Goal: Task Accomplishment & Management: Use online tool/utility

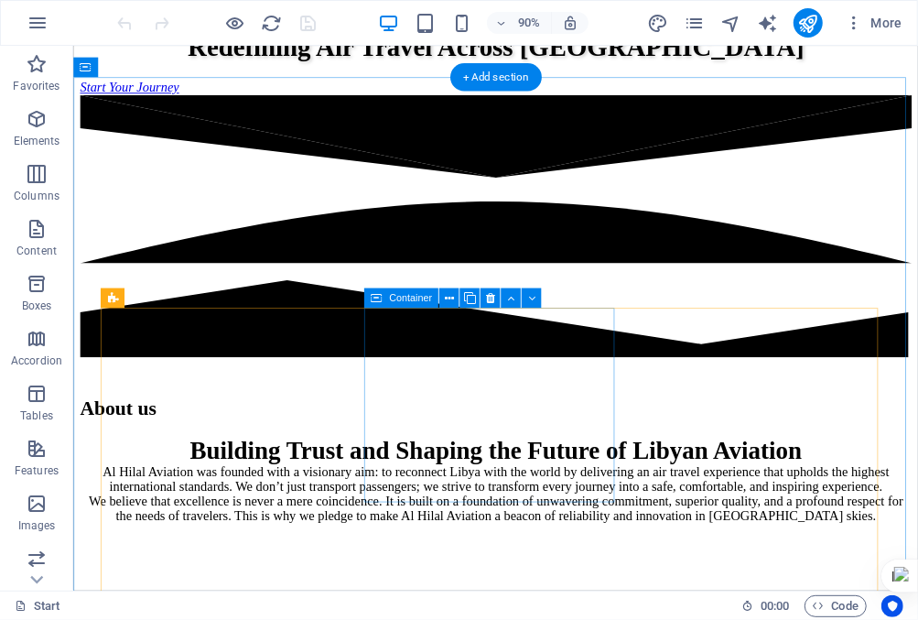
scroll to position [2106, 0]
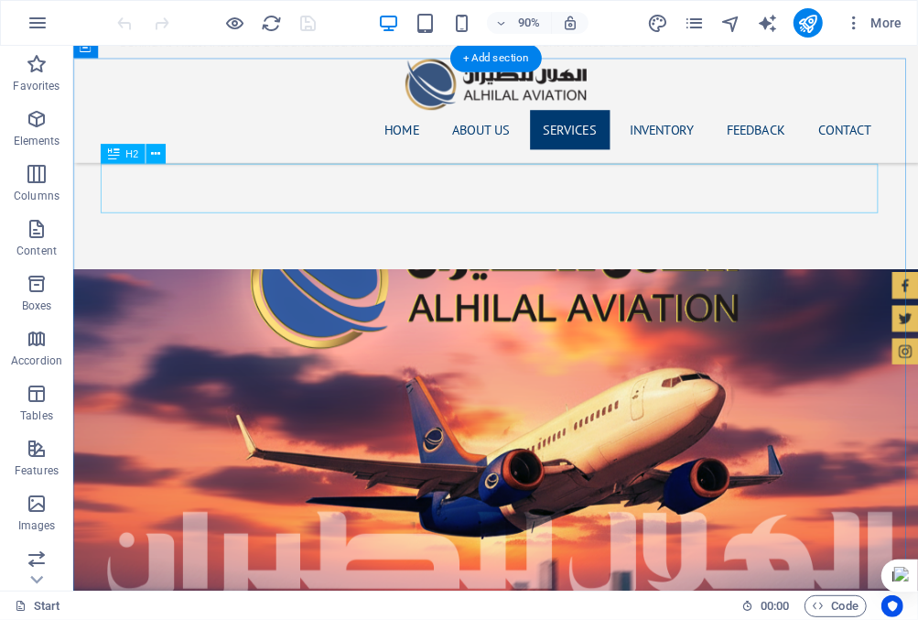
click at [157, 155] on icon at bounding box center [155, 154] width 9 height 17
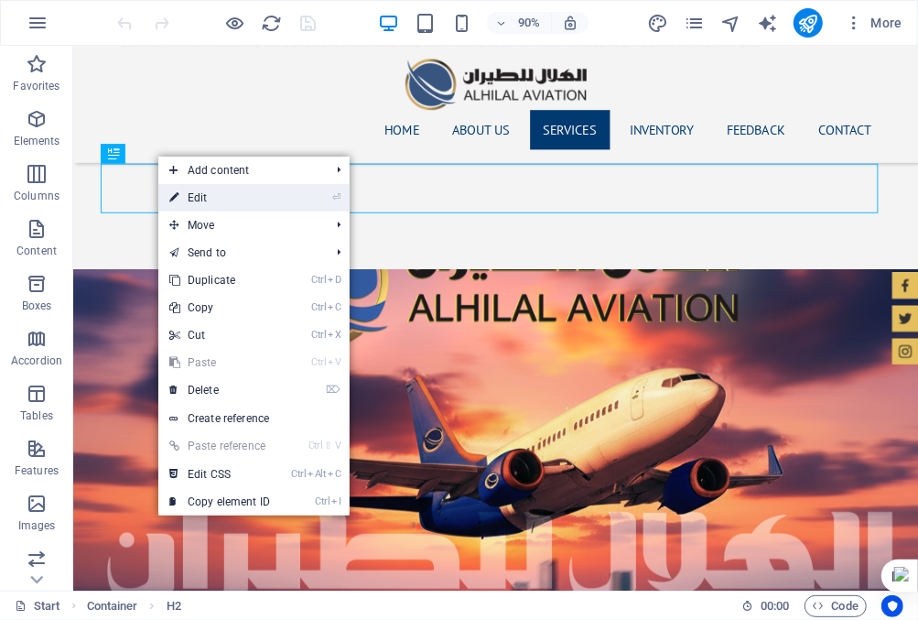
click at [186, 205] on link "⏎ Edit" at bounding box center [219, 197] width 123 height 27
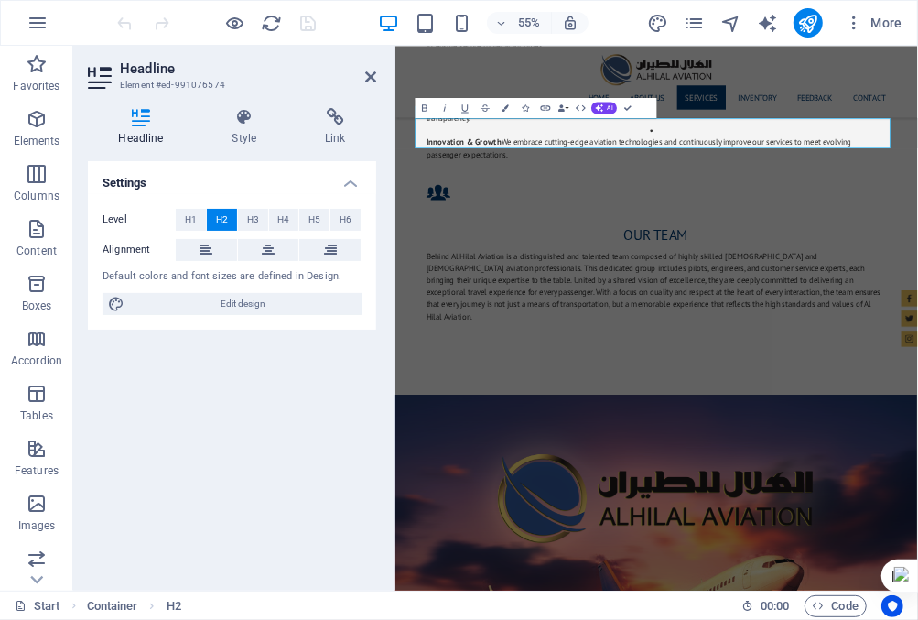
scroll to position [2491, 0]
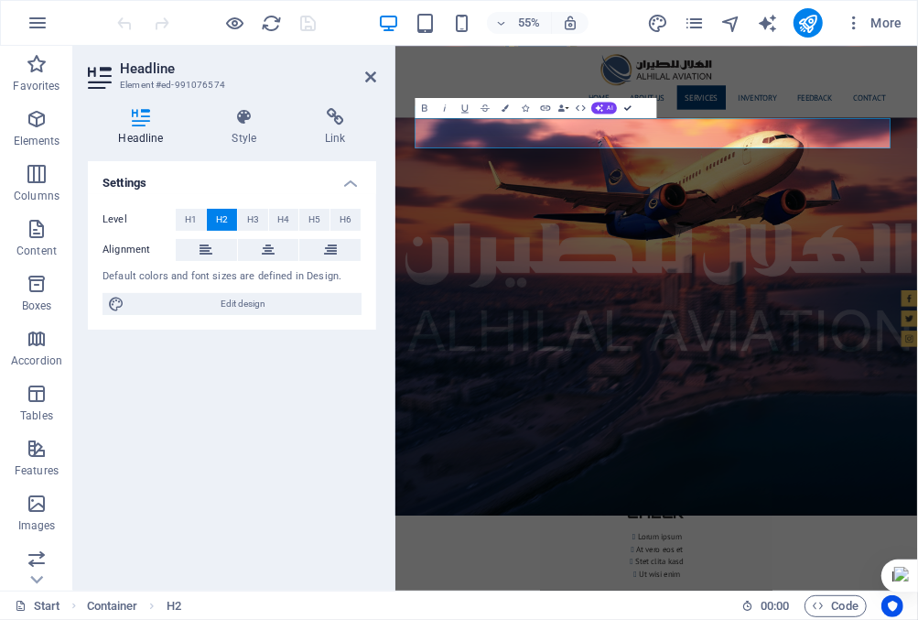
scroll to position [2106, 0]
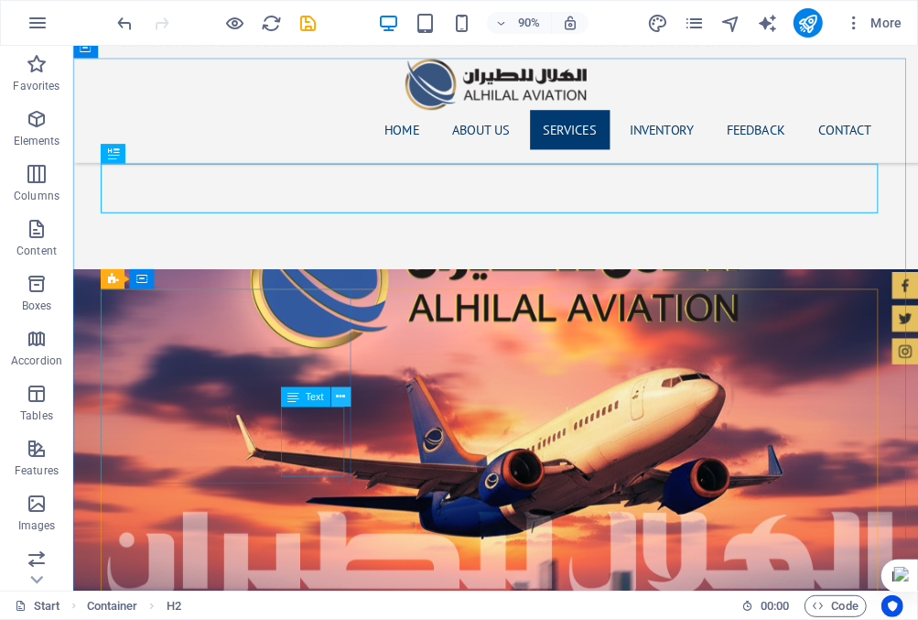
click at [341, 397] on icon at bounding box center [340, 396] width 9 height 17
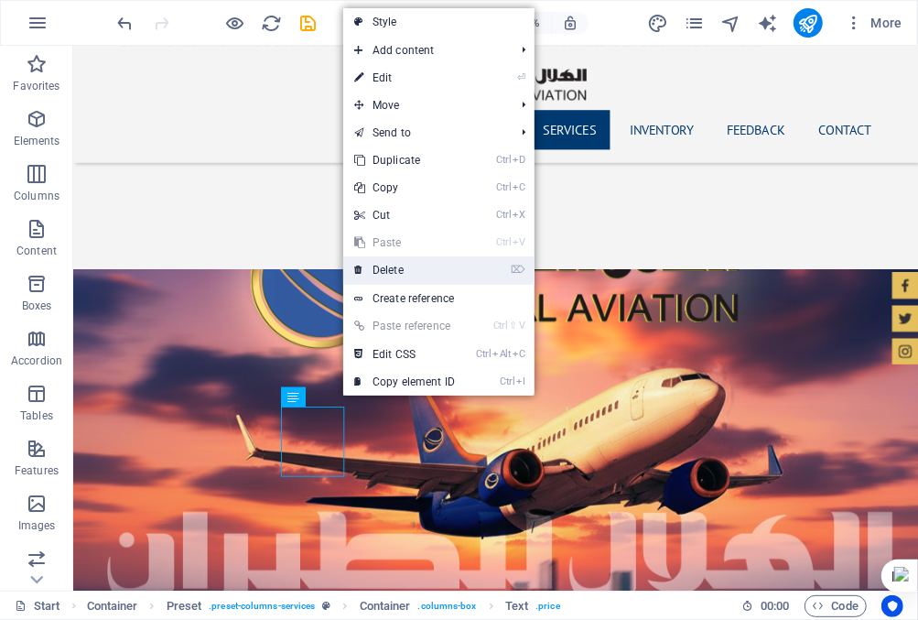
click at [383, 275] on link "⌦ Delete" at bounding box center [404, 269] width 123 height 27
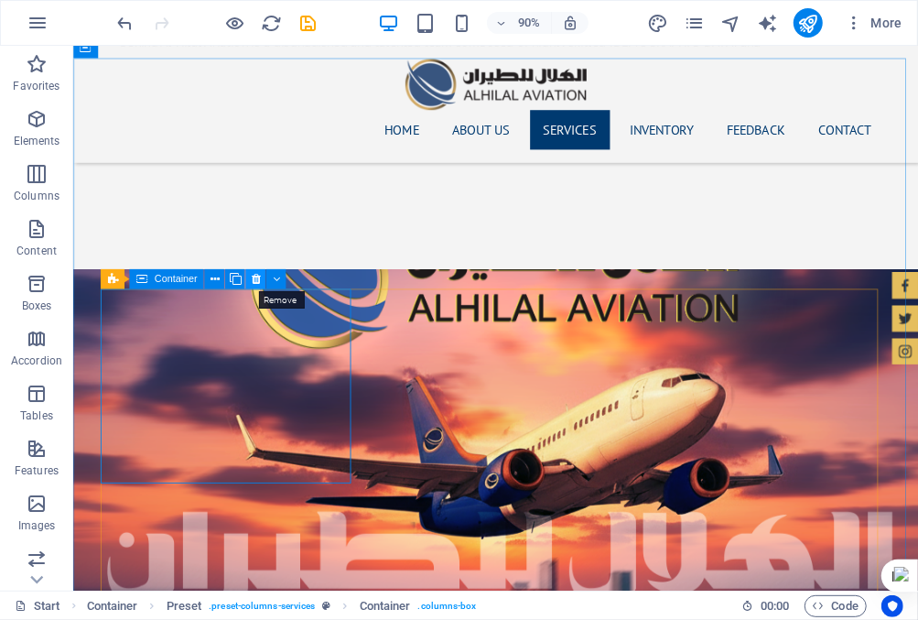
click at [255, 277] on icon at bounding box center [255, 278] width 9 height 17
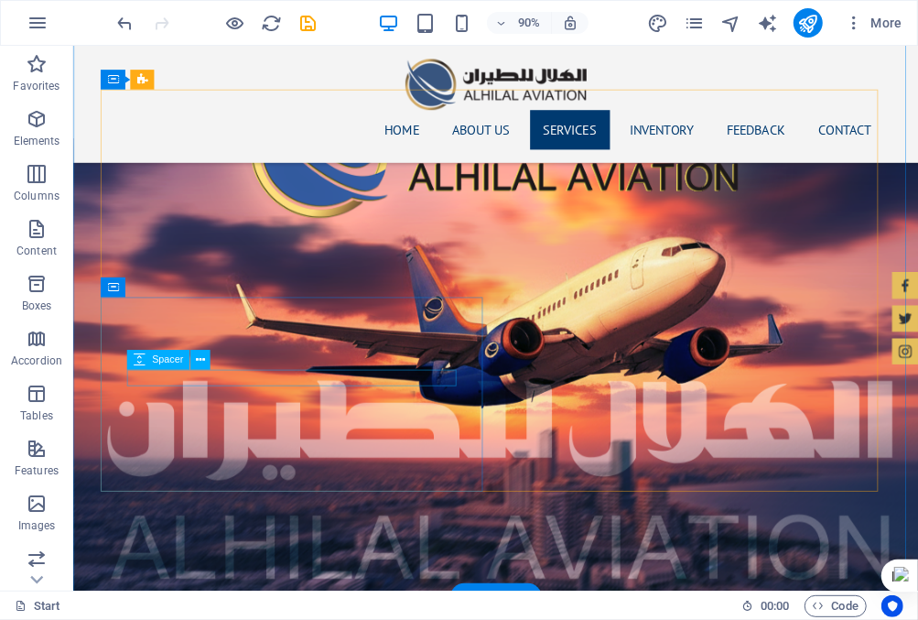
scroll to position [2197, 0]
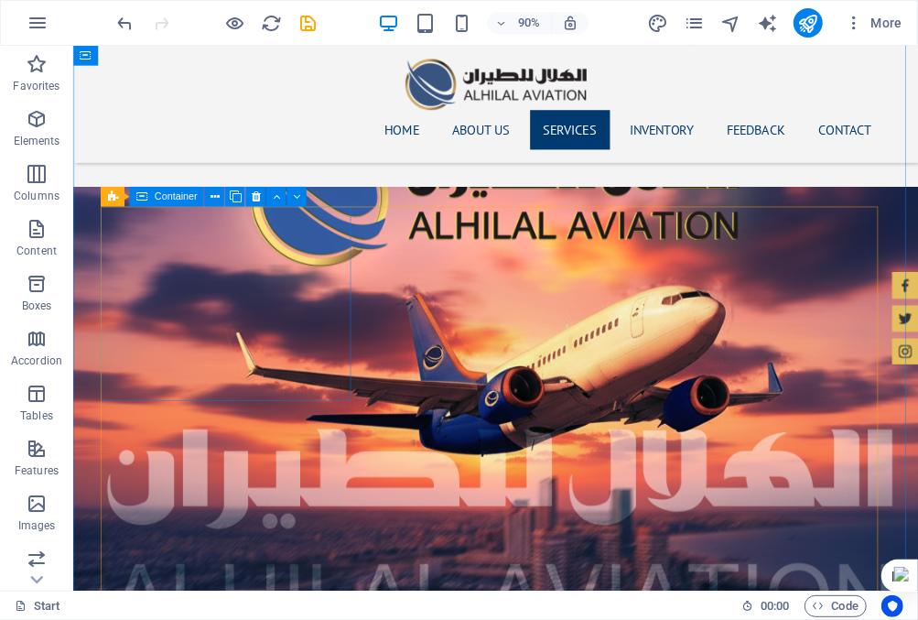
click at [257, 196] on icon at bounding box center [255, 196] width 9 height 17
click at [257, 195] on icon at bounding box center [255, 196] width 9 height 17
click at [255, 196] on icon at bounding box center [255, 196] width 9 height 17
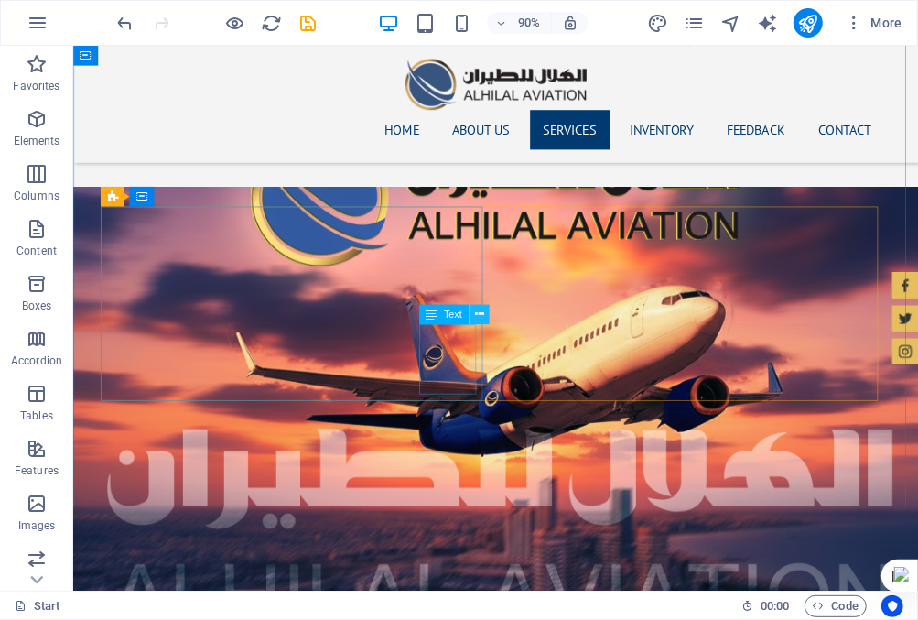
click at [481, 313] on icon at bounding box center [479, 314] width 9 height 17
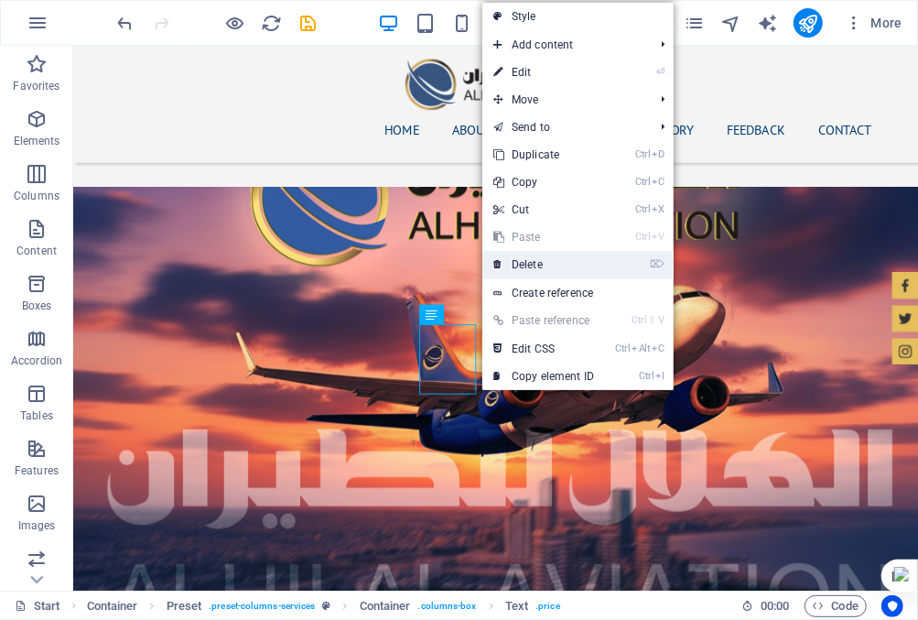
click at [543, 269] on link "⌦ Delete" at bounding box center [543, 264] width 123 height 27
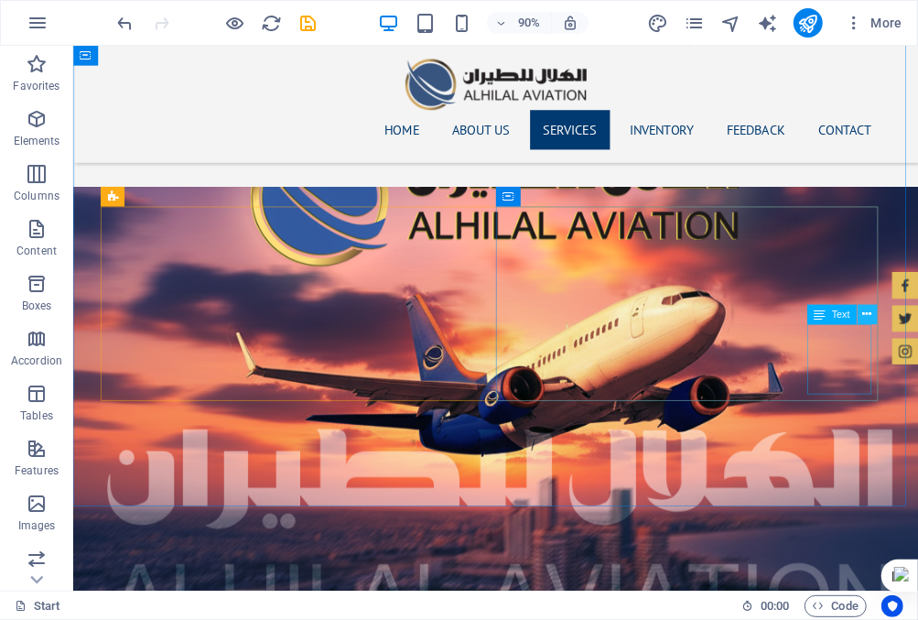
click at [867, 314] on icon at bounding box center [866, 314] width 9 height 17
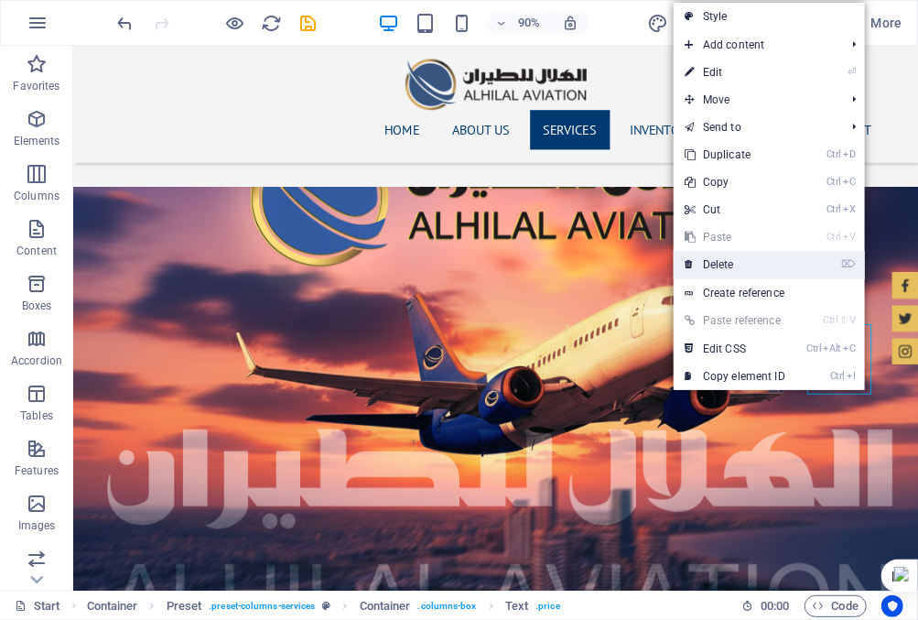
click at [719, 255] on link "⌦ Delete" at bounding box center [735, 264] width 123 height 27
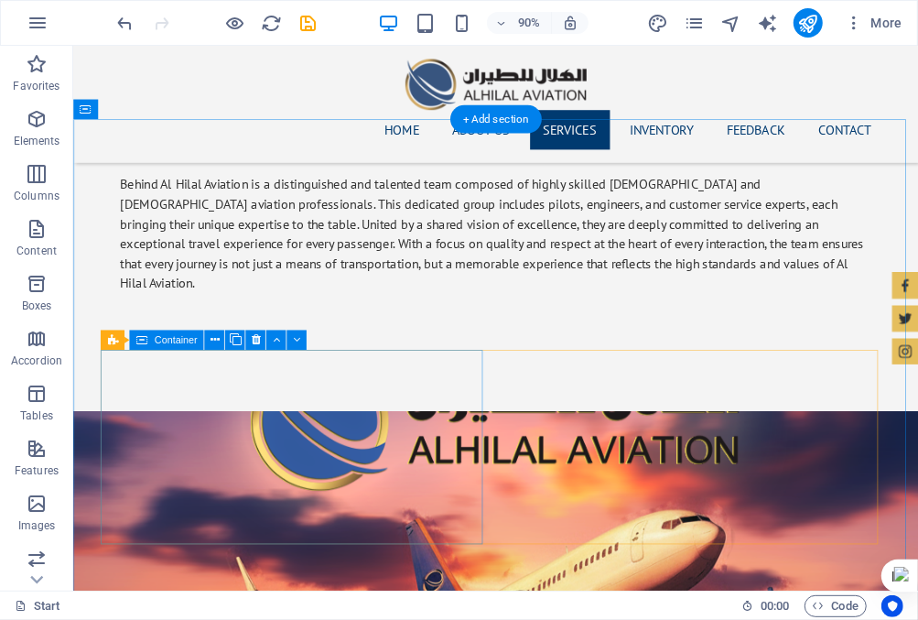
scroll to position [1923, 0]
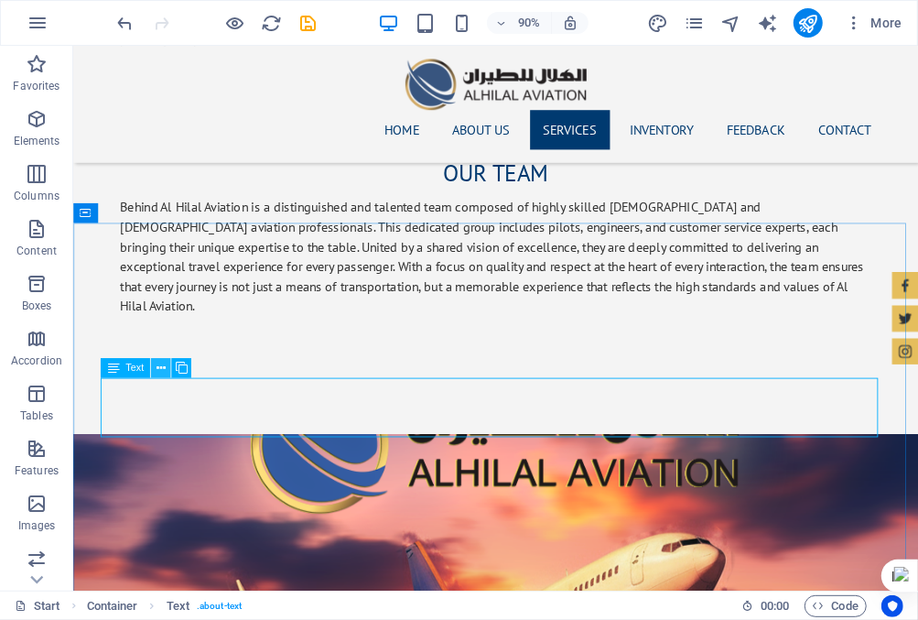
click at [164, 367] on icon at bounding box center [161, 368] width 9 height 17
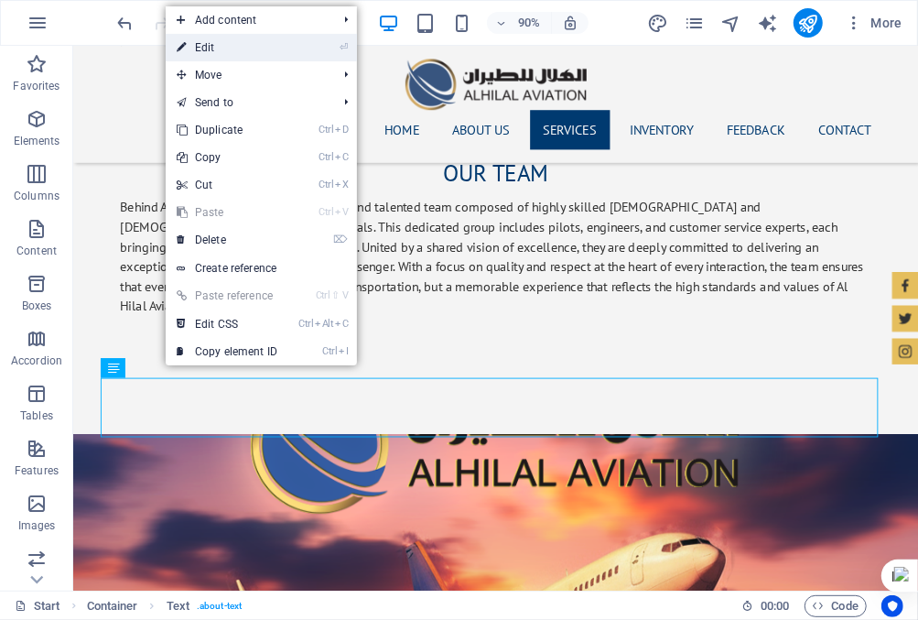
click at [243, 40] on link "⏎ Edit" at bounding box center [227, 47] width 123 height 27
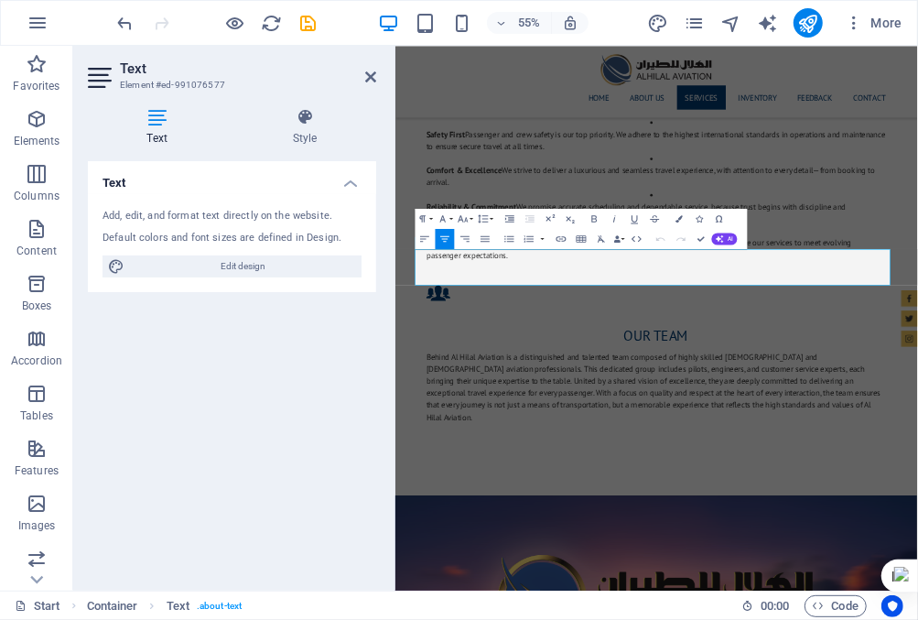
scroll to position [2308, 0]
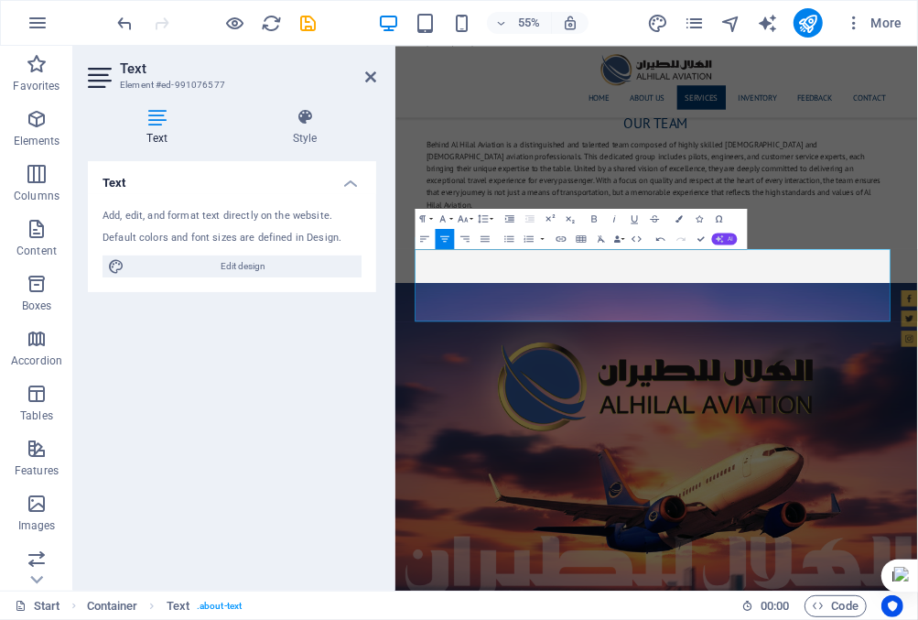
click at [730, 236] on span "AI" at bounding box center [730, 238] width 5 height 6
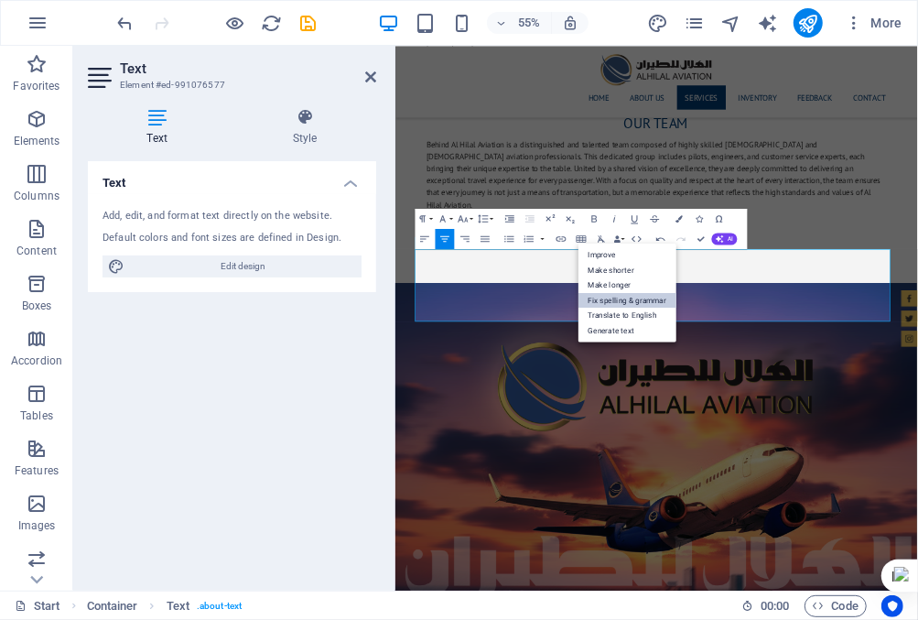
click at [659, 300] on link "Fix spelling & grammar" at bounding box center [628, 301] width 98 height 16
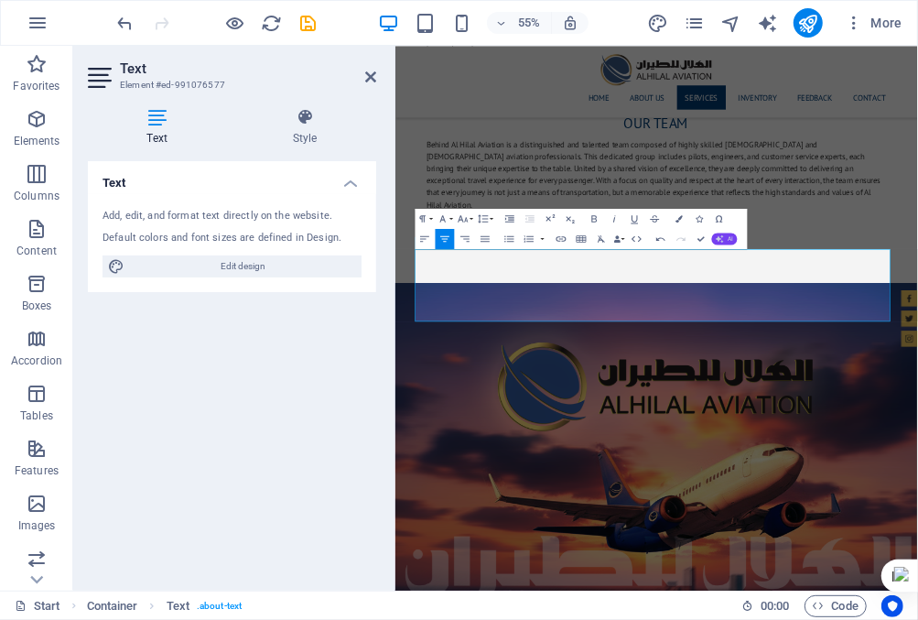
click at [730, 236] on span "AI" at bounding box center [730, 238] width 5 height 6
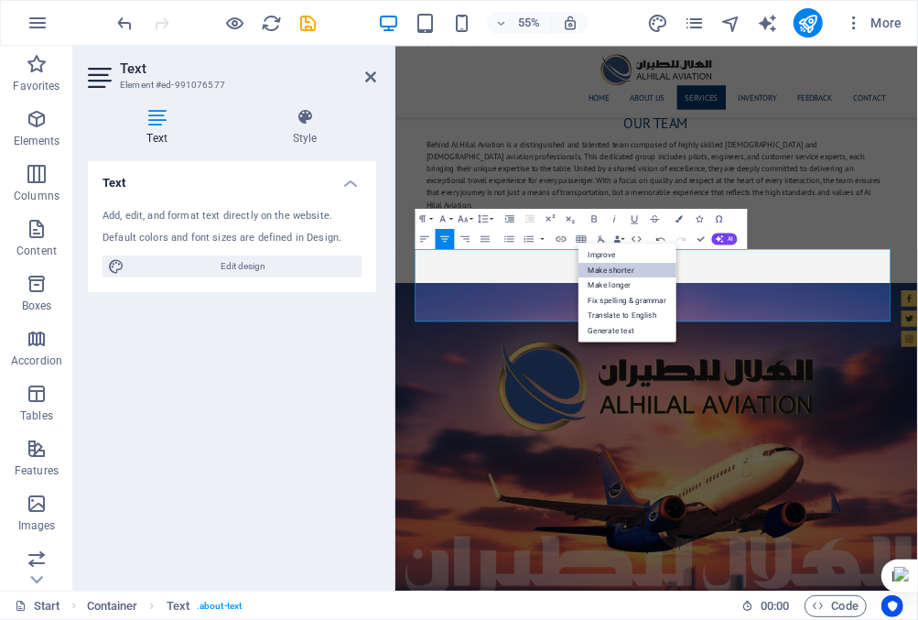
click at [613, 267] on link "Make shorter" at bounding box center [628, 271] width 98 height 16
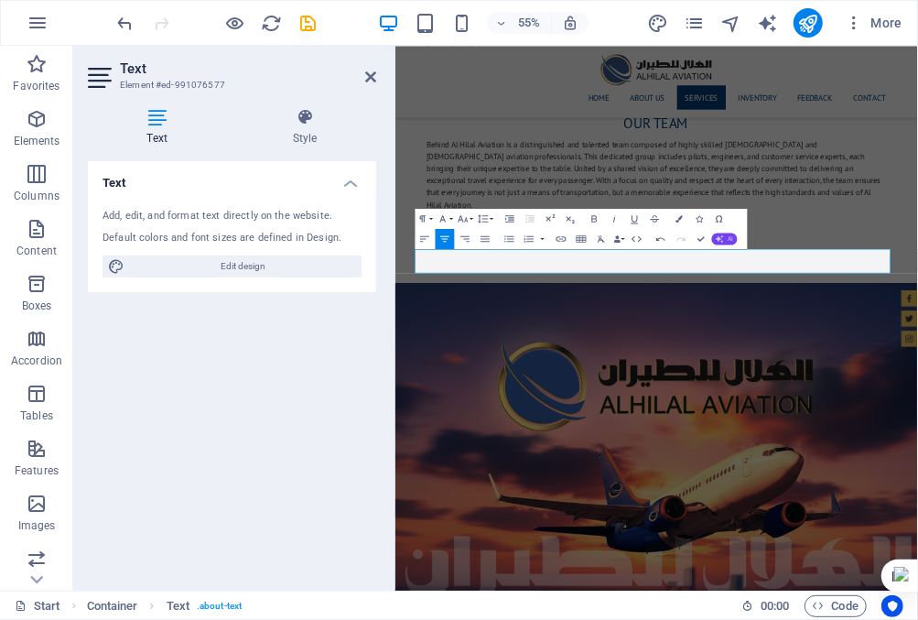
click at [731, 236] on span "AI" at bounding box center [730, 238] width 5 height 6
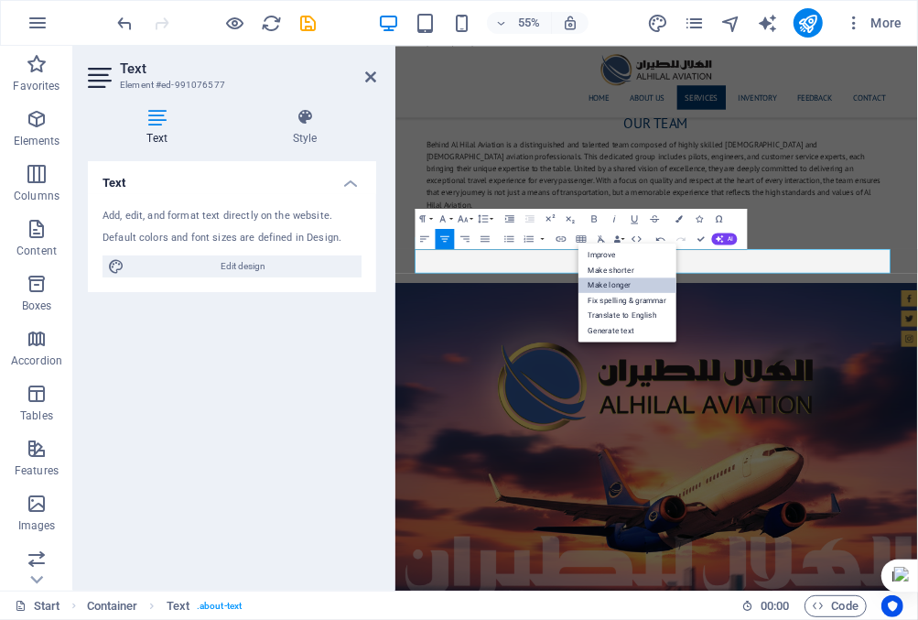
click at [634, 279] on link "Make longer" at bounding box center [628, 285] width 98 height 16
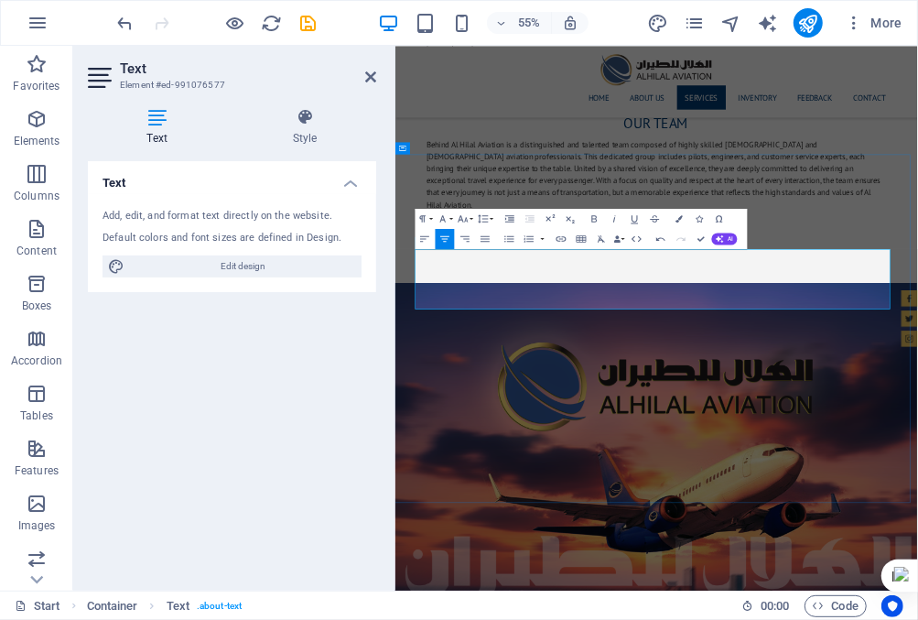
copy p "At Al Hilal Aviation, we are deeply committed to enhancing and advancing Libya’…"
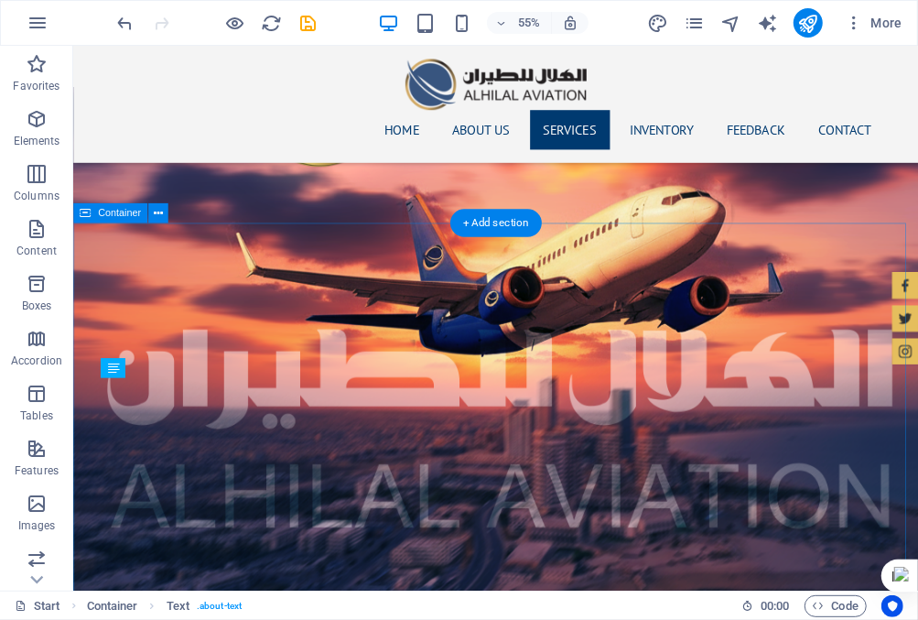
scroll to position [1923, 0]
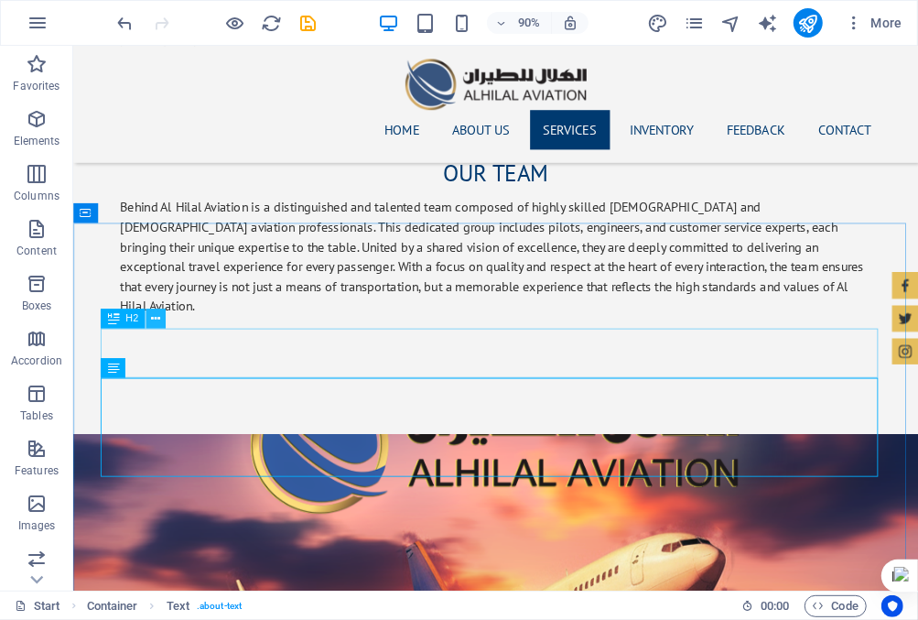
click at [152, 320] on icon at bounding box center [155, 318] width 9 height 17
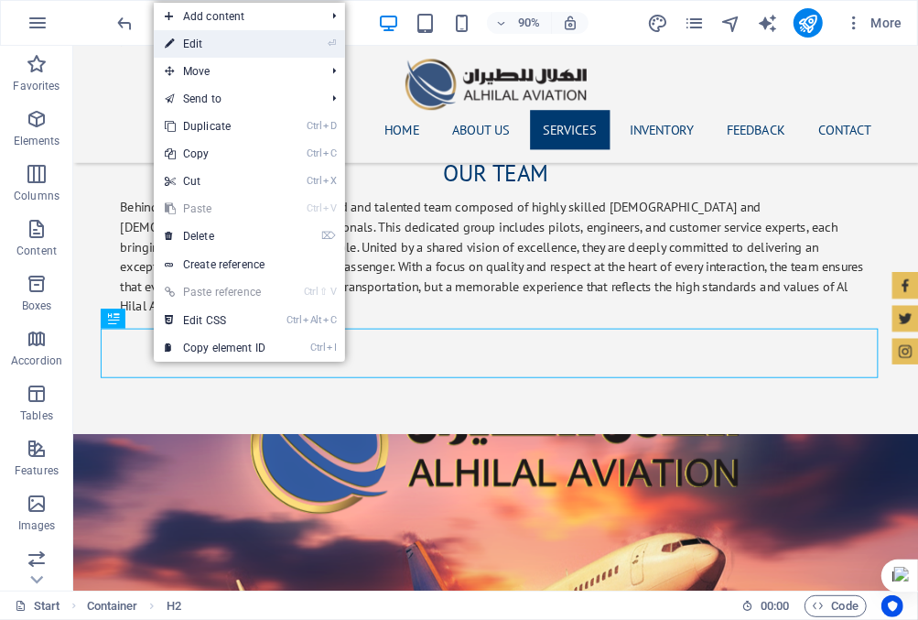
click at [235, 38] on link "⏎ Edit" at bounding box center [215, 43] width 123 height 27
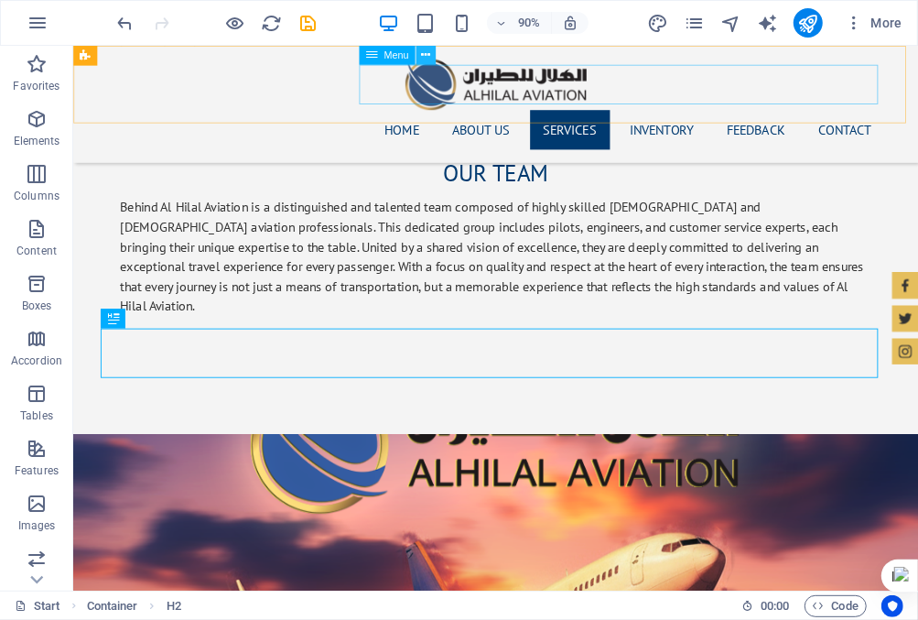
click at [424, 56] on icon at bounding box center [425, 54] width 9 height 17
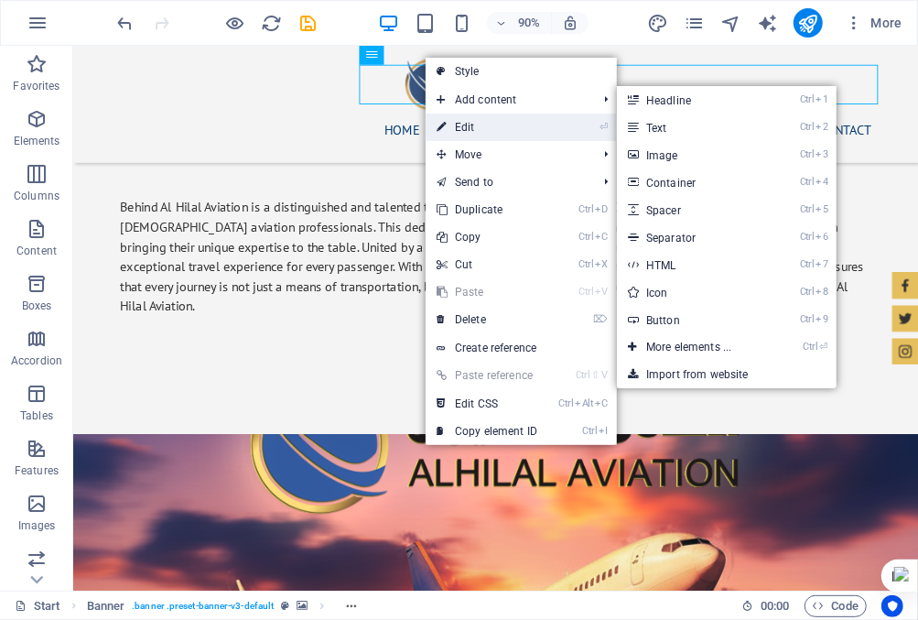
click at [468, 121] on link "⏎ Edit" at bounding box center [487, 127] width 123 height 27
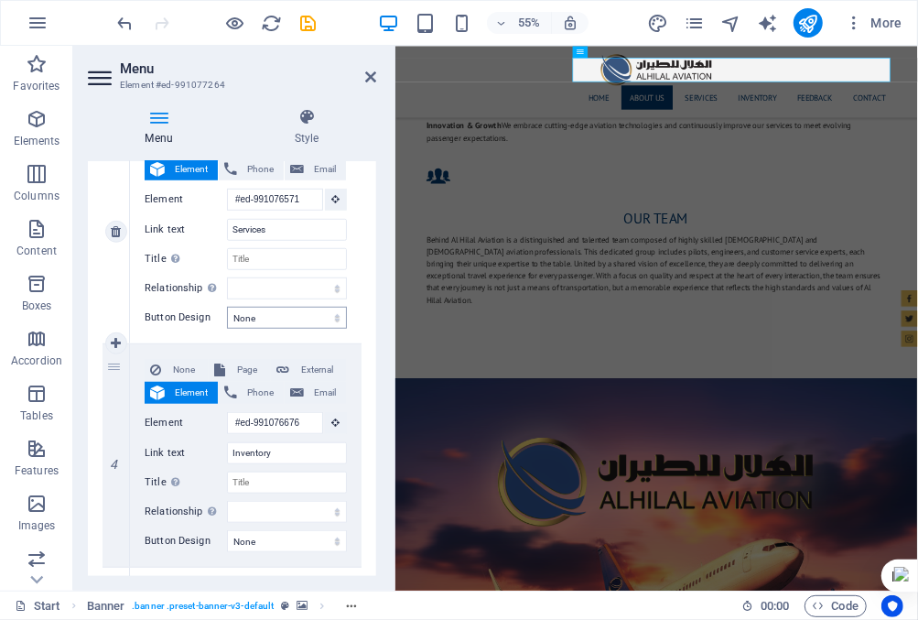
scroll to position [732, 0]
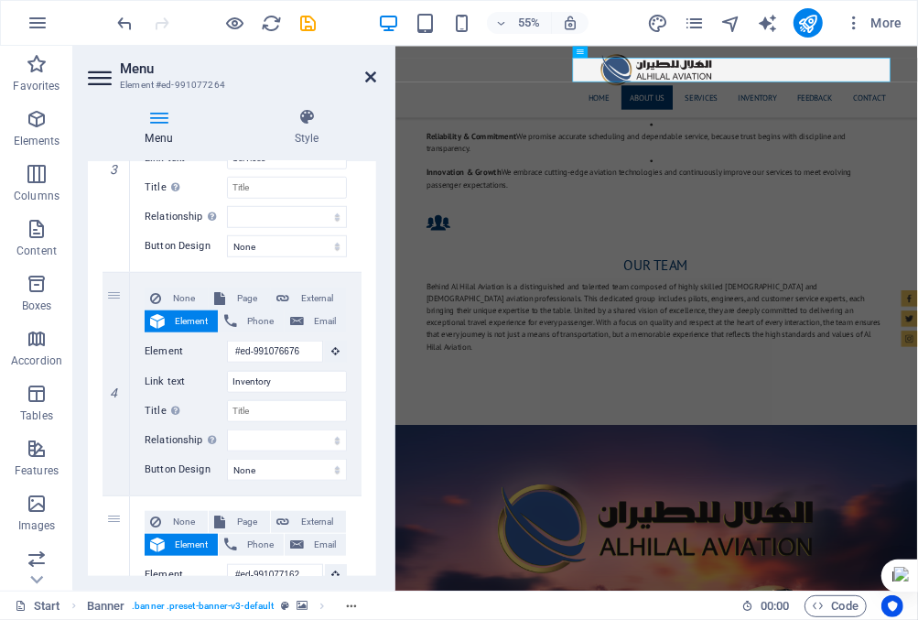
click at [371, 74] on icon at bounding box center [370, 77] width 11 height 15
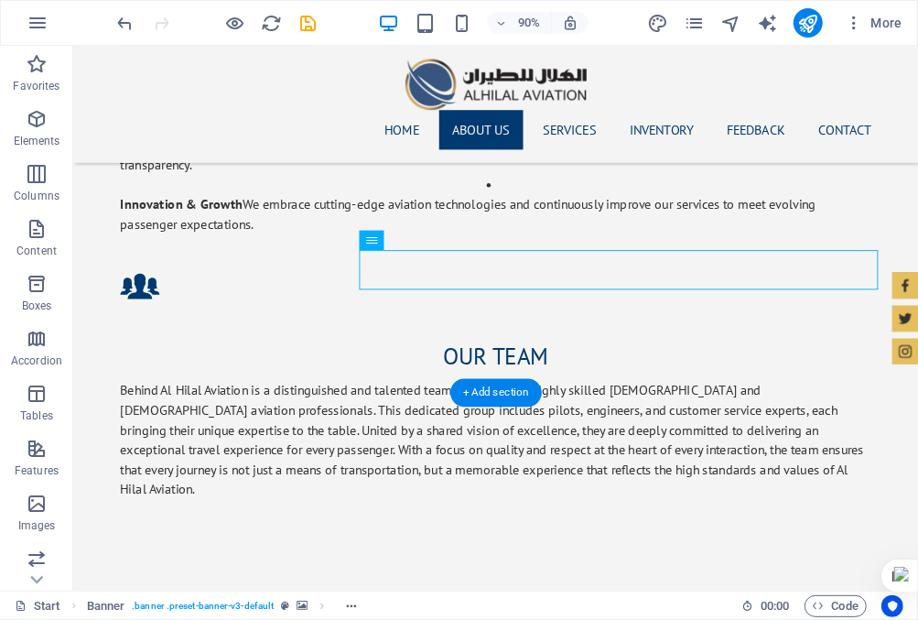
scroll to position [1664, 0]
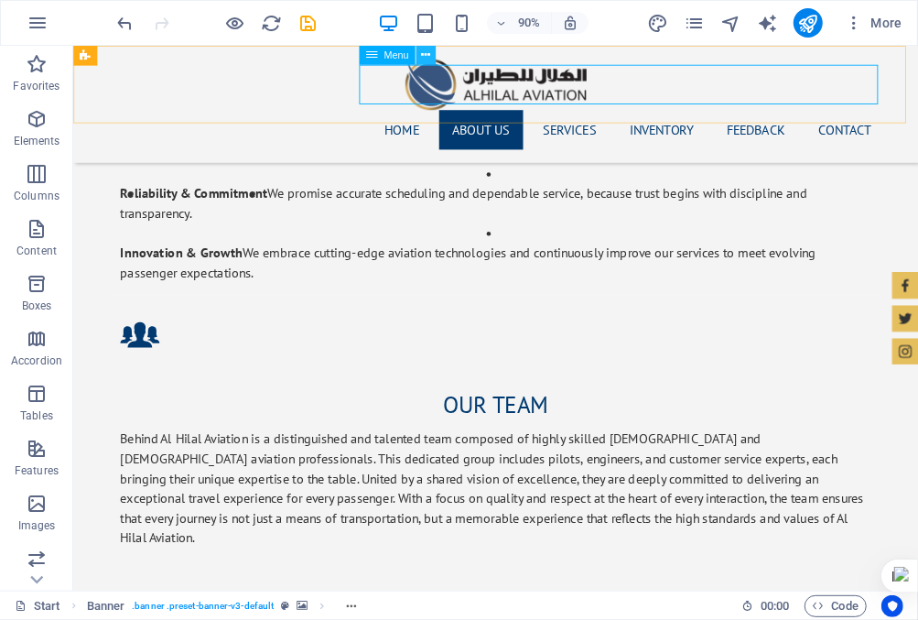
click at [423, 58] on icon at bounding box center [425, 54] width 9 height 17
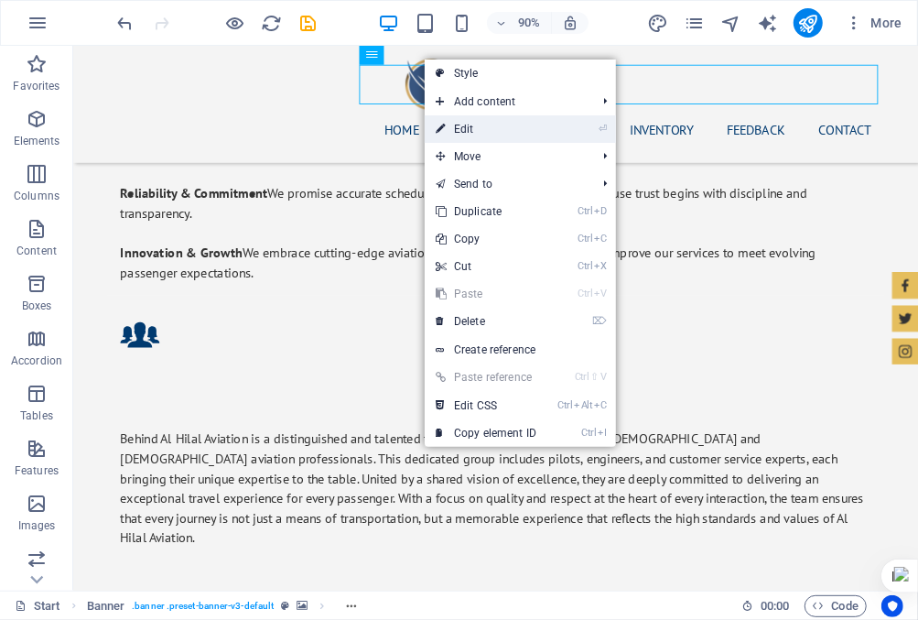
click at [492, 128] on link "⏎ Edit" at bounding box center [486, 128] width 123 height 27
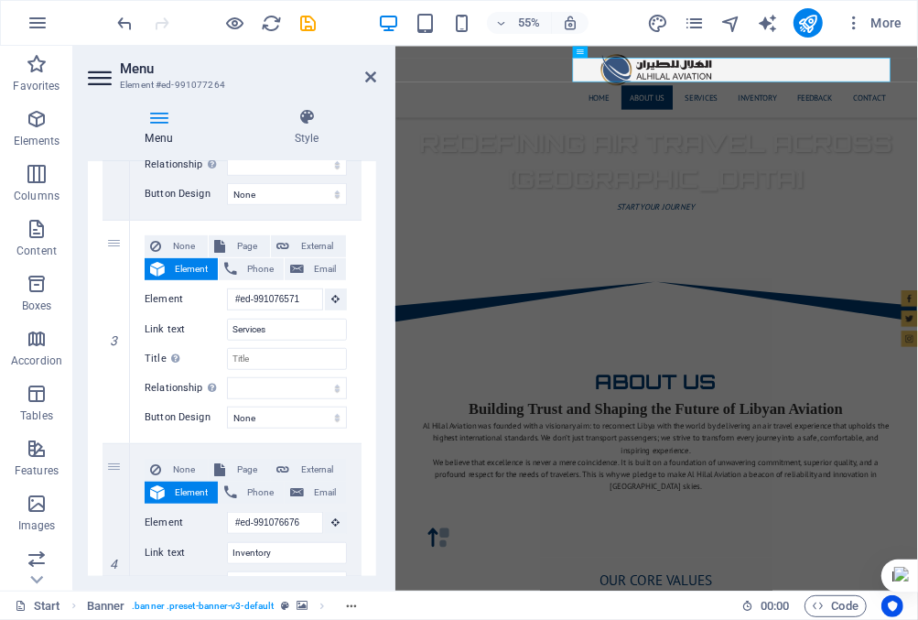
scroll to position [549, 0]
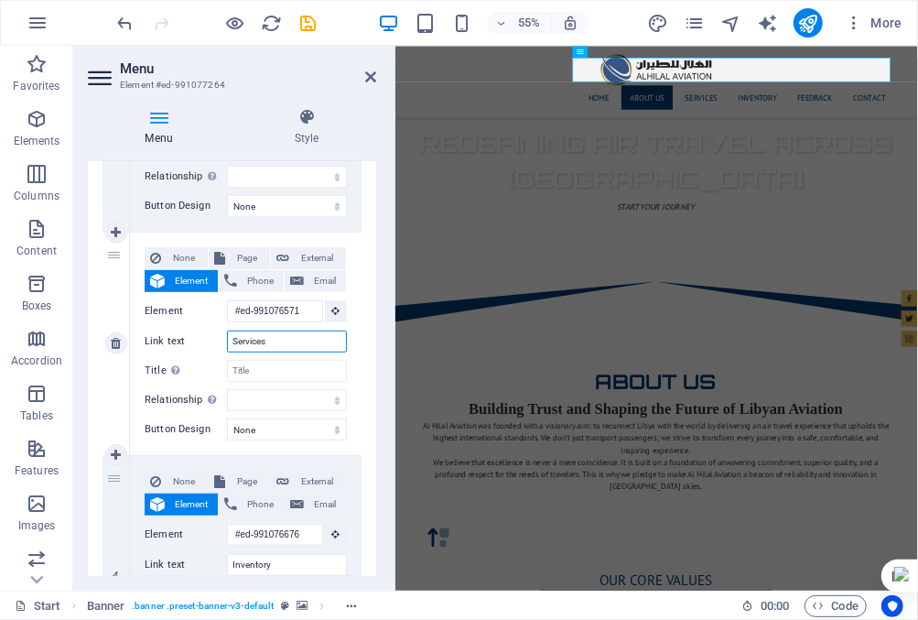
click at [288, 341] on input "Services" at bounding box center [287, 341] width 120 height 22
paste input "Our Future Vision"
type input "Our Future Vision"
select select
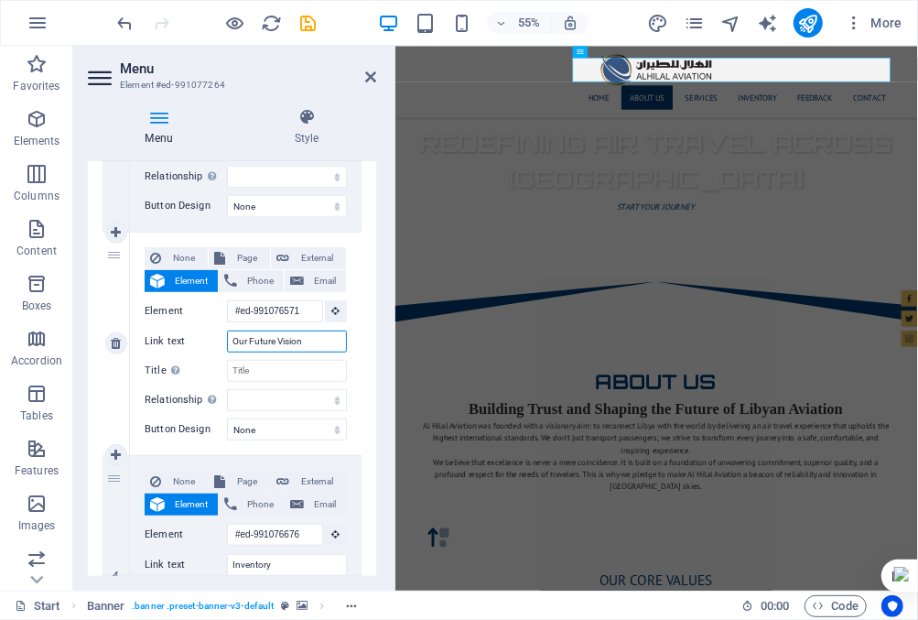
select select
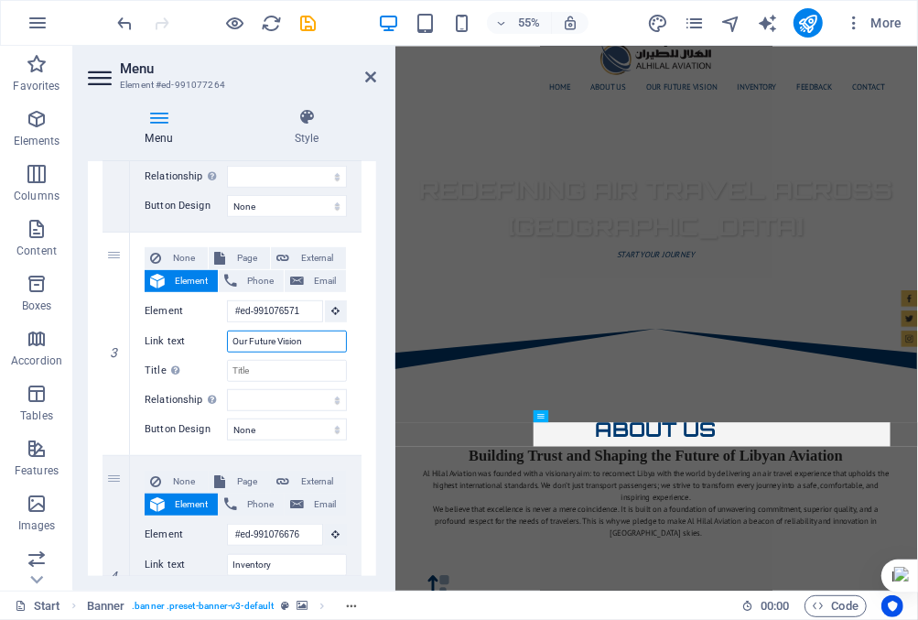
scroll to position [1051, 0]
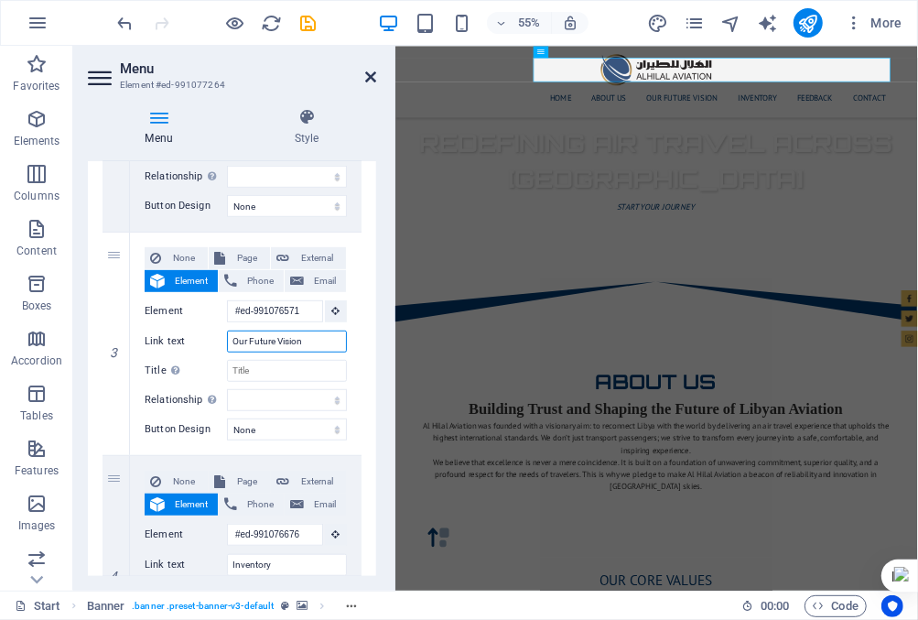
type input "Our Future Vision"
click at [369, 78] on icon at bounding box center [370, 77] width 11 height 15
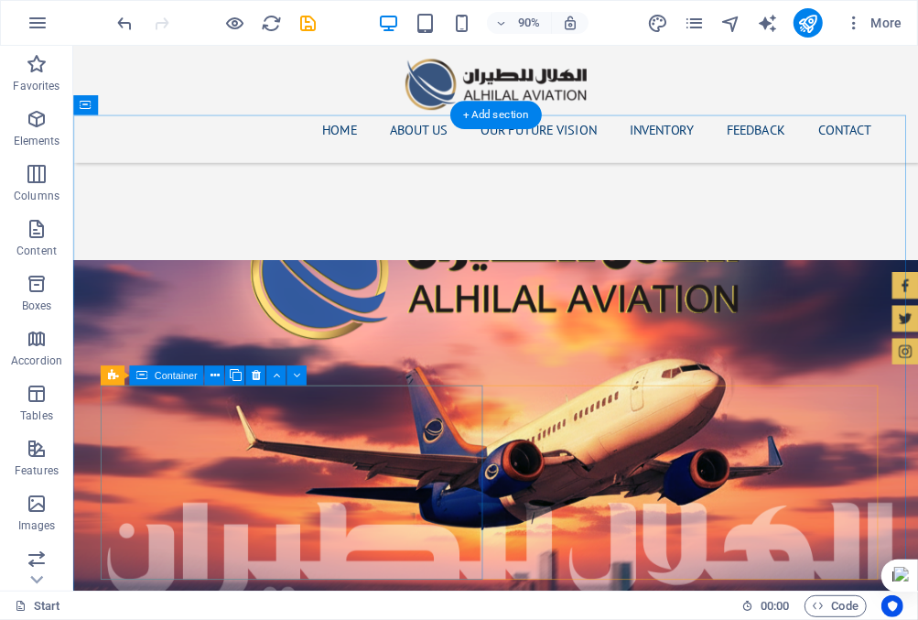
scroll to position [2131, 0]
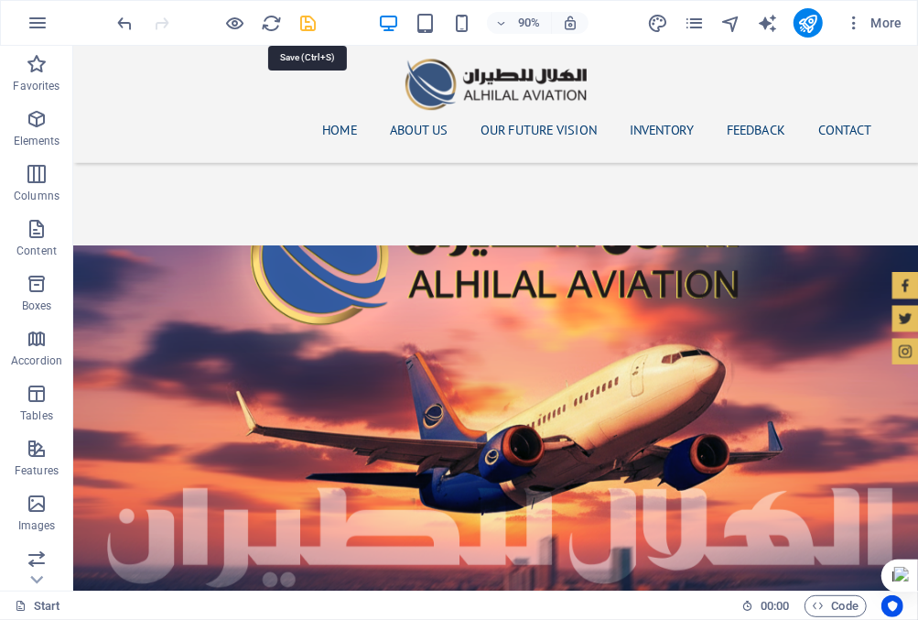
click at [308, 26] on icon "save" at bounding box center [308, 23] width 21 height 21
checkbox input "false"
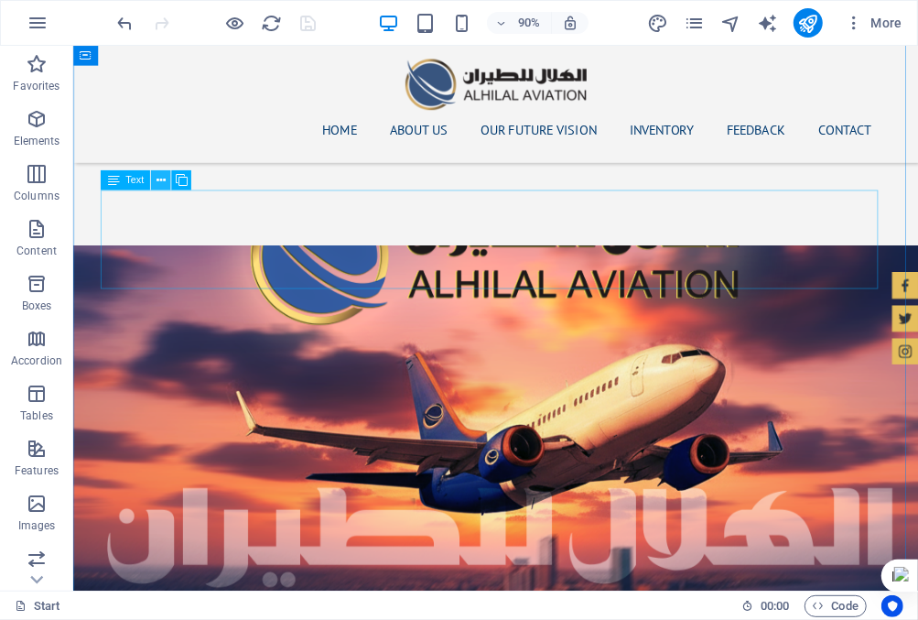
click at [160, 180] on icon at bounding box center [161, 179] width 9 height 17
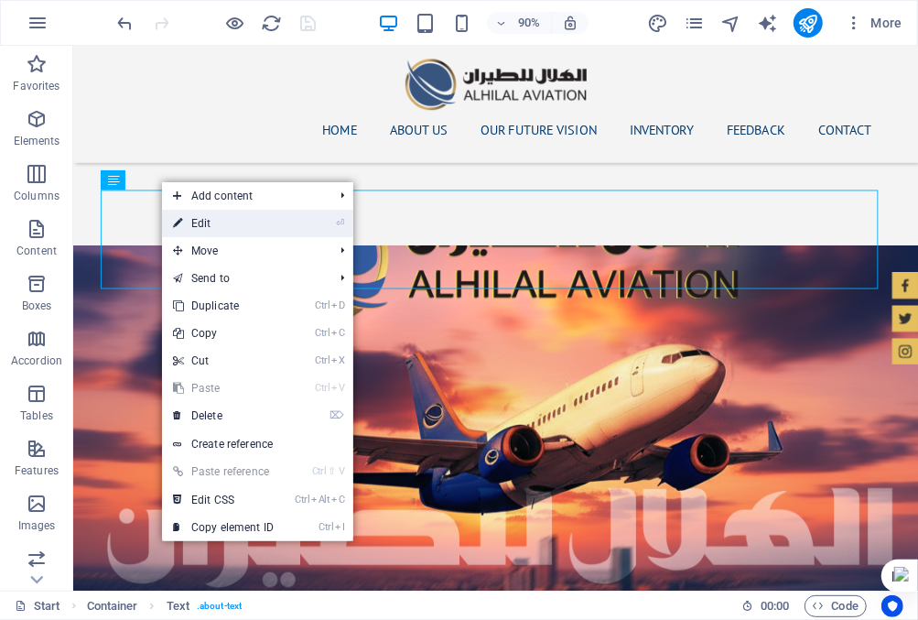
click at [187, 216] on link "⏎ Edit" at bounding box center [223, 223] width 123 height 27
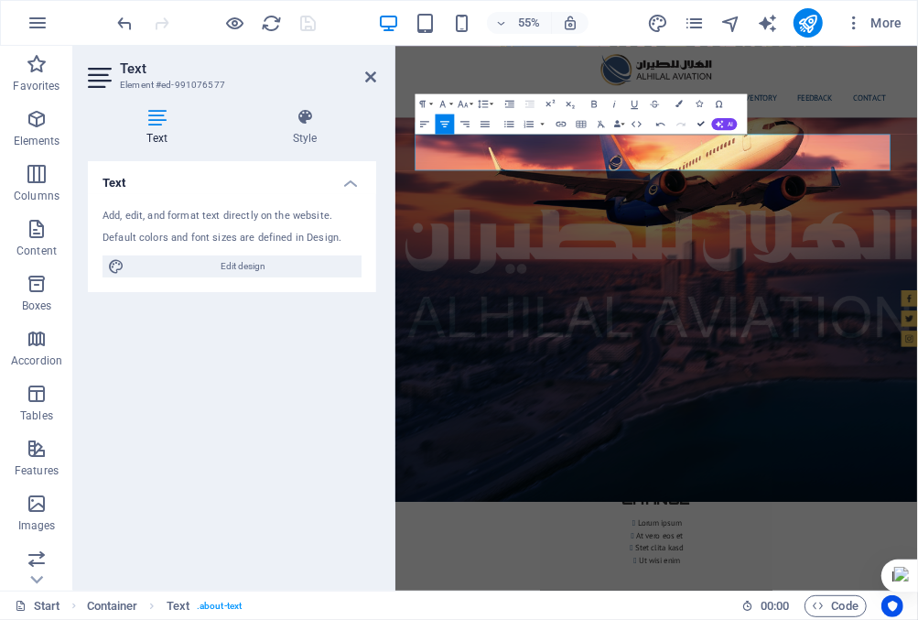
scroll to position [2131, 0]
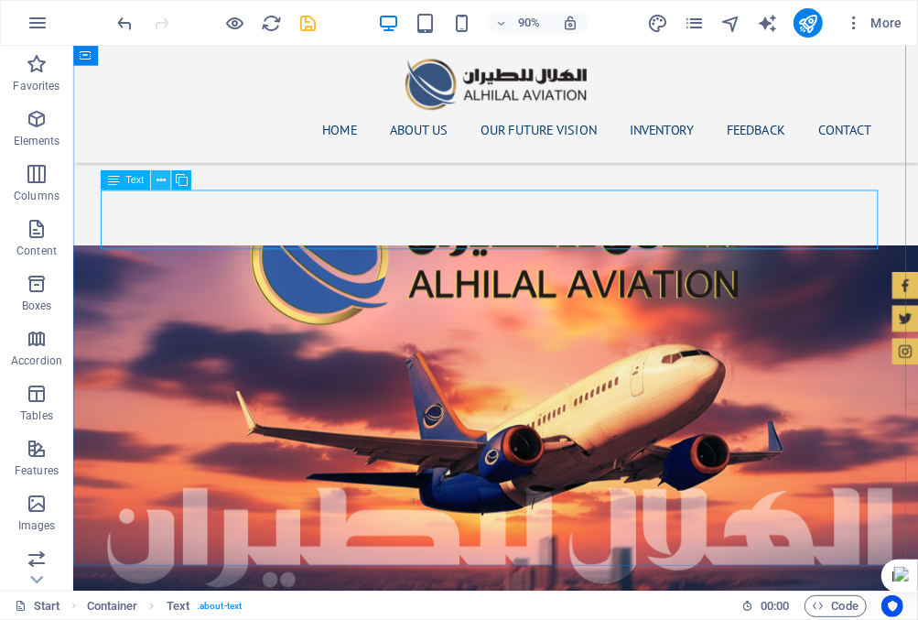
click at [162, 179] on icon at bounding box center [161, 179] width 9 height 17
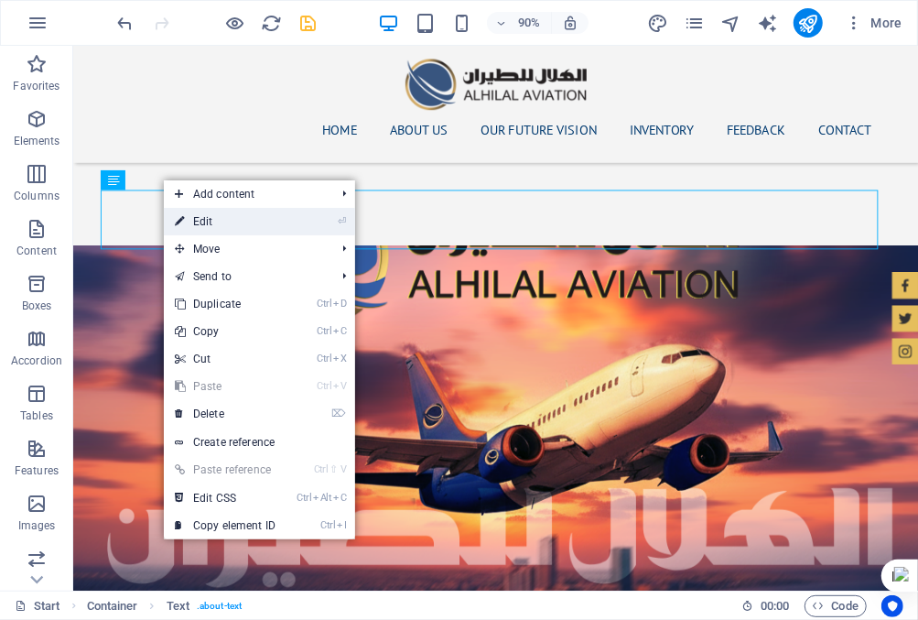
click at [205, 217] on link "⏎ Edit" at bounding box center [225, 221] width 123 height 27
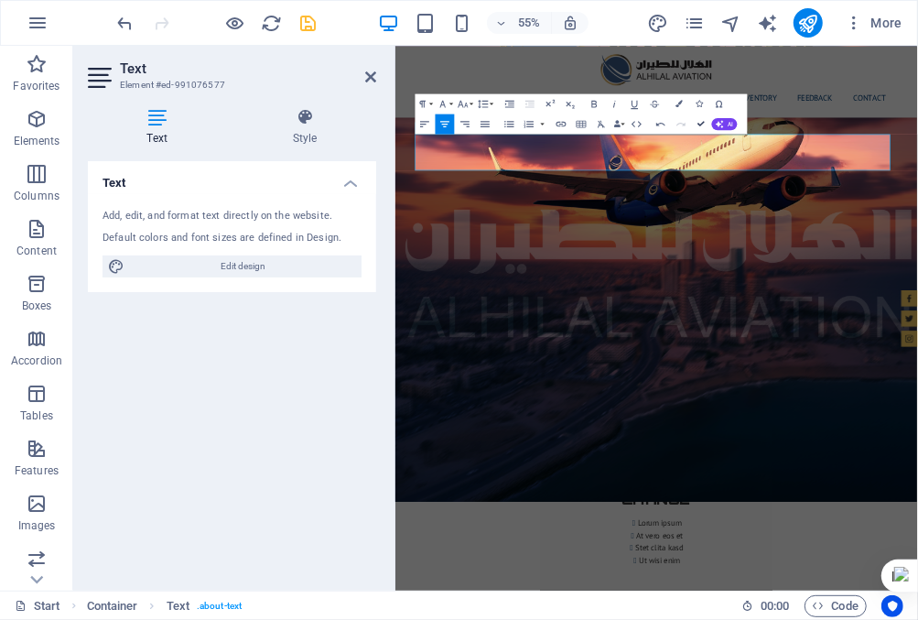
scroll to position [2131, 0]
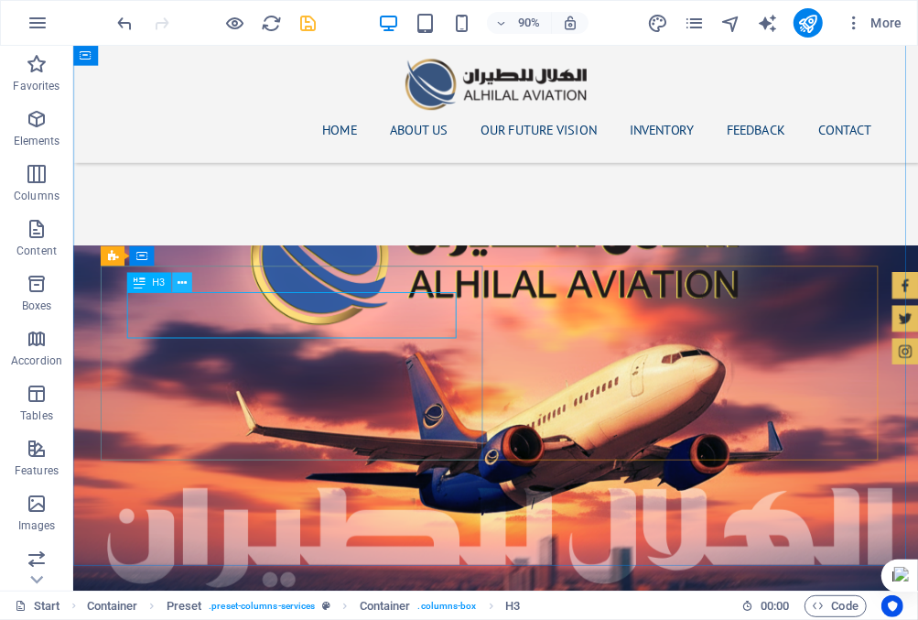
click at [186, 282] on icon at bounding box center [182, 282] width 9 height 17
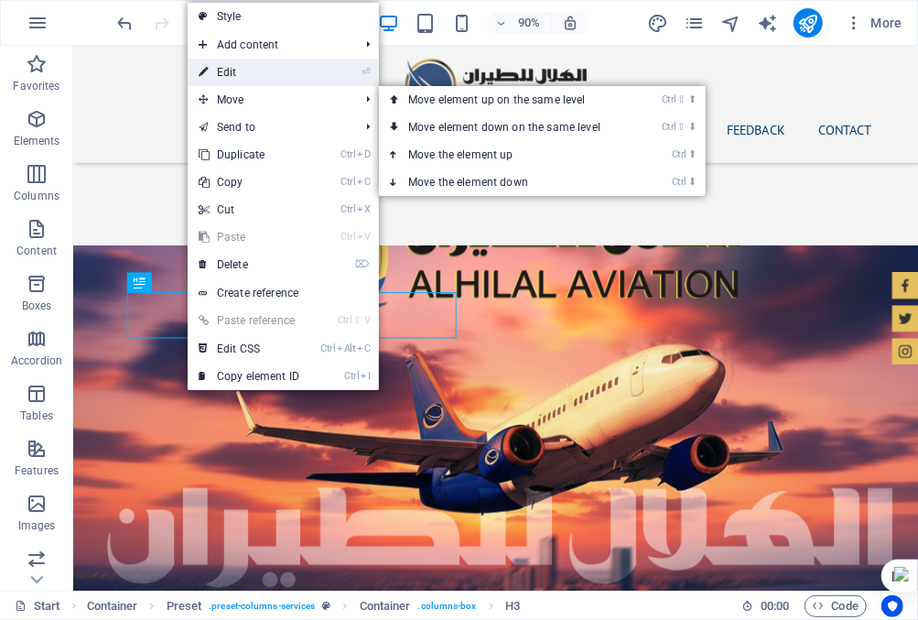
click at [236, 74] on link "⏎ Edit" at bounding box center [249, 72] width 123 height 27
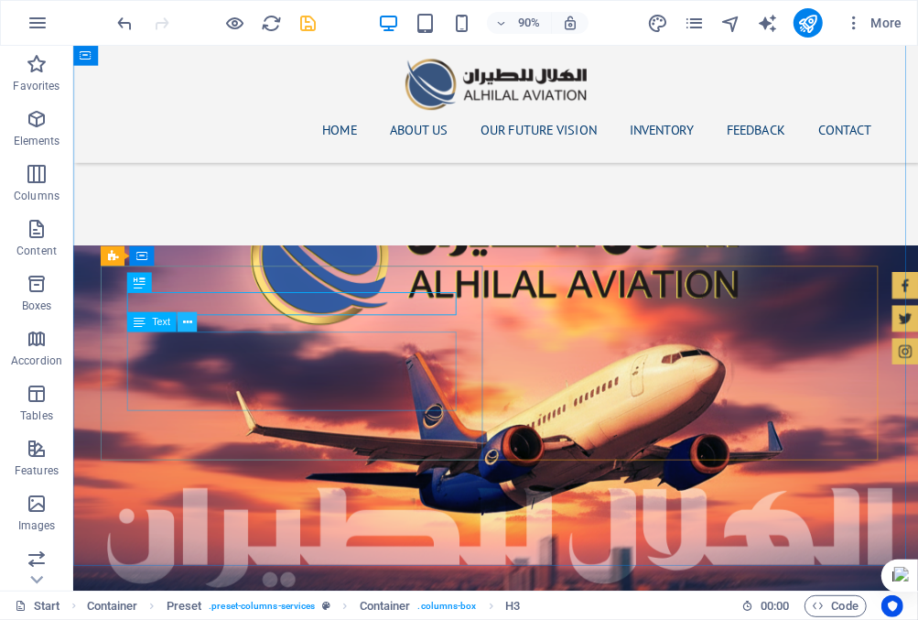
click at [190, 321] on icon at bounding box center [187, 321] width 9 height 17
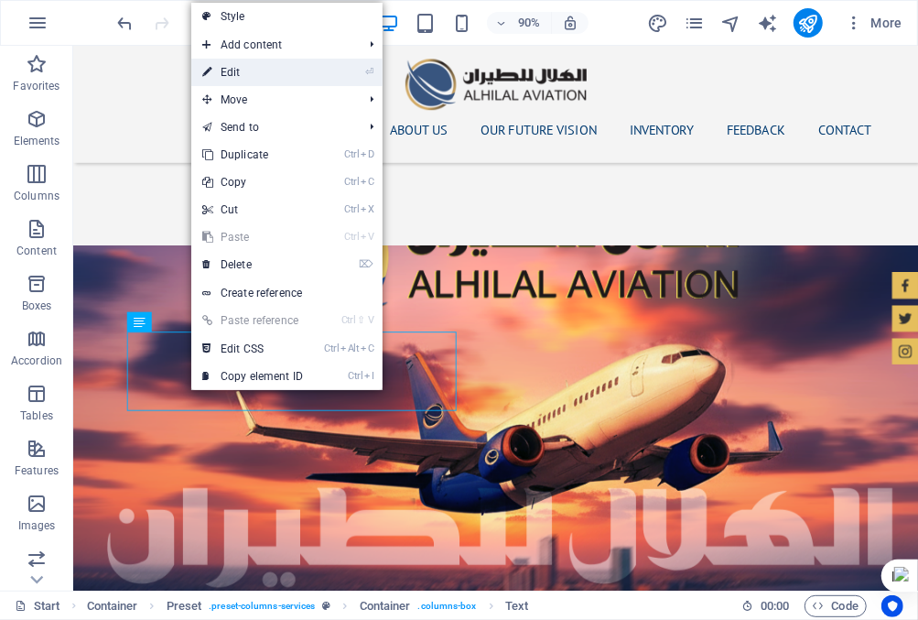
click at [255, 76] on link "⏎ Edit" at bounding box center [252, 72] width 123 height 27
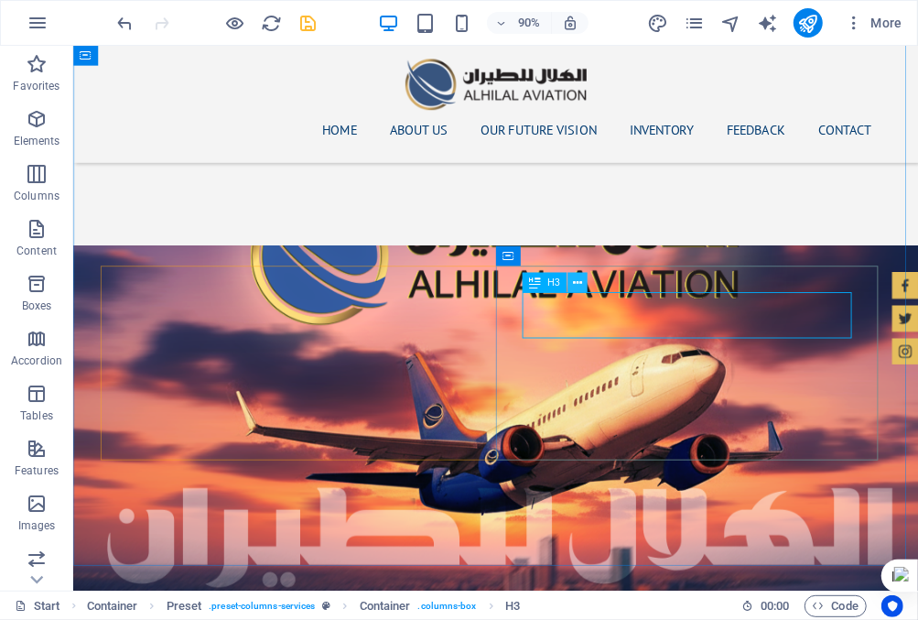
click at [580, 281] on icon at bounding box center [577, 282] width 9 height 17
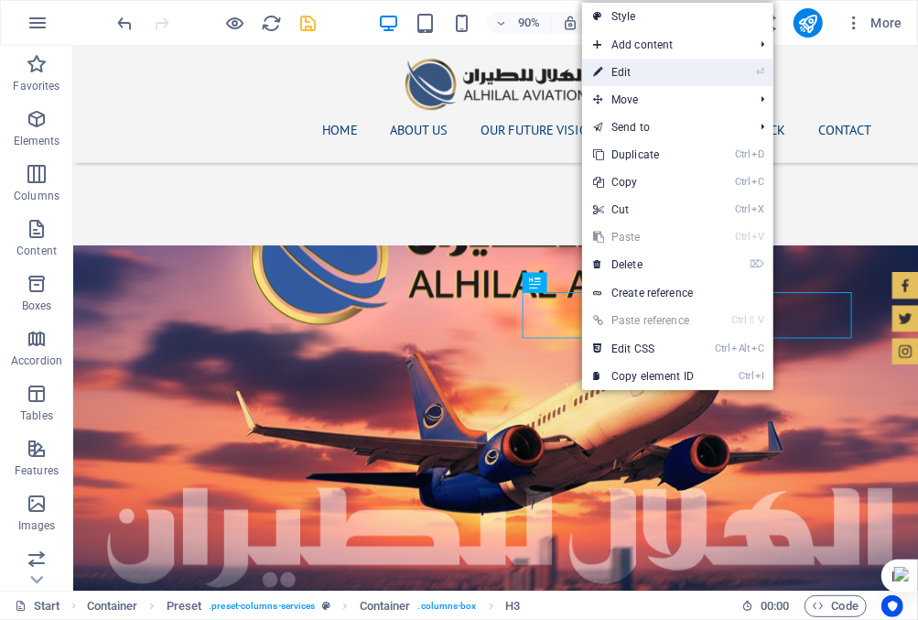
click at [645, 78] on link "⏎ Edit" at bounding box center [643, 72] width 123 height 27
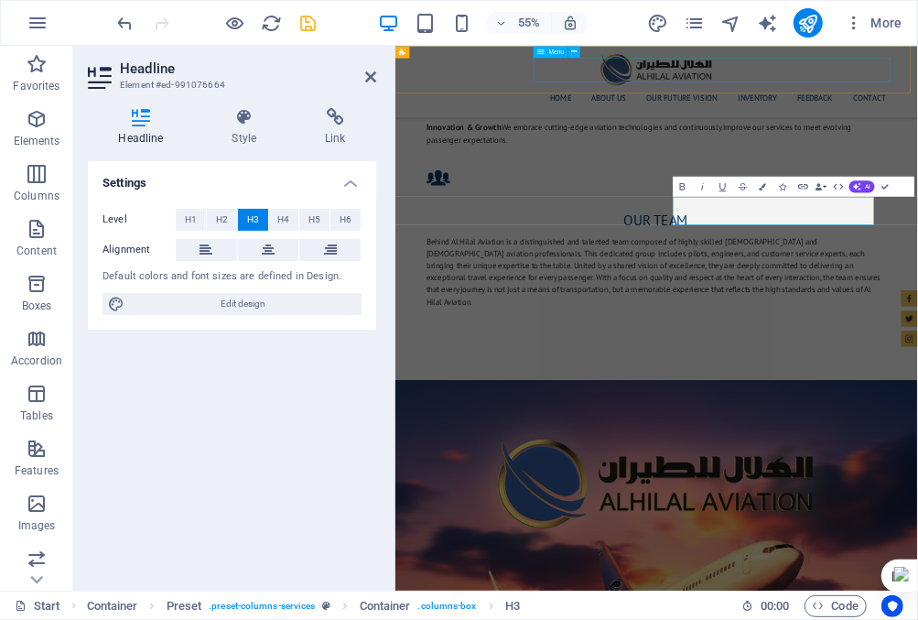
scroll to position [2517, 0]
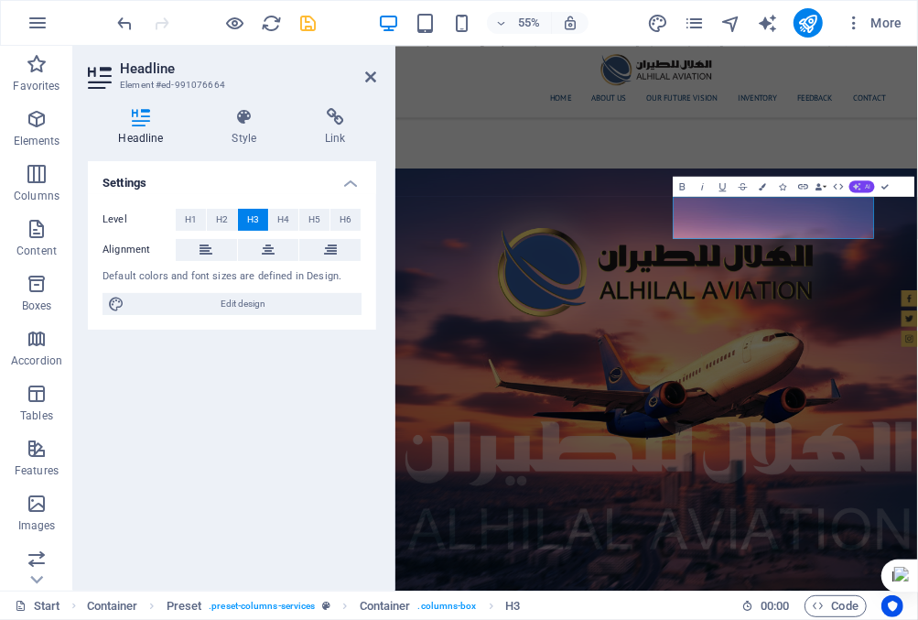
click at [871, 181] on button "AI" at bounding box center [863, 186] width 26 height 12
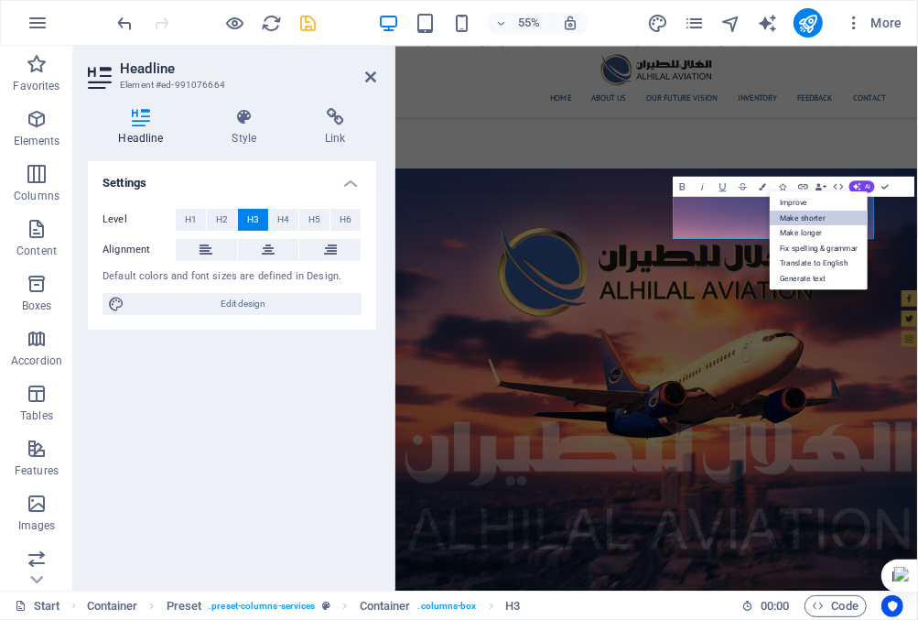
click at [829, 217] on link "Make shorter" at bounding box center [819, 218] width 98 height 16
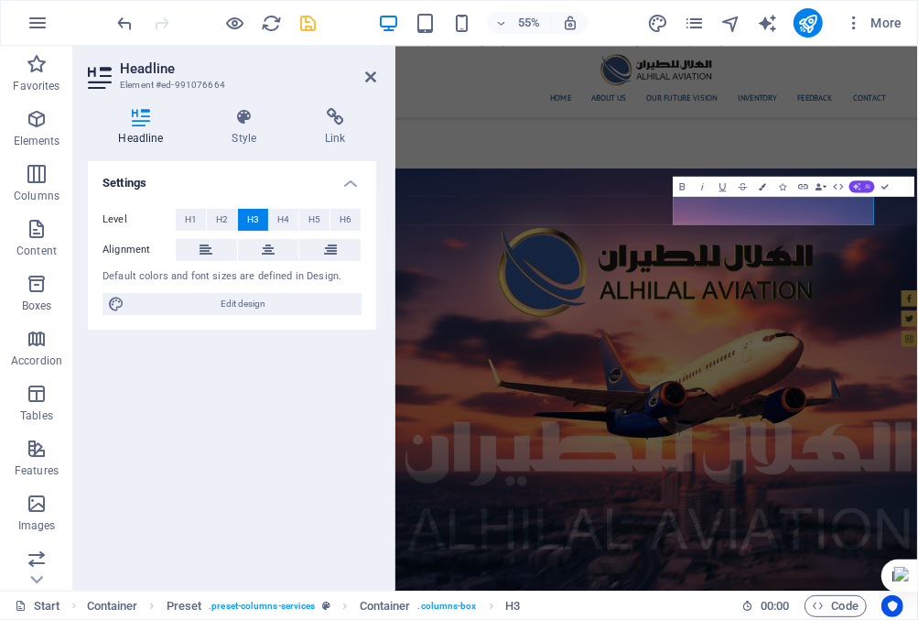
click at [861, 187] on button "AI" at bounding box center [863, 186] width 26 height 12
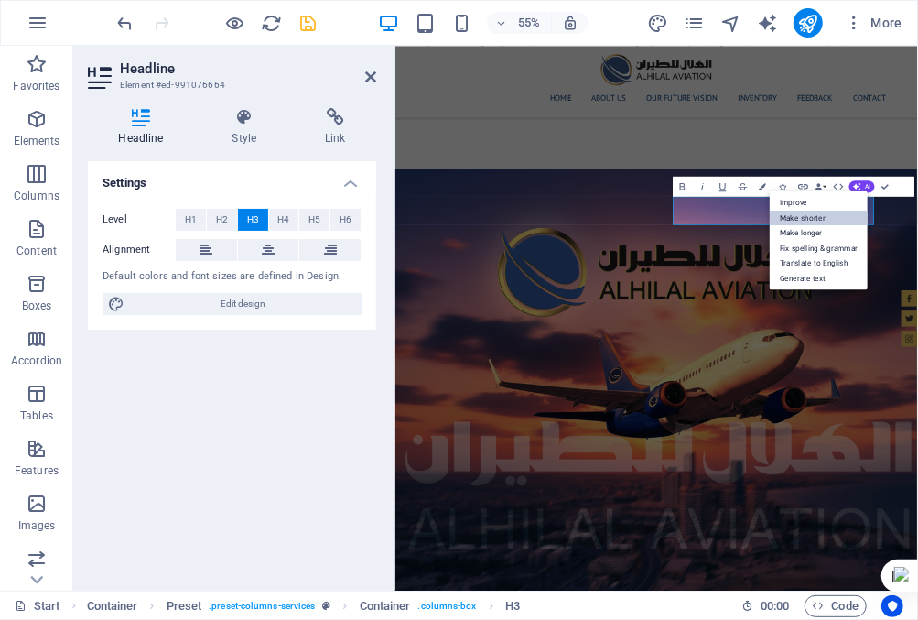
click at [833, 212] on link "Make shorter" at bounding box center [819, 218] width 98 height 16
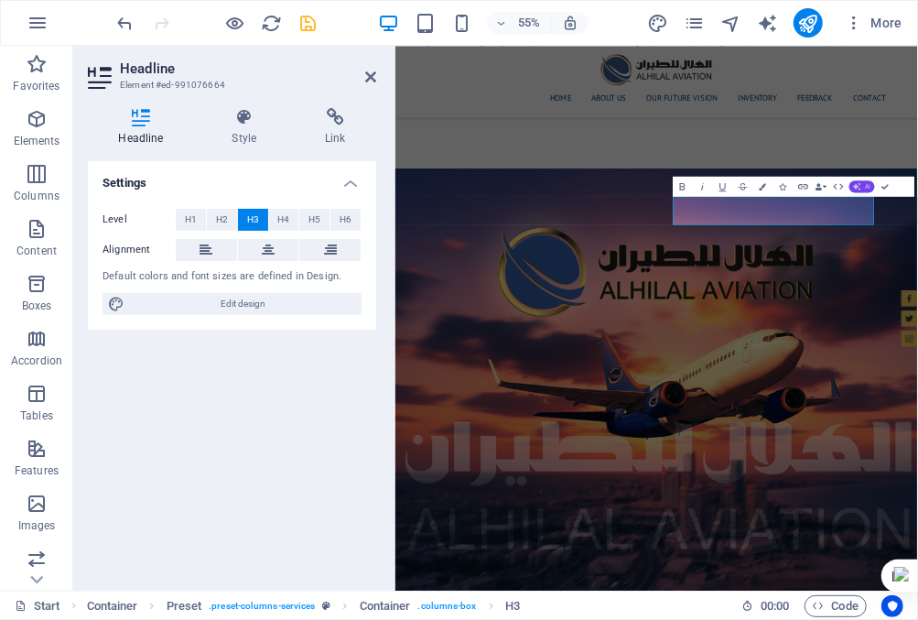
click at [862, 187] on button "AI" at bounding box center [863, 186] width 26 height 12
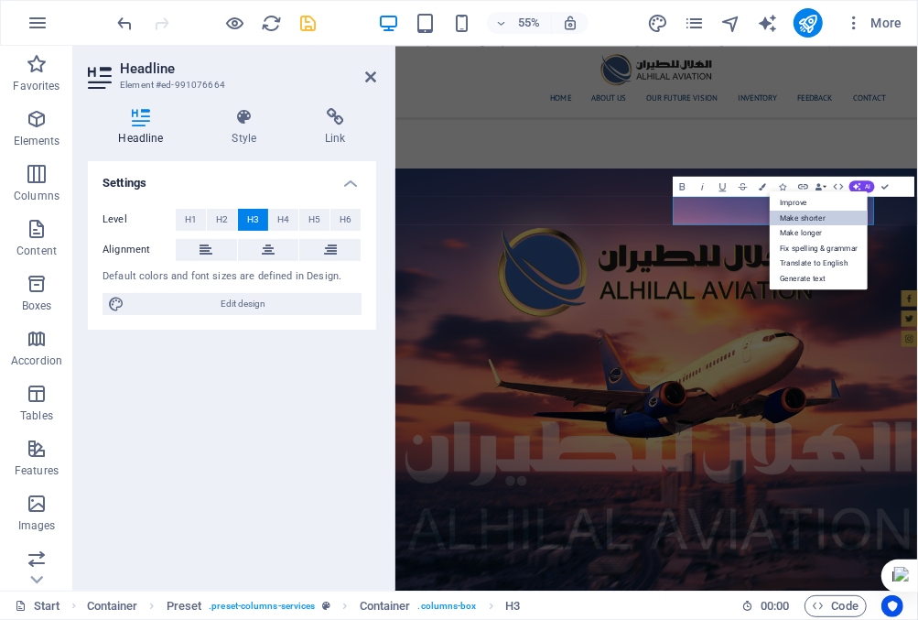
click at [829, 218] on link "Make shorter" at bounding box center [819, 218] width 98 height 16
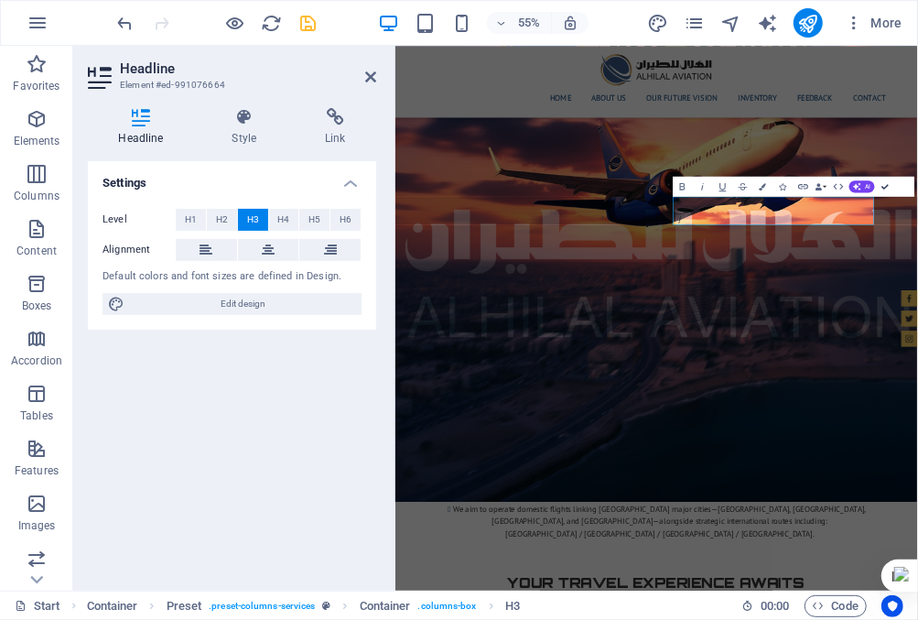
scroll to position [2131, 0]
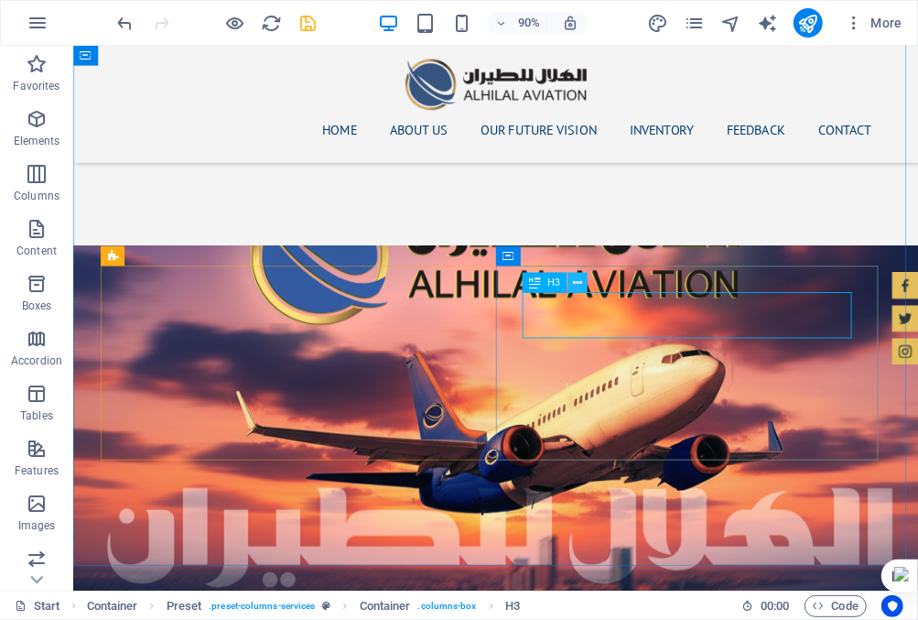
click at [578, 280] on icon at bounding box center [577, 282] width 9 height 17
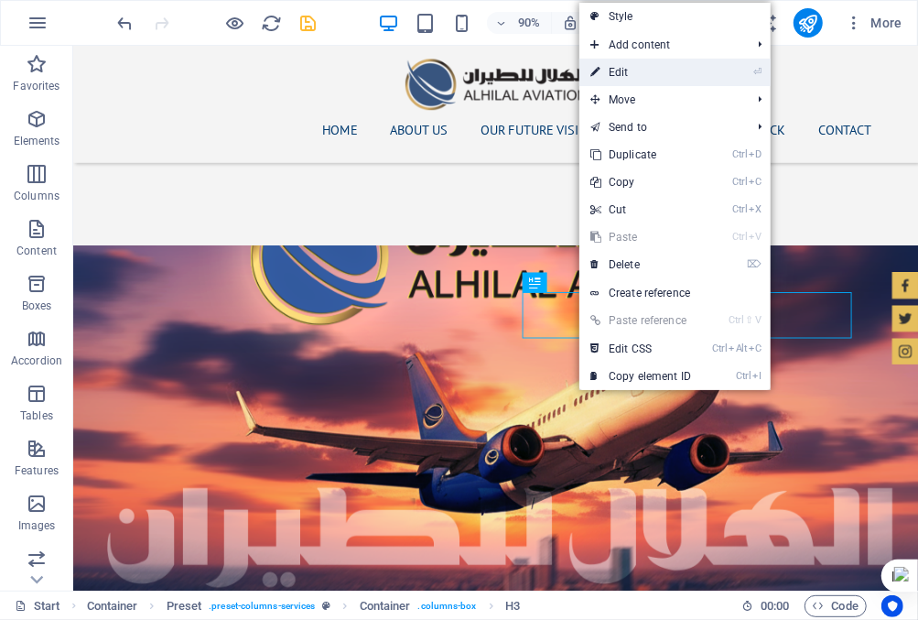
click at [646, 76] on link "⏎ Edit" at bounding box center [641, 72] width 123 height 27
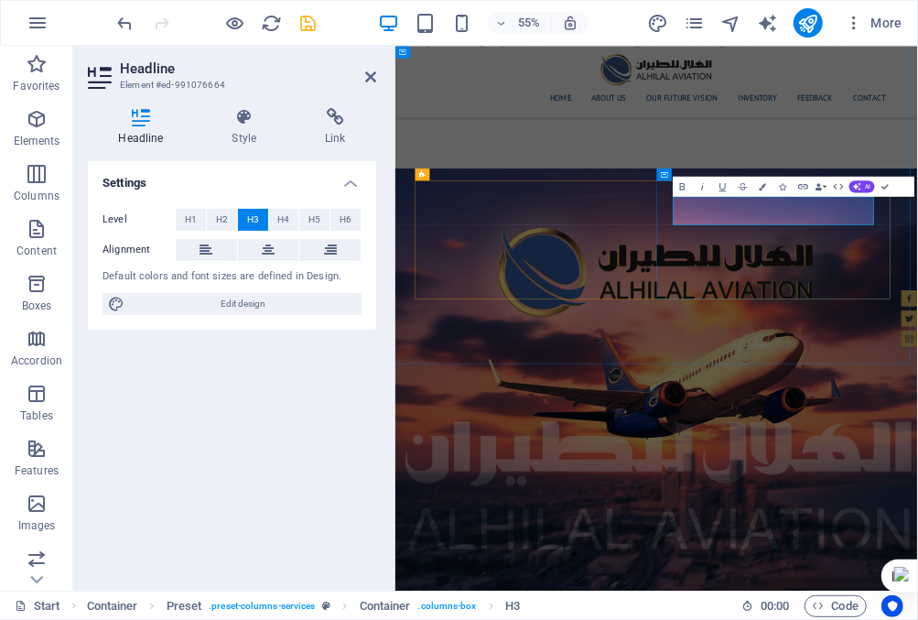
scroll to position [0, 5]
click at [872, 182] on button "AI" at bounding box center [863, 186] width 26 height 12
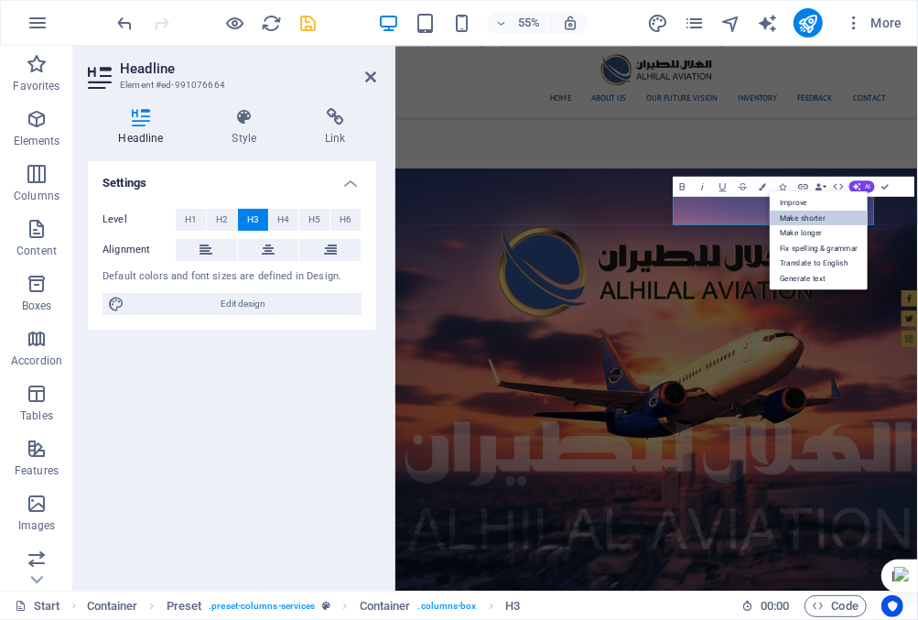
click at [826, 211] on link "Make shorter" at bounding box center [819, 218] width 98 height 16
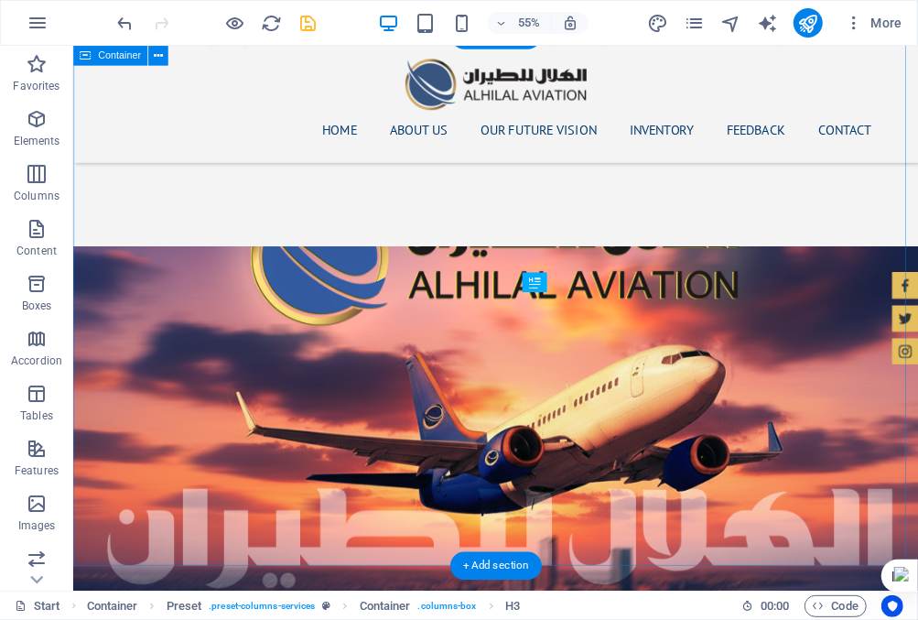
scroll to position [2131, 0]
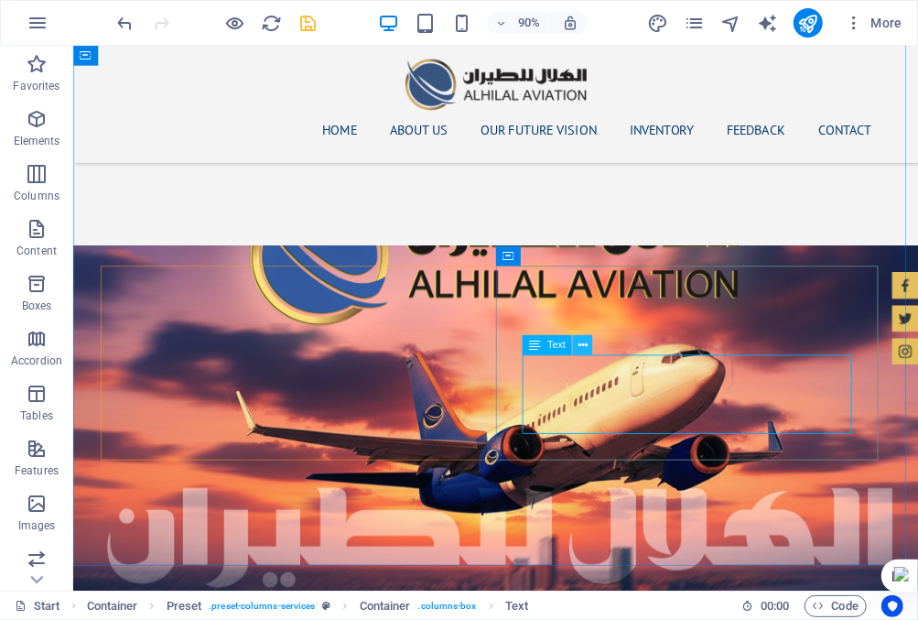
click at [580, 341] on icon at bounding box center [583, 344] width 9 height 17
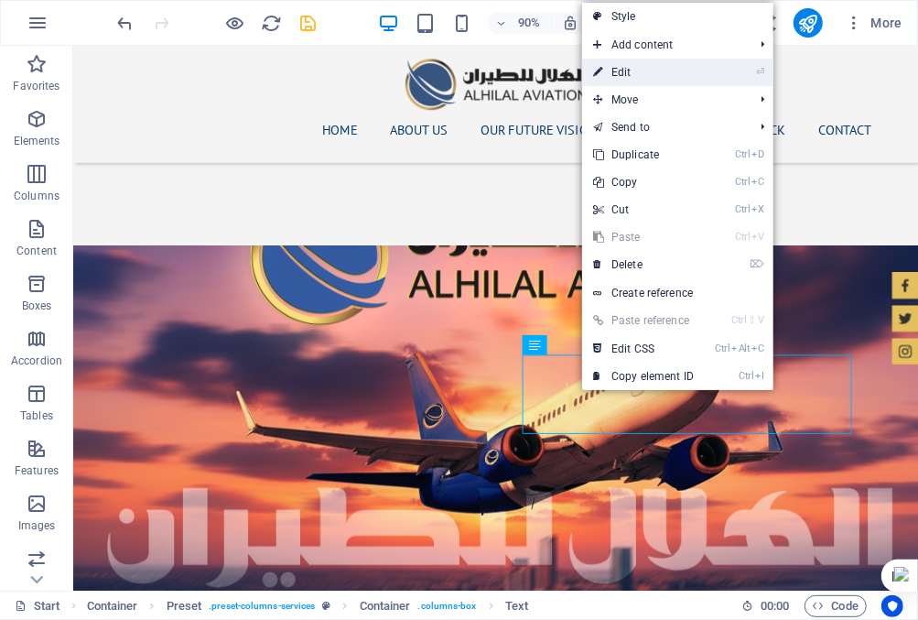
click at [634, 77] on link "⏎ Edit" at bounding box center [643, 72] width 123 height 27
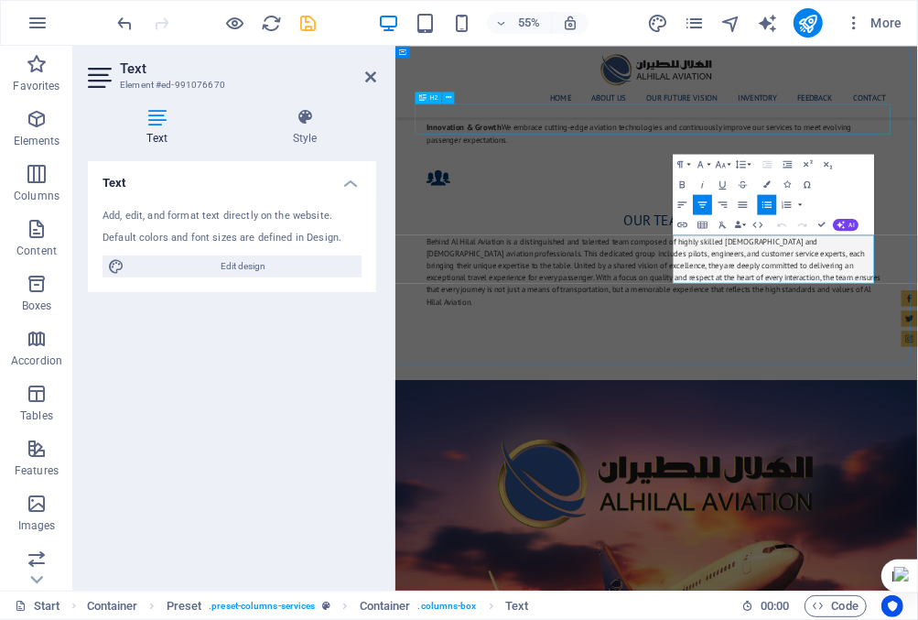
scroll to position [2517, 0]
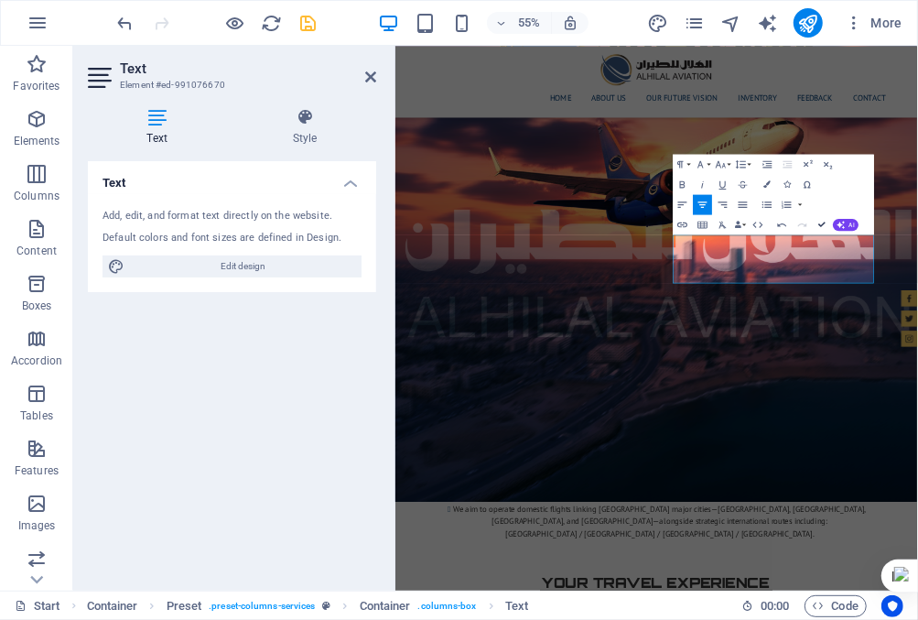
scroll to position [2131, 0]
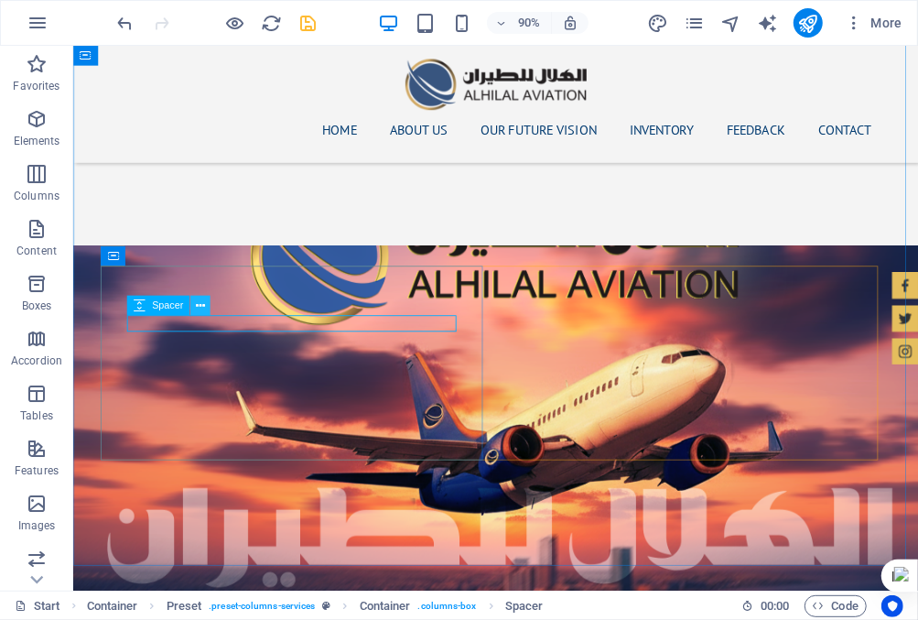
click at [203, 305] on icon at bounding box center [200, 305] width 9 height 17
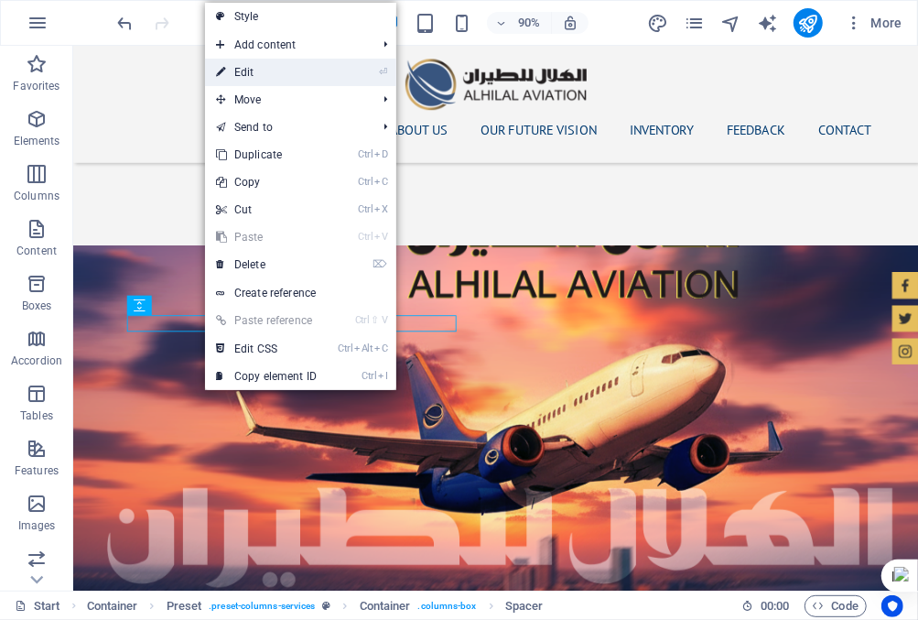
click at [311, 73] on link "⏎ Edit" at bounding box center [266, 72] width 123 height 27
select select "px"
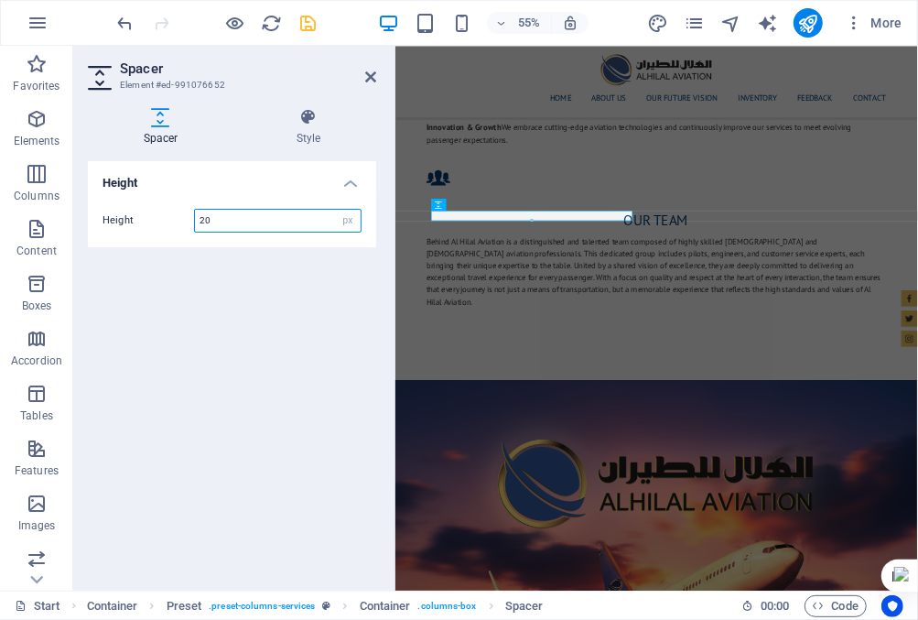
scroll to position [2517, 0]
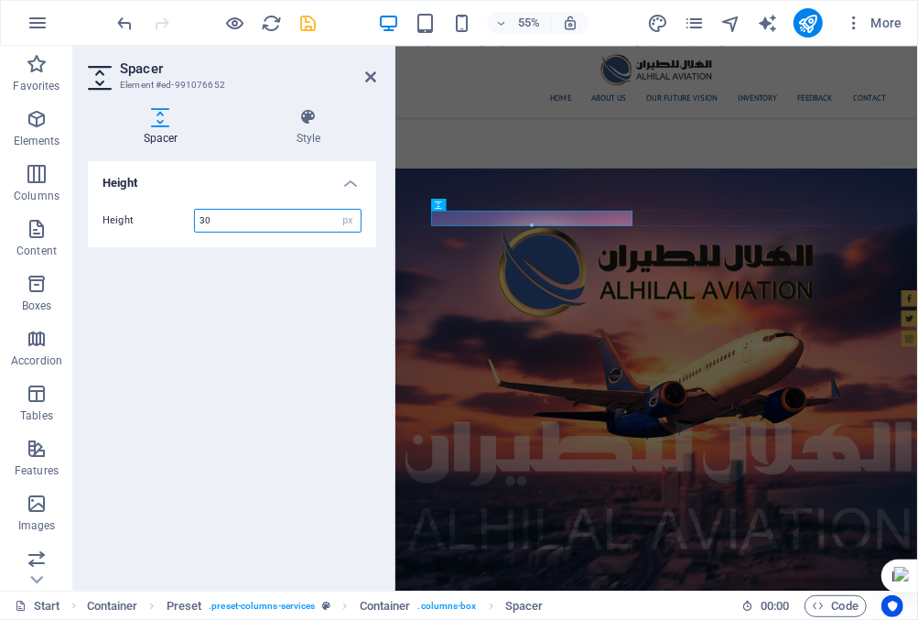
type input "30"
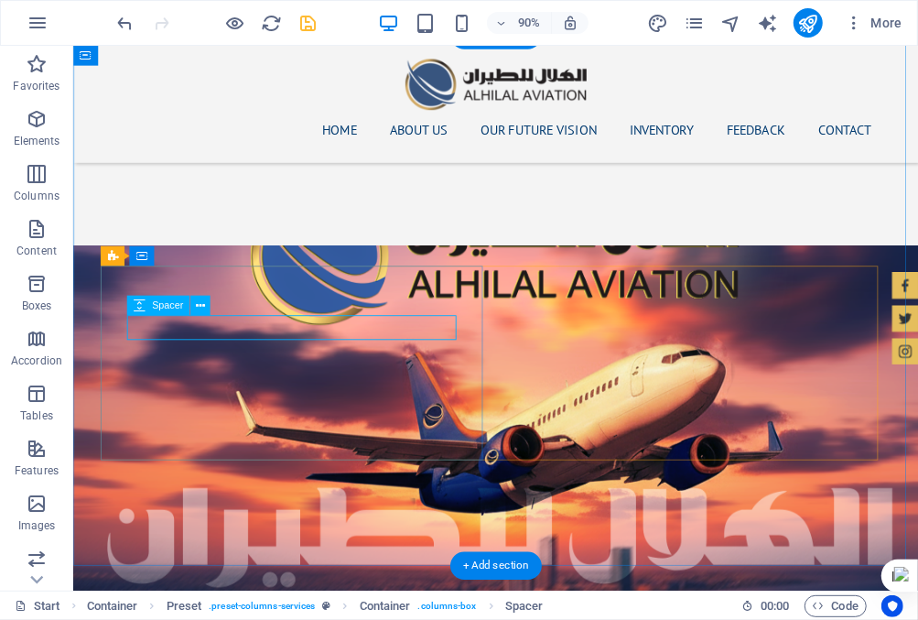
click at [201, 307] on icon at bounding box center [200, 305] width 9 height 17
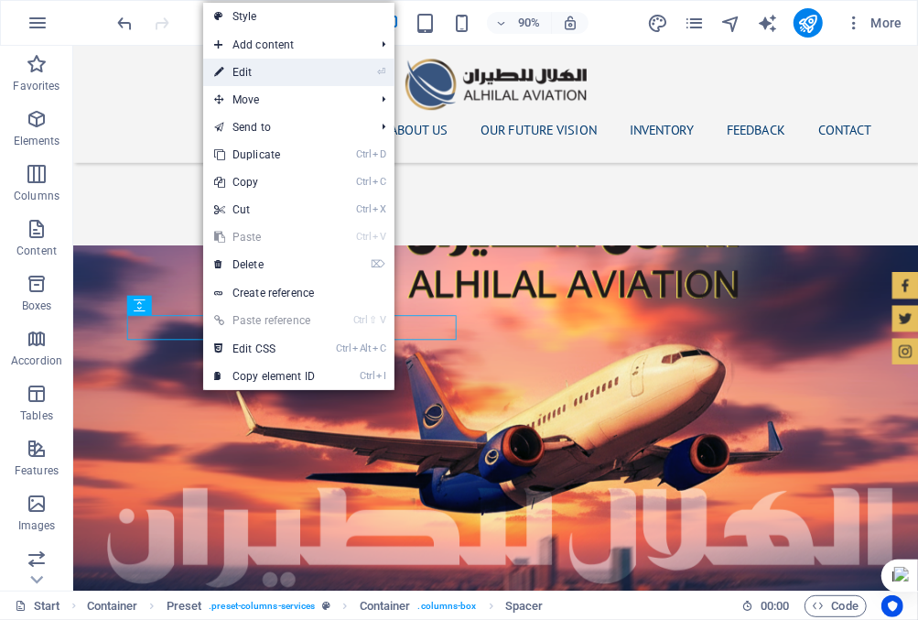
click at [277, 74] on link "⏎ Edit" at bounding box center [264, 72] width 123 height 27
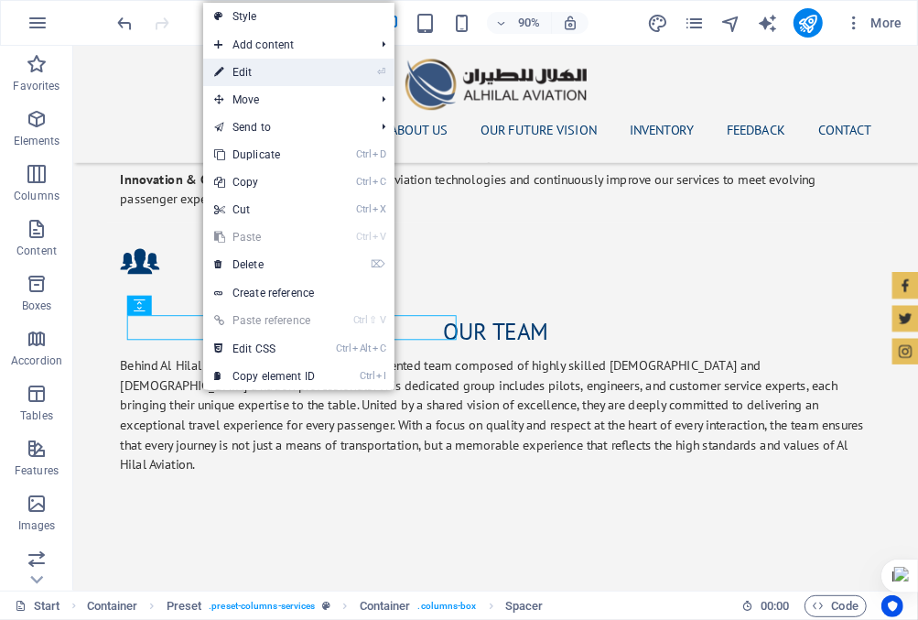
scroll to position [2517, 0]
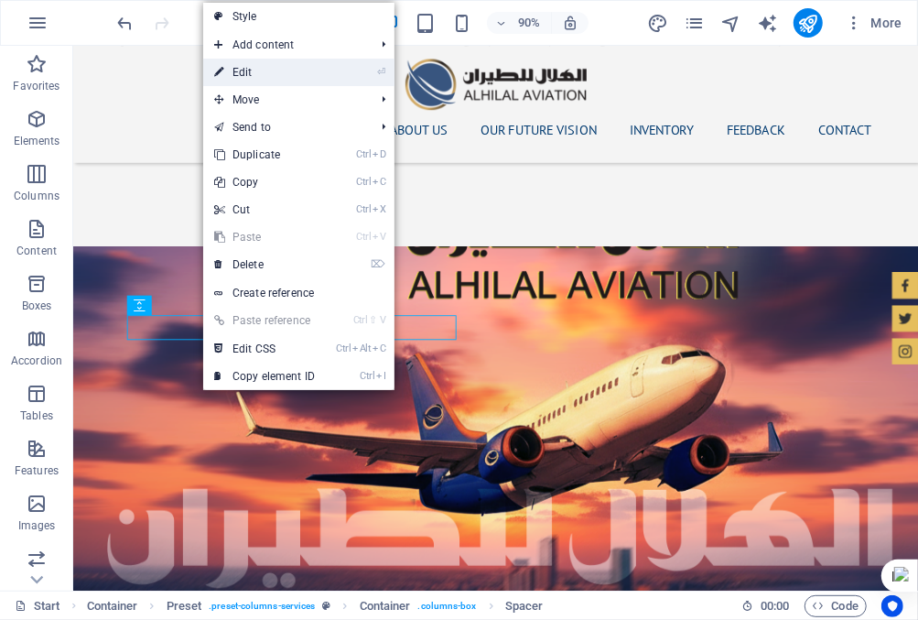
select select "px"
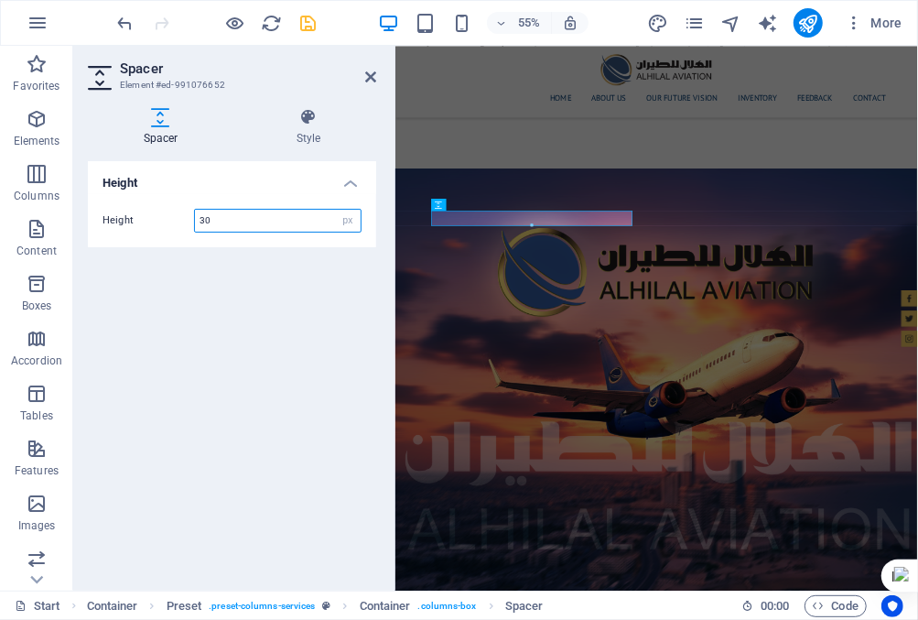
click at [223, 224] on input "30" at bounding box center [278, 221] width 166 height 22
click at [223, 224] on input "50" at bounding box center [278, 221] width 166 height 22
type input "55"
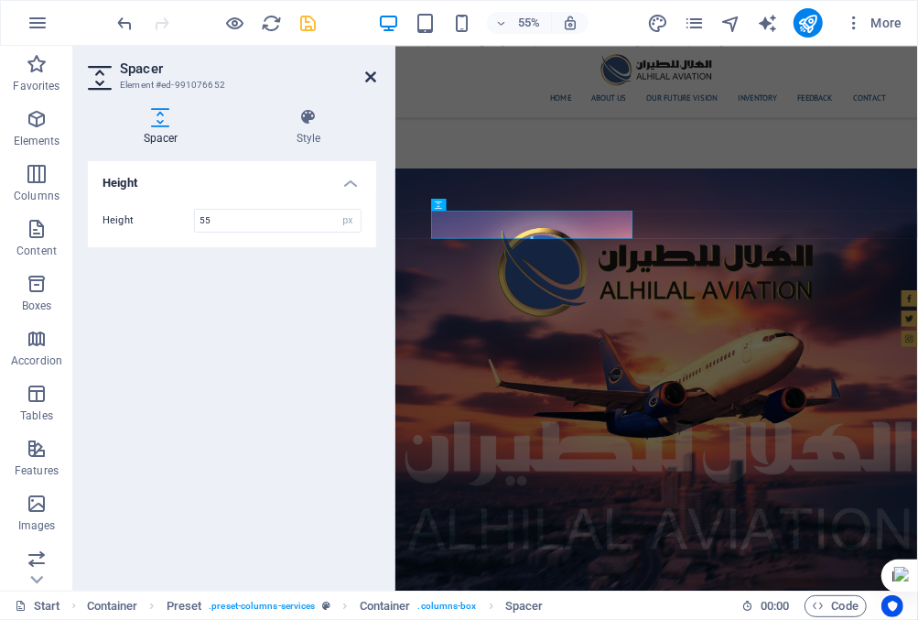
click at [368, 73] on icon at bounding box center [370, 77] width 11 height 15
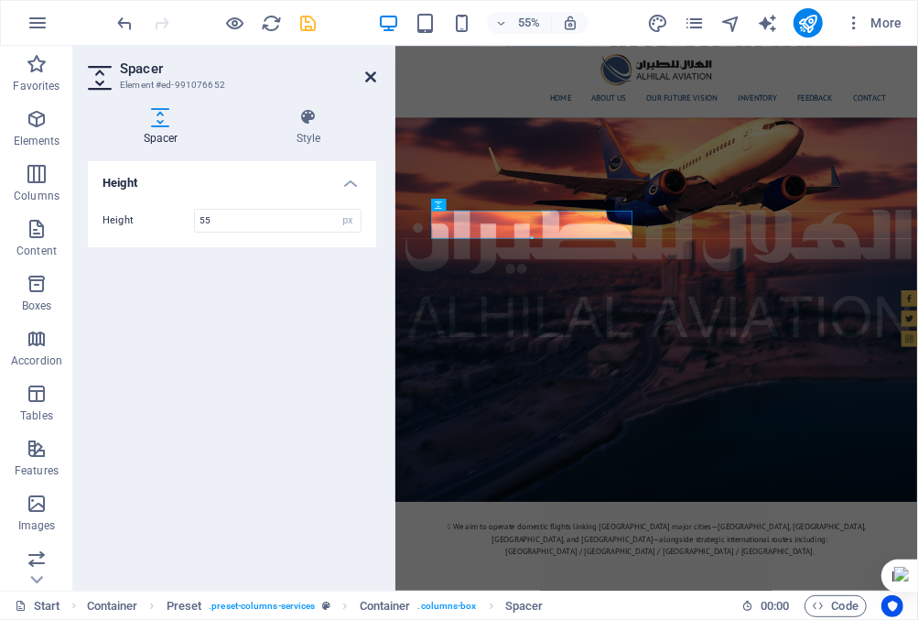
scroll to position [2131, 0]
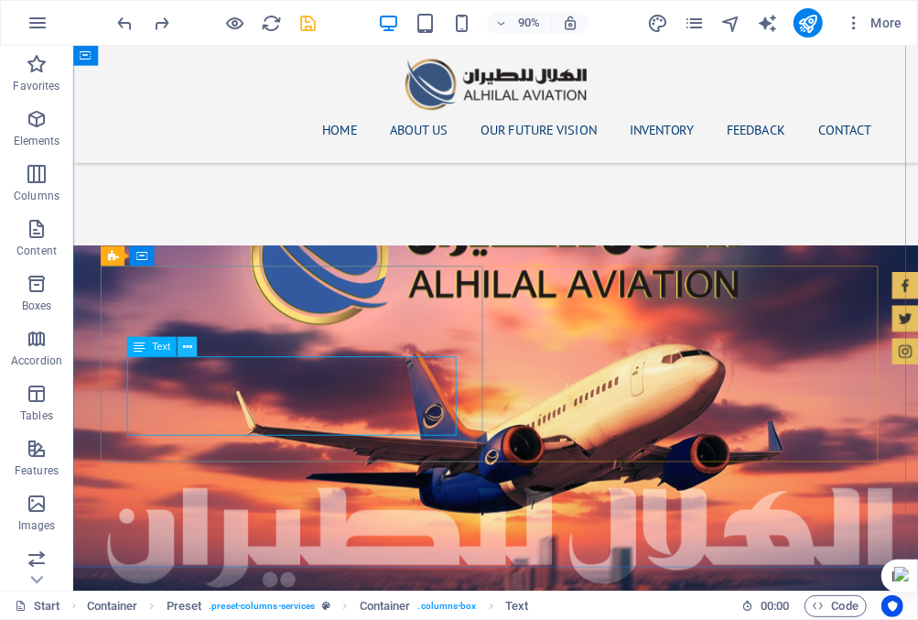
click at [194, 347] on button at bounding box center [188, 347] width 20 height 20
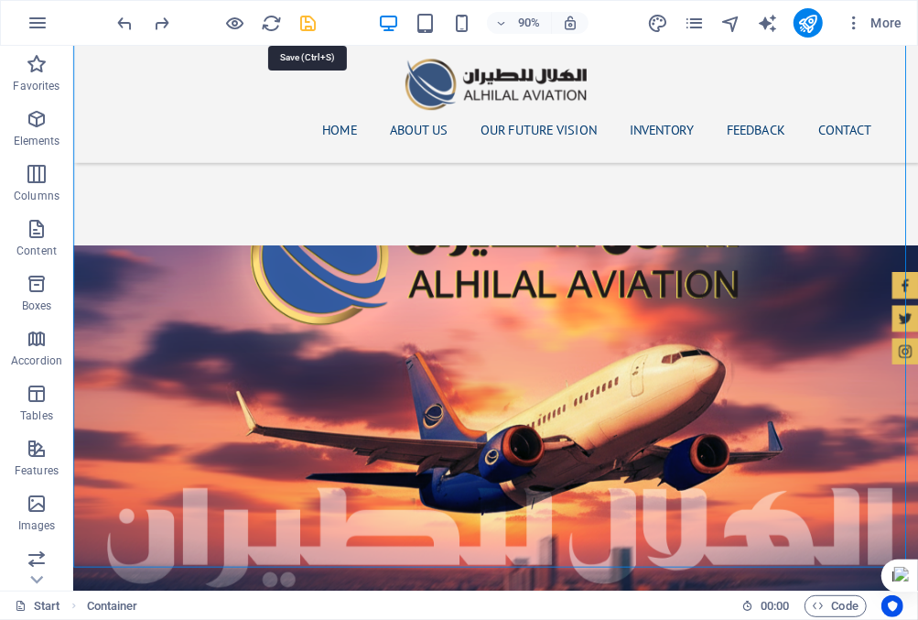
click at [304, 18] on icon "save" at bounding box center [308, 23] width 21 height 21
checkbox input "false"
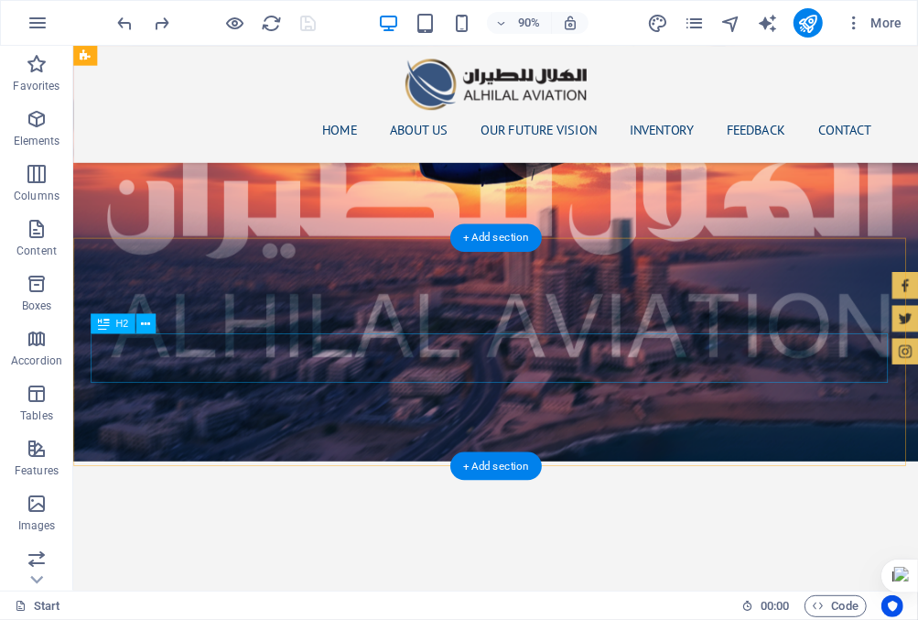
scroll to position [2406, 0]
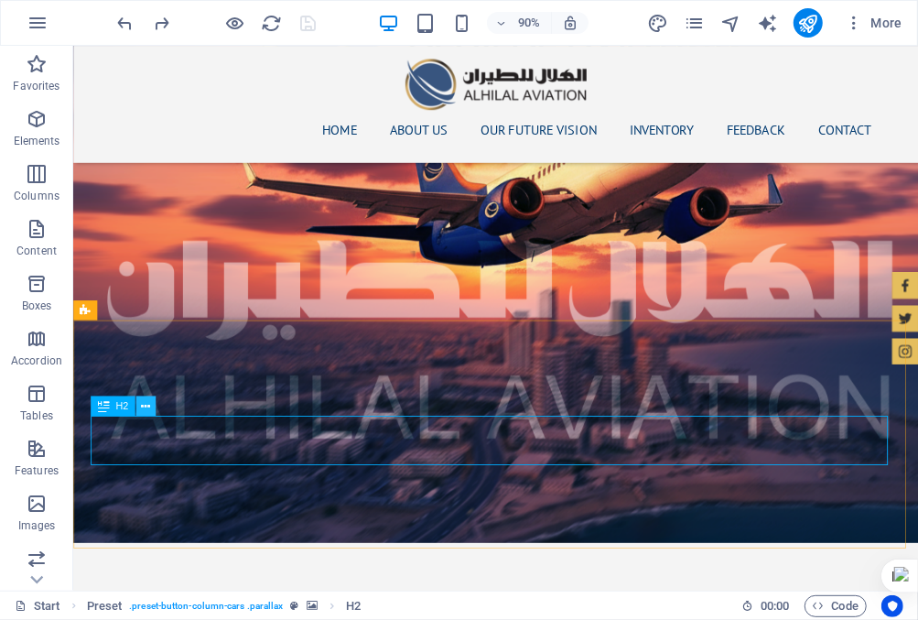
click at [152, 408] on button at bounding box center [145, 406] width 20 height 20
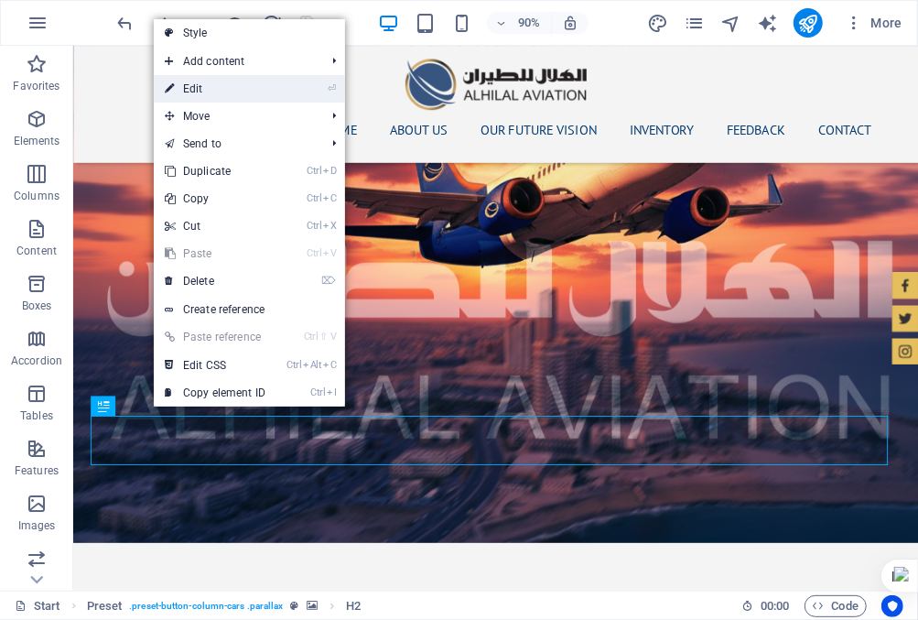
click at [241, 95] on link "⏎ Edit" at bounding box center [215, 88] width 123 height 27
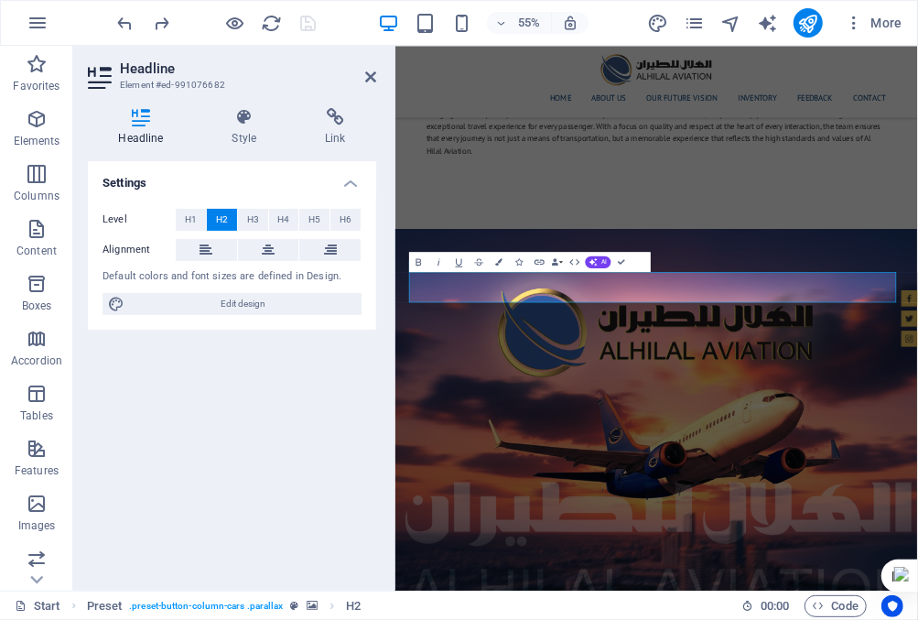
scroll to position [2791, 0]
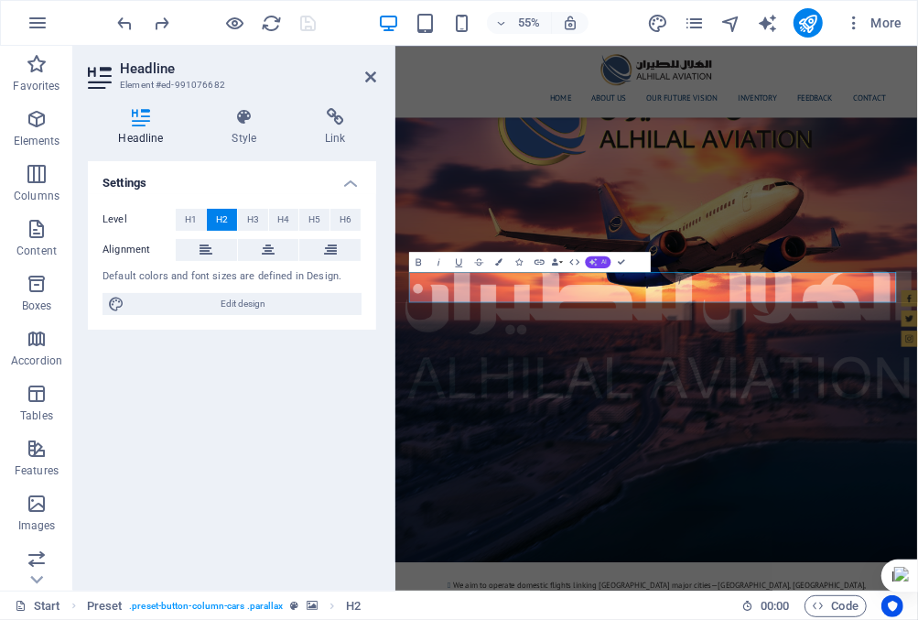
click at [596, 259] on icon "button" at bounding box center [594, 261] width 8 height 8
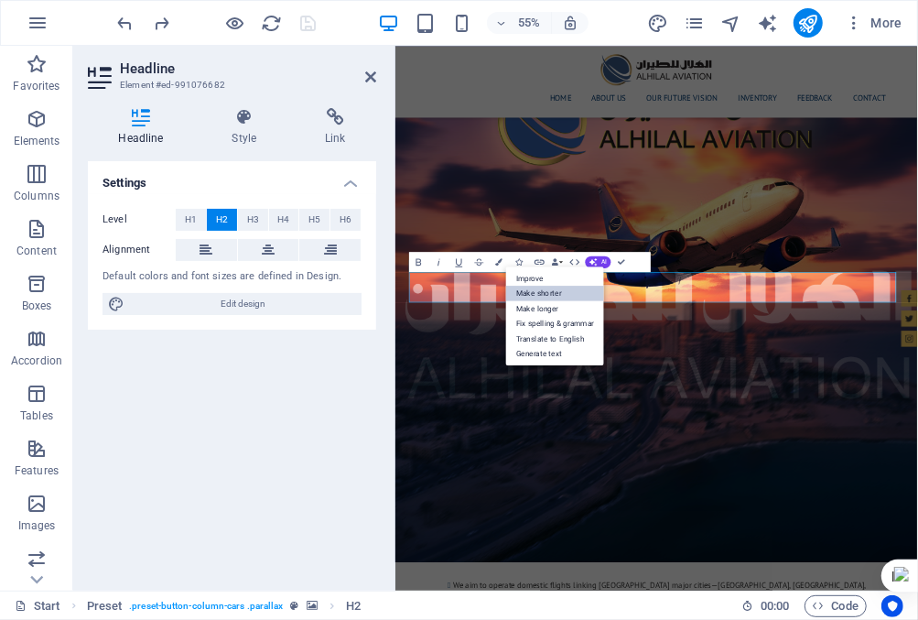
click at [558, 291] on link "Make shorter" at bounding box center [555, 294] width 98 height 16
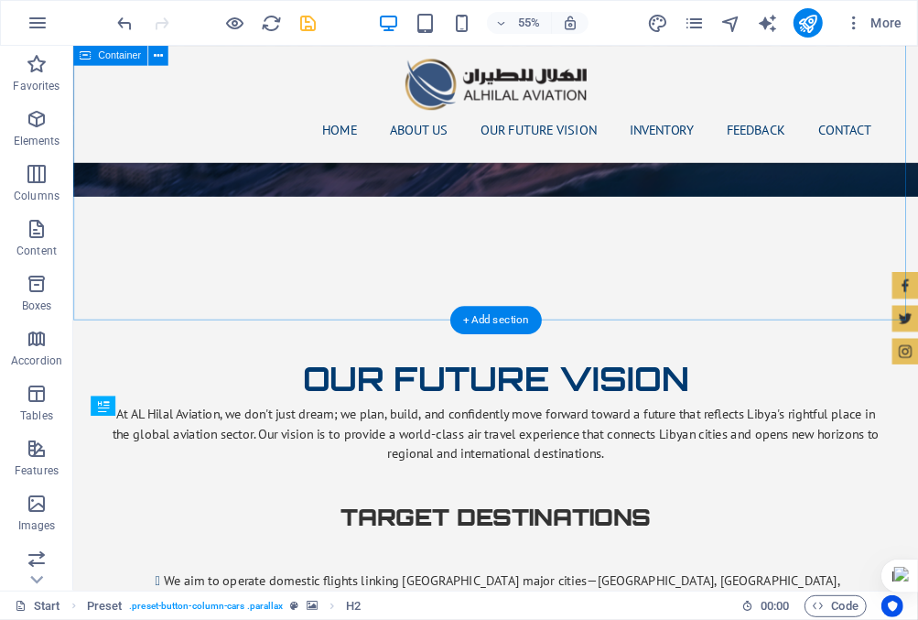
scroll to position [2406, 0]
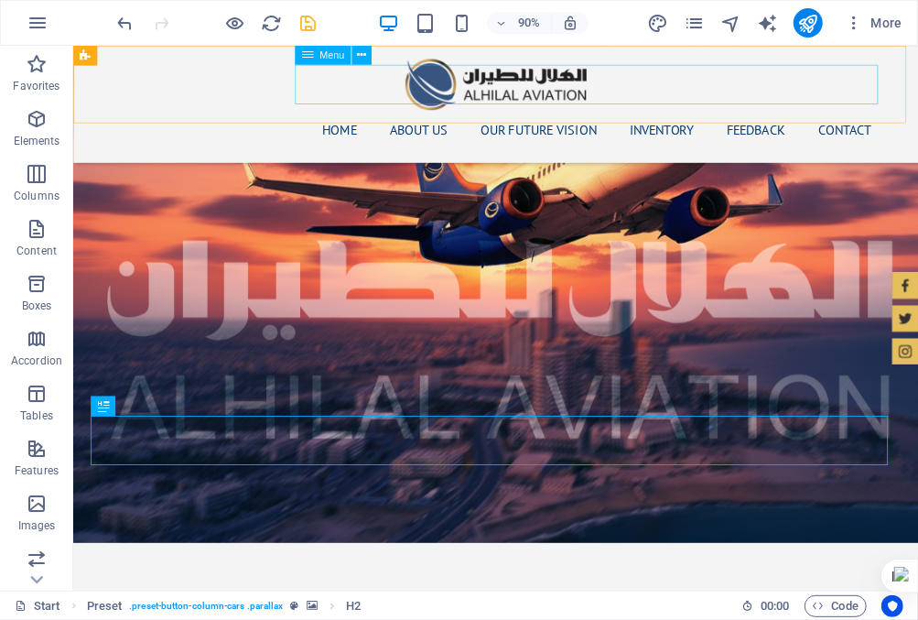
click at [687, 117] on nav "Home About us Our Future Vision Inventory Feedback Contact" at bounding box center [543, 139] width 864 height 44
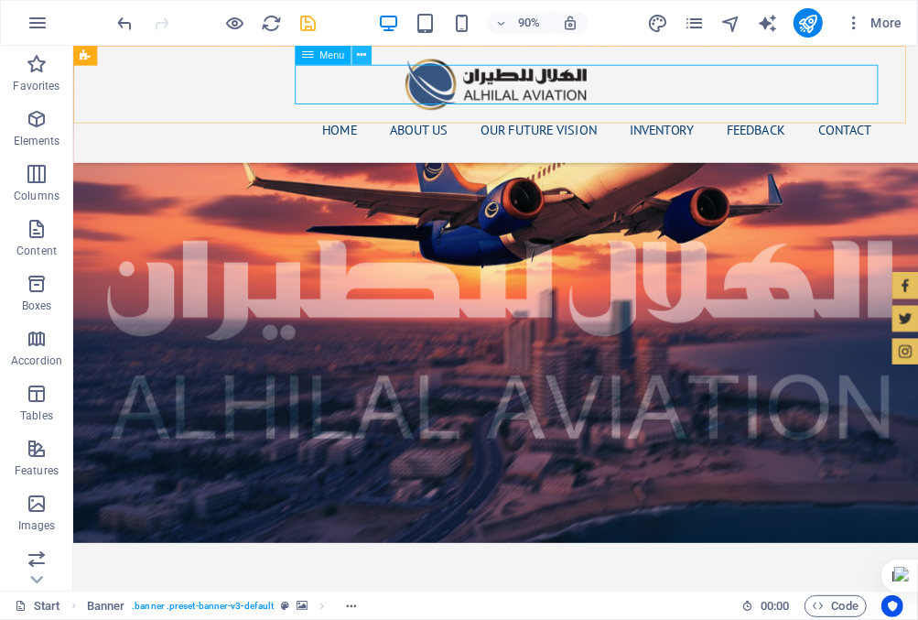
click at [359, 55] on icon at bounding box center [361, 54] width 9 height 17
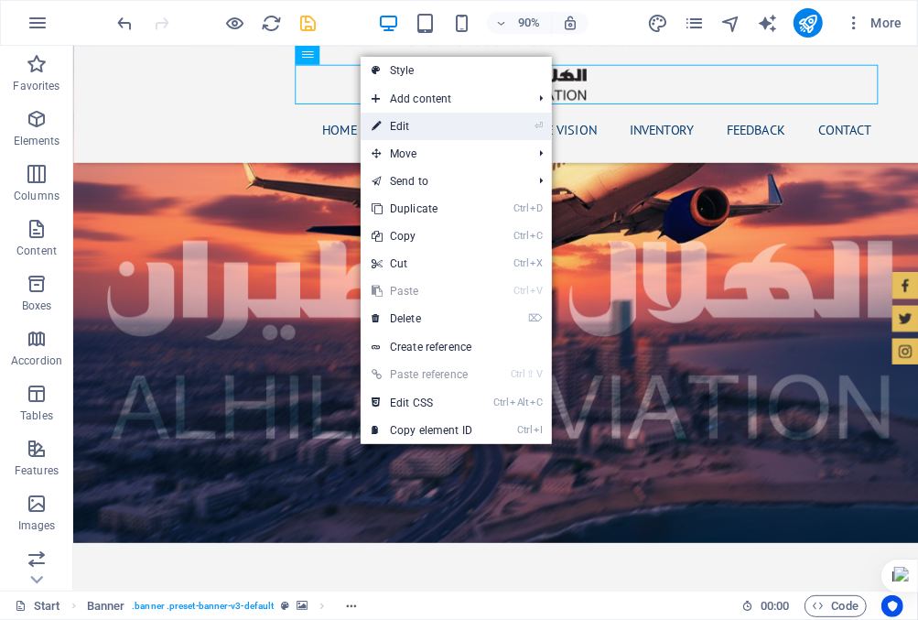
click at [394, 117] on link "⏎ Edit" at bounding box center [422, 126] width 123 height 27
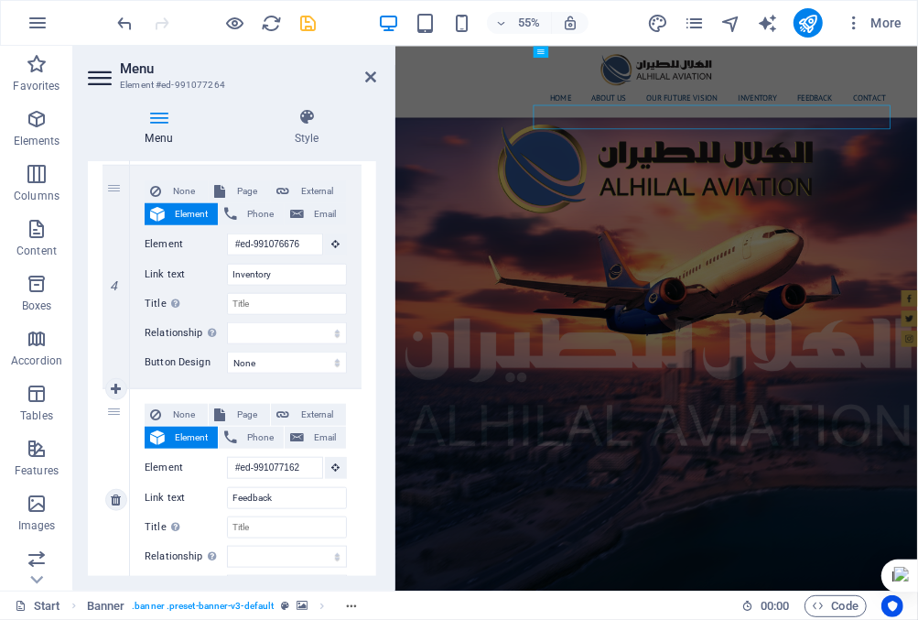
scroll to position [824, 0]
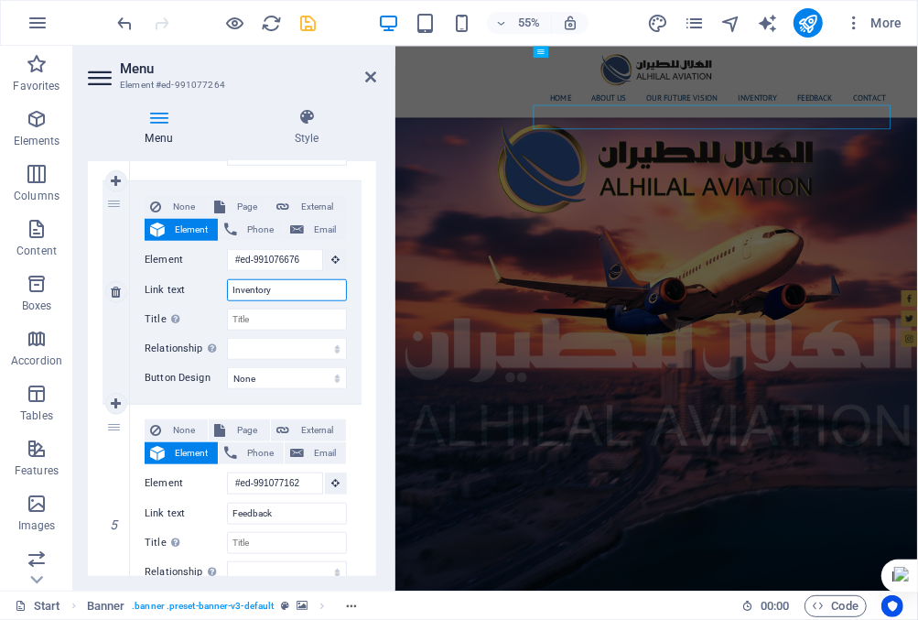
click at [287, 291] on input "Inventory" at bounding box center [287, 290] width 120 height 22
type input "I"
select select
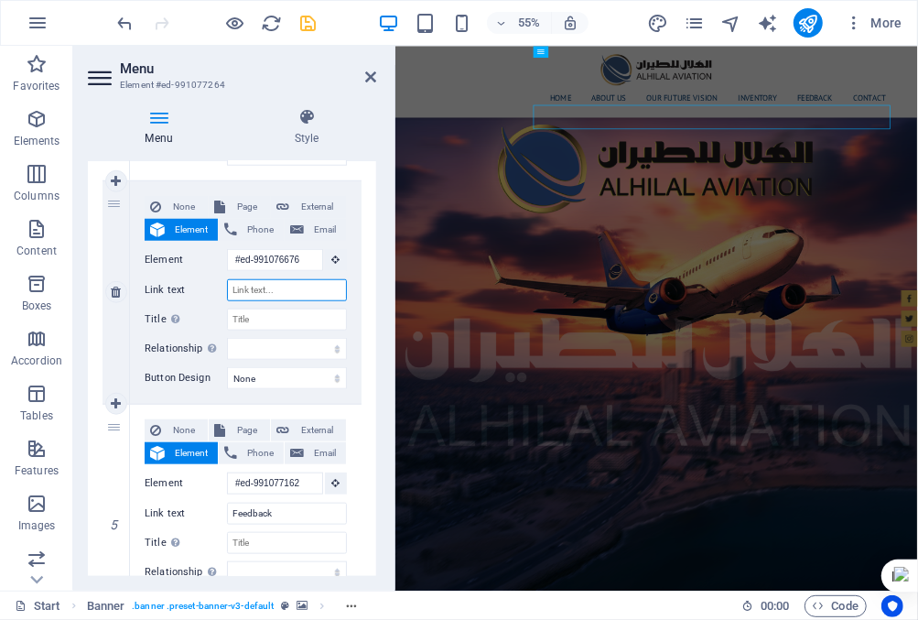
select select
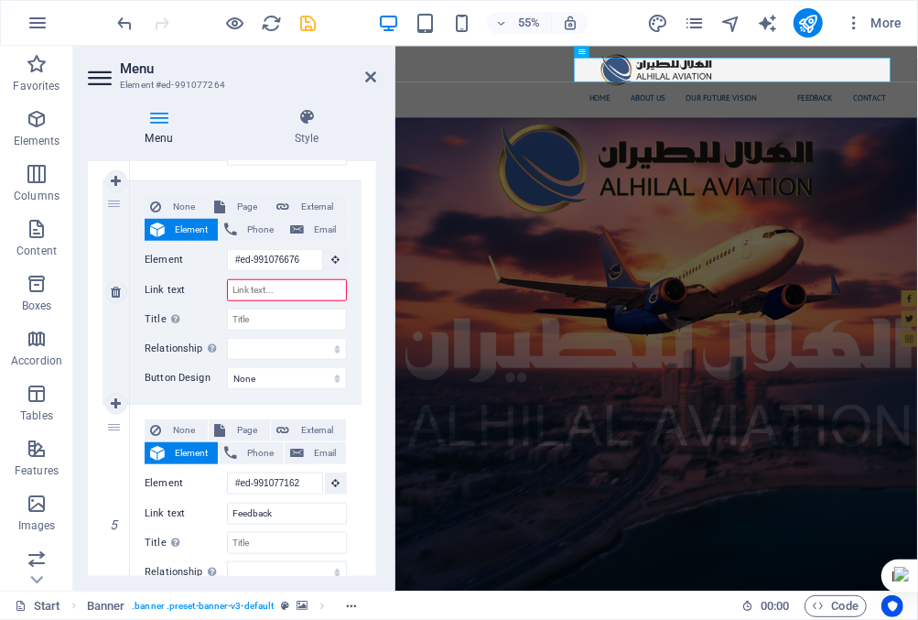
paste input "Airports in [GEOGRAPHIC_DATA]"
type input "Airports in [GEOGRAPHIC_DATA]"
select select
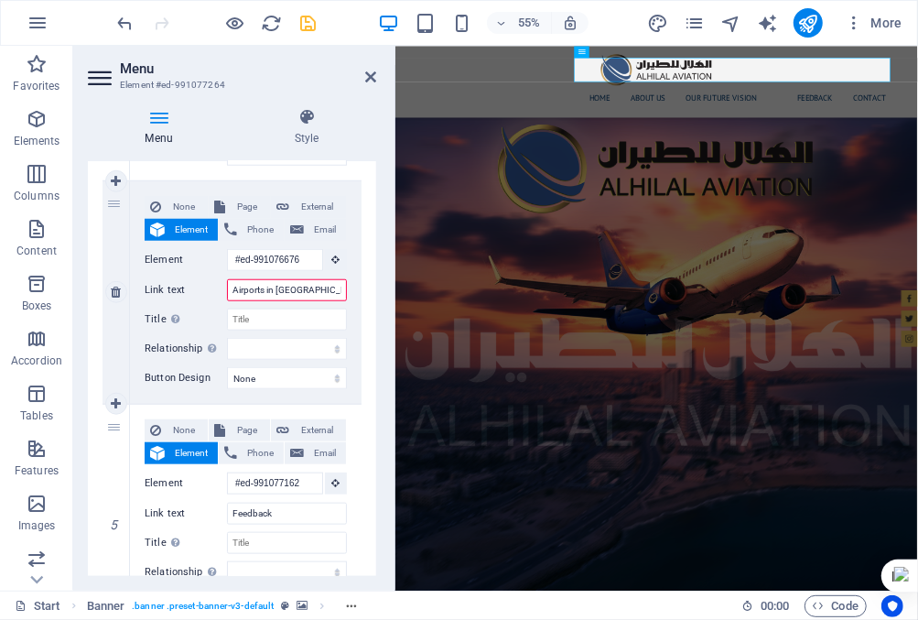
select select
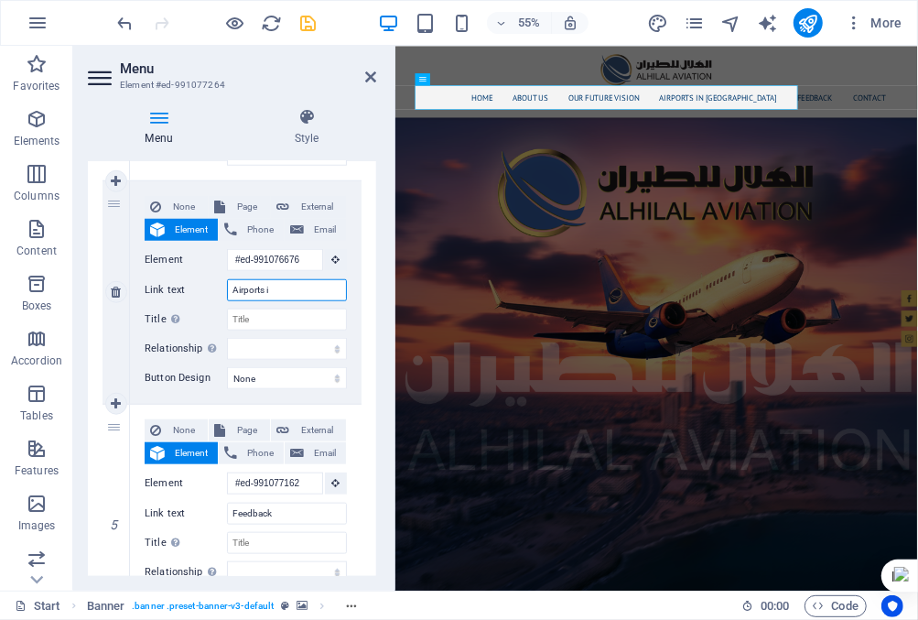
type input "Airports"
select select
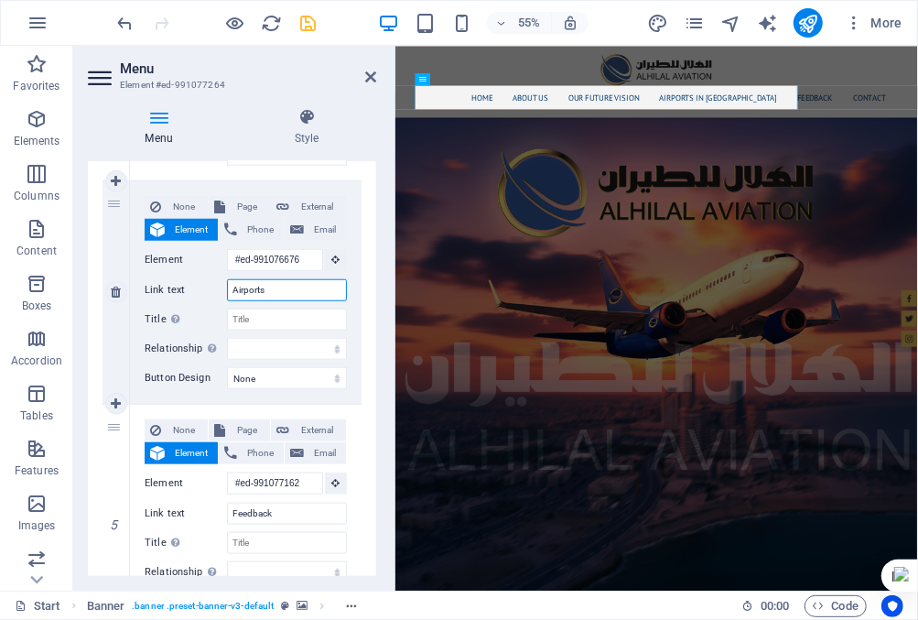
select select
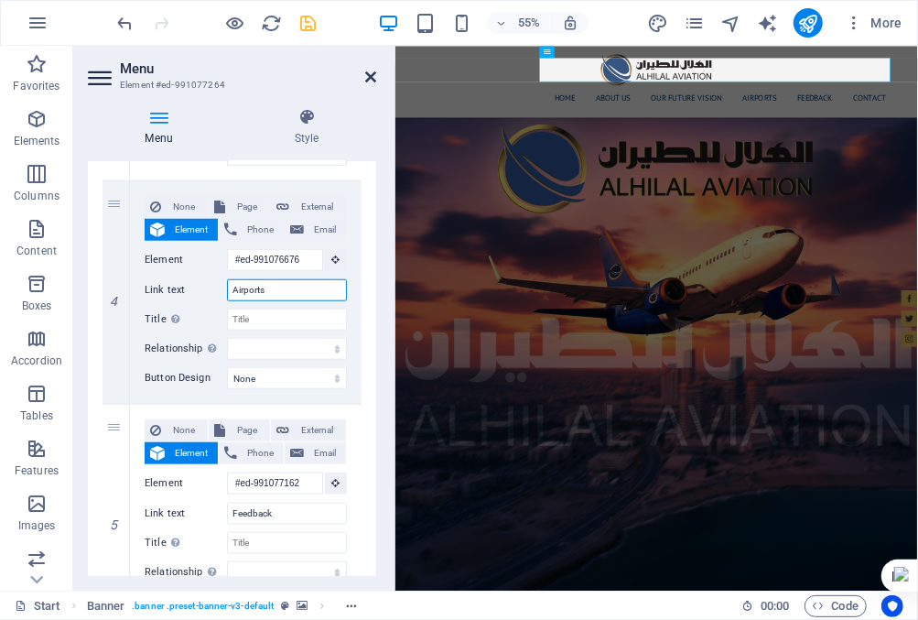
type input "Airports"
click at [372, 73] on icon at bounding box center [370, 77] width 11 height 15
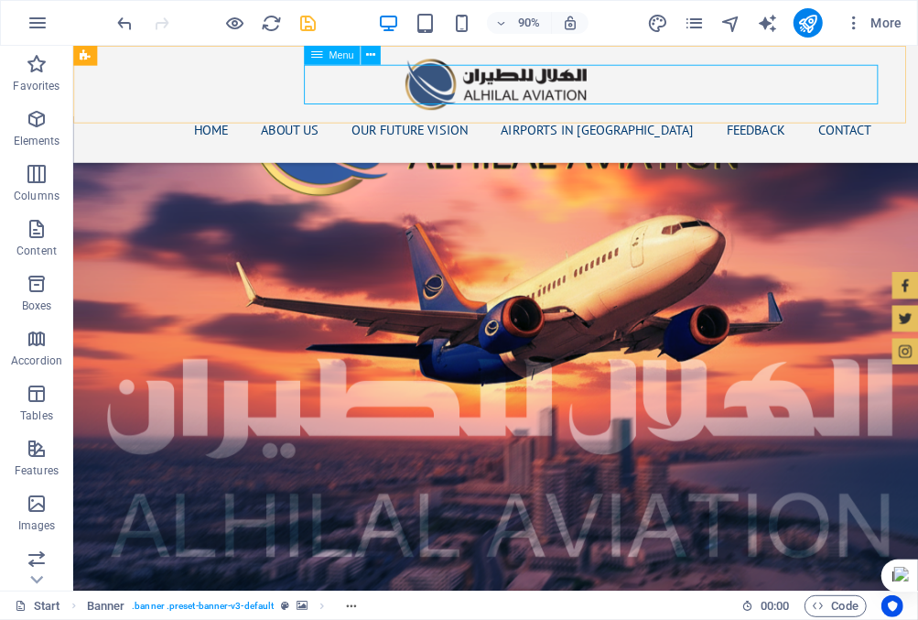
scroll to position [2321, 0]
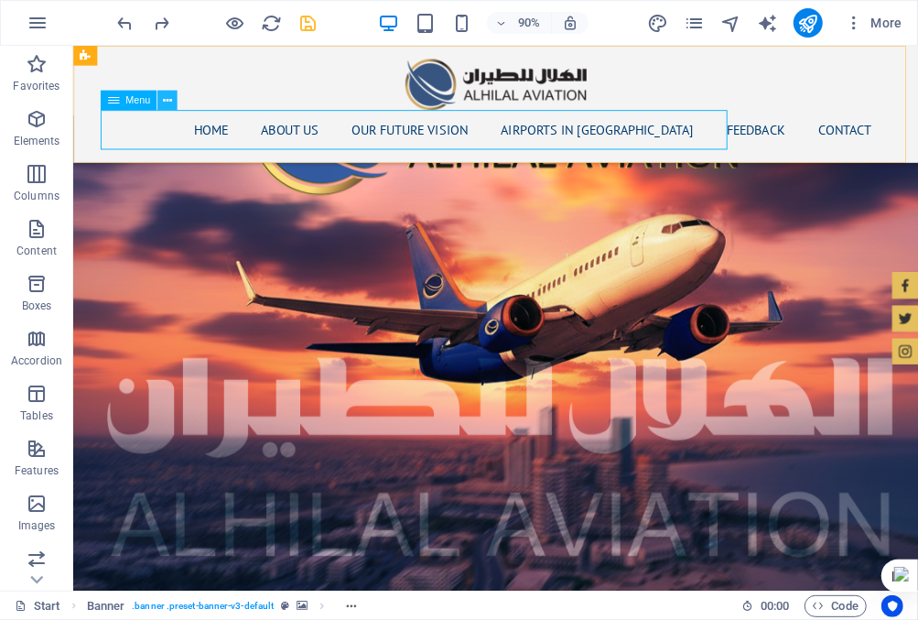
click at [162, 100] on button at bounding box center [167, 101] width 20 height 20
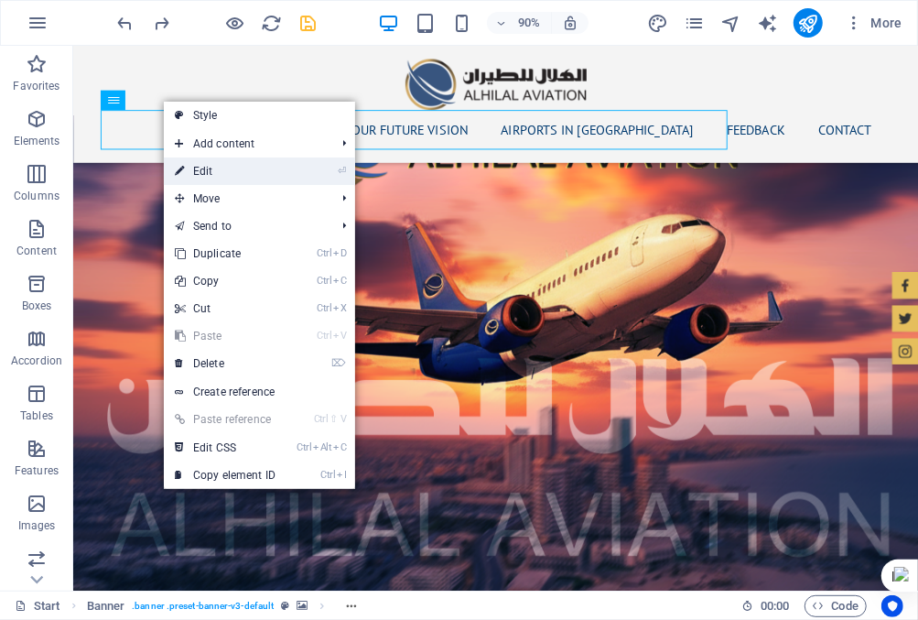
click at [222, 168] on link "⏎ Edit" at bounding box center [225, 170] width 123 height 27
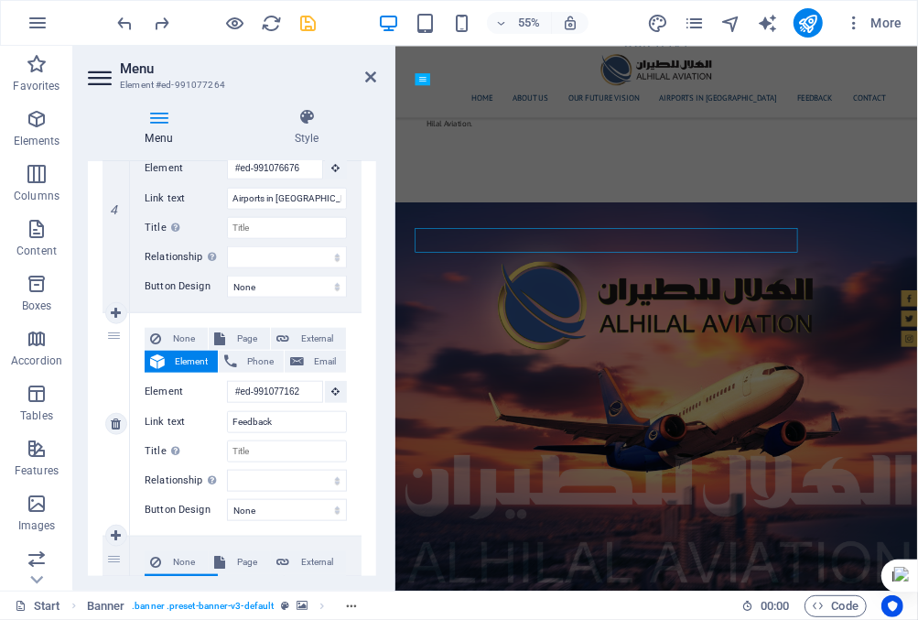
scroll to position [2446, 0]
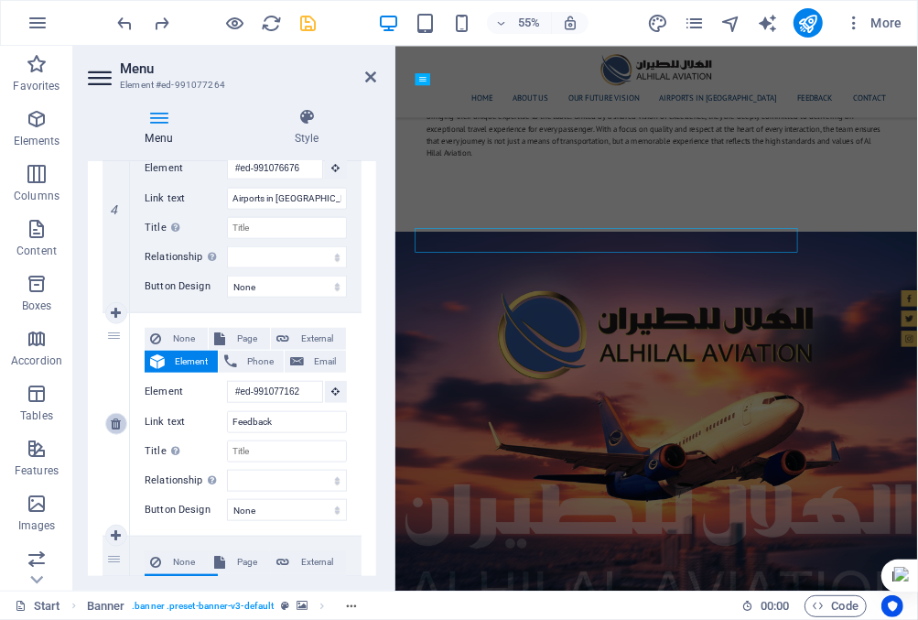
click at [118, 418] on icon at bounding box center [116, 423] width 10 height 13
select select
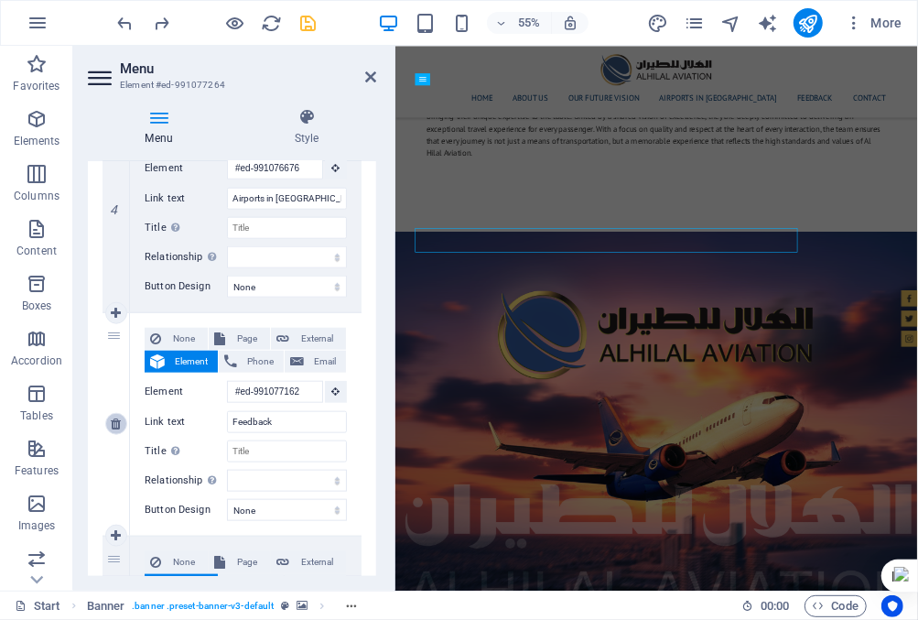
type input "#ed-991077066"
type input "Contact"
select select
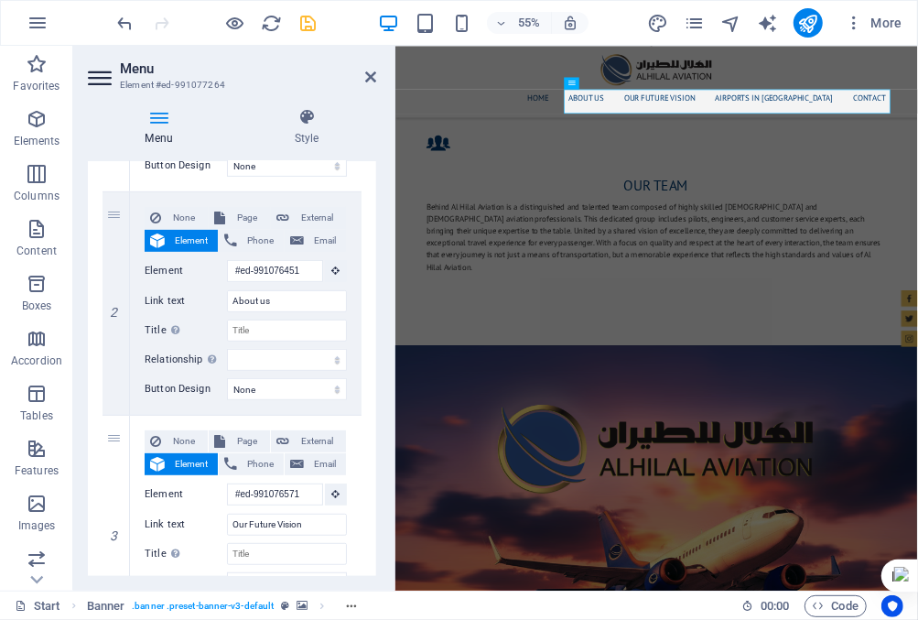
scroll to position [2188, 0]
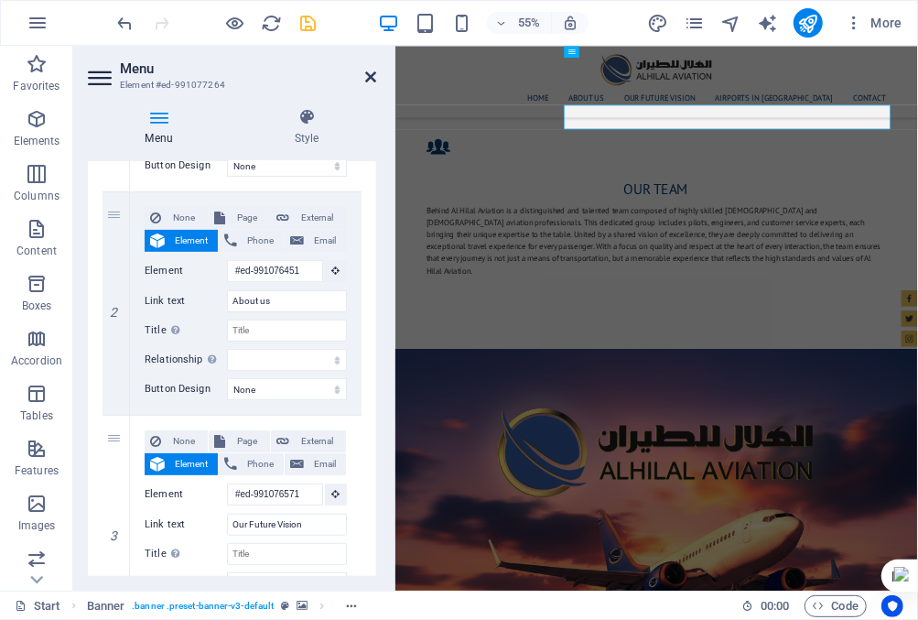
click at [369, 70] on icon at bounding box center [370, 77] width 11 height 15
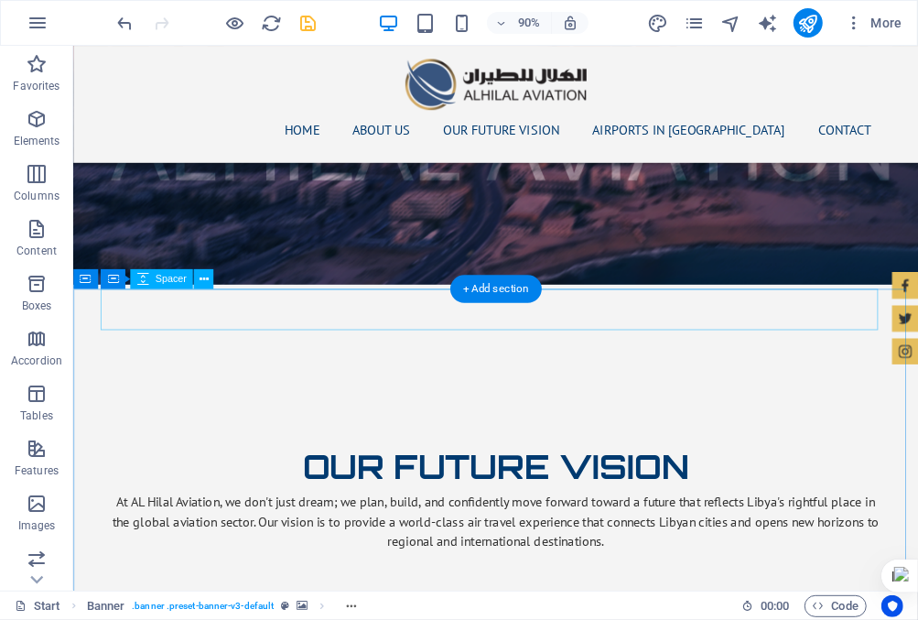
scroll to position [2718, 0]
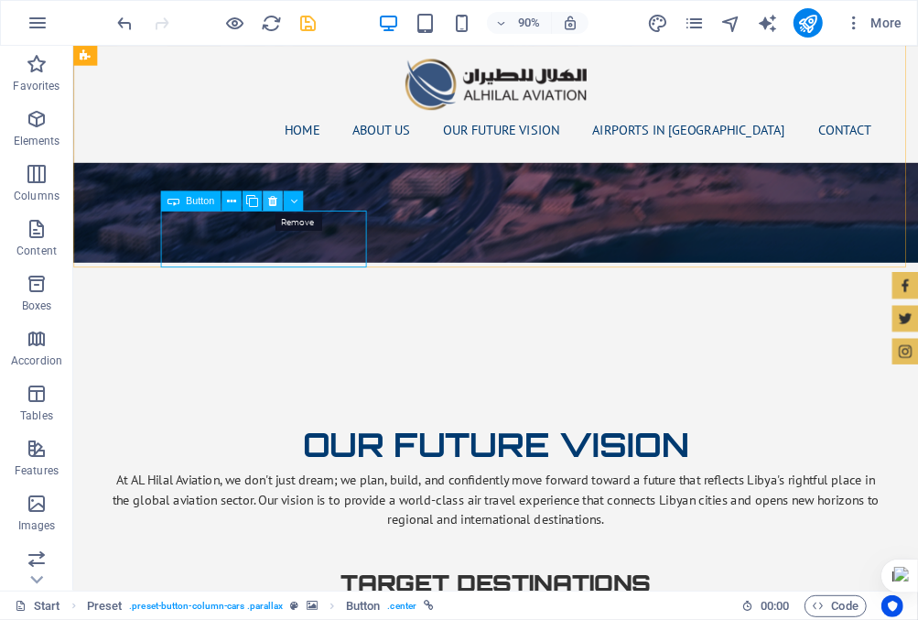
click at [268, 198] on icon at bounding box center [272, 200] width 9 height 17
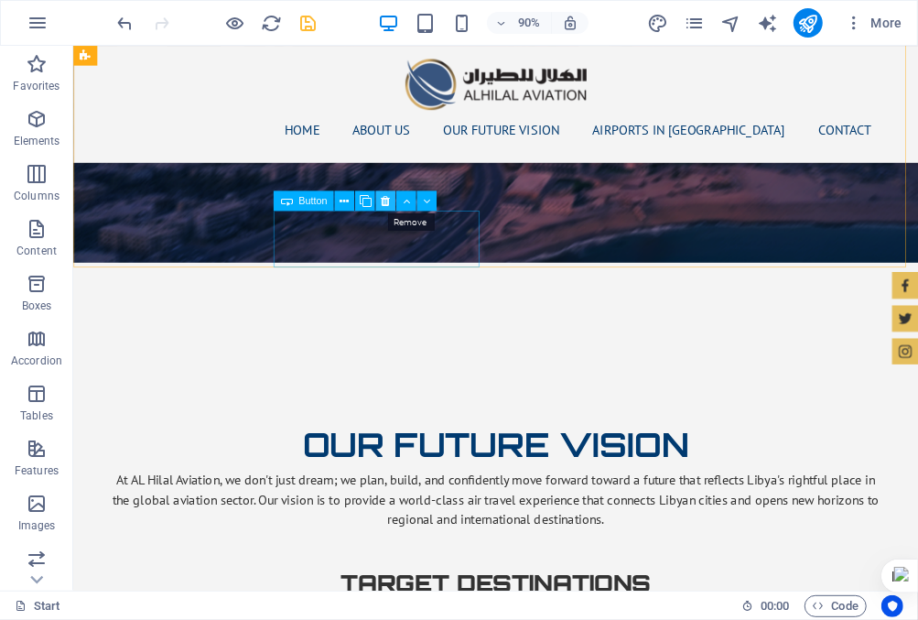
click at [385, 200] on icon at bounding box center [385, 200] width 9 height 17
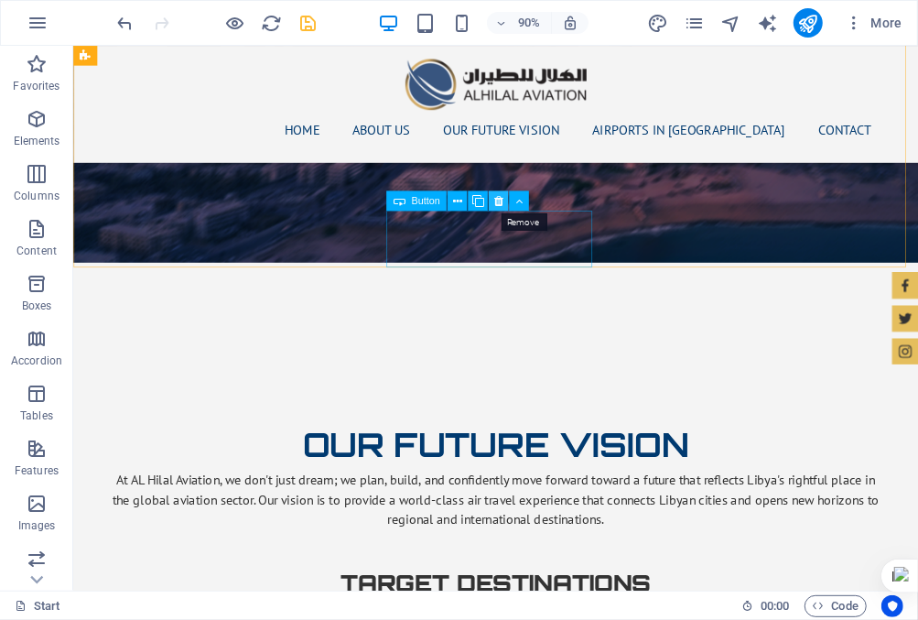
click at [498, 200] on icon at bounding box center [498, 200] width 9 height 17
click at [497, 200] on icon at bounding box center [498, 200] width 9 height 17
click at [497, 201] on icon at bounding box center [498, 200] width 9 height 17
click at [499, 199] on icon at bounding box center [498, 200] width 9 height 17
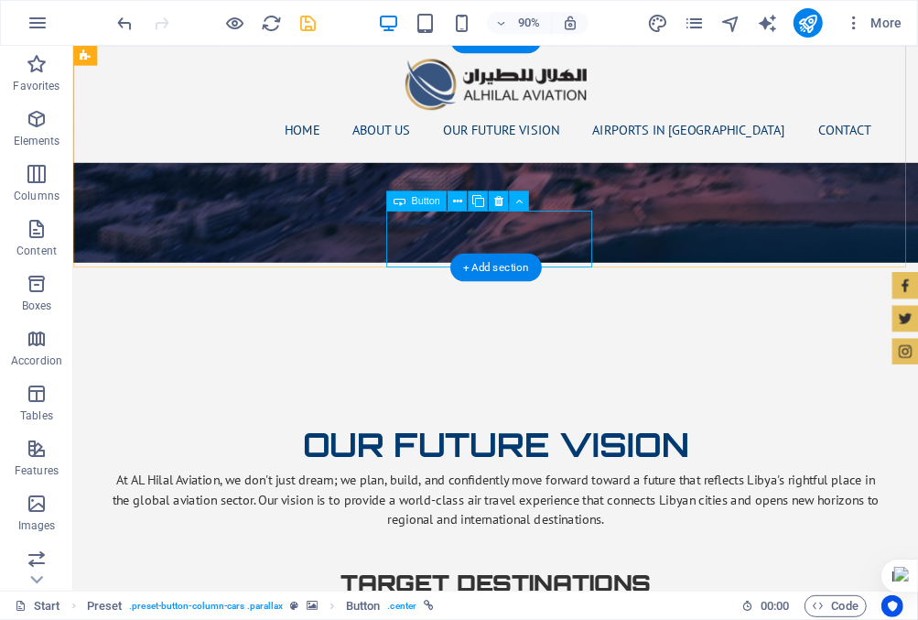
click at [457, 203] on icon at bounding box center [457, 200] width 9 height 17
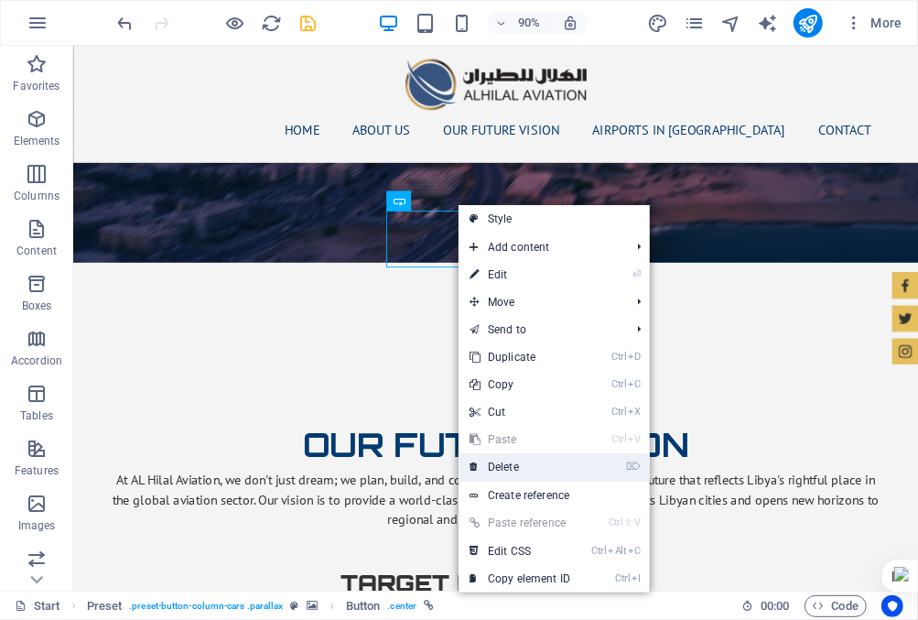
click at [499, 460] on link "⌦ Delete" at bounding box center [520, 466] width 123 height 27
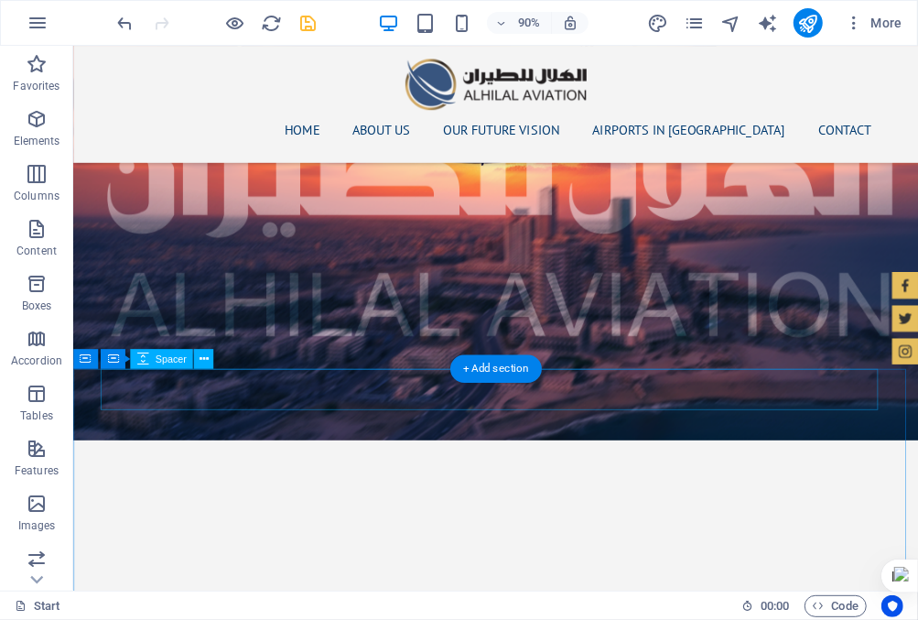
scroll to position [2443, 0]
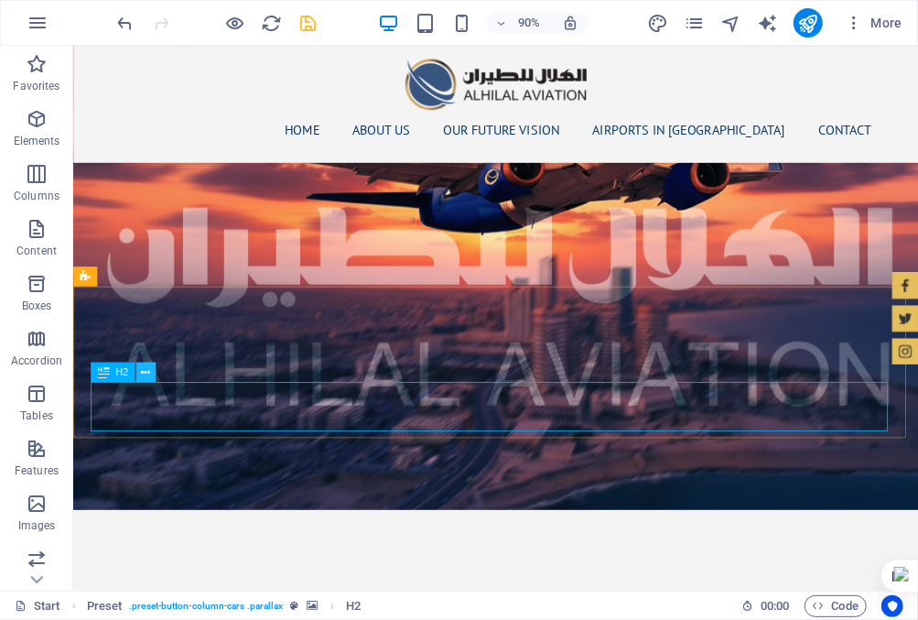
click at [147, 372] on icon at bounding box center [145, 371] width 9 height 17
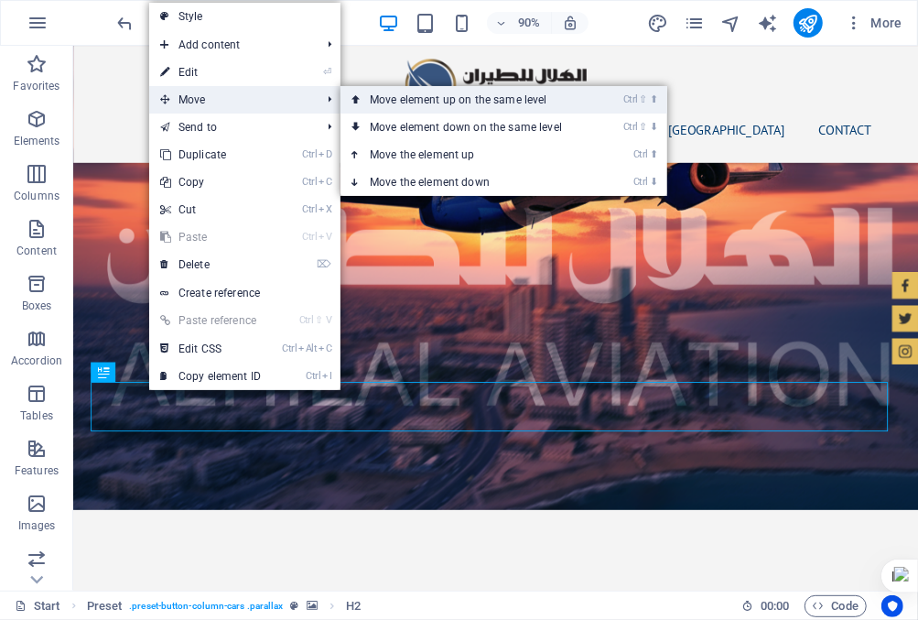
click at [406, 101] on link "Ctrl ⇧ ⬆ Move element up on the same level" at bounding box center [470, 99] width 258 height 27
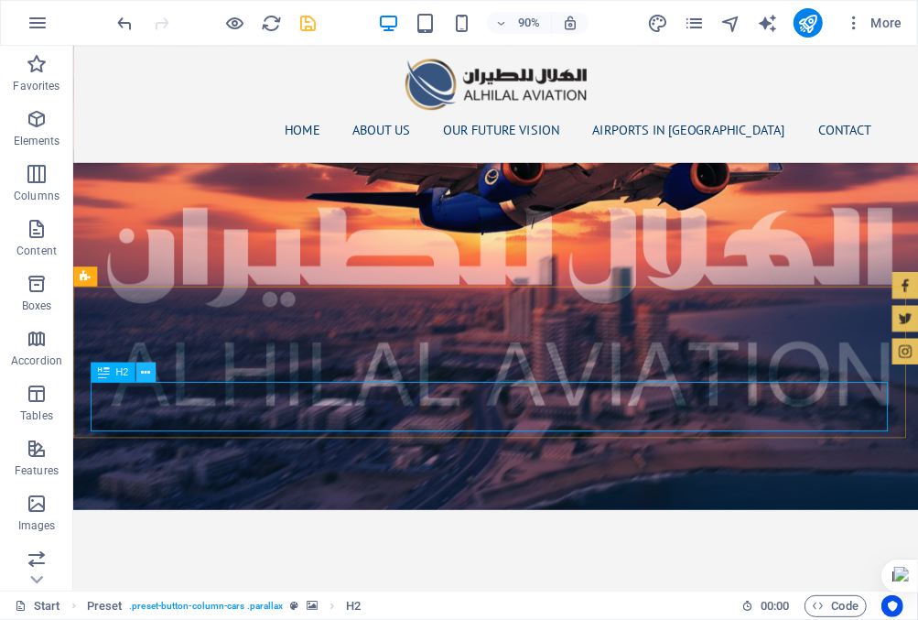
click at [145, 374] on icon at bounding box center [145, 371] width 9 height 17
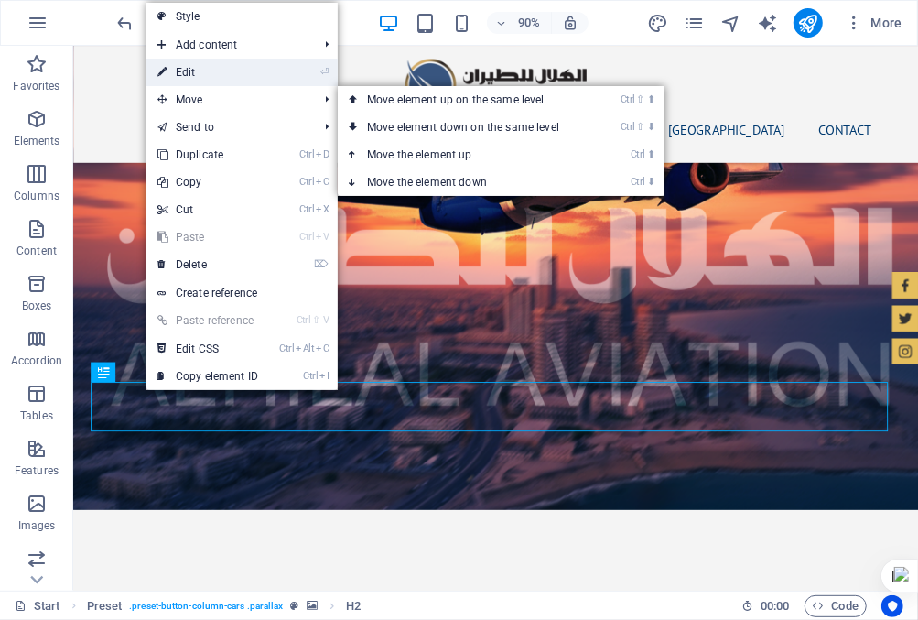
click at [238, 77] on link "⏎ Edit" at bounding box center [207, 72] width 123 height 27
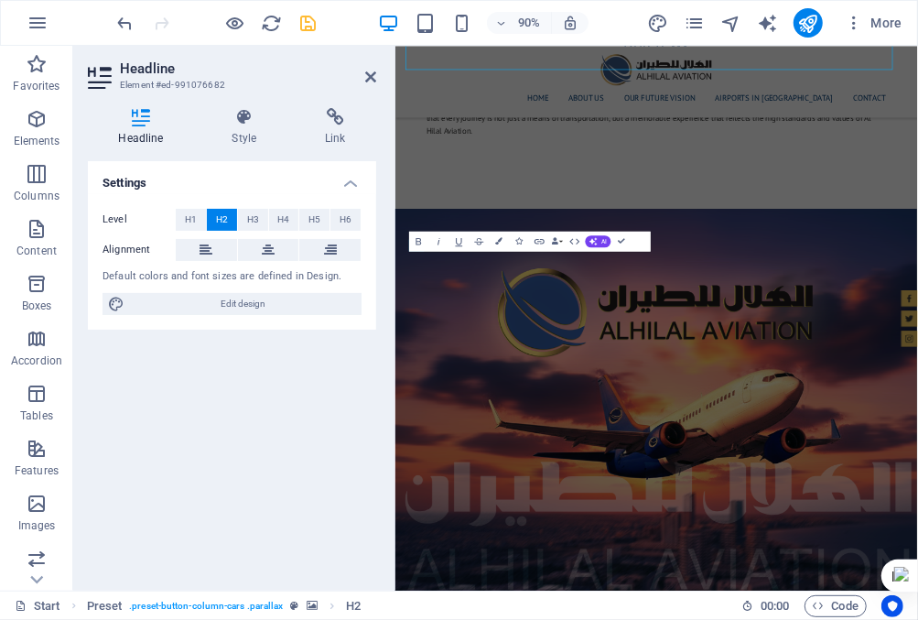
scroll to position [2829, 0]
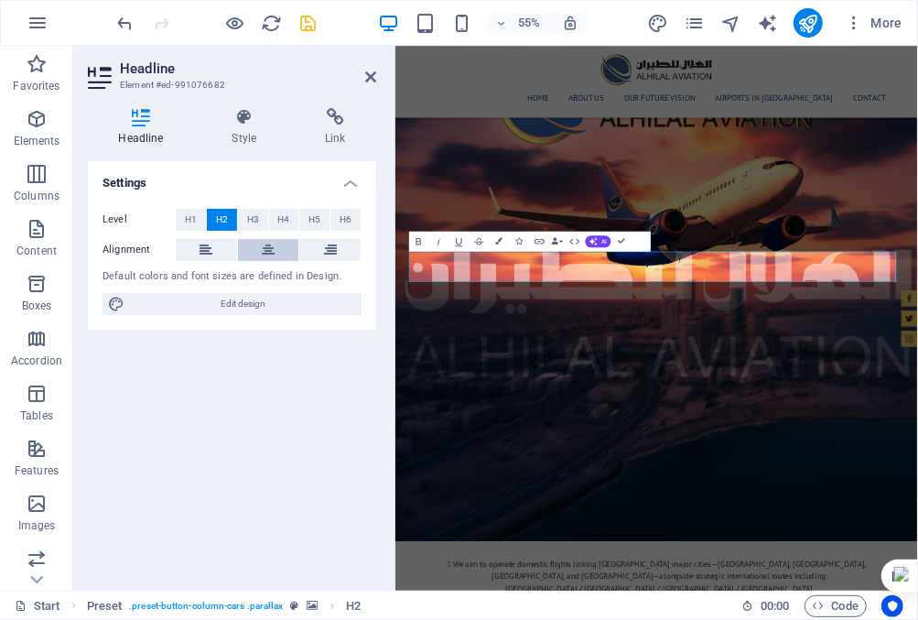
click at [255, 244] on button at bounding box center [268, 250] width 61 height 22
click at [247, 117] on icon at bounding box center [244, 117] width 86 height 18
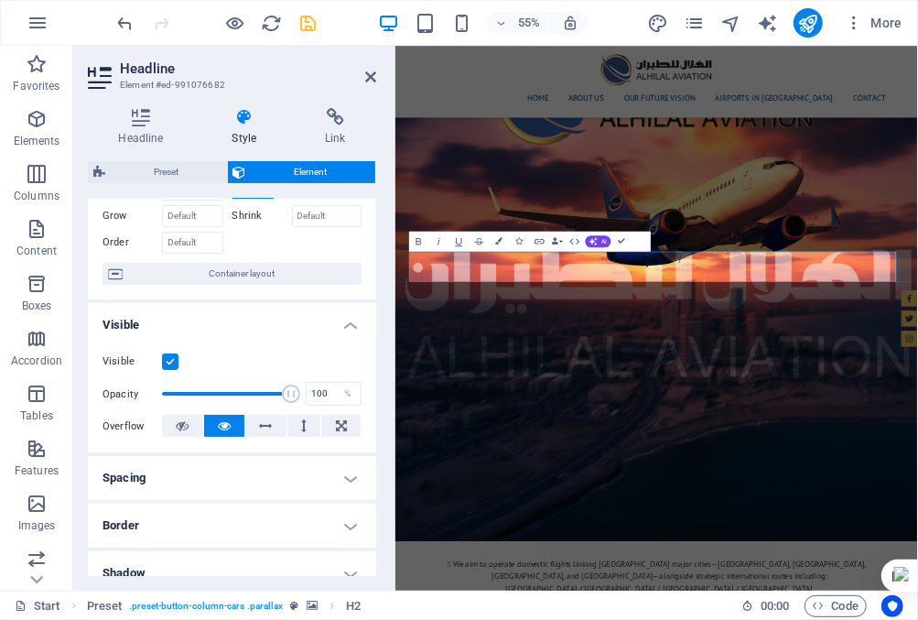
scroll to position [183, 0]
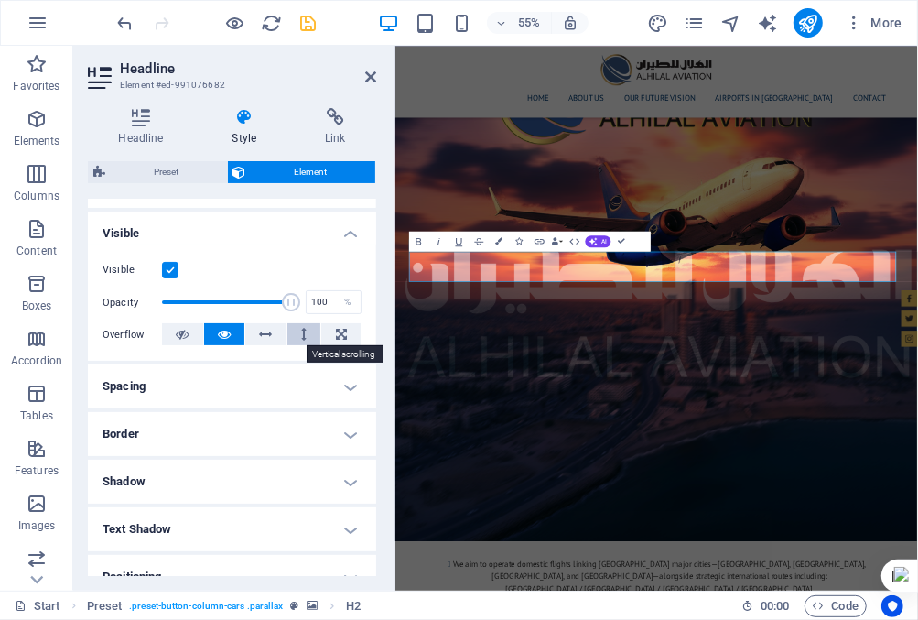
click at [301, 339] on icon at bounding box center [303, 334] width 5 height 22
click at [303, 333] on icon at bounding box center [303, 334] width 5 height 22
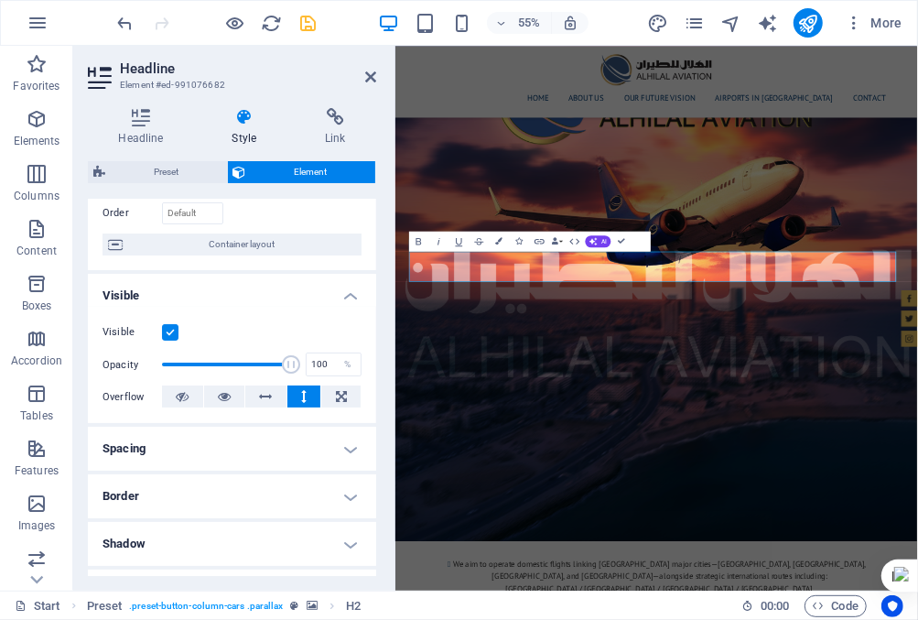
scroll to position [0, 0]
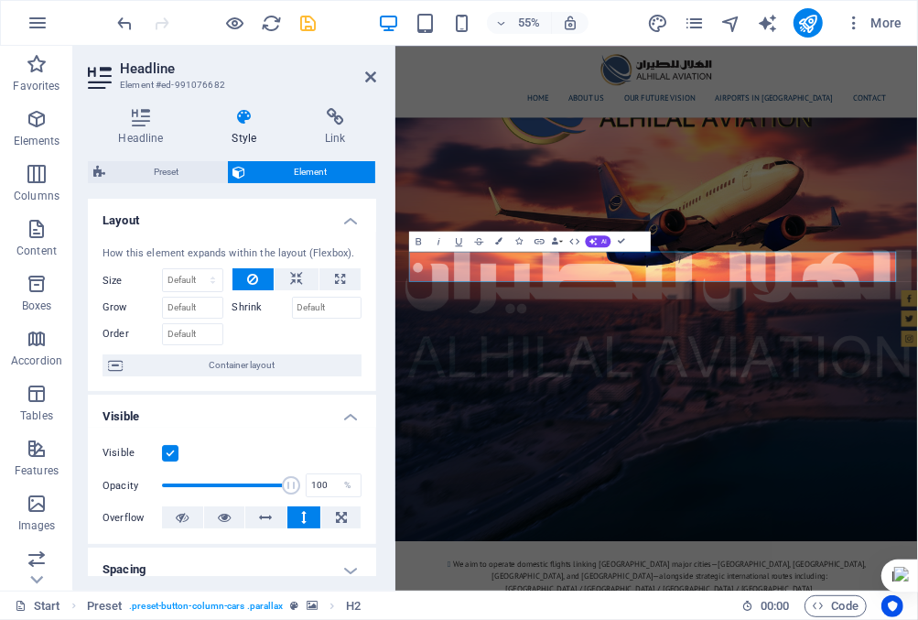
click at [349, 414] on h4 "Visible" at bounding box center [232, 411] width 288 height 33
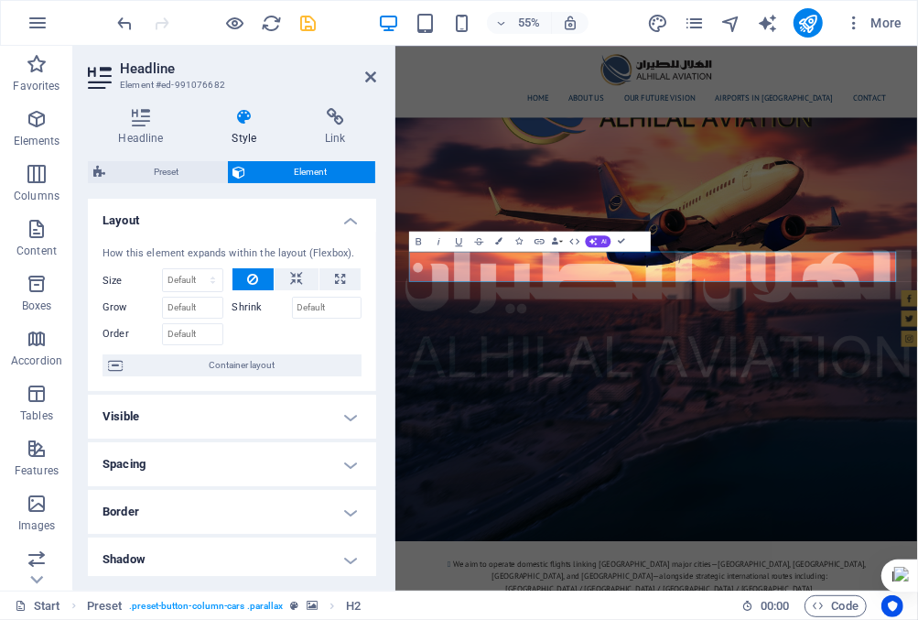
click at [350, 219] on h4 "Layout" at bounding box center [232, 215] width 288 height 33
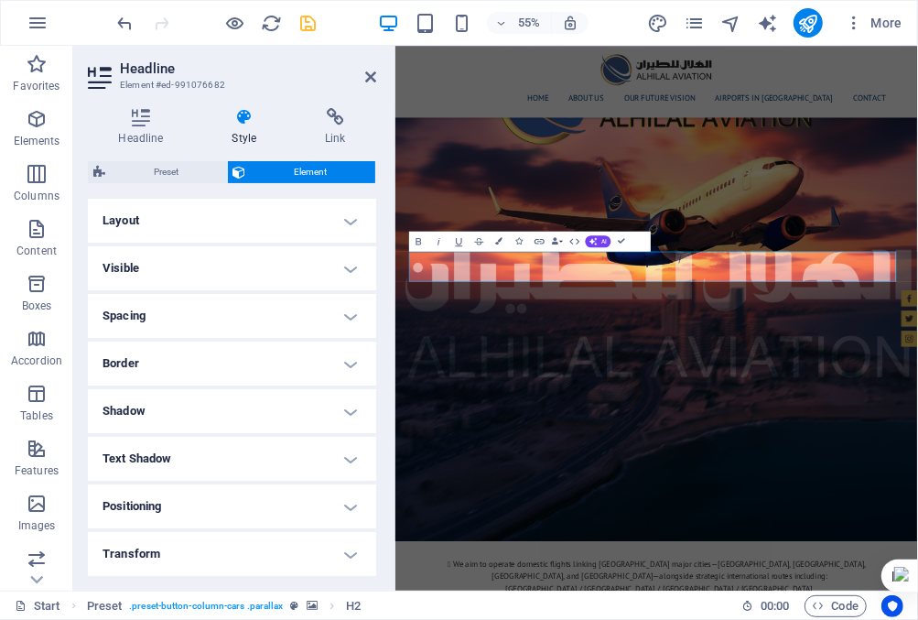
click at [350, 219] on h4 "Layout" at bounding box center [232, 221] width 288 height 44
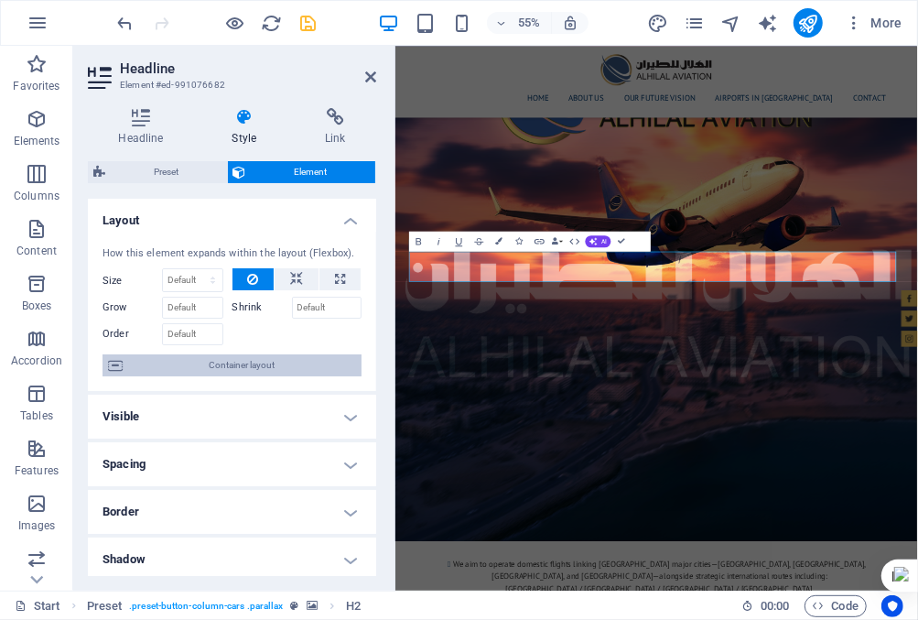
click at [234, 363] on span "Container layout" at bounding box center [242, 365] width 228 height 22
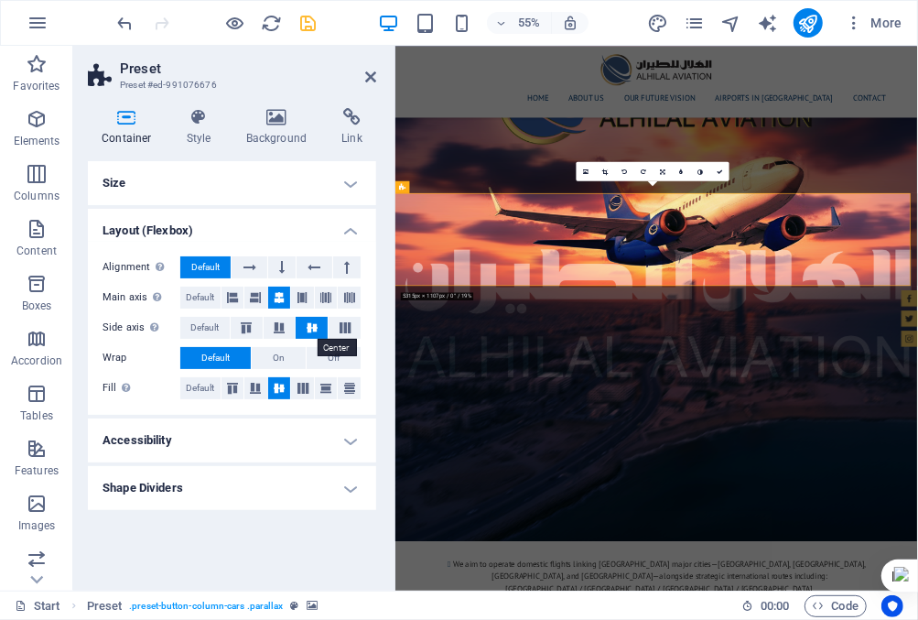
click at [316, 325] on icon at bounding box center [312, 327] width 22 height 11
click at [349, 262] on icon at bounding box center [346, 267] width 5 height 22
click at [285, 264] on button at bounding box center [281, 267] width 27 height 22
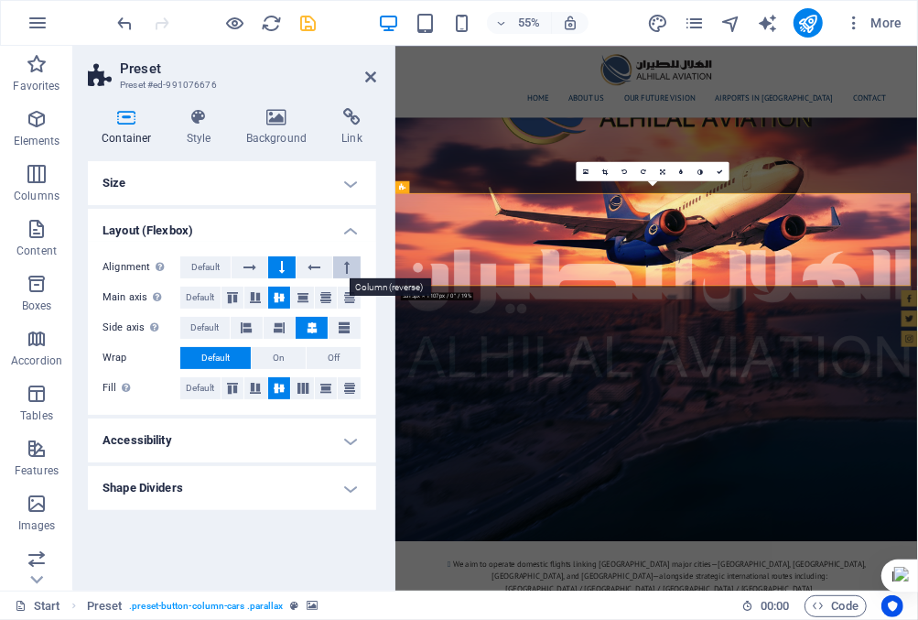
click at [350, 264] on icon at bounding box center [346, 267] width 5 height 22
click at [284, 270] on icon at bounding box center [281, 267] width 5 height 22
click at [368, 74] on icon at bounding box center [370, 77] width 11 height 15
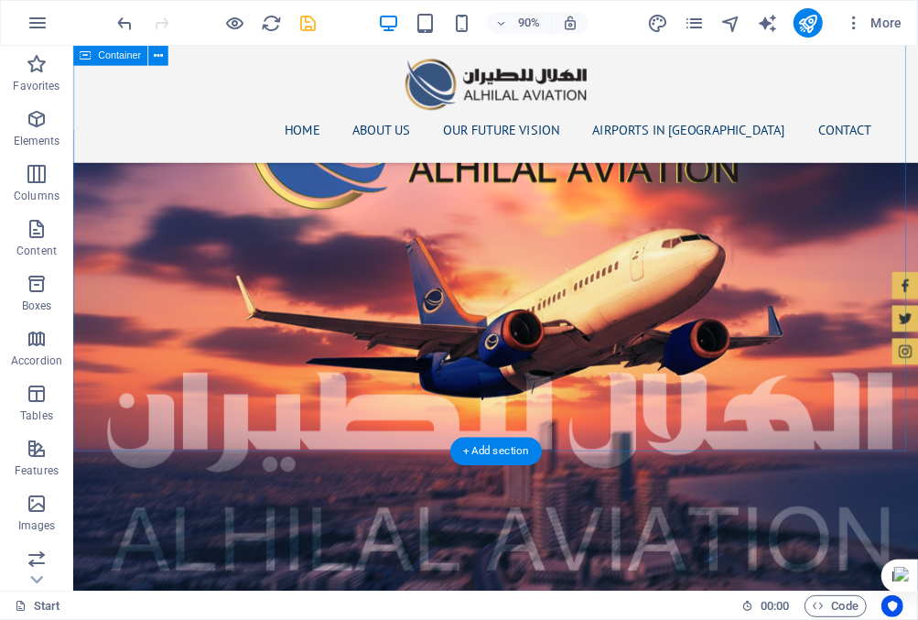
scroll to position [2352, 0]
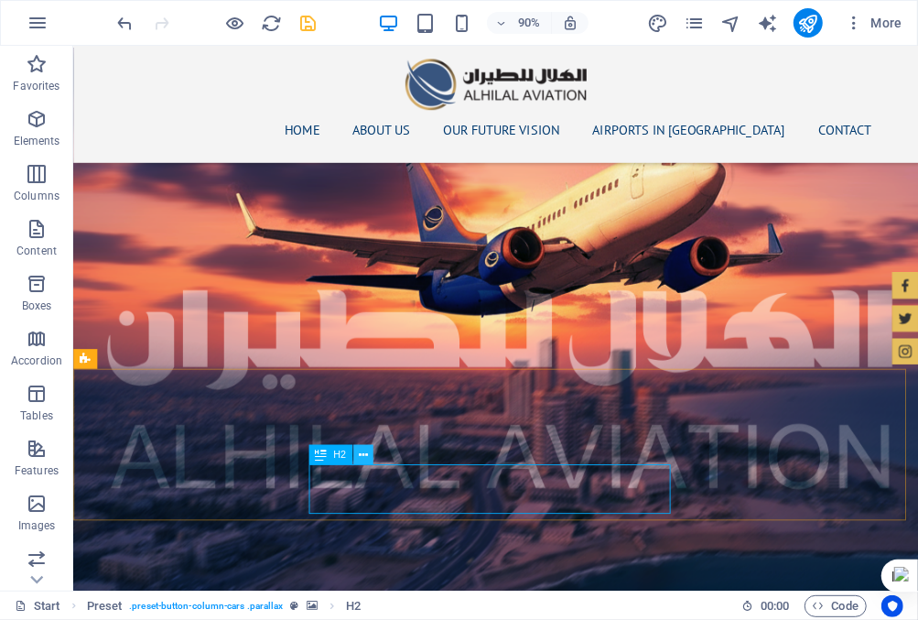
click at [361, 454] on icon at bounding box center [363, 454] width 9 height 17
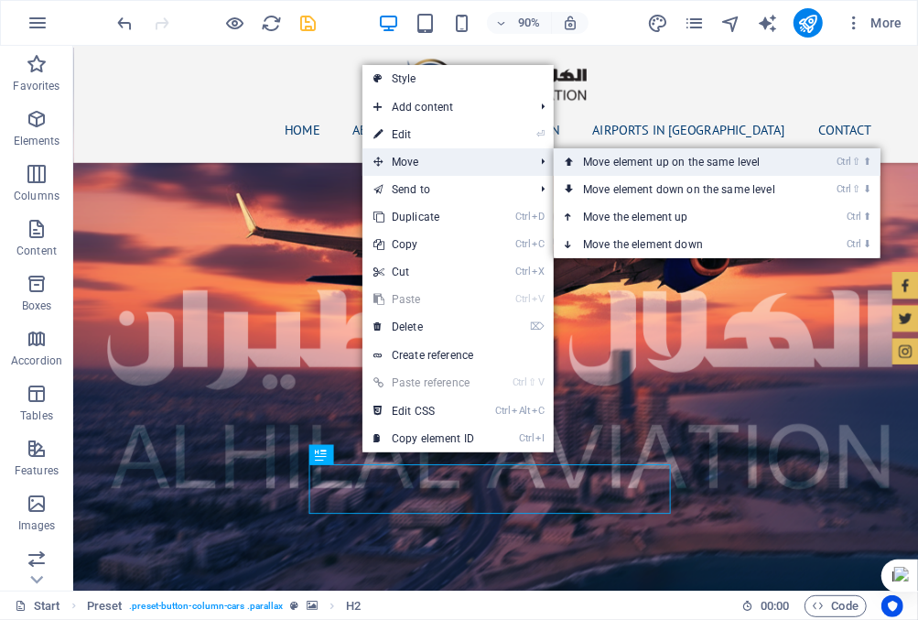
click at [598, 163] on link "Ctrl ⇧ ⬆ Move element up on the same level" at bounding box center [683, 161] width 258 height 27
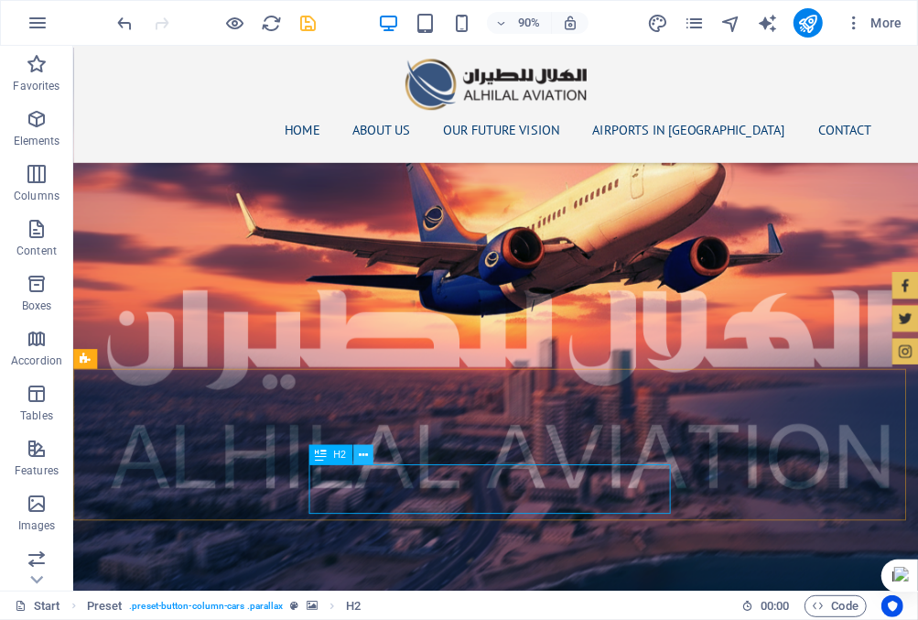
click at [360, 451] on icon at bounding box center [363, 454] width 9 height 17
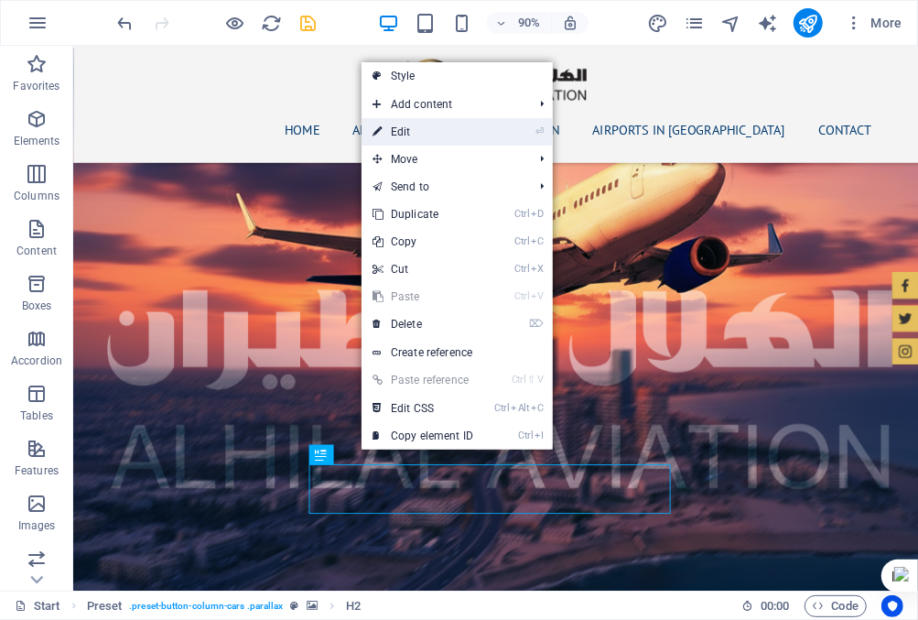
click at [449, 141] on link "⏎ Edit" at bounding box center [423, 131] width 123 height 27
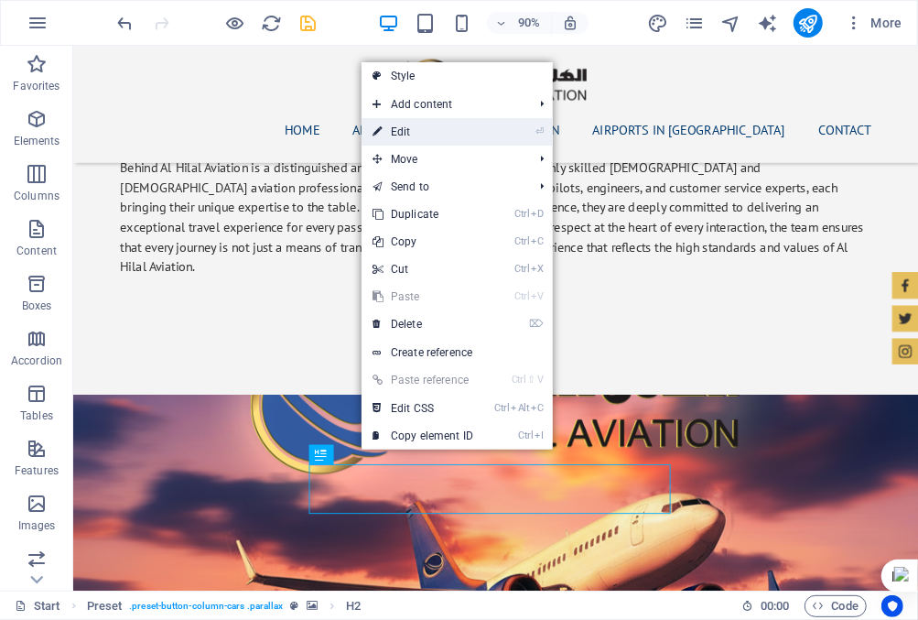
scroll to position [2737, 0]
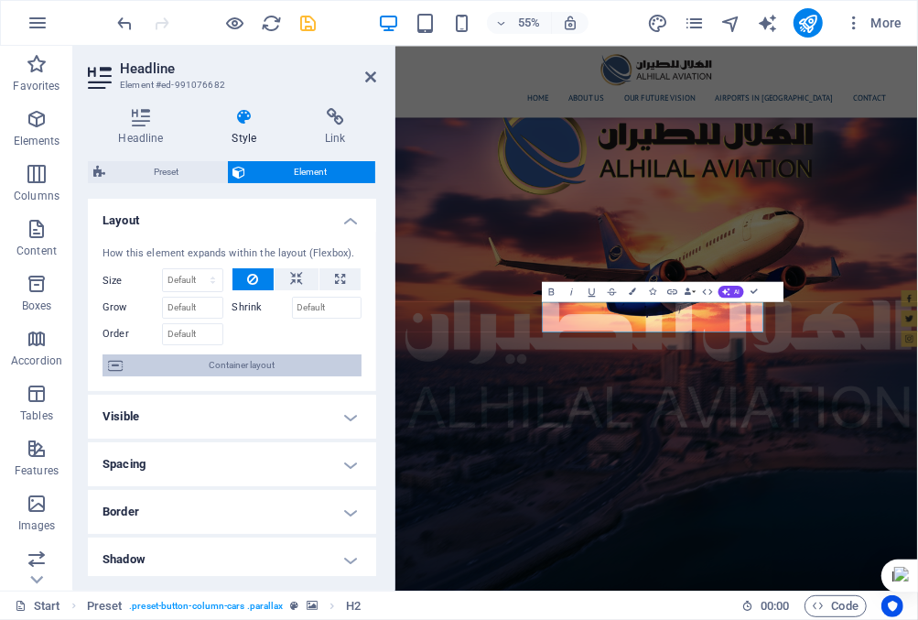
click at [281, 363] on span "Container layout" at bounding box center [242, 365] width 228 height 22
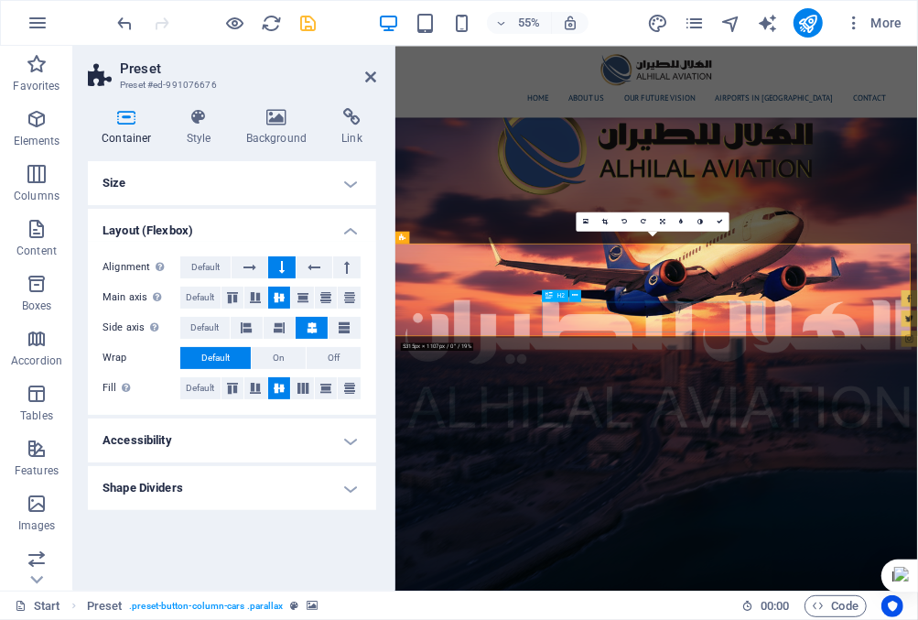
click at [348, 229] on h4 "Layout (Flexbox)" at bounding box center [232, 225] width 288 height 33
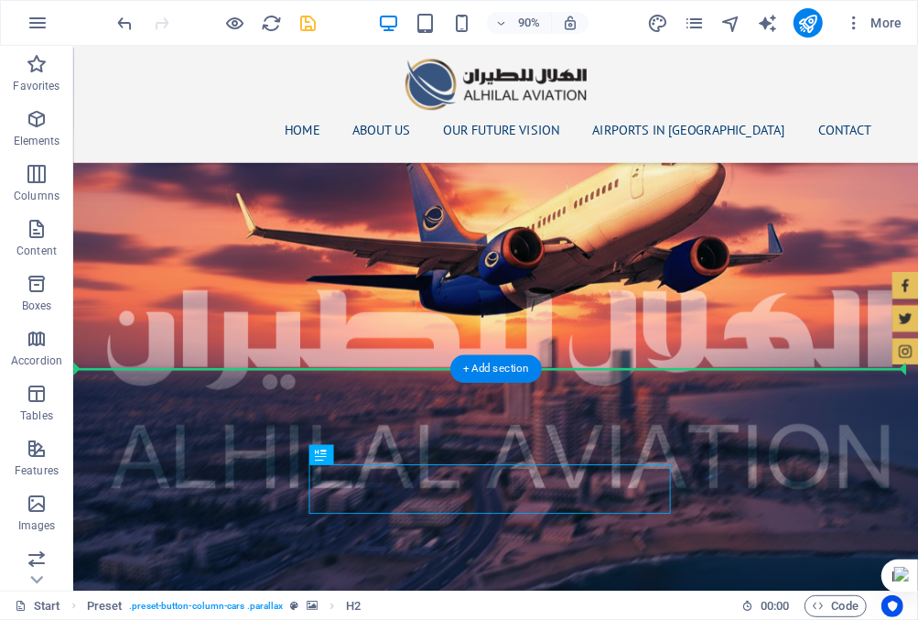
drag, startPoint x: 632, startPoint y: 346, endPoint x: 610, endPoint y: 316, distance: 37.4
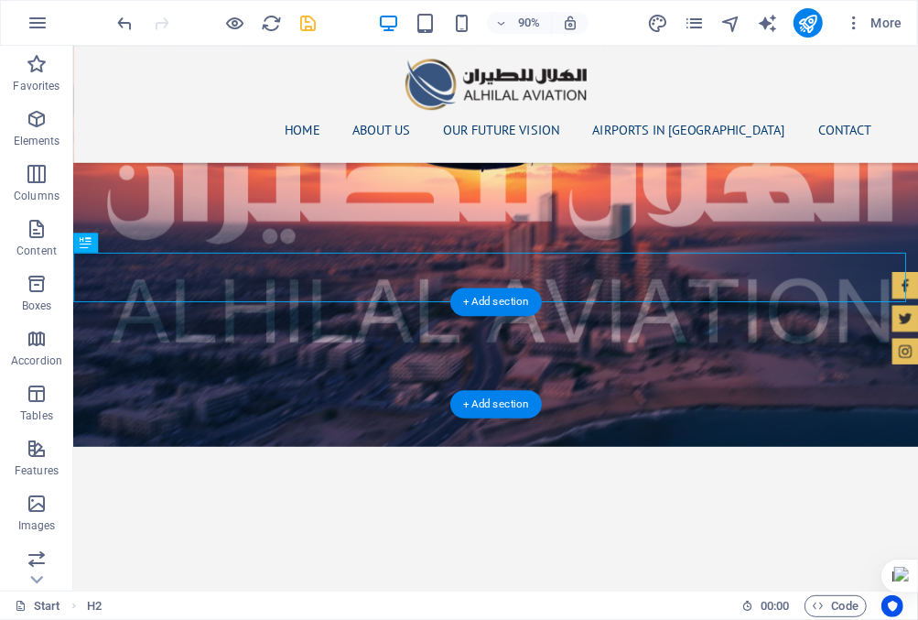
scroll to position [2535, 0]
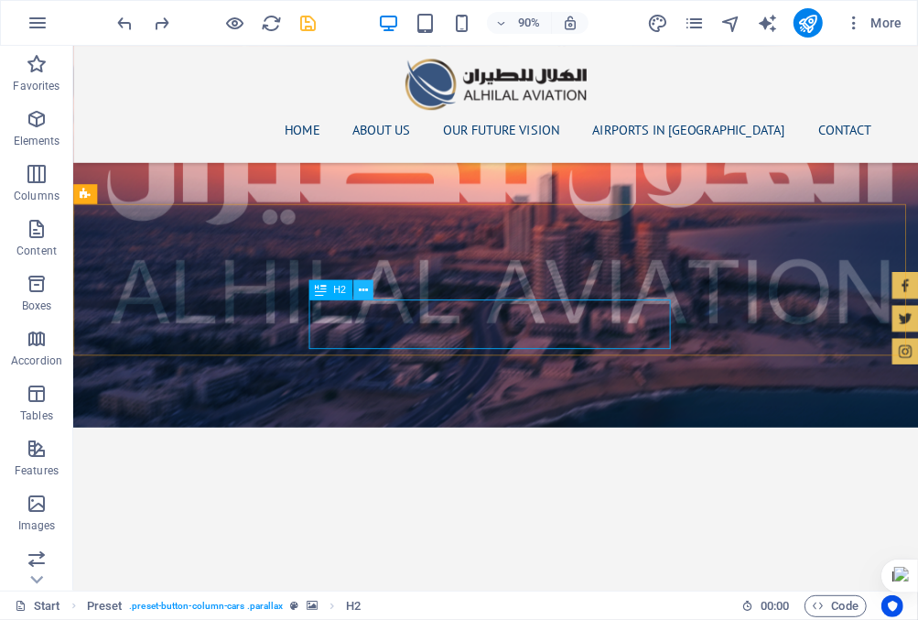
click at [367, 289] on icon at bounding box center [363, 289] width 9 height 17
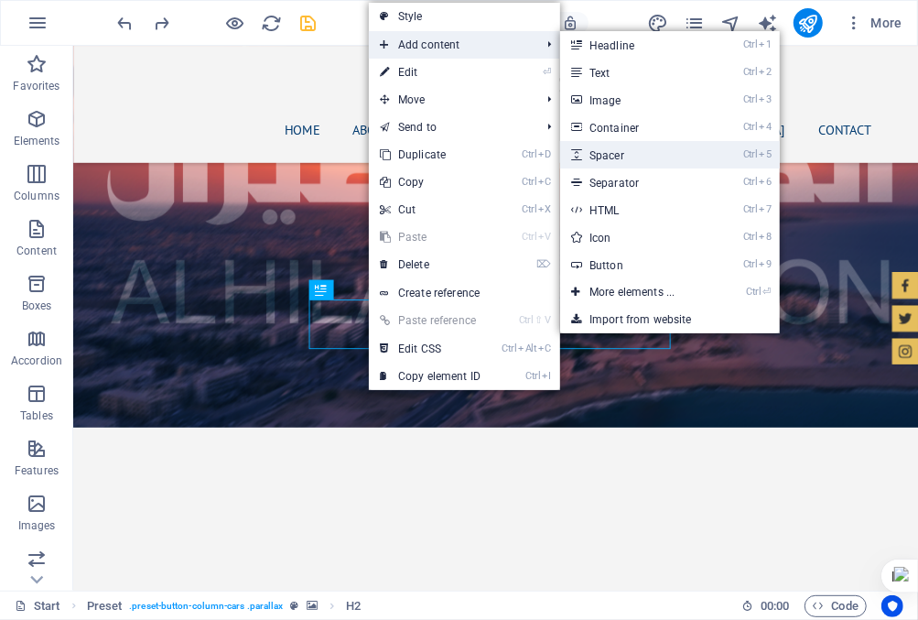
click at [621, 148] on link "Ctrl 5 Spacer" at bounding box center [635, 154] width 151 height 27
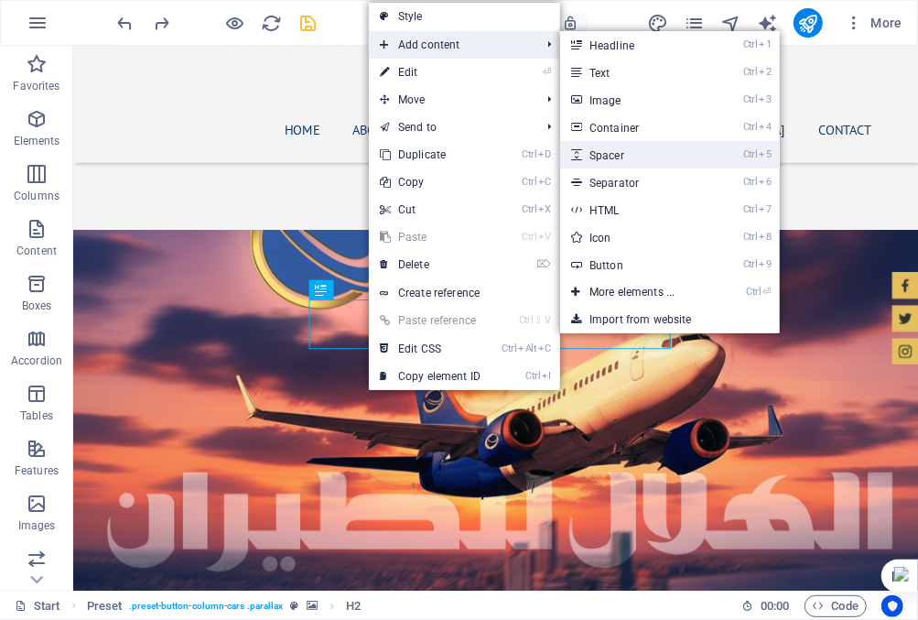
select select "px"
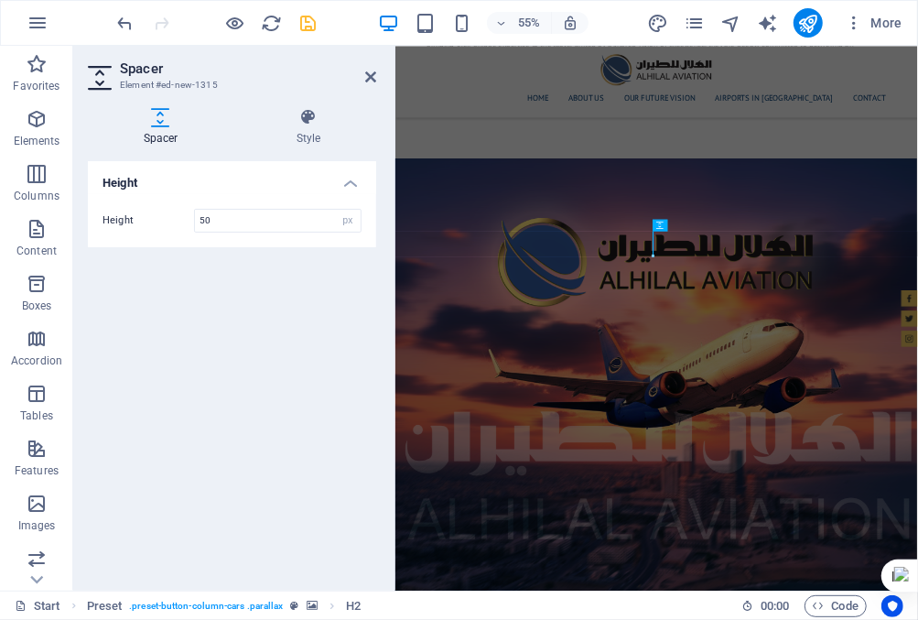
scroll to position [2919, 0]
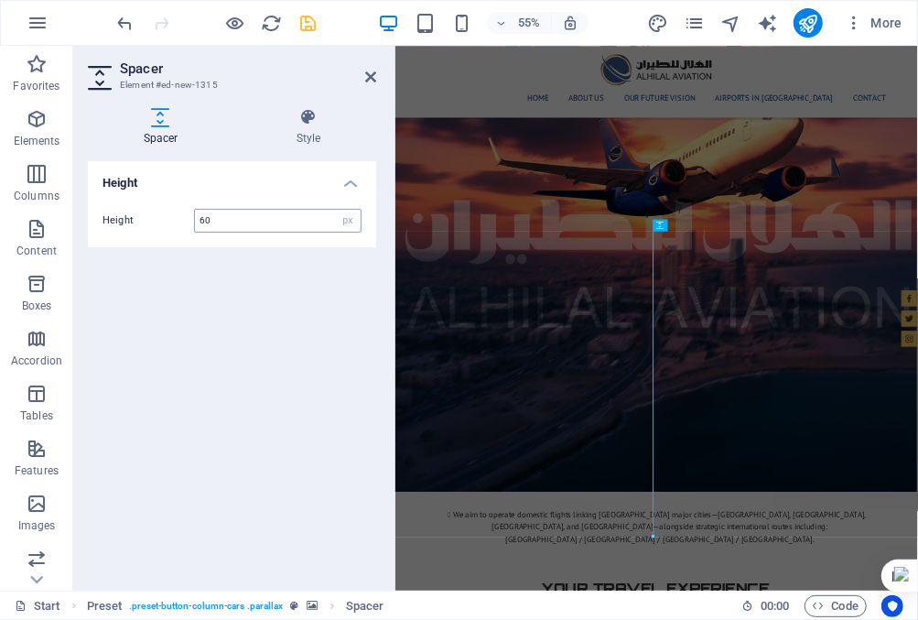
type input "6"
click at [270, 222] on input "75" at bounding box center [278, 221] width 166 height 22
type input "100"
click at [369, 70] on icon at bounding box center [370, 77] width 11 height 15
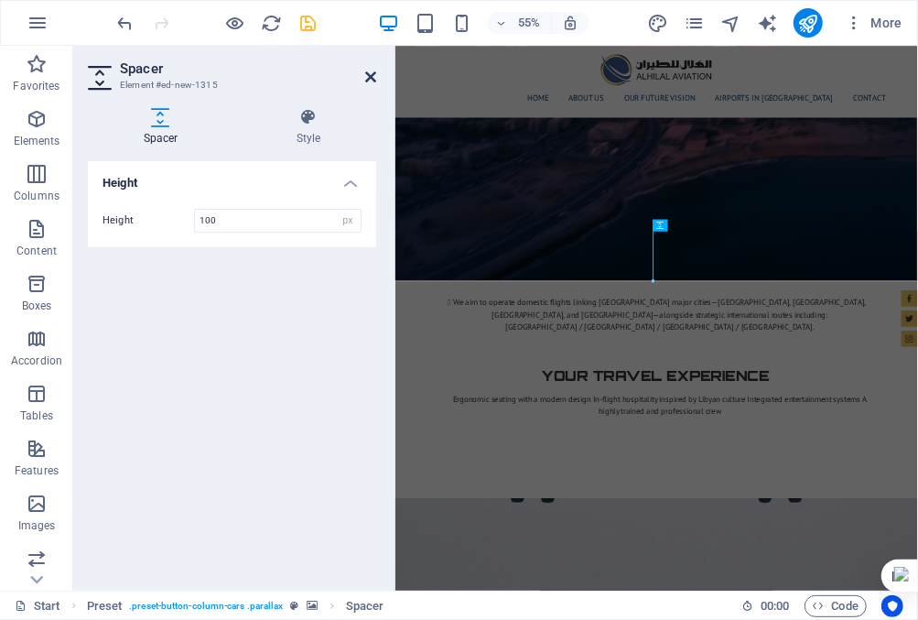
scroll to position [2535, 0]
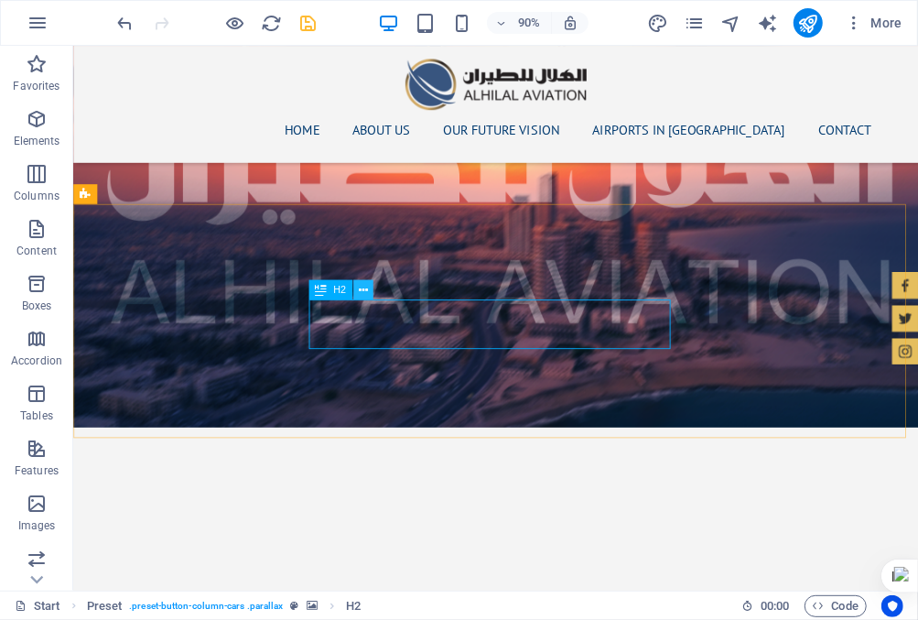
click at [366, 292] on icon at bounding box center [363, 289] width 9 height 17
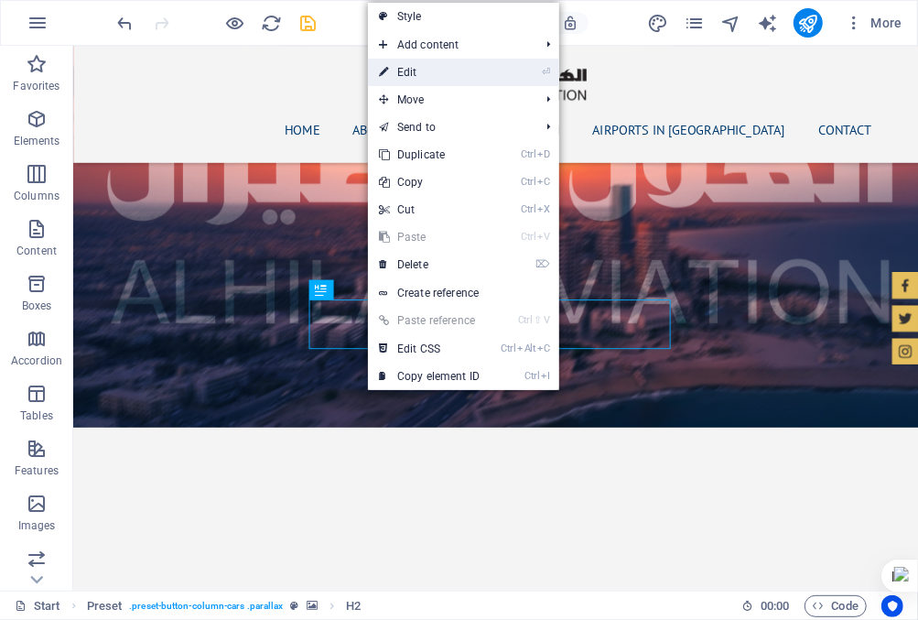
click at [428, 77] on link "⏎ Edit" at bounding box center [429, 72] width 123 height 27
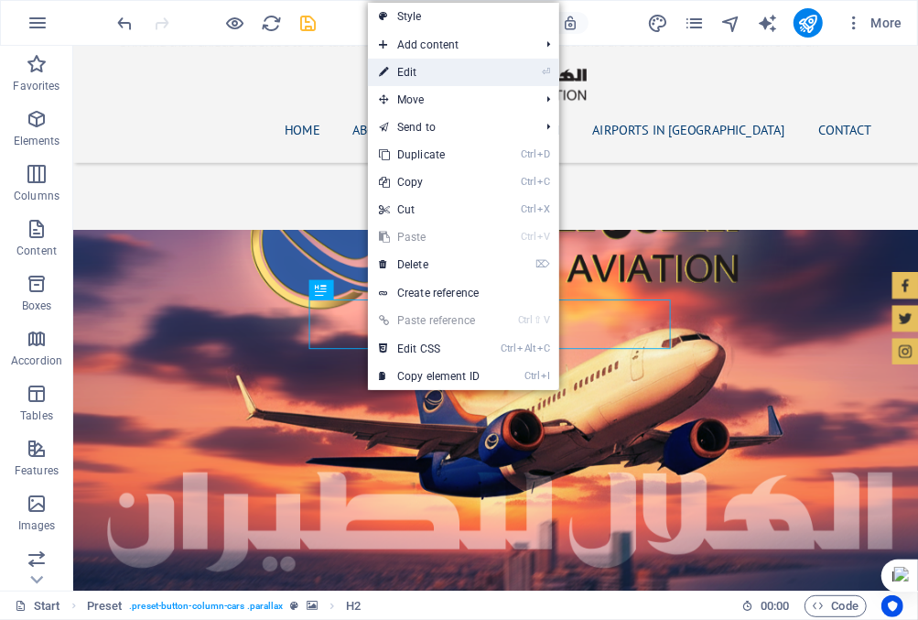
scroll to position [2919, 0]
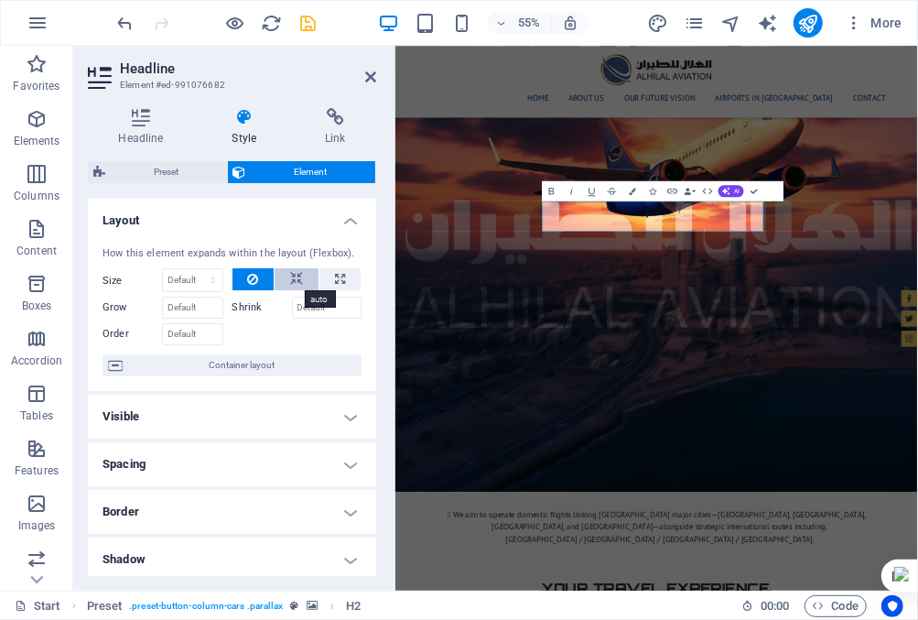
click at [296, 279] on icon at bounding box center [296, 279] width 13 height 22
click at [255, 278] on icon at bounding box center [252, 279] width 11 height 22
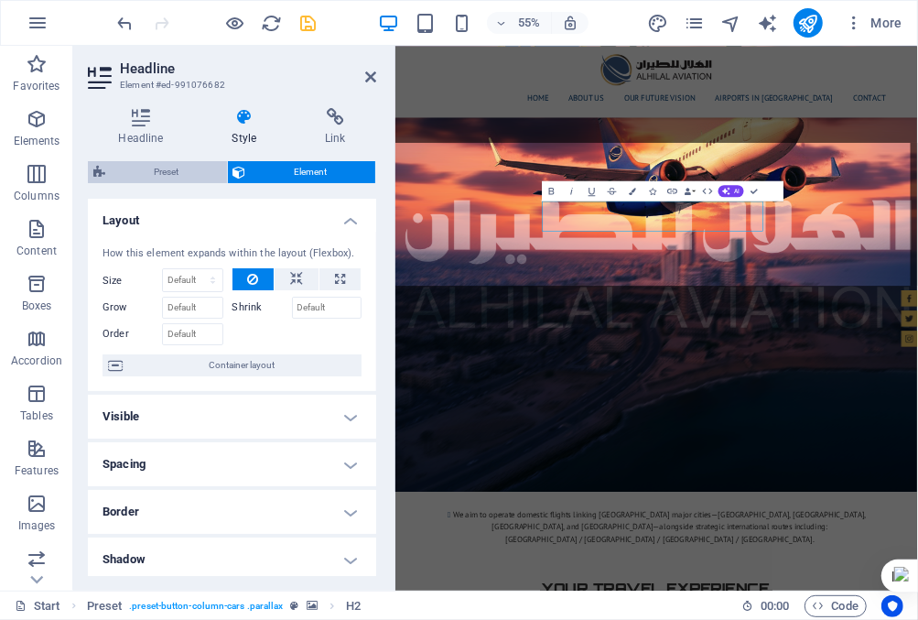
click at [175, 168] on span "Preset" at bounding box center [166, 172] width 111 height 22
select select "%"
select select "preset-button-column-cars"
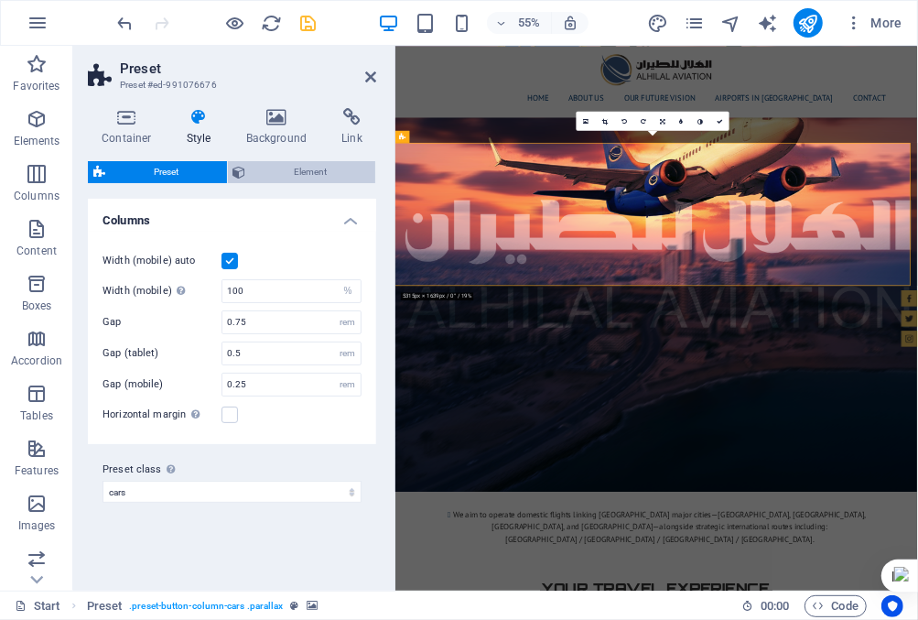
click at [308, 176] on span "Element" at bounding box center [311, 172] width 119 height 22
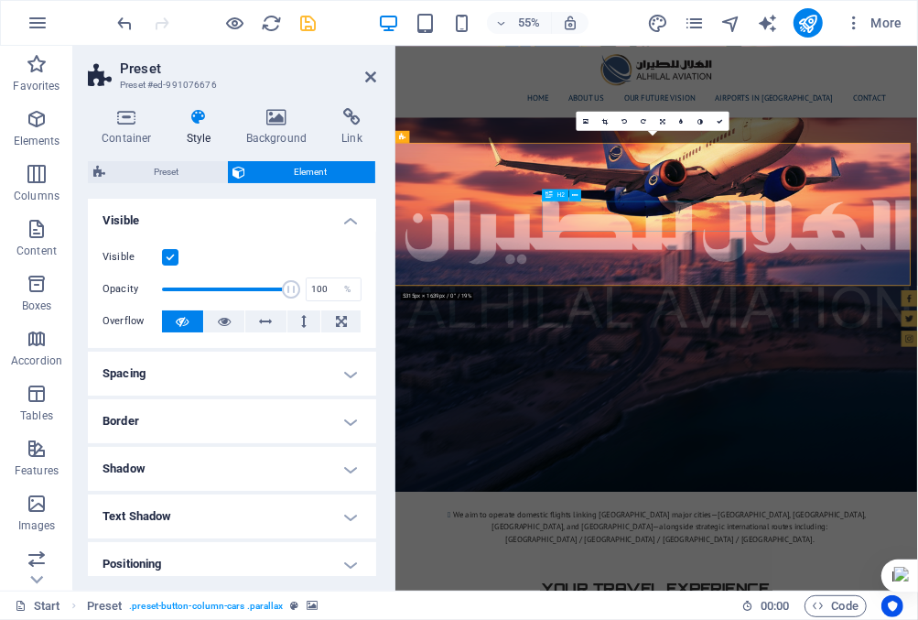
click at [346, 375] on h4 "Spacing" at bounding box center [232, 374] width 288 height 44
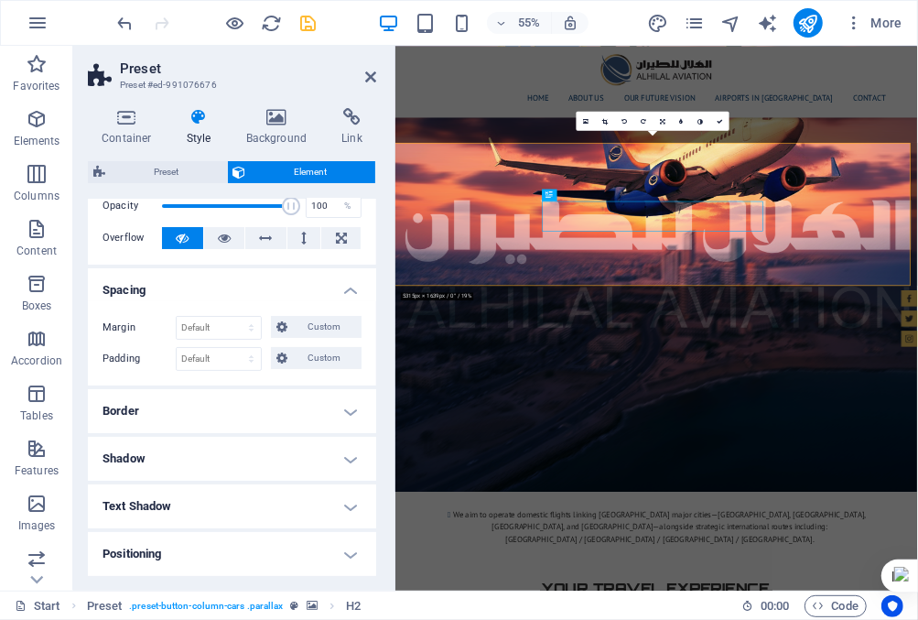
scroll to position [92, 0]
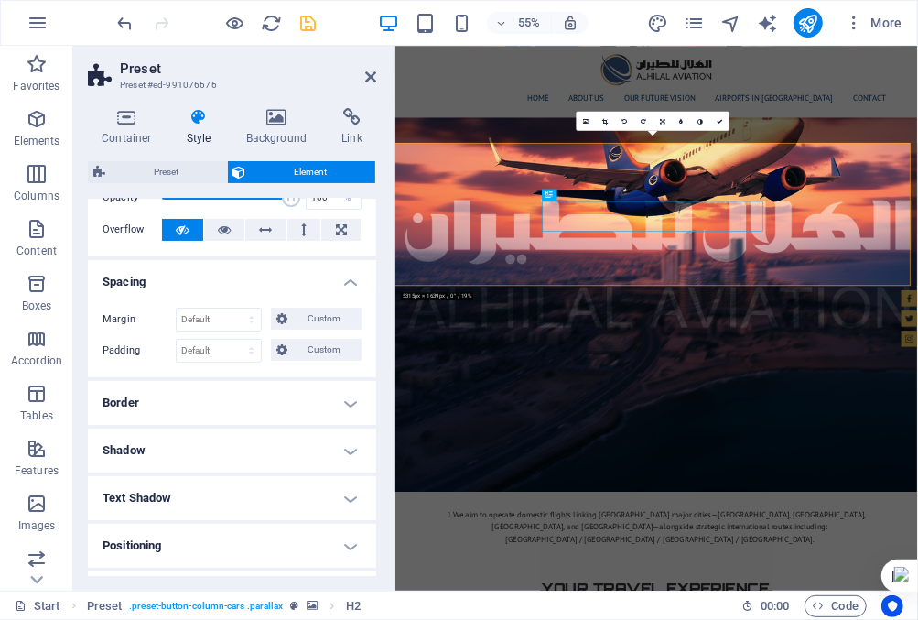
click at [351, 404] on h4 "Border" at bounding box center [232, 403] width 288 height 44
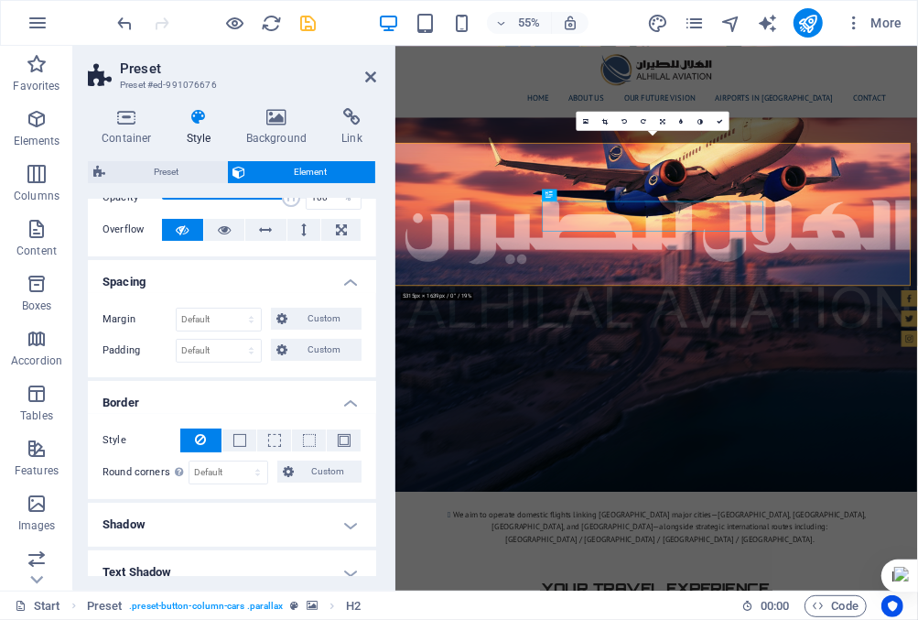
scroll to position [183, 0]
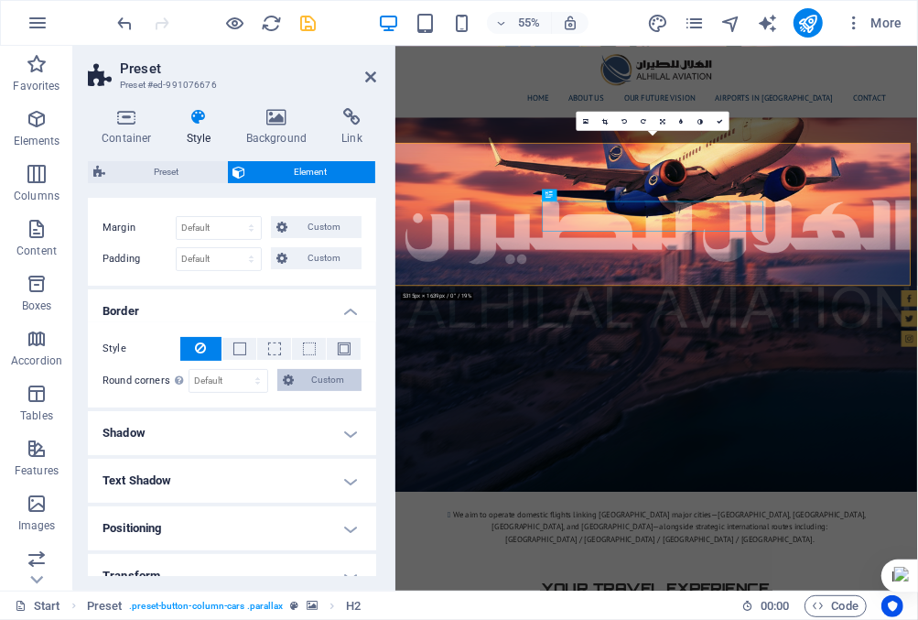
click at [327, 378] on span "Custom" at bounding box center [327, 380] width 57 height 22
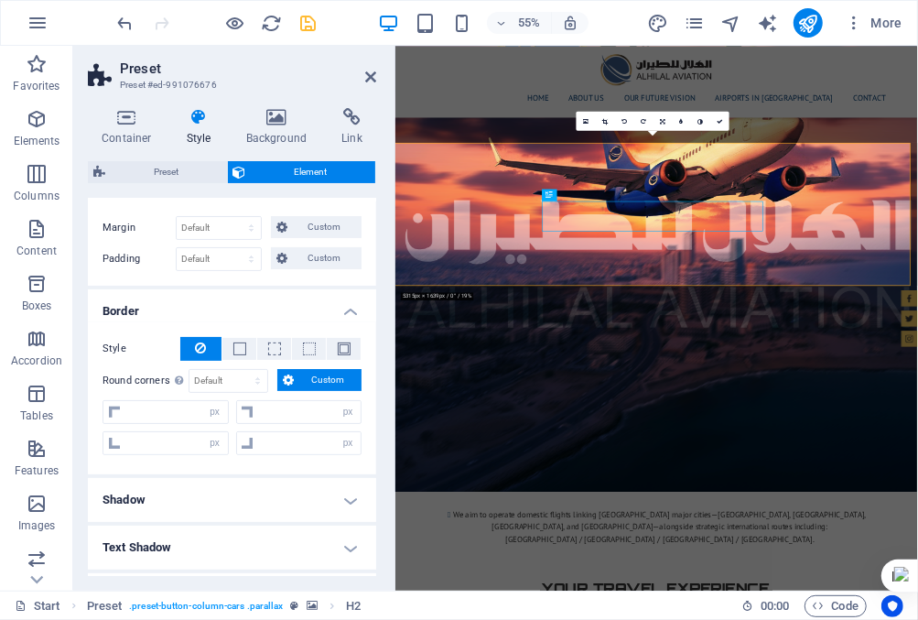
click at [327, 378] on span "Custom" at bounding box center [327, 380] width 57 height 22
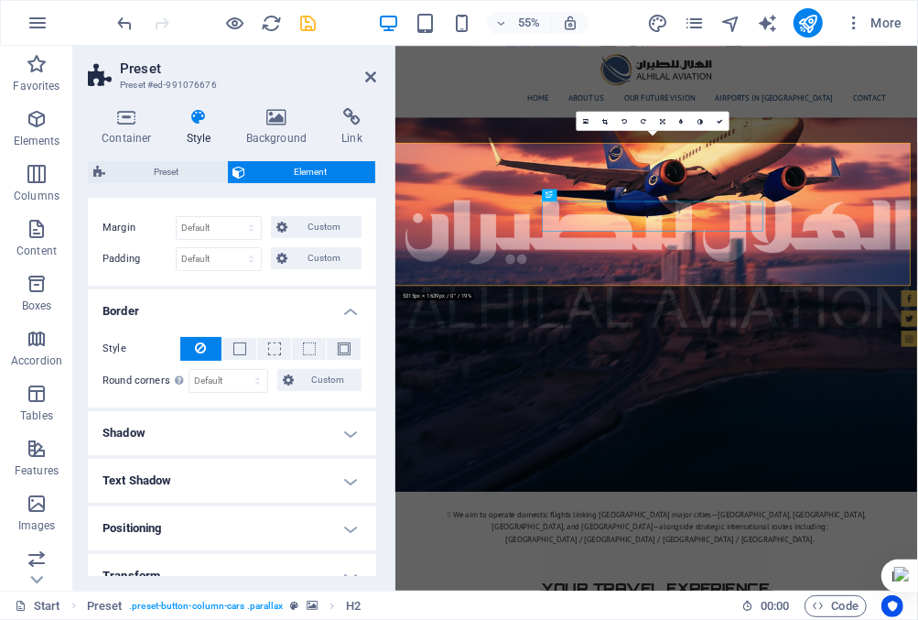
click at [350, 427] on h4 "Shadow" at bounding box center [232, 433] width 288 height 44
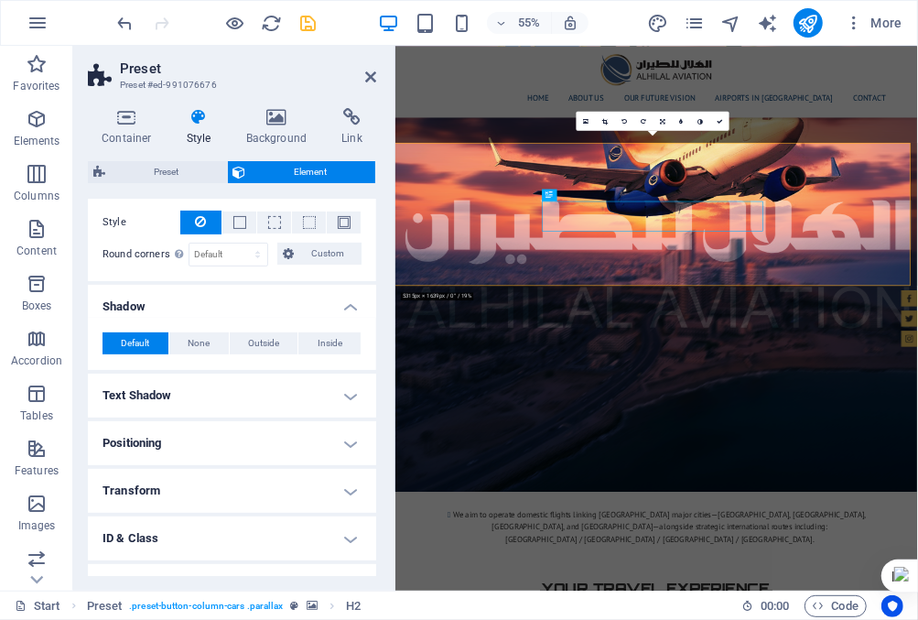
scroll to position [366, 0]
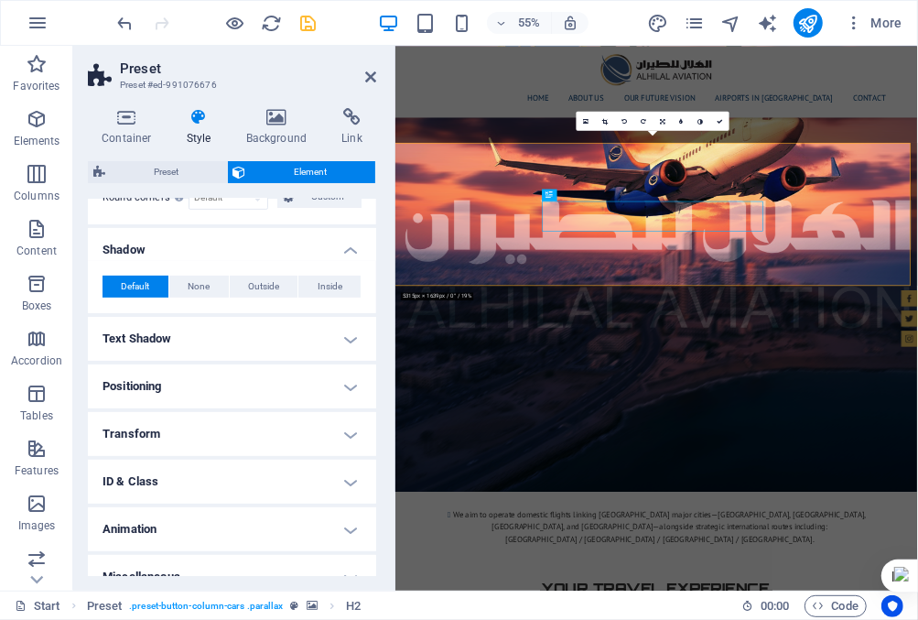
click at [349, 331] on h4 "Text Shadow" at bounding box center [232, 339] width 288 height 44
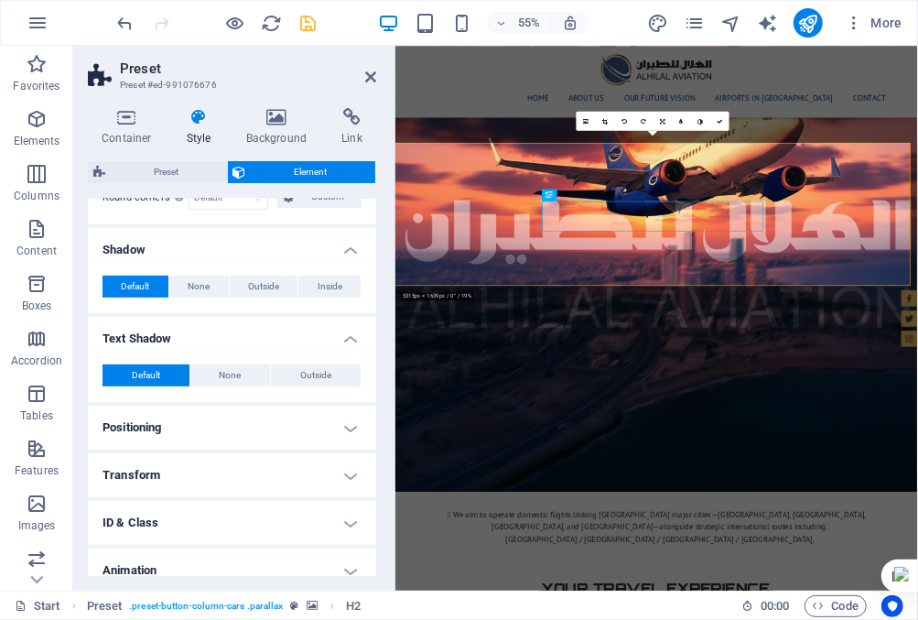
click at [347, 422] on h4 "Positioning" at bounding box center [232, 428] width 288 height 44
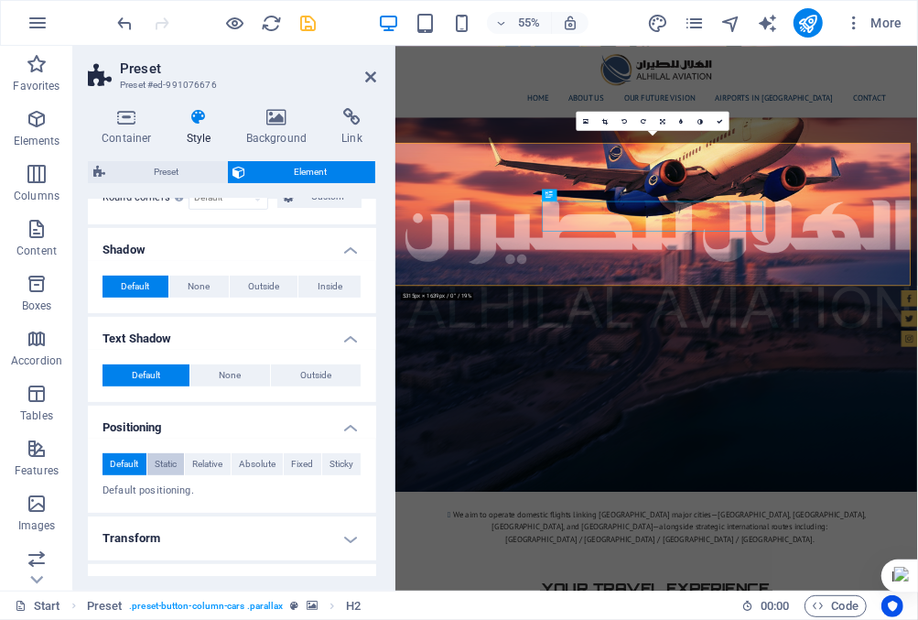
click at [169, 463] on span "Static" at bounding box center [166, 464] width 22 height 22
click at [133, 462] on span "Default" at bounding box center [124, 464] width 28 height 22
click at [206, 460] on span "Relative" at bounding box center [207, 464] width 30 height 22
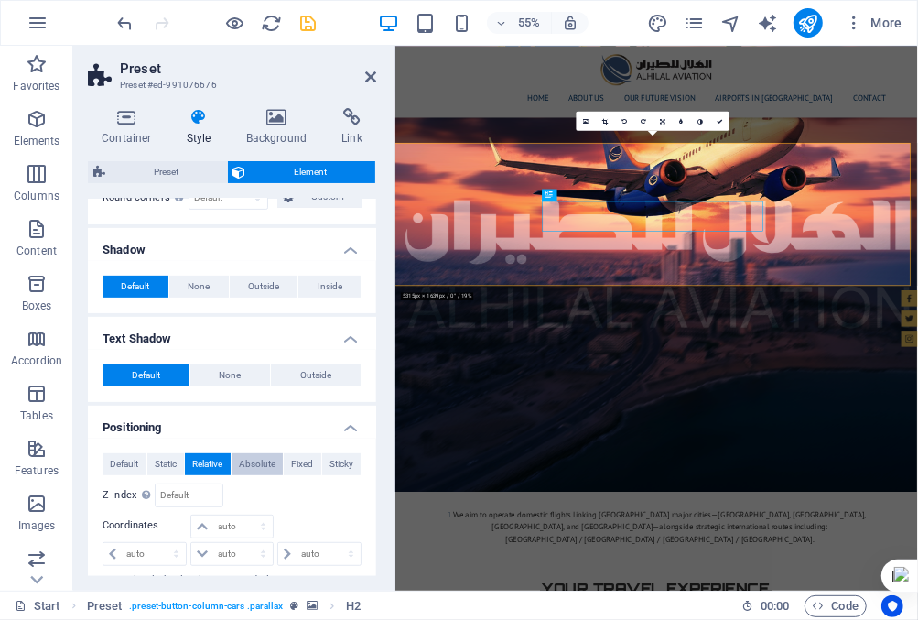
click at [252, 459] on span "Absolute" at bounding box center [257, 464] width 37 height 22
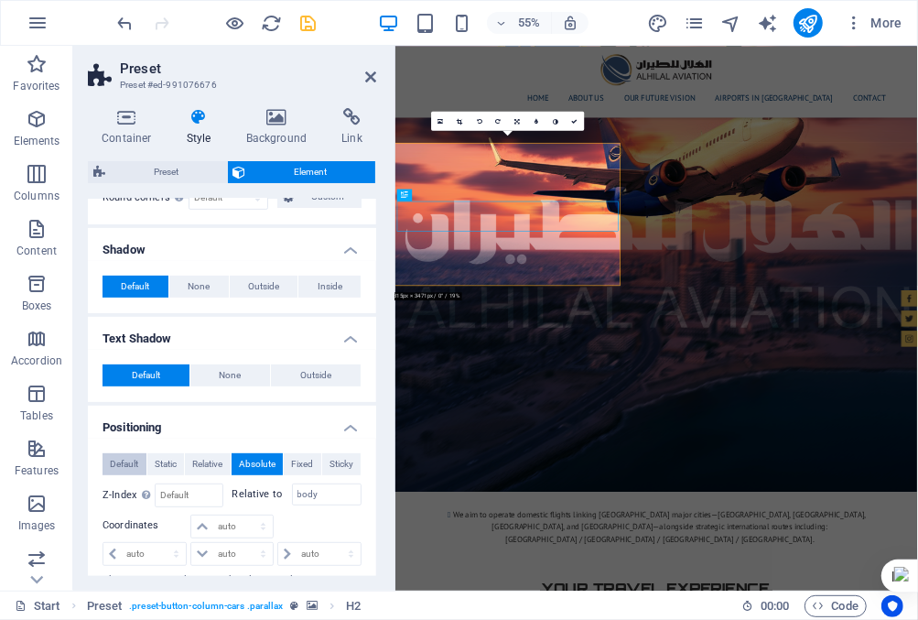
click at [125, 460] on span "Default" at bounding box center [124, 464] width 28 height 22
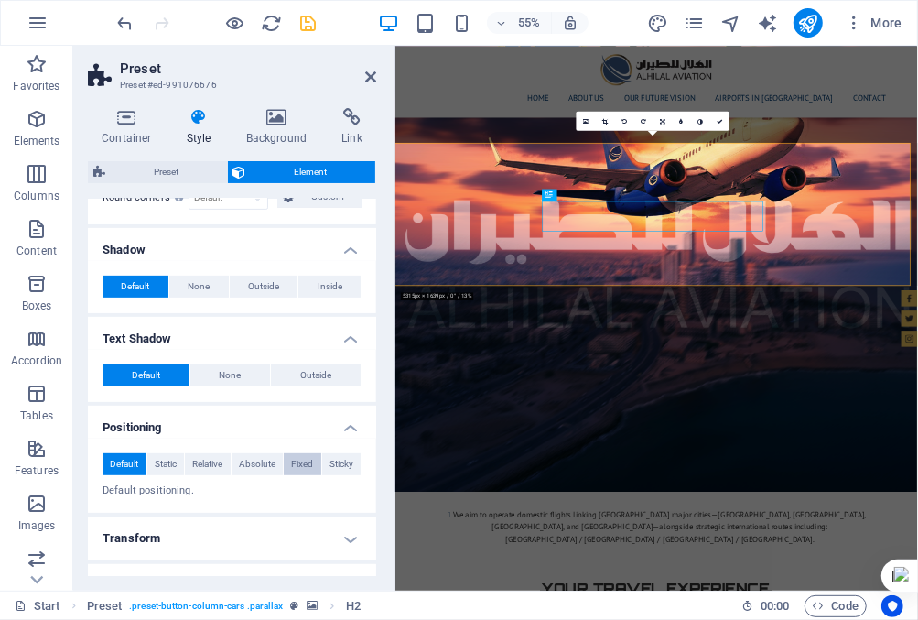
click at [296, 461] on span "Fixed" at bounding box center [302, 464] width 22 height 22
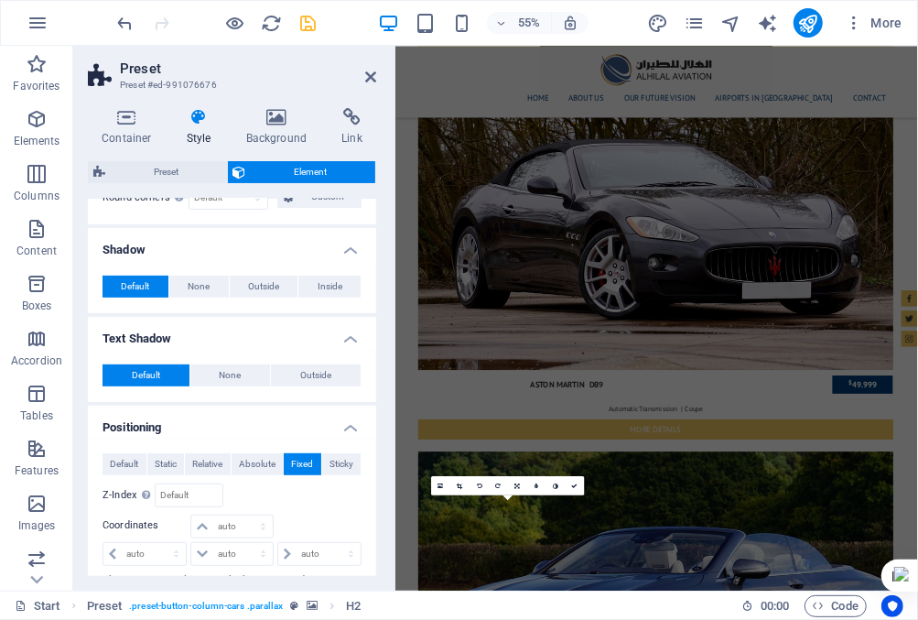
scroll to position [7010, 0]
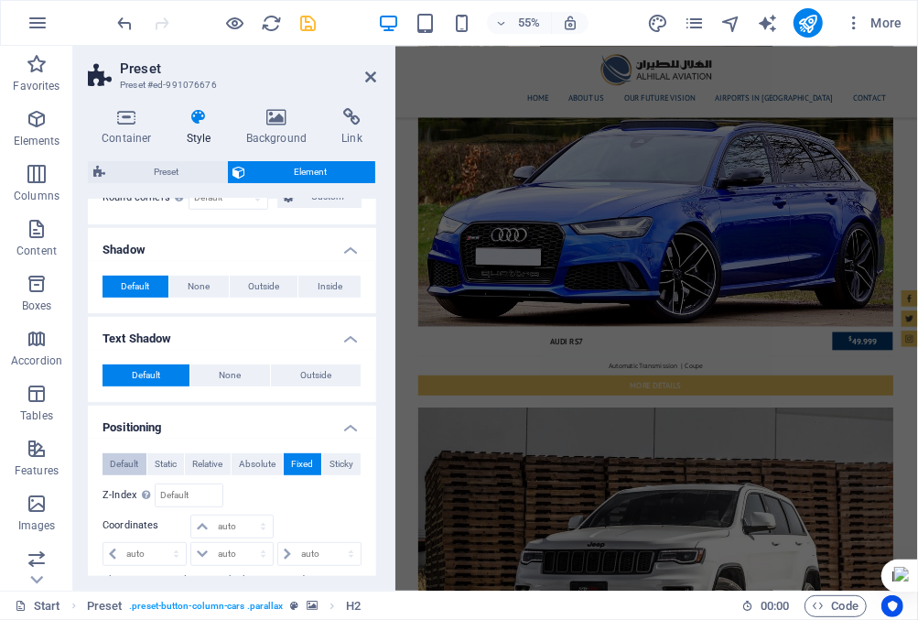
click at [124, 460] on span "Default" at bounding box center [124, 464] width 28 height 22
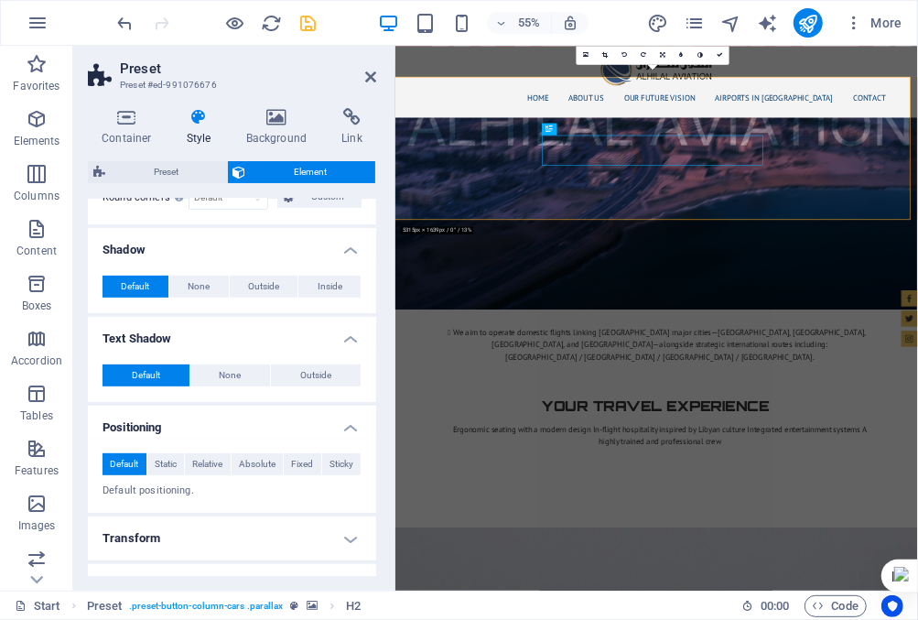
scroll to position [2730, 0]
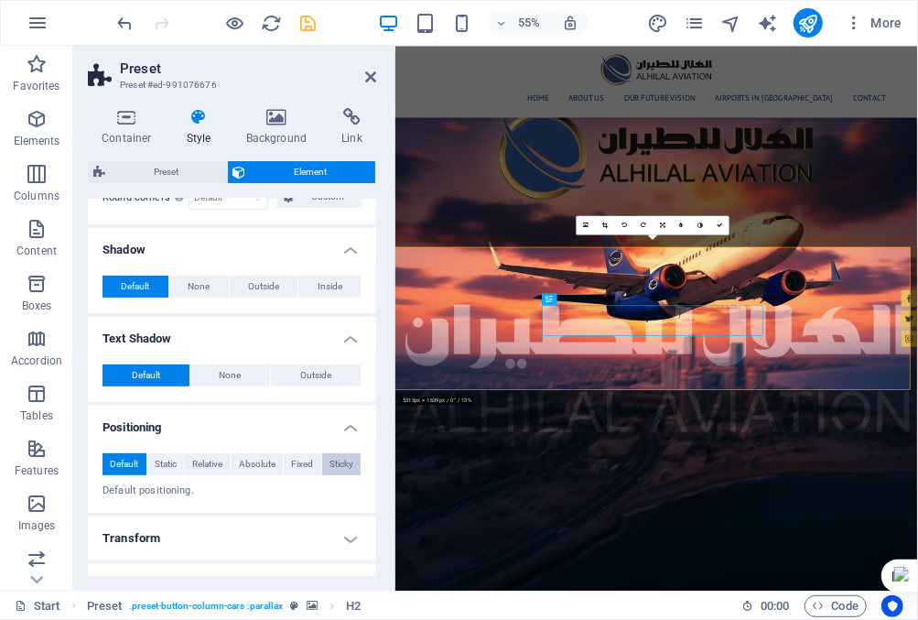
click at [338, 460] on span "Sticky" at bounding box center [342, 464] width 24 height 22
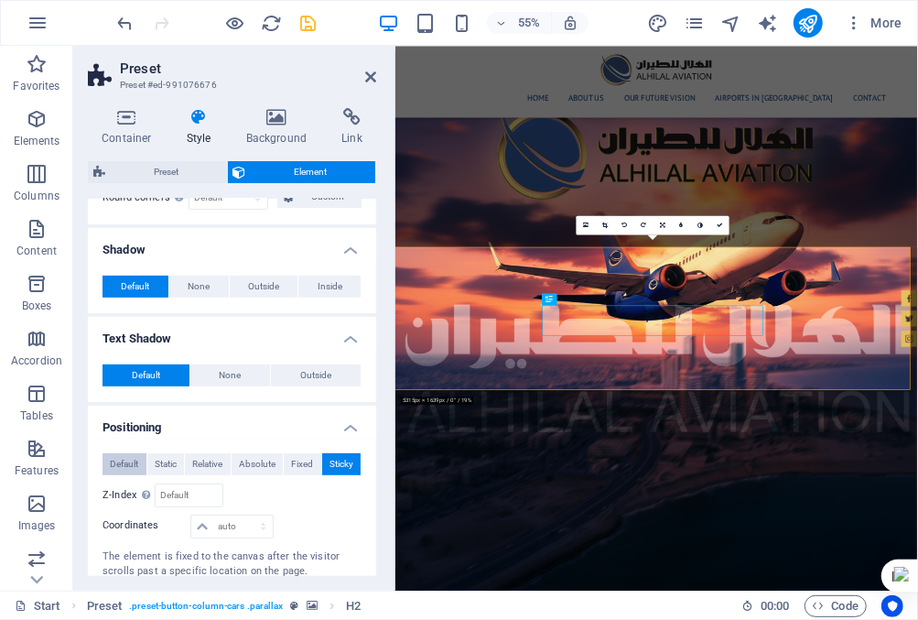
click at [125, 455] on span "Default" at bounding box center [124, 464] width 28 height 22
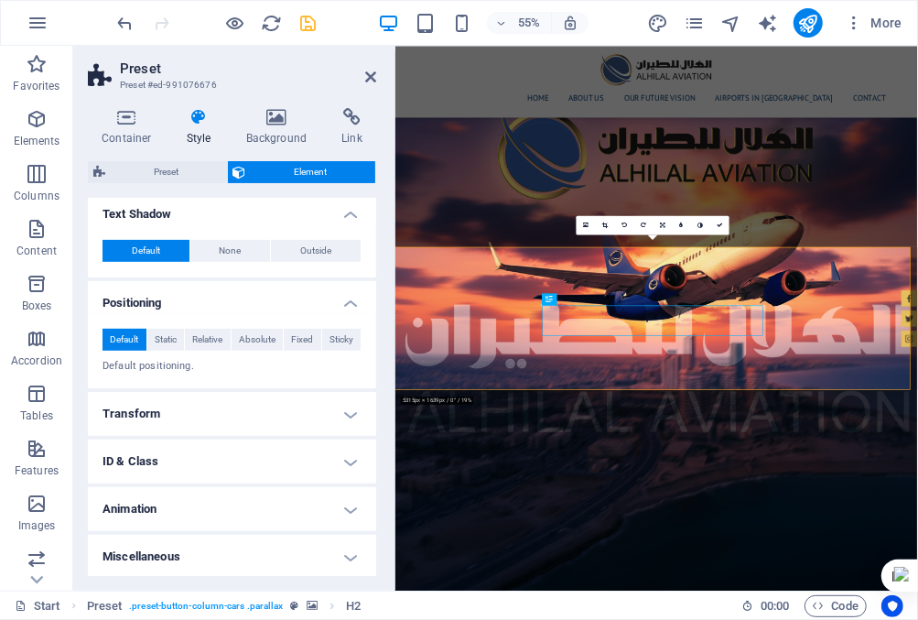
scroll to position [491, 0]
click at [343, 414] on h4 "Transform" at bounding box center [232, 414] width 288 height 44
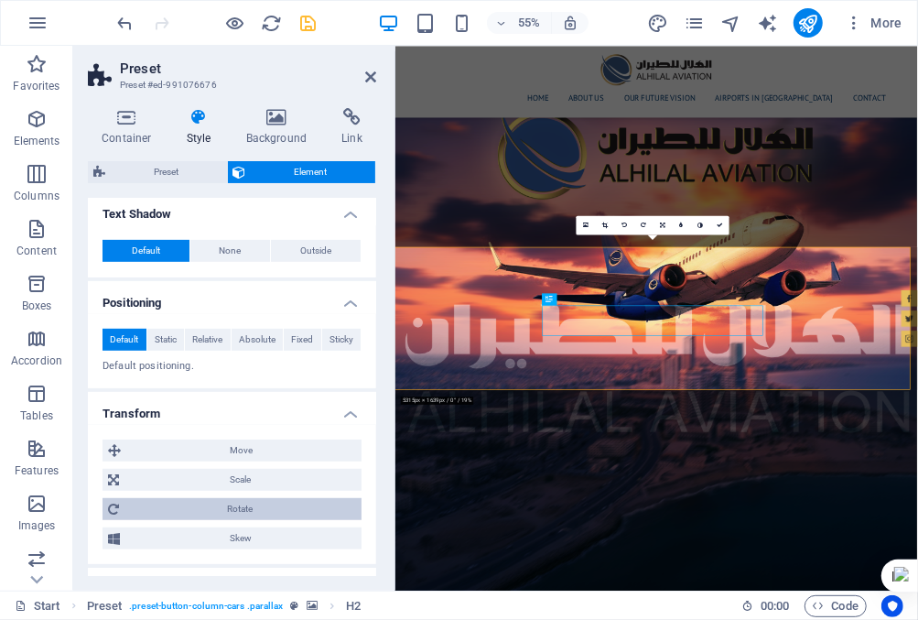
scroll to position [582, 0]
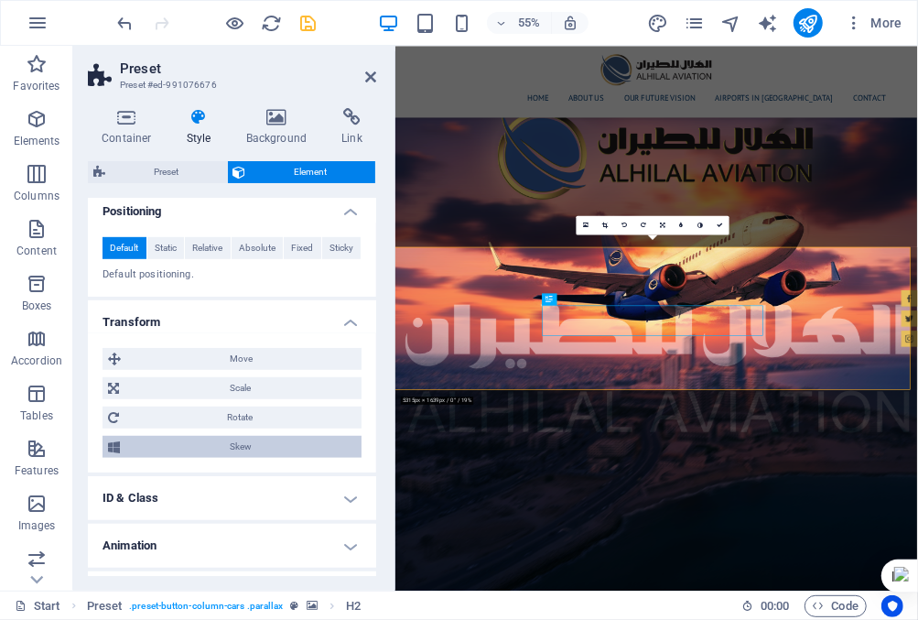
click at [296, 446] on span "Skew" at bounding box center [240, 447] width 231 height 22
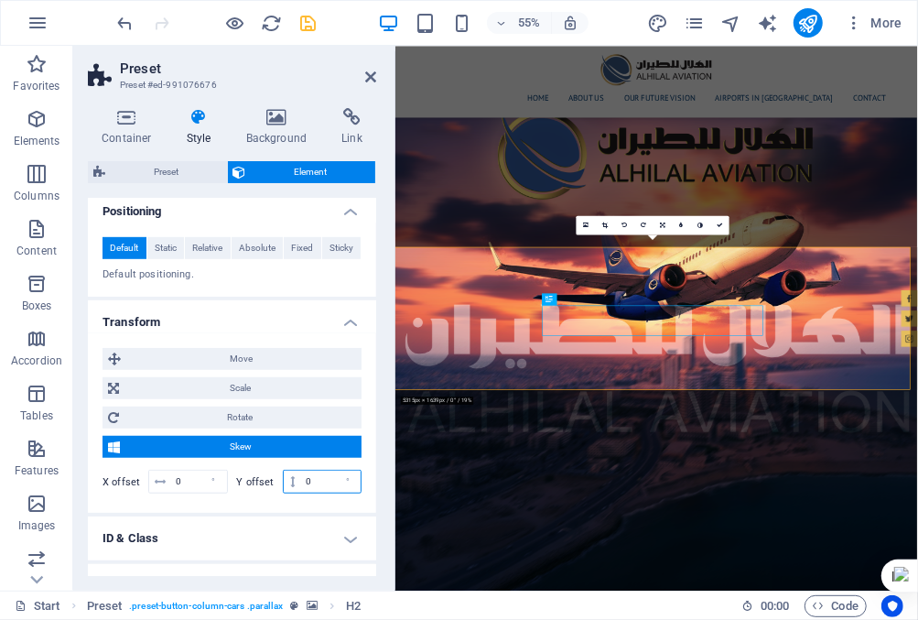
click at [309, 480] on input "0" at bounding box center [331, 482] width 60 height 22
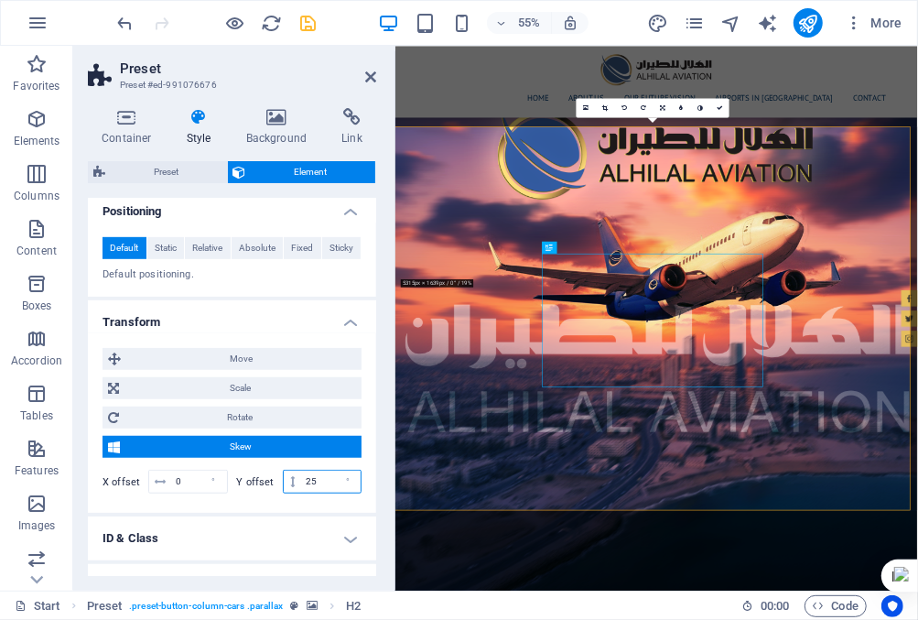
type input "0"
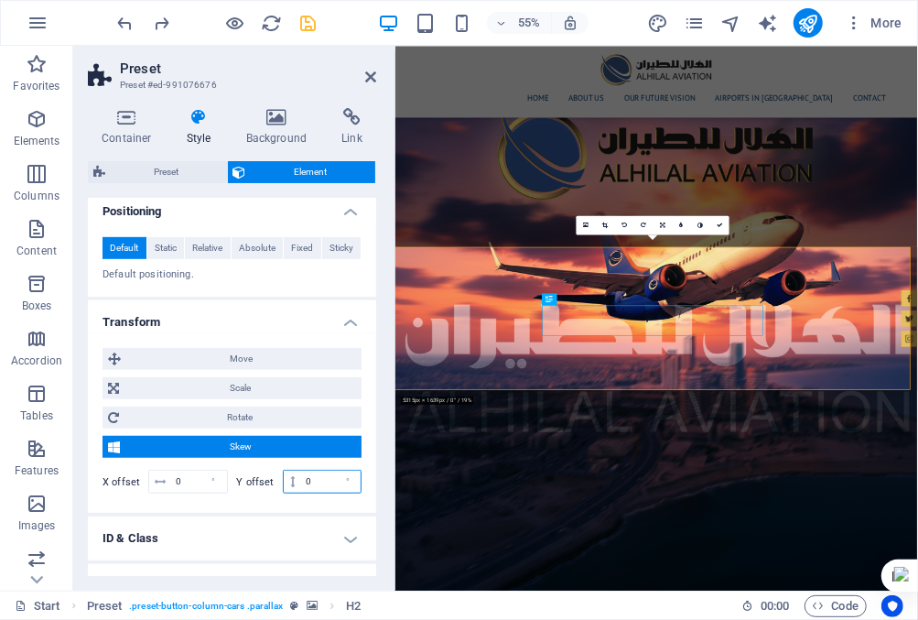
scroll to position [659, 0]
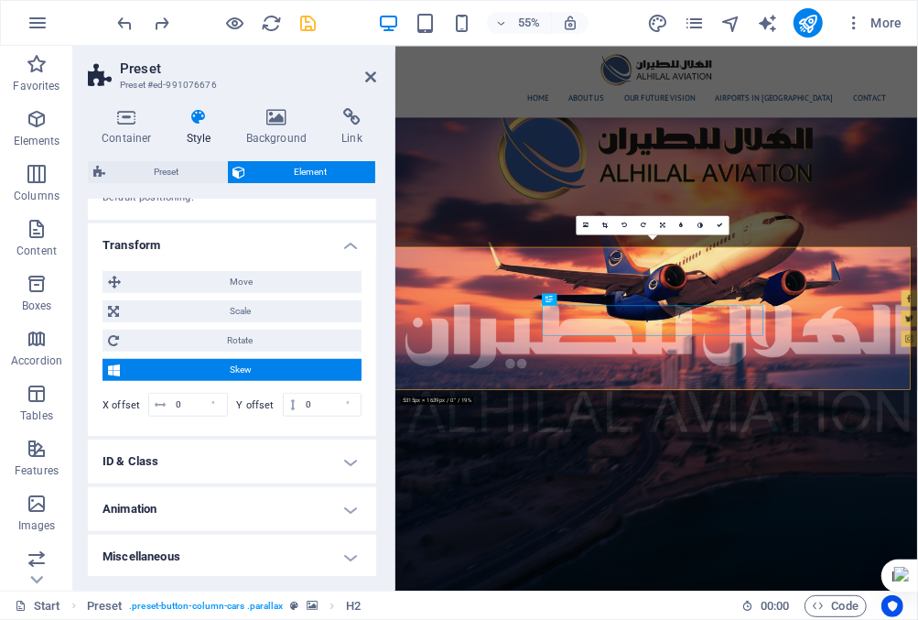
click at [346, 464] on h4 "ID & Class" at bounding box center [232, 461] width 288 height 44
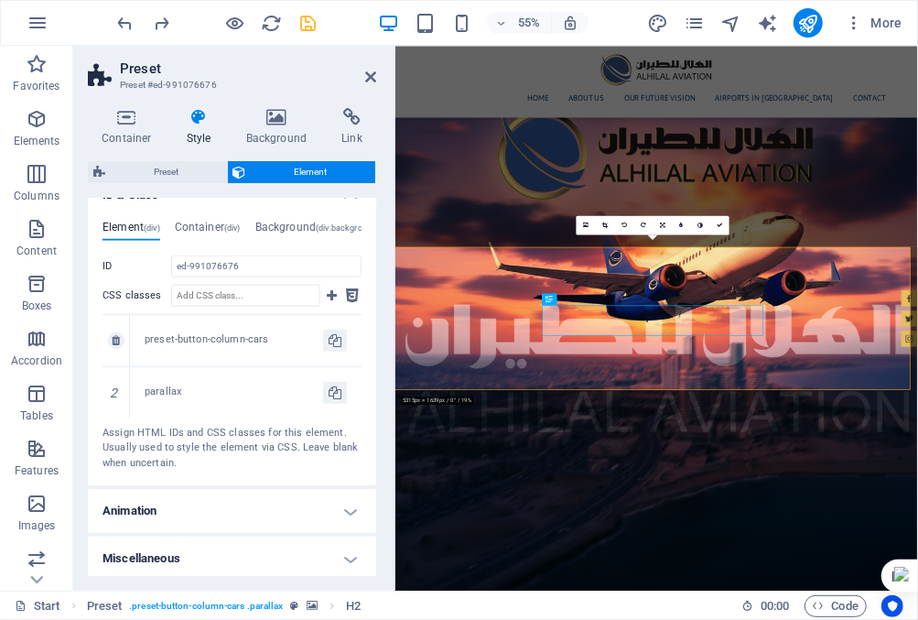
scroll to position [926, 0]
click at [348, 506] on h4 "Animation" at bounding box center [232, 510] width 288 height 44
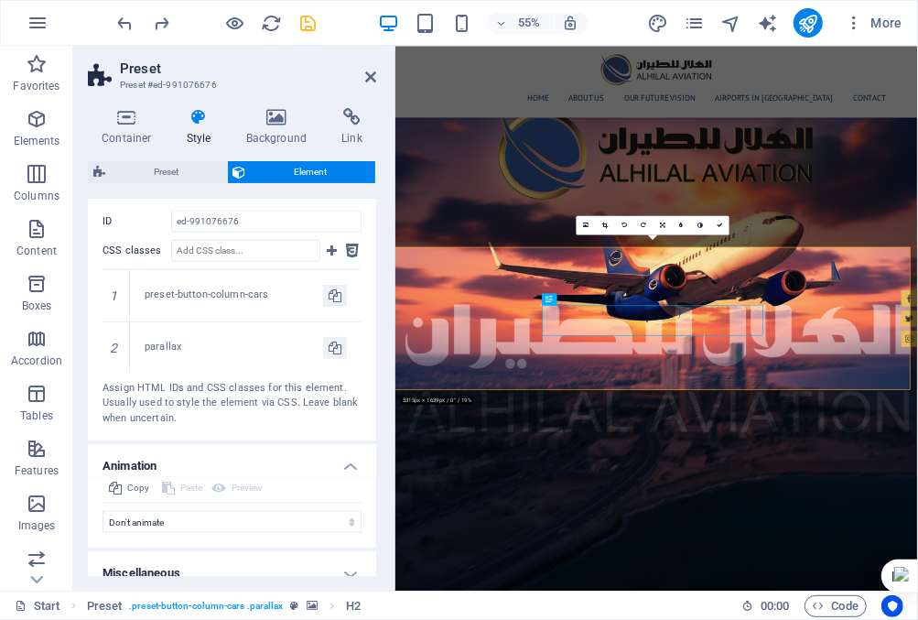
scroll to position [986, 0]
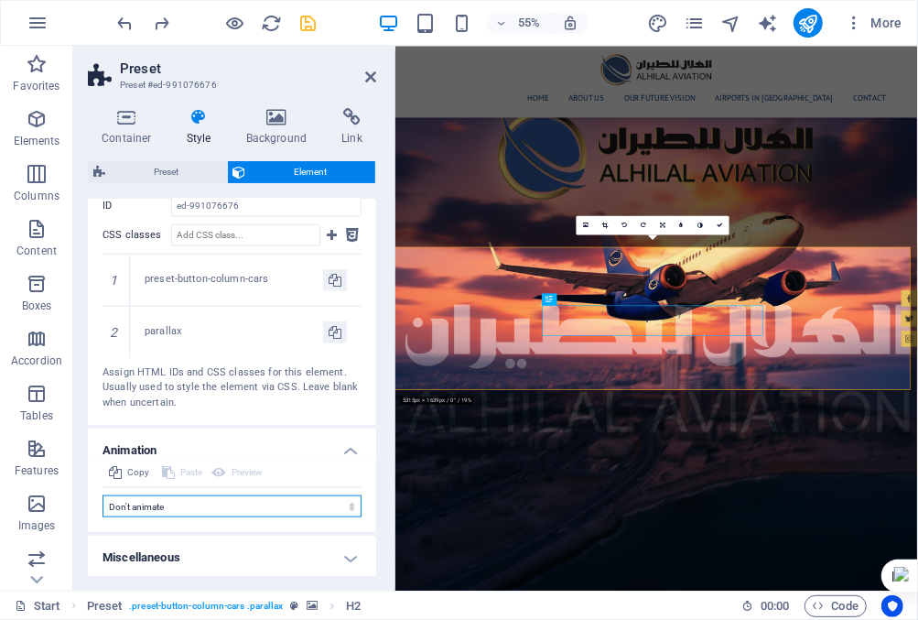
click at [309, 505] on select "Don't animate Show / Hide Slide up/down Zoom in/out Slide left to right Slide r…" at bounding box center [232, 506] width 259 height 22
select select "fade"
click at [103, 517] on select "Don't animate Show / Hide Slide up/down Zoom in/out Slide left to right Slide r…" at bounding box center [232, 506] width 259 height 22
select select "scroll"
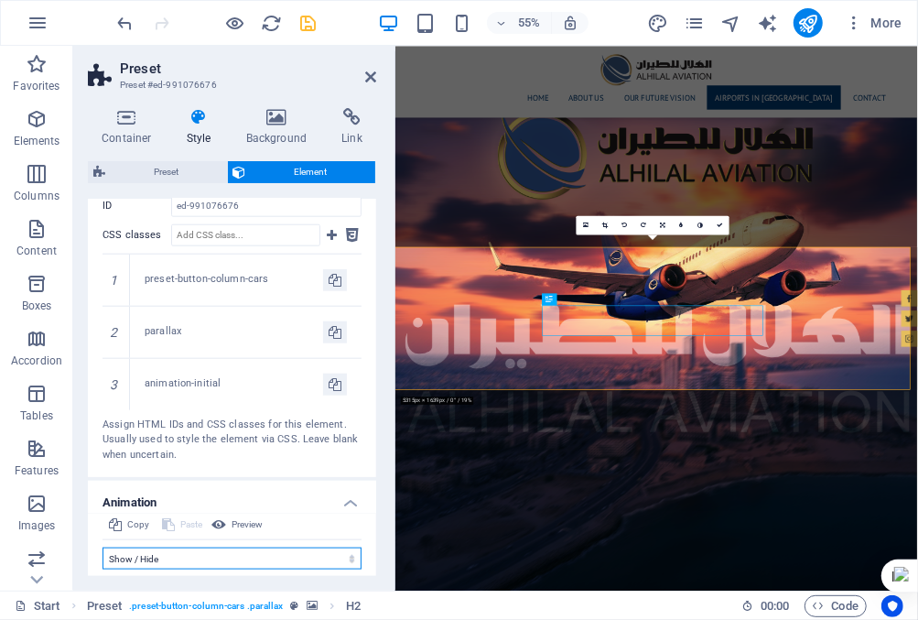
click at [280, 548] on select "Don't animate Show / Hide Slide up/down Zoom in/out Slide left to right Slide r…" at bounding box center [232, 558] width 259 height 22
click at [103, 547] on select "Don't animate Show / Hide Slide up/down Zoom in/out Slide left to right Slide r…" at bounding box center [232, 558] width 259 height 22
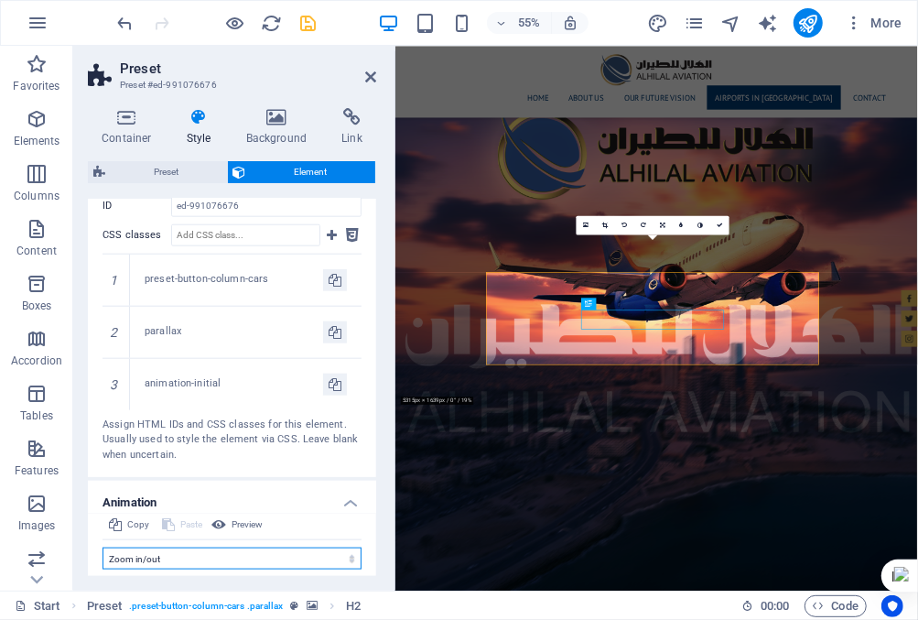
click at [250, 552] on select "Don't animate Show / Hide Slide up/down Zoom in/out Slide left to right Slide r…" at bounding box center [232, 558] width 259 height 22
click at [103, 547] on select "Don't animate Show / Hide Slide up/down Zoom in/out Slide left to right Slide r…" at bounding box center [232, 558] width 259 height 22
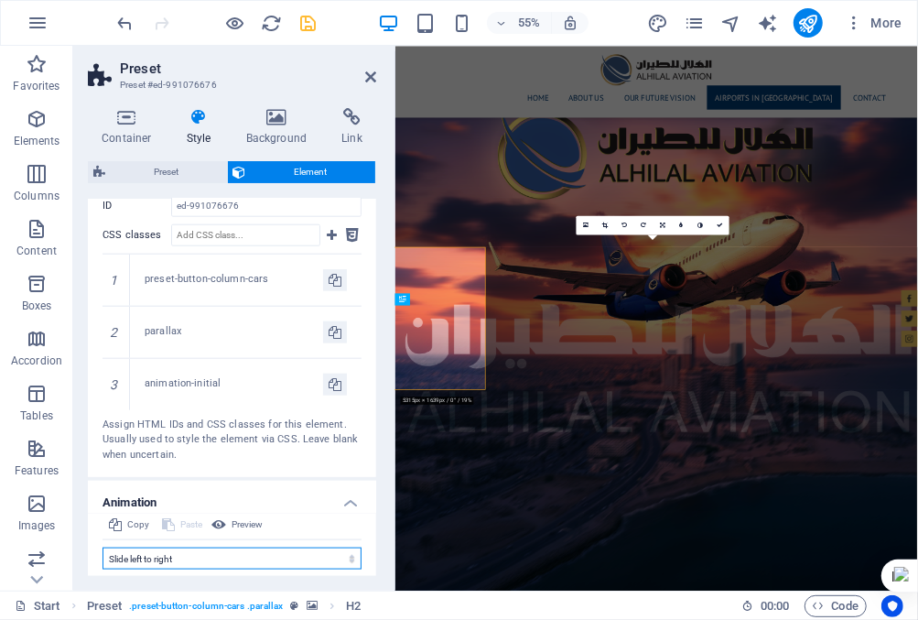
click at [233, 554] on select "Don't animate Show / Hide Slide up/down Zoom in/out Slide left to right Slide r…" at bounding box center [232, 558] width 259 height 22
click at [103, 547] on select "Don't animate Show / Hide Slide up/down Zoom in/out Slide left to right Slide r…" at bounding box center [232, 558] width 259 height 22
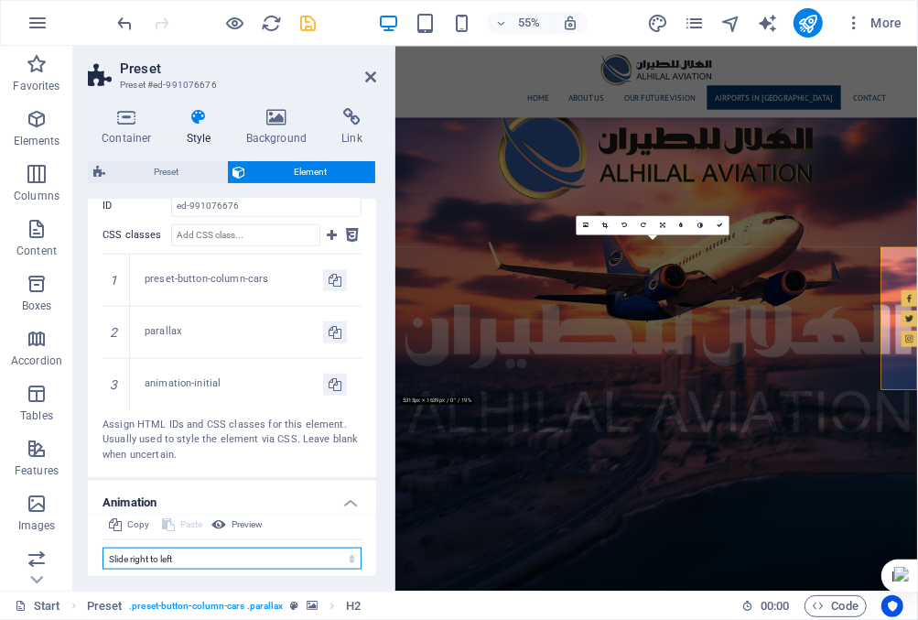
click at [219, 549] on select "Don't animate Show / Hide Slide up/down Zoom in/out Slide left to right Slide r…" at bounding box center [232, 558] width 259 height 22
click at [103, 547] on select "Don't animate Show / Hide Slide up/down Zoom in/out Slide left to right Slide r…" at bounding box center [232, 558] width 259 height 22
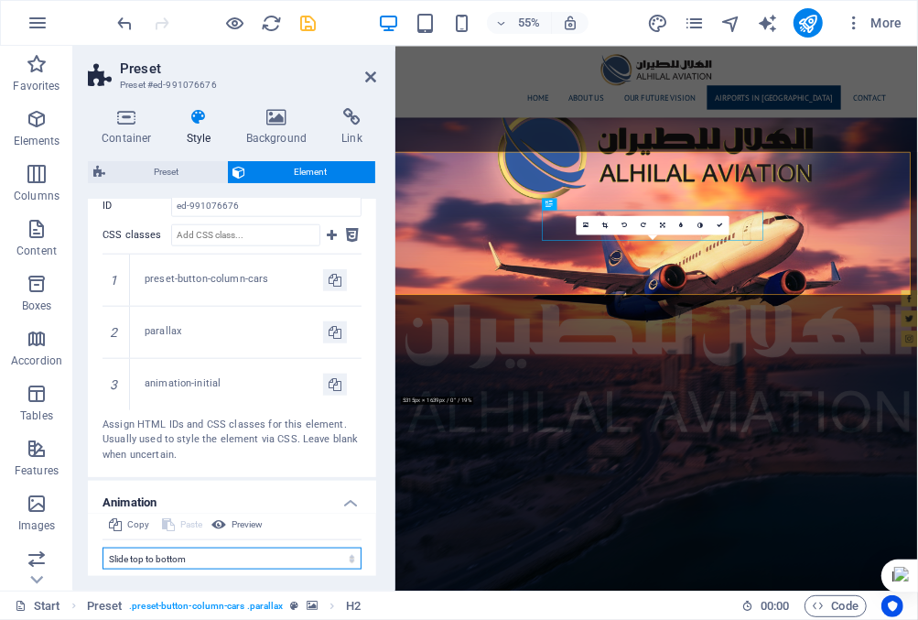
click at [215, 553] on select "Don't animate Show / Hide Slide up/down Zoom in/out Slide left to right Slide r…" at bounding box center [232, 558] width 259 height 22
click at [103, 547] on select "Don't animate Show / Hide Slide up/down Zoom in/out Slide left to right Slide r…" at bounding box center [232, 558] width 259 height 22
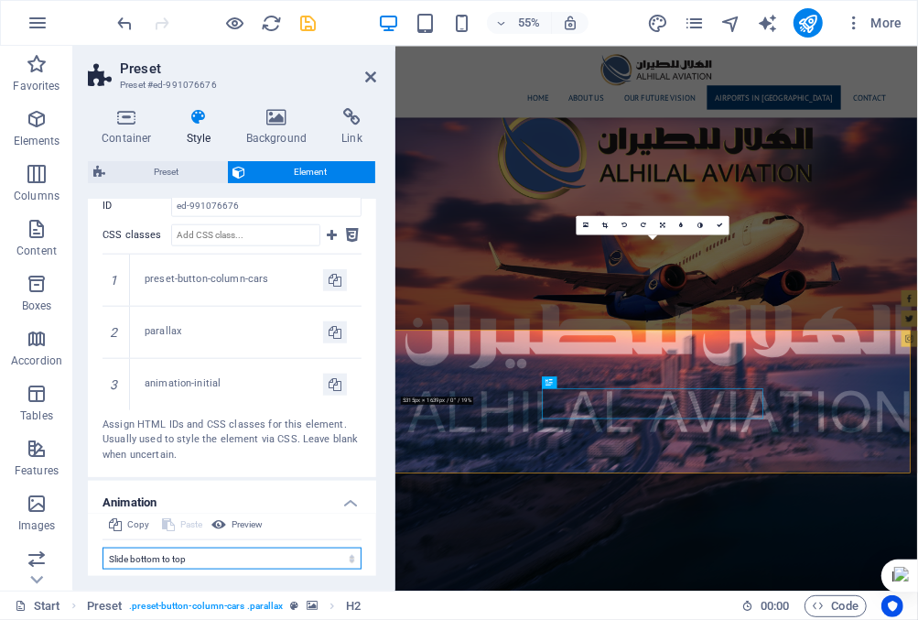
click at [202, 557] on select "Don't animate Show / Hide Slide up/down Zoom in/out Slide left to right Slide r…" at bounding box center [232, 558] width 259 height 22
click at [103, 547] on select "Don't animate Show / Hide Slide up/down Zoom in/out Slide left to right Slide r…" at bounding box center [232, 558] width 259 height 22
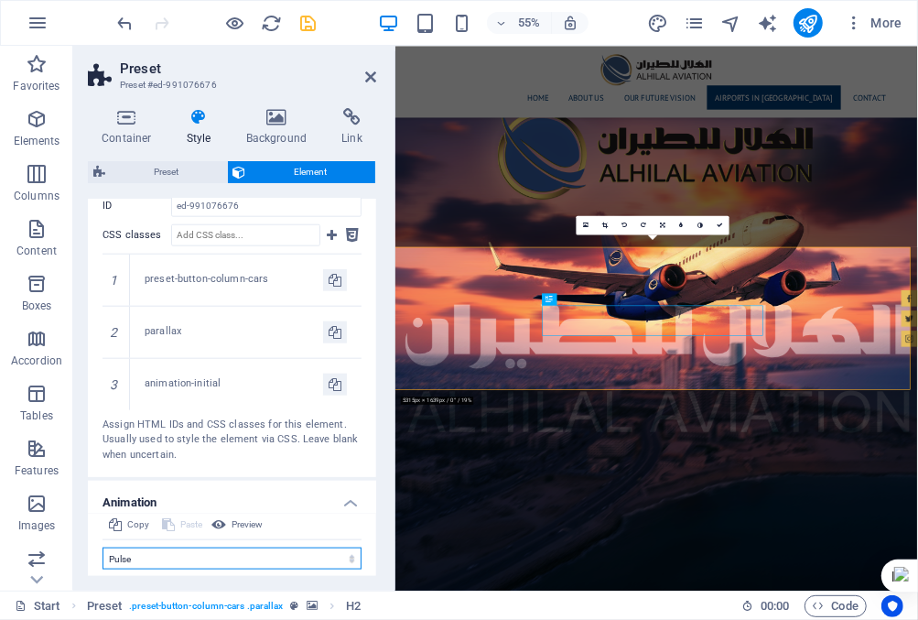
click at [217, 554] on select "Don't animate Show / Hide Slide up/down Zoom in/out Slide left to right Slide r…" at bounding box center [232, 558] width 259 height 22
click at [103, 547] on select "Don't animate Show / Hide Slide up/down Zoom in/out Slide left to right Slide r…" at bounding box center [232, 558] width 259 height 22
click at [205, 556] on select "Don't animate Show / Hide Slide up/down Zoom in/out Slide left to right Slide r…" at bounding box center [232, 558] width 259 height 22
click at [103, 547] on select "Don't animate Show / Hide Slide up/down Zoom in/out Slide left to right Slide r…" at bounding box center [232, 558] width 259 height 22
click at [203, 551] on select "Don't animate Show / Hide Slide up/down Zoom in/out Slide left to right Slide r…" at bounding box center [232, 558] width 259 height 22
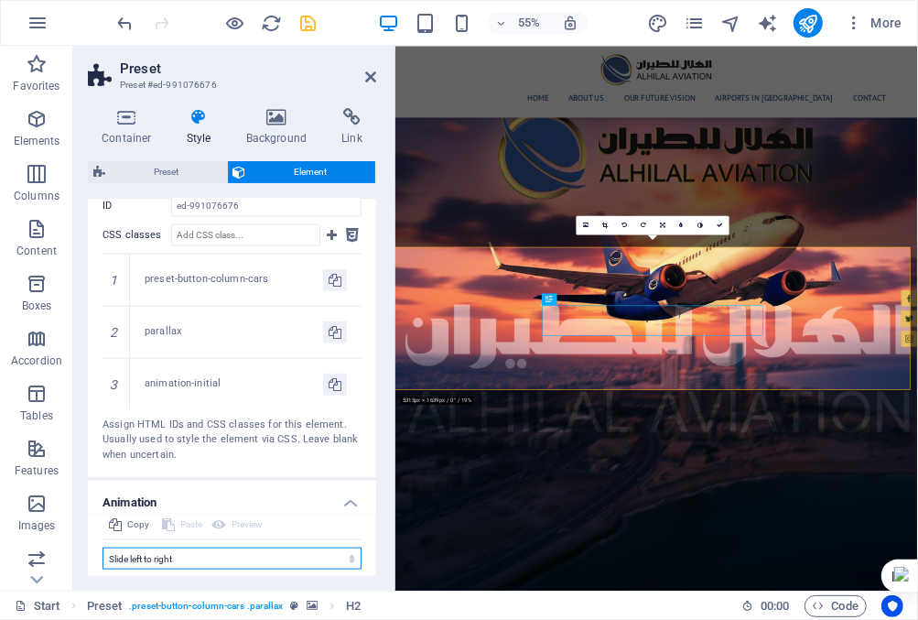
click at [103, 547] on select "Don't animate Show / Hide Slide up/down Zoom in/out Slide left to right Slide r…" at bounding box center [232, 558] width 259 height 22
click at [219, 551] on select "Don't animate Show / Hide Slide up/down Zoom in/out Slide left to right Slide r…" at bounding box center [232, 558] width 259 height 22
select select "move-right-to-left"
click at [103, 547] on select "Don't animate Show / Hide Slide up/down Zoom in/out Slide left to right Slide r…" at bounding box center [232, 558] width 259 height 22
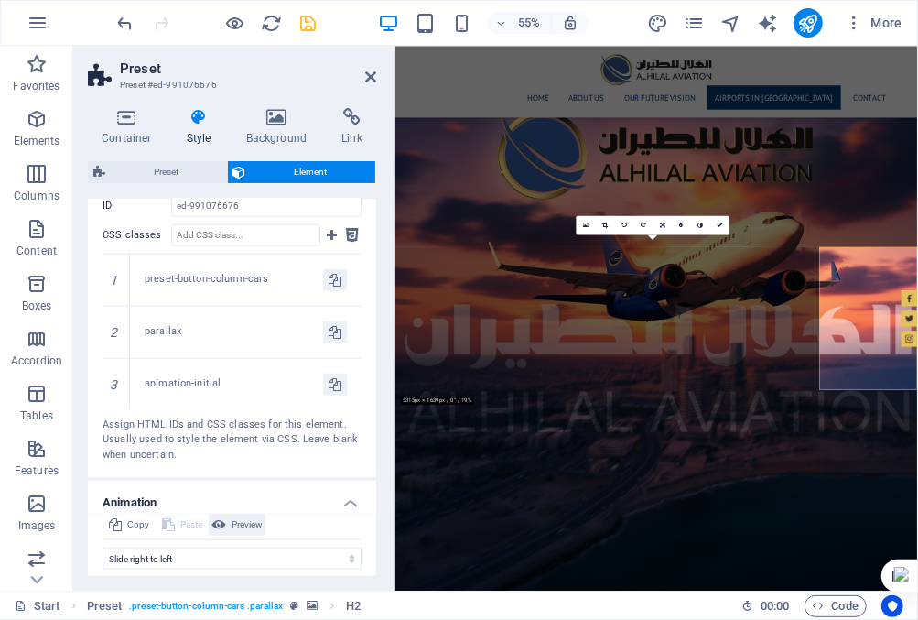
click at [219, 521] on icon at bounding box center [218, 525] width 15 height 22
click at [366, 78] on icon at bounding box center [370, 77] width 11 height 15
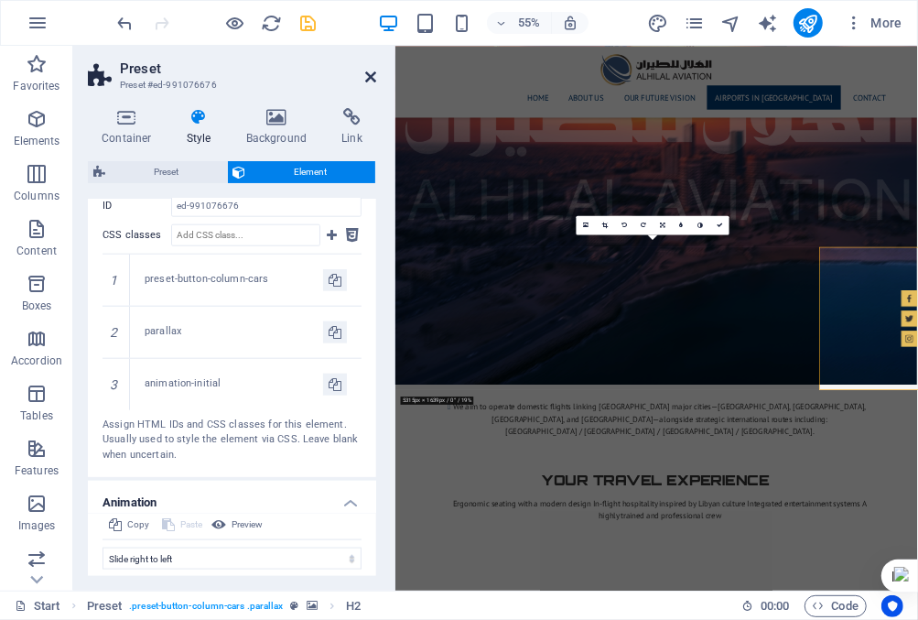
scroll to position [2345, 0]
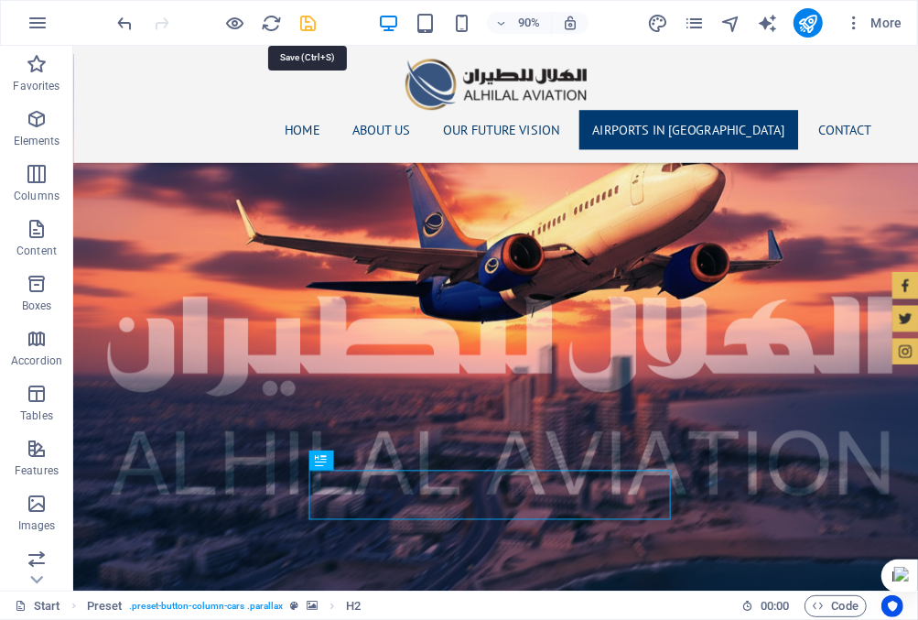
click at [307, 19] on icon "save" at bounding box center [308, 23] width 21 height 21
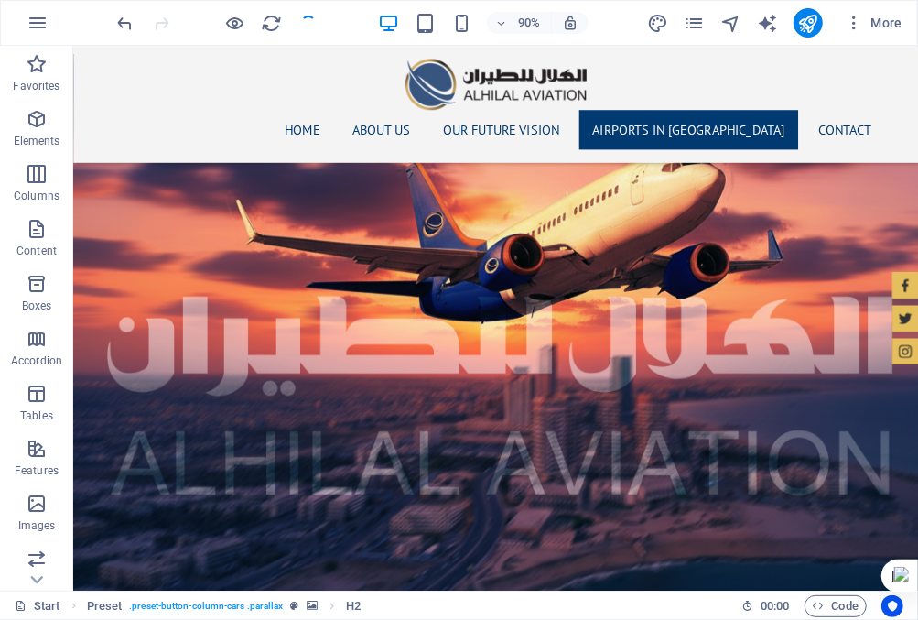
checkbox input "false"
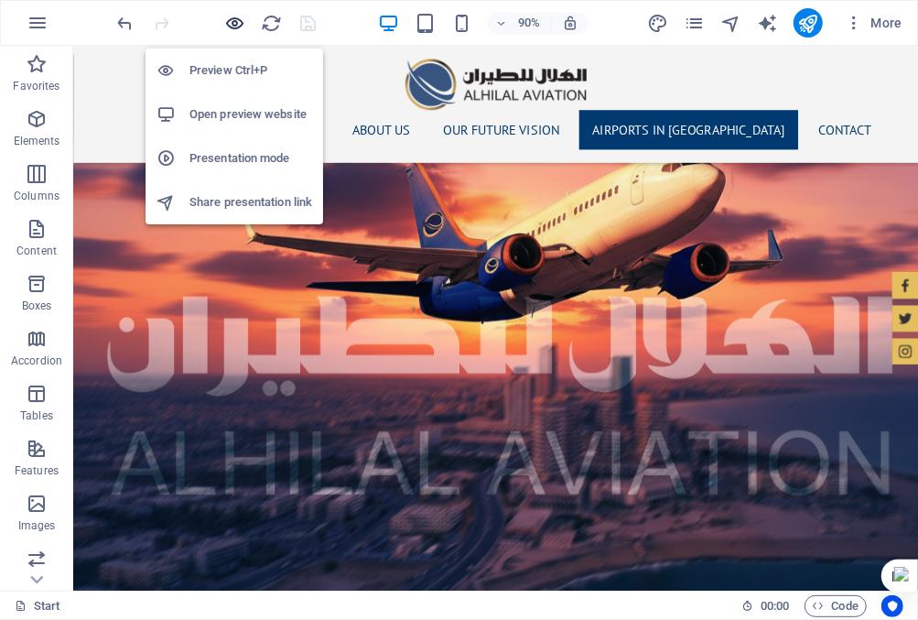
click at [233, 13] on icon "button" at bounding box center [235, 23] width 21 height 21
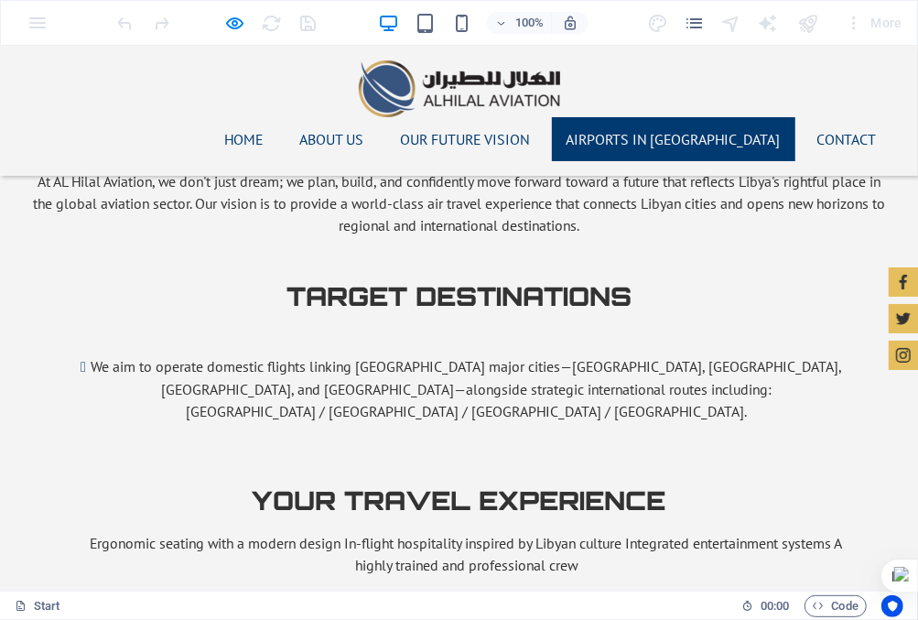
scroll to position [2655, 0]
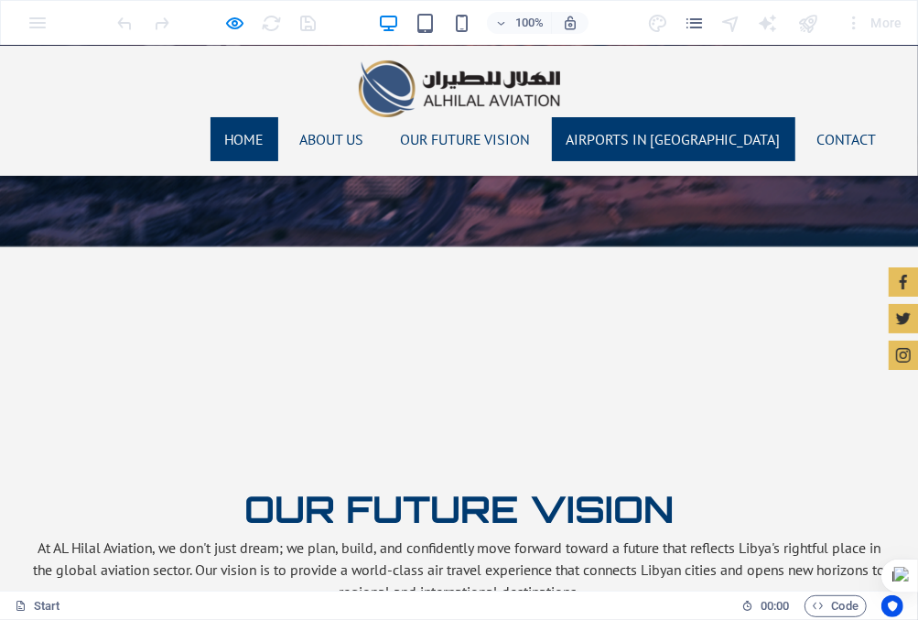
click at [278, 116] on link "Home" at bounding box center [245, 138] width 68 height 44
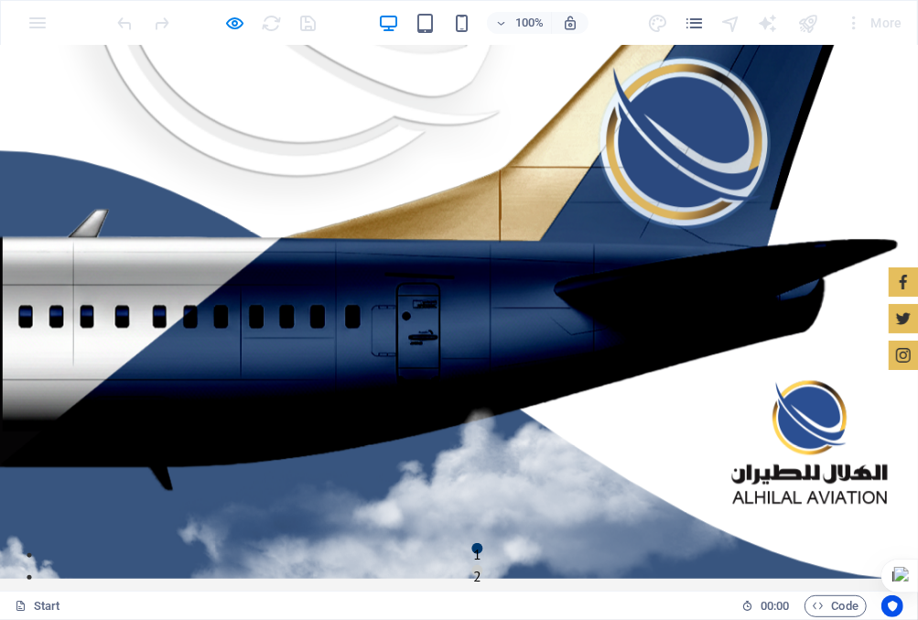
scroll to position [0, 0]
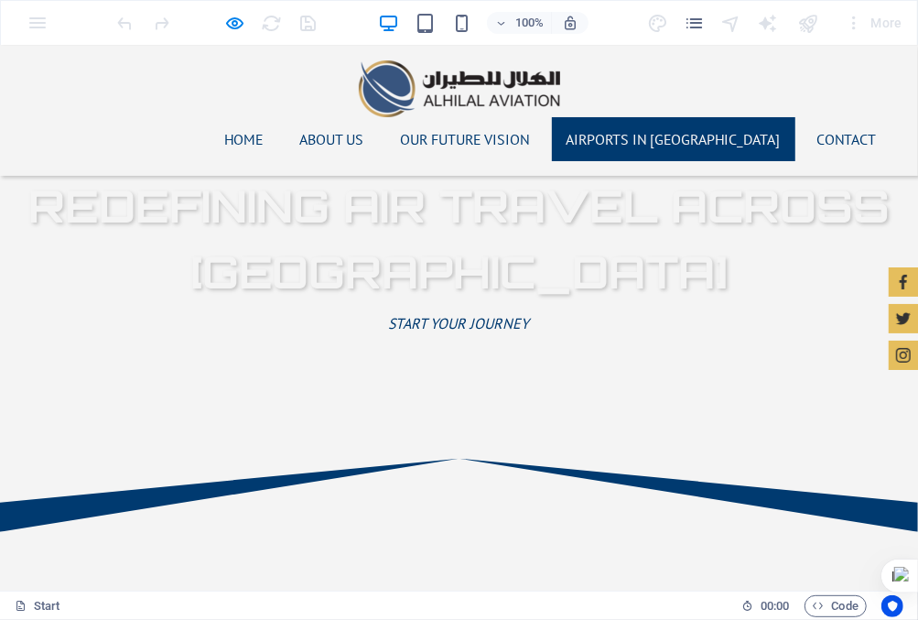
scroll to position [682, 0]
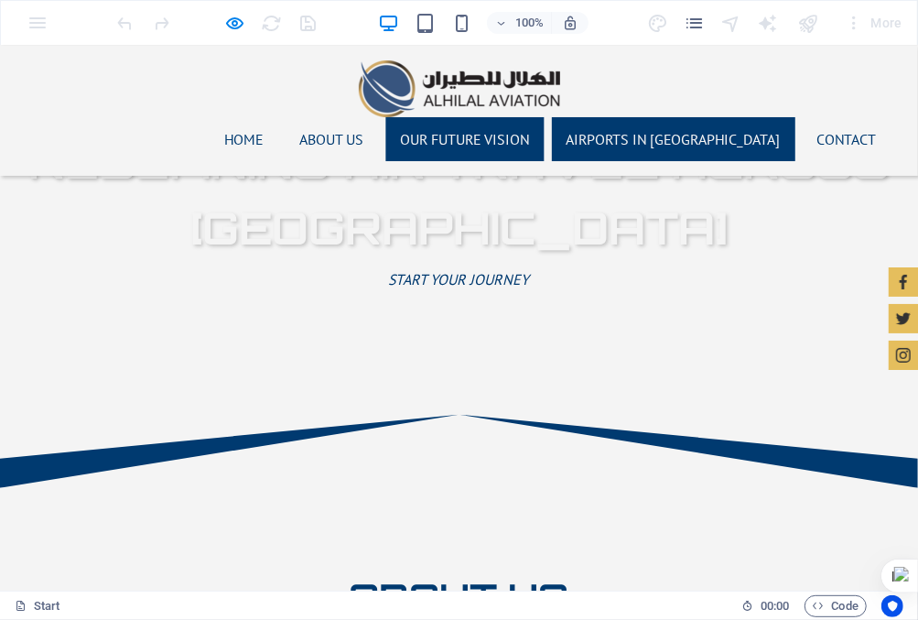
click at [511, 116] on link "Our Future Vision" at bounding box center [465, 138] width 158 height 44
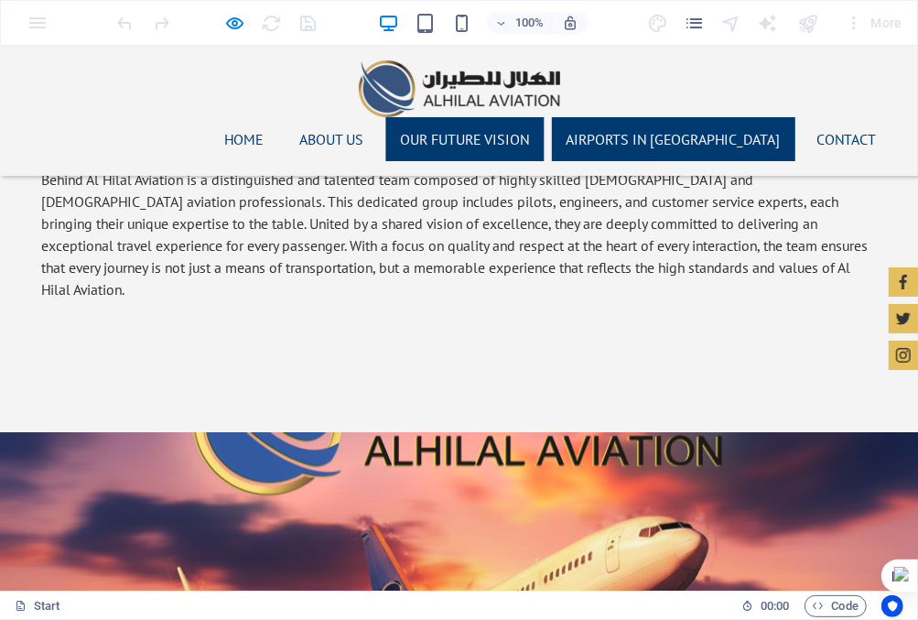
scroll to position [1990, 0]
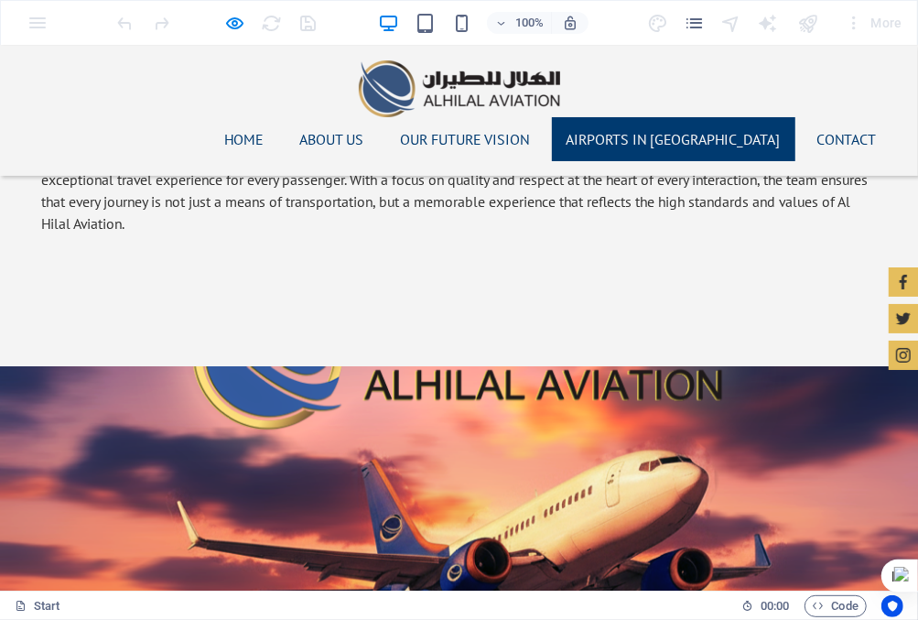
click at [691, 116] on link "Airports in [GEOGRAPHIC_DATA]" at bounding box center [674, 138] width 244 height 44
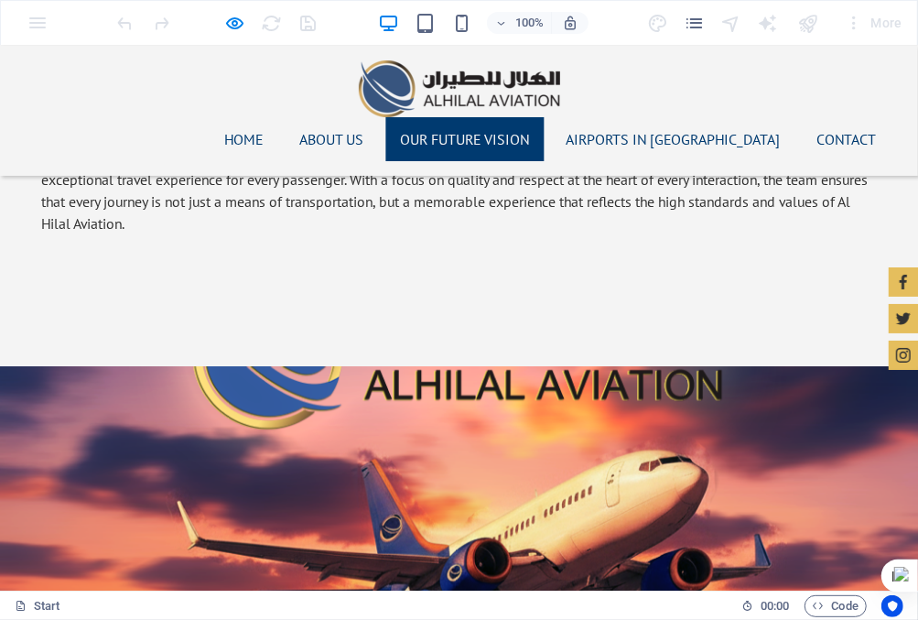
click at [545, 116] on link "Our Future Vision" at bounding box center [465, 138] width 158 height 44
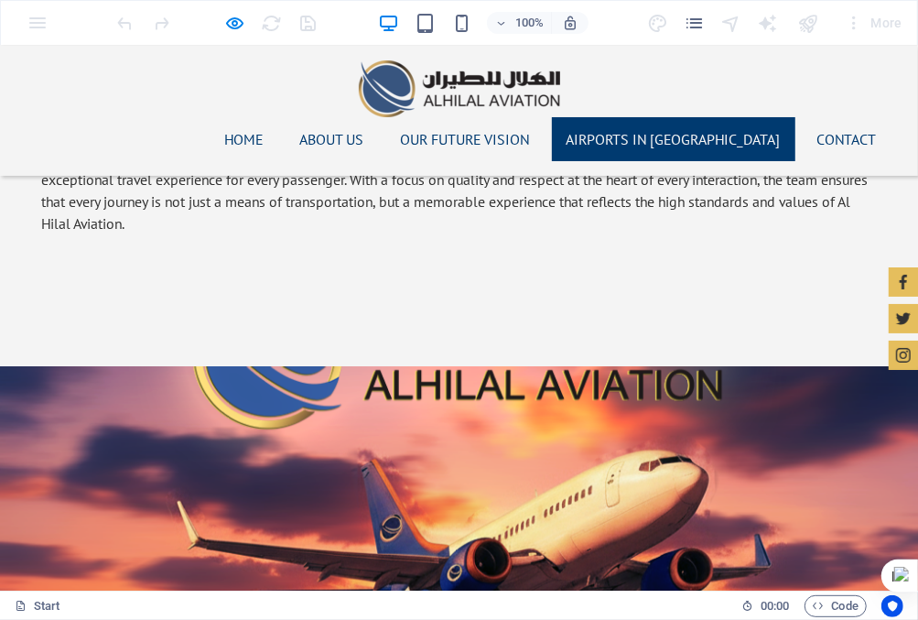
click at [680, 116] on link "Airports in [GEOGRAPHIC_DATA]" at bounding box center [674, 138] width 244 height 44
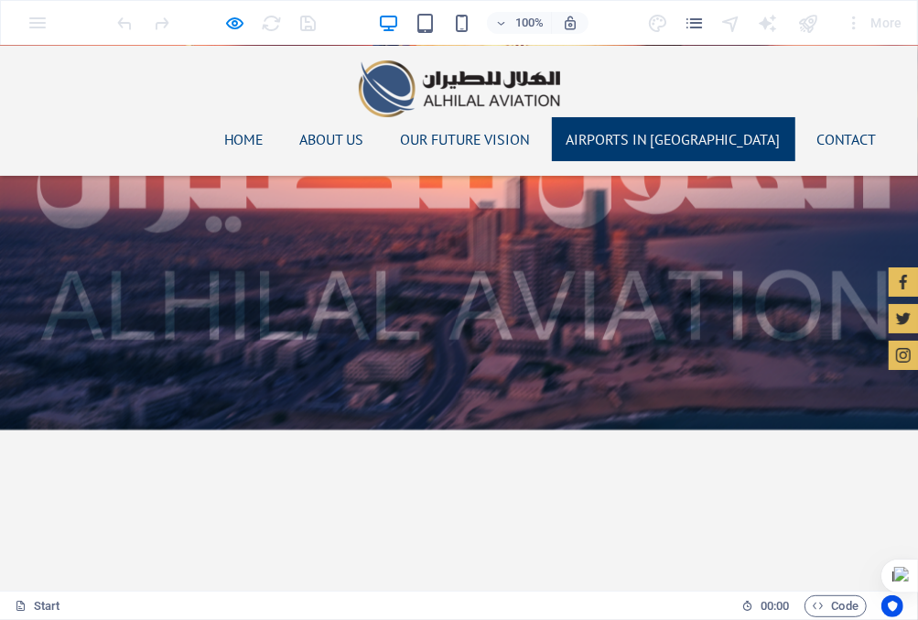
scroll to position [2490, 0]
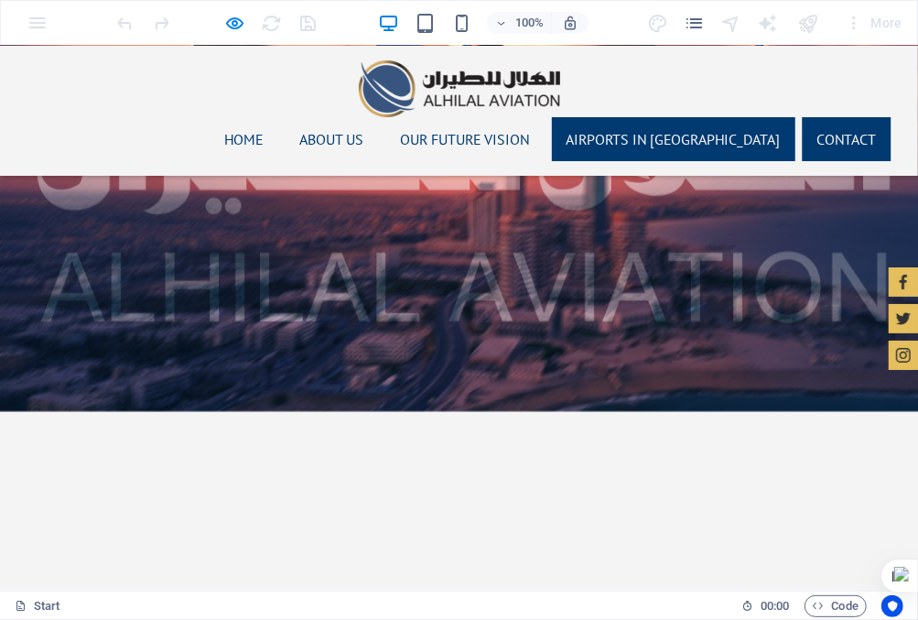
click at [823, 116] on link "Contact" at bounding box center [847, 138] width 89 height 44
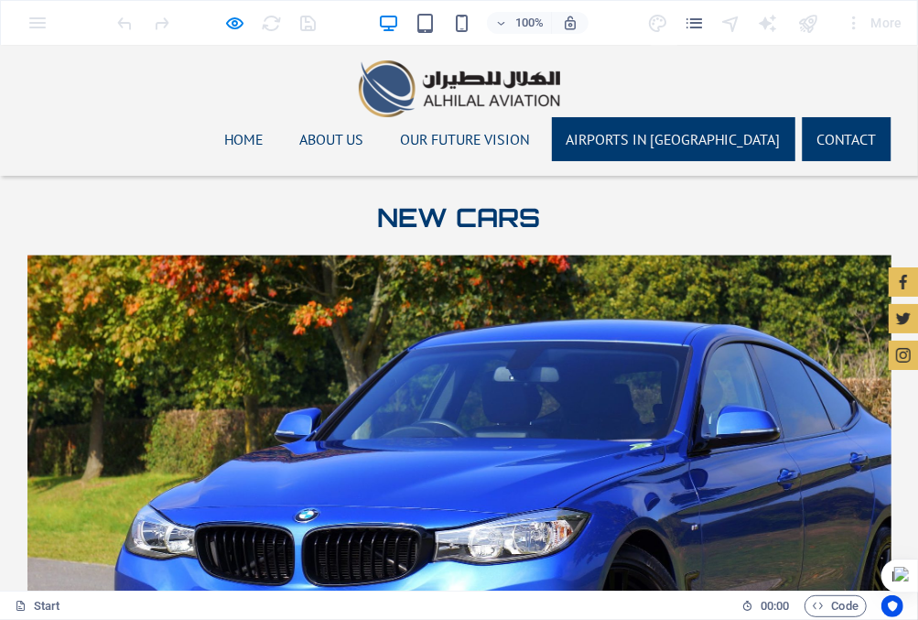
scroll to position [4361, 0]
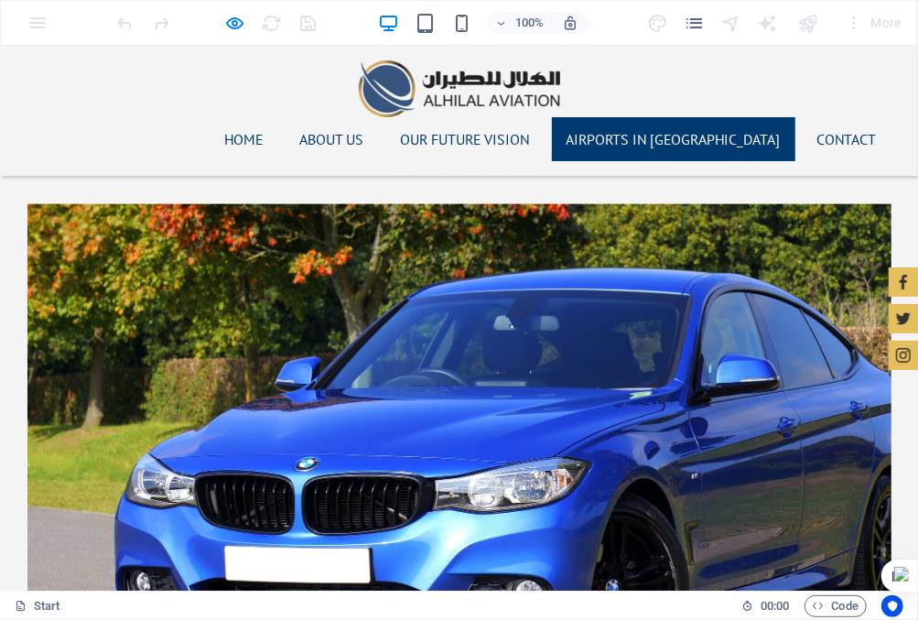
click at [672, 116] on link "Airports in [GEOGRAPHIC_DATA]" at bounding box center [674, 138] width 244 height 44
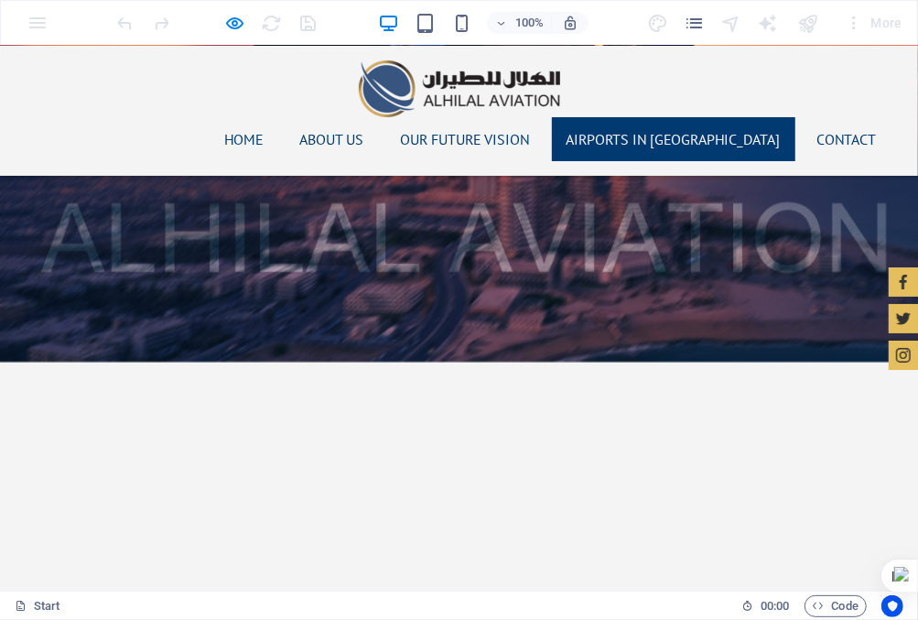
scroll to position [2490, 0]
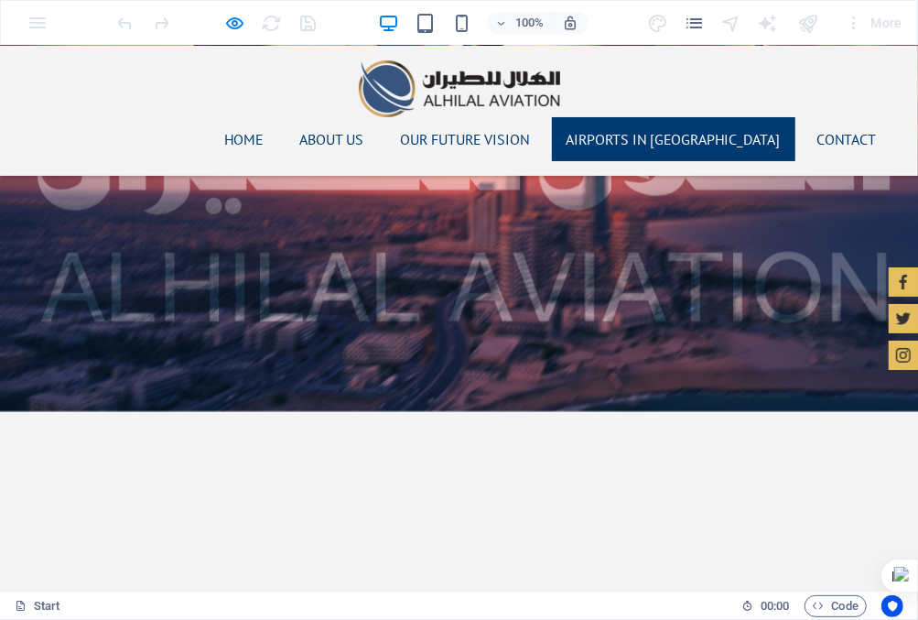
click at [672, 116] on link "Airports in [GEOGRAPHIC_DATA]" at bounding box center [674, 138] width 244 height 44
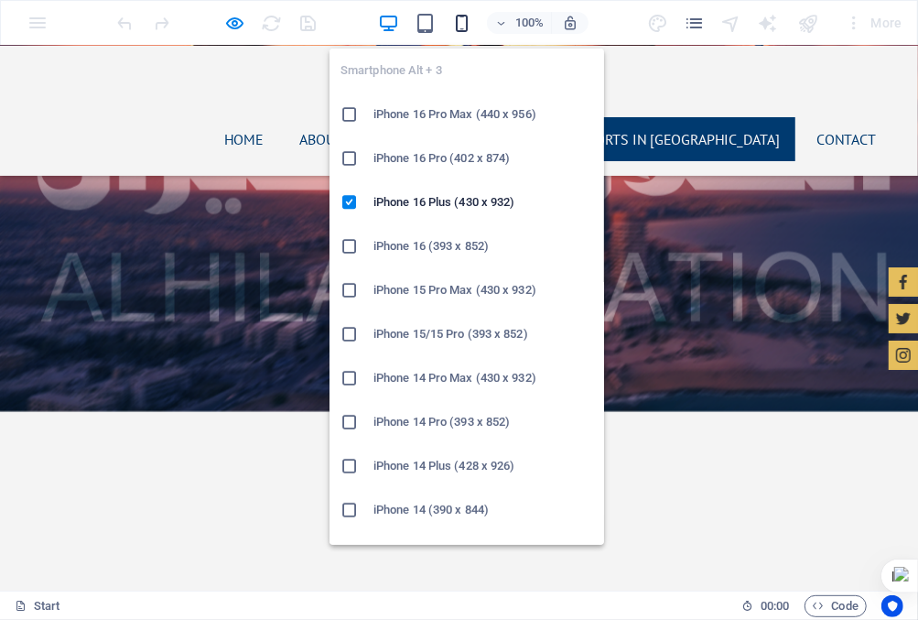
click at [468, 27] on icon "button" at bounding box center [461, 23] width 21 height 21
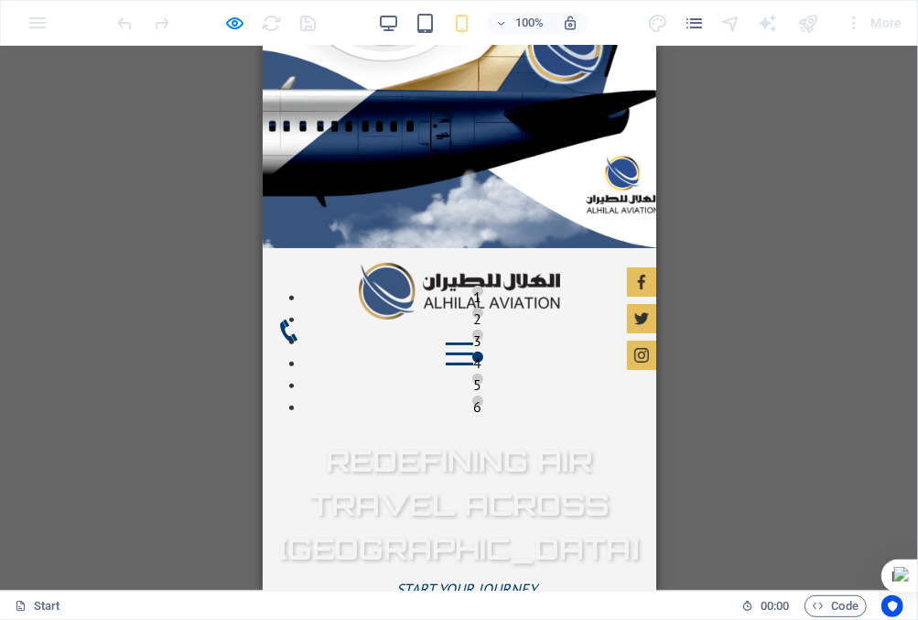
scroll to position [0, 0]
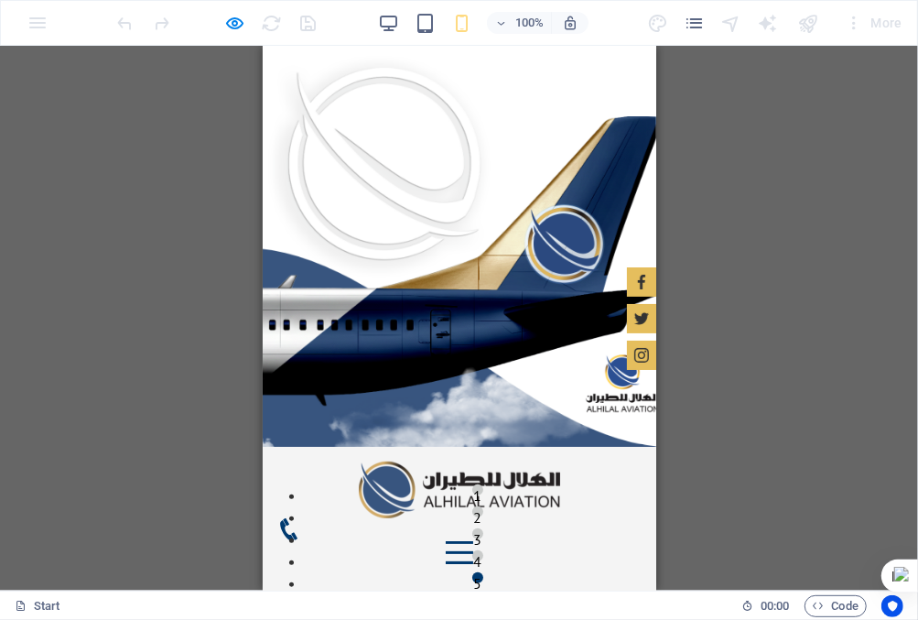
click at [472, 540] on div "Menu" at bounding box center [458, 551] width 27 height 23
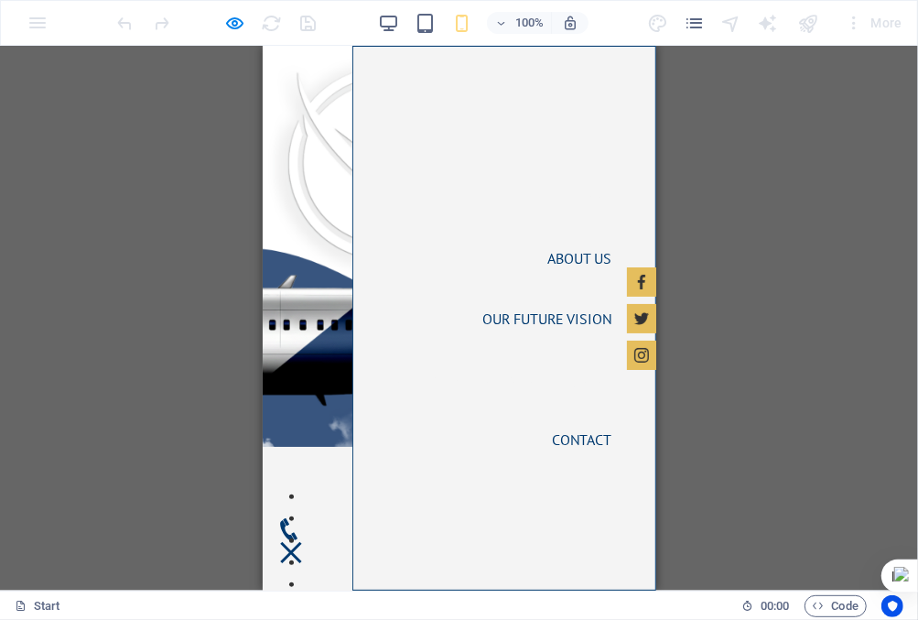
click at [576, 195] on link "Home" at bounding box center [592, 197] width 68 height 44
click at [557, 249] on link "About us" at bounding box center [578, 257] width 93 height 44
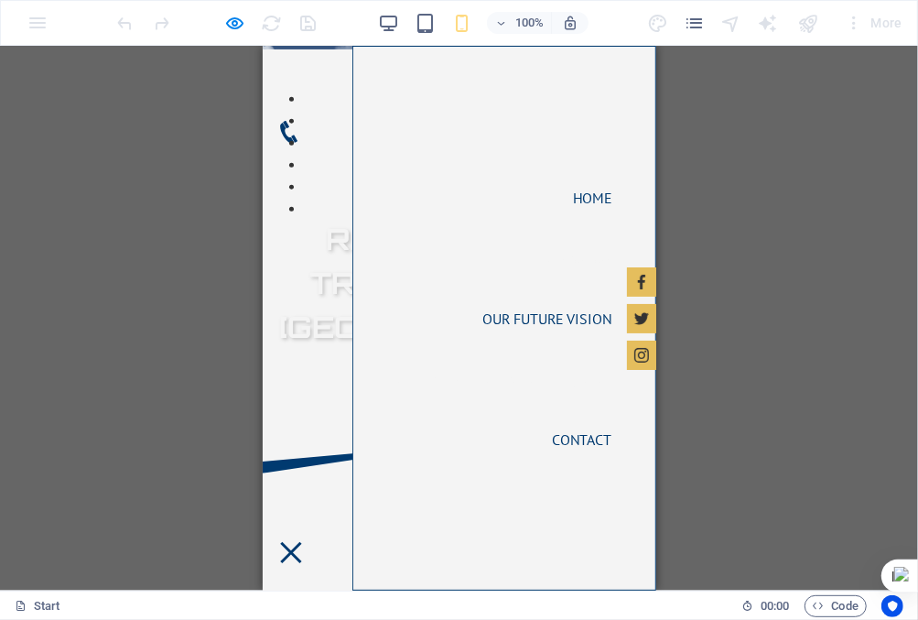
scroll to position [338, 0]
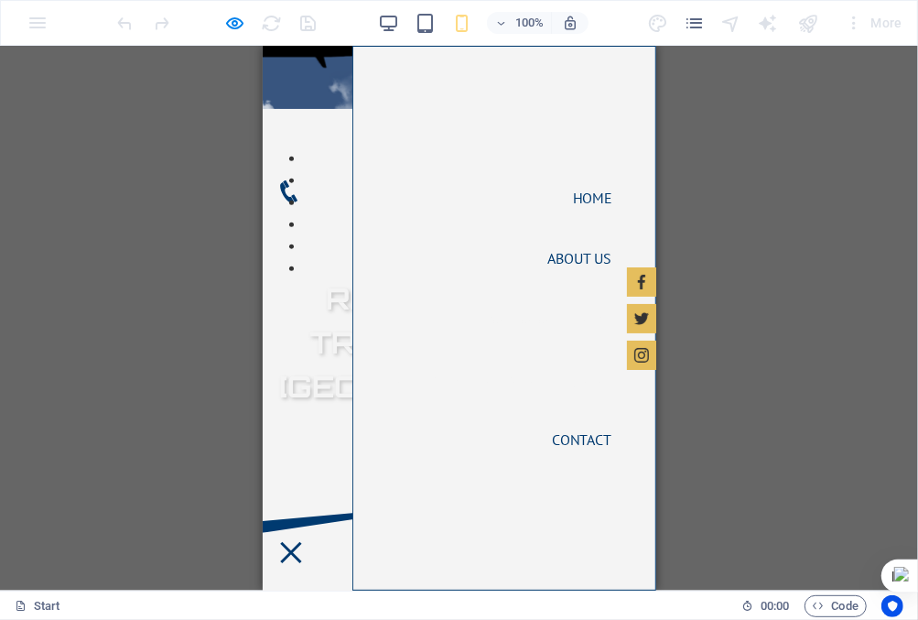
click at [542, 313] on link "Our Future Vision" at bounding box center [546, 318] width 158 height 44
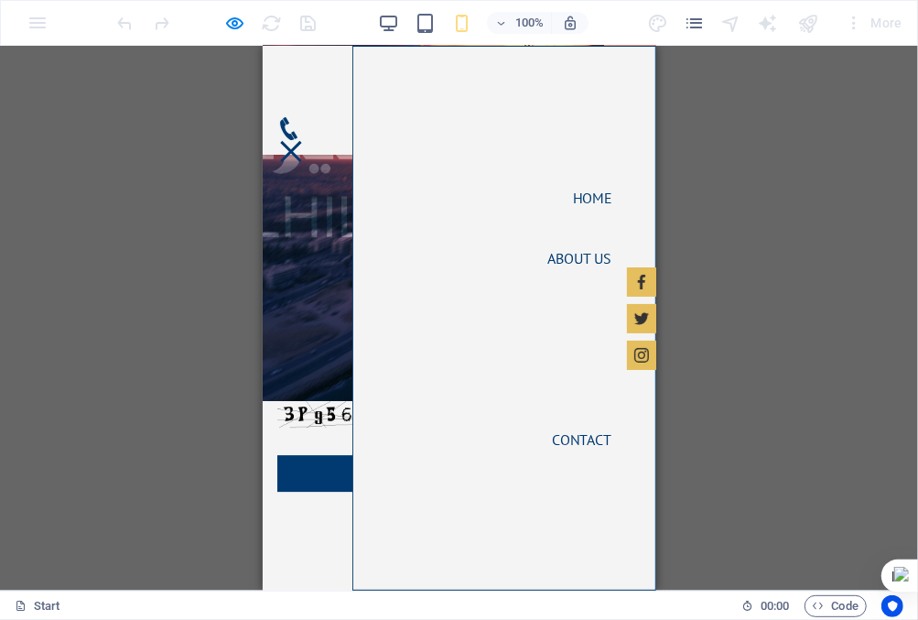
scroll to position [2528, 0]
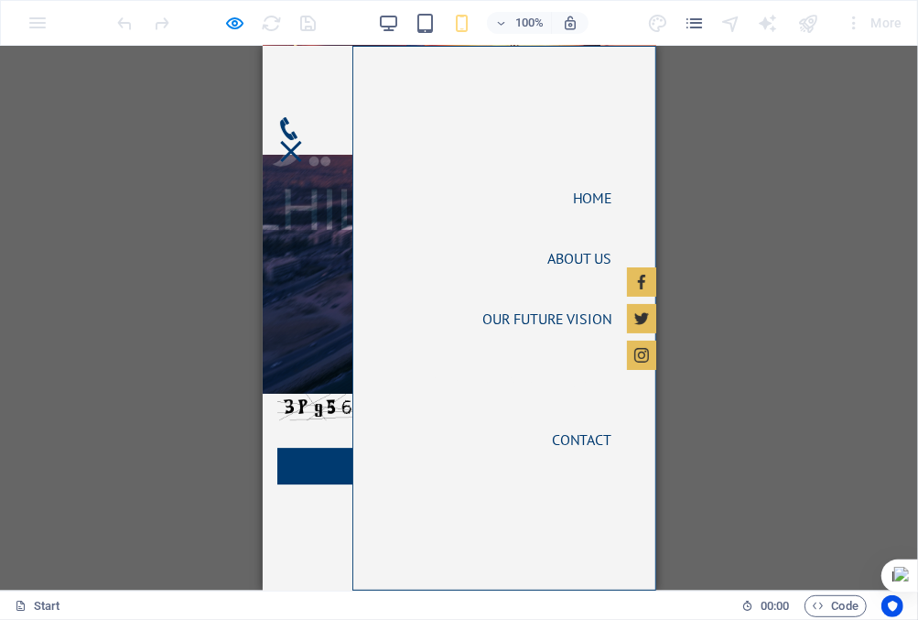
click at [554, 365] on link "Airports in [GEOGRAPHIC_DATA]" at bounding box center [504, 378] width 244 height 44
click at [551, 377] on link "Airports in [GEOGRAPHIC_DATA]" at bounding box center [504, 378] width 244 height 44
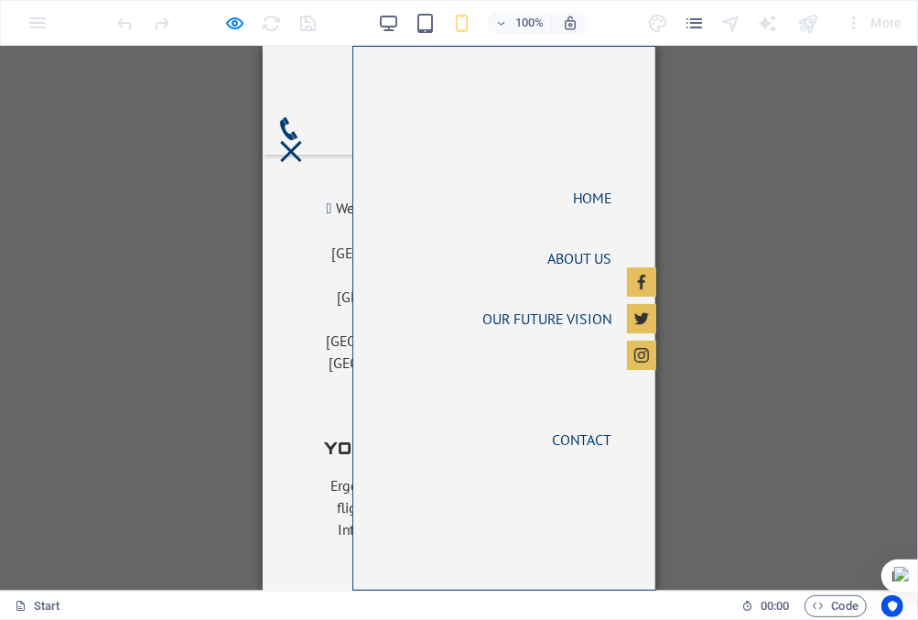
scroll to position [3223, 0]
click at [304, 139] on div "Menu" at bounding box center [289, 150] width 27 height 23
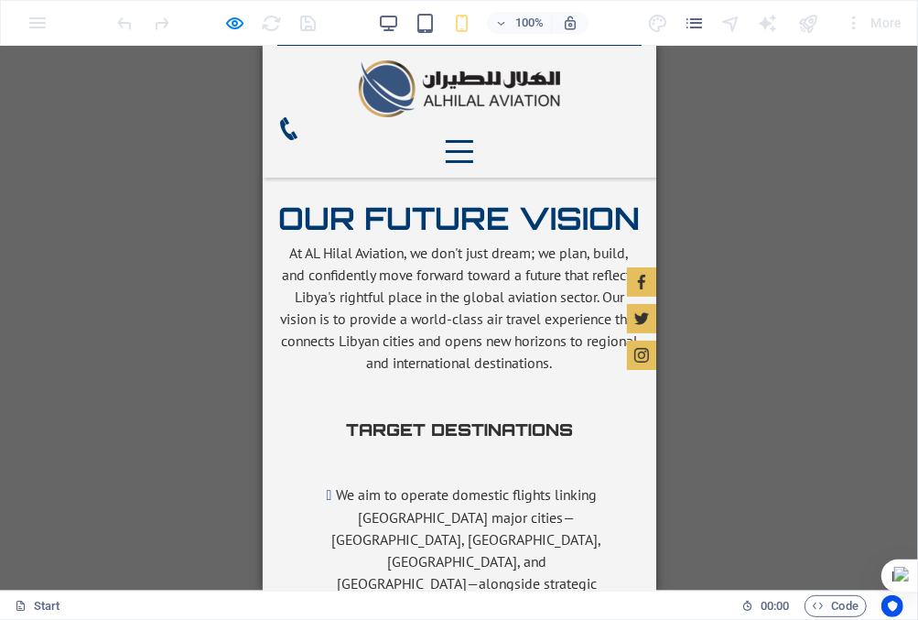
scroll to position [2765, 0]
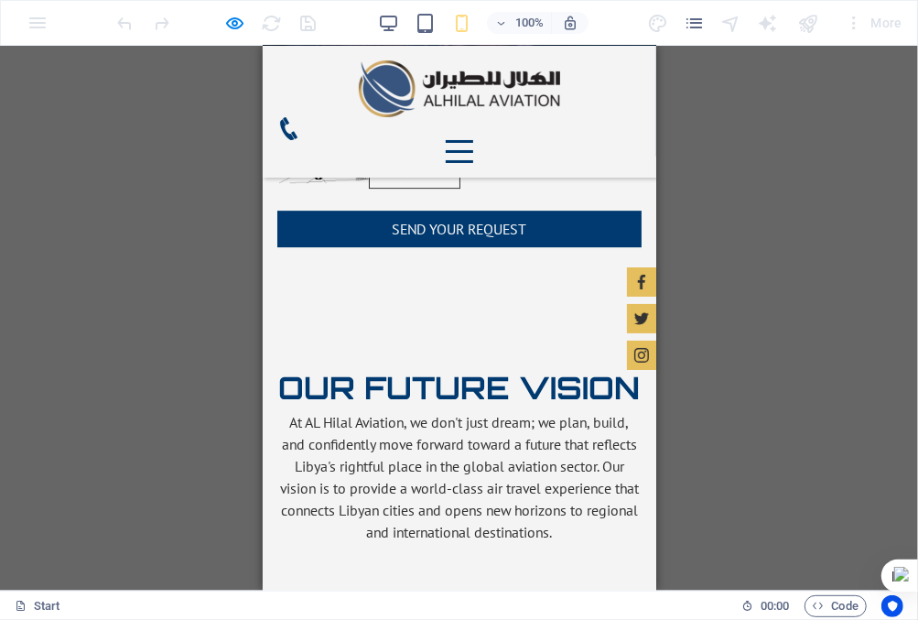
click at [472, 139] on div "Menu" at bounding box center [458, 150] width 27 height 23
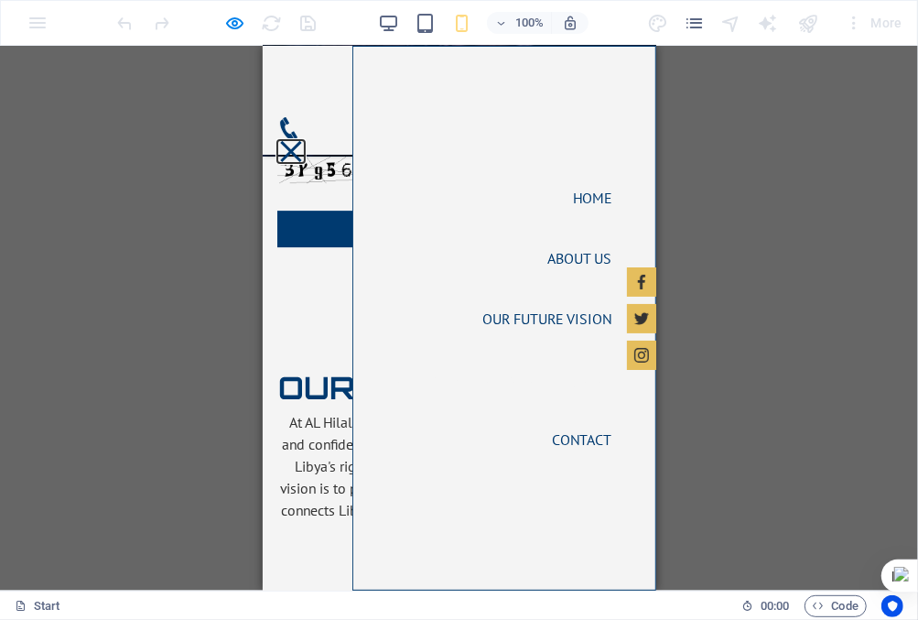
click at [300, 140] on button "Menu" at bounding box center [289, 150] width 21 height 21
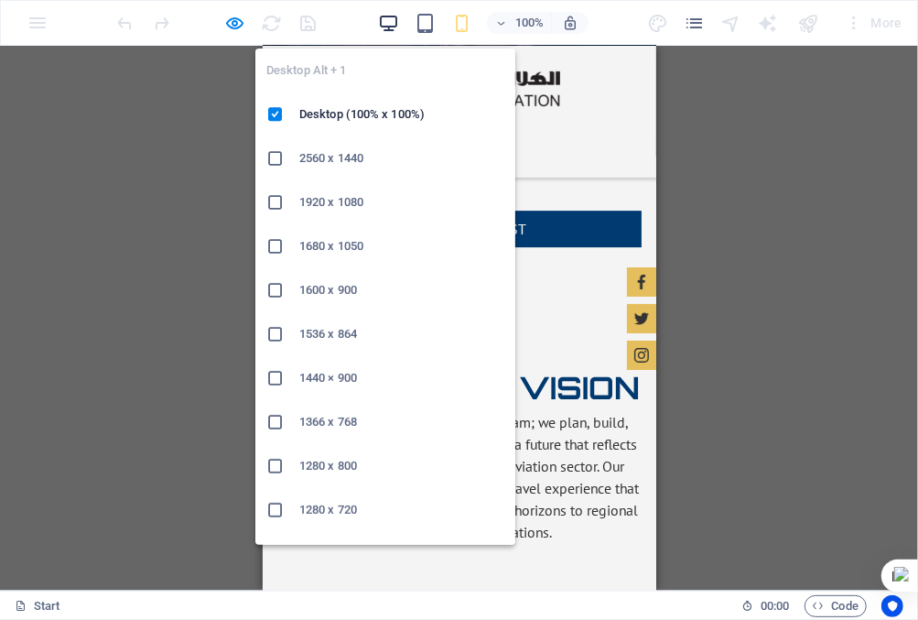
click at [389, 23] on icon "button" at bounding box center [388, 23] width 21 height 21
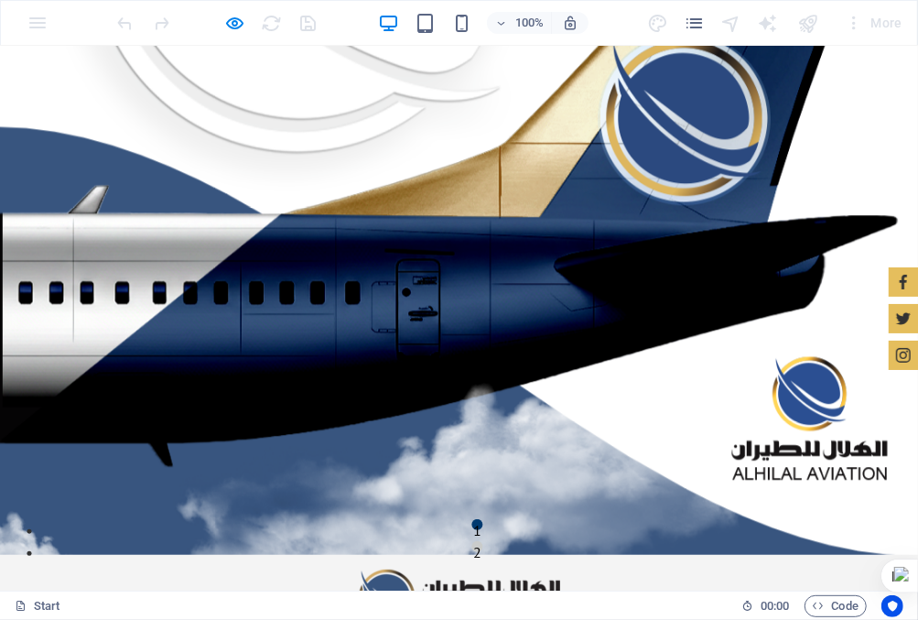
scroll to position [0, 0]
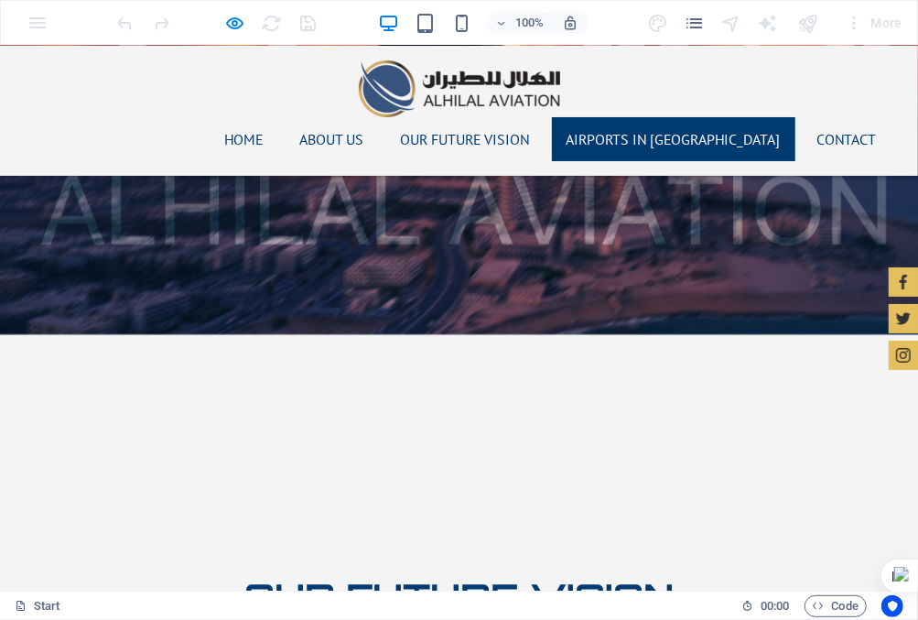
scroll to position [2490, 0]
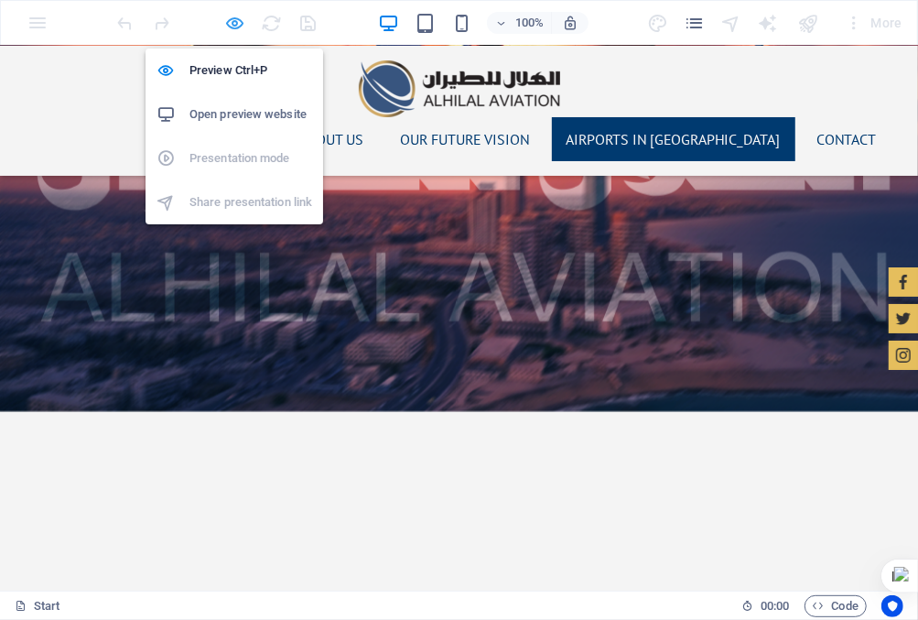
click at [238, 26] on icon "button" at bounding box center [235, 23] width 21 height 21
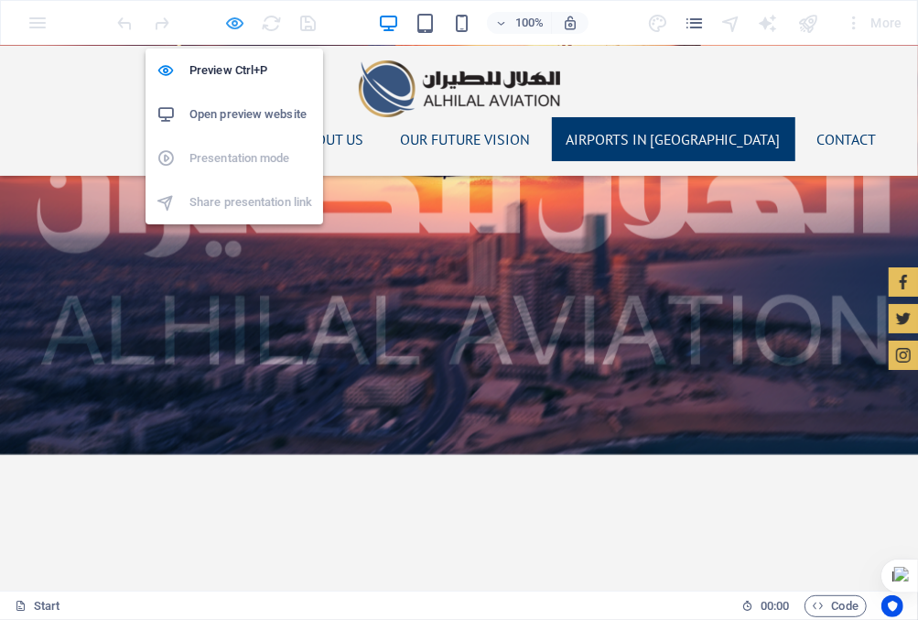
scroll to position [2532, 0]
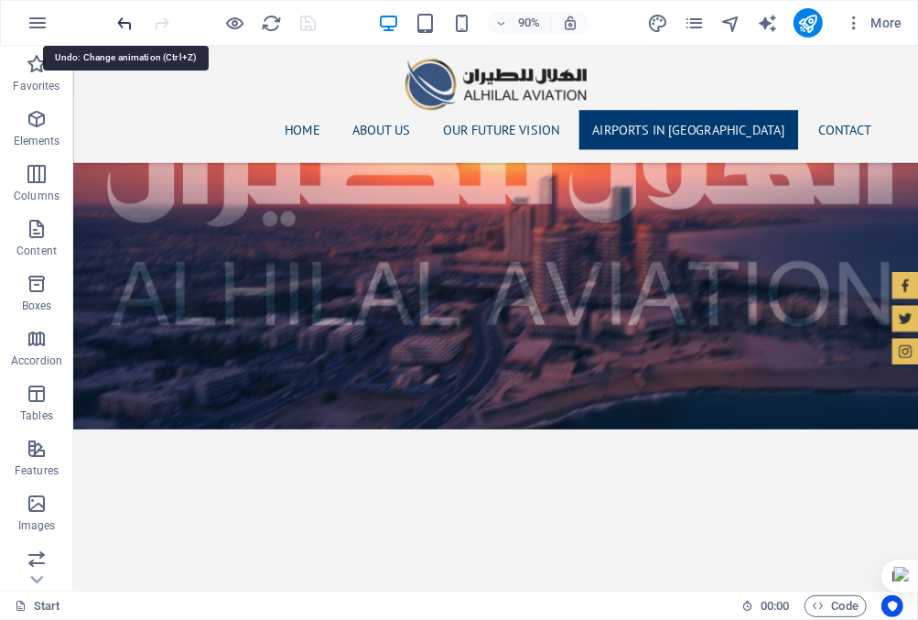
click at [126, 24] on icon "undo" at bounding box center [125, 23] width 21 height 21
click at [126, 19] on icon "undo" at bounding box center [125, 23] width 21 height 21
click at [130, 22] on icon "undo" at bounding box center [125, 23] width 21 height 21
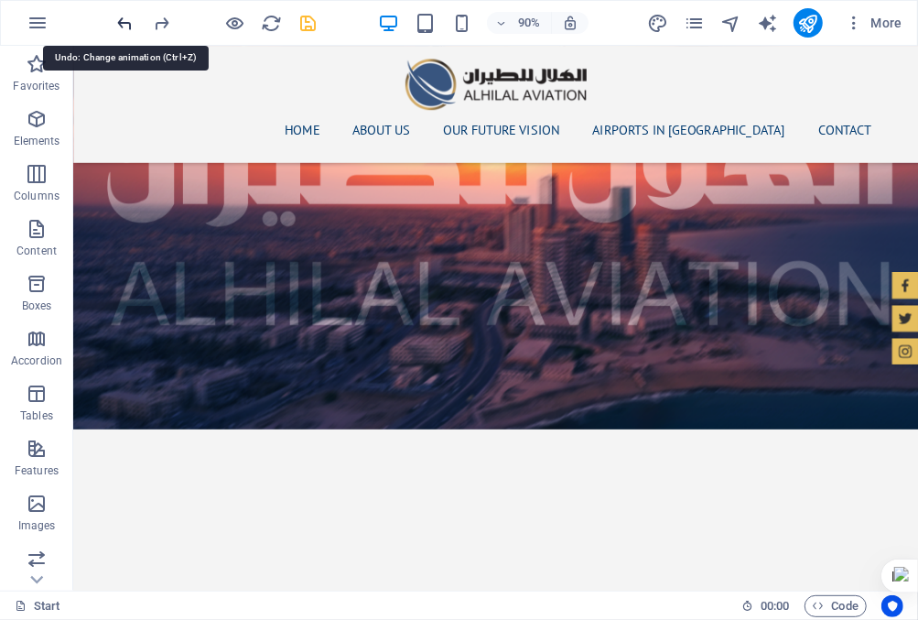
click at [130, 22] on icon "undo" at bounding box center [125, 23] width 21 height 21
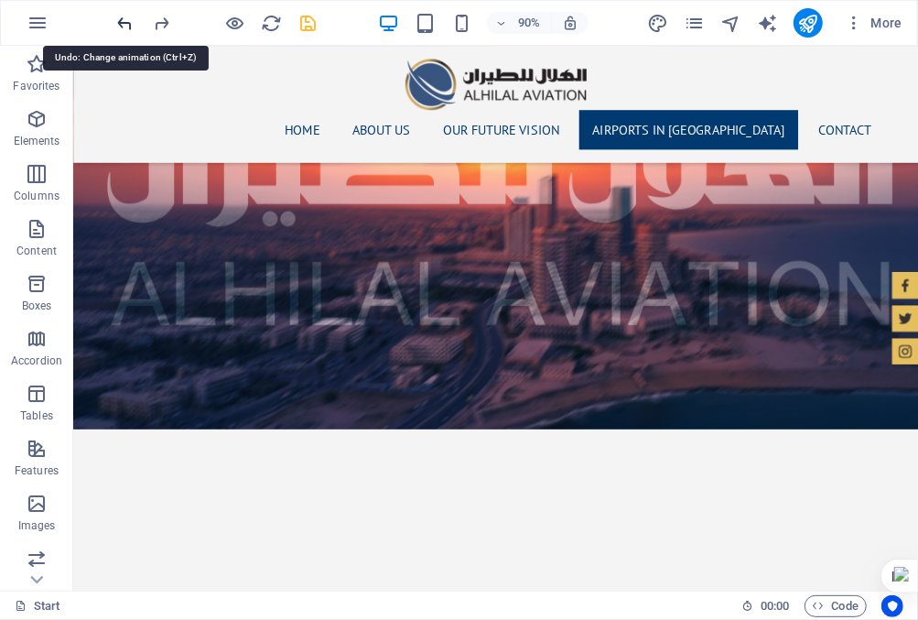
click at [130, 22] on icon "undo" at bounding box center [125, 23] width 21 height 21
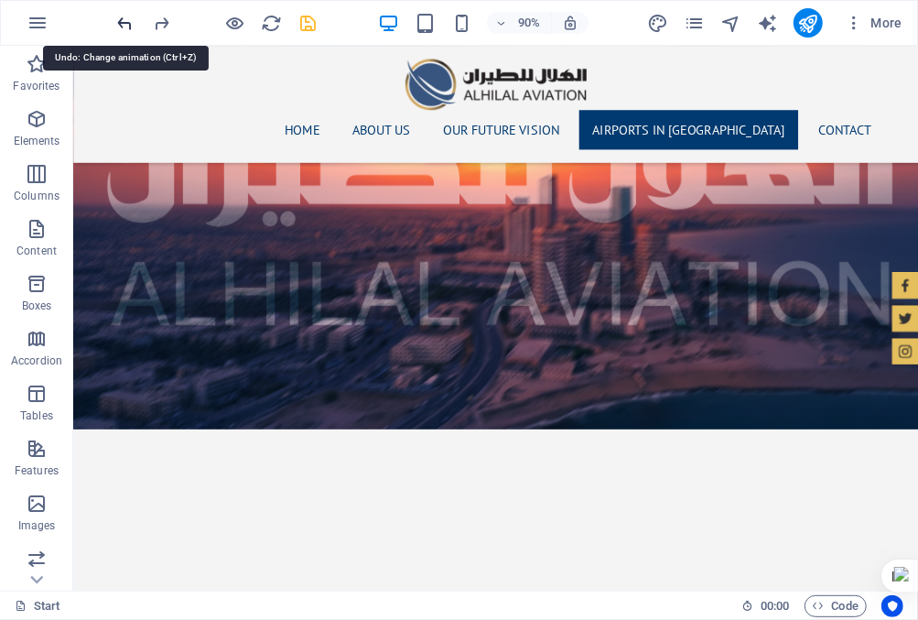
click at [130, 22] on icon "undo" at bounding box center [125, 23] width 21 height 21
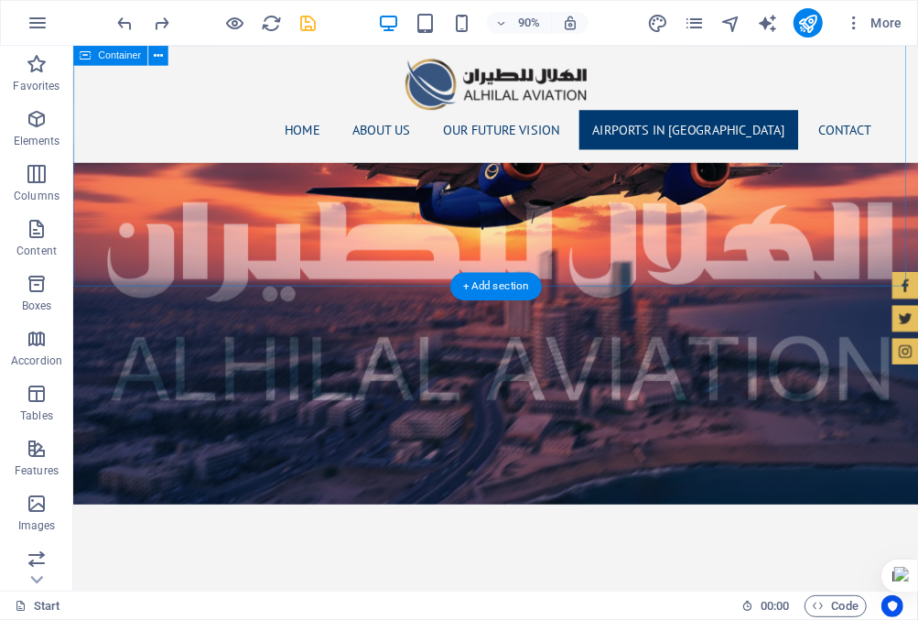
scroll to position [2441, 0]
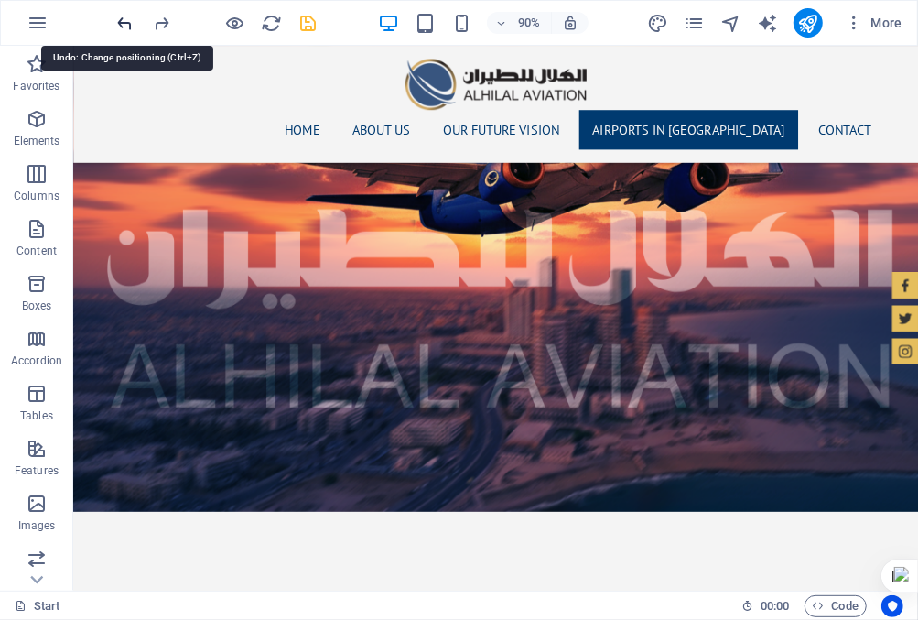
click at [127, 24] on icon "undo" at bounding box center [125, 23] width 21 height 21
click at [128, 20] on icon "undo" at bounding box center [125, 23] width 21 height 21
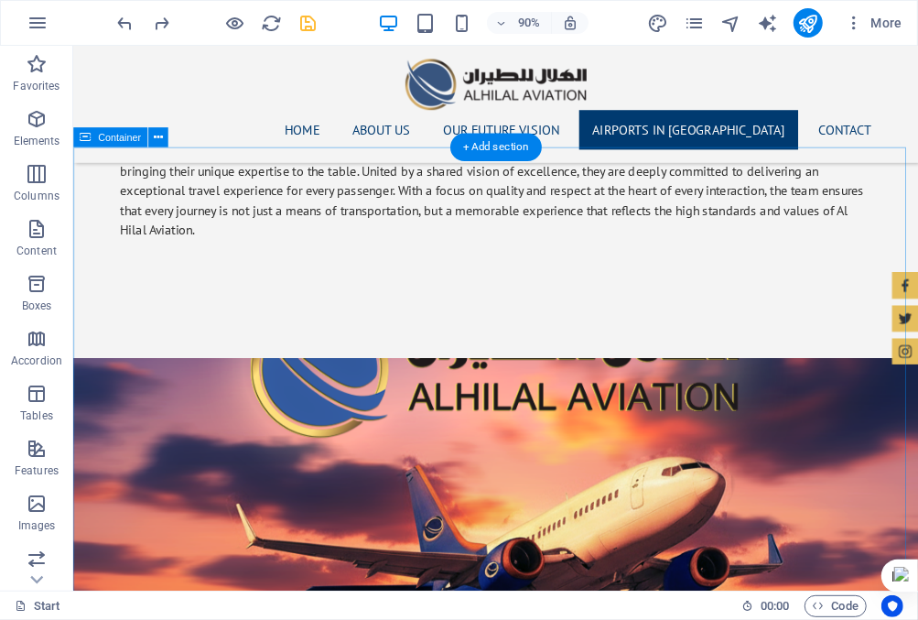
scroll to position [1883, 0]
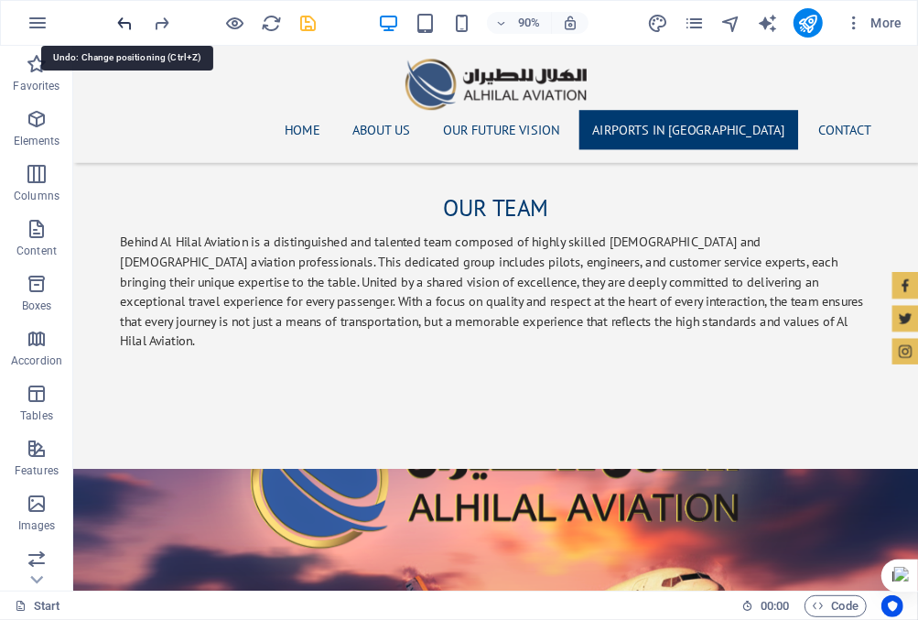
click at [127, 17] on icon "undo" at bounding box center [125, 23] width 21 height 21
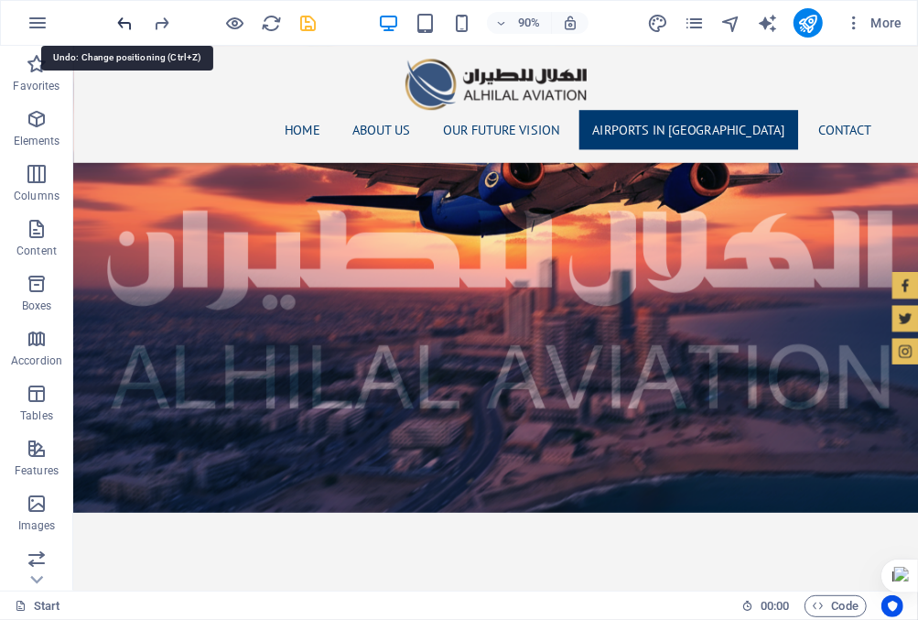
scroll to position [2538, 0]
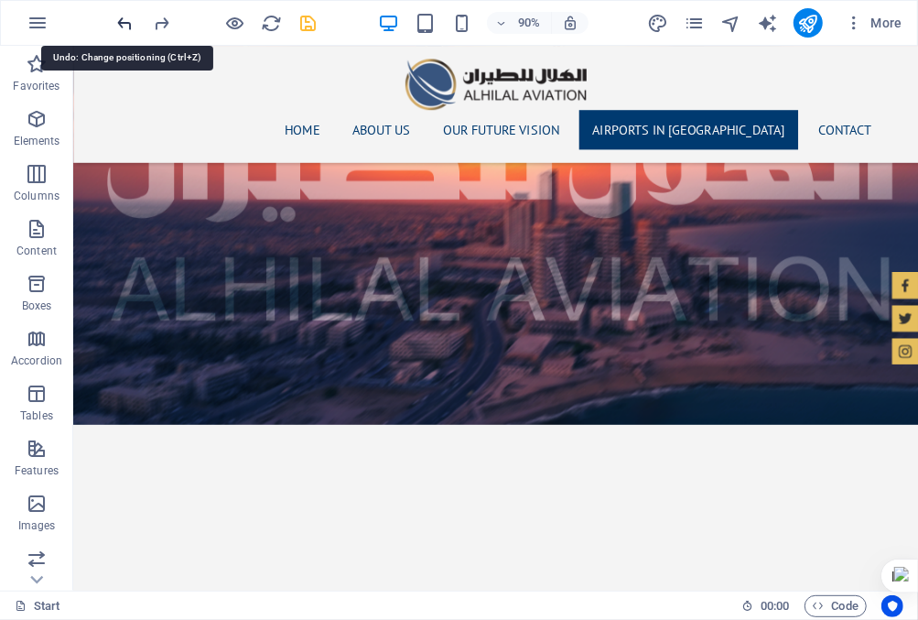
click at [127, 24] on icon "undo" at bounding box center [125, 23] width 21 height 21
click at [131, 20] on icon "undo" at bounding box center [125, 23] width 21 height 21
click at [127, 21] on icon "undo" at bounding box center [125, 23] width 21 height 21
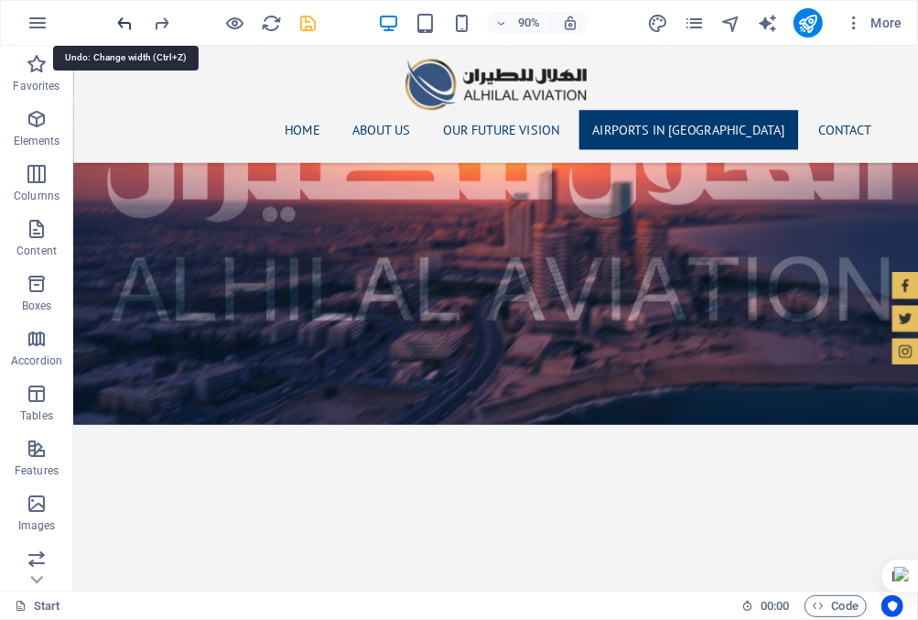
click at [127, 21] on icon "undo" at bounding box center [125, 23] width 21 height 21
click at [127, 20] on icon "undo" at bounding box center [125, 23] width 21 height 21
click at [130, 24] on icon "undo" at bounding box center [125, 23] width 21 height 21
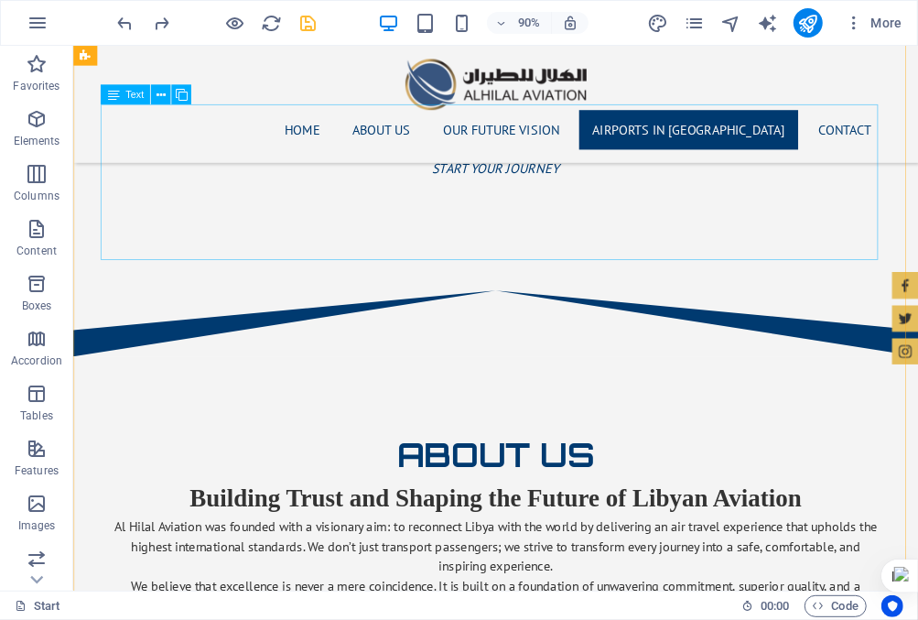
scroll to position [824, 0]
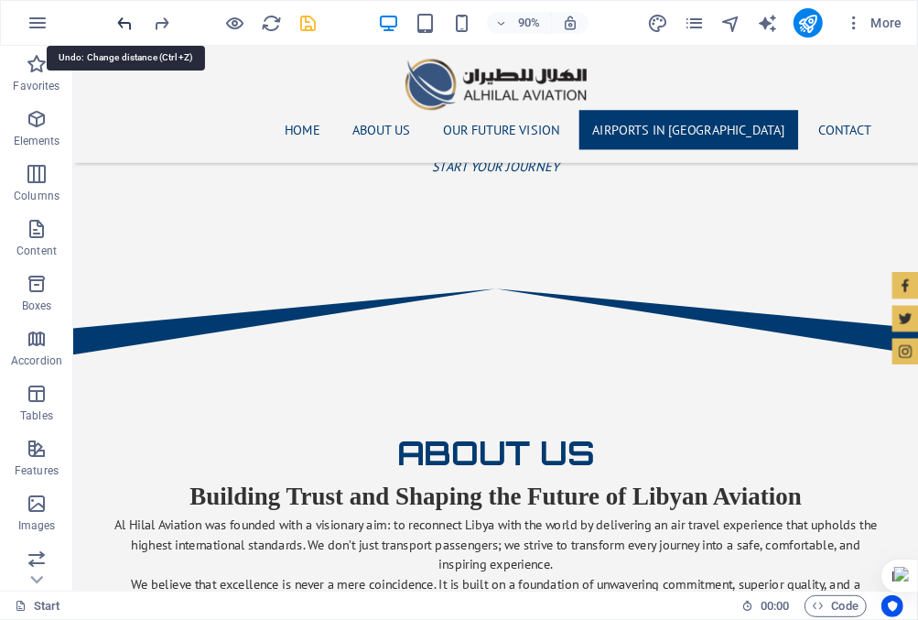
click at [128, 27] on icon "undo" at bounding box center [125, 23] width 21 height 21
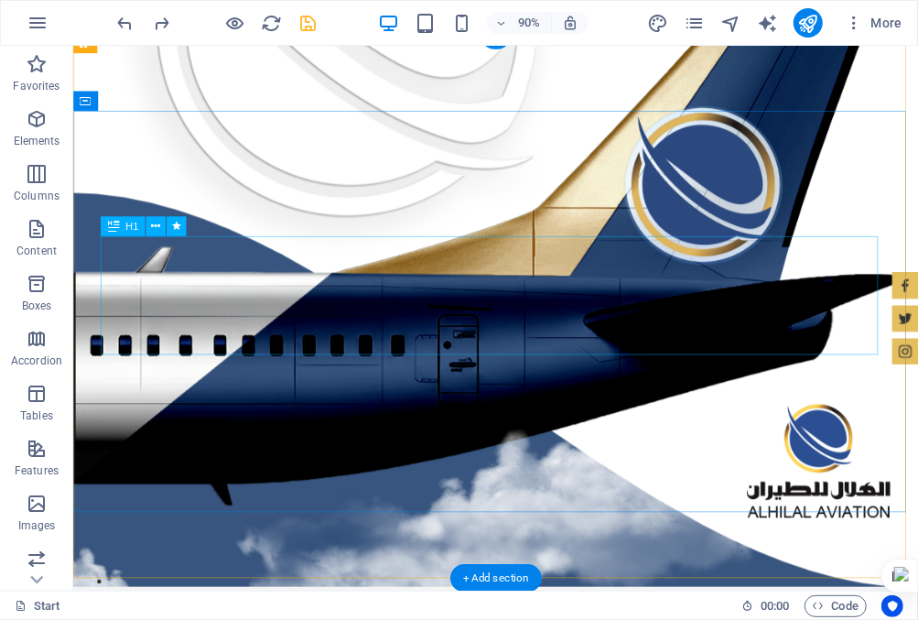
scroll to position [0, 0]
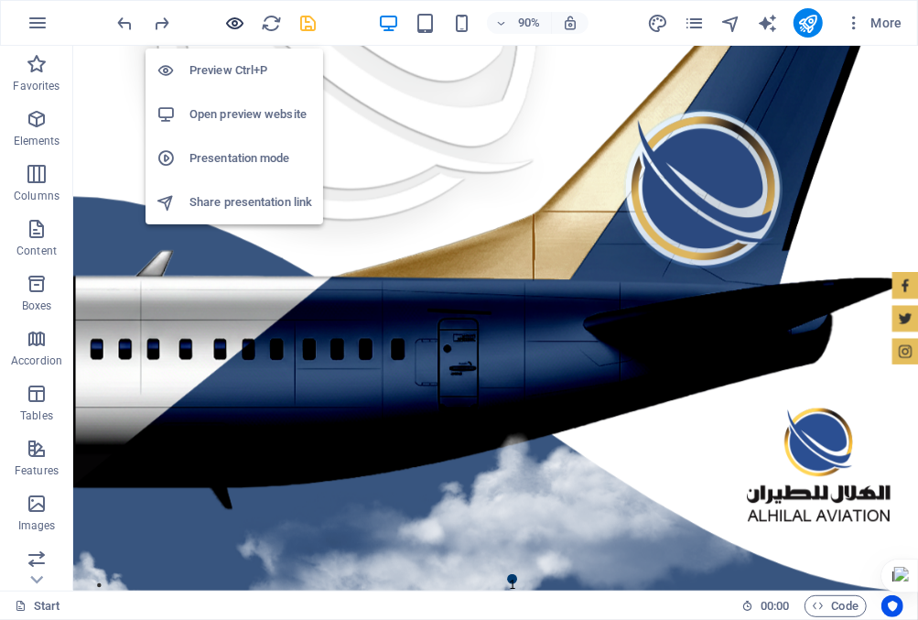
click at [235, 19] on icon "button" at bounding box center [235, 23] width 21 height 21
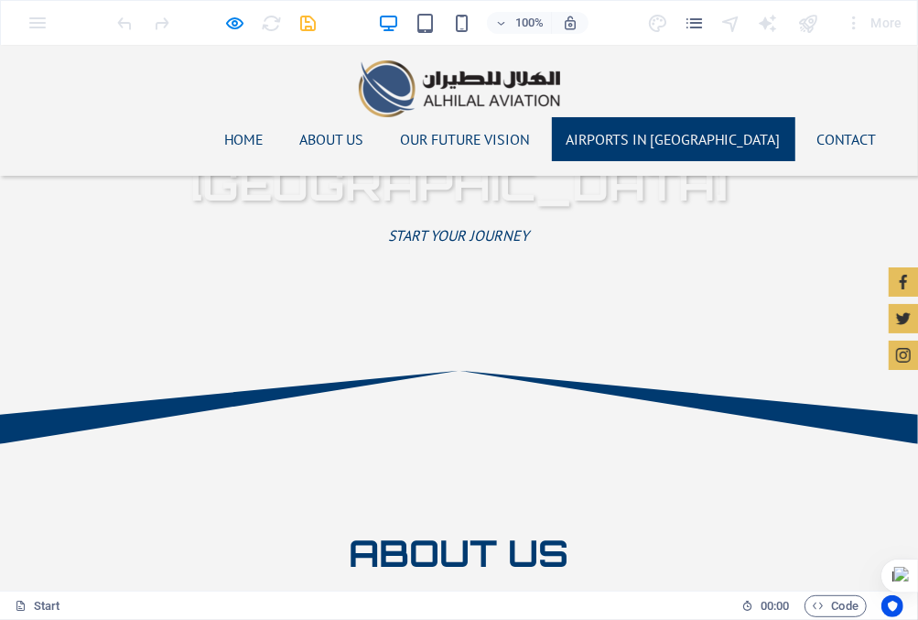
scroll to position [774, 0]
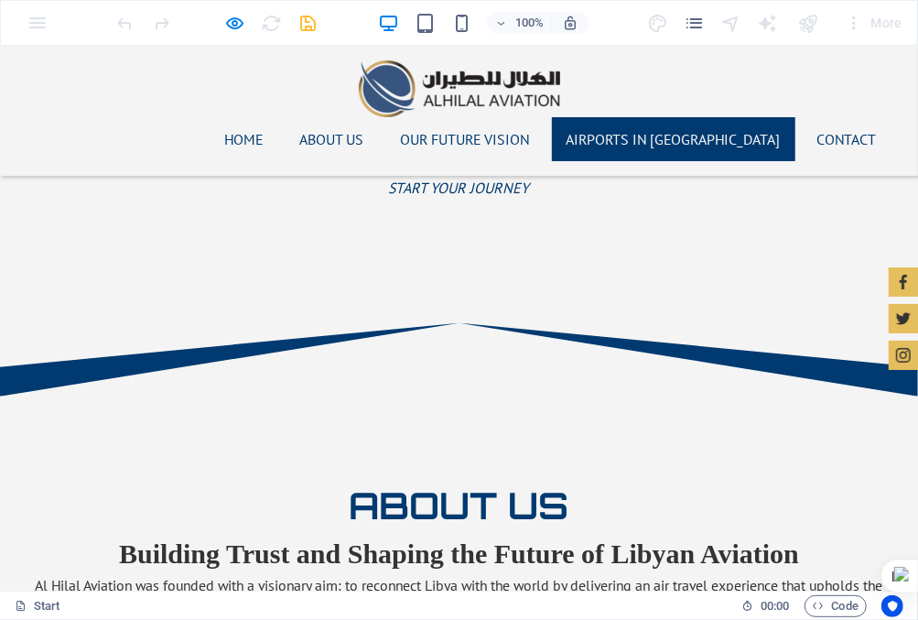
click at [681, 116] on link "Airports in [GEOGRAPHIC_DATA]" at bounding box center [674, 138] width 244 height 44
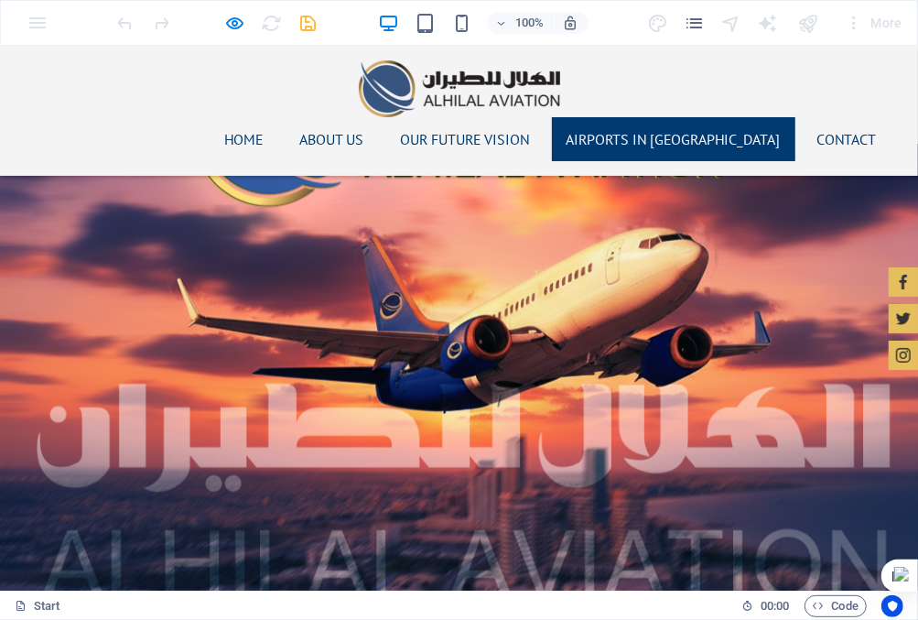
scroll to position [2582, 0]
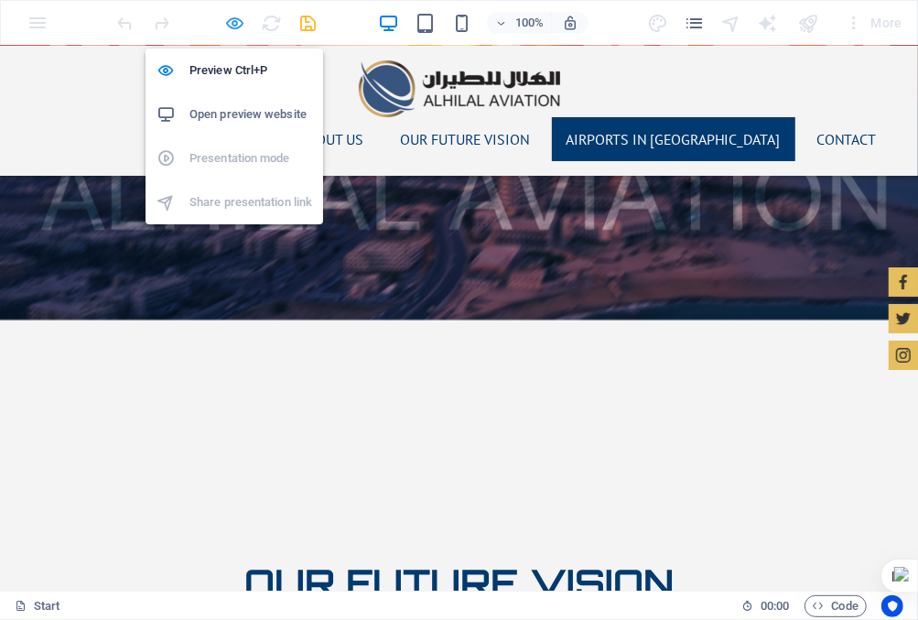
click at [233, 22] on icon "button" at bounding box center [235, 23] width 21 height 21
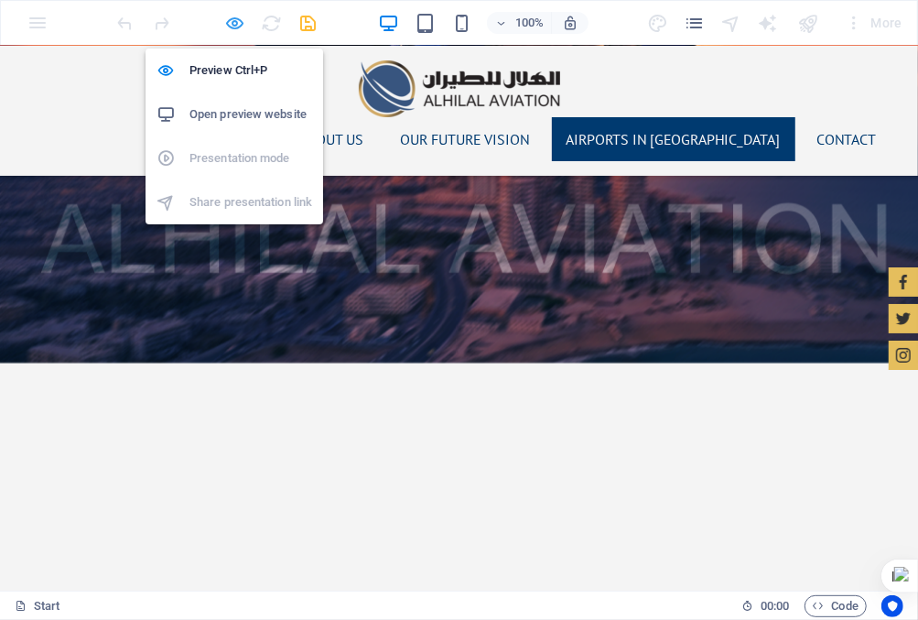
scroll to position [2624, 0]
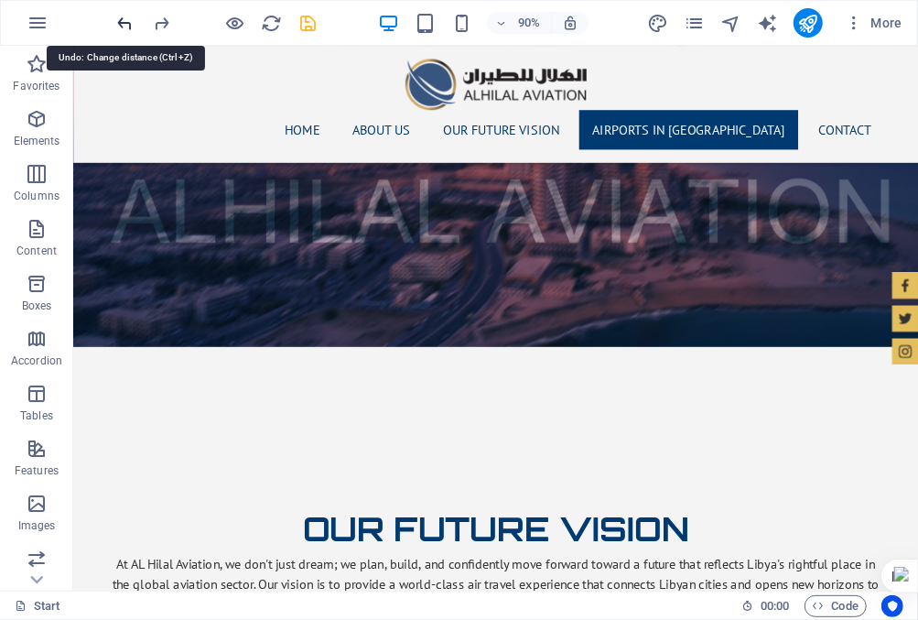
click at [127, 22] on icon "undo" at bounding box center [125, 23] width 21 height 21
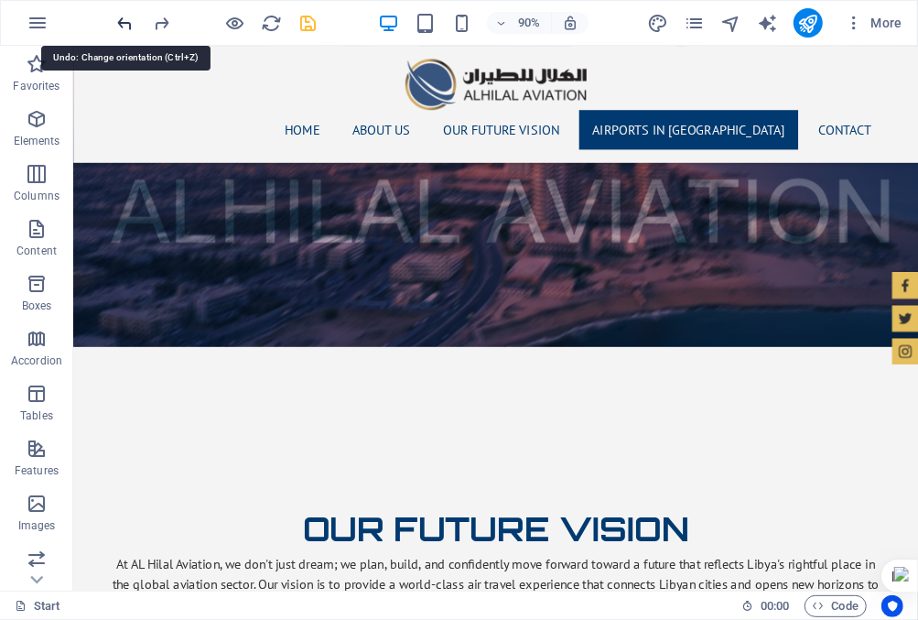
click at [127, 22] on icon "undo" at bounding box center [125, 23] width 21 height 21
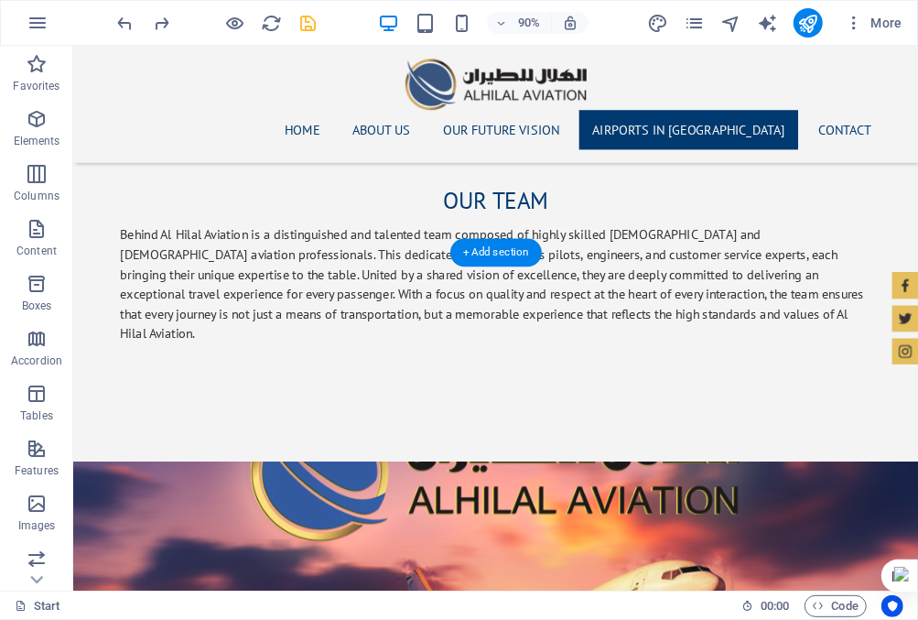
scroll to position [1708, 0]
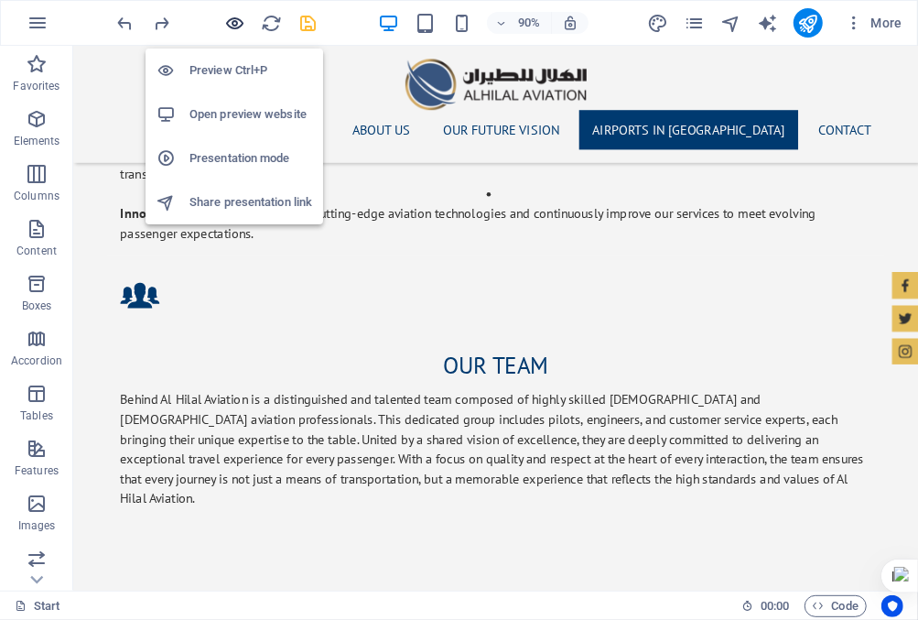
click at [237, 17] on icon "button" at bounding box center [235, 23] width 21 height 21
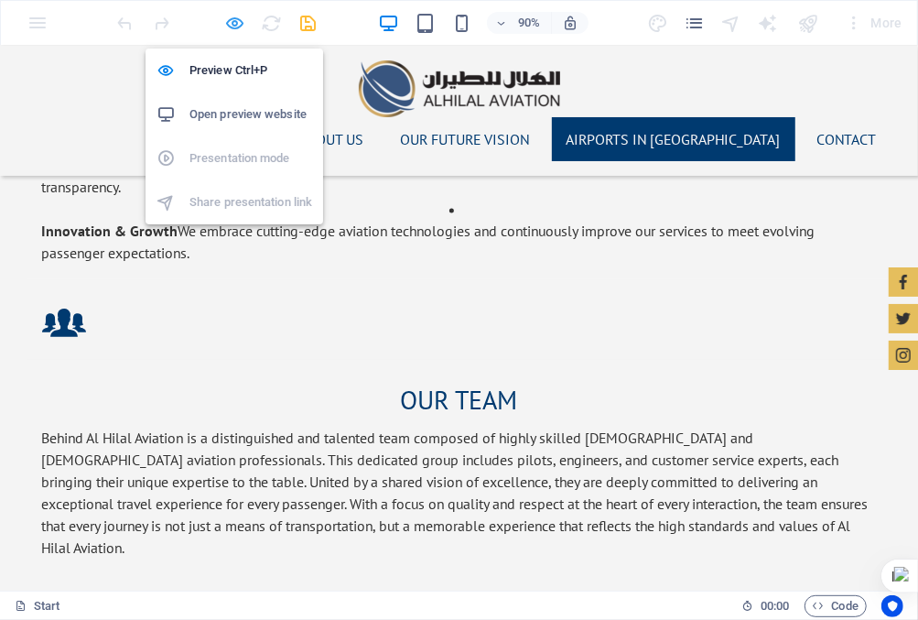
scroll to position [1666, 0]
click at [237, 24] on icon "button" at bounding box center [235, 23] width 21 height 21
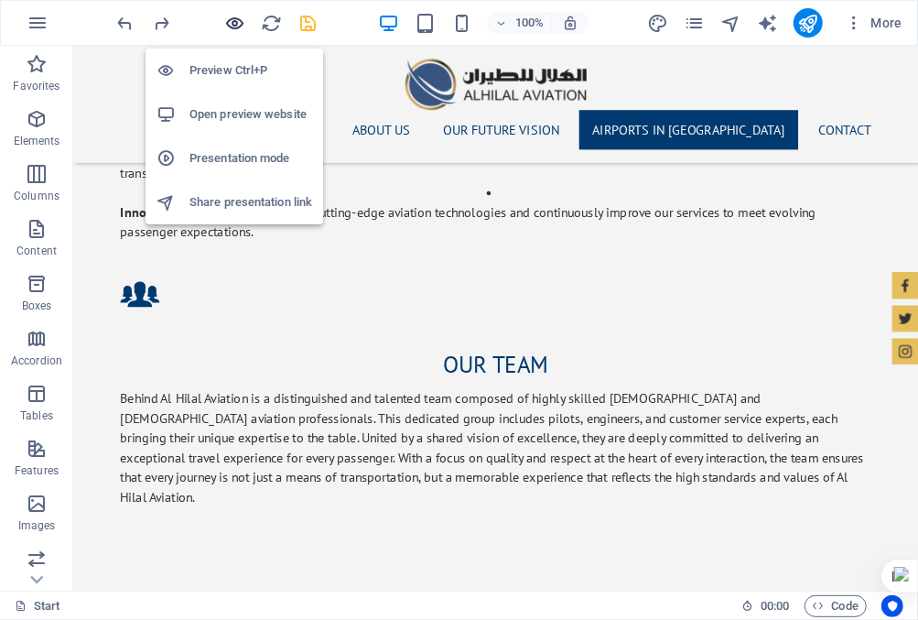
scroll to position [1708, 0]
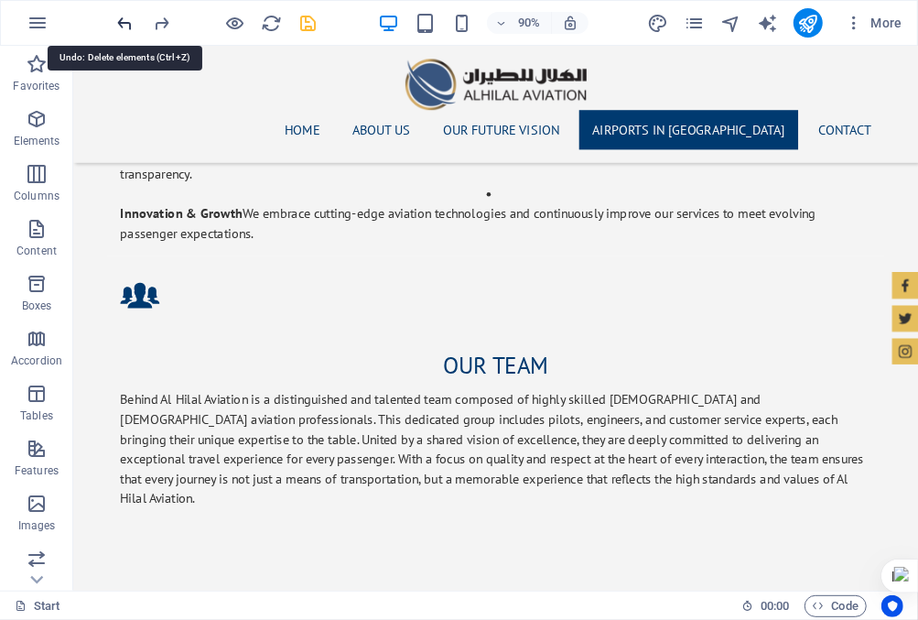
click at [125, 21] on icon "undo" at bounding box center [125, 23] width 21 height 21
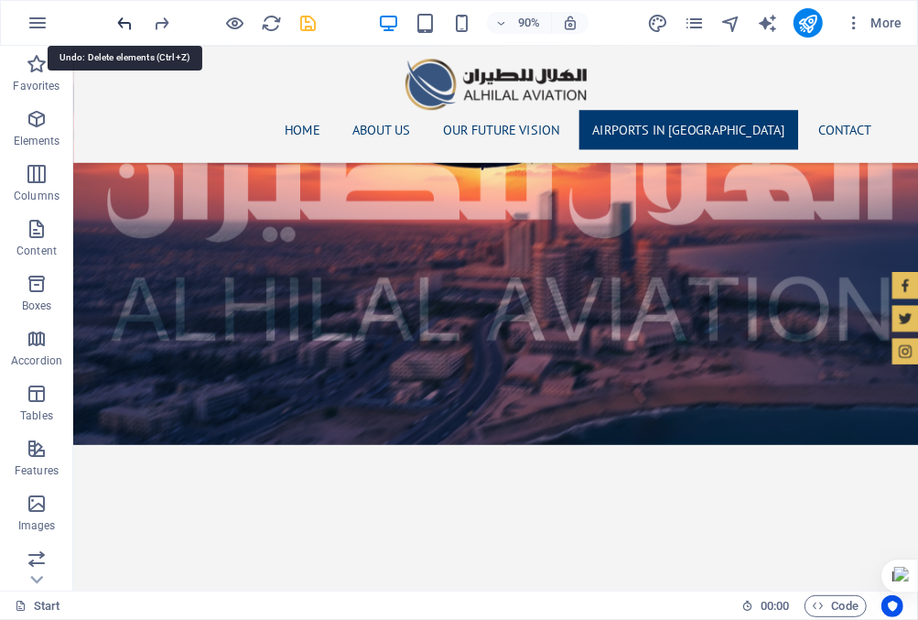
scroll to position [2630, 0]
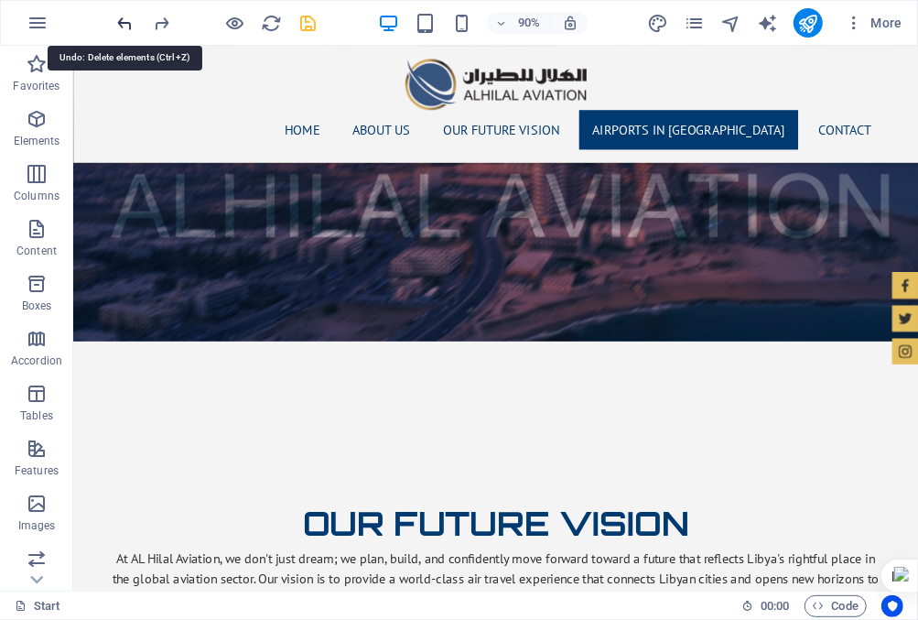
click at [125, 21] on icon "undo" at bounding box center [125, 23] width 21 height 21
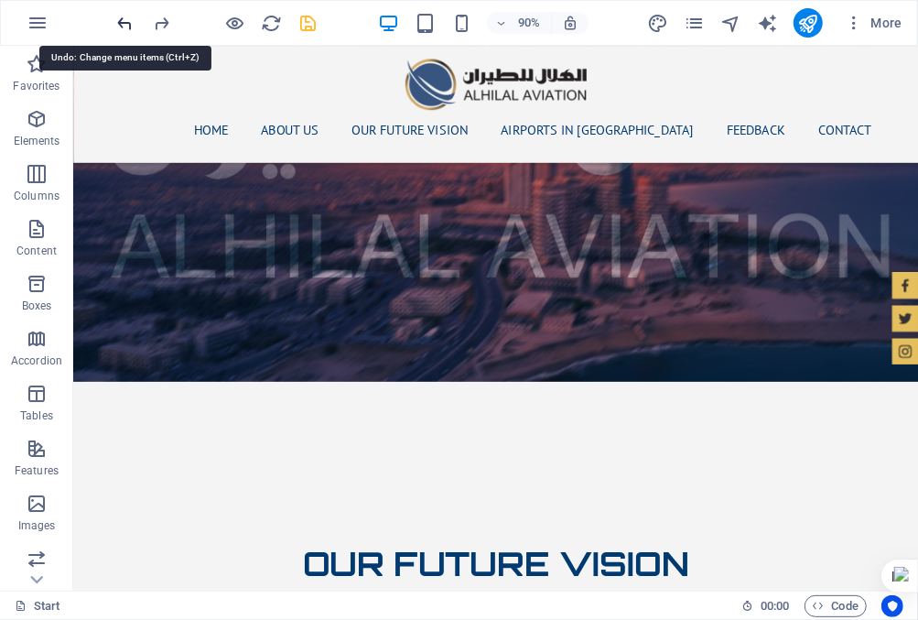
scroll to position [2631, 0]
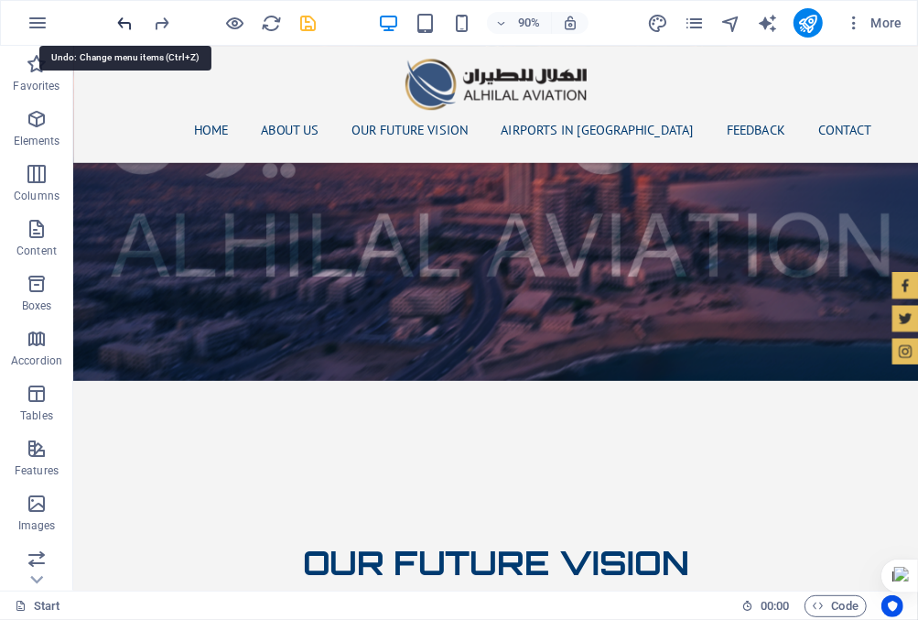
click at [125, 21] on icon "undo" at bounding box center [125, 23] width 21 height 21
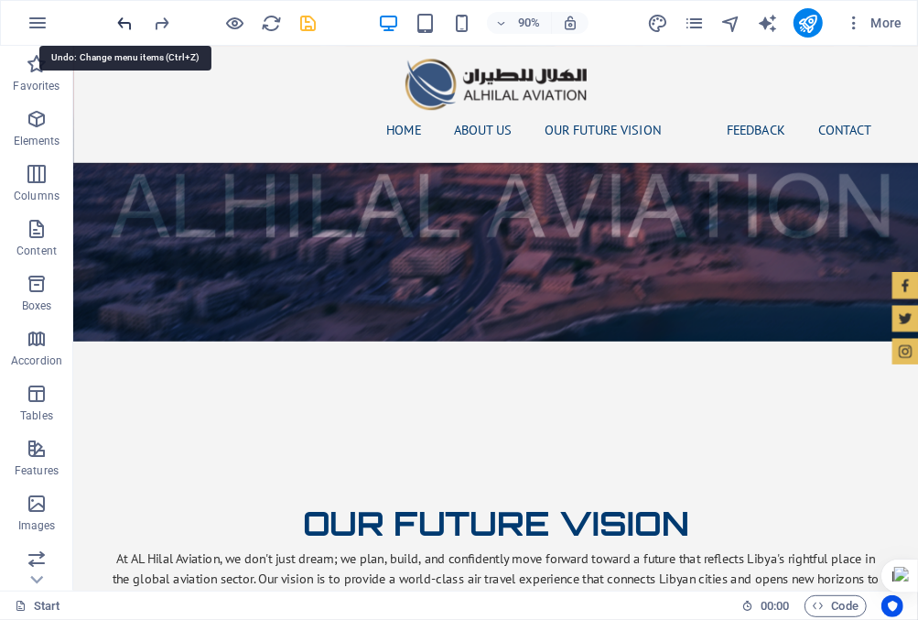
click at [126, 19] on icon "undo" at bounding box center [125, 23] width 21 height 21
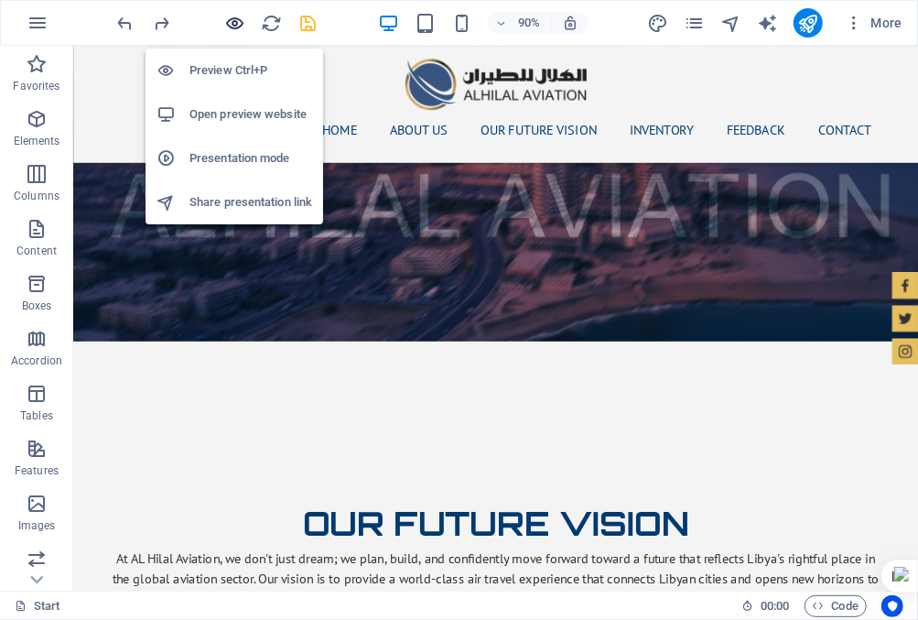
click at [230, 24] on icon "button" at bounding box center [235, 23] width 21 height 21
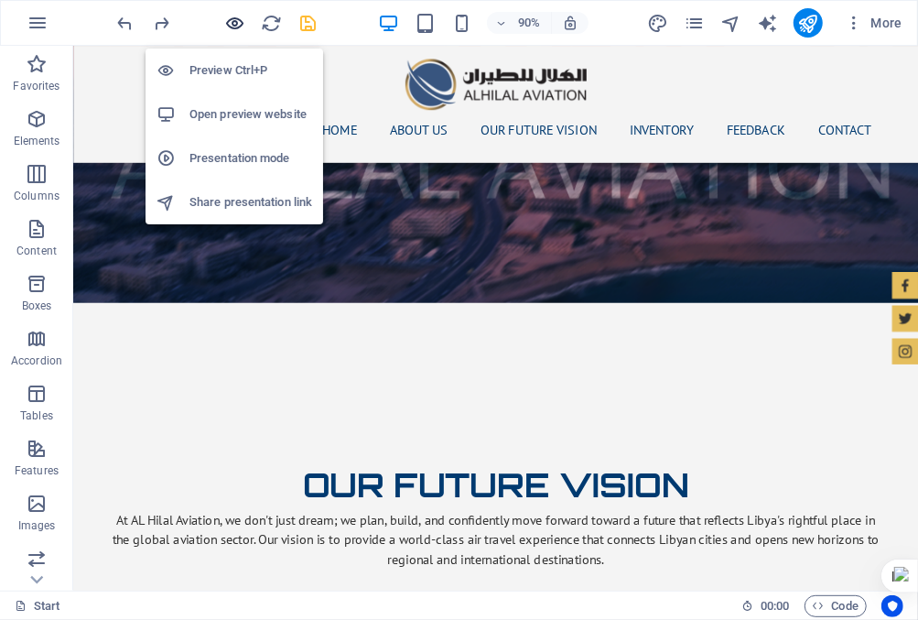
scroll to position [2587, 0]
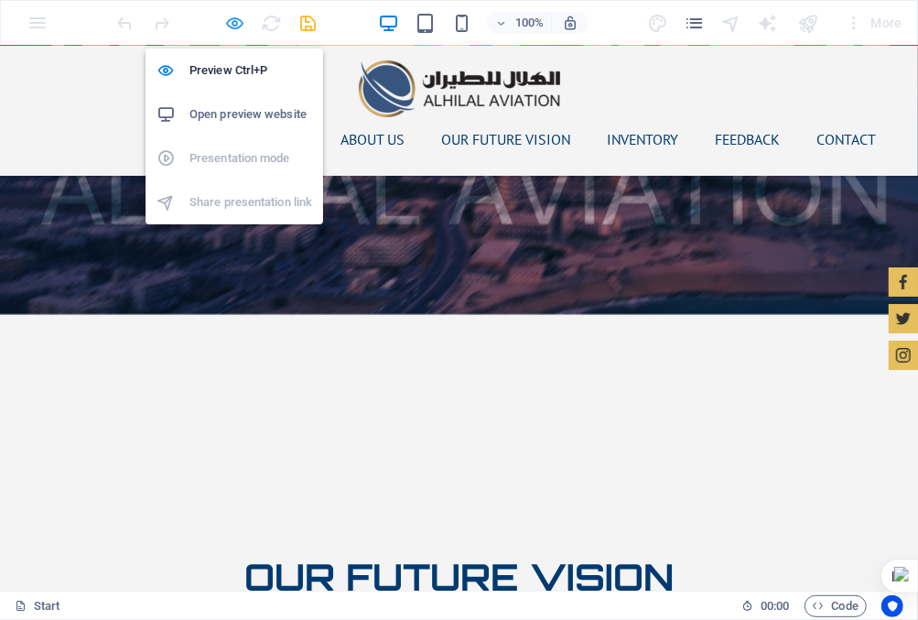
click at [232, 22] on icon "button" at bounding box center [235, 23] width 21 height 21
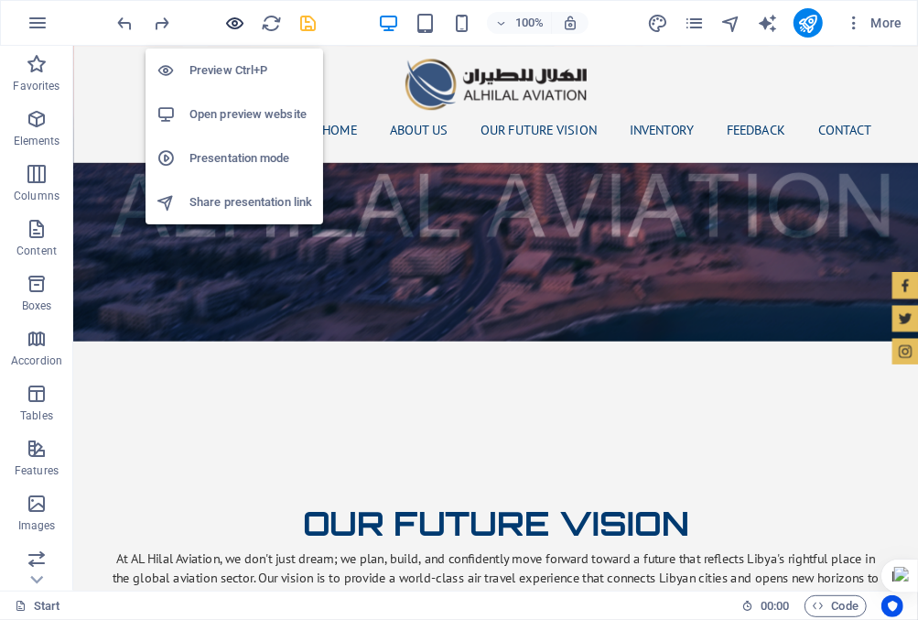
scroll to position [2630, 0]
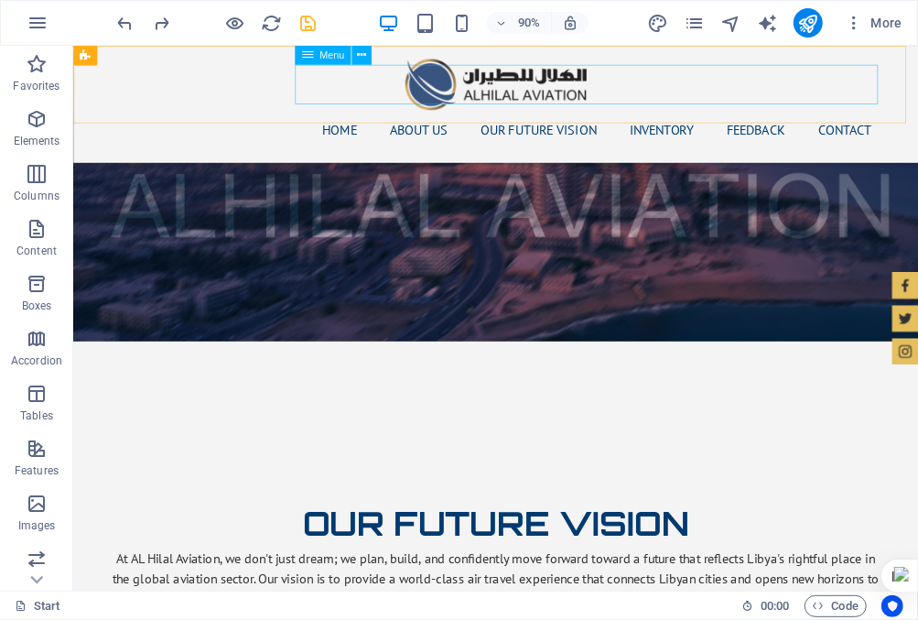
click at [695, 117] on nav "Home About us Our Future Vision Inventory Feedback Contact" at bounding box center [543, 139] width 864 height 44
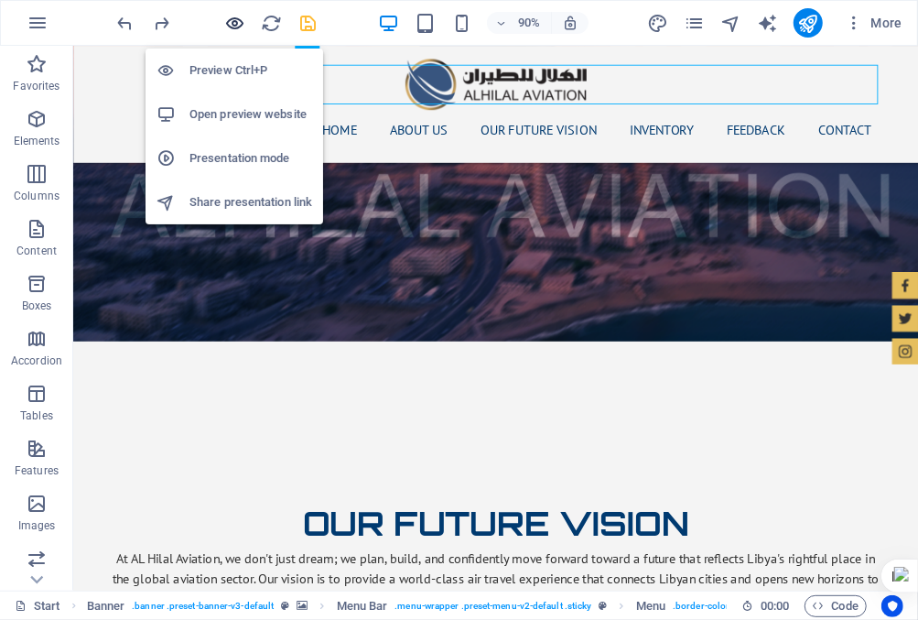
click at [237, 23] on icon "button" at bounding box center [235, 23] width 21 height 21
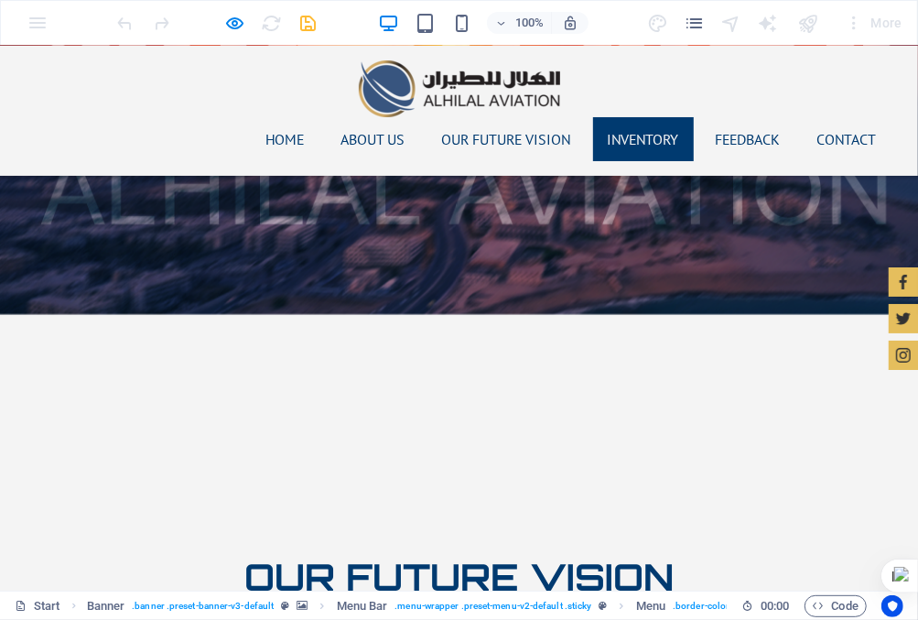
click at [650, 116] on link "Inventory" at bounding box center [643, 138] width 101 height 44
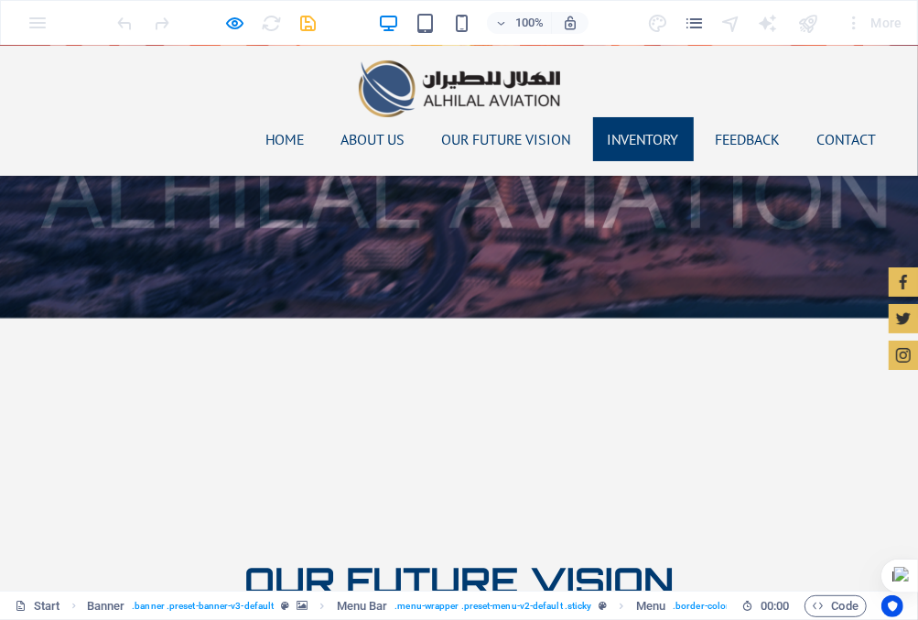
scroll to position [2582, 0]
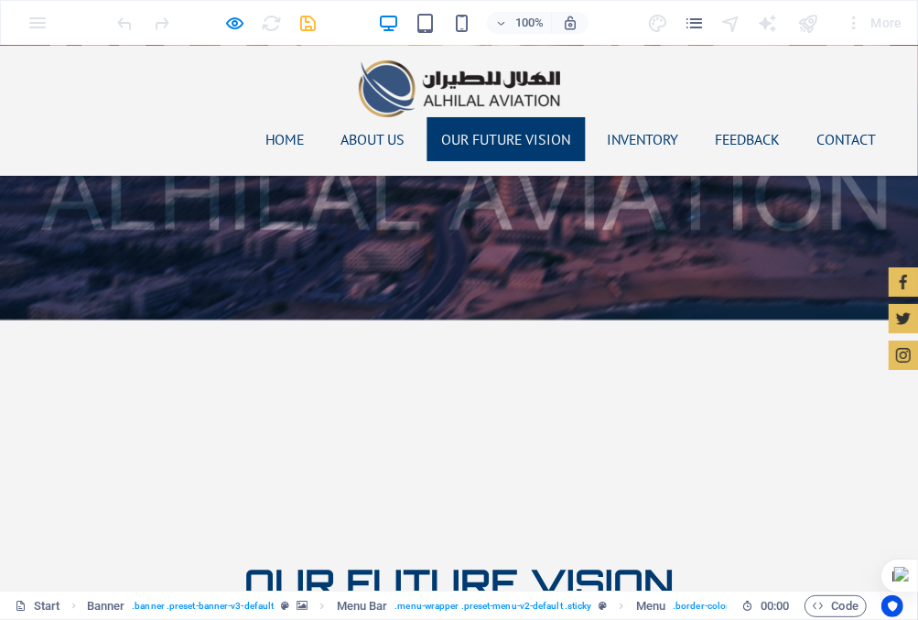
click at [488, 116] on link "Our Future Vision" at bounding box center [507, 138] width 158 height 44
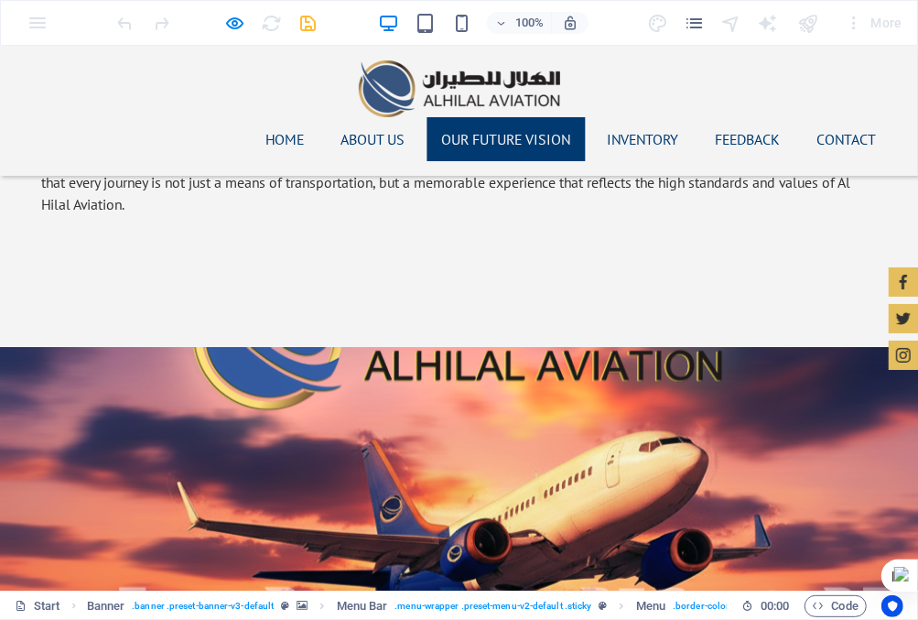
scroll to position [1990, 0]
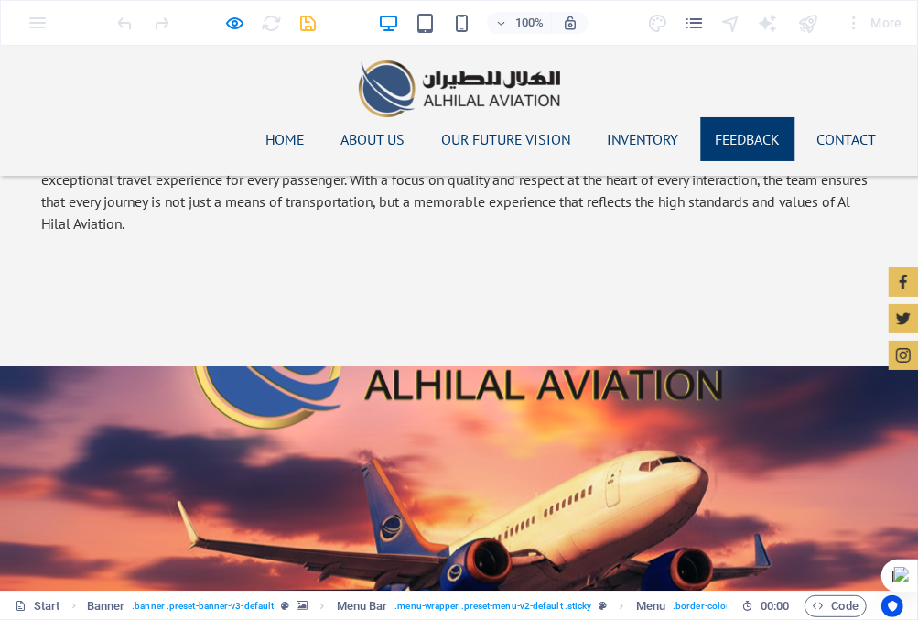
click at [738, 116] on link "Feedback" at bounding box center [748, 138] width 94 height 44
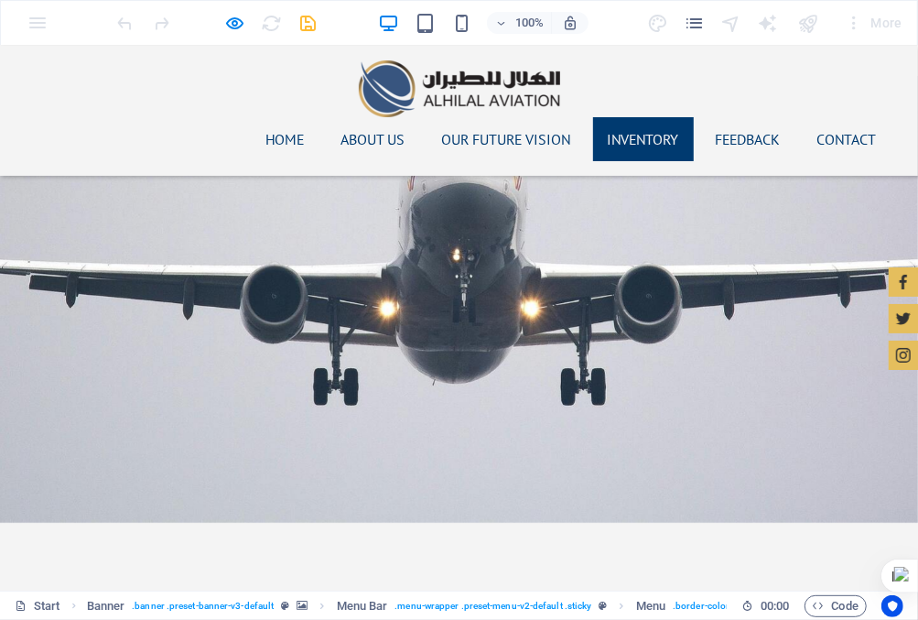
scroll to position [3698, 0]
click at [649, 116] on link "Inventory" at bounding box center [643, 138] width 101 height 44
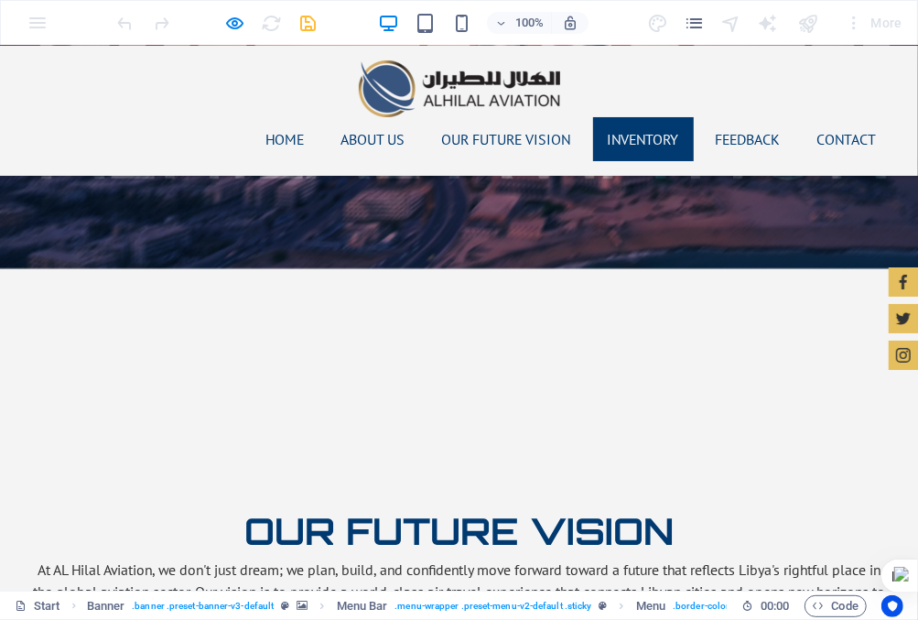
scroll to position [2582, 0]
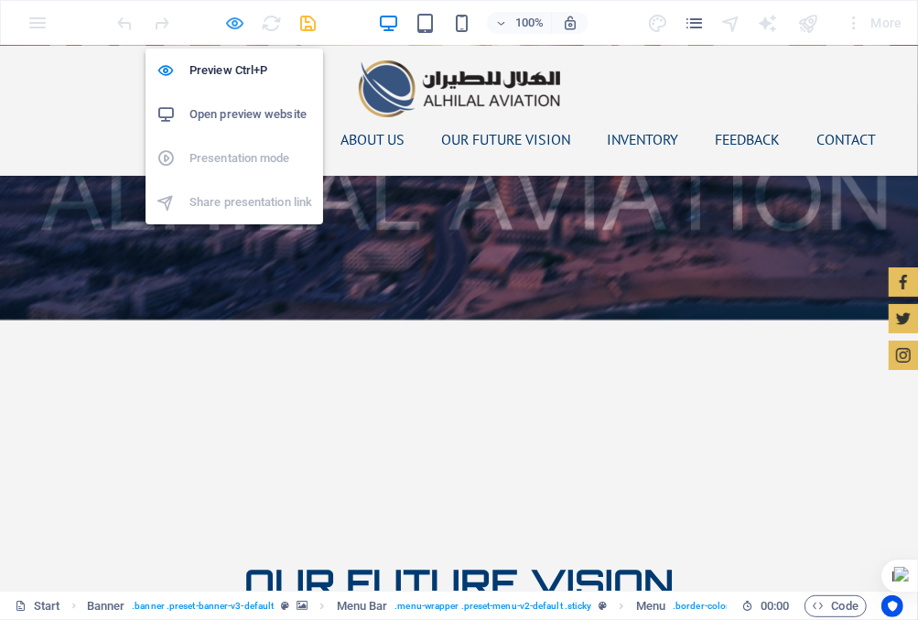
click at [240, 20] on icon "button" at bounding box center [235, 23] width 21 height 21
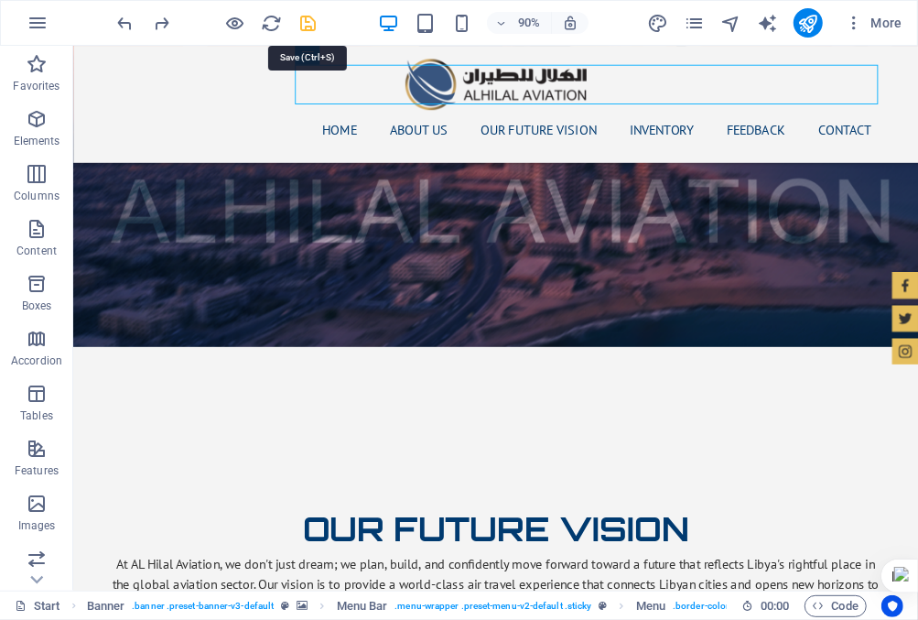
click at [309, 19] on icon "save" at bounding box center [308, 23] width 21 height 21
checkbox input "false"
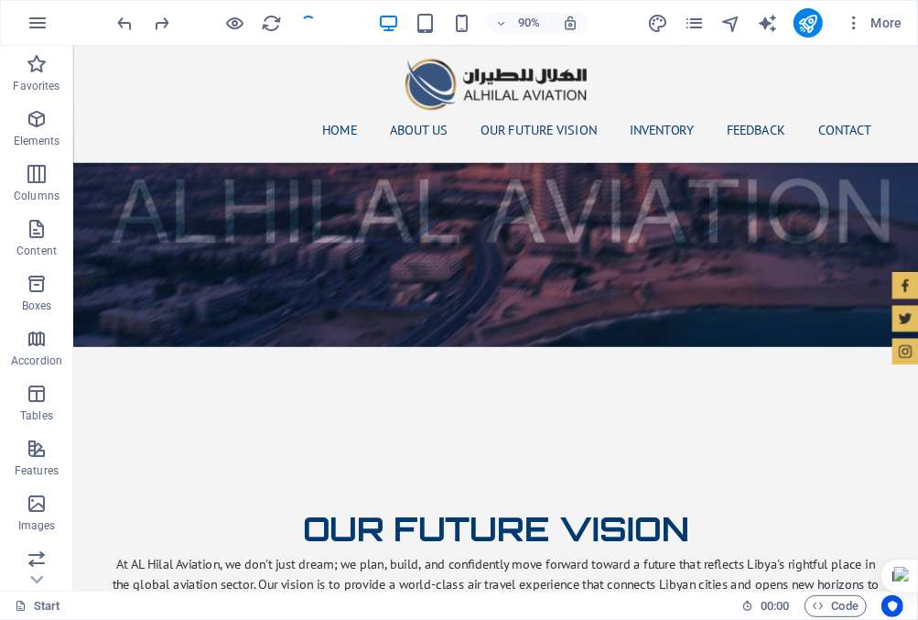
checkbox input "false"
click at [392, 117] on nav "Home About us Our Future Vision Inventory Feedback Contact" at bounding box center [543, 139] width 864 height 44
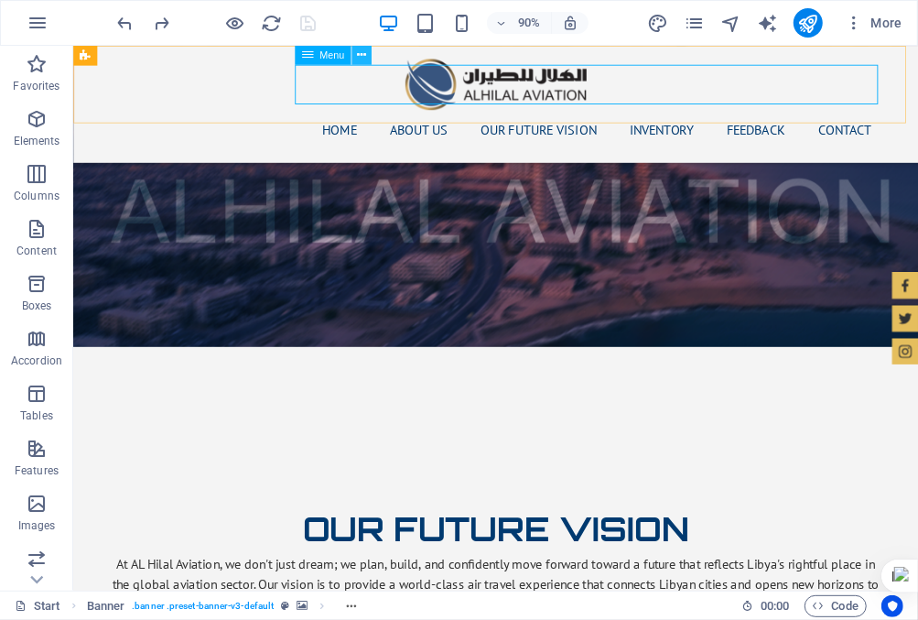
click at [362, 56] on icon at bounding box center [361, 54] width 9 height 17
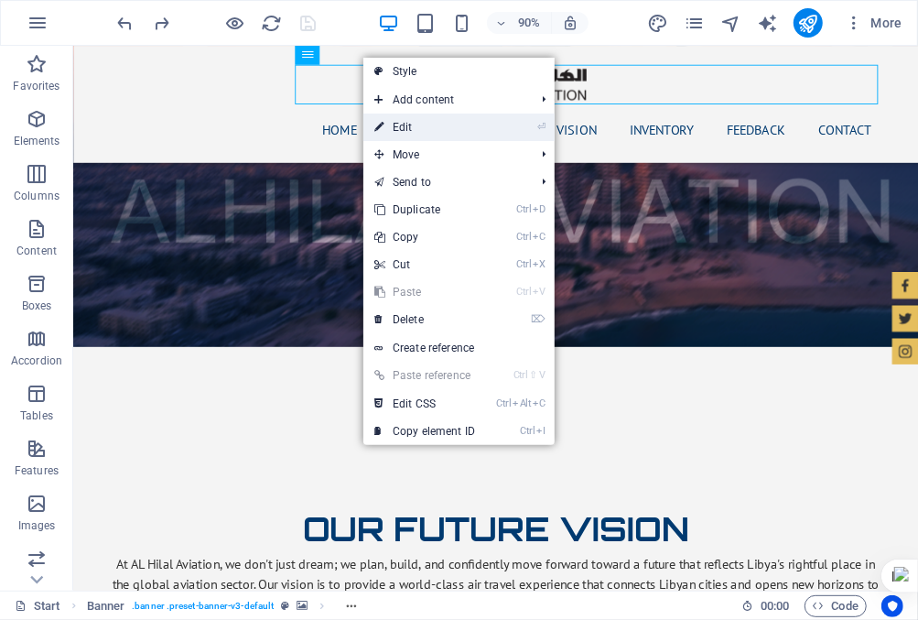
click at [413, 118] on link "⏎ Edit" at bounding box center [424, 127] width 123 height 27
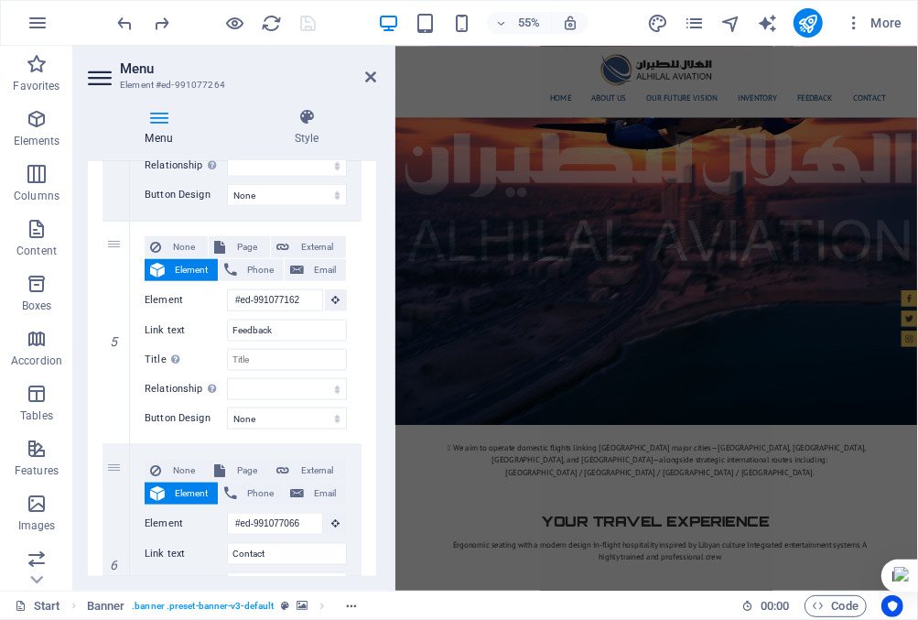
scroll to position [2838, 0]
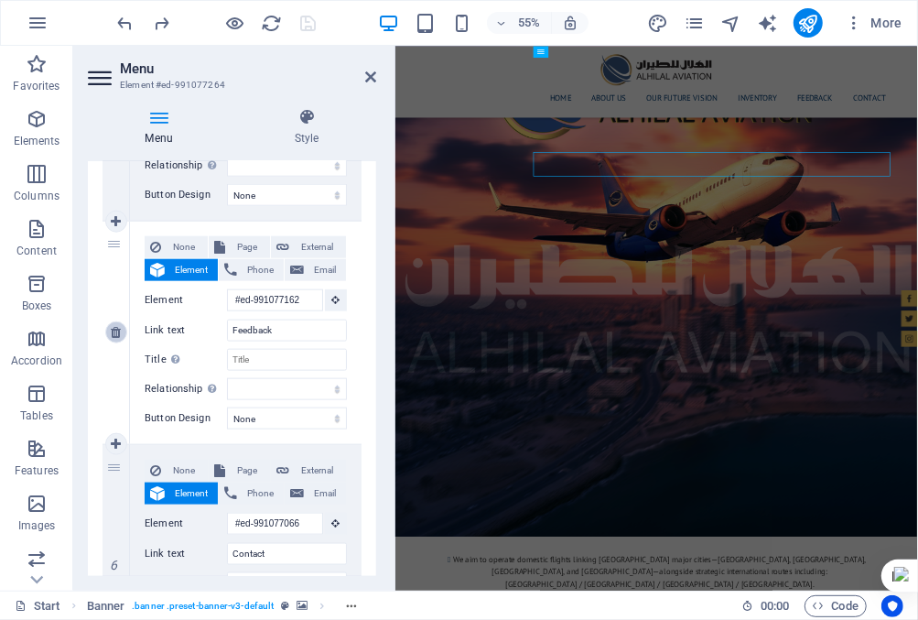
click at [114, 326] on icon at bounding box center [116, 332] width 10 height 13
select select
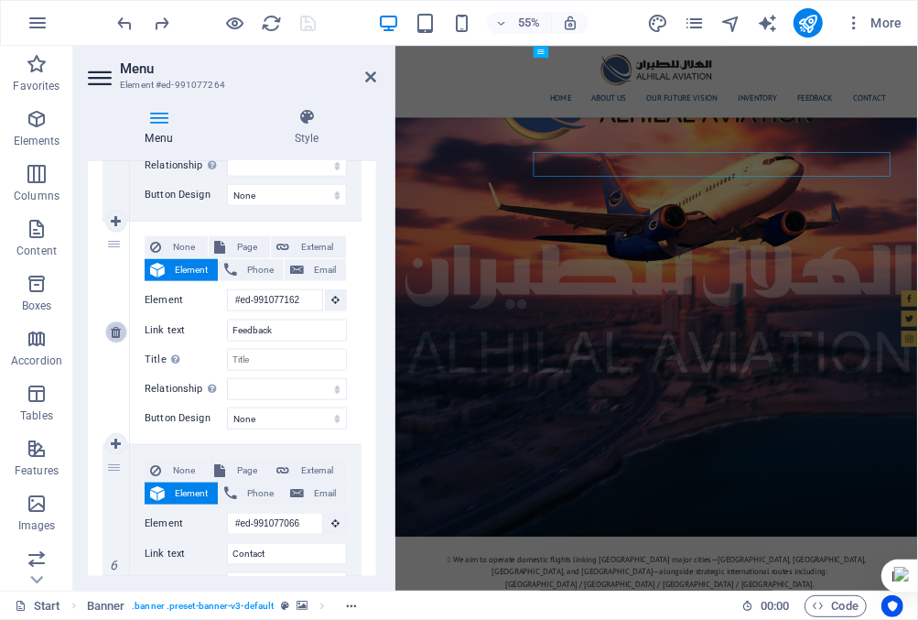
type input "#ed-991077066"
type input "Contact"
select select
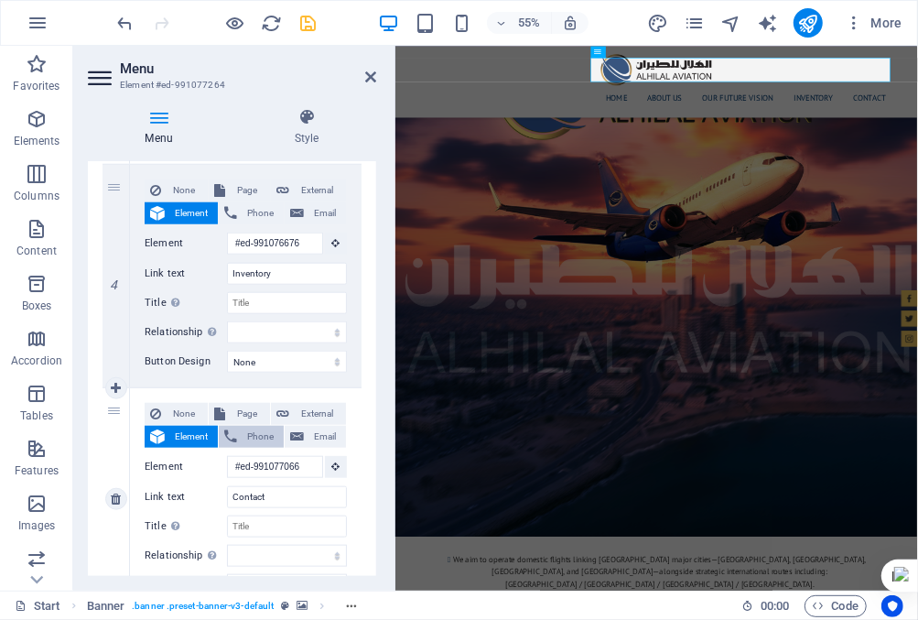
scroll to position [833, 0]
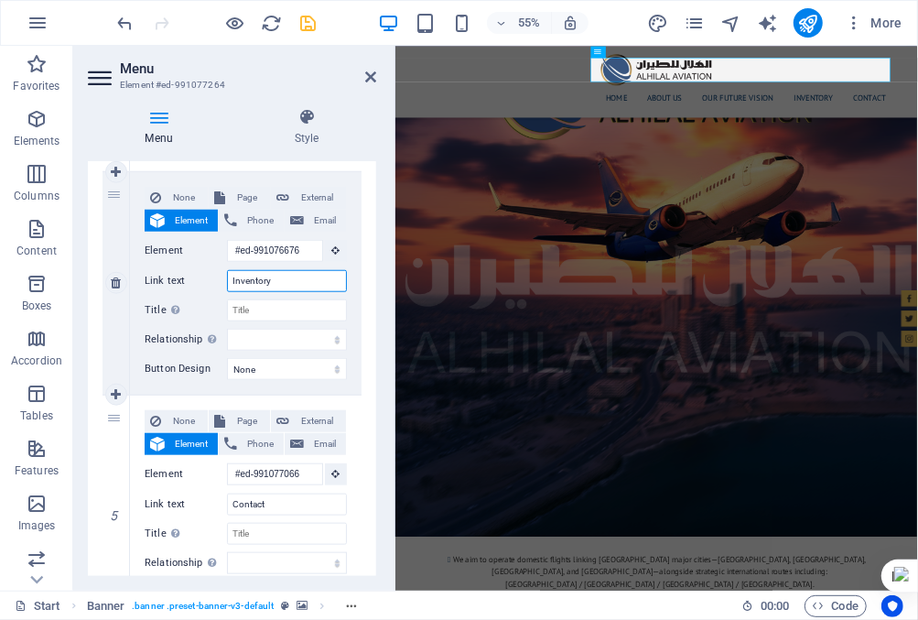
click at [298, 279] on input "Inventory" at bounding box center [287, 281] width 120 height 22
type input "I"
select select
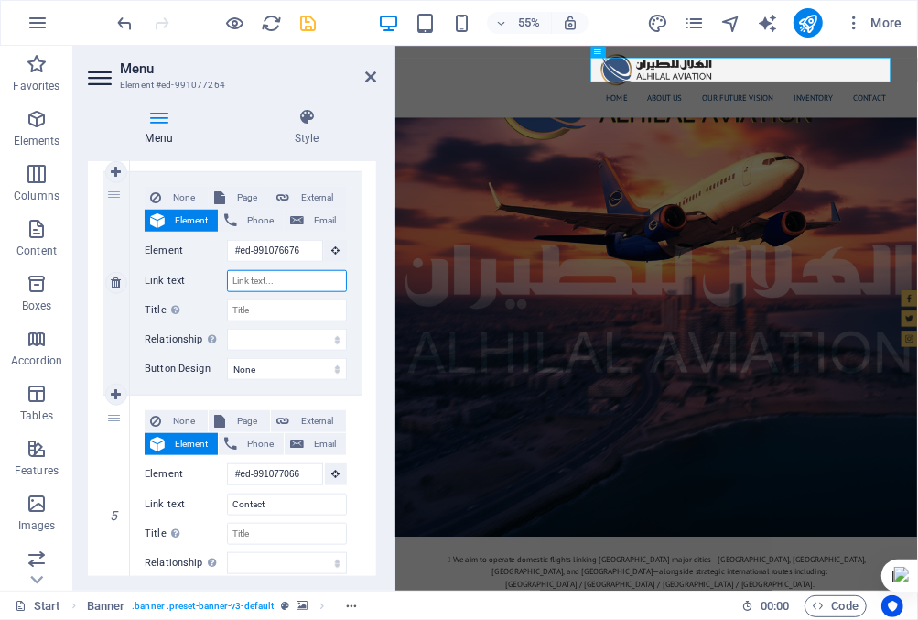
select select
type input "ِ"
select select
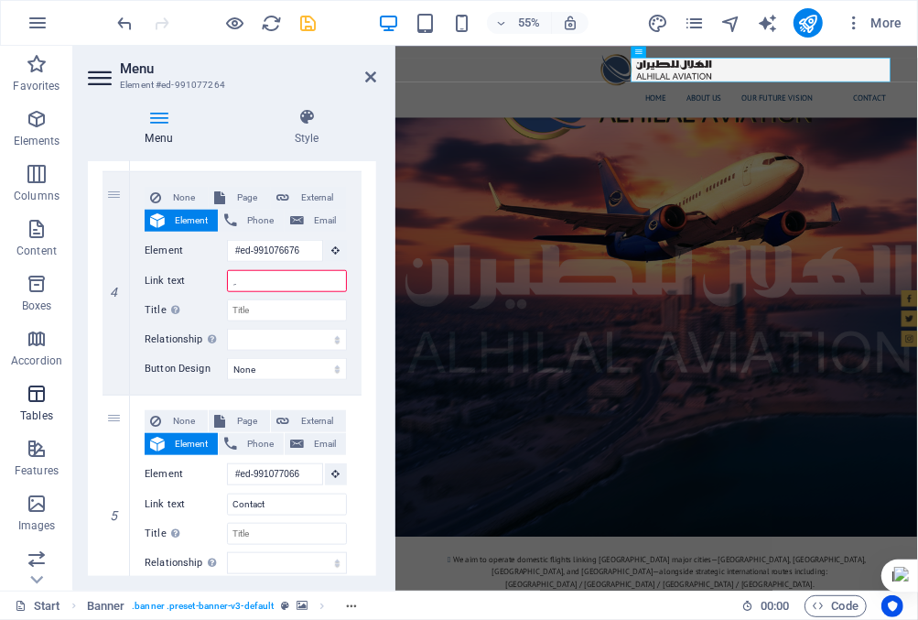
select select
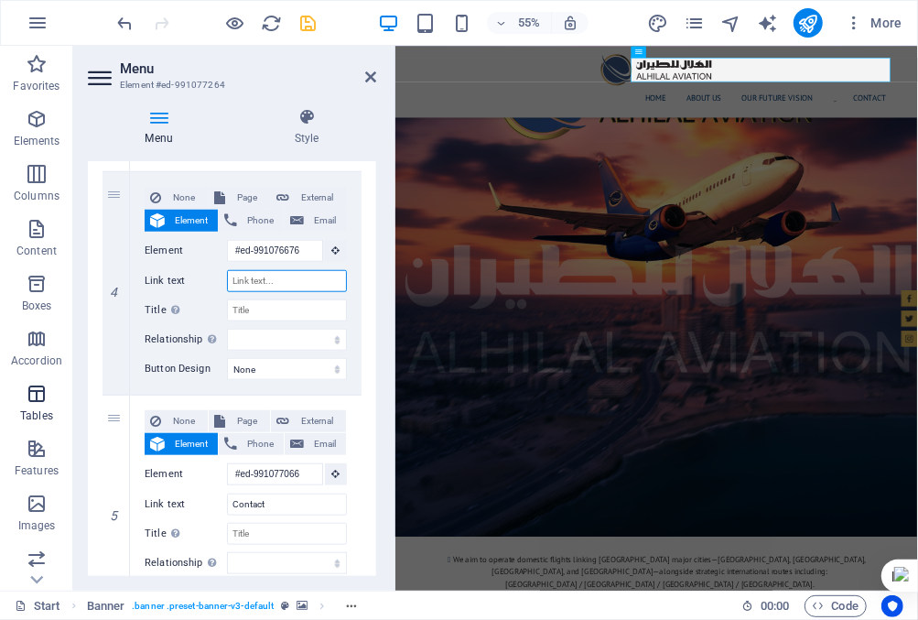
select select
type input "A"
select select
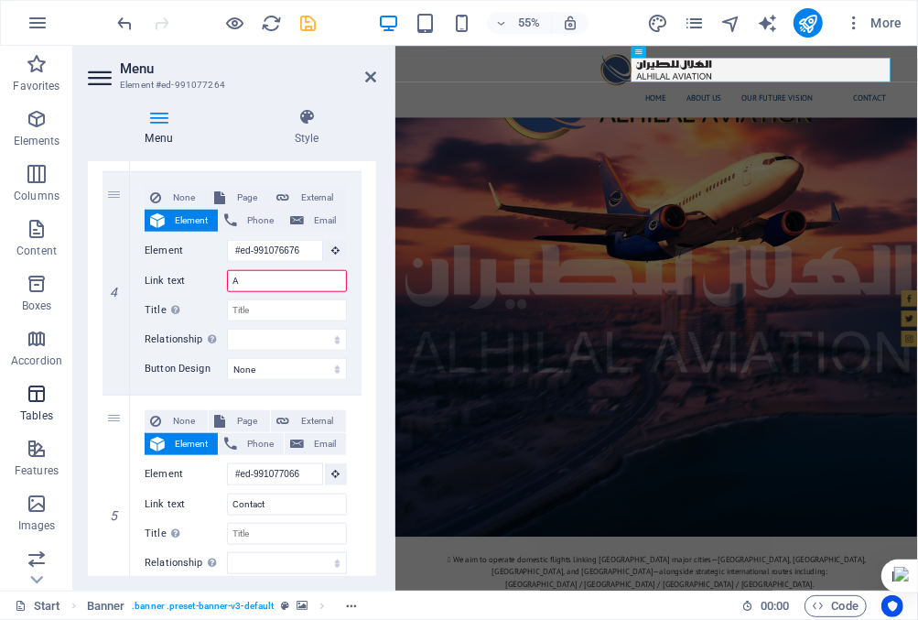
select select
type input "Ai"
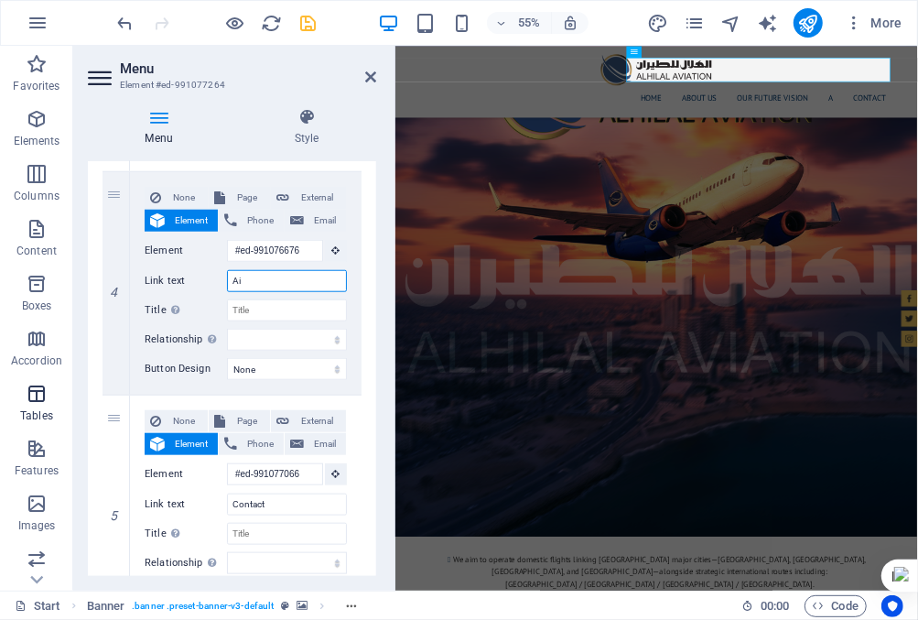
select select
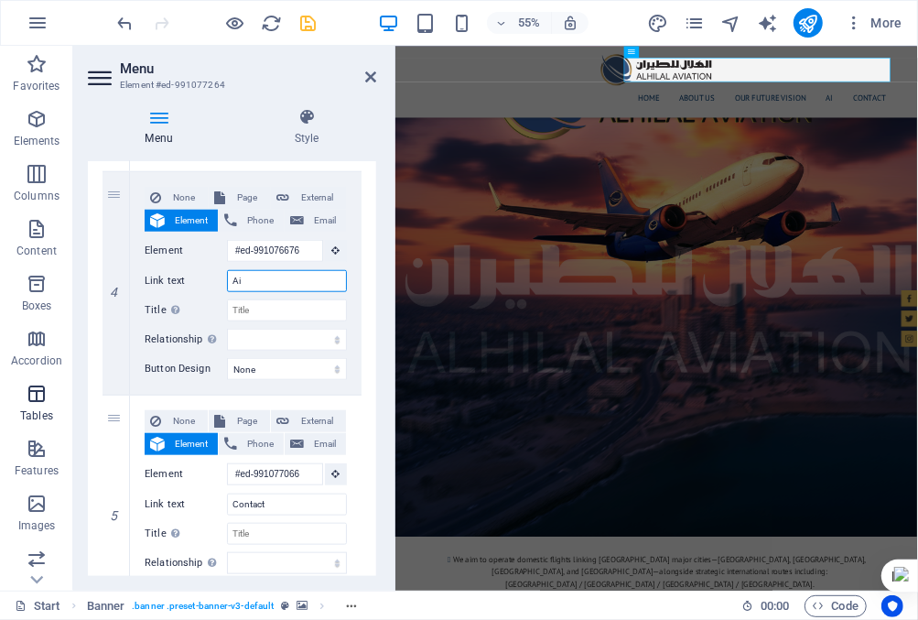
type input "A"
select select
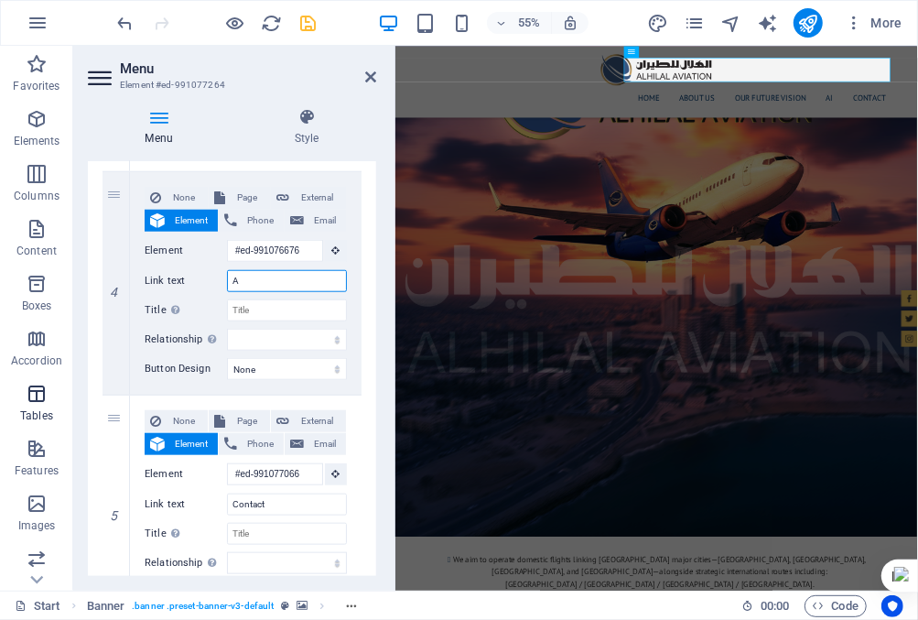
select select
type input "AI"
select select
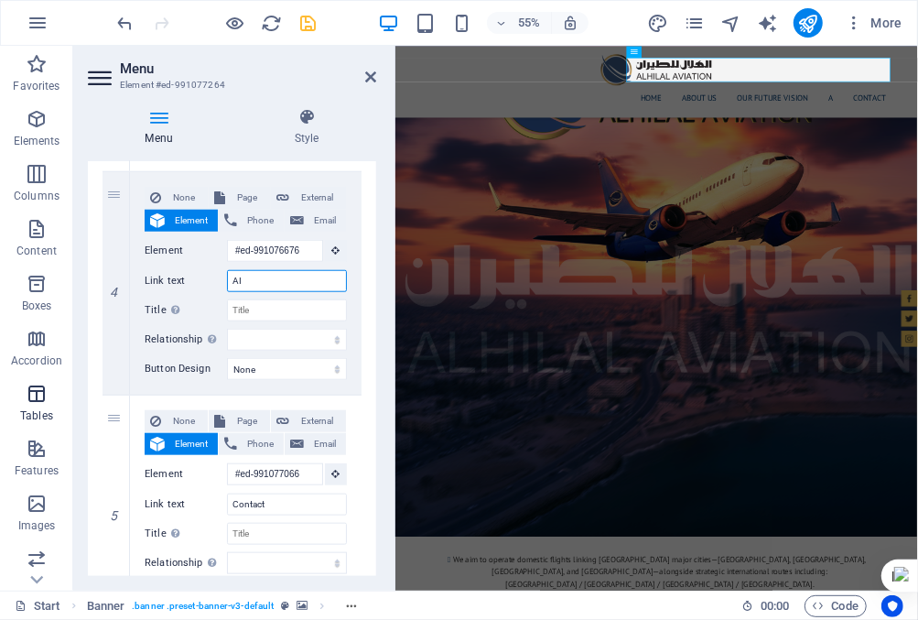
select select
type input "AIR"
select select
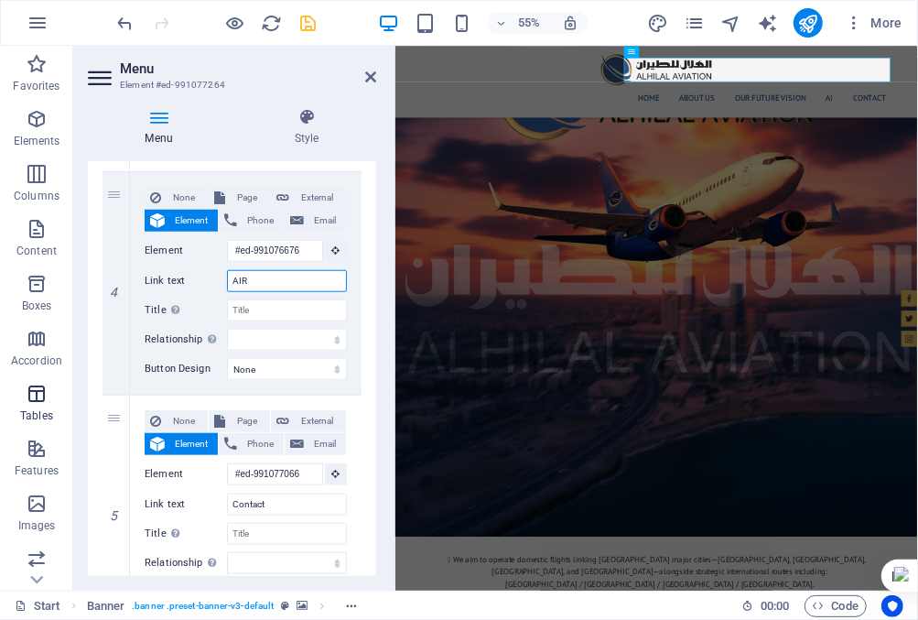
select select
type input "AIRP"
select select
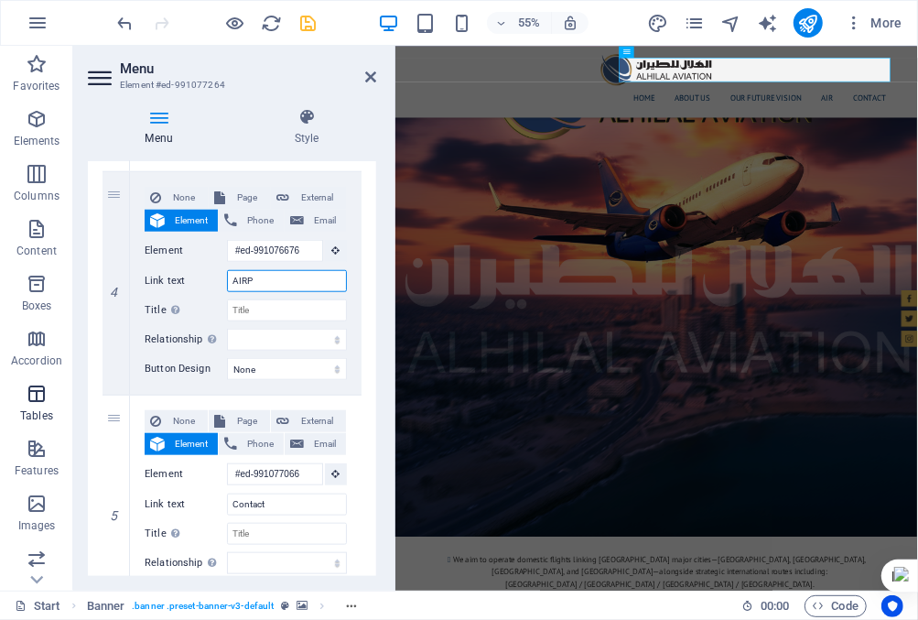
select select
type input "AIRPO"
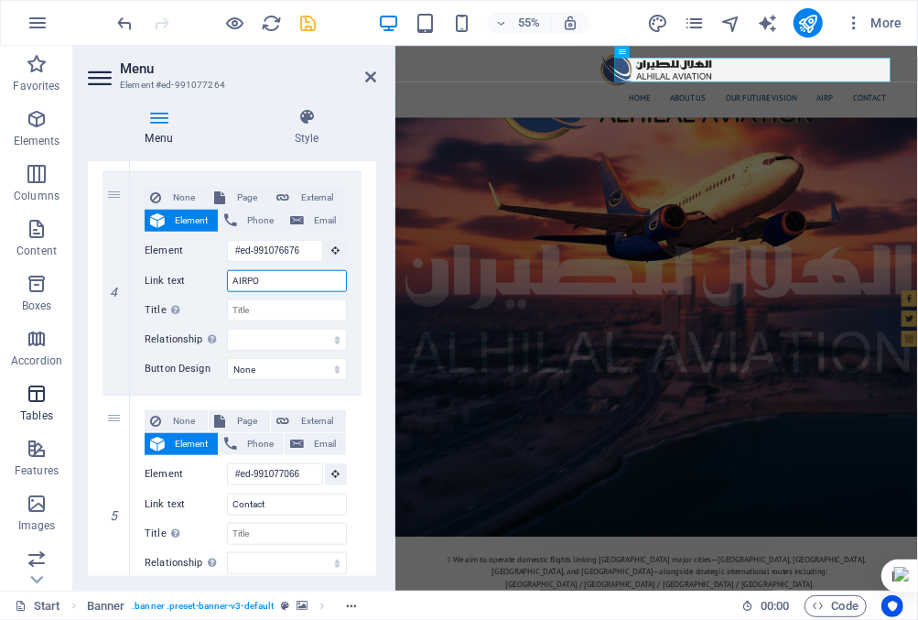
select select
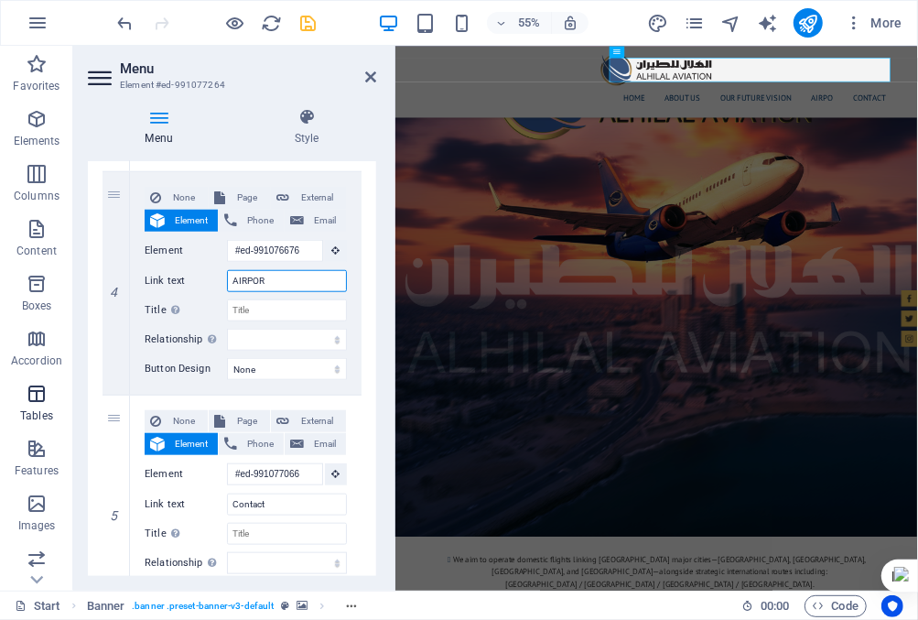
type input "AIRPORT"
select select
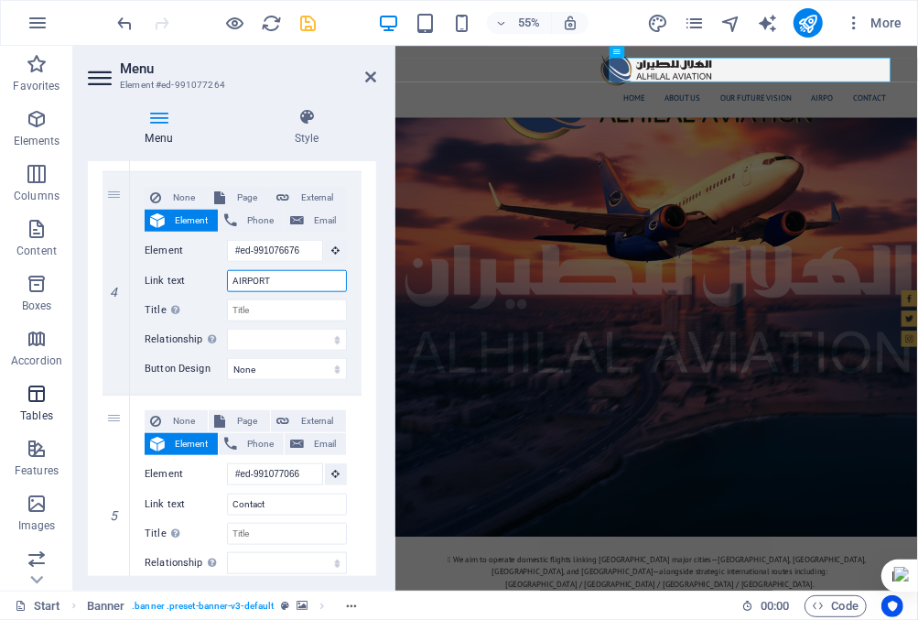
select select
type input "AIRPORTS"
select select
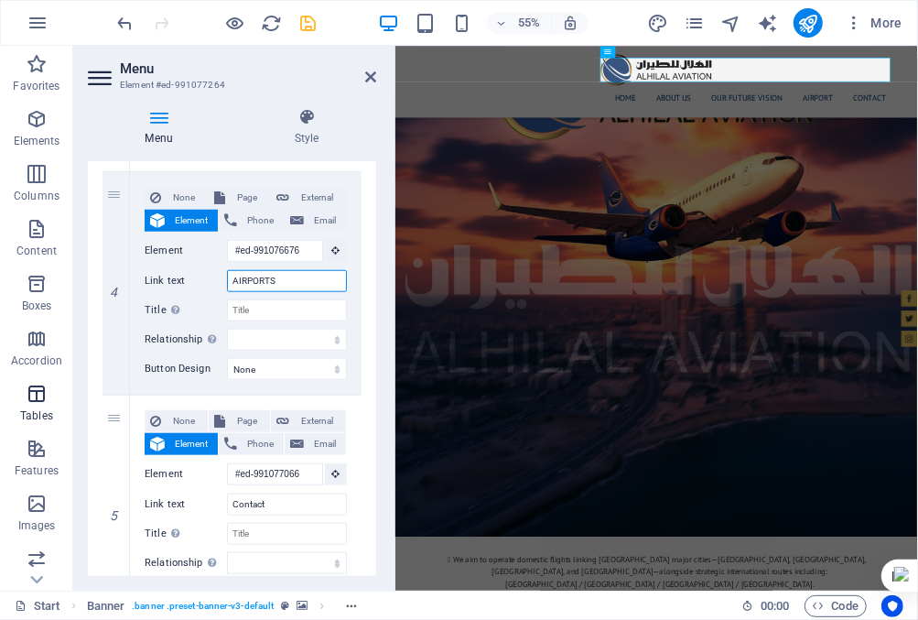
select select
type input "AIRPORTS"
click at [371, 72] on icon at bounding box center [370, 77] width 11 height 15
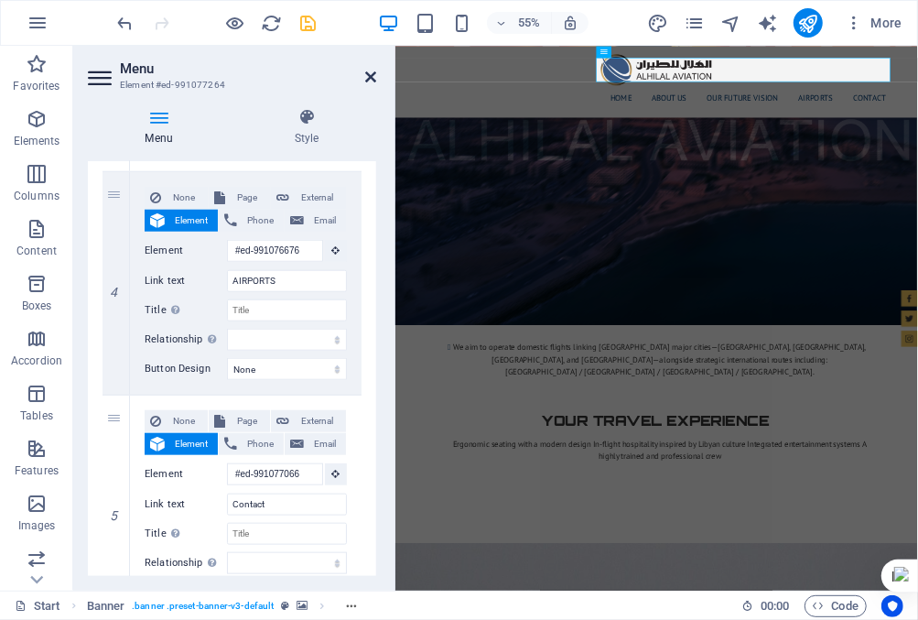
scroll to position [2453, 0]
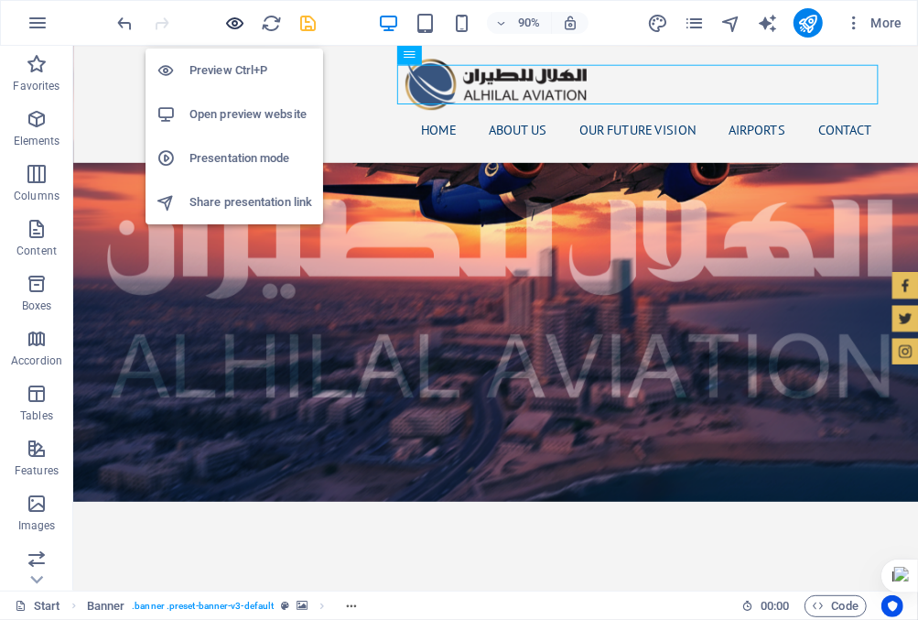
click at [228, 24] on icon "button" at bounding box center [235, 23] width 21 height 21
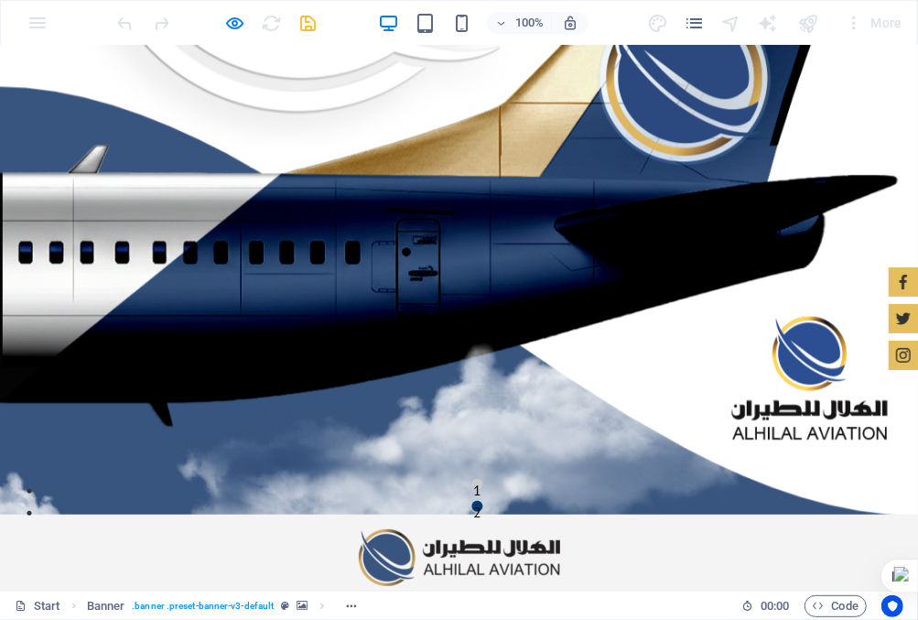
scroll to position [0, 0]
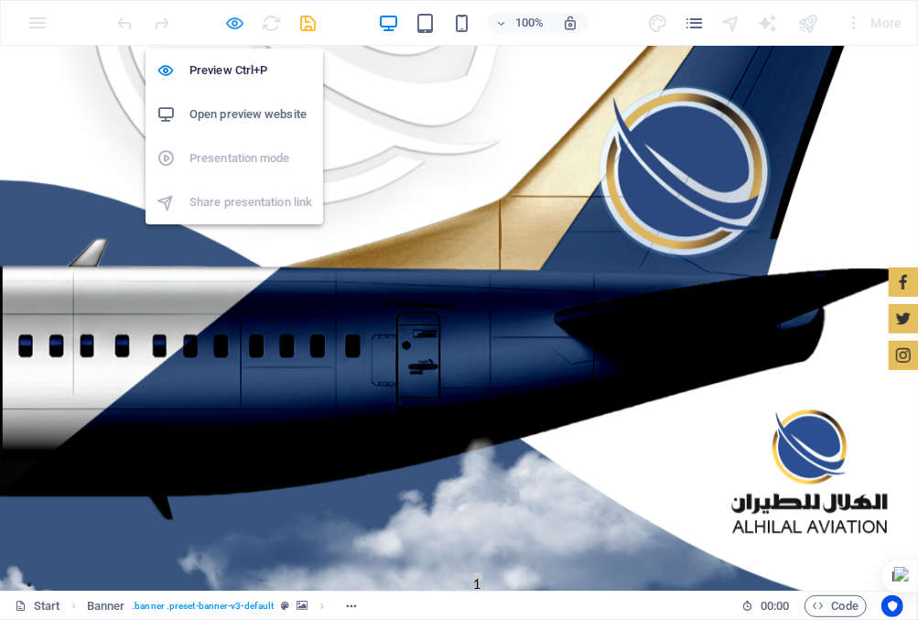
click at [239, 24] on icon "button" at bounding box center [235, 23] width 21 height 21
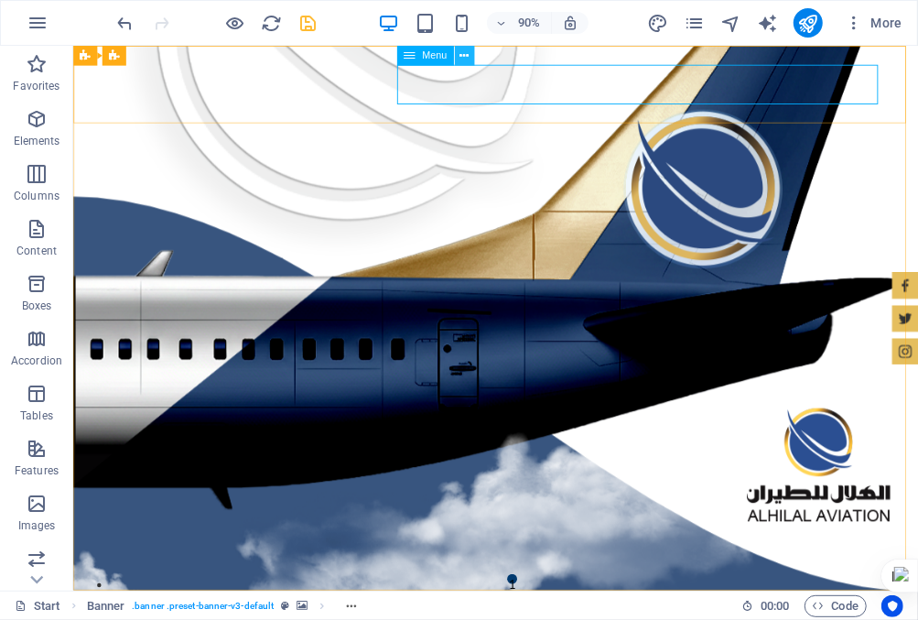
click at [463, 57] on icon at bounding box center [464, 55] width 9 height 17
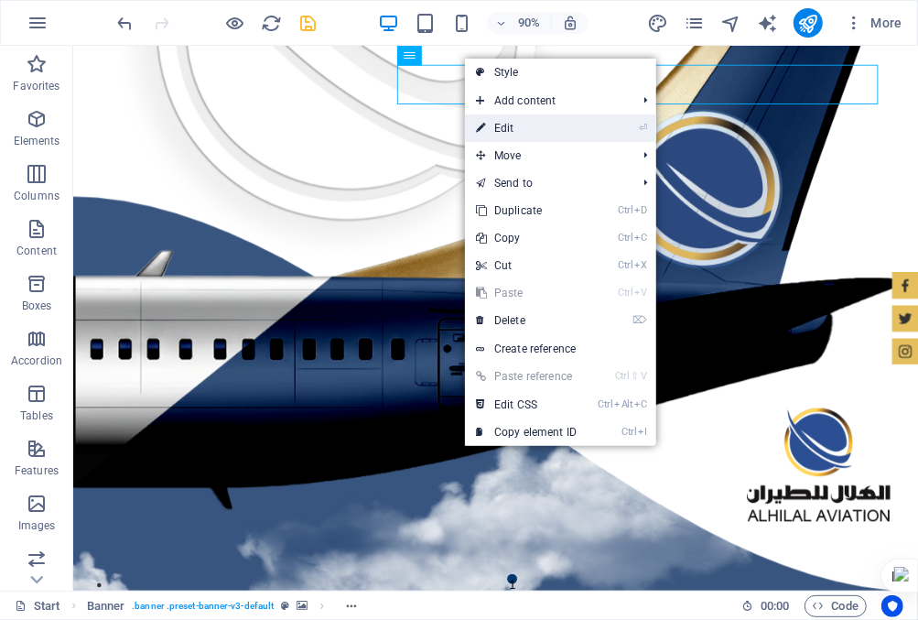
click at [497, 120] on link "⏎ Edit" at bounding box center [526, 127] width 123 height 27
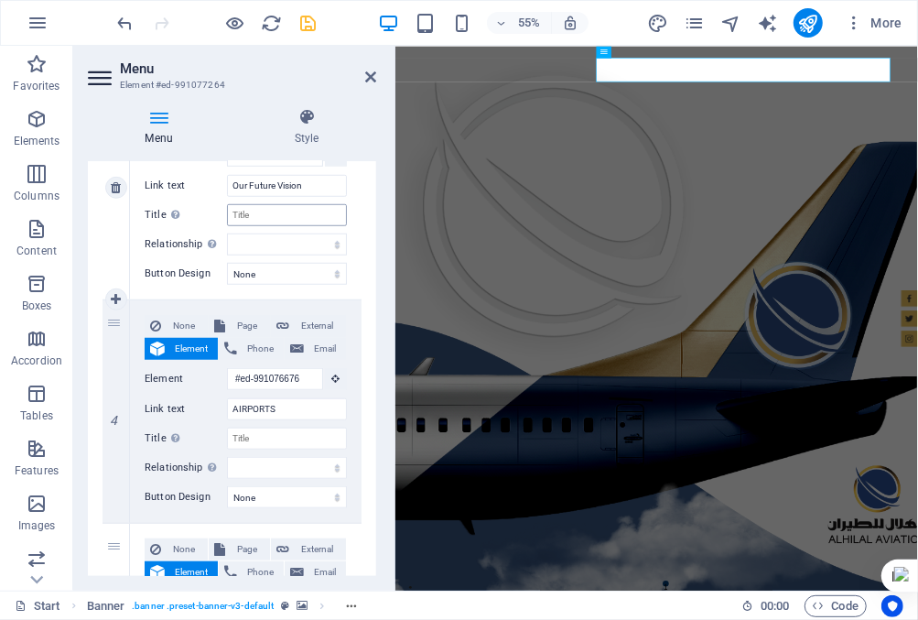
scroll to position [732, 0]
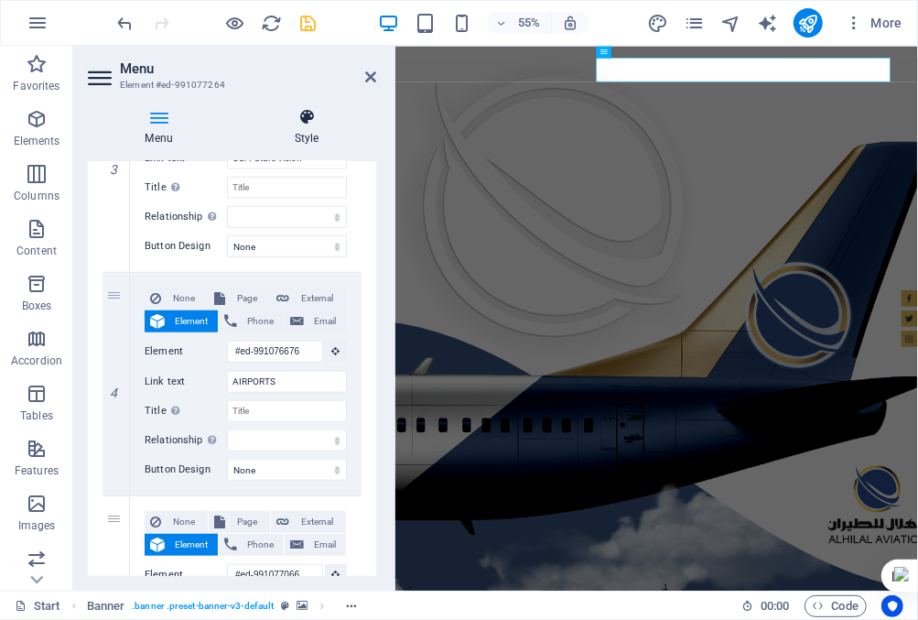
click at [308, 117] on icon at bounding box center [306, 117] width 139 height 18
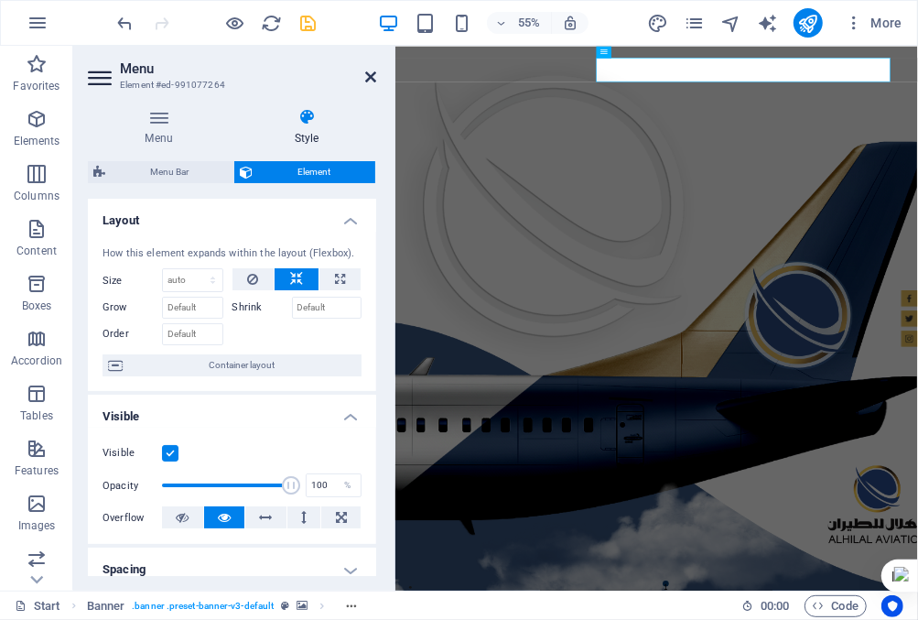
click at [373, 74] on icon at bounding box center [370, 77] width 11 height 15
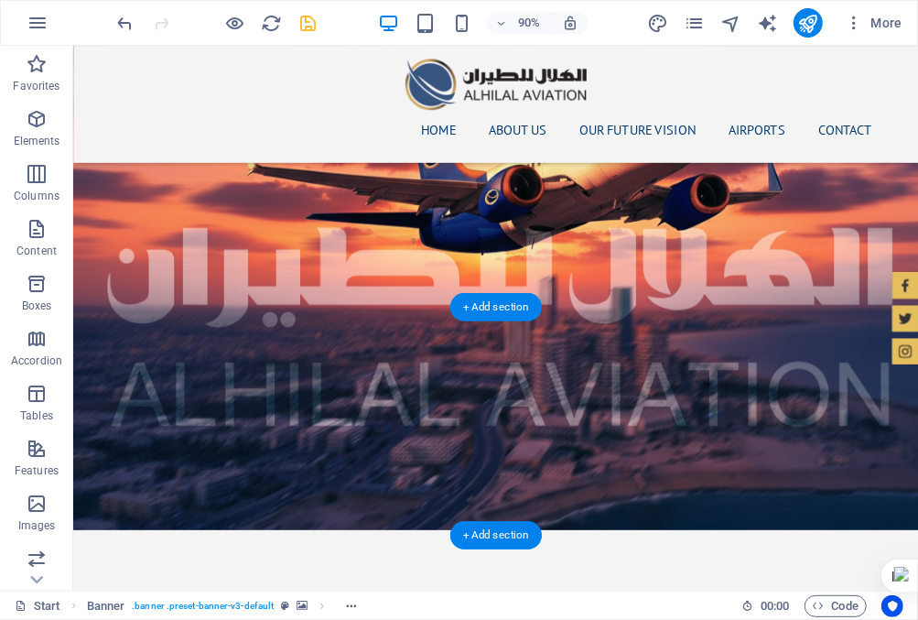
scroll to position [2655, 0]
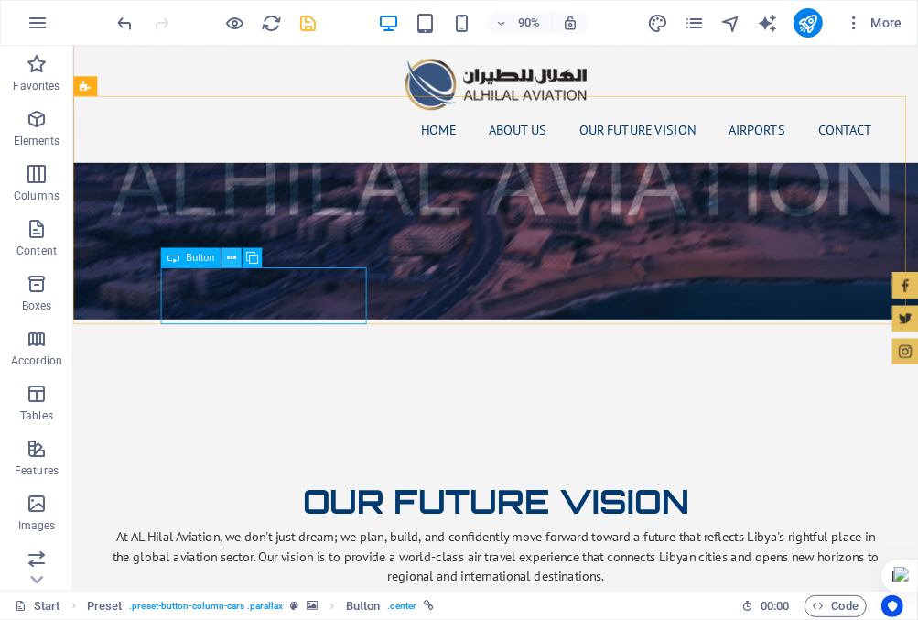
click at [229, 256] on icon at bounding box center [231, 257] width 9 height 17
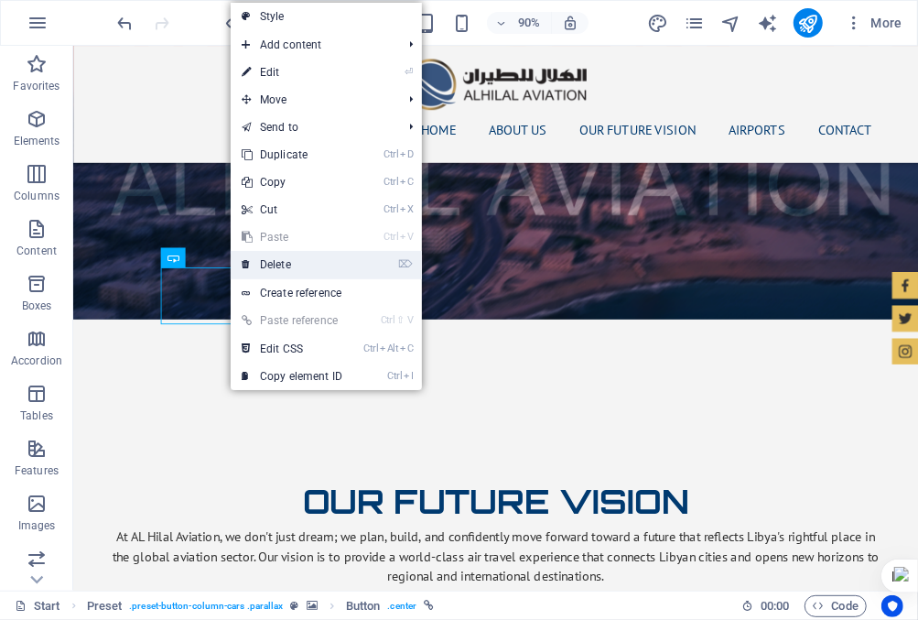
click at [247, 262] on icon at bounding box center [246, 264] width 9 height 27
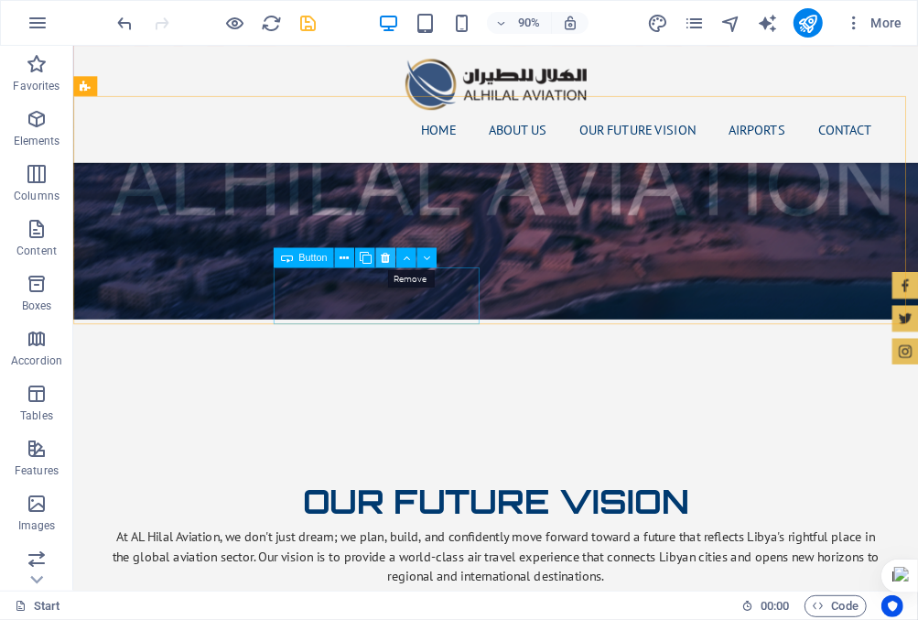
click at [385, 255] on icon at bounding box center [385, 257] width 9 height 17
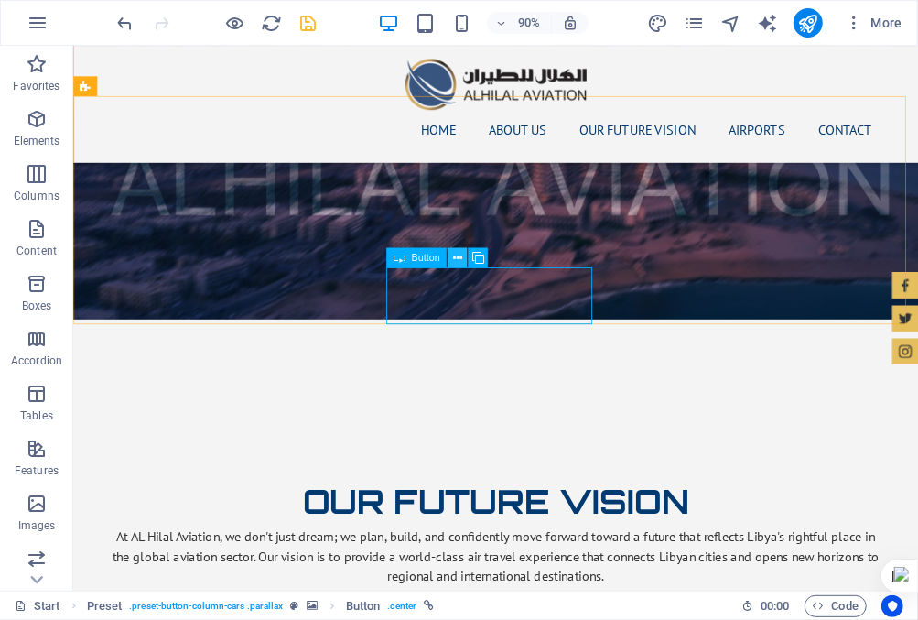
click at [457, 255] on icon at bounding box center [457, 257] width 9 height 17
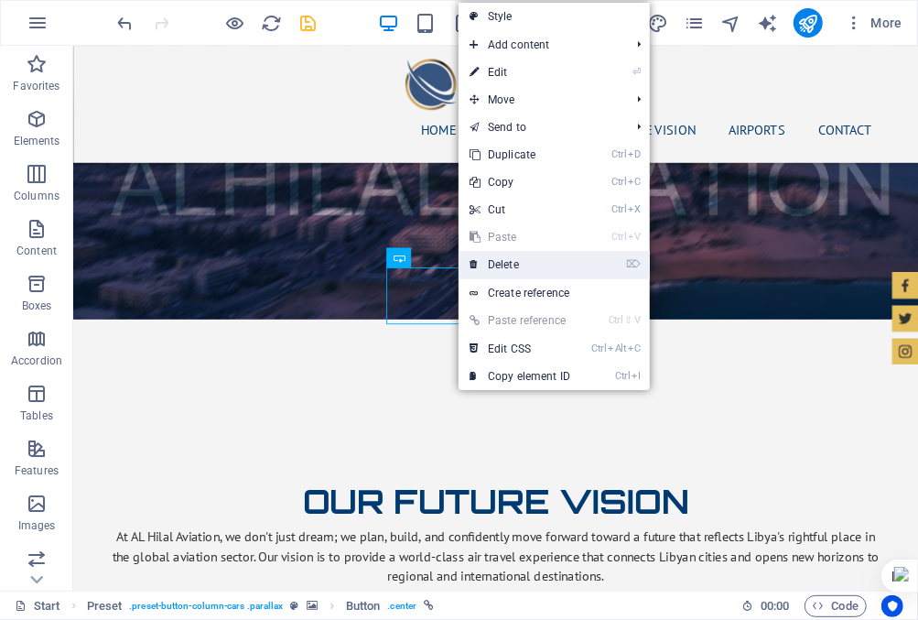
click at [519, 256] on link "⌦ Delete" at bounding box center [520, 264] width 123 height 27
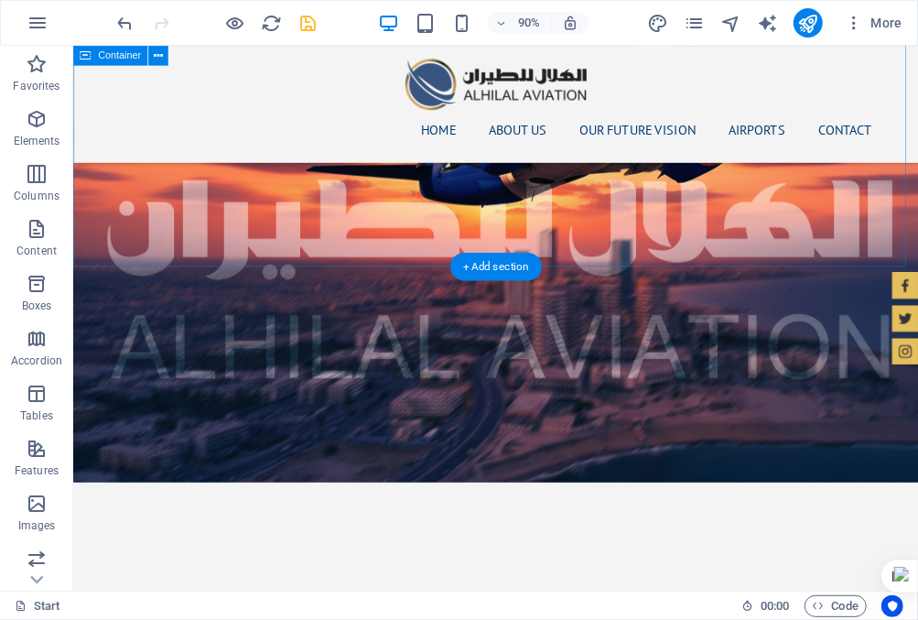
scroll to position [2563, 0]
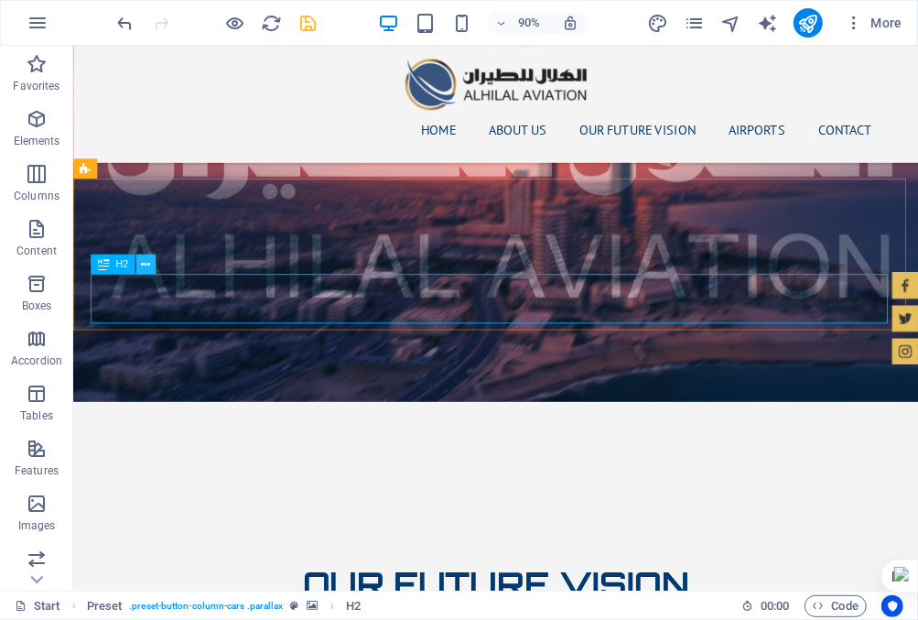
click at [143, 265] on icon at bounding box center [145, 263] width 9 height 17
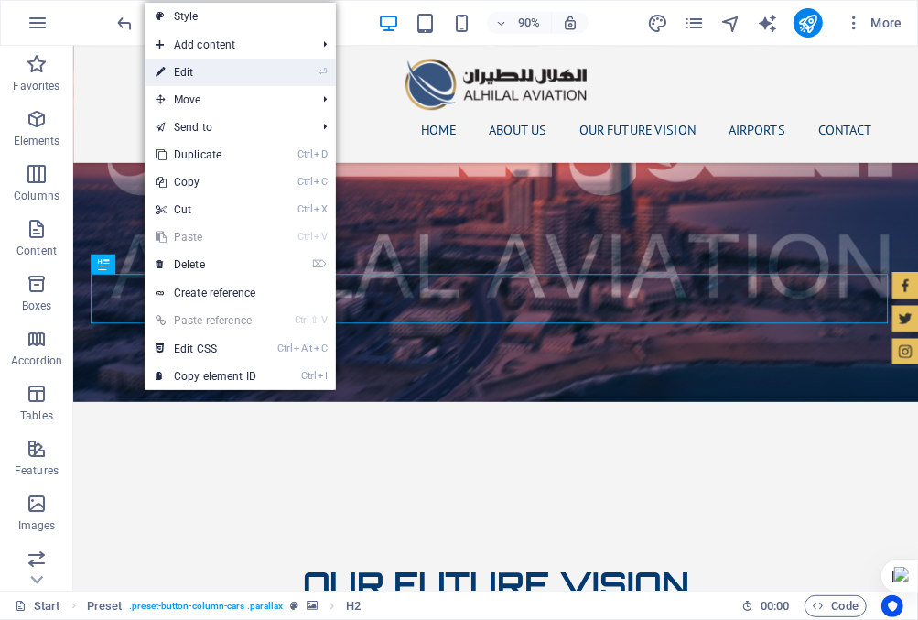
click at [222, 70] on link "⏎ Edit" at bounding box center [206, 72] width 123 height 27
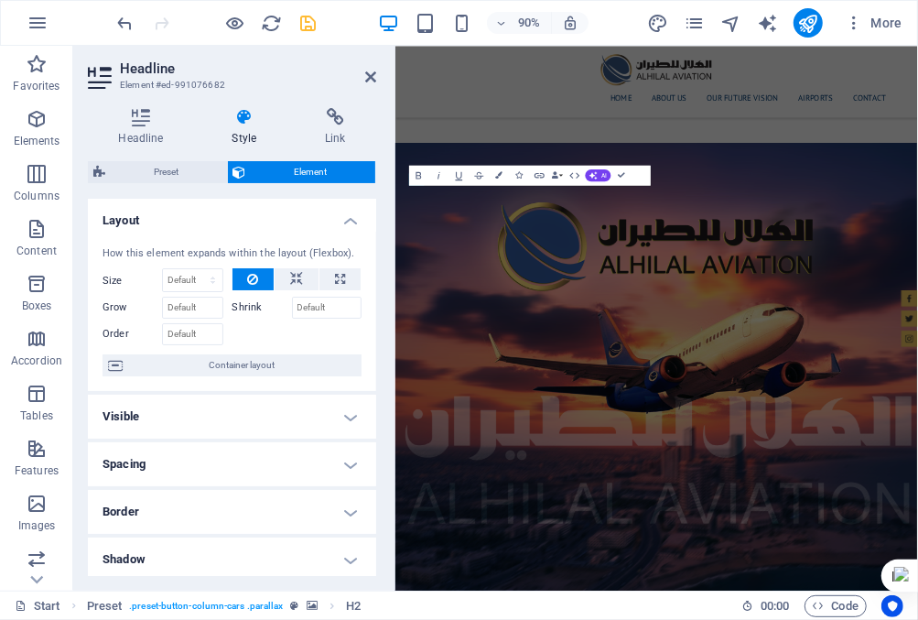
scroll to position [2948, 0]
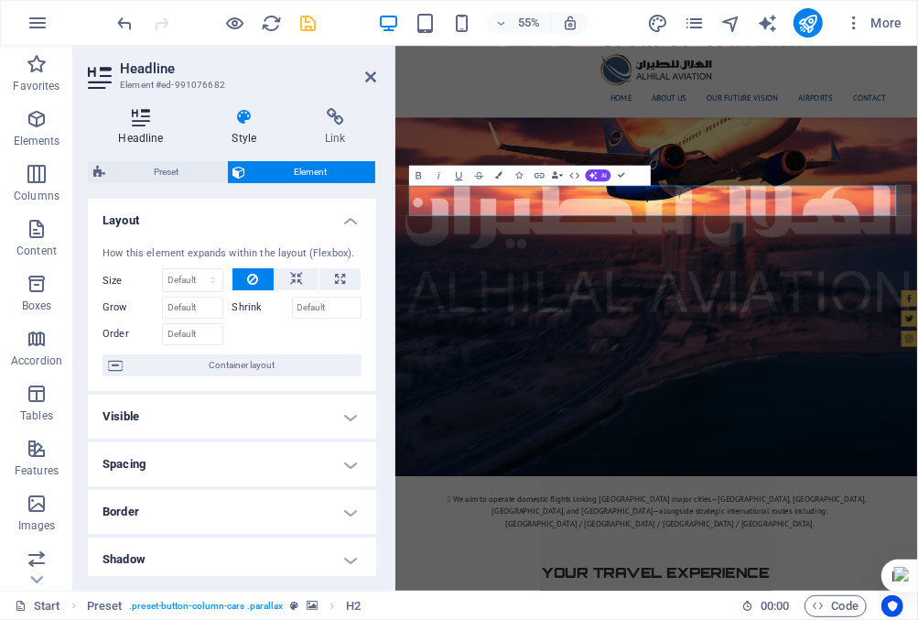
click at [140, 120] on icon at bounding box center [141, 117] width 106 height 18
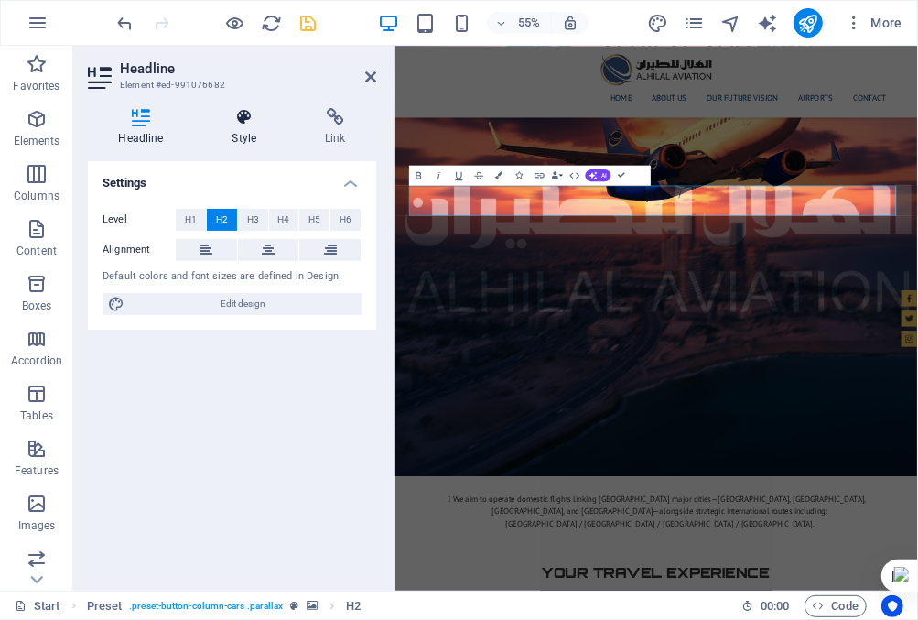
click at [242, 123] on icon at bounding box center [244, 117] width 86 height 18
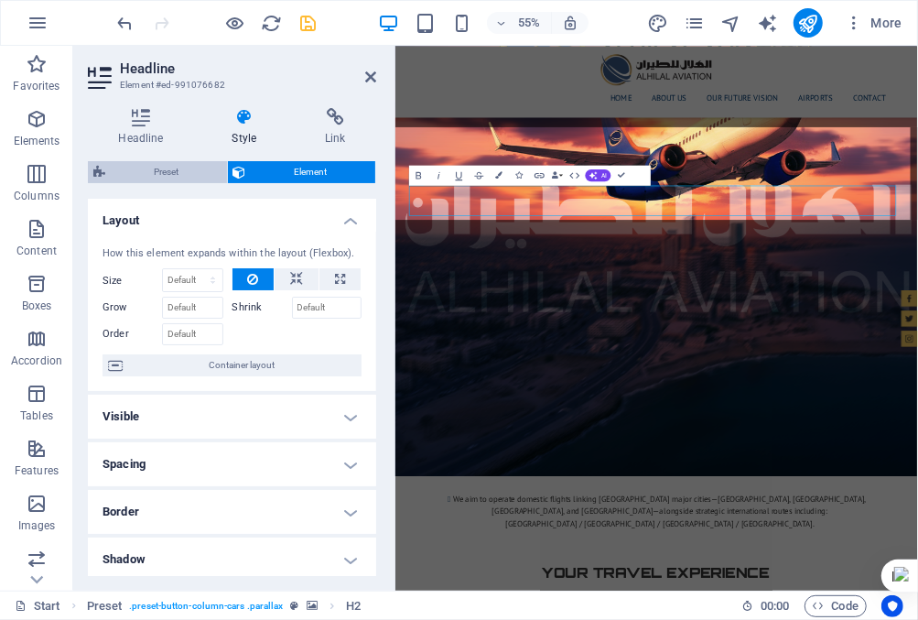
click at [178, 169] on span "Preset" at bounding box center [166, 172] width 111 height 22
select select "%"
select select "preset-button-column-cars"
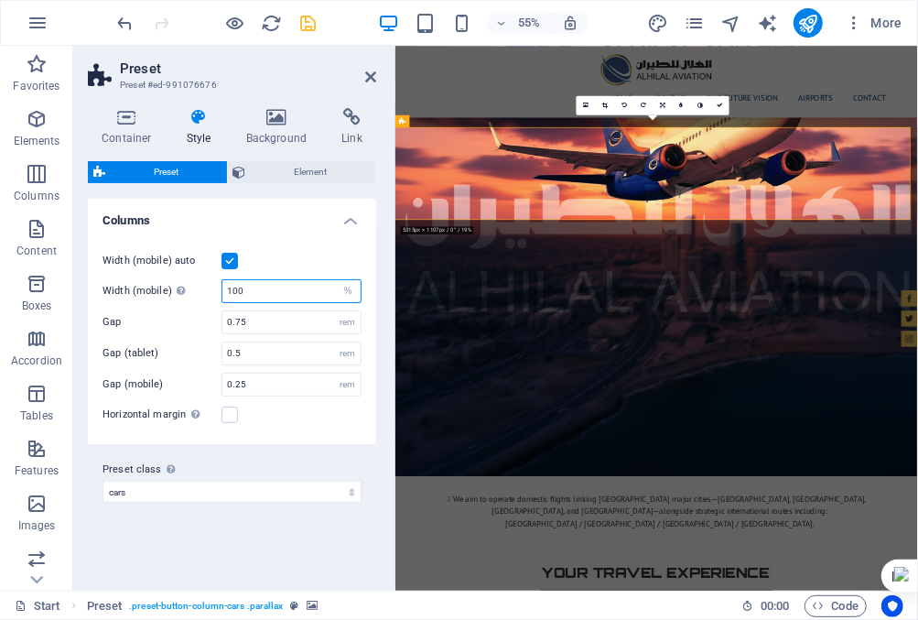
click at [270, 291] on input "100" at bounding box center [291, 291] width 138 height 22
type input "100"
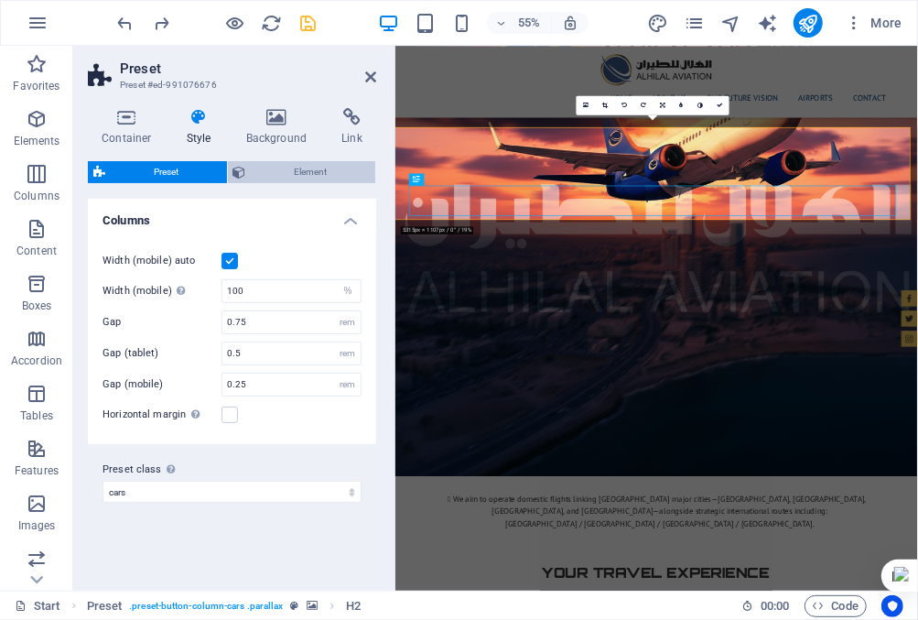
click at [325, 167] on span "Element" at bounding box center [311, 172] width 119 height 22
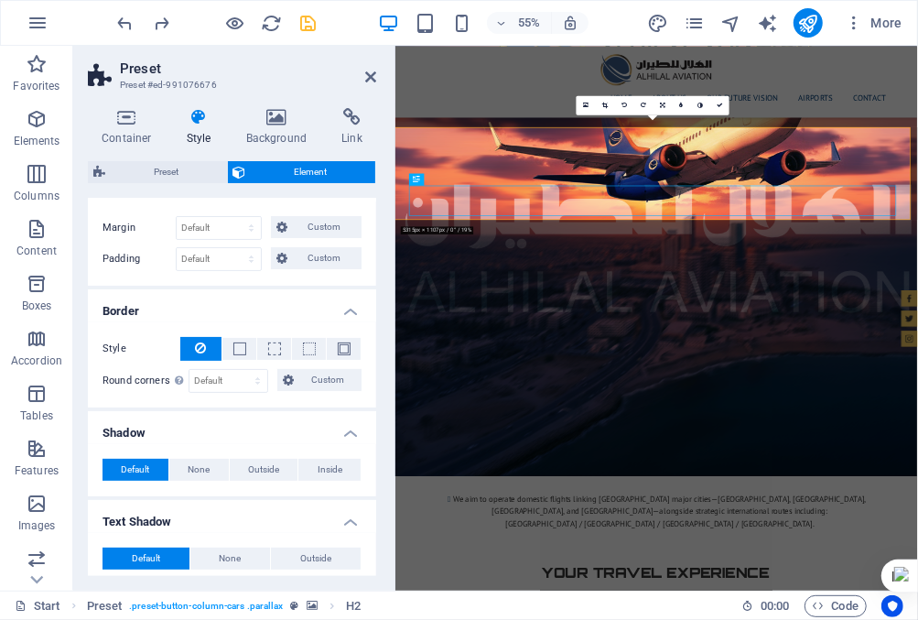
scroll to position [0, 0]
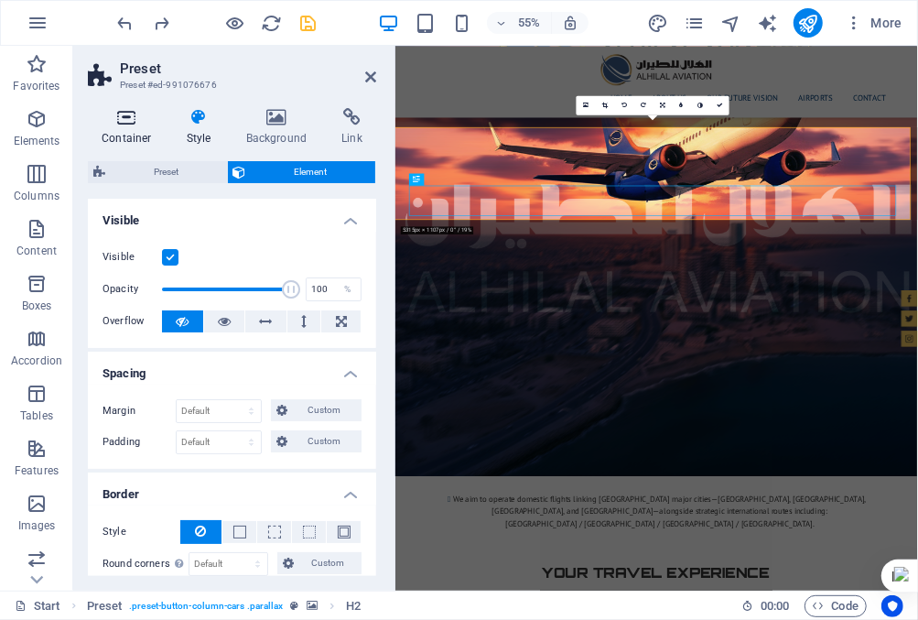
click at [128, 112] on icon at bounding box center [127, 117] width 78 height 18
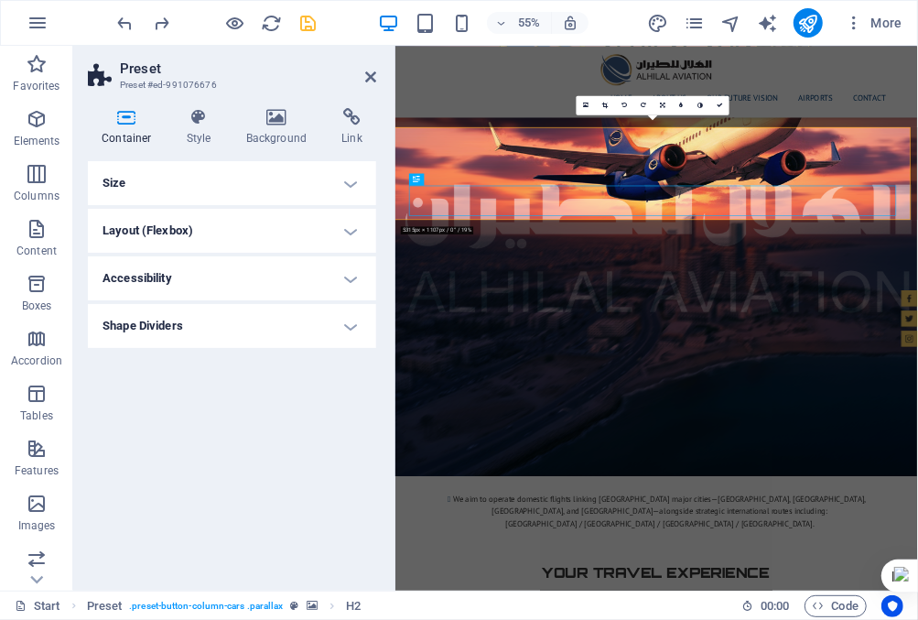
click at [351, 183] on h4 "Size" at bounding box center [232, 183] width 288 height 44
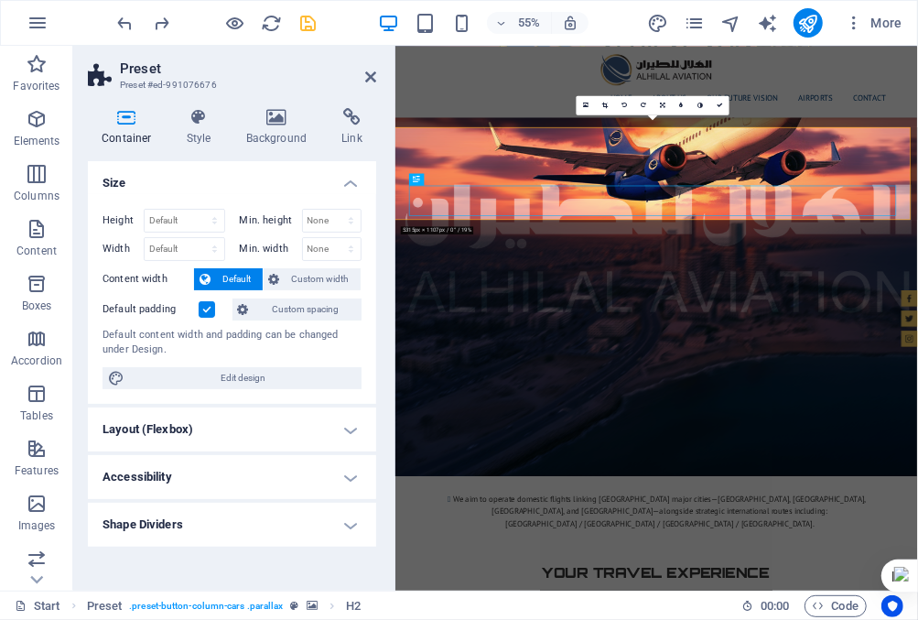
click at [321, 431] on h4 "Layout (Flexbox)" at bounding box center [232, 429] width 288 height 44
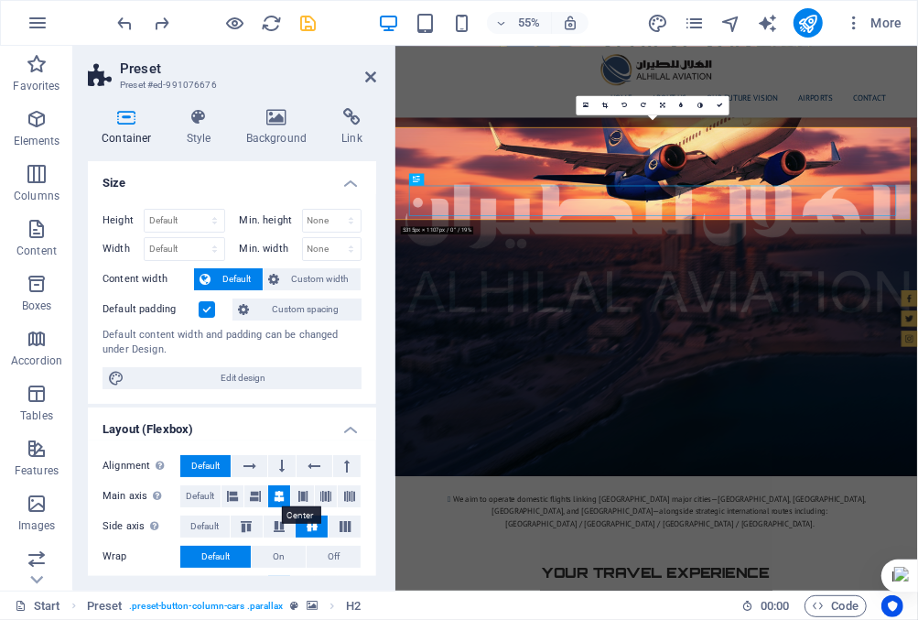
scroll to position [131, 0]
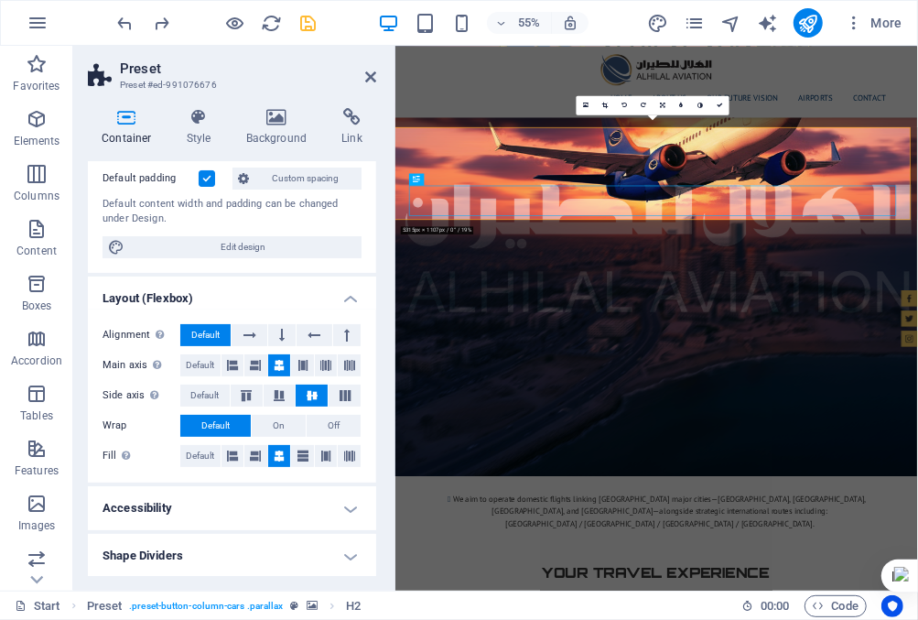
click at [344, 507] on h4 "Accessibility" at bounding box center [232, 508] width 288 height 44
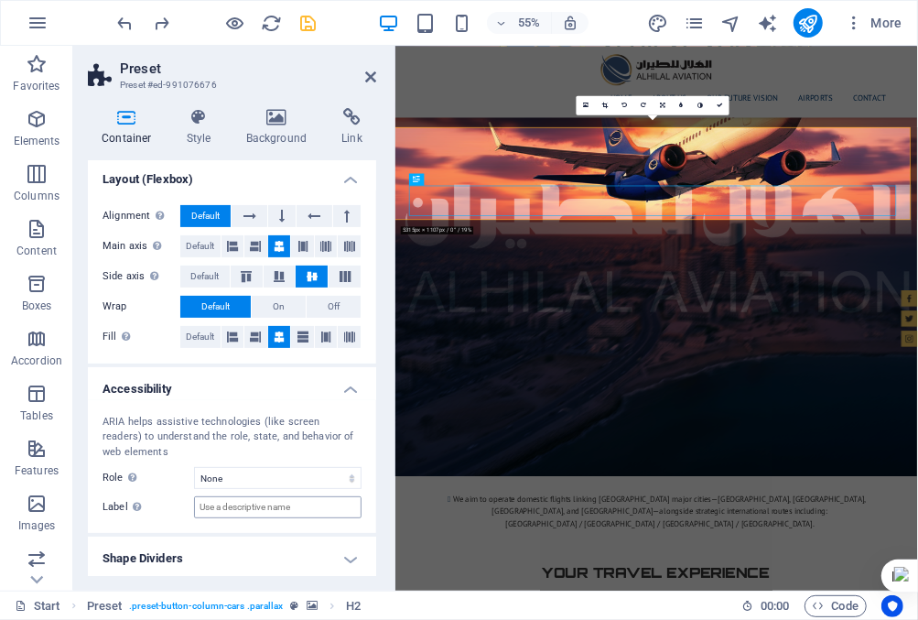
scroll to position [254, 0]
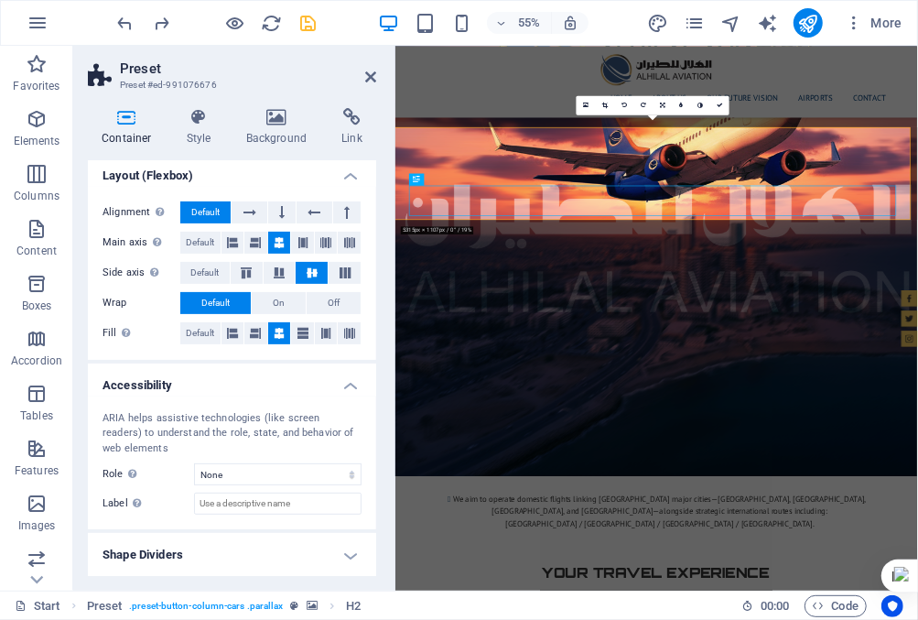
click at [332, 552] on h4 "Shape Dividers" at bounding box center [232, 555] width 288 height 44
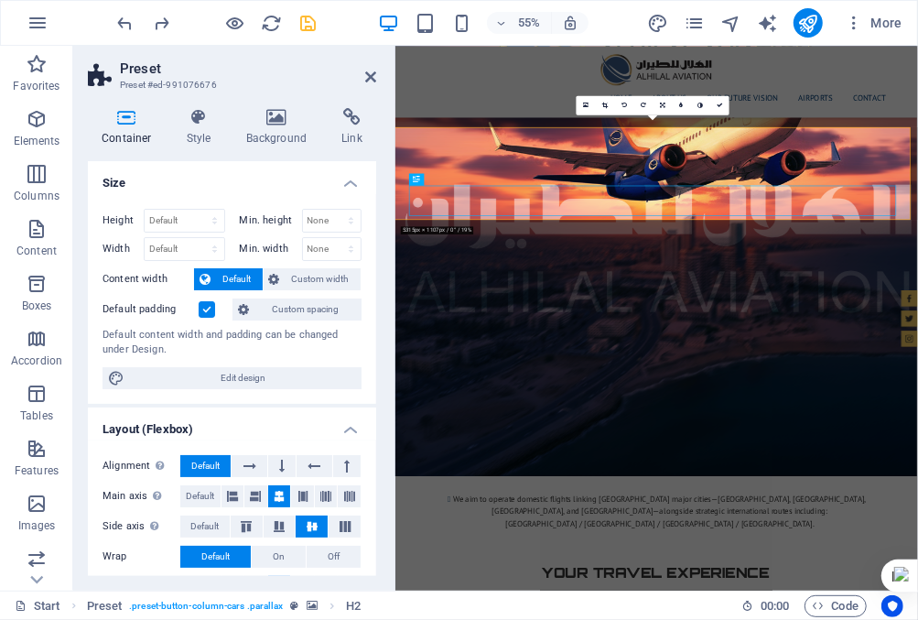
scroll to position [0, 0]
click at [204, 124] on icon at bounding box center [199, 117] width 52 height 18
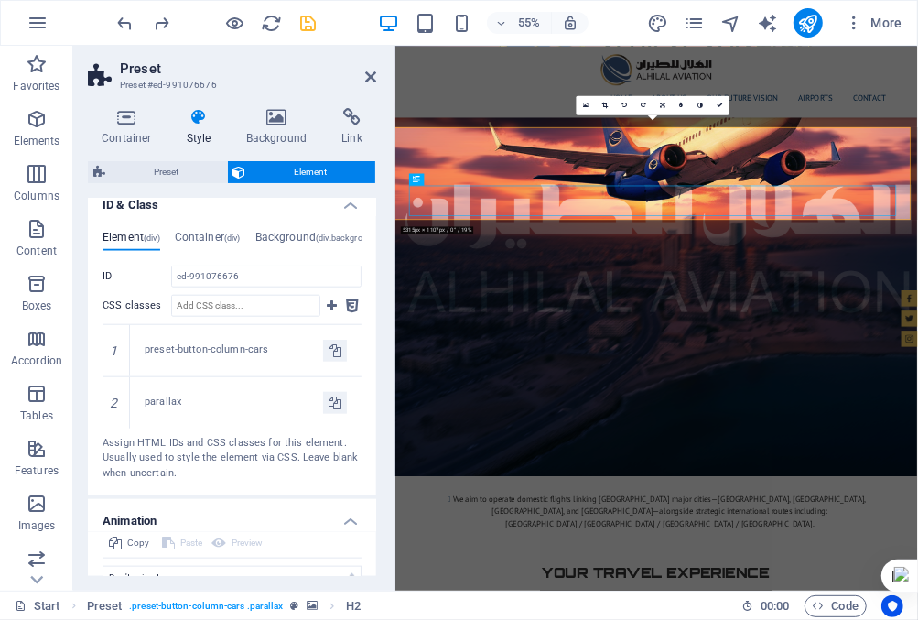
scroll to position [986, 0]
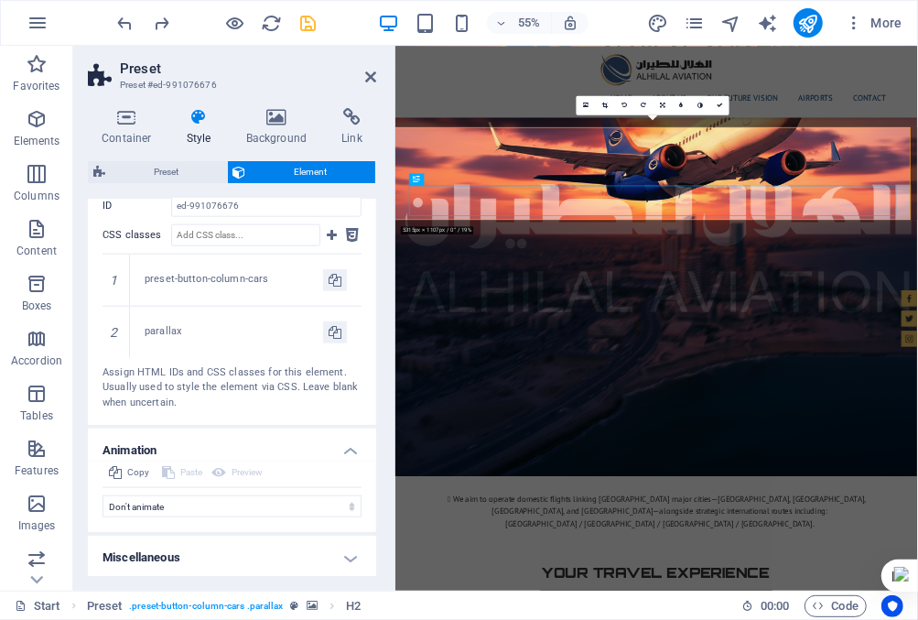
click at [338, 552] on h4 "Miscellaneous" at bounding box center [232, 558] width 288 height 44
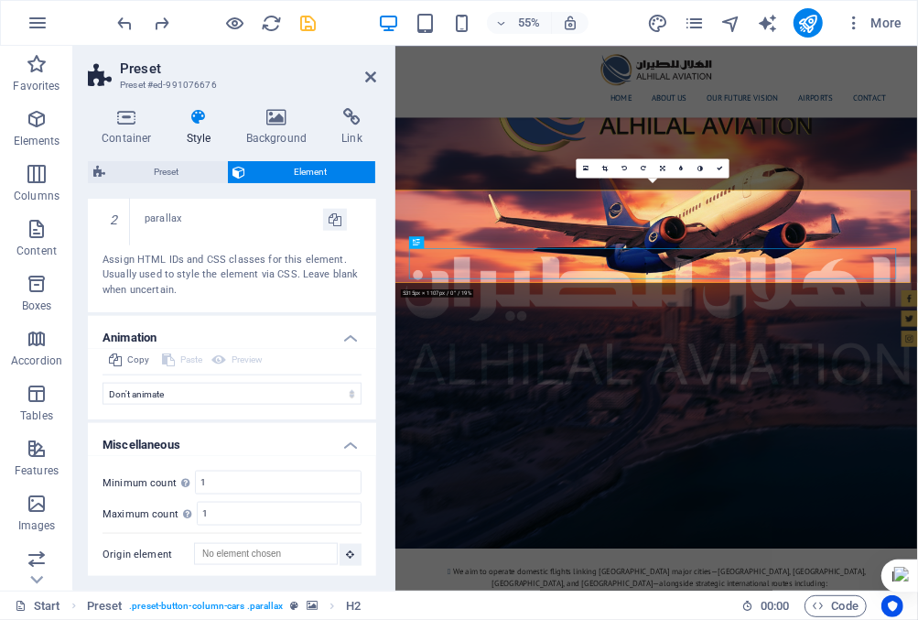
scroll to position [2777, 0]
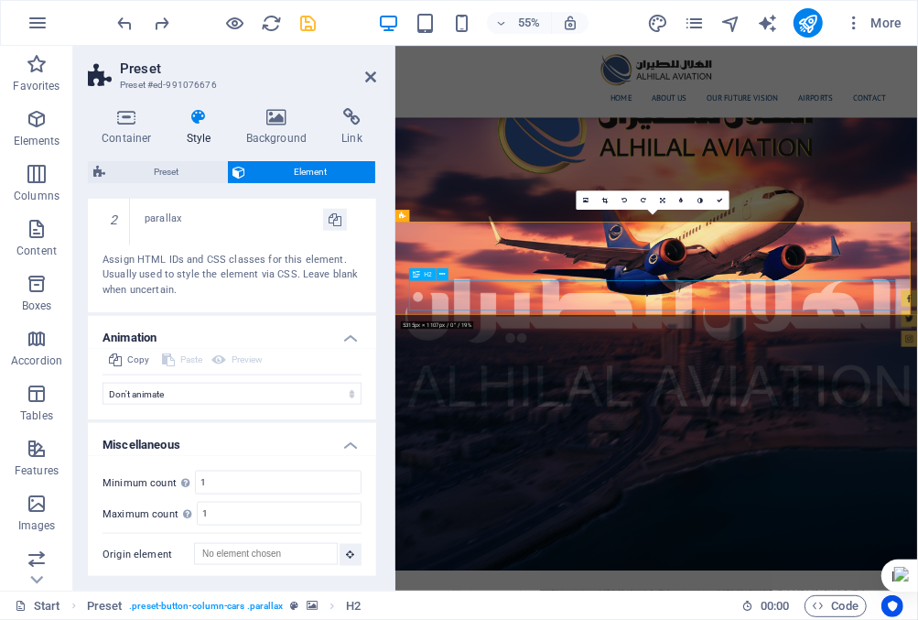
click at [118, 116] on icon at bounding box center [127, 117] width 78 height 18
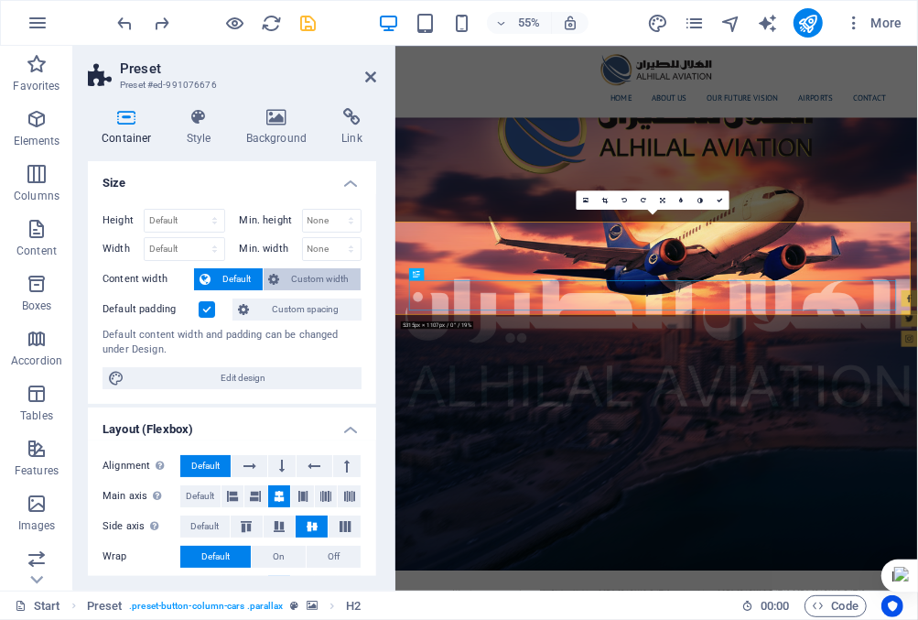
click at [327, 277] on span "Custom width" at bounding box center [321, 279] width 70 height 22
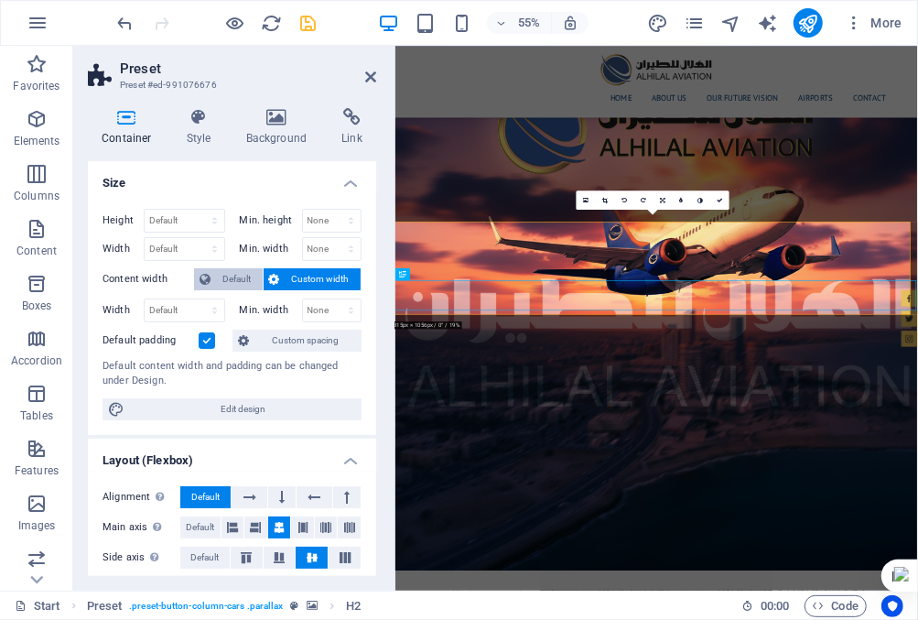
click at [233, 276] on span "Default" at bounding box center [236, 279] width 41 height 22
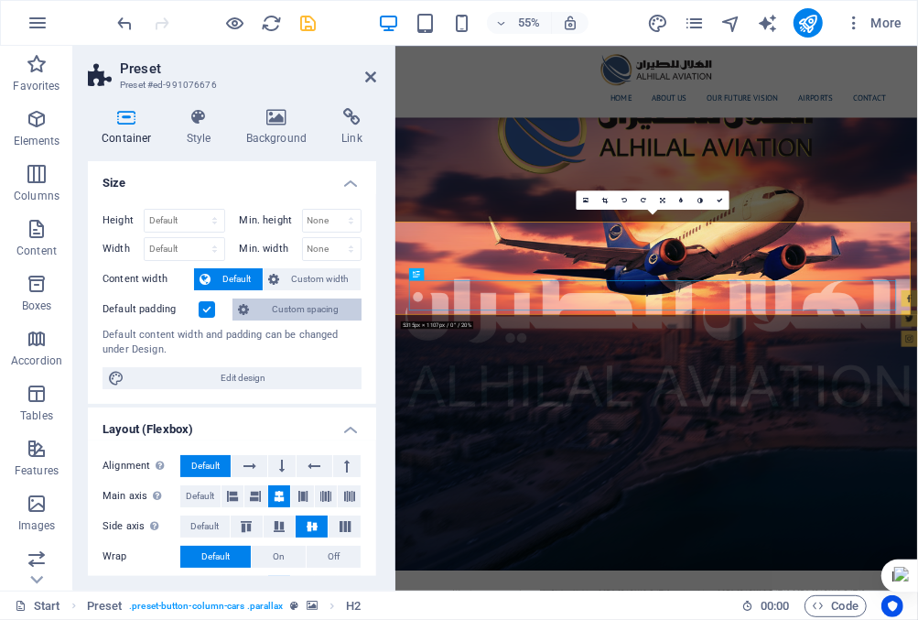
click at [305, 308] on span "Custom spacing" at bounding box center [306, 309] width 102 height 22
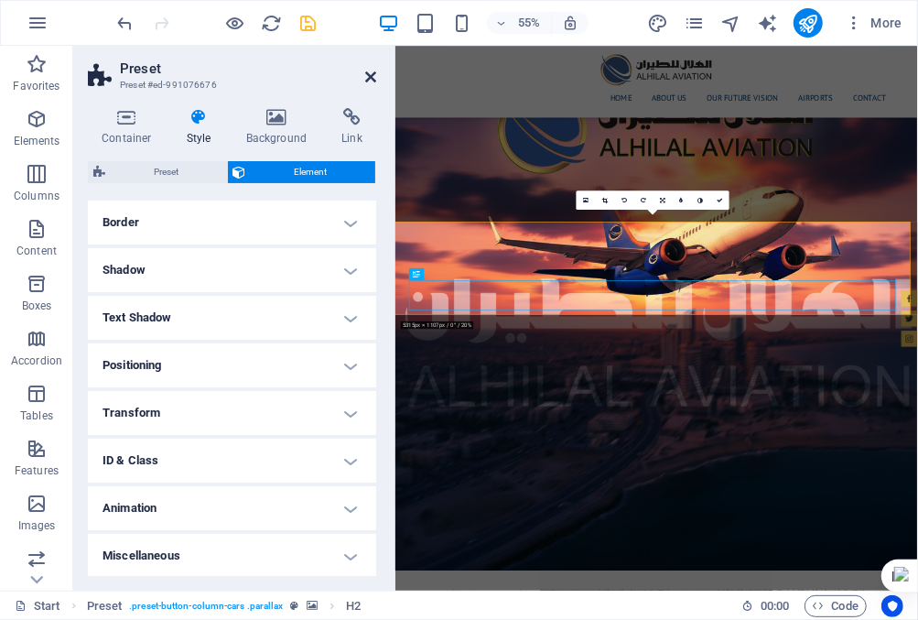
click at [374, 70] on icon at bounding box center [370, 77] width 11 height 15
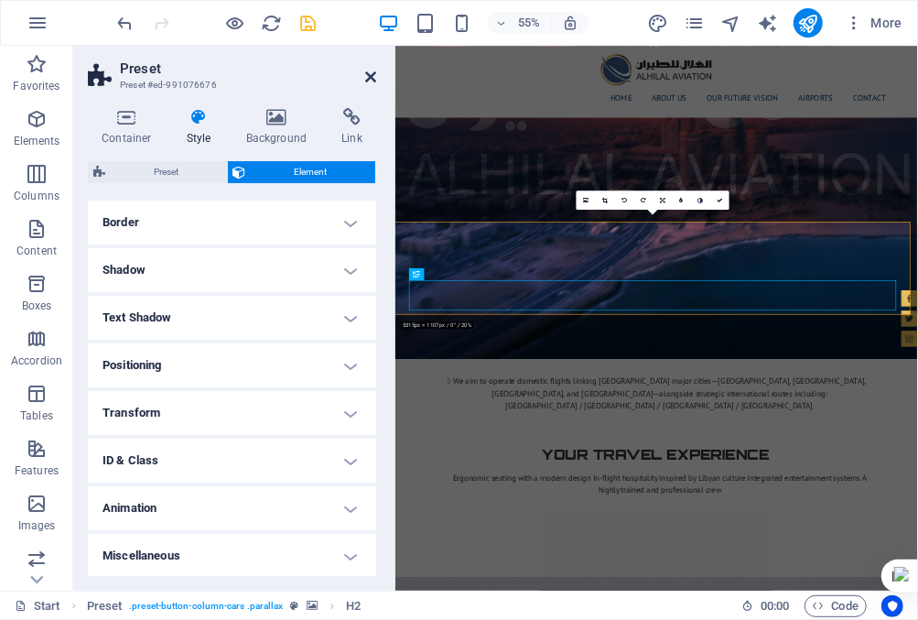
scroll to position [2391, 0]
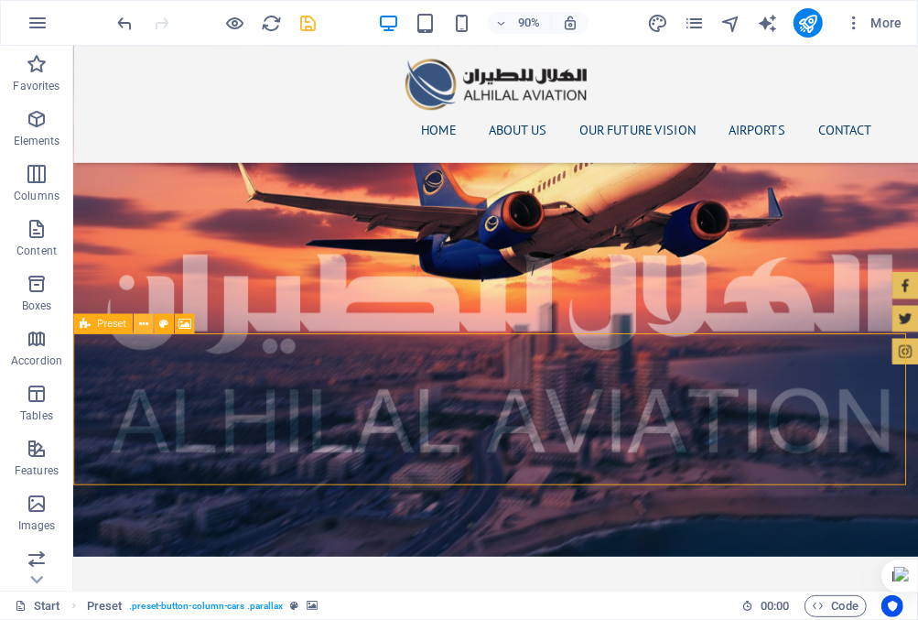
click at [147, 326] on button at bounding box center [143, 324] width 20 height 20
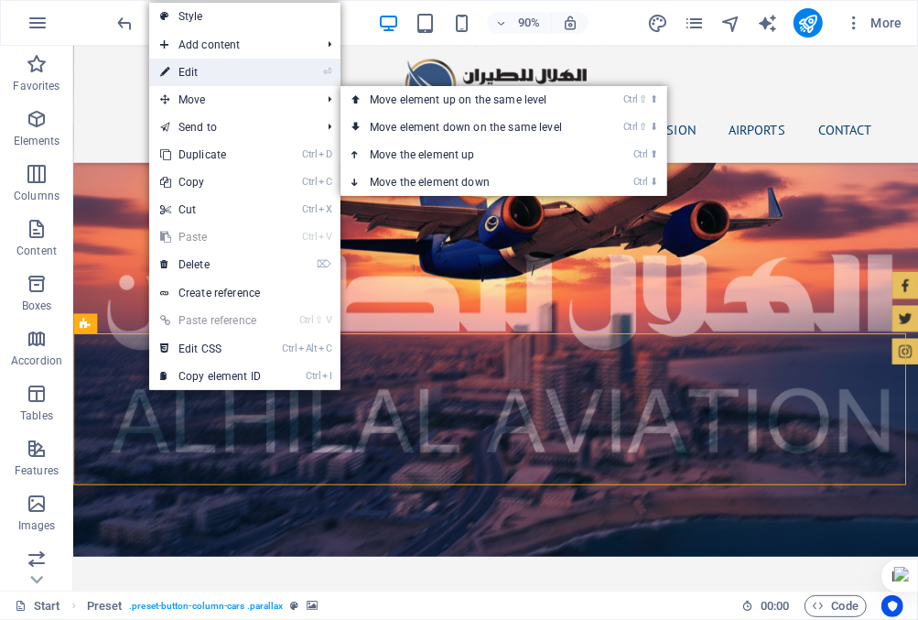
click at [244, 77] on link "⏎ Edit" at bounding box center [210, 72] width 123 height 27
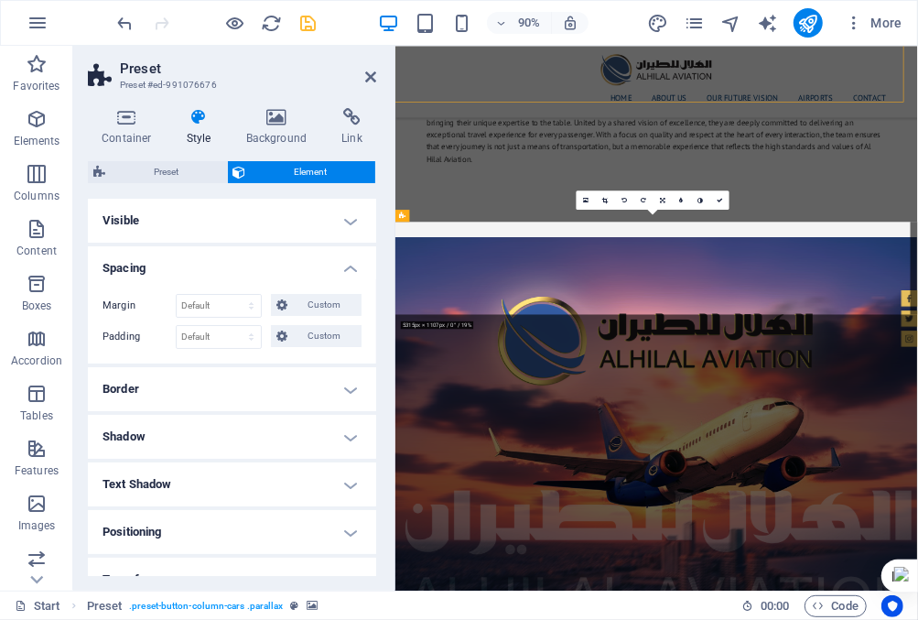
scroll to position [2777, 0]
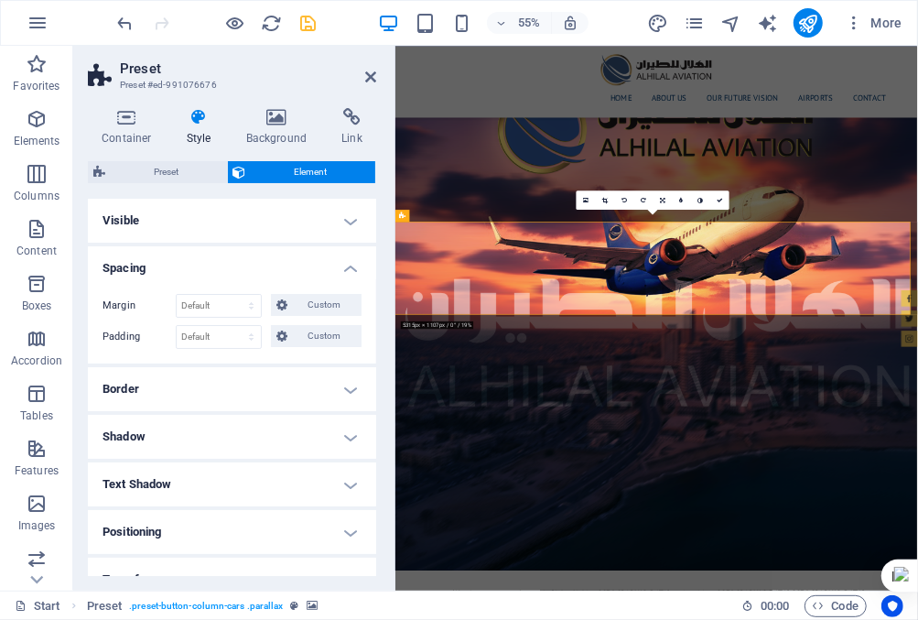
click at [239, 396] on h4 "Border" at bounding box center [232, 389] width 288 height 44
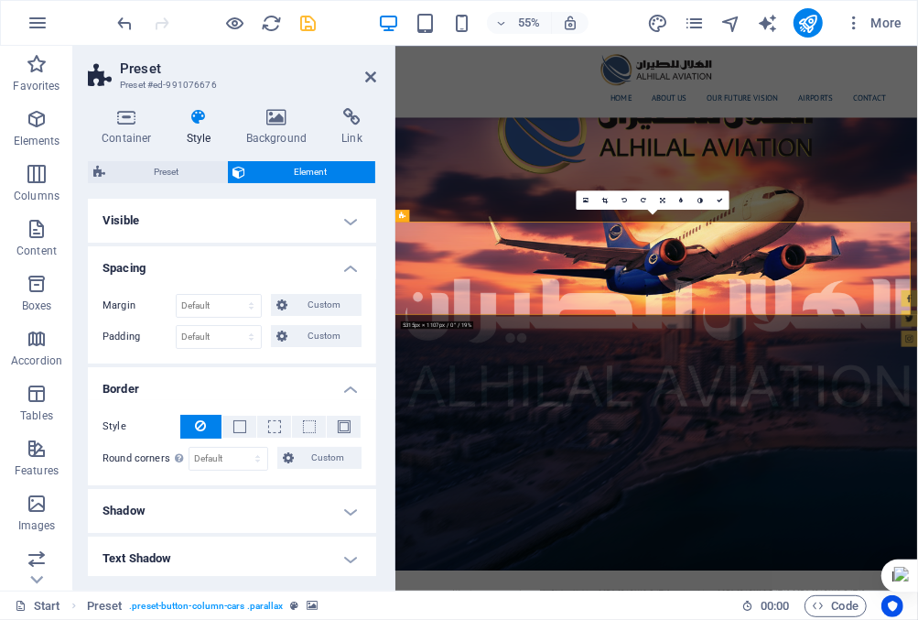
scroll to position [92, 0]
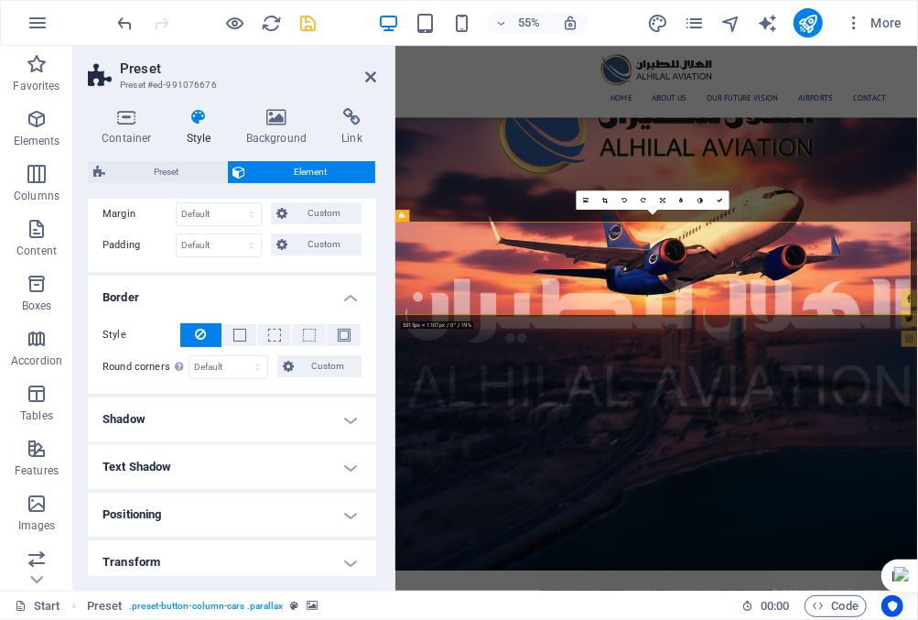
click at [285, 415] on h4 "Shadow" at bounding box center [232, 419] width 288 height 44
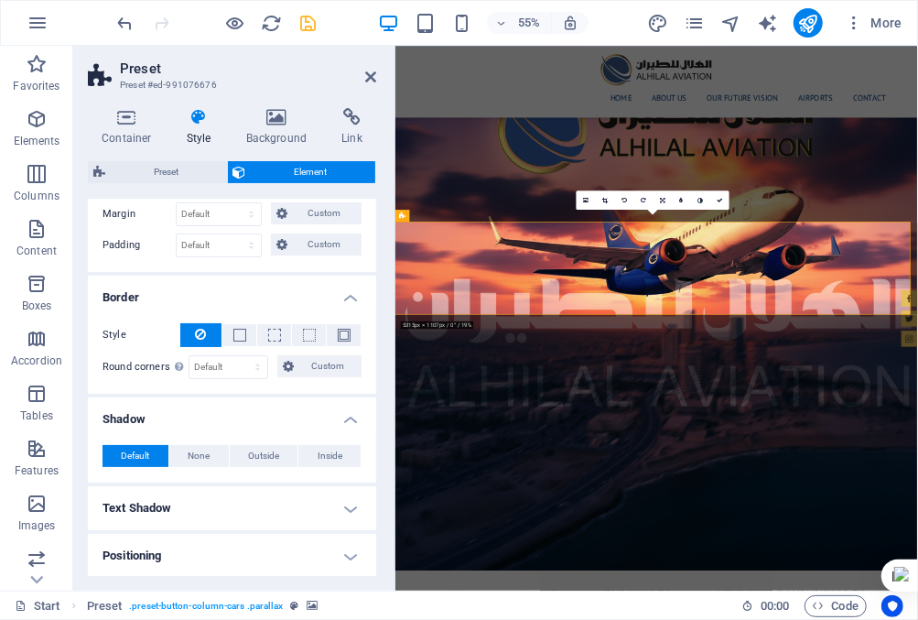
scroll to position [275, 0]
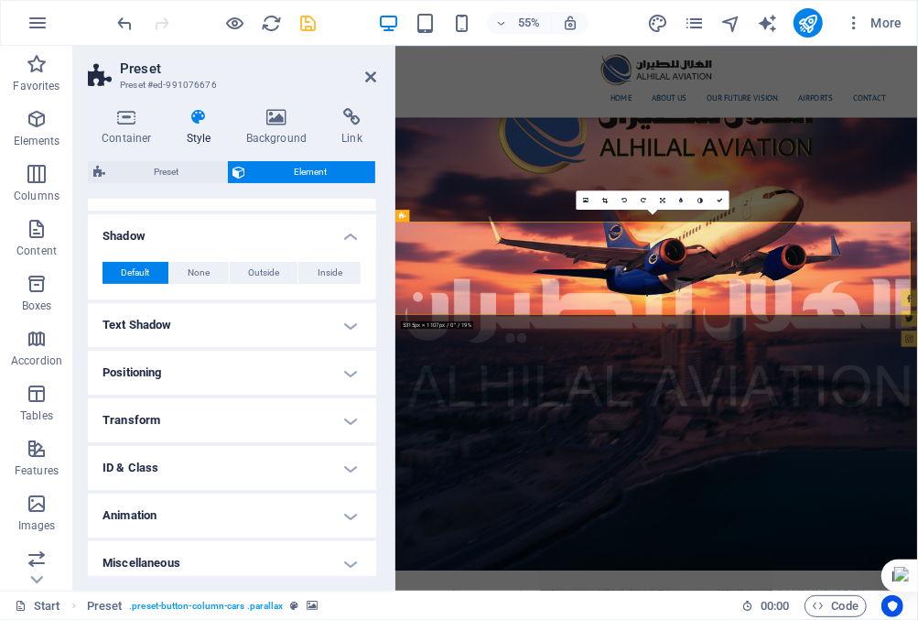
click at [300, 329] on h4 "Text Shadow" at bounding box center [232, 325] width 288 height 44
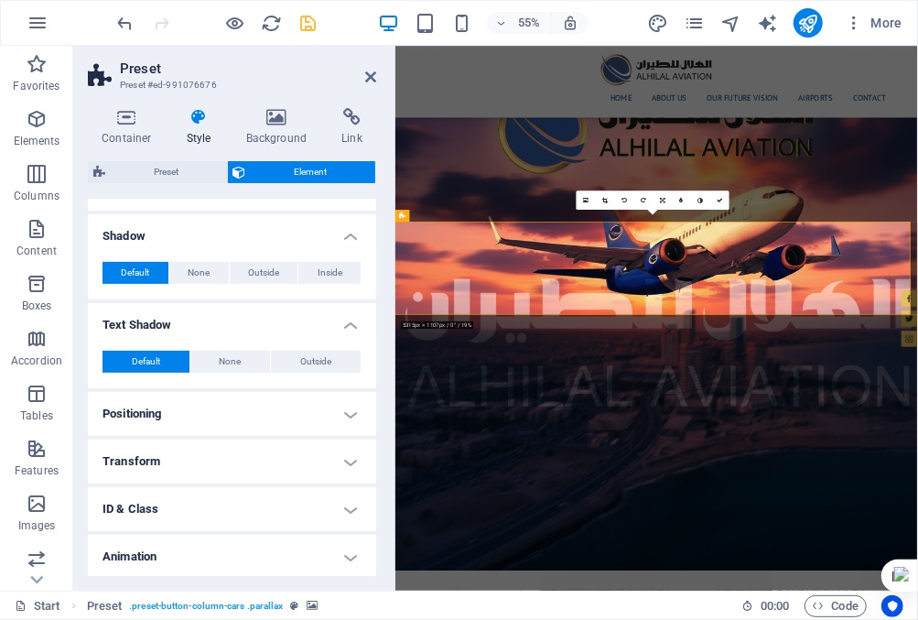
click at [293, 405] on h4 "Positioning" at bounding box center [232, 414] width 288 height 44
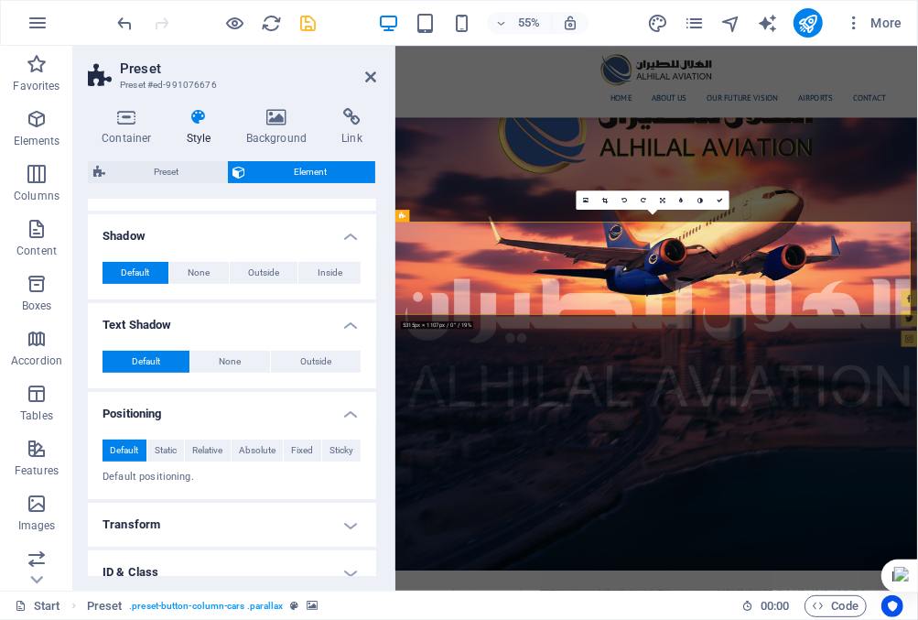
scroll to position [385, 0]
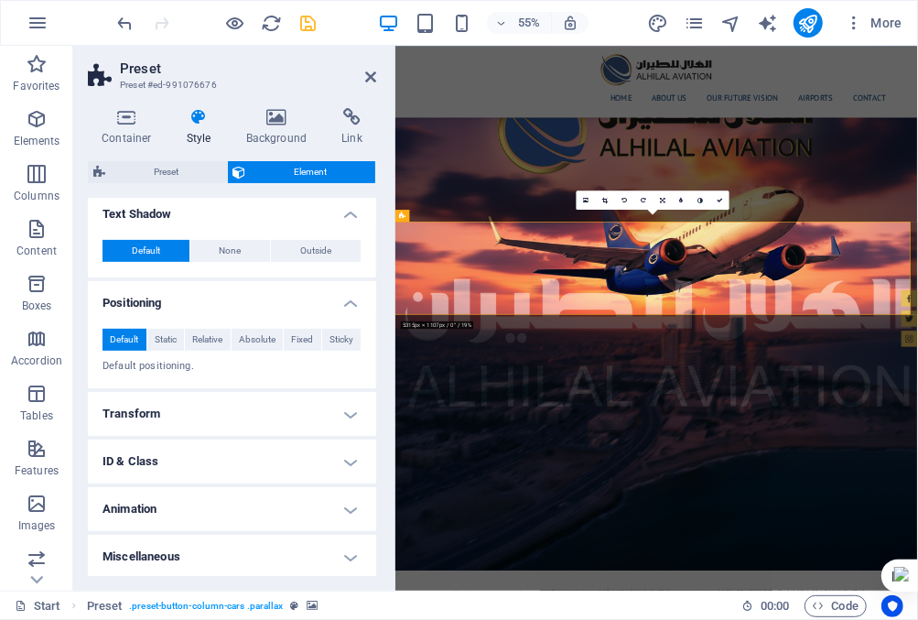
click at [288, 417] on h4 "Transform" at bounding box center [232, 414] width 288 height 44
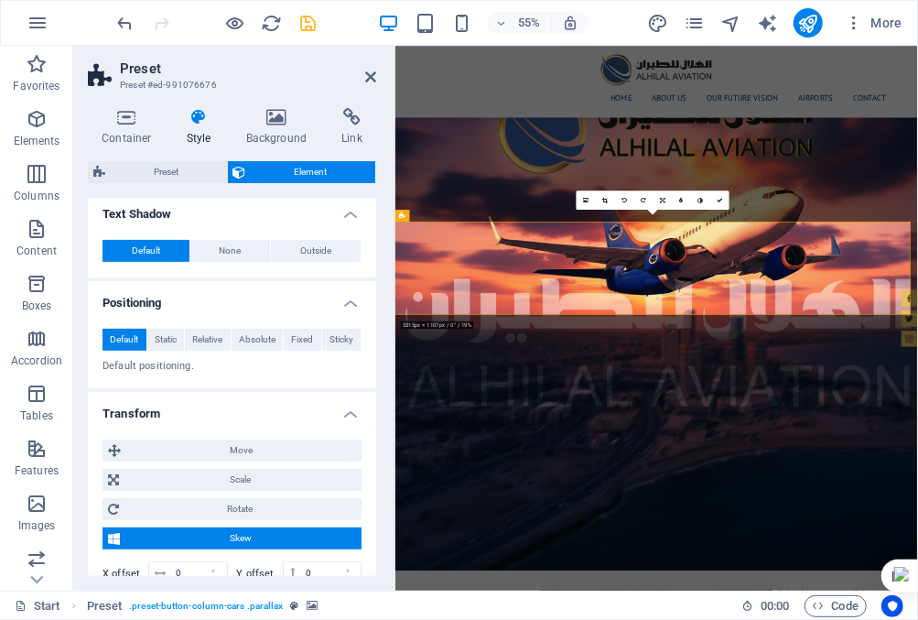
scroll to position [554, 0]
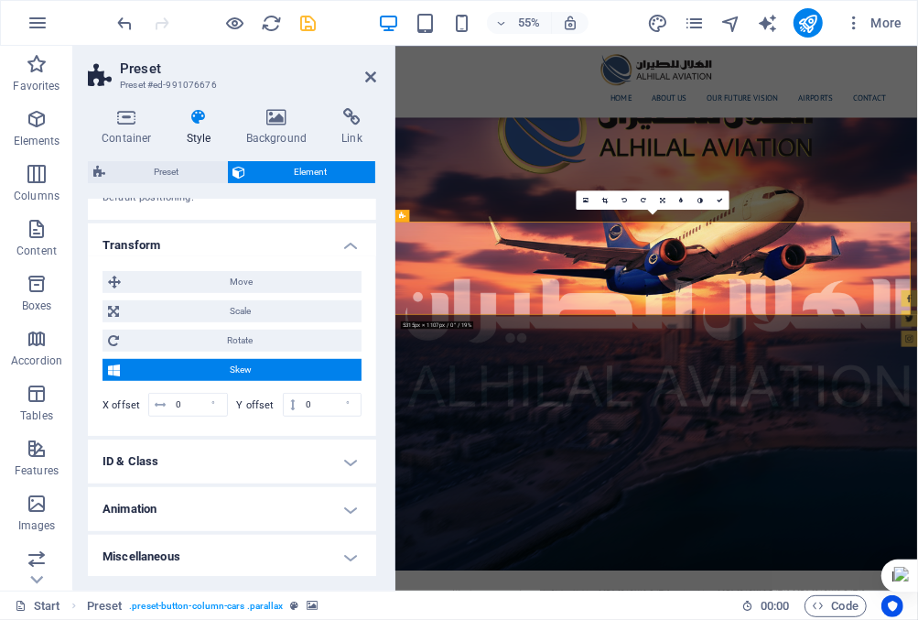
click at [287, 454] on h4 "ID & Class" at bounding box center [232, 461] width 288 height 44
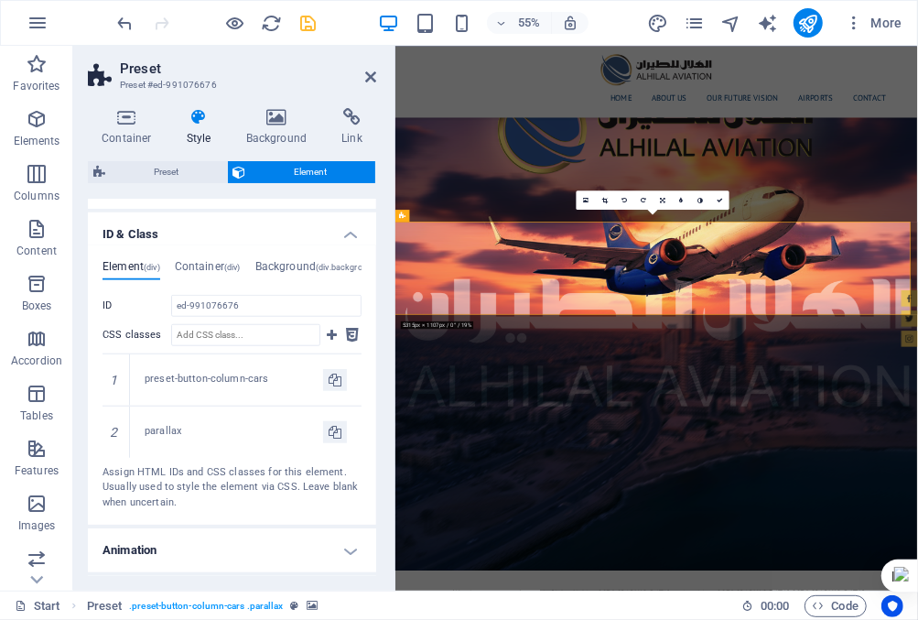
scroll to position [821, 0]
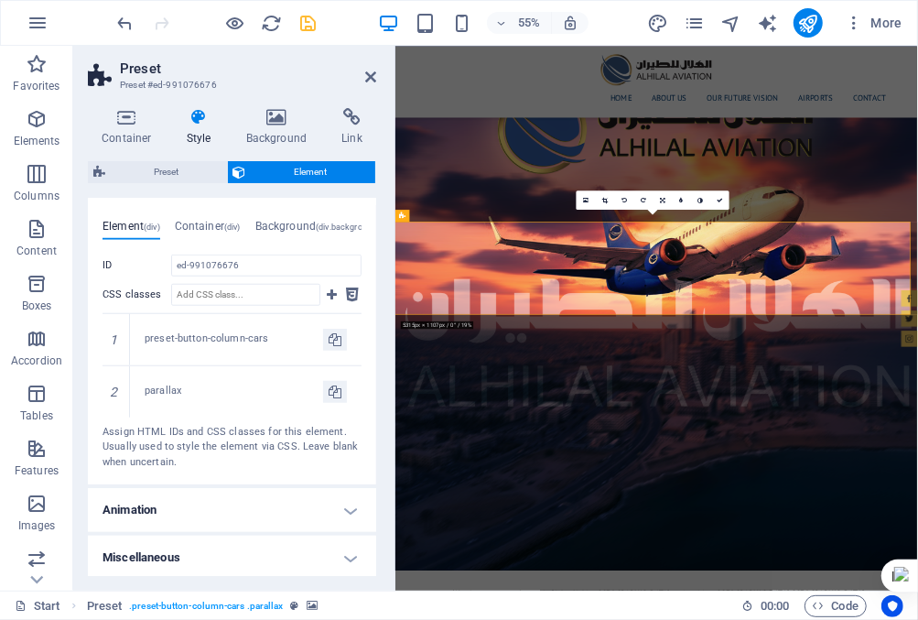
click at [282, 502] on h4 "Animation" at bounding box center [232, 510] width 288 height 44
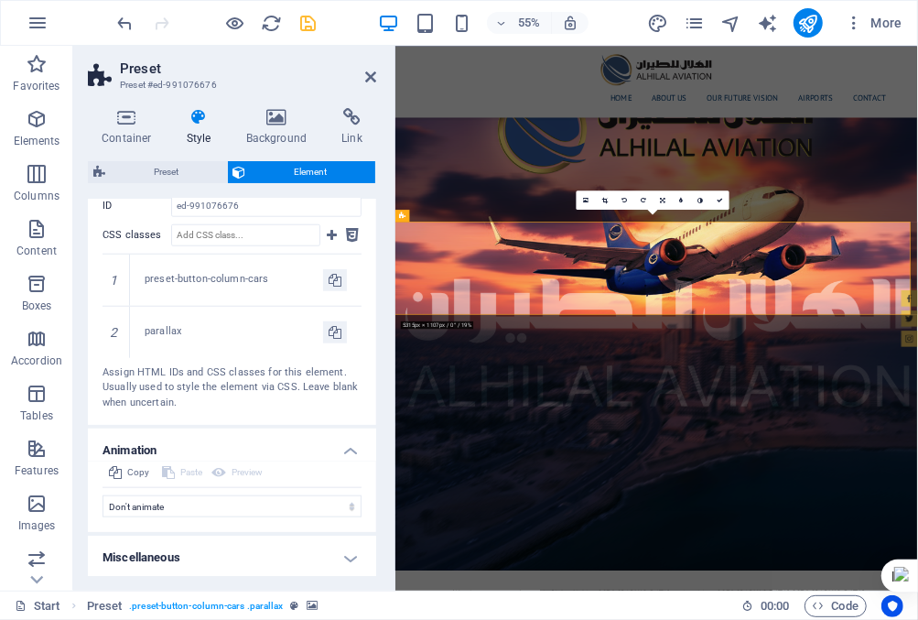
click at [281, 549] on h4 "Miscellaneous" at bounding box center [232, 558] width 288 height 44
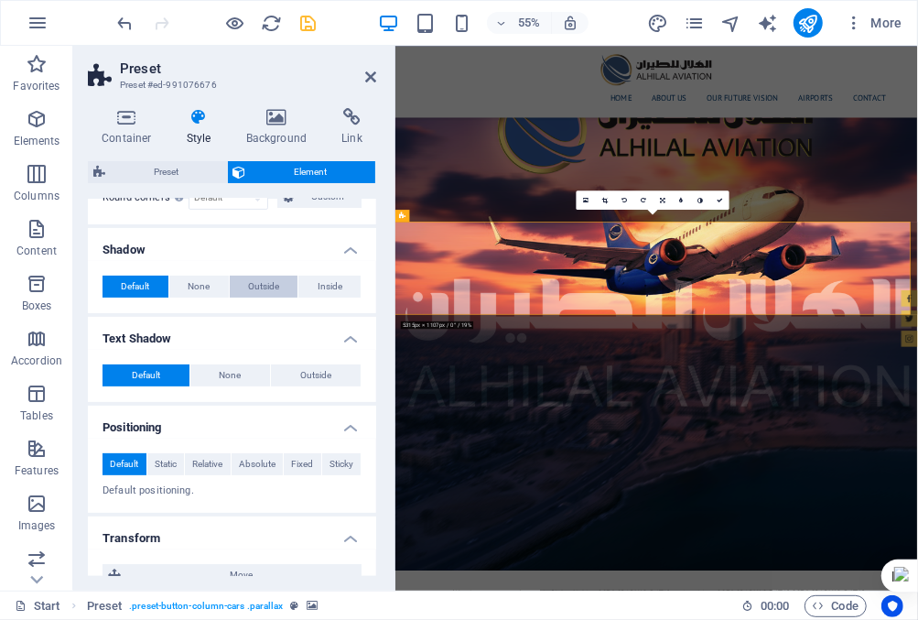
scroll to position [0, 0]
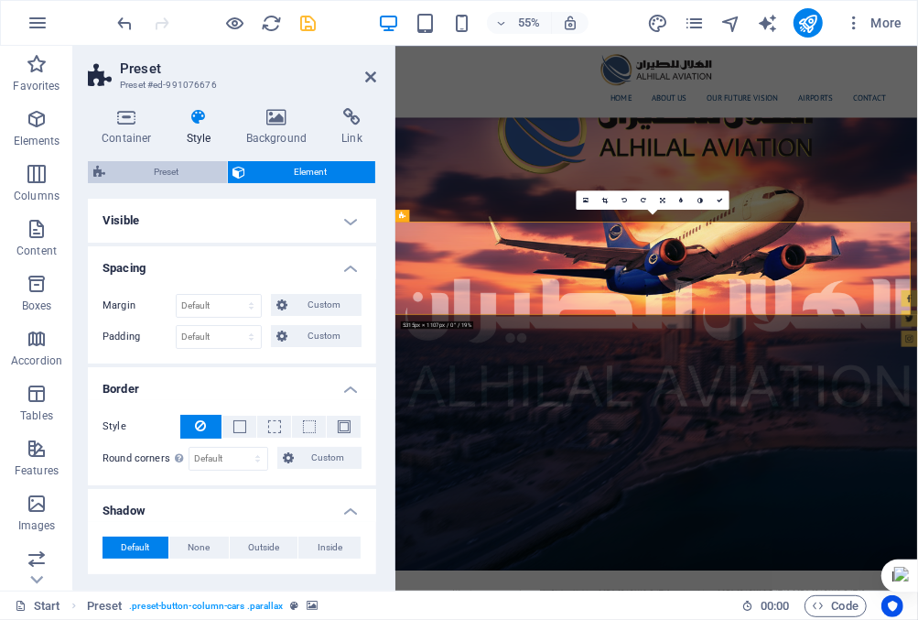
click at [175, 171] on span "Preset" at bounding box center [166, 172] width 111 height 22
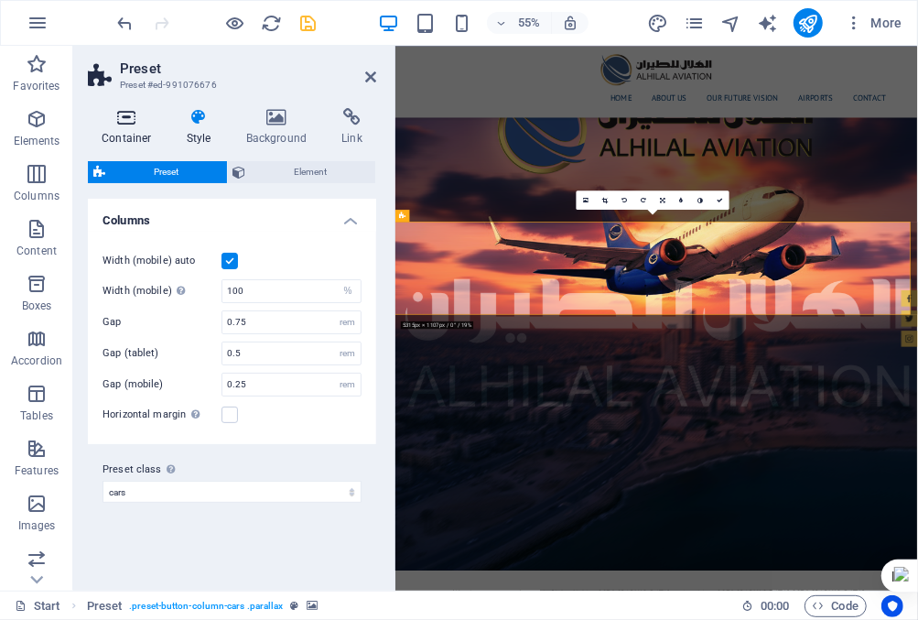
click at [123, 121] on icon at bounding box center [127, 117] width 78 height 18
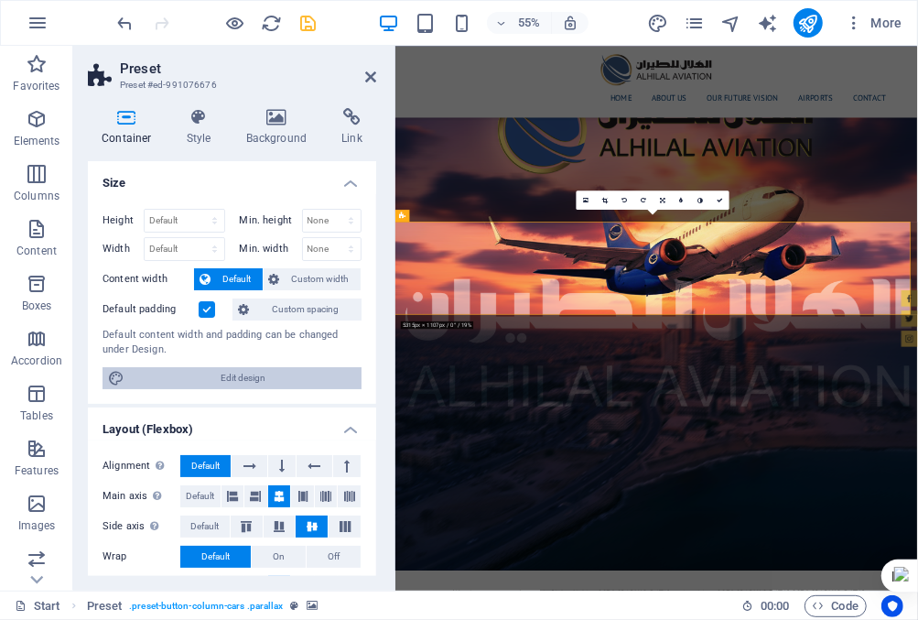
click at [245, 371] on span "Edit design" at bounding box center [243, 378] width 226 height 22
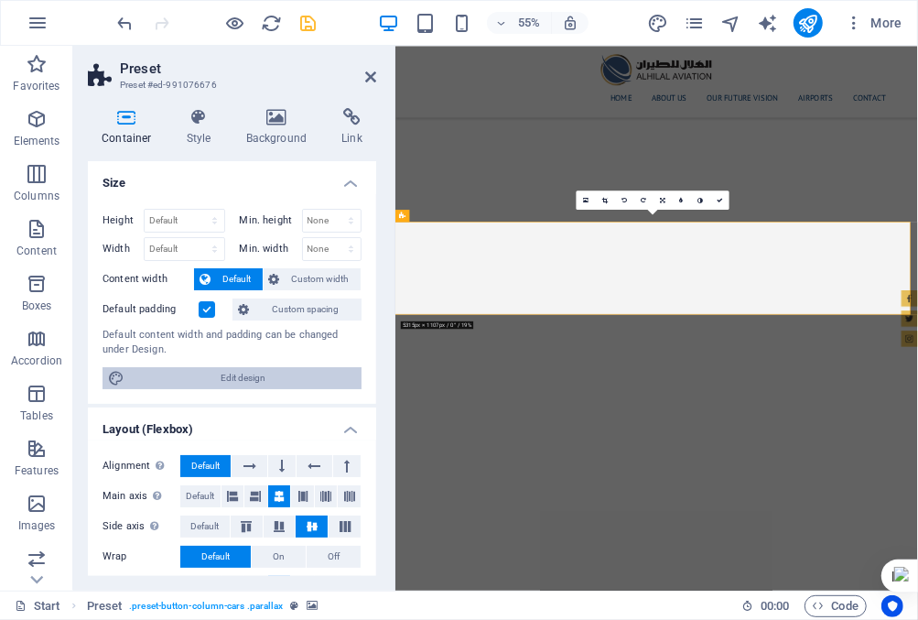
scroll to position [7184, 0]
select select "px"
select select "400"
select select "px"
select select "rem"
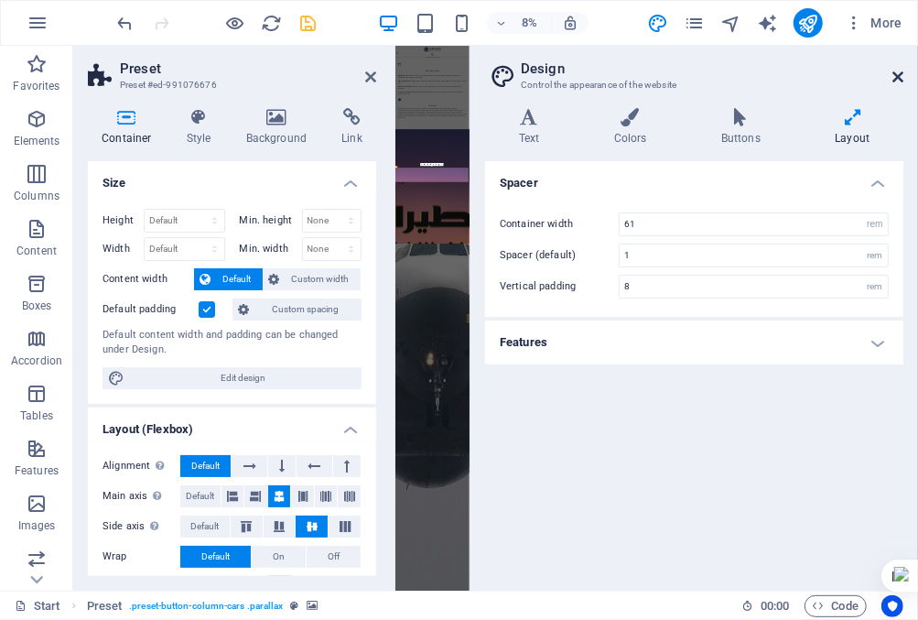
click at [898, 77] on icon at bounding box center [898, 77] width 11 height 15
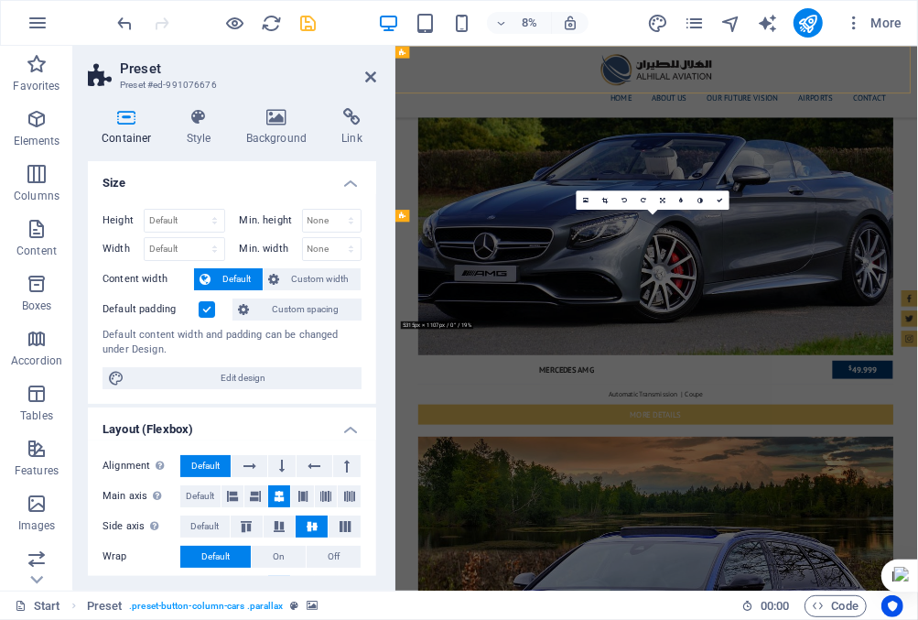
scroll to position [2777, 0]
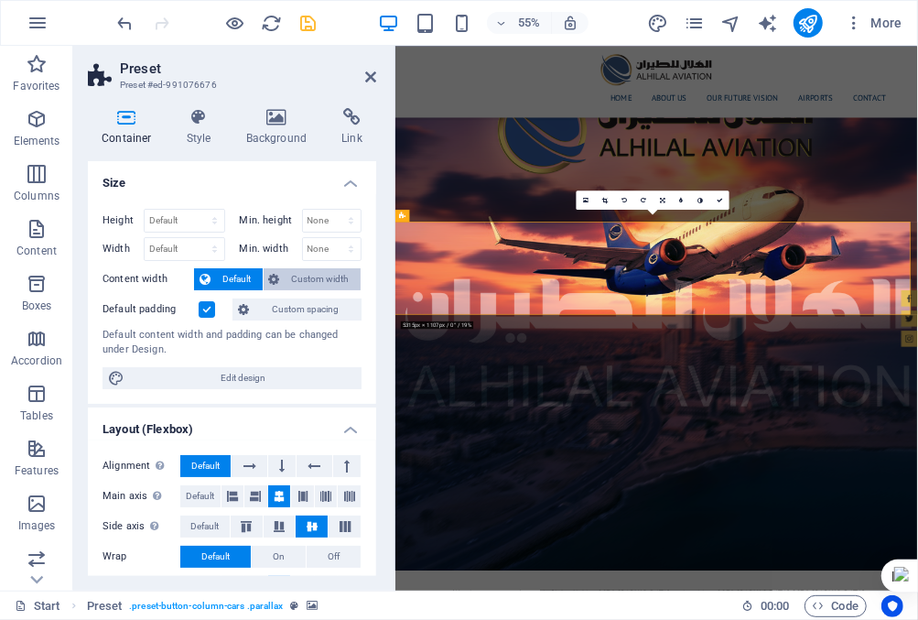
click at [303, 276] on span "Custom width" at bounding box center [321, 279] width 70 height 22
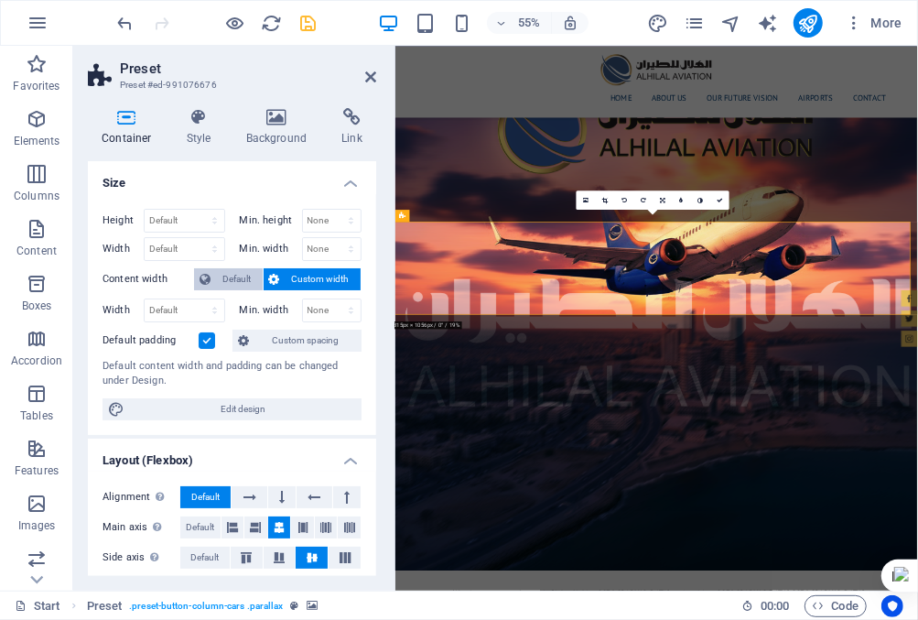
click at [227, 276] on span "Default" at bounding box center [236, 279] width 41 height 22
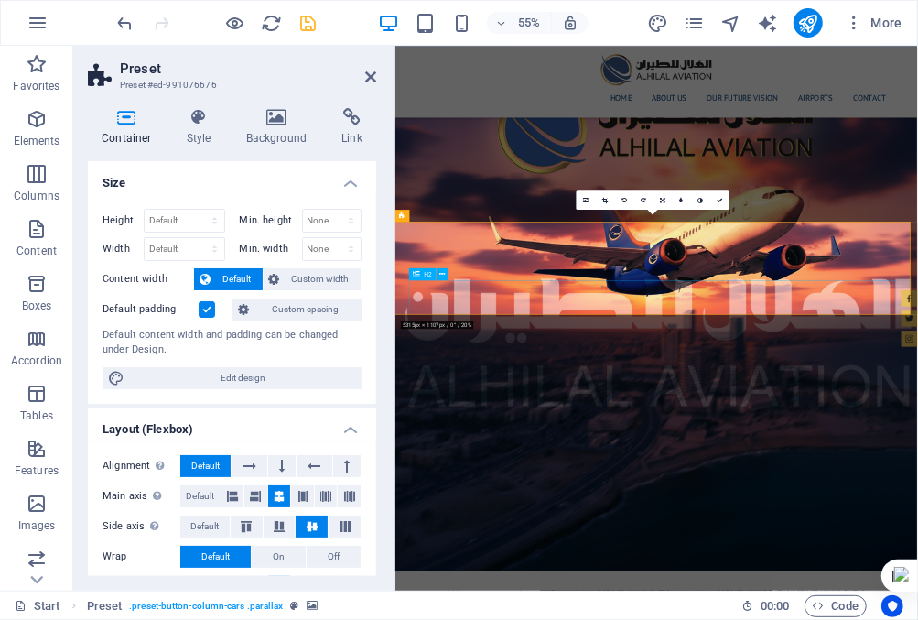
click at [199, 119] on icon at bounding box center [199, 117] width 52 height 18
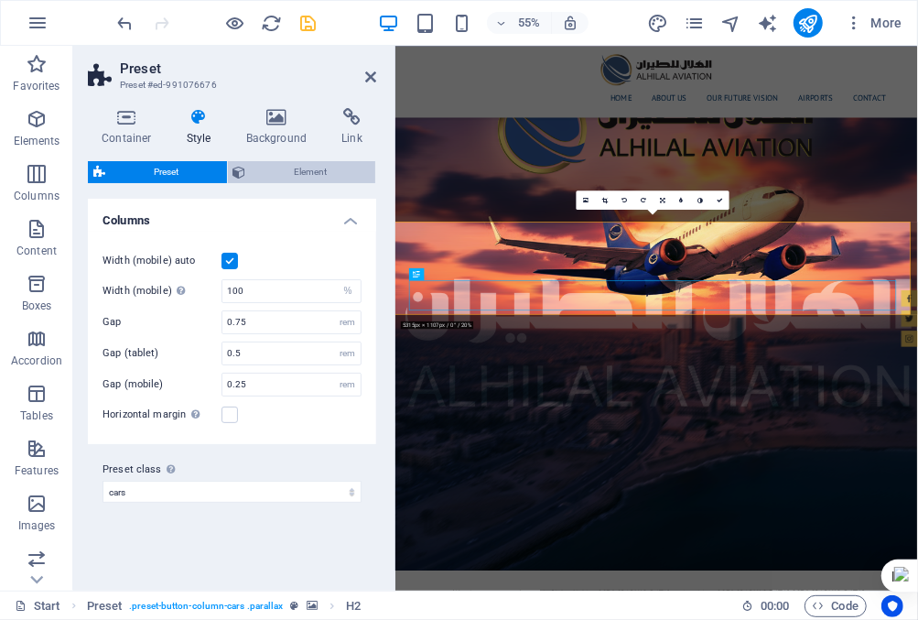
click at [273, 162] on span "Element" at bounding box center [311, 172] width 119 height 22
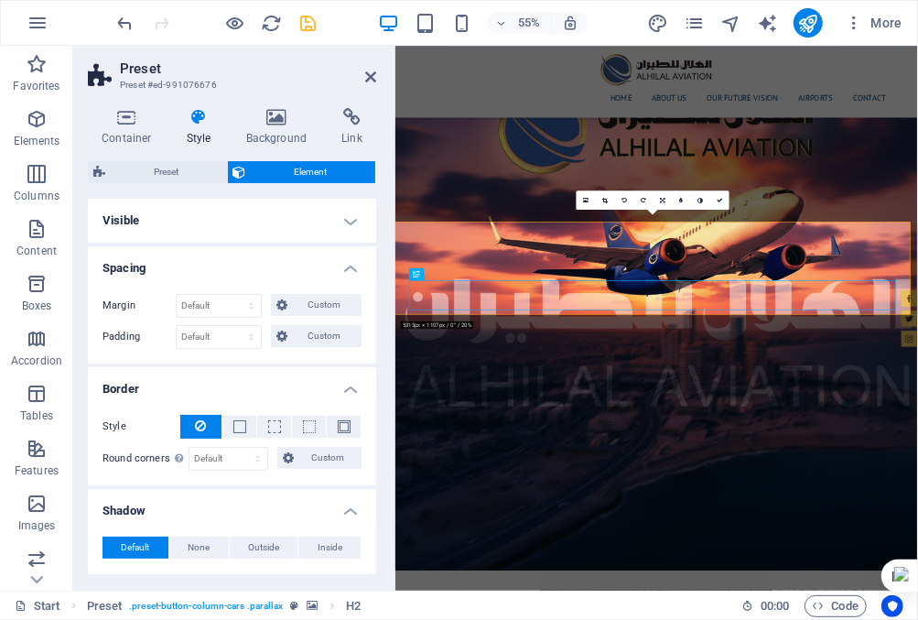
click at [267, 214] on h4 "Visible" at bounding box center [232, 221] width 288 height 44
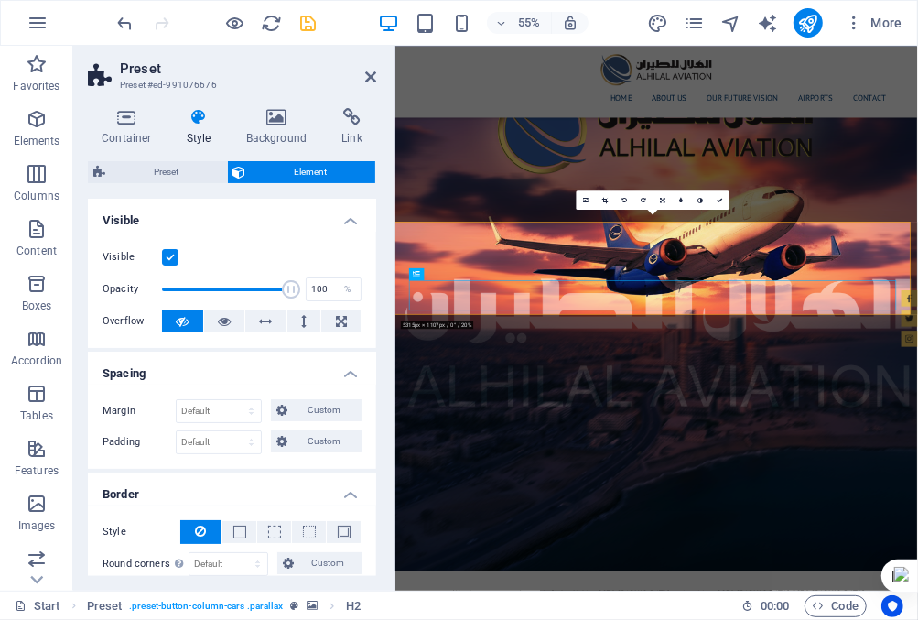
click at [344, 219] on h4 "Visible" at bounding box center [232, 215] width 288 height 33
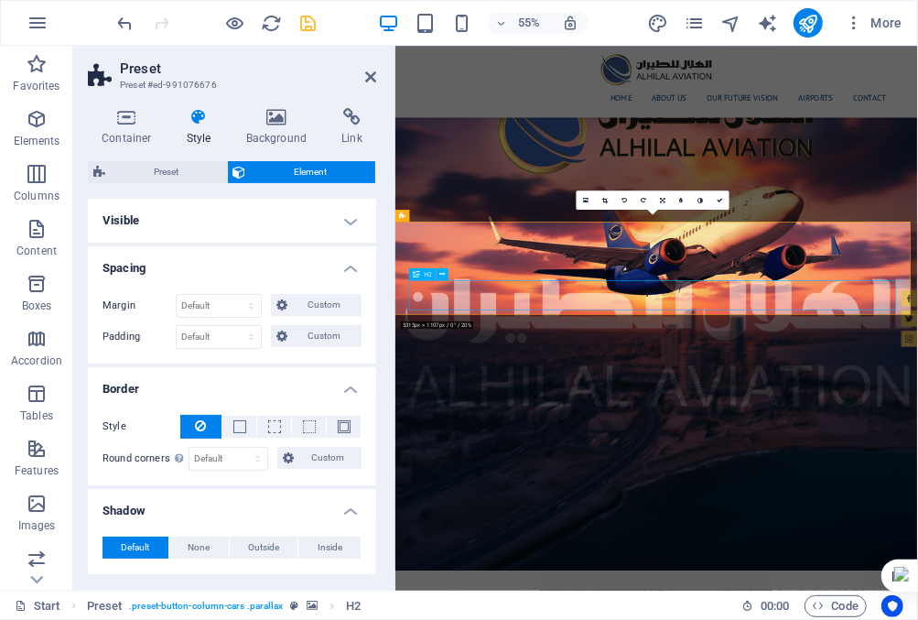
click at [135, 122] on icon at bounding box center [127, 117] width 78 height 18
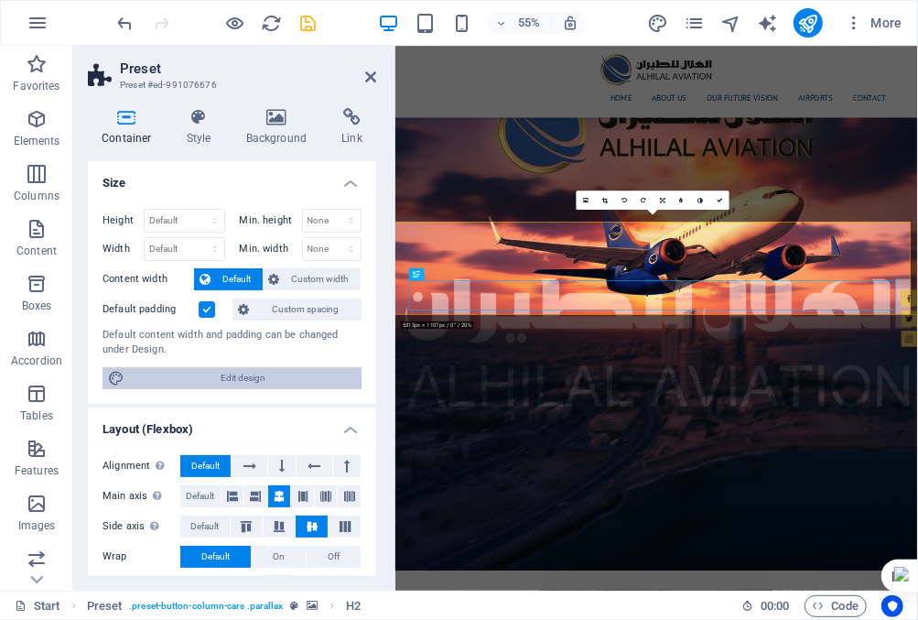
click at [218, 376] on span "Edit design" at bounding box center [243, 378] width 226 height 22
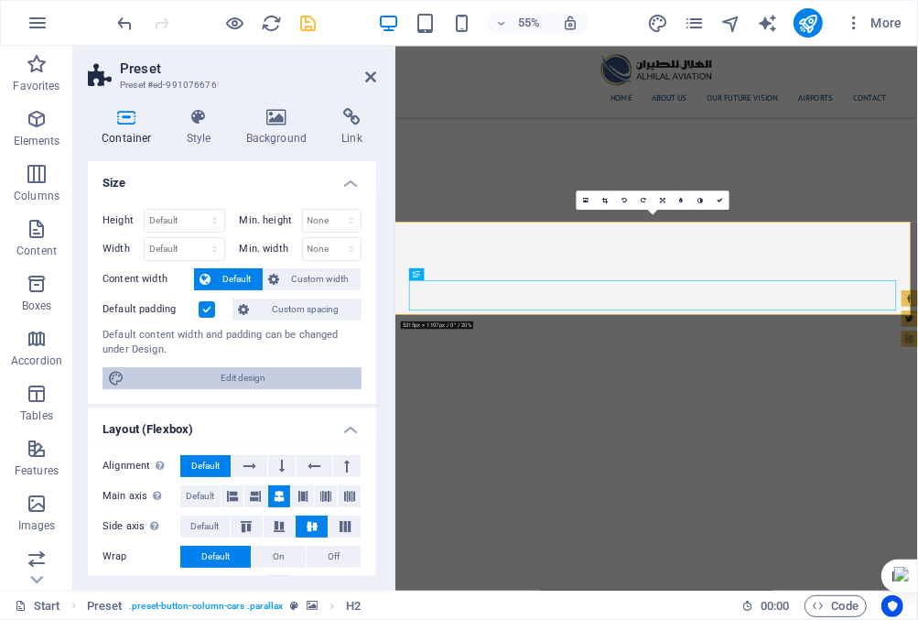
scroll to position [7184, 0]
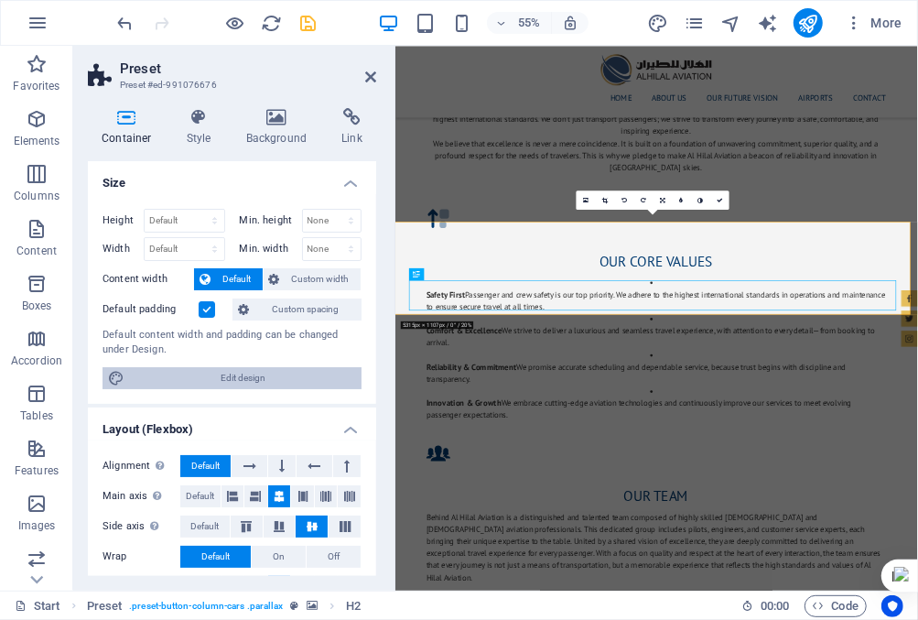
select select "rem"
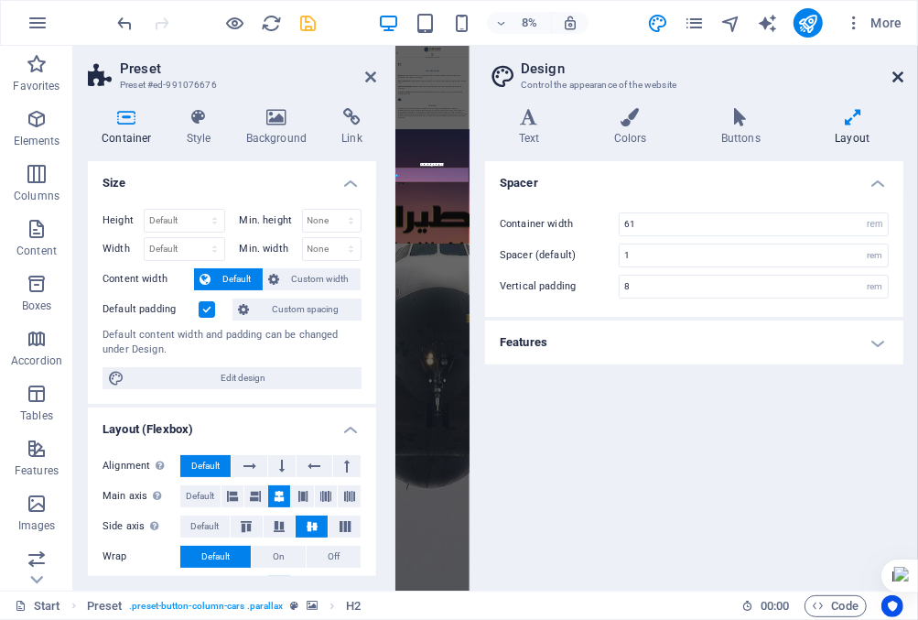
click at [898, 77] on icon at bounding box center [898, 77] width 11 height 15
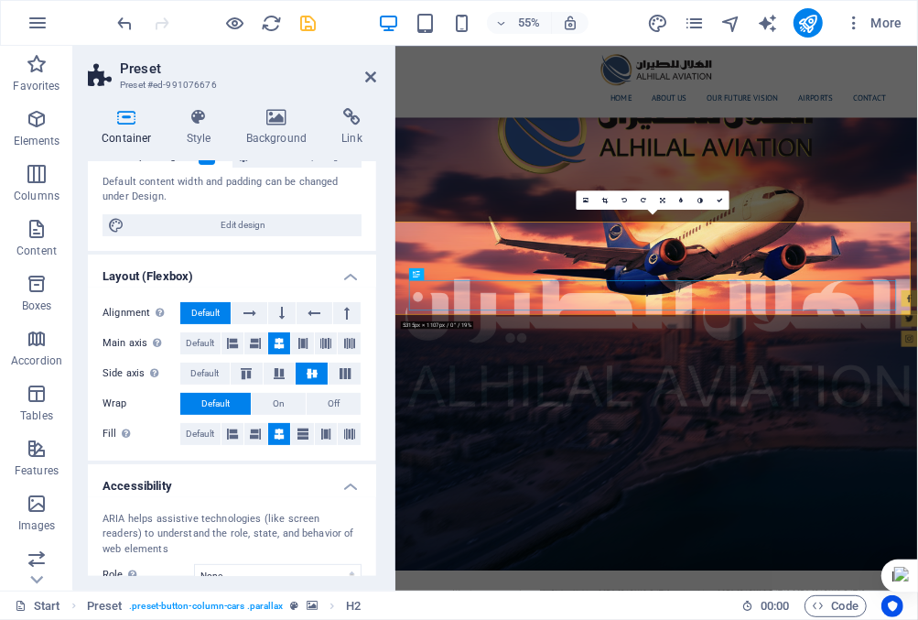
scroll to position [183, 0]
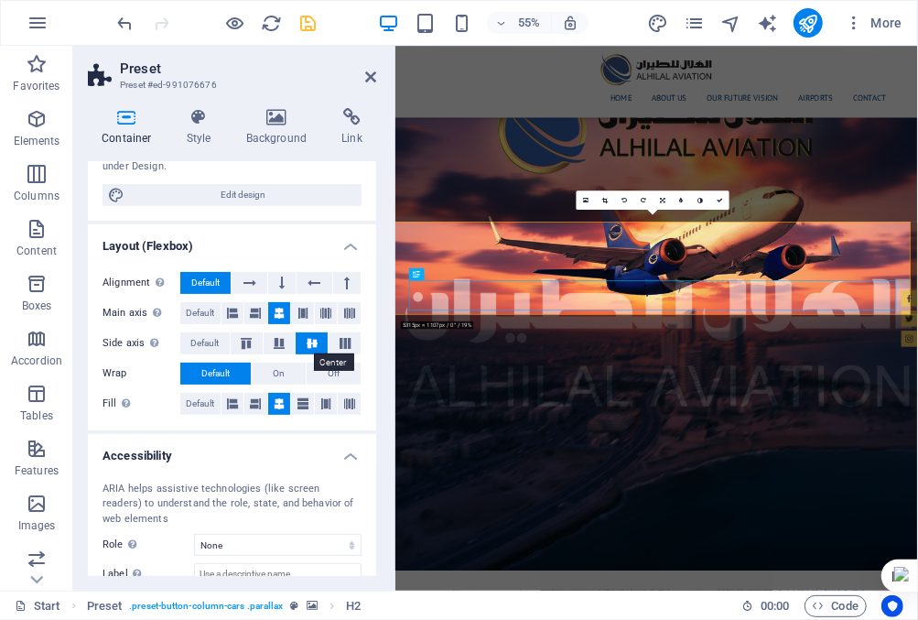
click at [312, 340] on icon at bounding box center [312, 343] width 22 height 11
click at [282, 283] on icon at bounding box center [281, 283] width 5 height 22
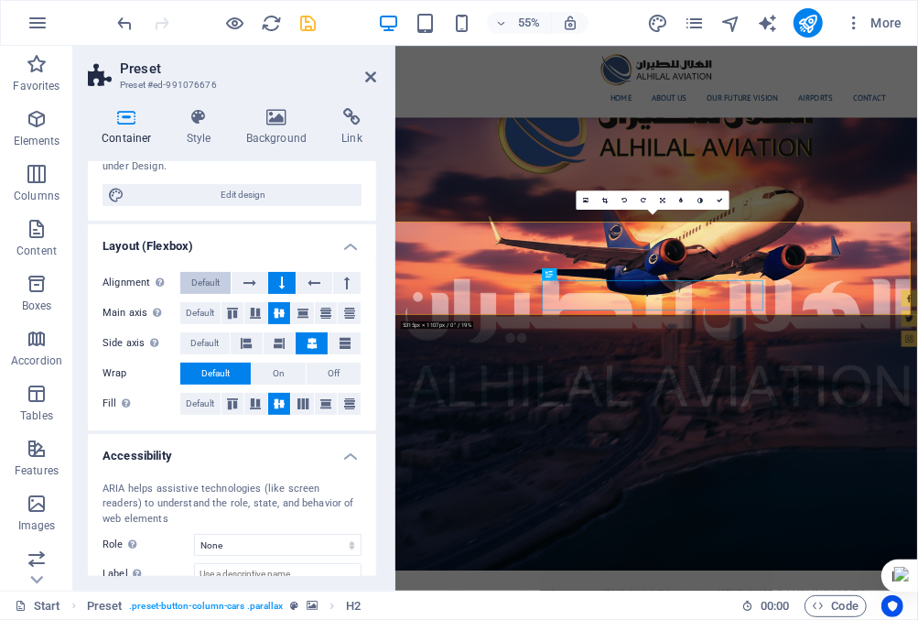
click at [206, 282] on span "Default" at bounding box center [205, 283] width 28 height 22
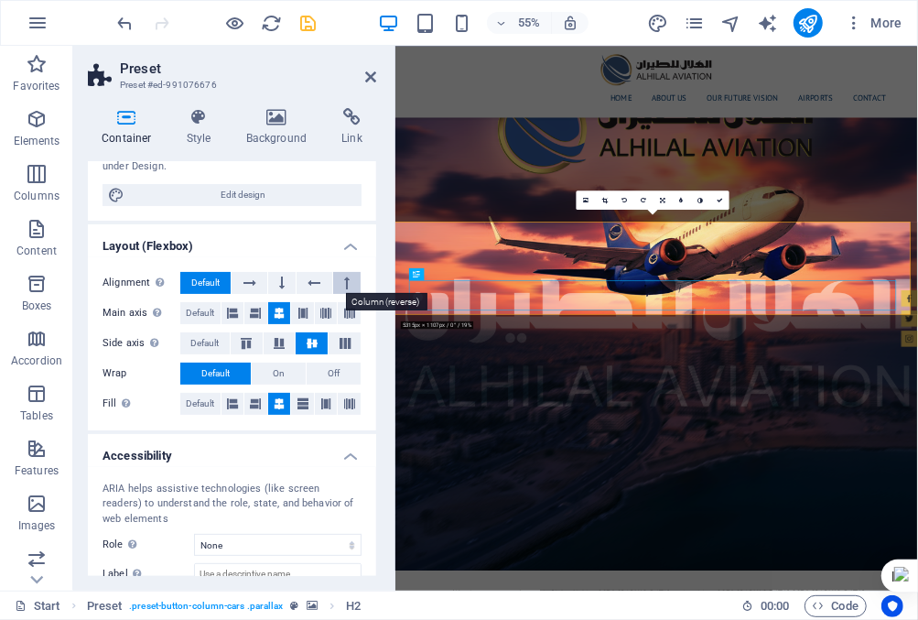
click at [346, 284] on icon at bounding box center [346, 283] width 5 height 22
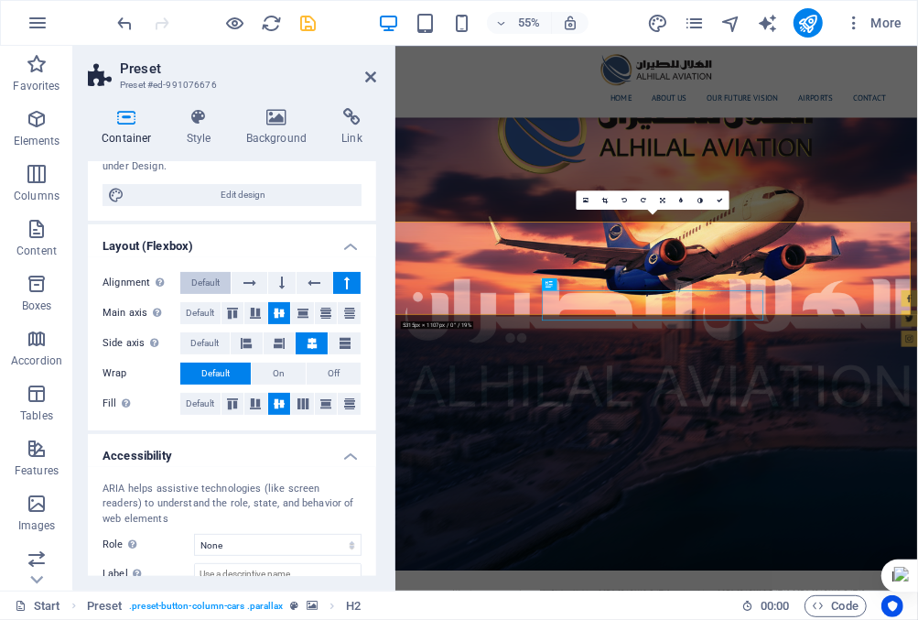
click at [206, 283] on span "Default" at bounding box center [205, 283] width 28 height 22
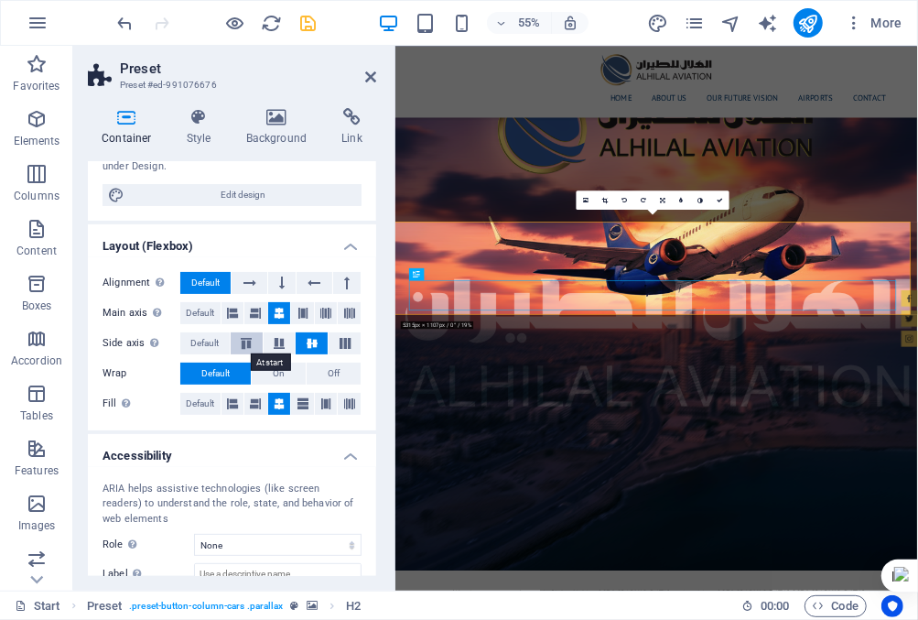
click at [244, 341] on icon at bounding box center [246, 343] width 22 height 11
click at [211, 343] on span "Default" at bounding box center [204, 343] width 28 height 22
click at [309, 341] on icon at bounding box center [312, 343] width 22 height 11
click at [195, 341] on span "Default" at bounding box center [204, 343] width 28 height 22
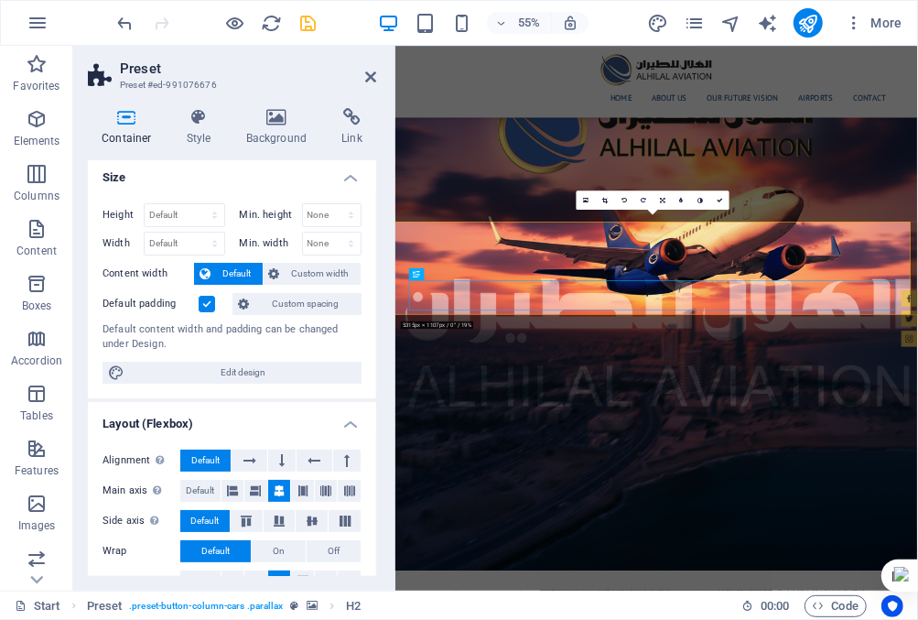
scroll to position [0, 0]
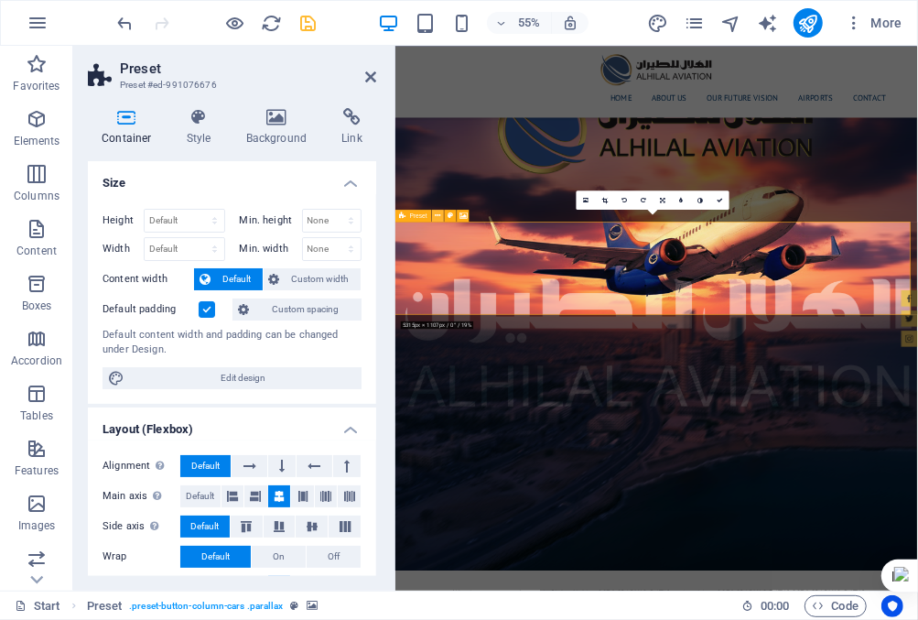
click at [438, 216] on icon at bounding box center [438, 215] width 5 height 11
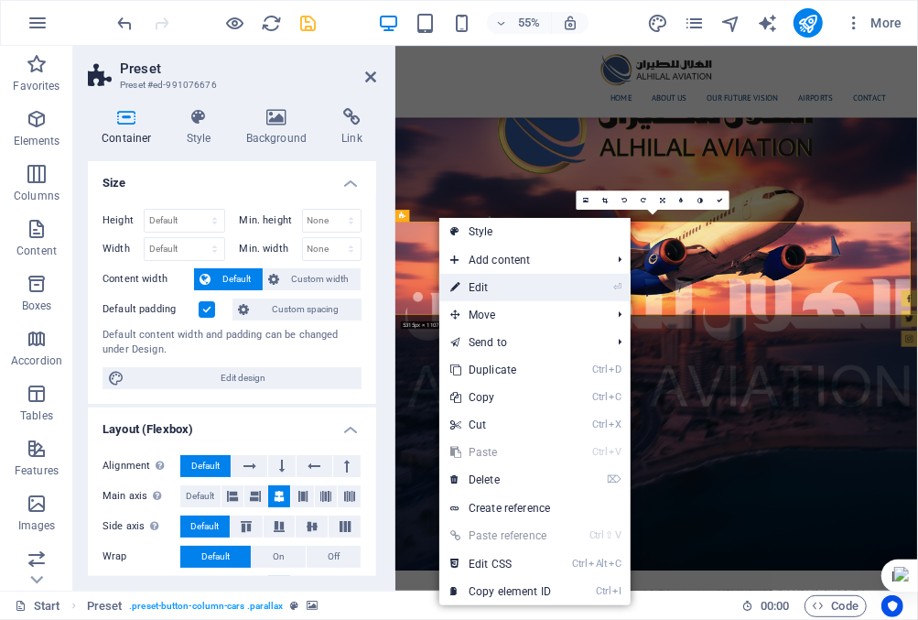
click at [474, 278] on link "⏎ Edit" at bounding box center [500, 287] width 123 height 27
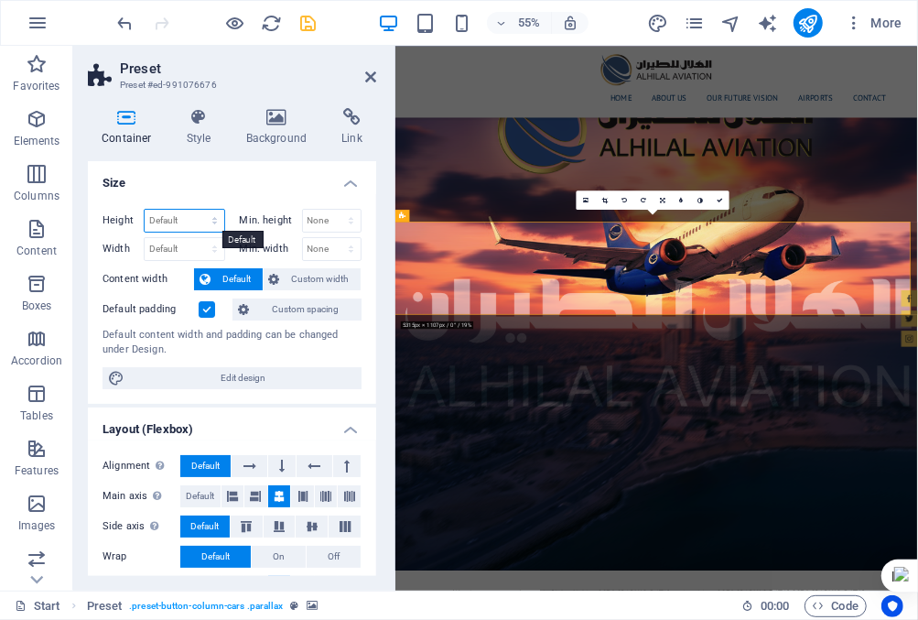
click at [197, 219] on select "Default px rem % vh vw" at bounding box center [185, 221] width 80 height 22
click at [333, 222] on select "None px rem % vh vw" at bounding box center [332, 221] width 59 height 22
click at [322, 273] on span "Custom width" at bounding box center [321, 279] width 70 height 22
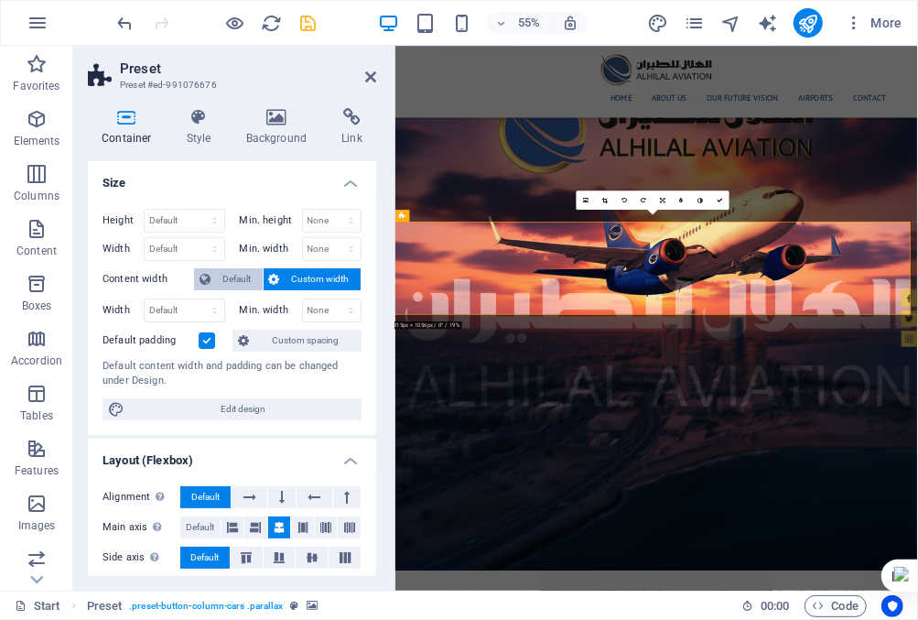
click at [244, 274] on span "Default" at bounding box center [236, 279] width 41 height 22
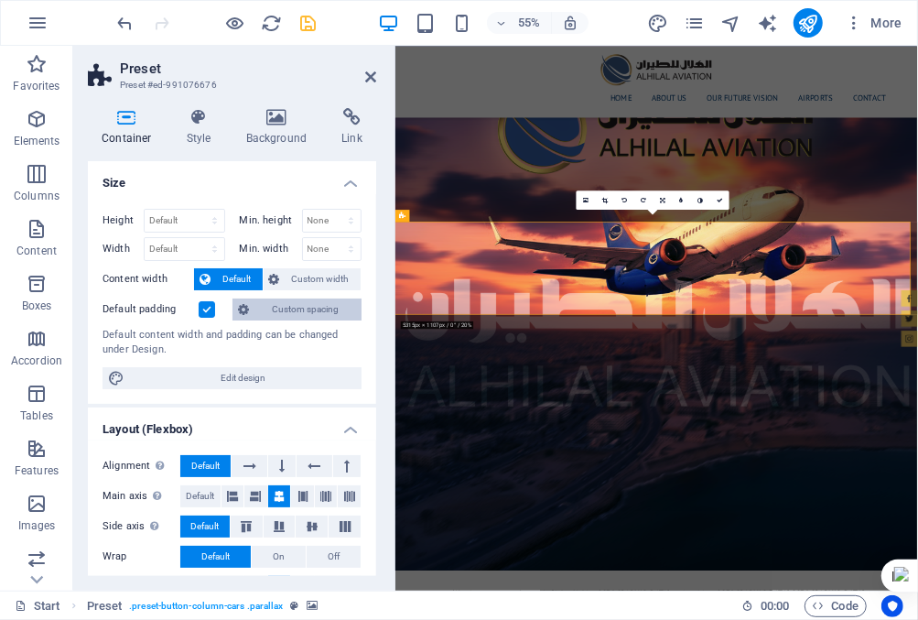
click at [283, 305] on span "Custom spacing" at bounding box center [306, 309] width 102 height 22
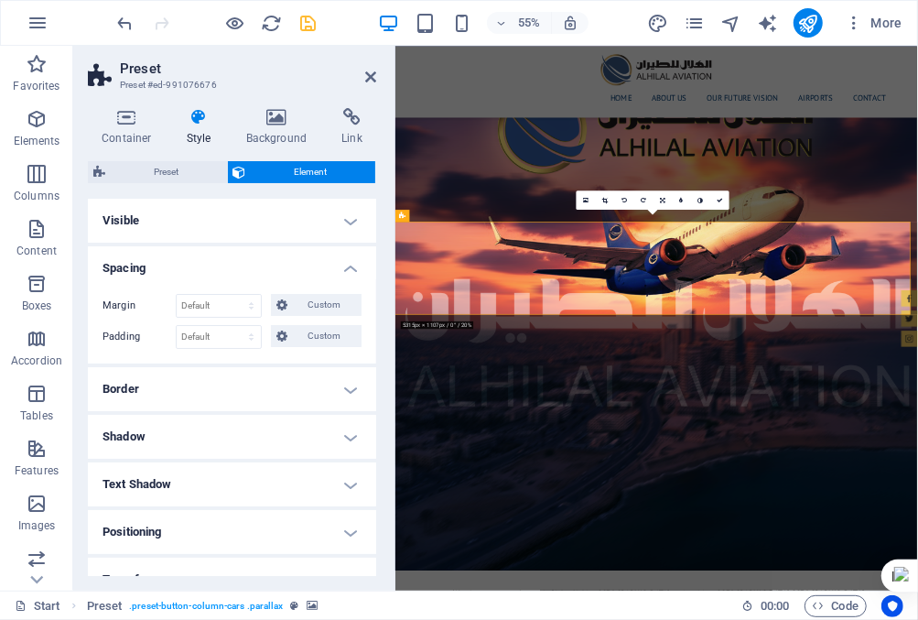
click at [316, 217] on h4 "Visible" at bounding box center [232, 221] width 288 height 44
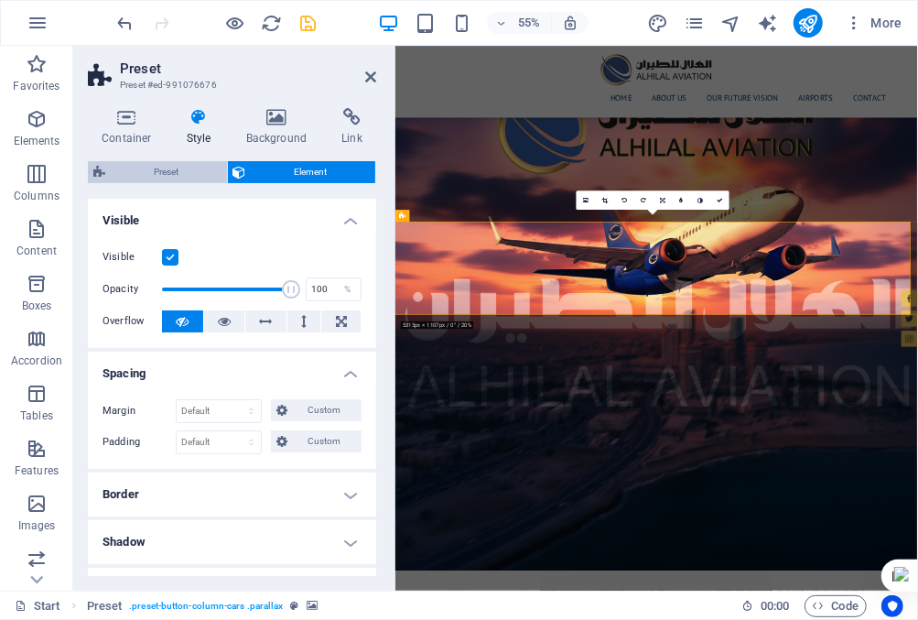
click at [202, 175] on span "Preset" at bounding box center [166, 172] width 111 height 22
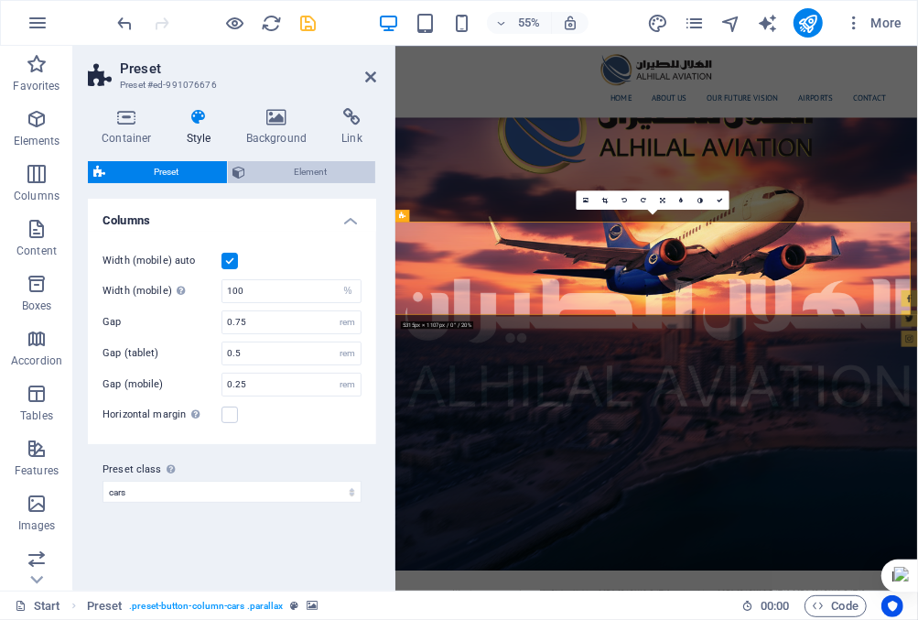
click at [306, 170] on span "Element" at bounding box center [311, 172] width 119 height 22
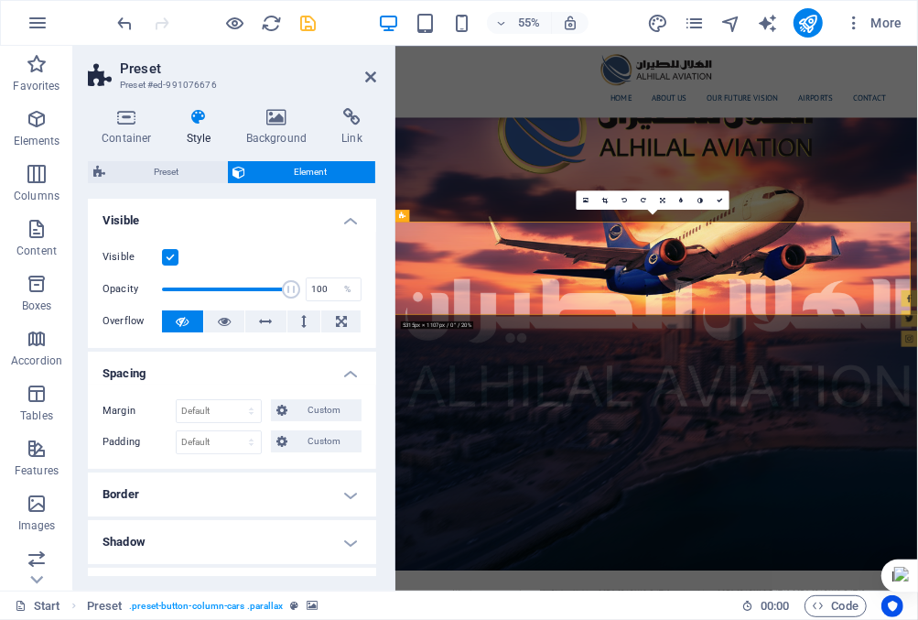
scroll to position [92, 0]
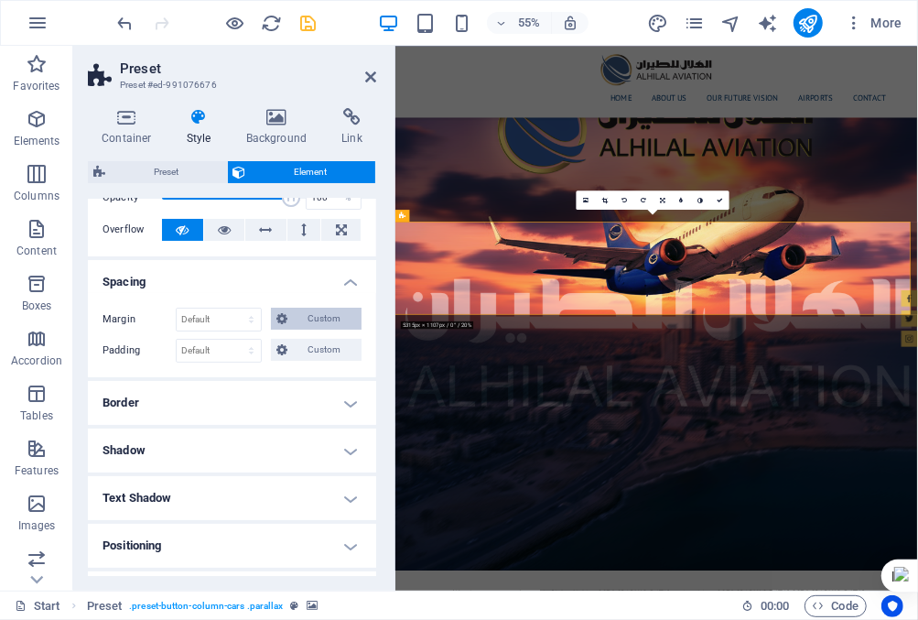
click at [302, 319] on span "Custom" at bounding box center [324, 319] width 63 height 22
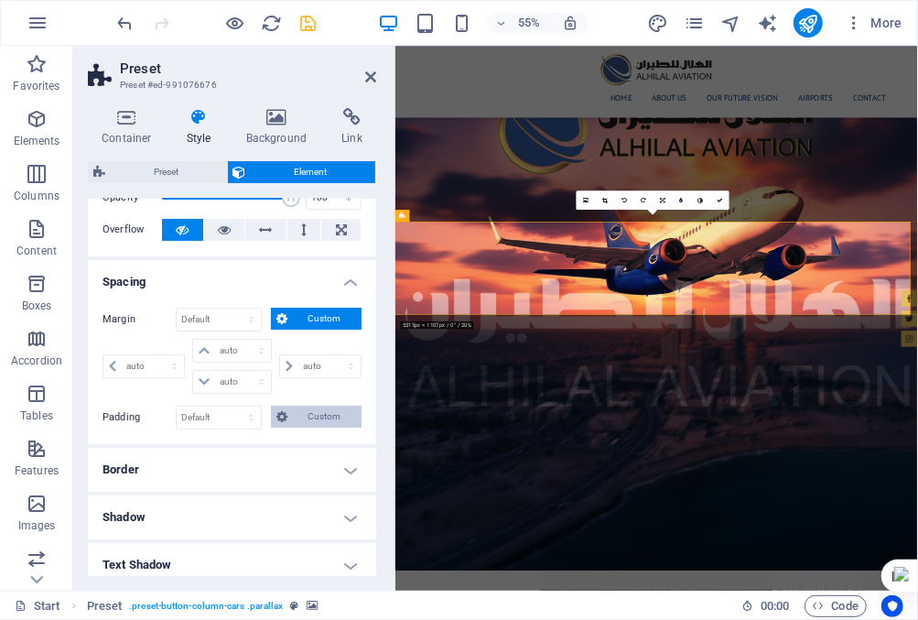
click at [304, 415] on span "Custom" at bounding box center [324, 417] width 63 height 22
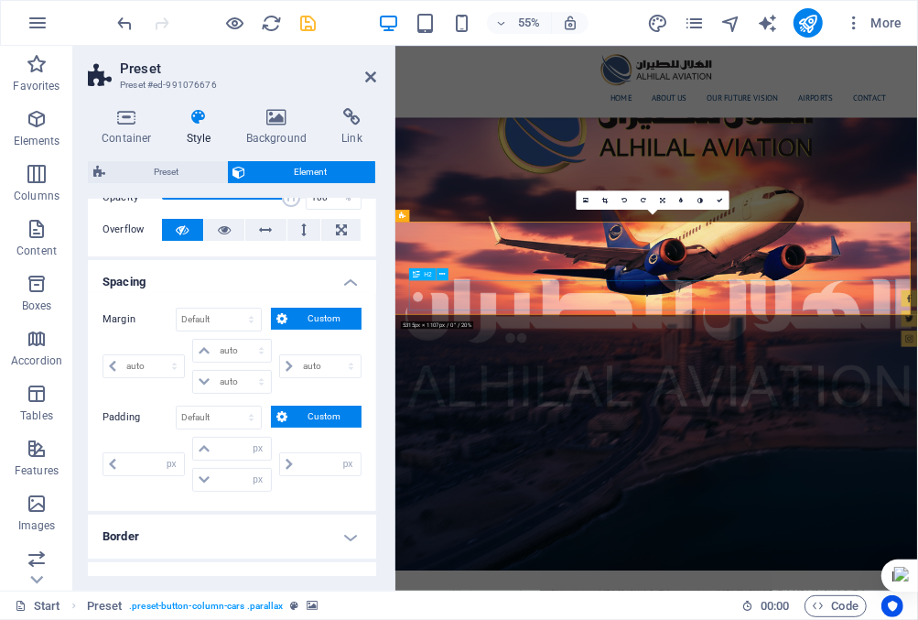
click at [232, 475] on input "number" at bounding box center [242, 480] width 55 height 22
click at [204, 478] on icon at bounding box center [204, 479] width 11 height 11
click at [226, 477] on input "number" at bounding box center [242, 480] width 55 height 22
type input "10"
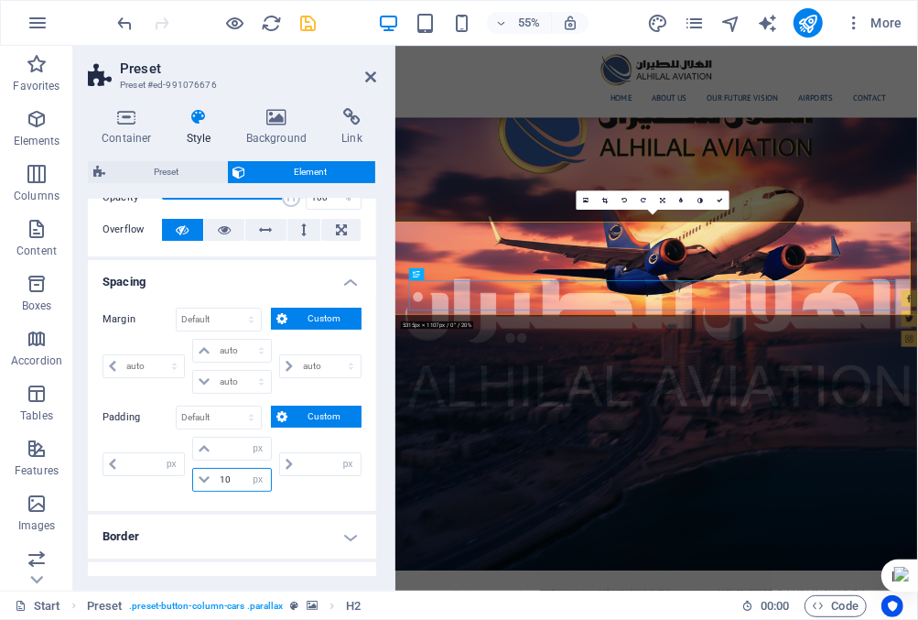
type input "0"
click at [233, 478] on input "number" at bounding box center [242, 480] width 55 height 22
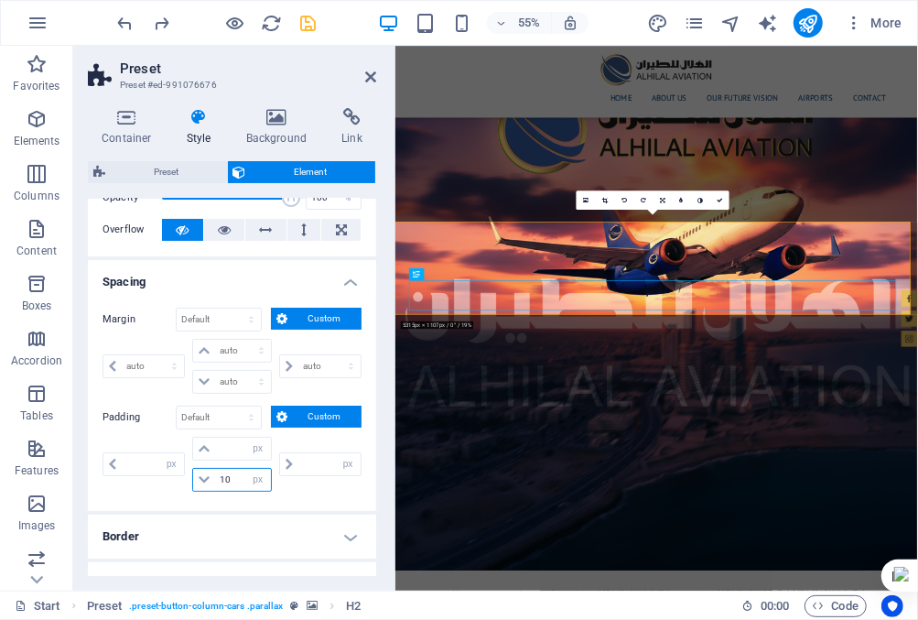
type input "100"
type input "0"
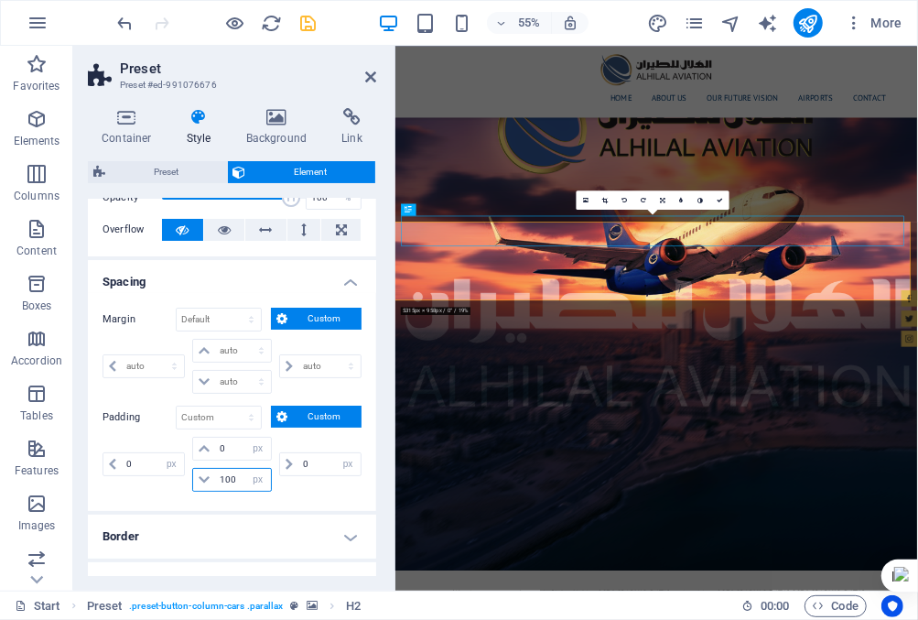
click at [233, 478] on input "100" at bounding box center [242, 480] width 55 height 22
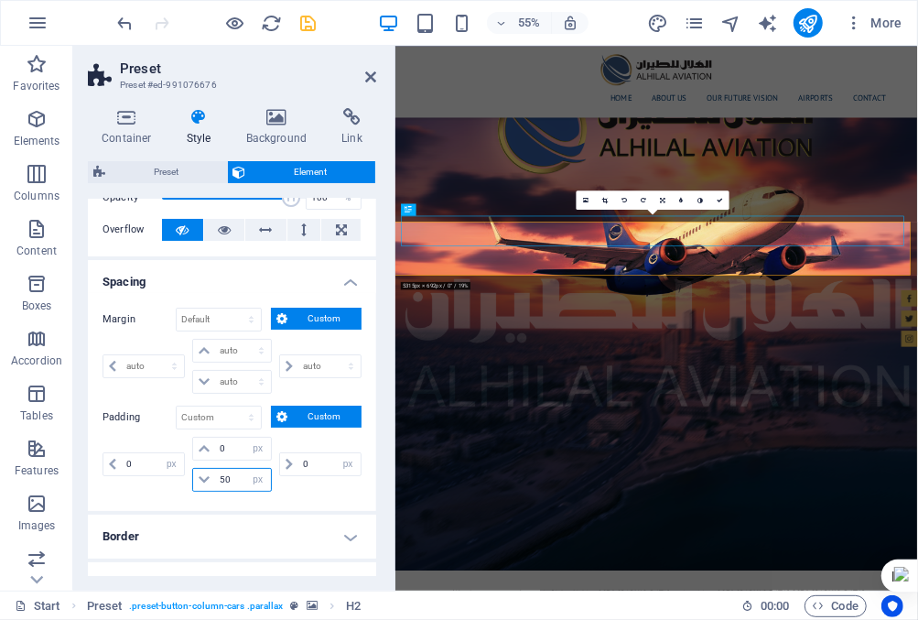
type input "100"
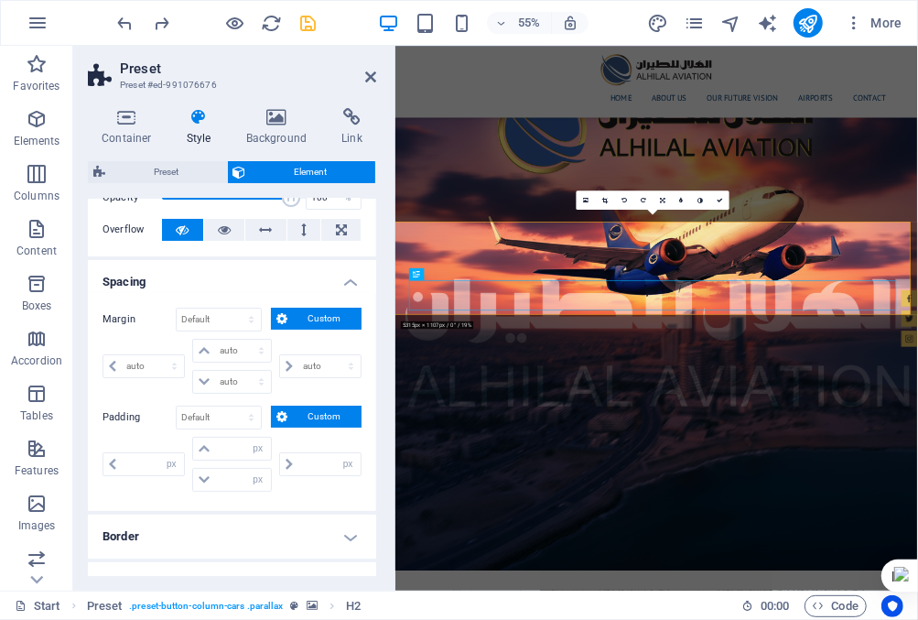
click at [335, 536] on h4 "Border" at bounding box center [232, 537] width 288 height 44
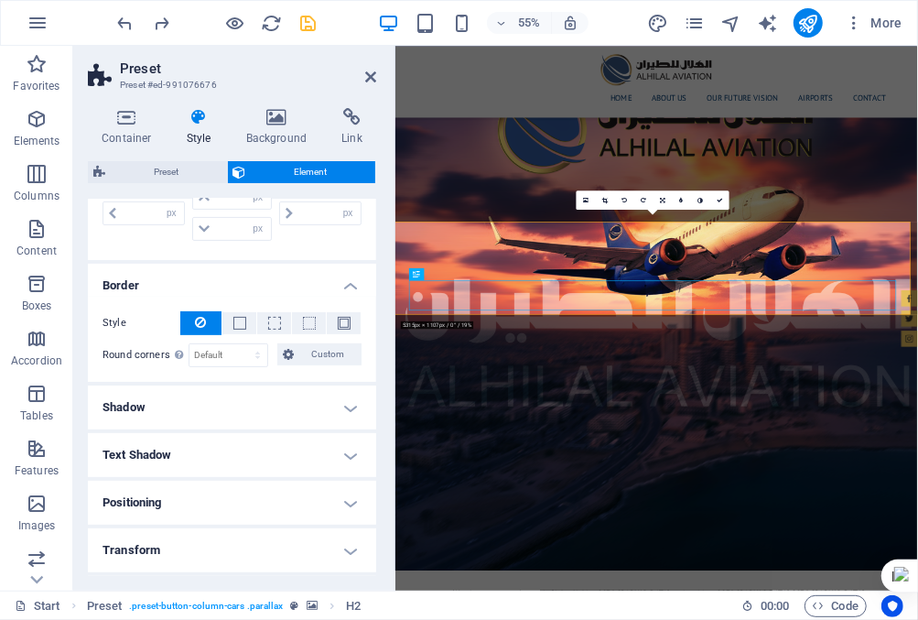
scroll to position [366, 0]
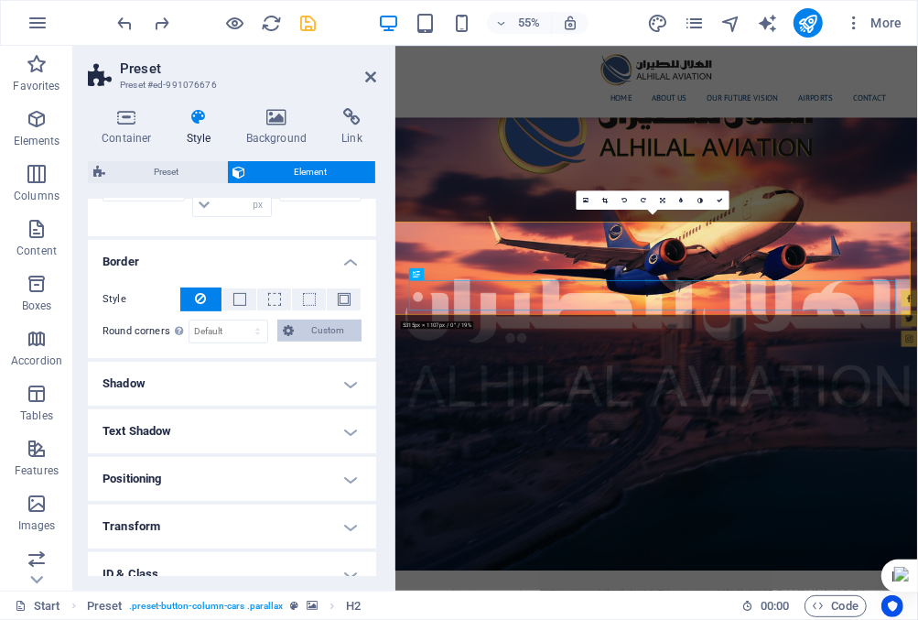
click at [309, 320] on span "Custom" at bounding box center [327, 331] width 57 height 22
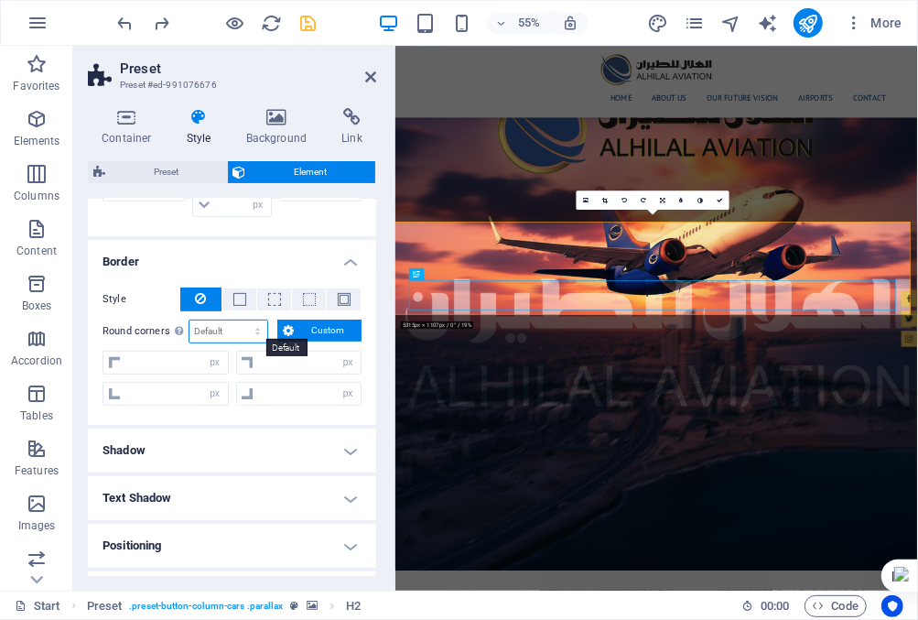
click at [235, 320] on select "Default px rem % vh vw Custom" at bounding box center [229, 331] width 78 height 22
click at [190, 320] on select "Default px rem % vh vw Custom" at bounding box center [229, 331] width 78 height 22
select select "DISABLED_OPTION_VALUE"
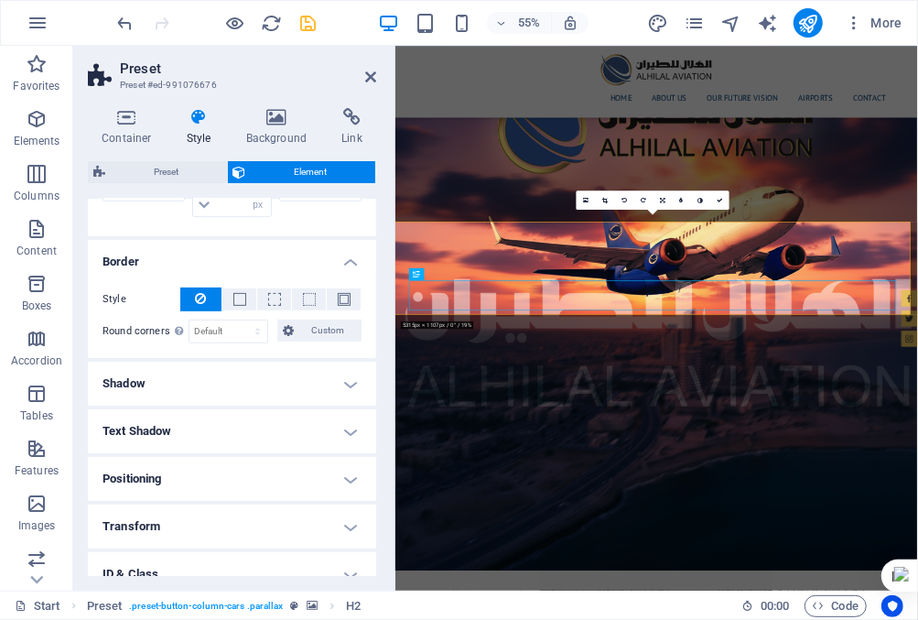
click at [262, 379] on h4 "Shadow" at bounding box center [232, 384] width 288 height 44
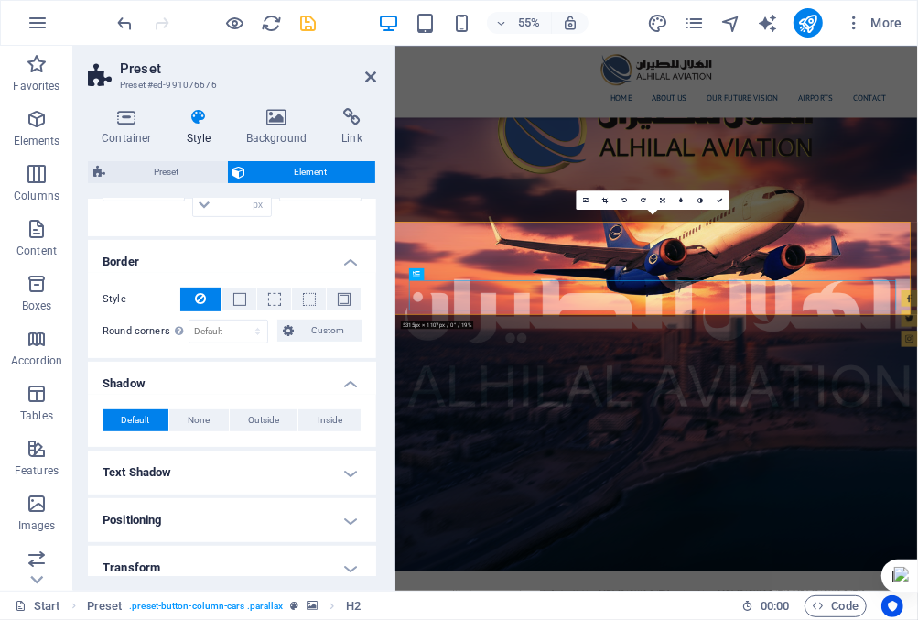
click at [274, 472] on h4 "Text Shadow" at bounding box center [232, 472] width 288 height 44
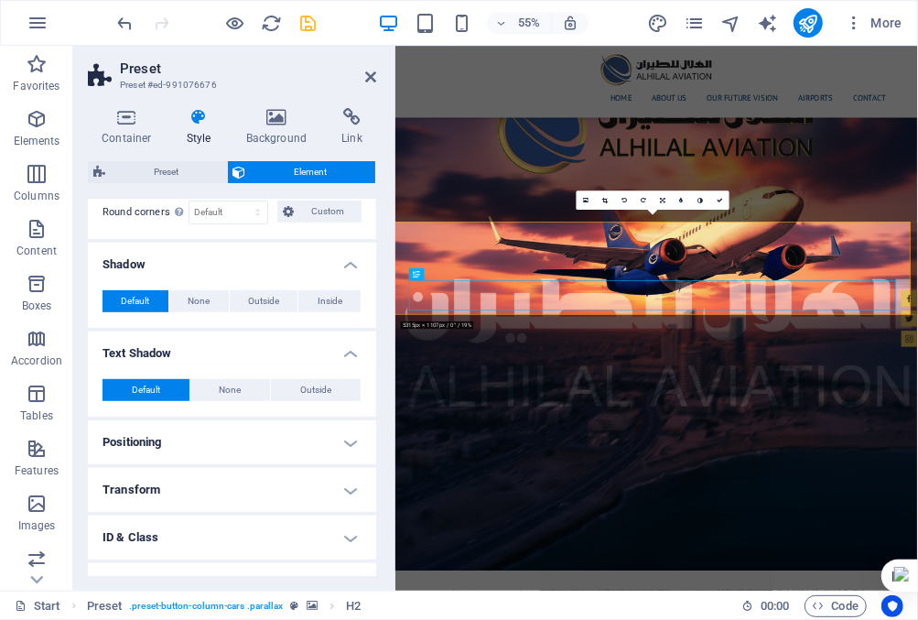
scroll to position [559, 0]
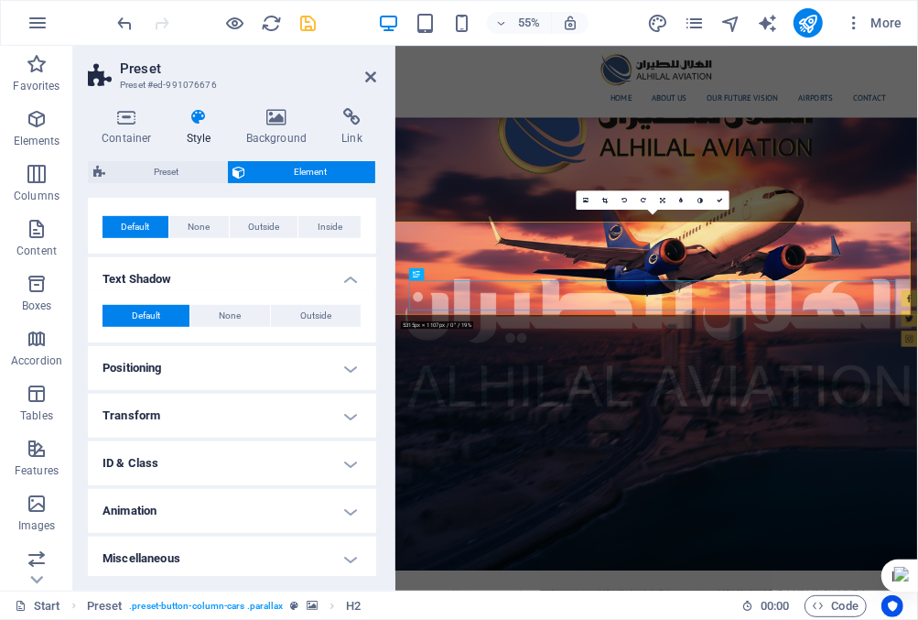
click at [284, 368] on h4 "Positioning" at bounding box center [232, 368] width 288 height 44
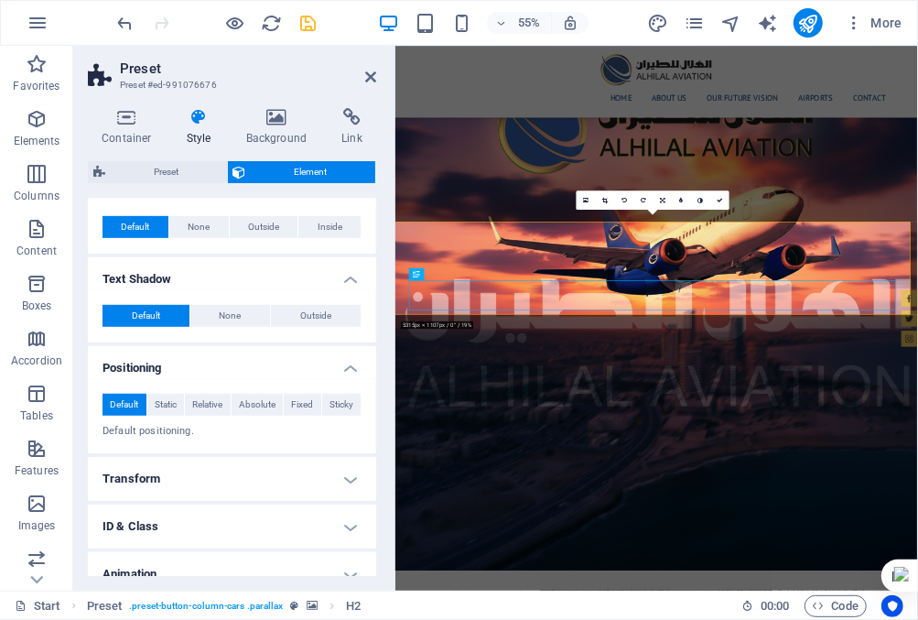
click at [276, 471] on h4 "Transform" at bounding box center [232, 479] width 288 height 44
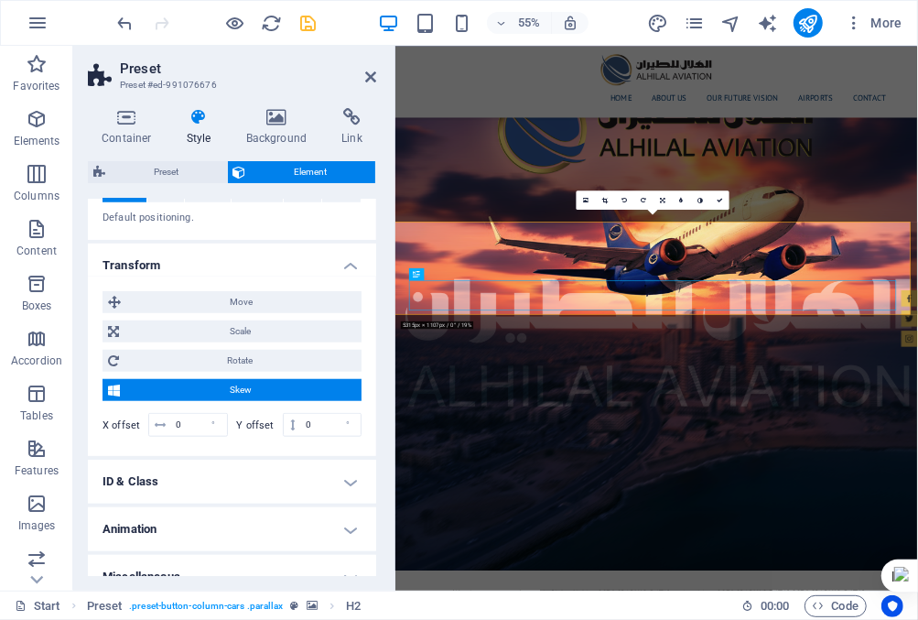
scroll to position [791, 0]
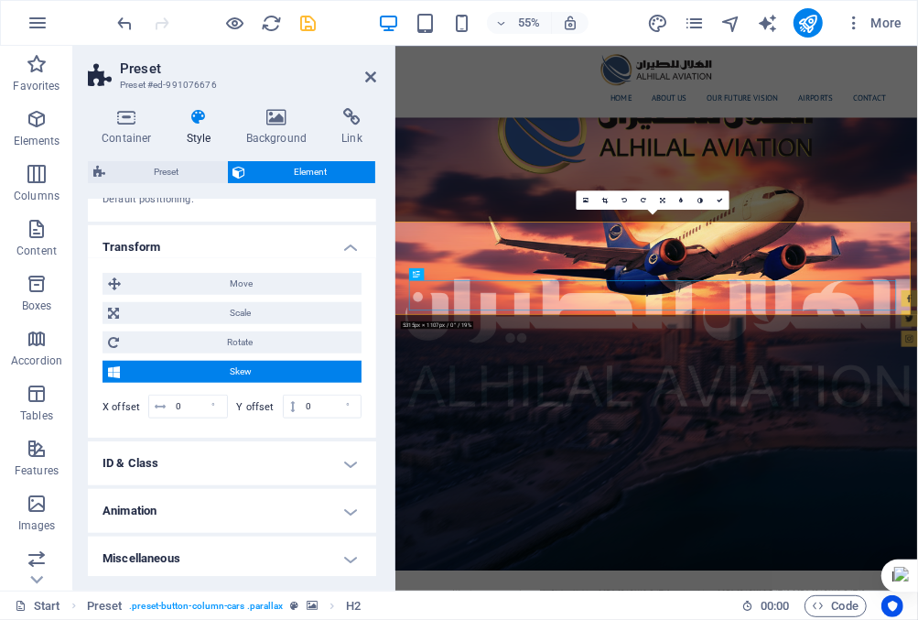
click at [283, 458] on h4 "ID & Class" at bounding box center [232, 463] width 288 height 44
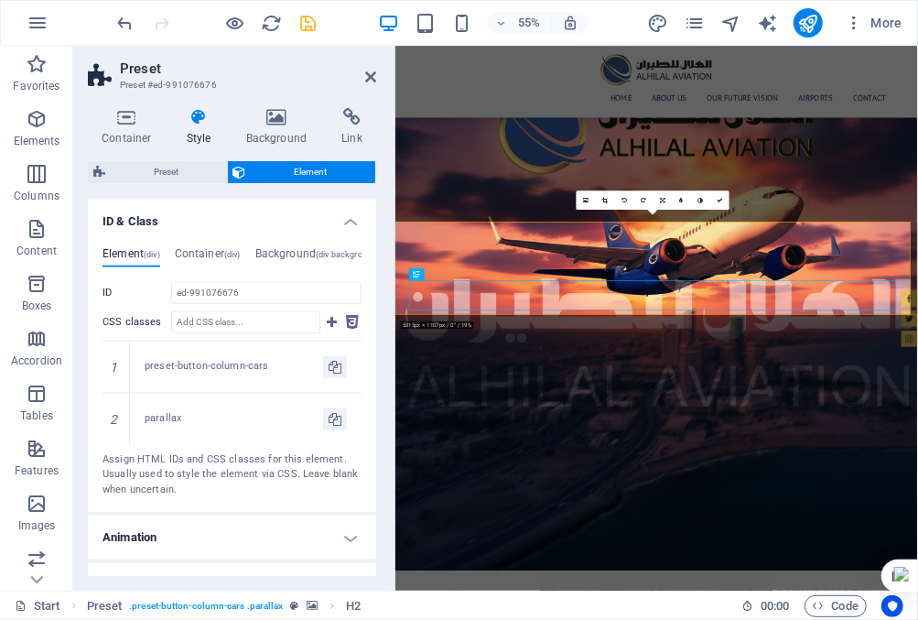
scroll to position [1058, 0]
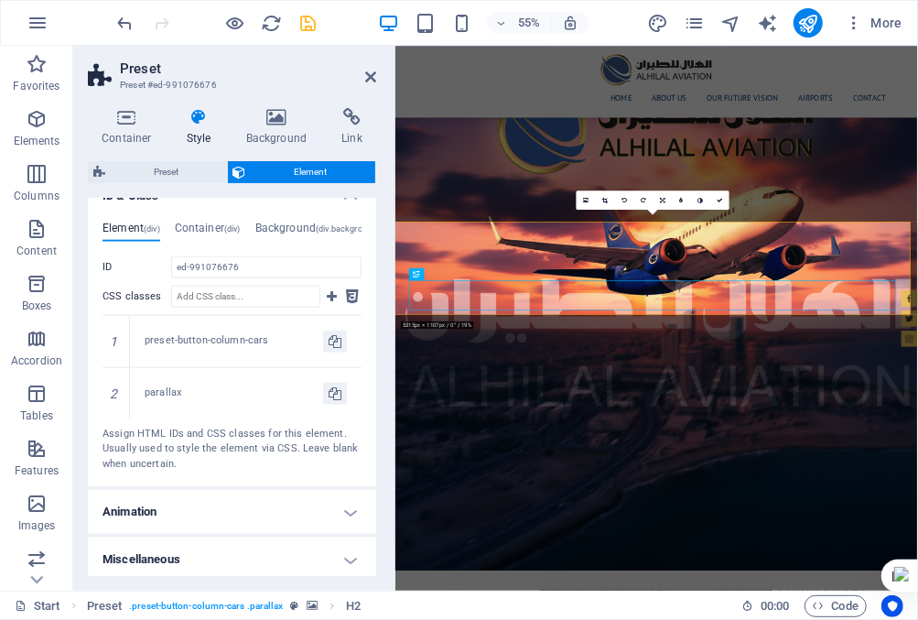
click at [272, 499] on h4 "Animation" at bounding box center [232, 512] width 288 height 44
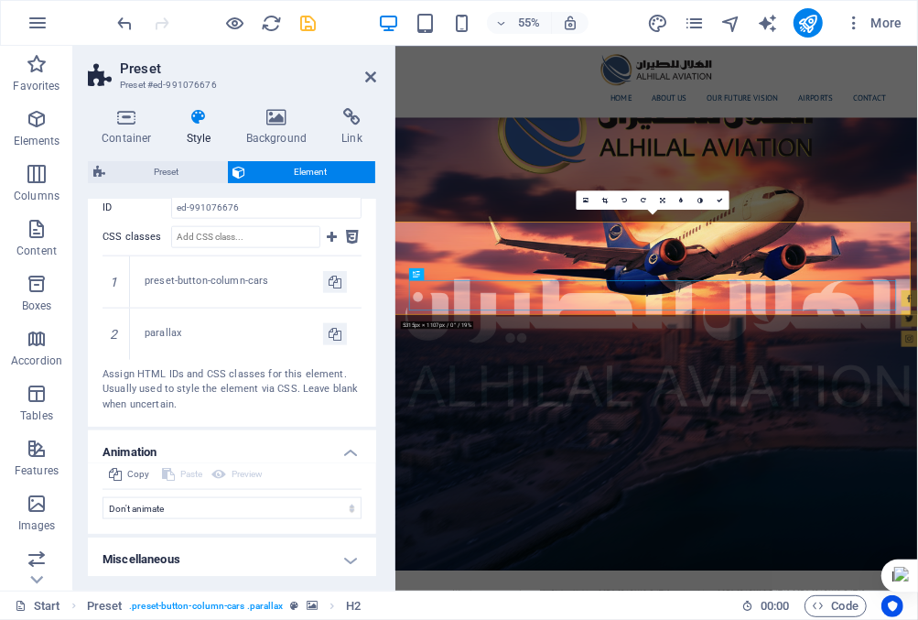
click at [276, 550] on h4 "Miscellaneous" at bounding box center [232, 559] width 288 height 44
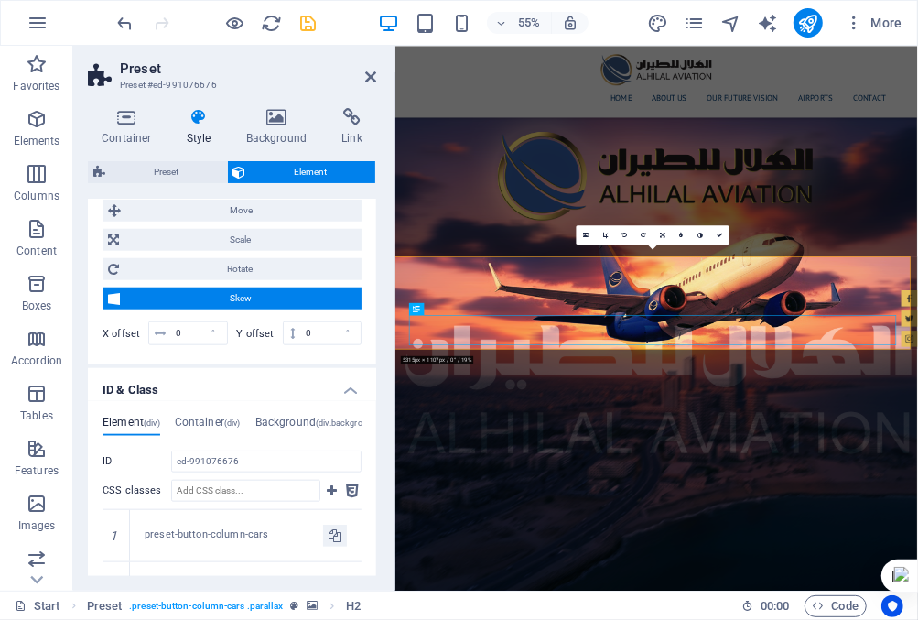
scroll to position [2691, 0]
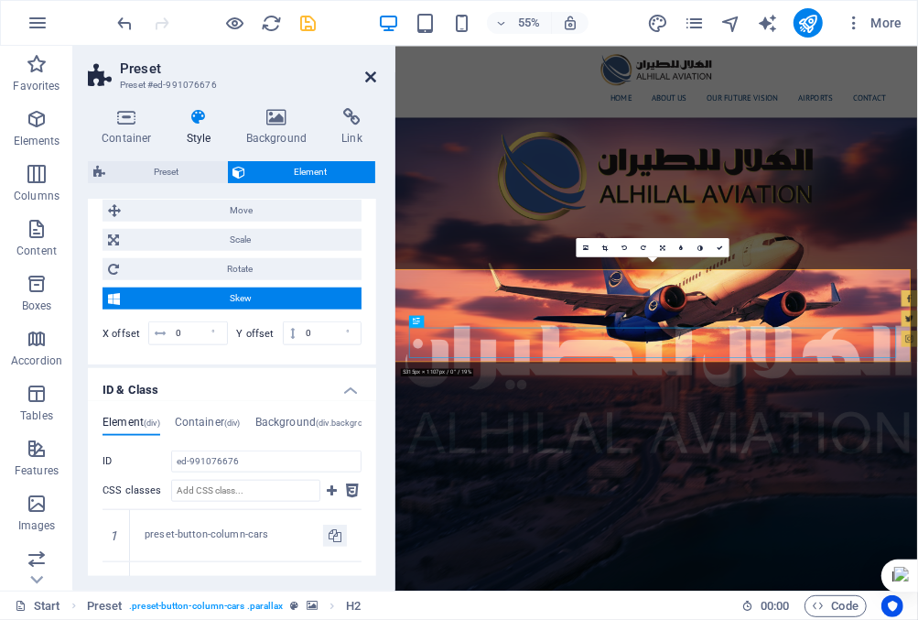
click at [372, 74] on icon at bounding box center [370, 77] width 11 height 15
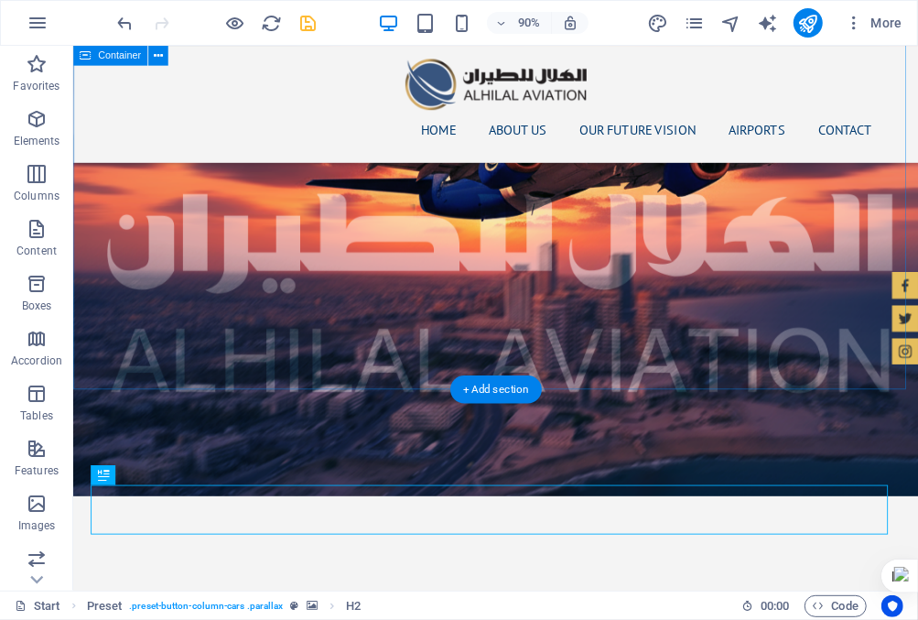
scroll to position [2488, 0]
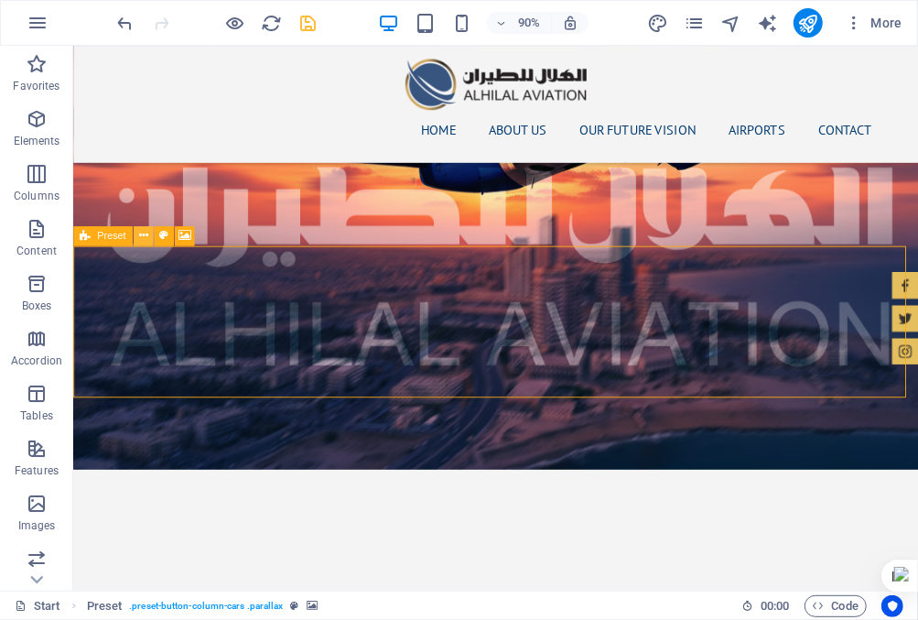
click at [144, 235] on icon at bounding box center [142, 235] width 9 height 17
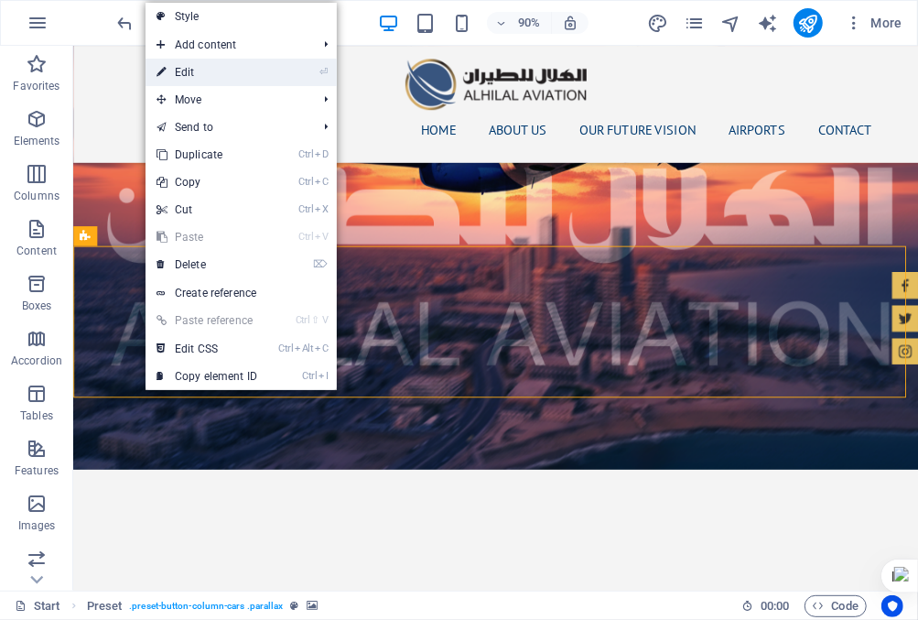
click at [219, 71] on link "⏎ Edit" at bounding box center [207, 72] width 123 height 27
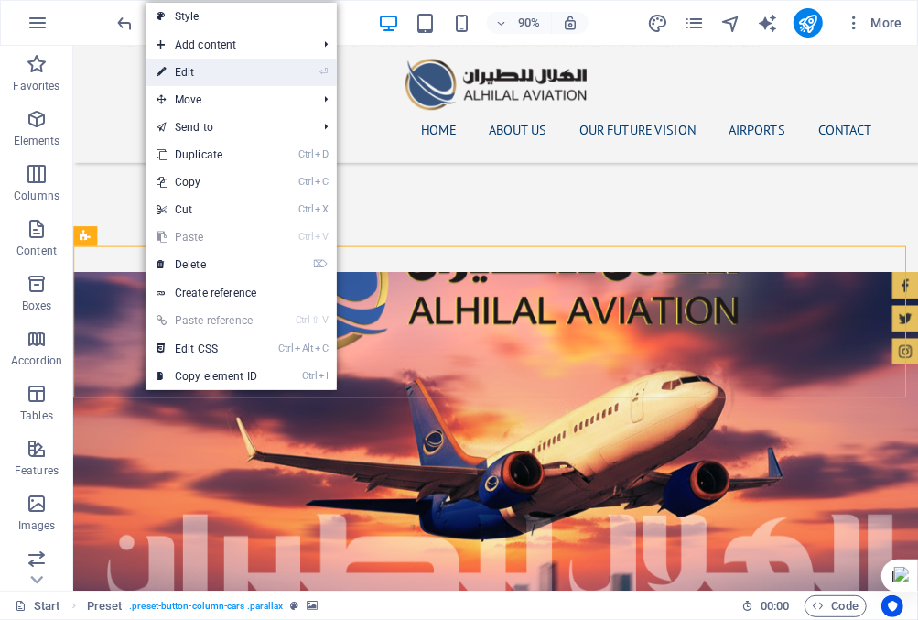
select select "px"
select select "%"
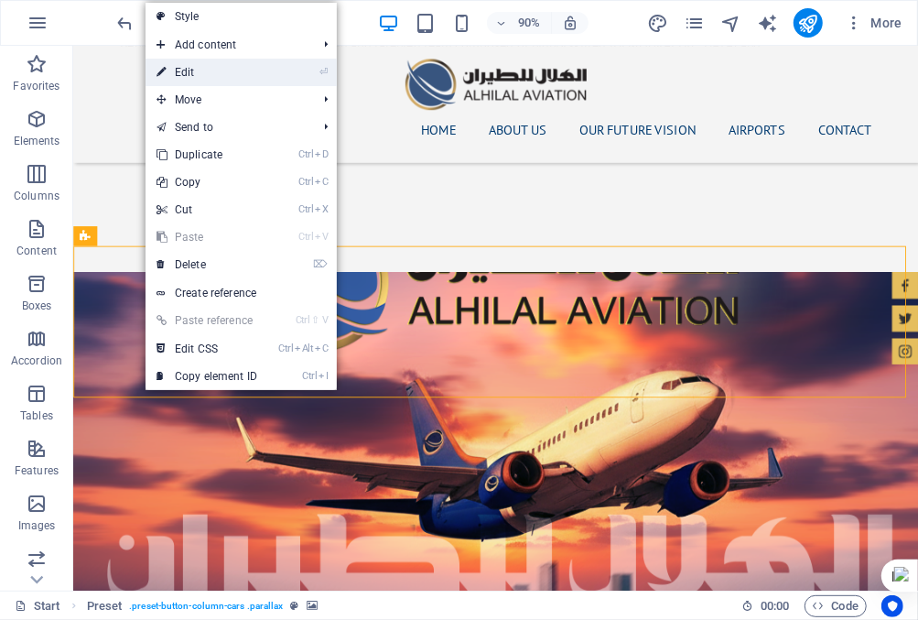
select select "preset-button-column-cars"
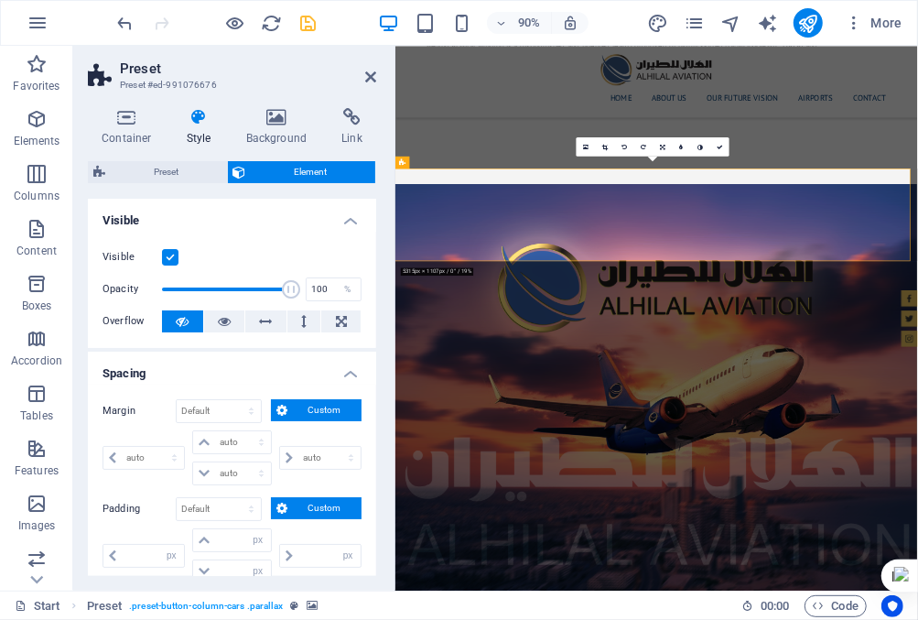
scroll to position [2873, 0]
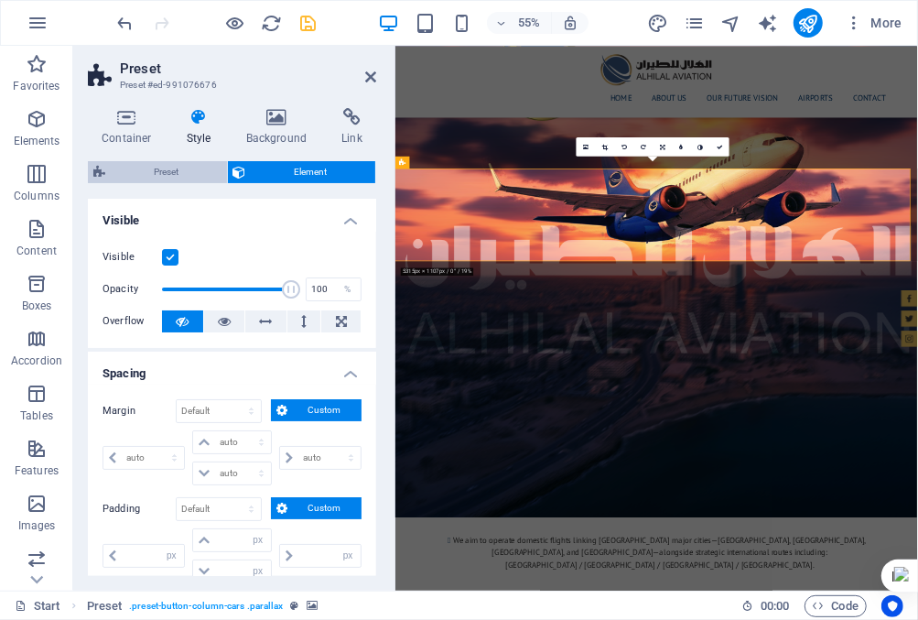
click at [190, 167] on span "Preset" at bounding box center [166, 172] width 111 height 22
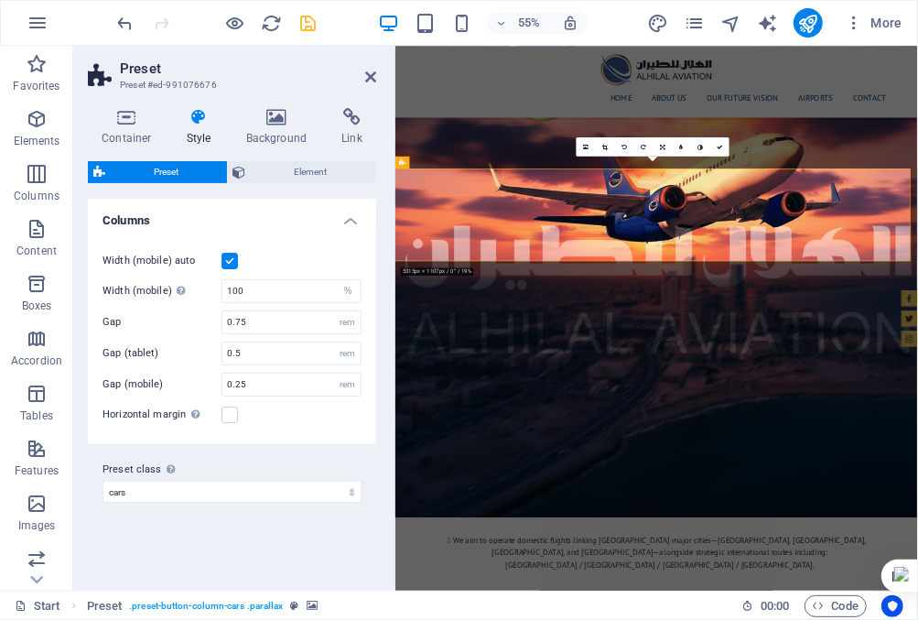
click at [352, 214] on h4 "Columns" at bounding box center [232, 215] width 288 height 33
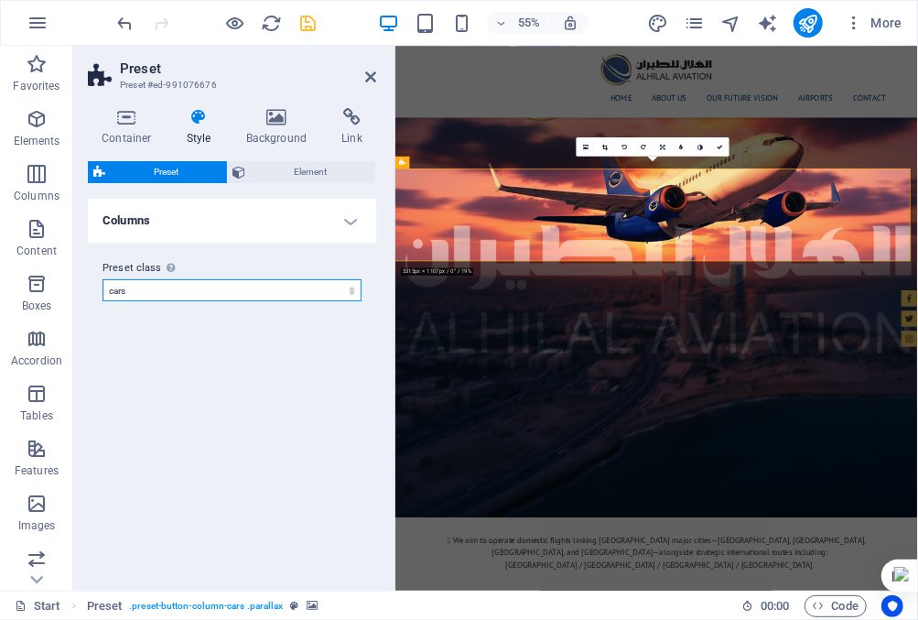
click at [295, 287] on select "header cars Add preset class" at bounding box center [232, 290] width 259 height 22
click at [134, 116] on icon at bounding box center [127, 117] width 78 height 18
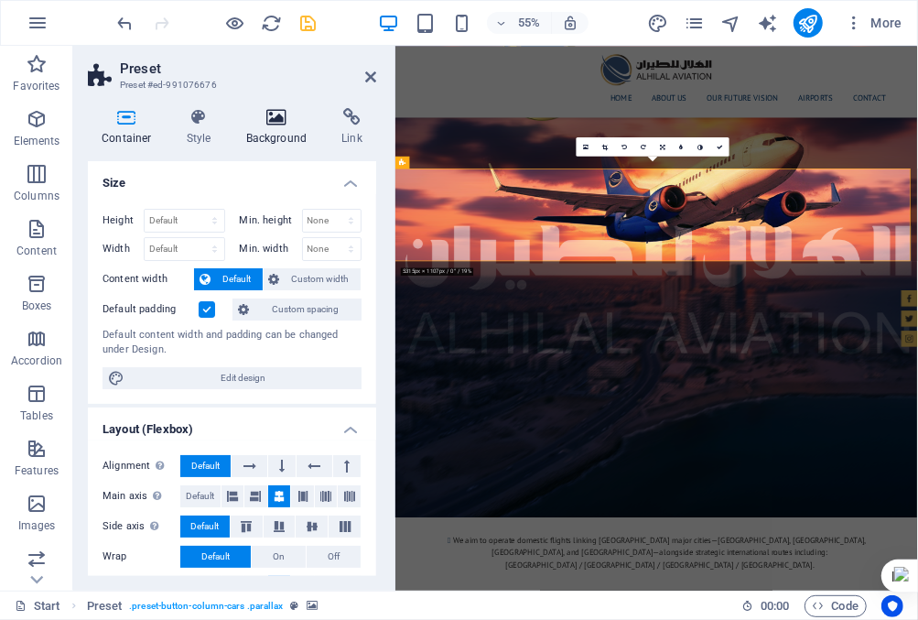
click at [283, 125] on icon at bounding box center [277, 117] width 89 height 18
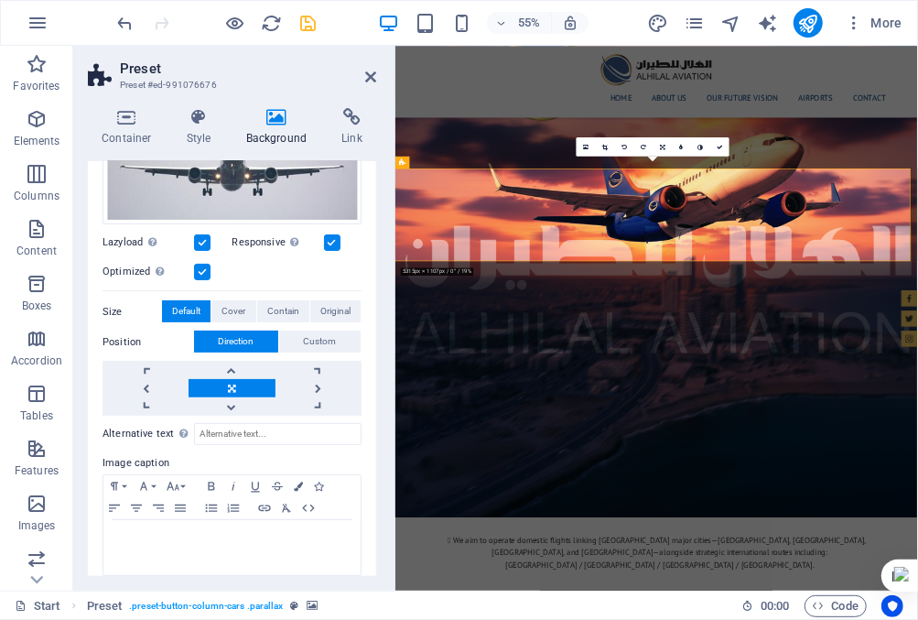
scroll to position [232, 0]
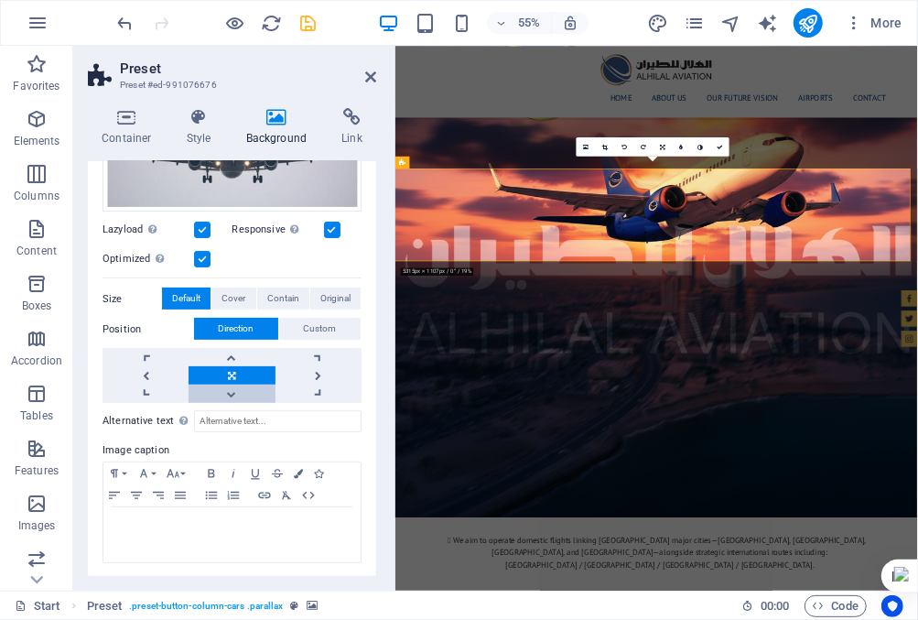
click at [228, 392] on link at bounding box center [232, 394] width 86 height 18
click at [233, 353] on link at bounding box center [232, 357] width 86 height 18
click at [232, 373] on link at bounding box center [232, 375] width 86 height 18
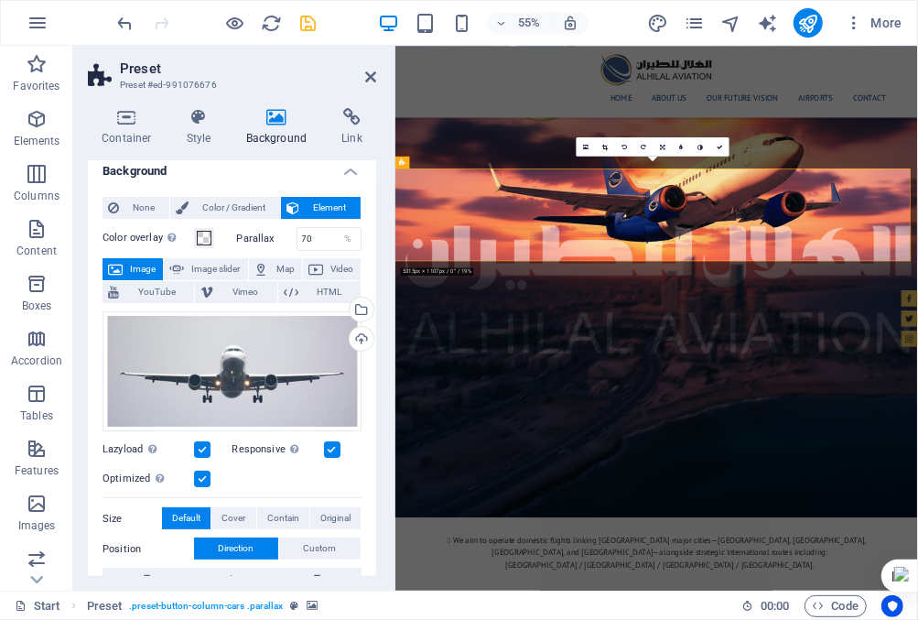
scroll to position [0, 0]
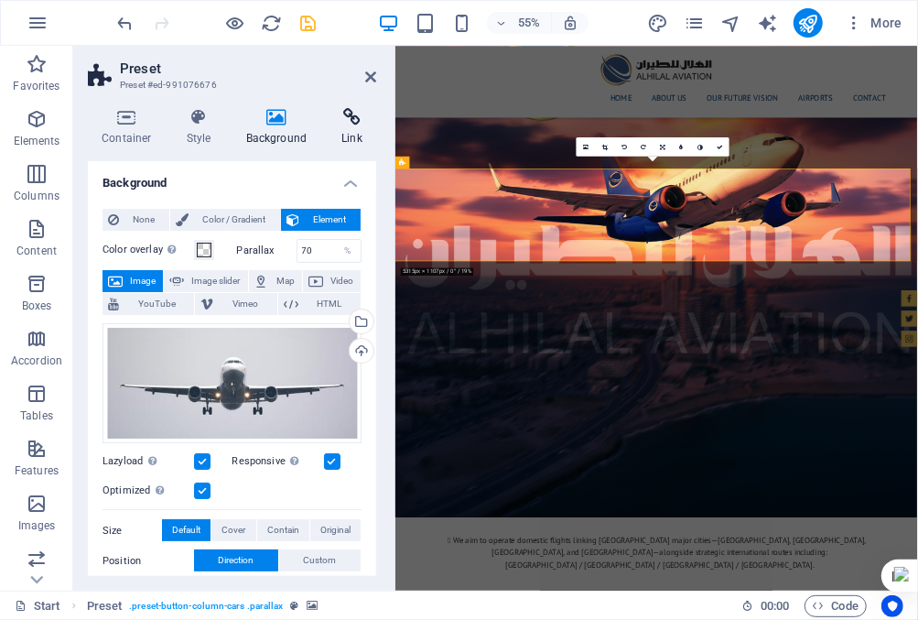
click at [353, 120] on icon at bounding box center [352, 117] width 49 height 18
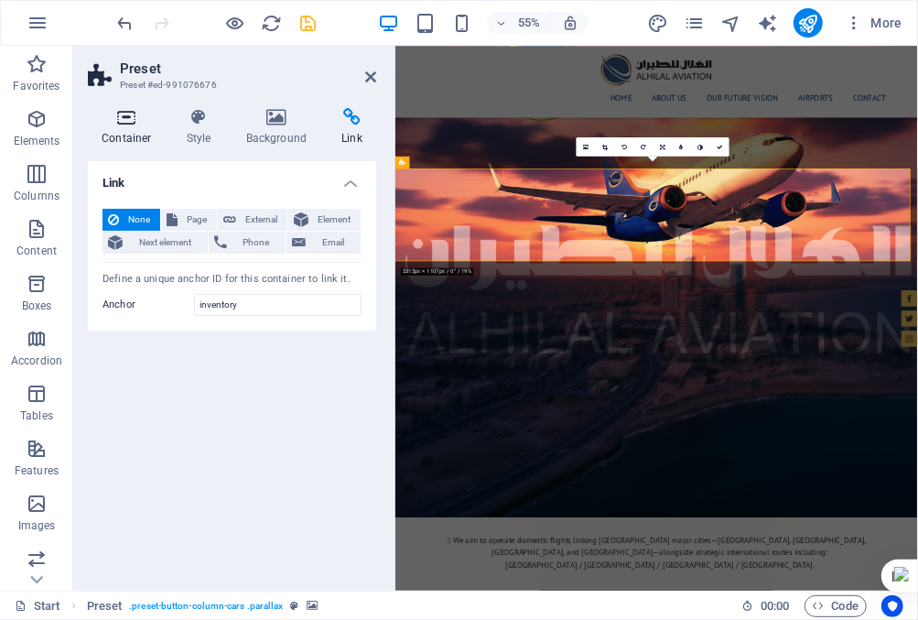
click at [131, 122] on icon at bounding box center [127, 117] width 78 height 18
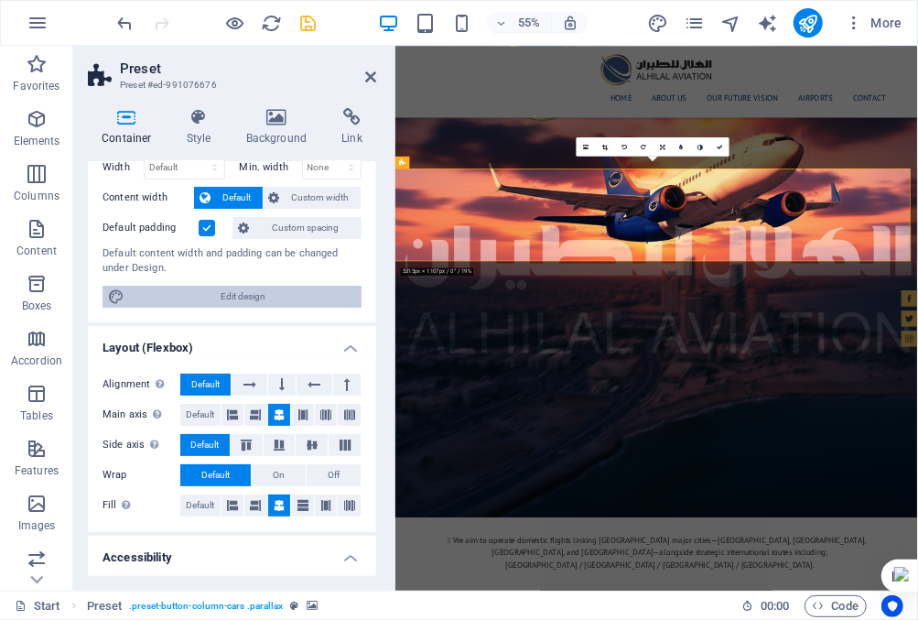
scroll to position [92, 0]
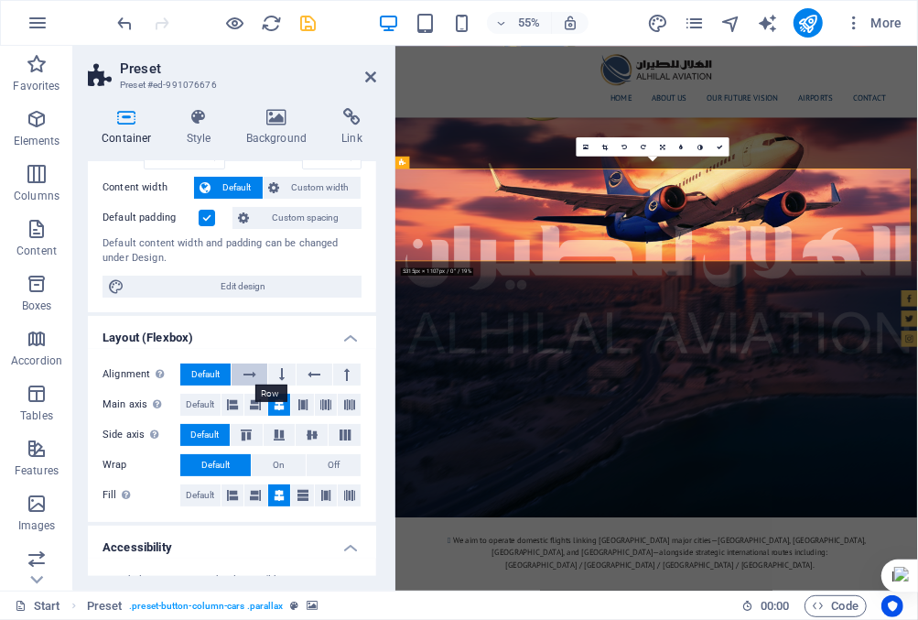
click at [246, 366] on icon at bounding box center [250, 374] width 13 height 22
click at [210, 372] on span "Default" at bounding box center [205, 374] width 28 height 22
click at [279, 375] on icon at bounding box center [281, 374] width 5 height 22
click at [205, 375] on span "Default" at bounding box center [205, 374] width 28 height 22
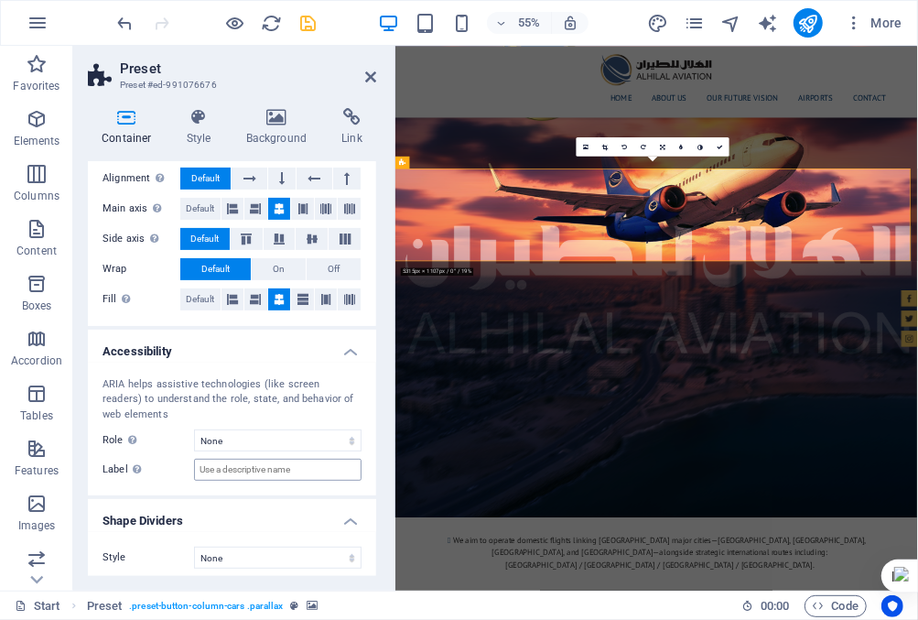
scroll to position [294, 0]
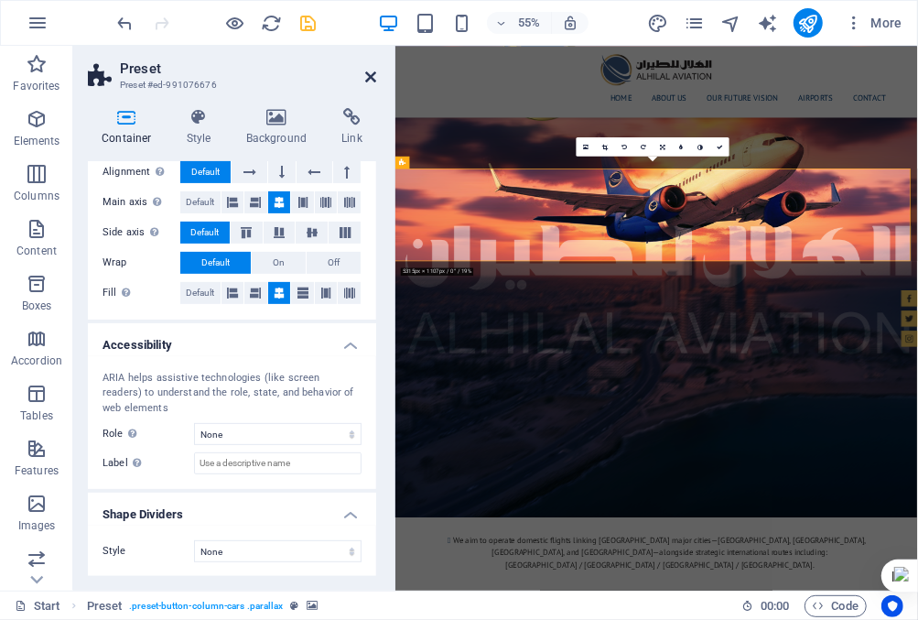
click at [369, 76] on icon at bounding box center [370, 77] width 11 height 15
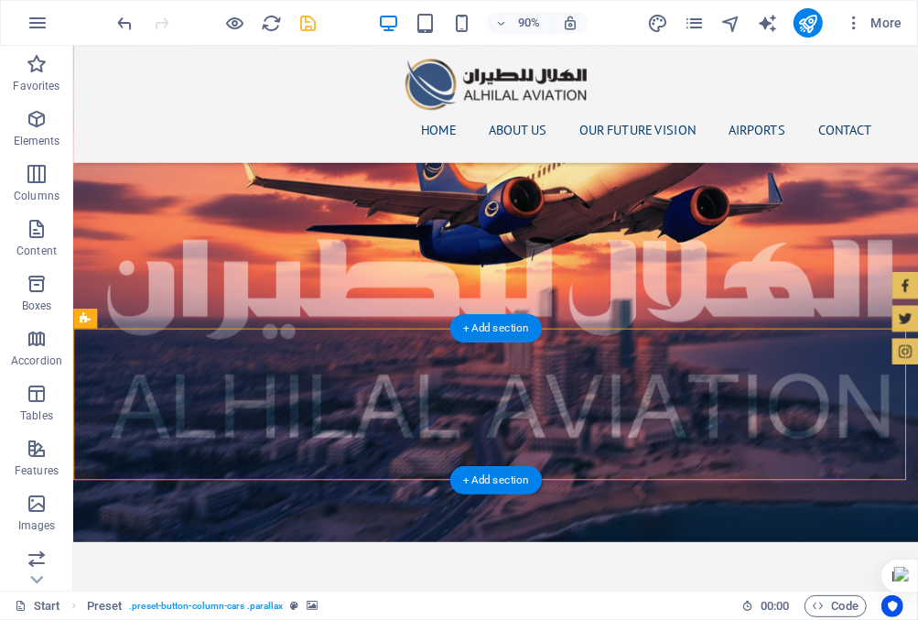
scroll to position [2397, 0]
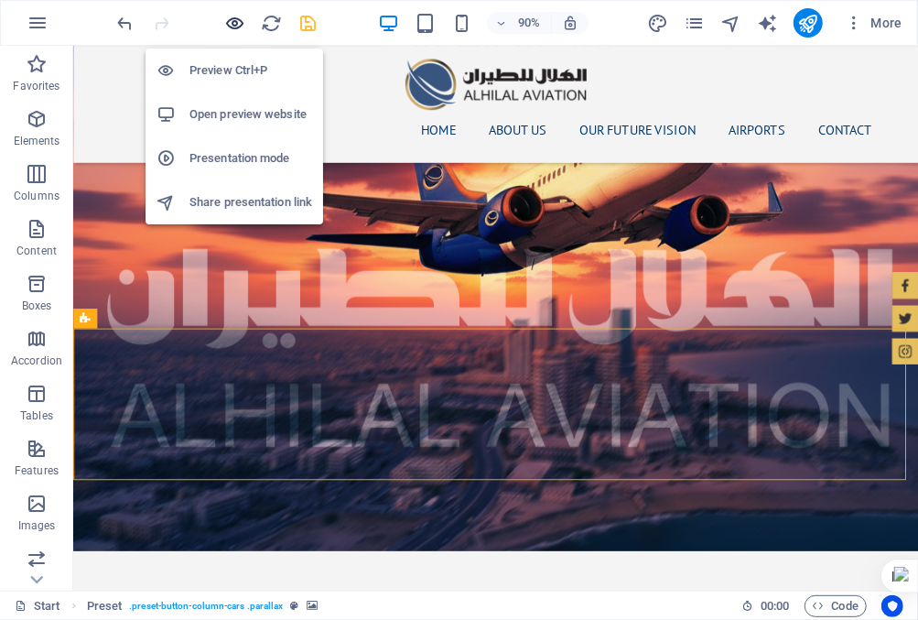
click at [235, 22] on icon "button" at bounding box center [235, 23] width 21 height 21
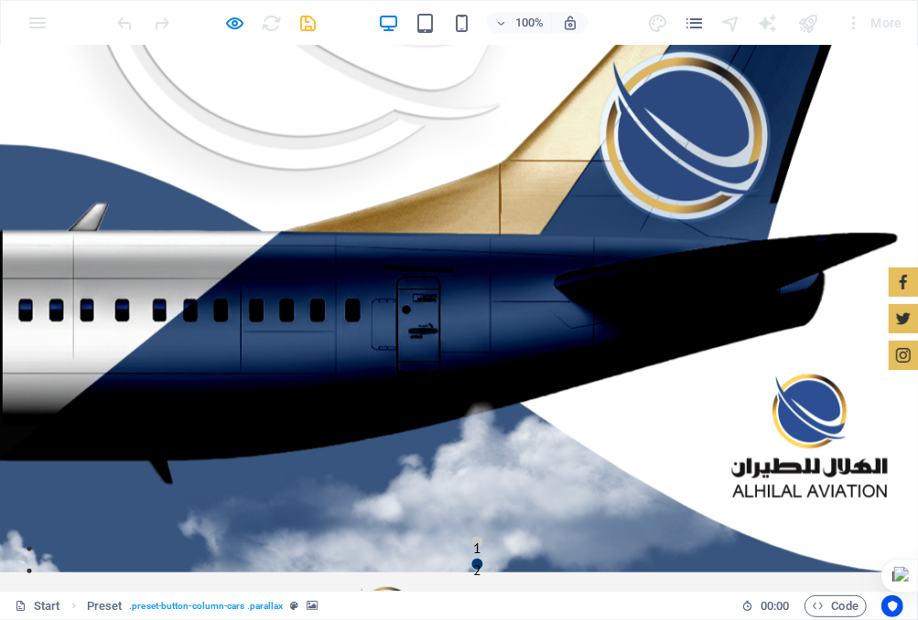
scroll to position [0, 0]
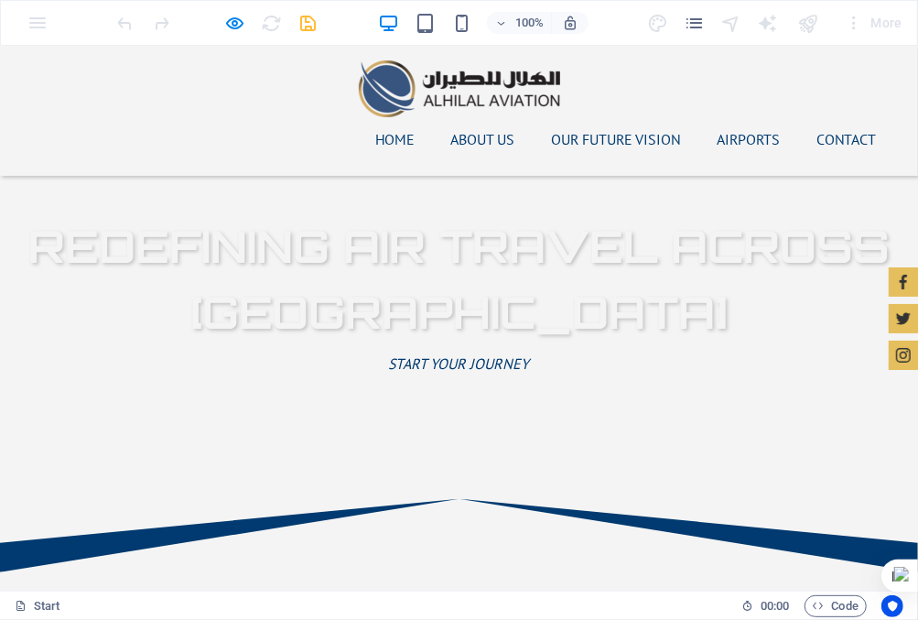
scroll to position [682, 0]
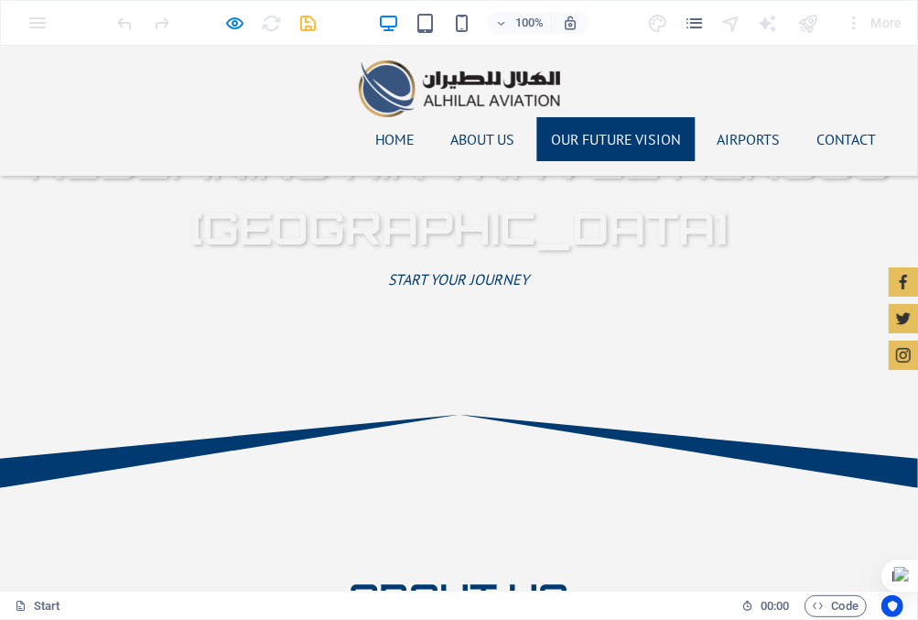
click at [578, 116] on link "Our Future Vision" at bounding box center [616, 138] width 158 height 44
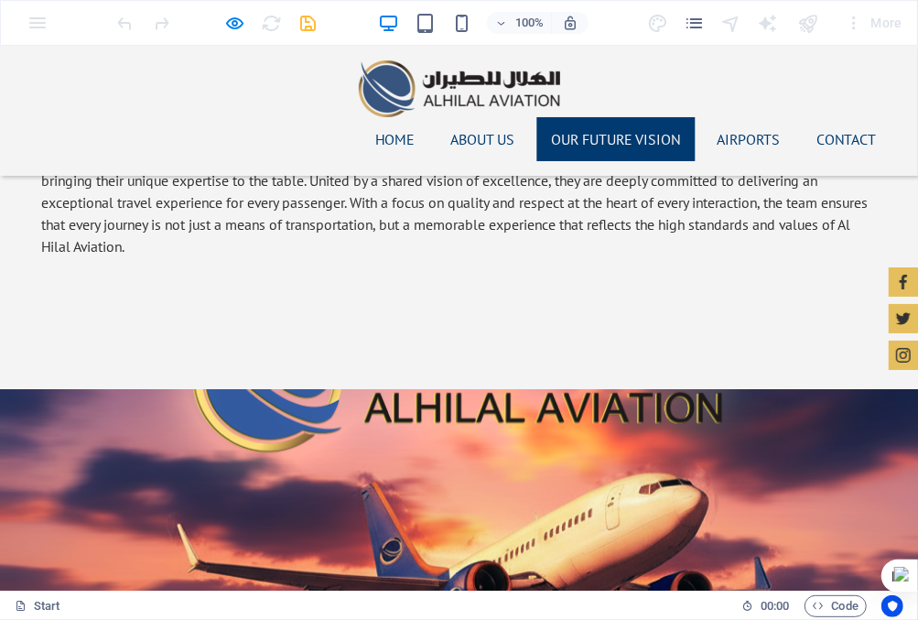
scroll to position [1990, 0]
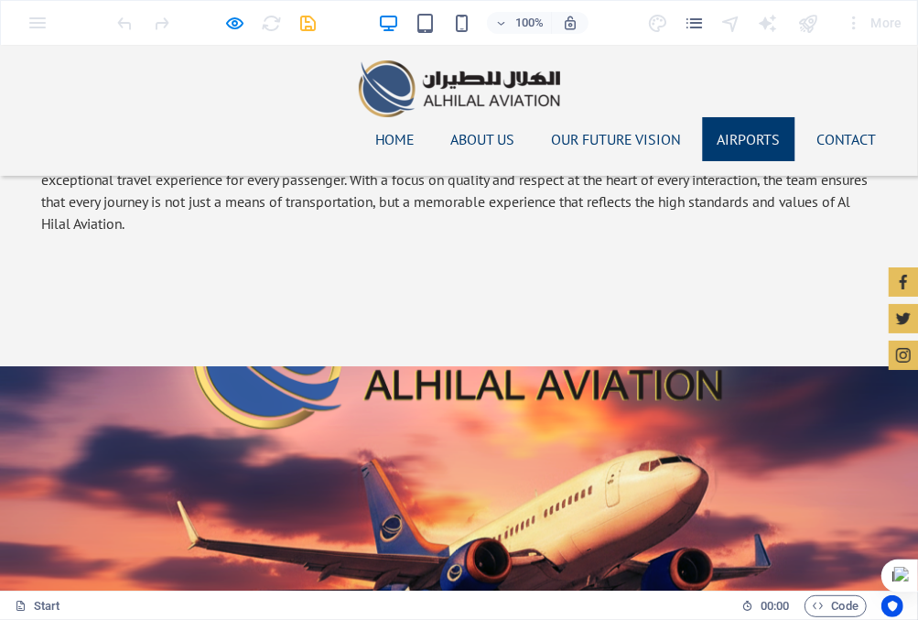
click at [723, 116] on link "AIRPORTS" at bounding box center [749, 138] width 92 height 44
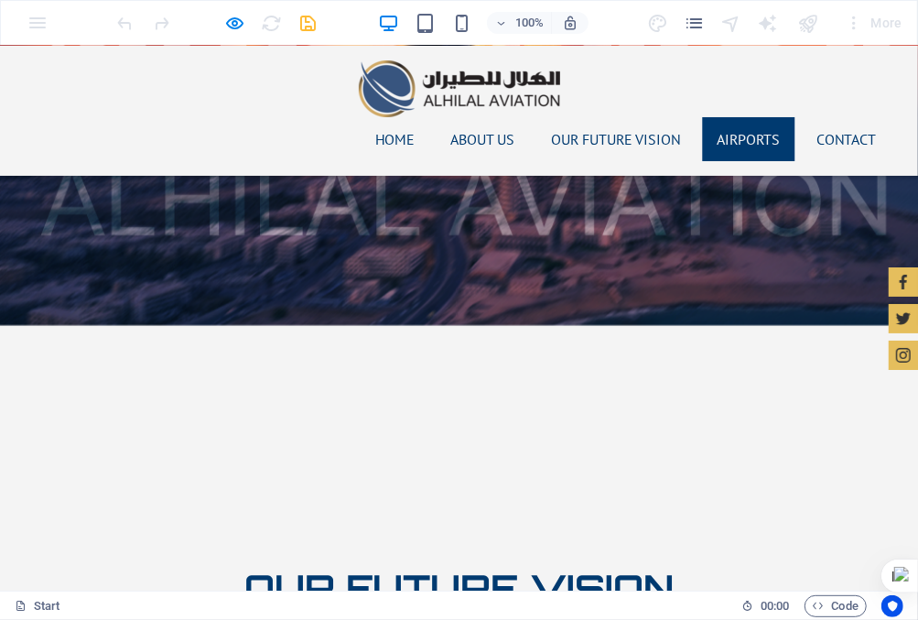
scroll to position [2582, 0]
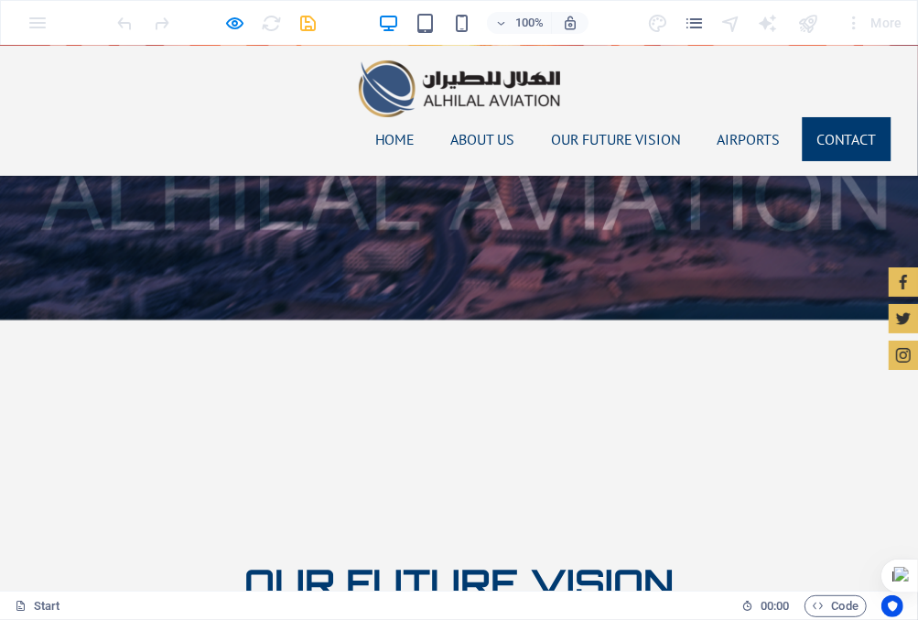
click at [844, 116] on link "Contact" at bounding box center [847, 138] width 89 height 44
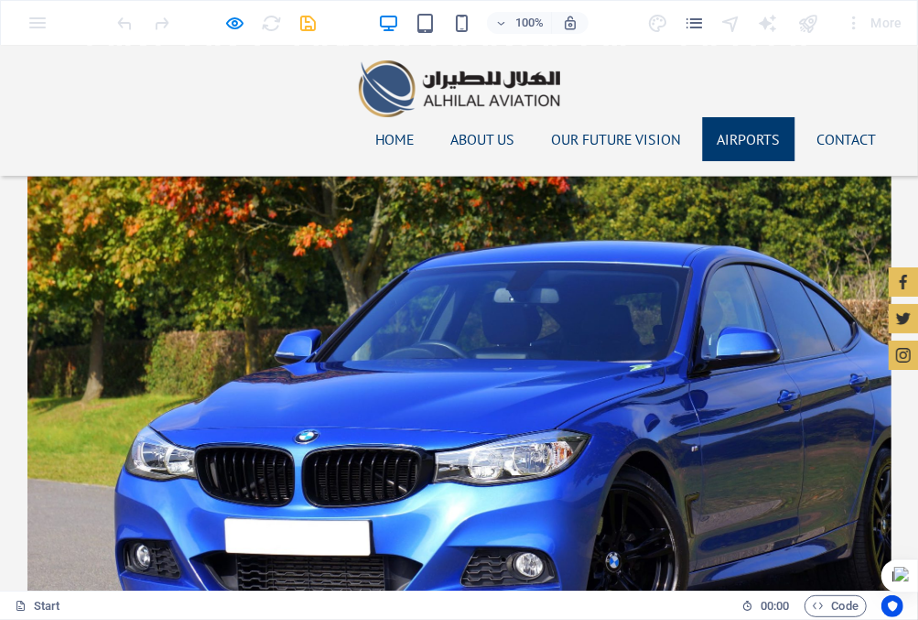
click at [761, 116] on link "AIRPORTS" at bounding box center [749, 138] width 92 height 44
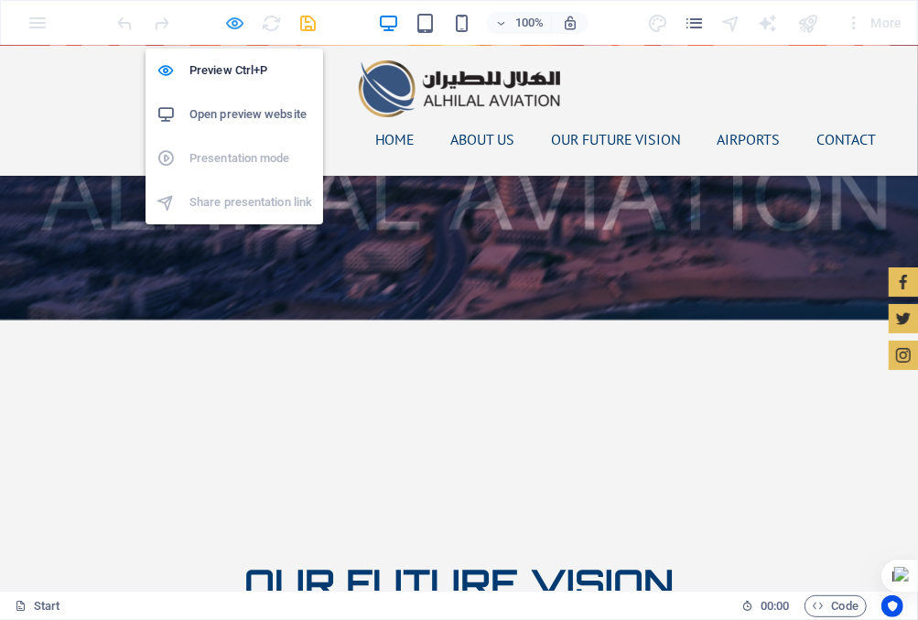
click at [240, 17] on icon "button" at bounding box center [235, 23] width 21 height 21
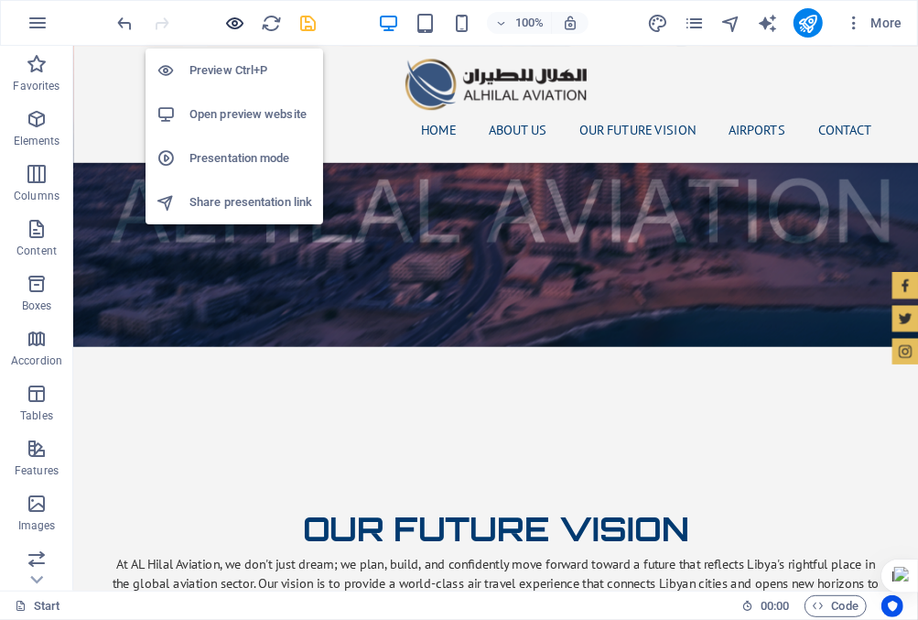
scroll to position [2624, 0]
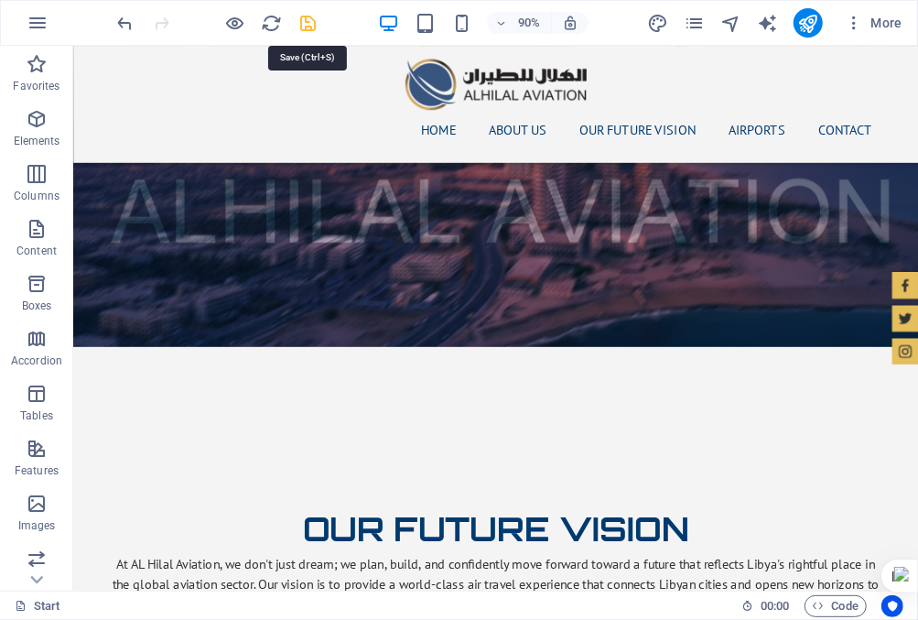
click at [305, 20] on icon "save" at bounding box center [308, 23] width 21 height 21
checkbox input "false"
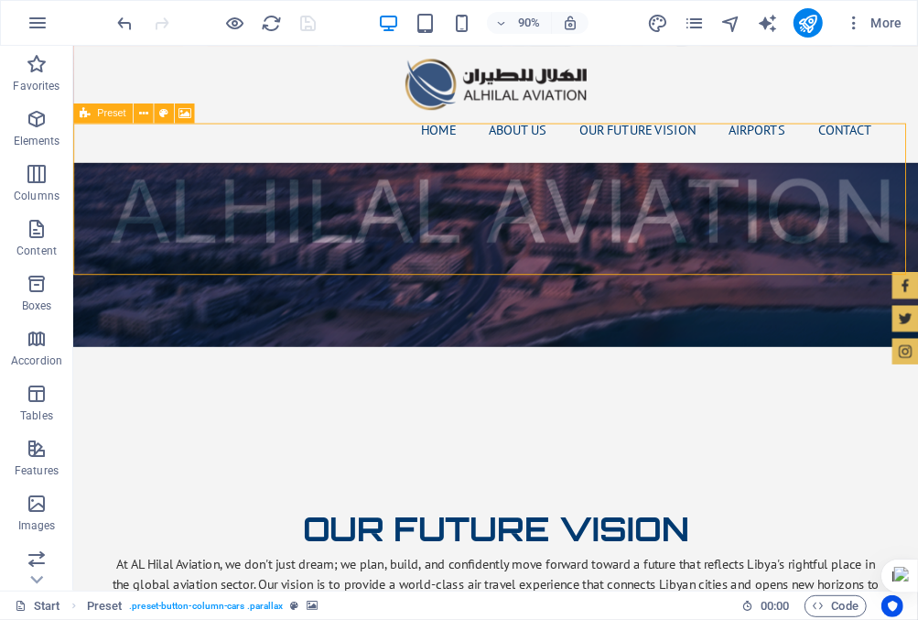
click at [85, 116] on icon at bounding box center [85, 113] width 11 height 20
click at [142, 112] on icon at bounding box center [142, 113] width 9 height 17
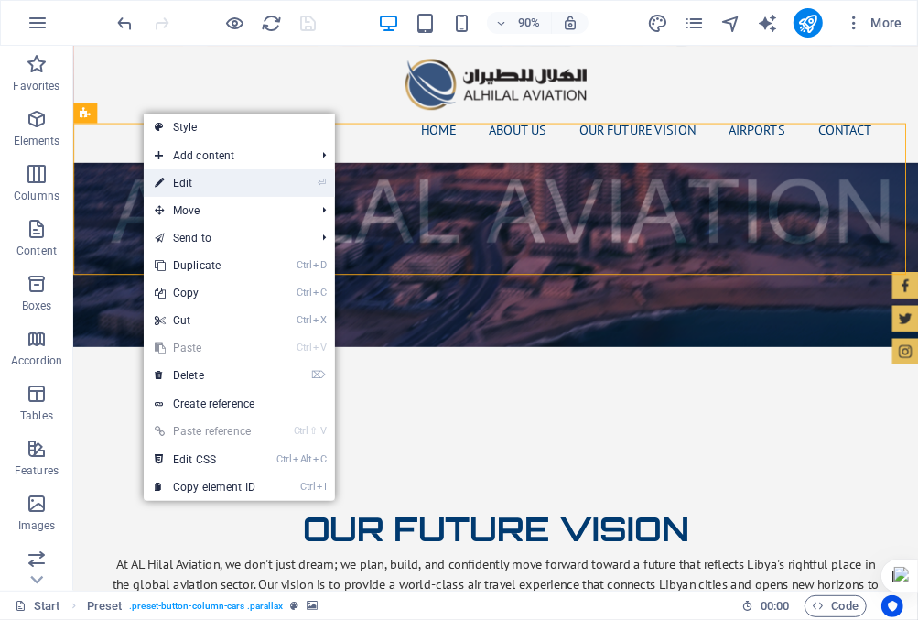
click at [187, 176] on link "⏎ Edit" at bounding box center [205, 182] width 123 height 27
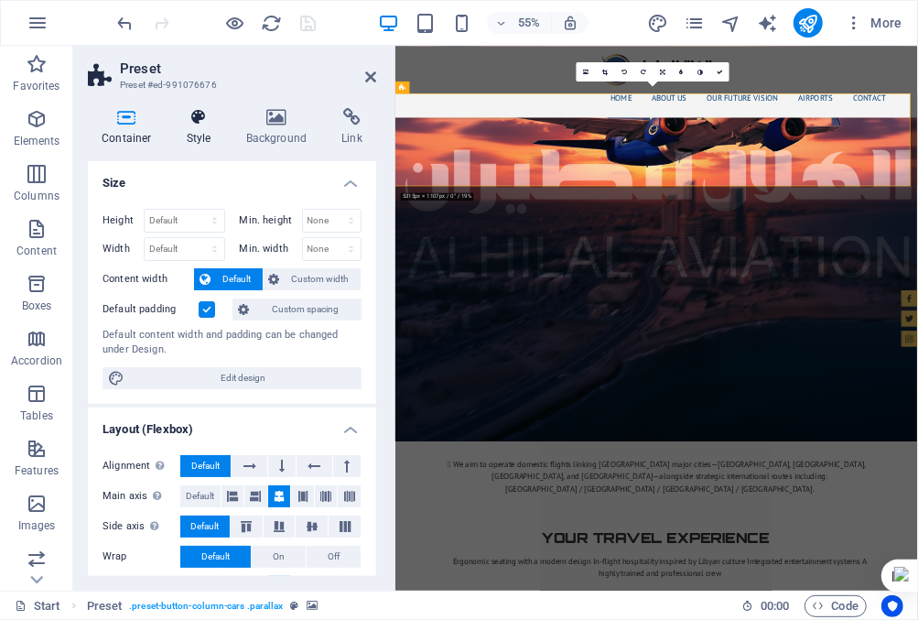
click at [196, 120] on icon at bounding box center [199, 117] width 52 height 18
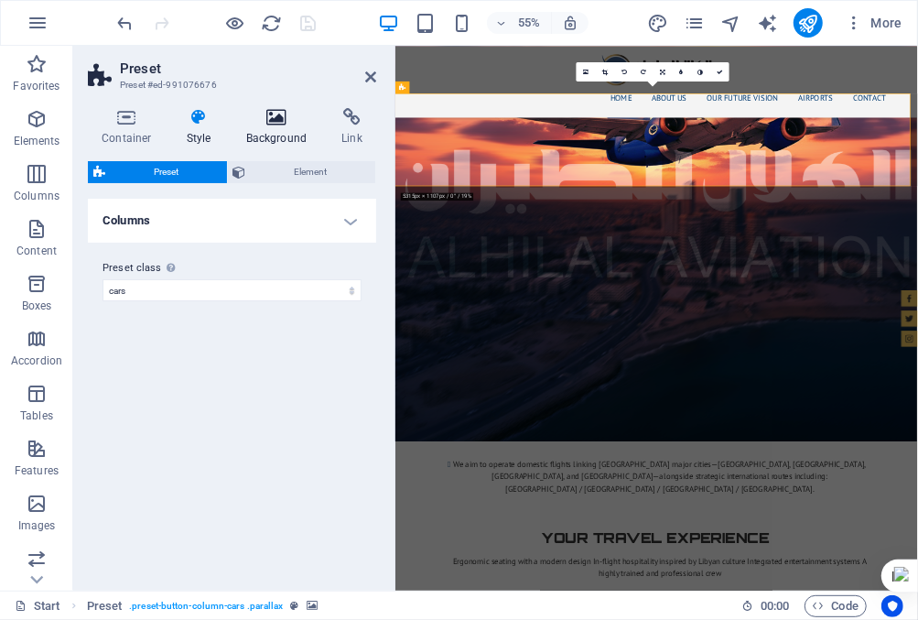
click at [271, 120] on icon at bounding box center [277, 117] width 89 height 18
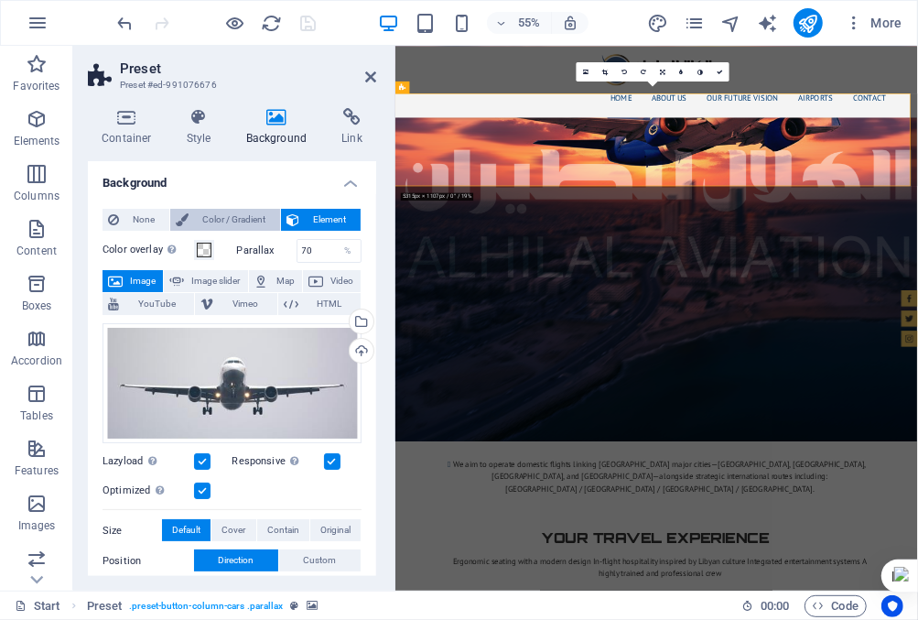
click at [248, 218] on span "Color / Gradient" at bounding box center [234, 220] width 81 height 22
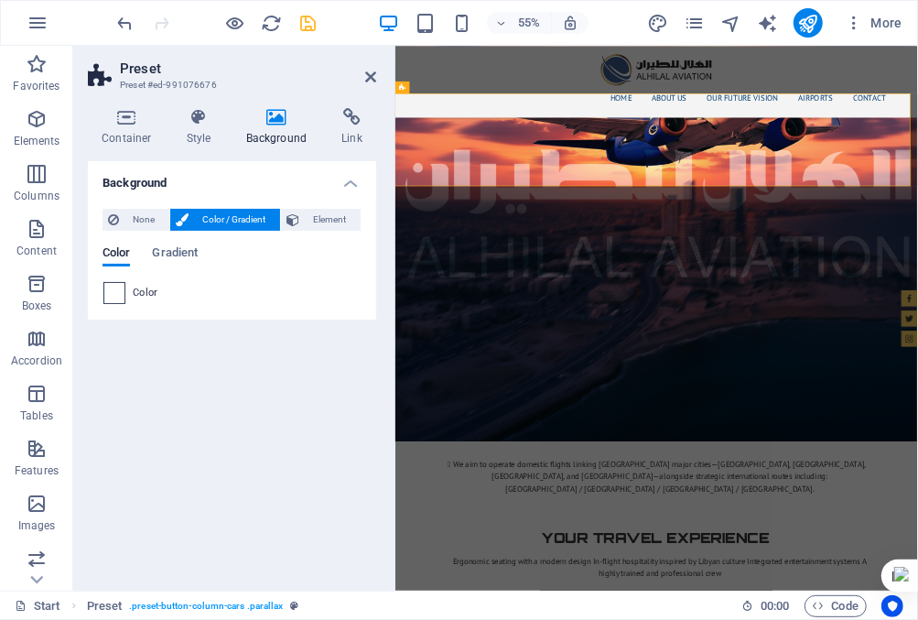
click at [114, 292] on span at bounding box center [114, 293] width 20 height 20
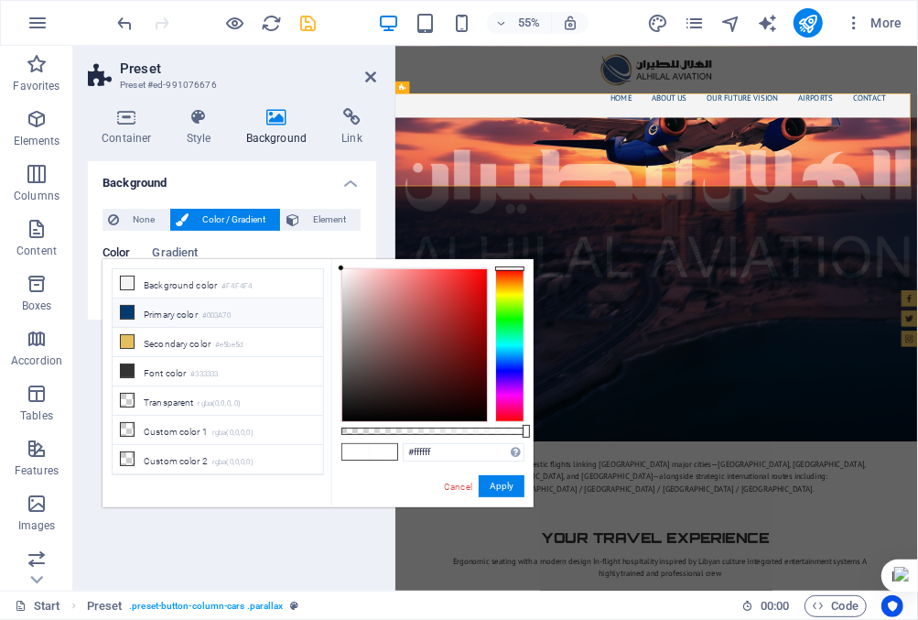
click at [176, 309] on li "Primary color #003A70" at bounding box center [218, 312] width 211 height 29
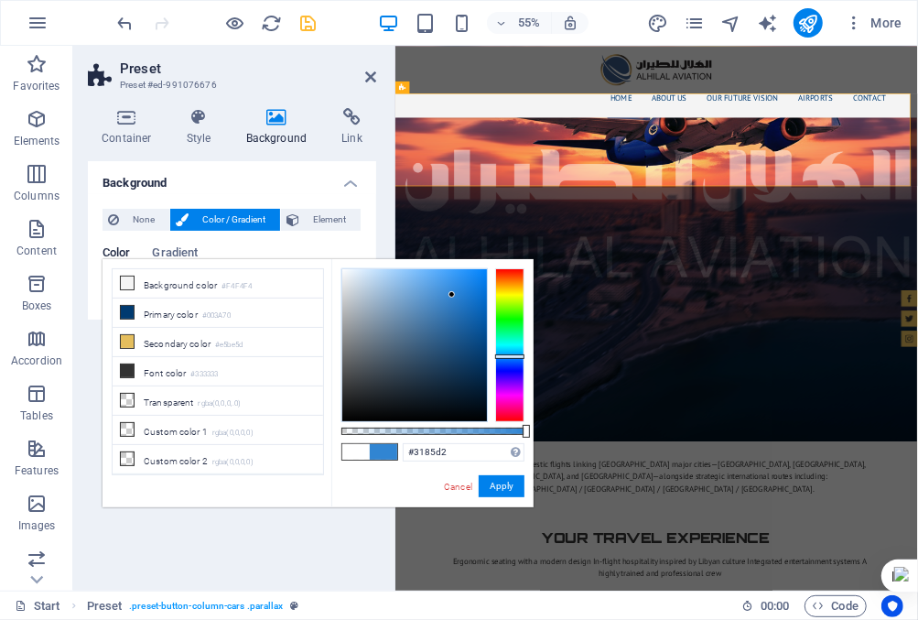
click at [452, 295] on div at bounding box center [414, 345] width 145 height 152
click at [466, 312] on div at bounding box center [414, 345] width 145 height 152
click at [394, 273] on div at bounding box center [414, 345] width 145 height 152
click at [408, 273] on div at bounding box center [414, 345] width 145 height 152
type input "#5492cc"
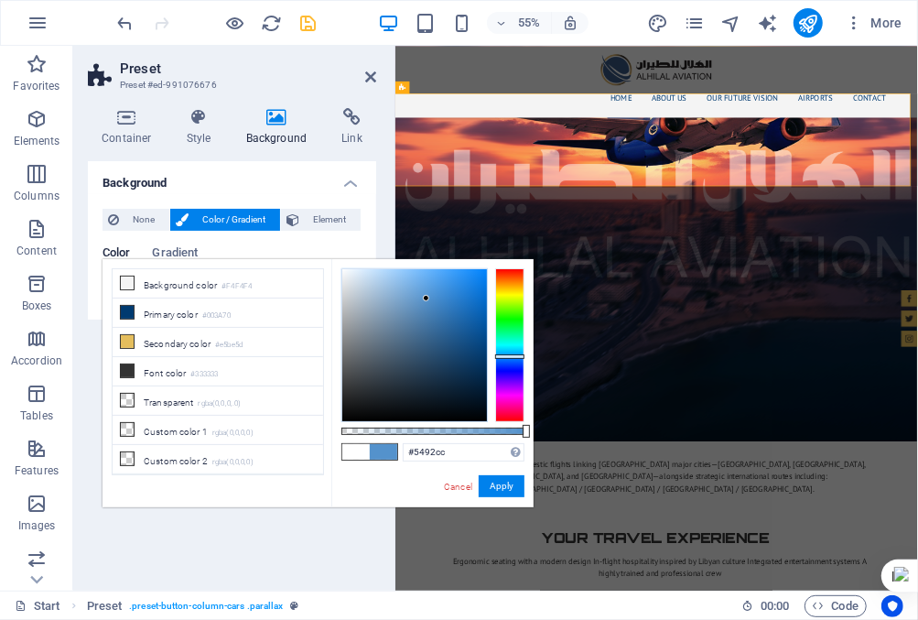
click at [427, 298] on div at bounding box center [414, 345] width 145 height 152
click at [504, 485] on button "Apply" at bounding box center [502, 486] width 46 height 22
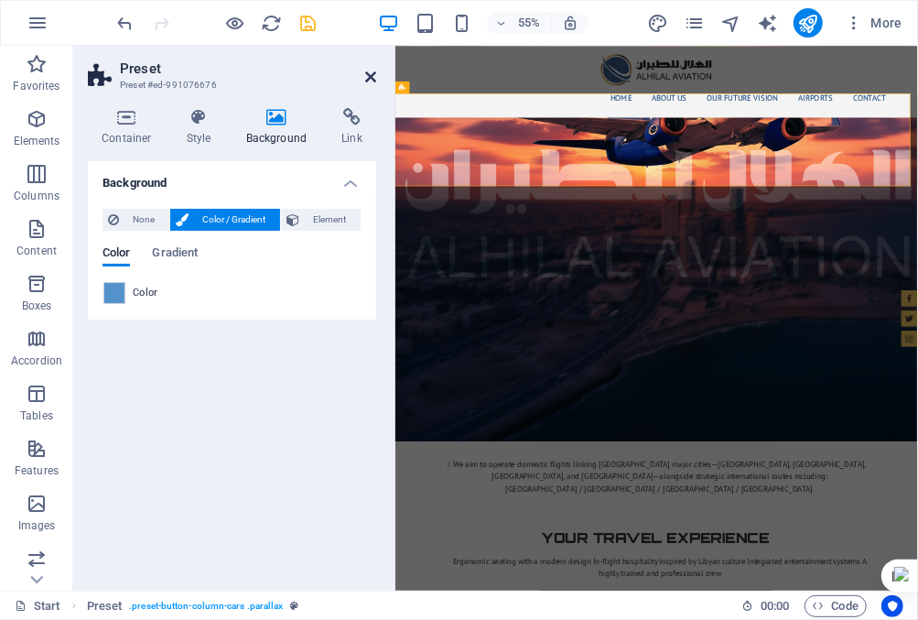
click at [369, 81] on icon at bounding box center [370, 77] width 11 height 15
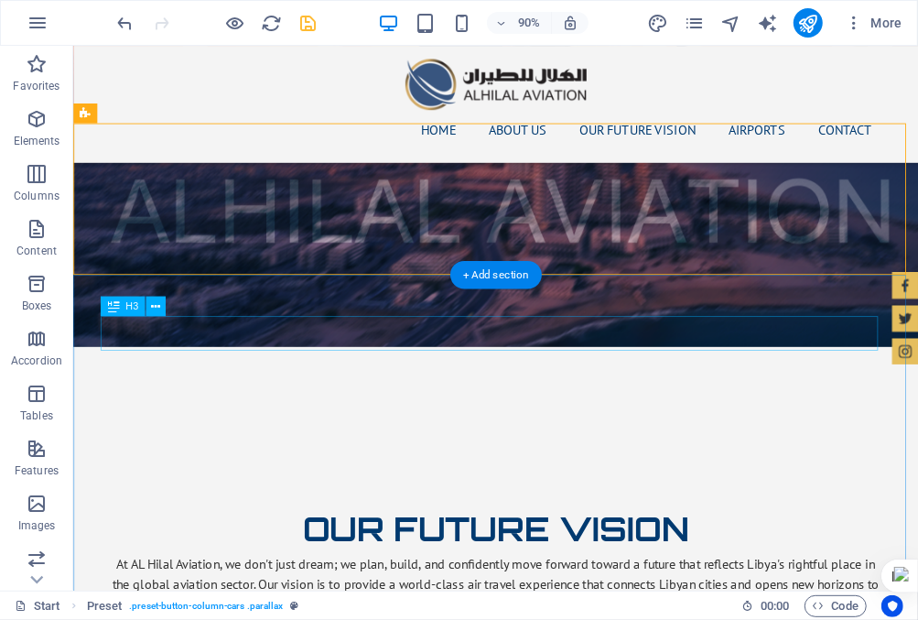
scroll to position [2441, 0]
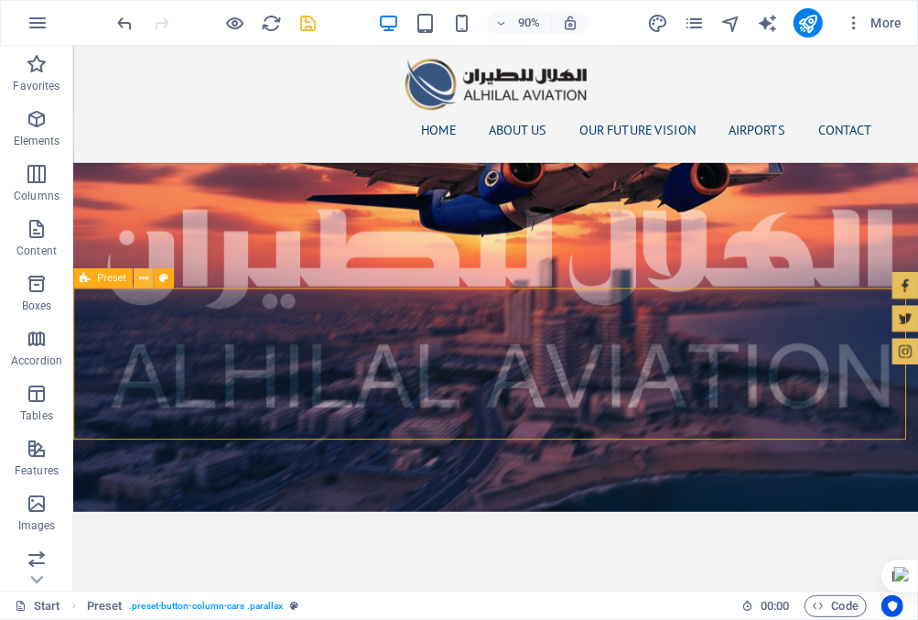
click at [145, 281] on icon at bounding box center [142, 278] width 9 height 17
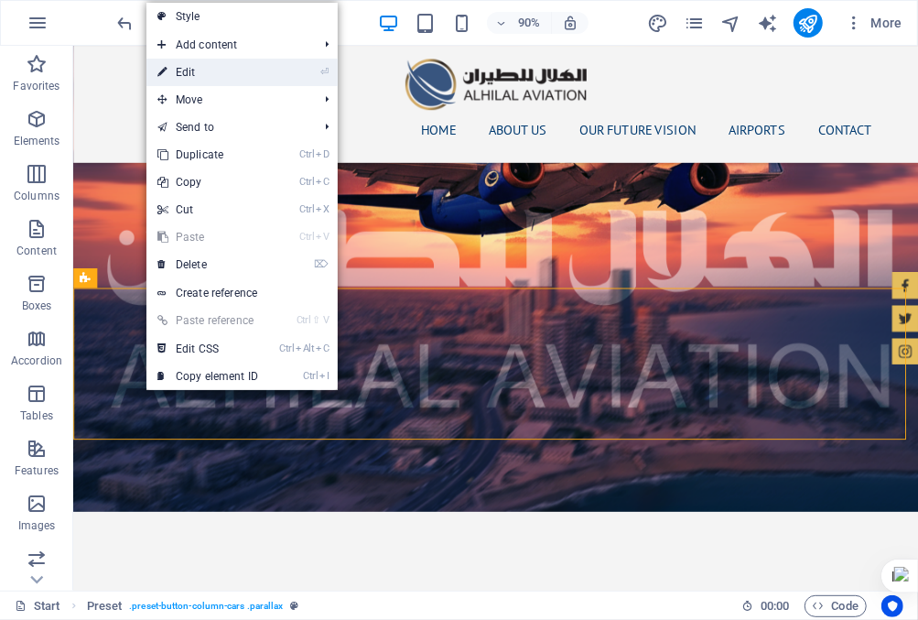
click at [227, 78] on link "⏎ Edit" at bounding box center [207, 72] width 123 height 27
select select "preset-button-column-cars"
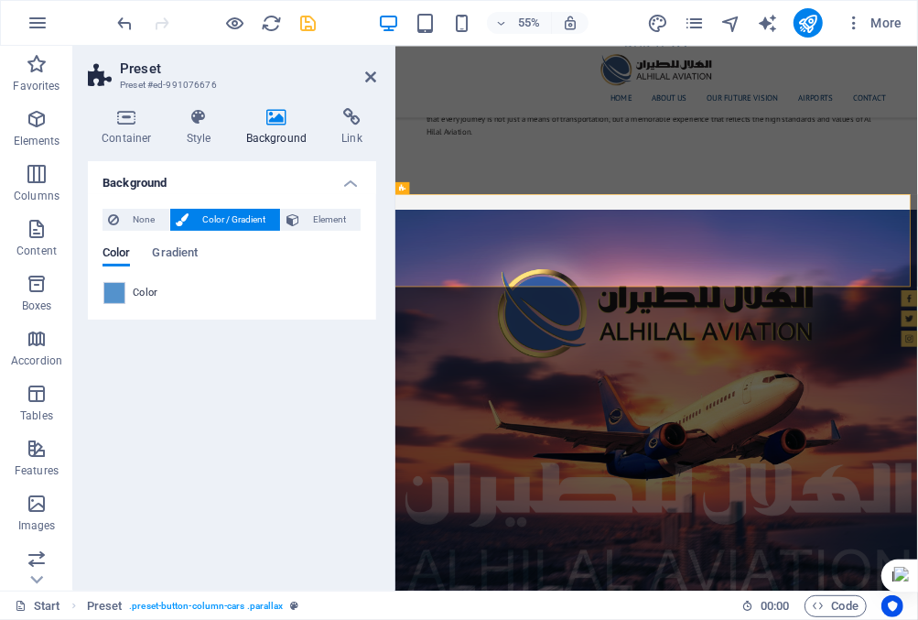
scroll to position [2827, 0]
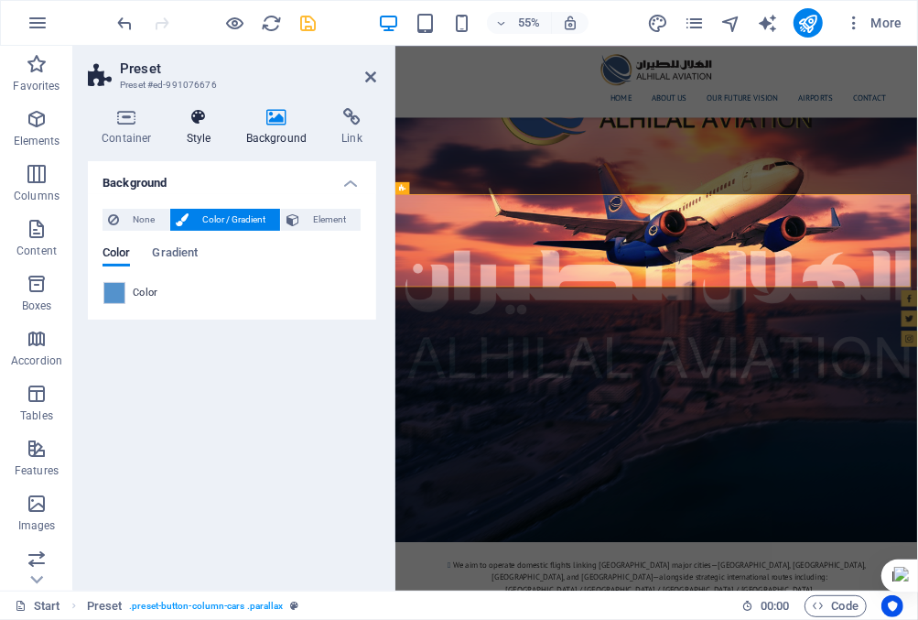
click at [201, 121] on icon at bounding box center [199, 117] width 52 height 18
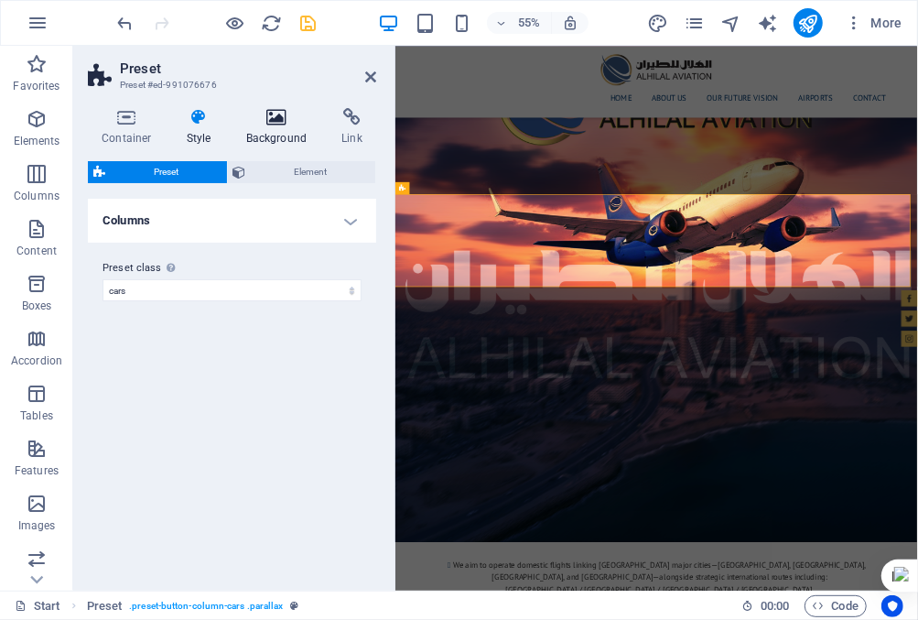
click at [288, 114] on icon at bounding box center [277, 117] width 89 height 18
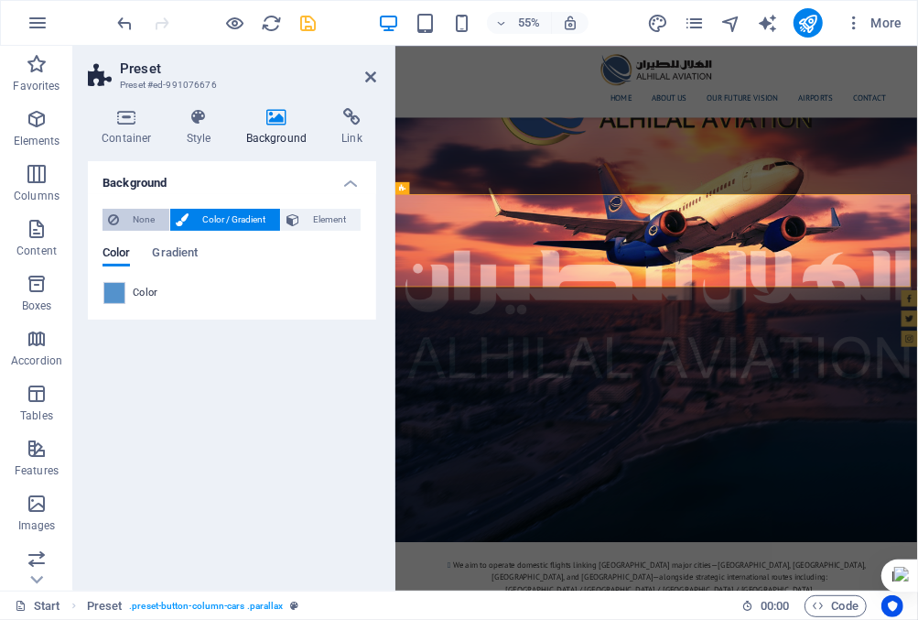
click at [131, 218] on span "None" at bounding box center [144, 220] width 39 height 22
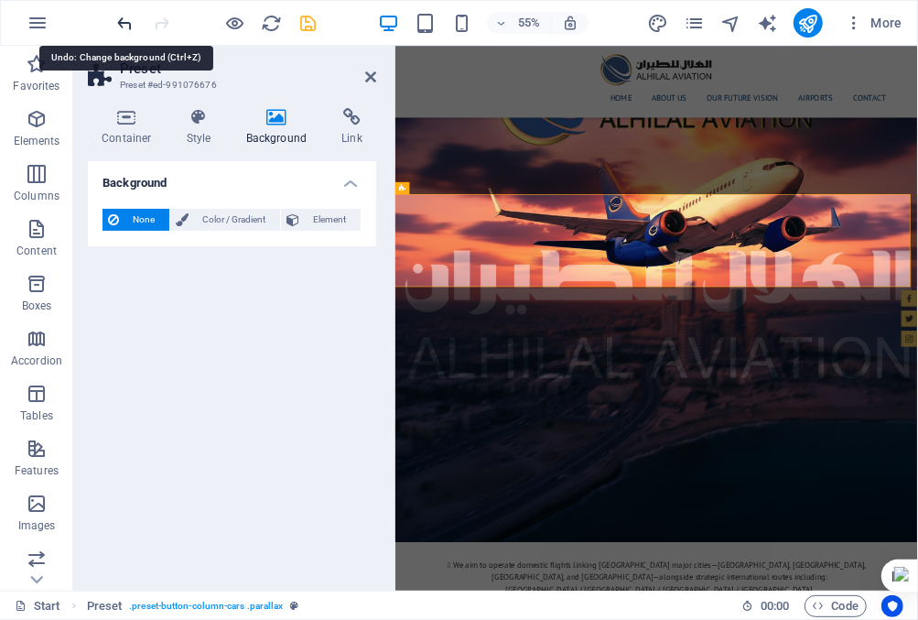
click at [129, 21] on icon "undo" at bounding box center [125, 23] width 21 height 21
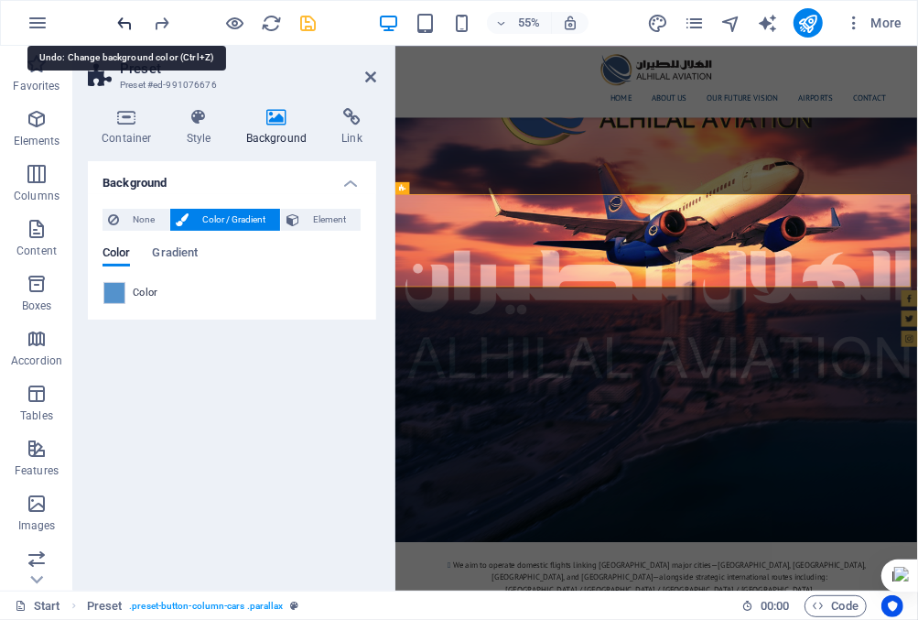
click at [129, 21] on icon "undo" at bounding box center [125, 23] width 21 height 21
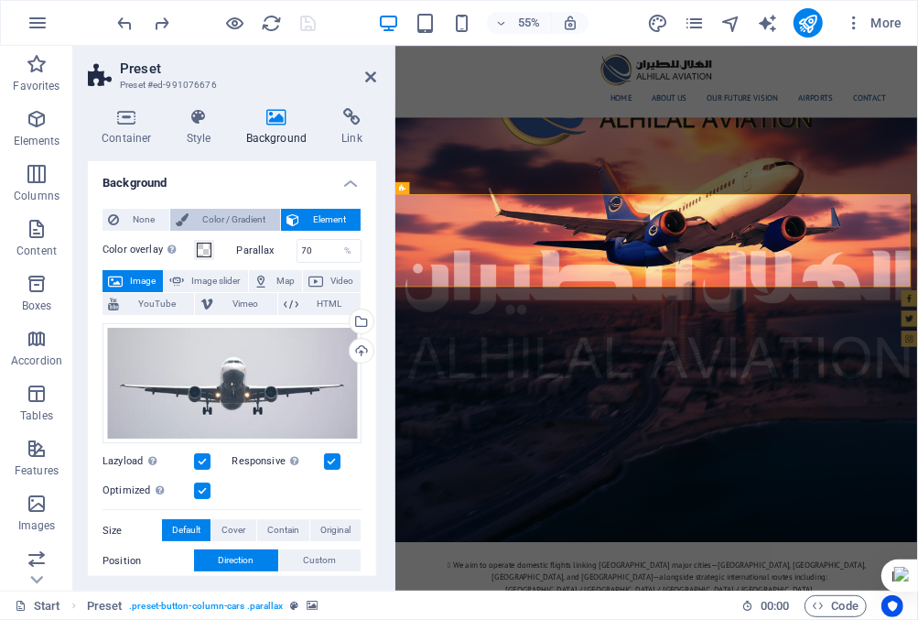
click at [232, 216] on span "Color / Gradient" at bounding box center [234, 220] width 81 height 22
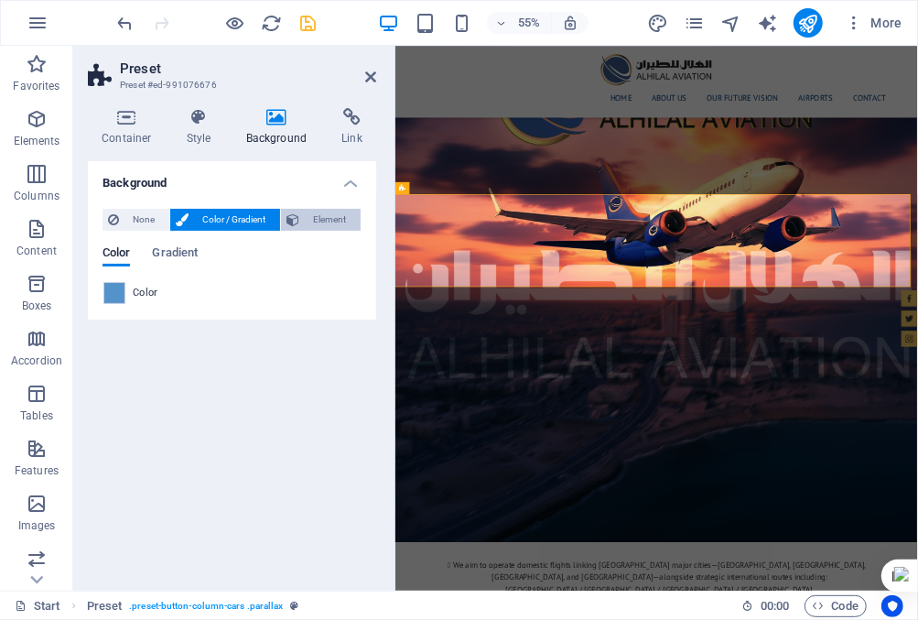
click at [322, 218] on span "Element" at bounding box center [330, 220] width 50 height 22
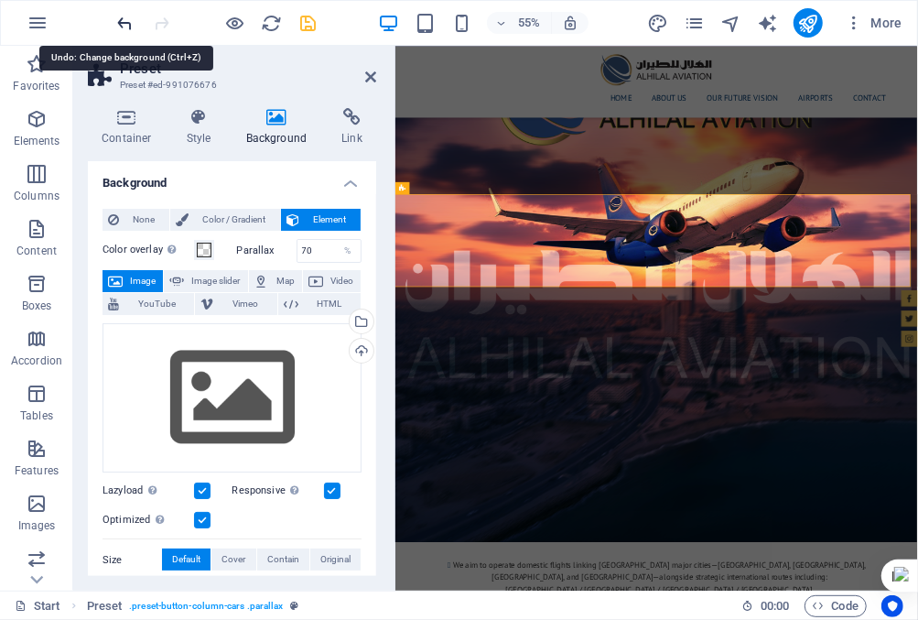
click at [123, 22] on icon "undo" at bounding box center [125, 23] width 21 height 21
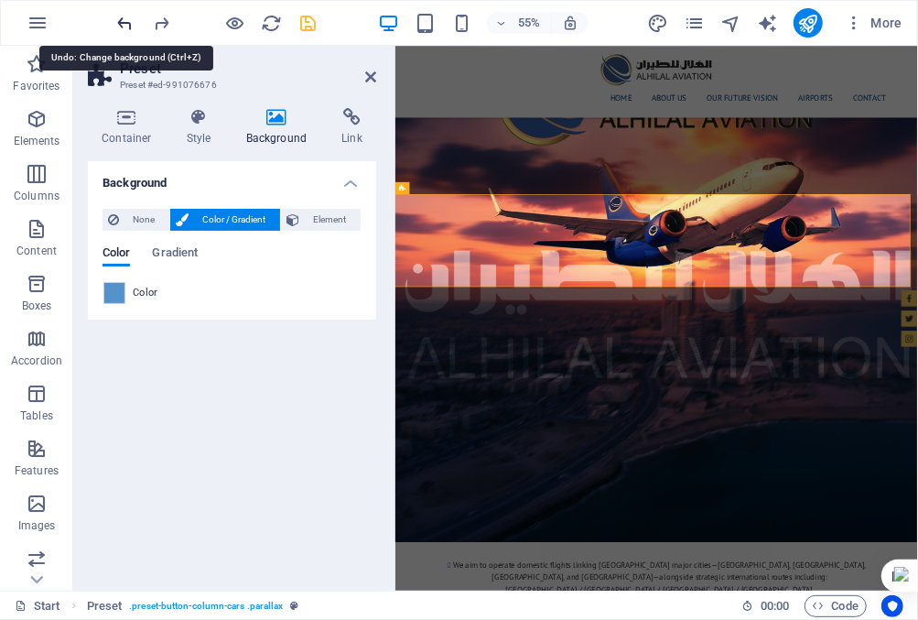
click at [123, 21] on icon "undo" at bounding box center [125, 23] width 21 height 21
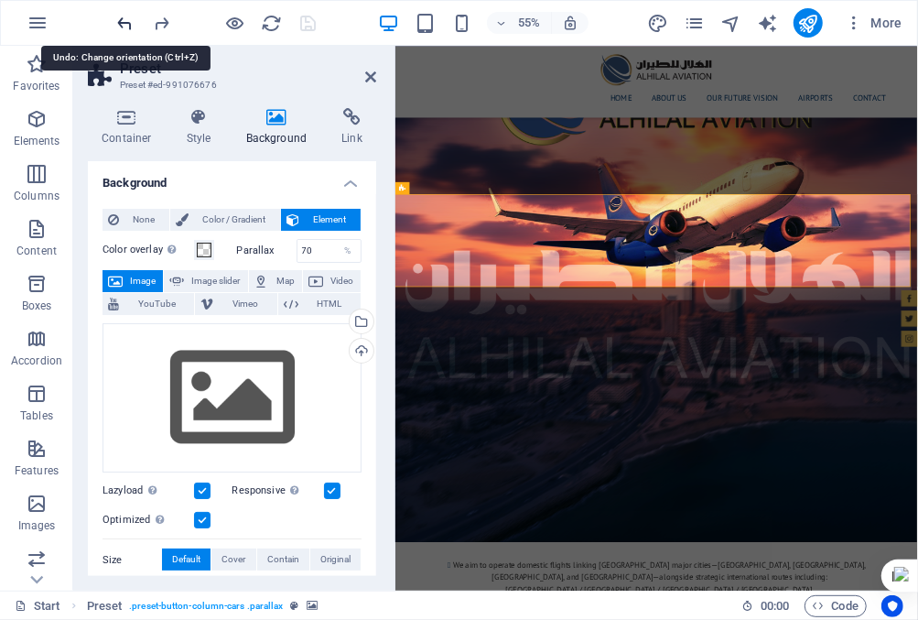
click at [123, 21] on icon "undo" at bounding box center [125, 23] width 21 height 21
click at [125, 20] on icon "undo" at bounding box center [125, 23] width 21 height 21
click at [127, 19] on icon "undo" at bounding box center [125, 23] width 21 height 21
click at [129, 22] on icon "undo" at bounding box center [125, 23] width 21 height 21
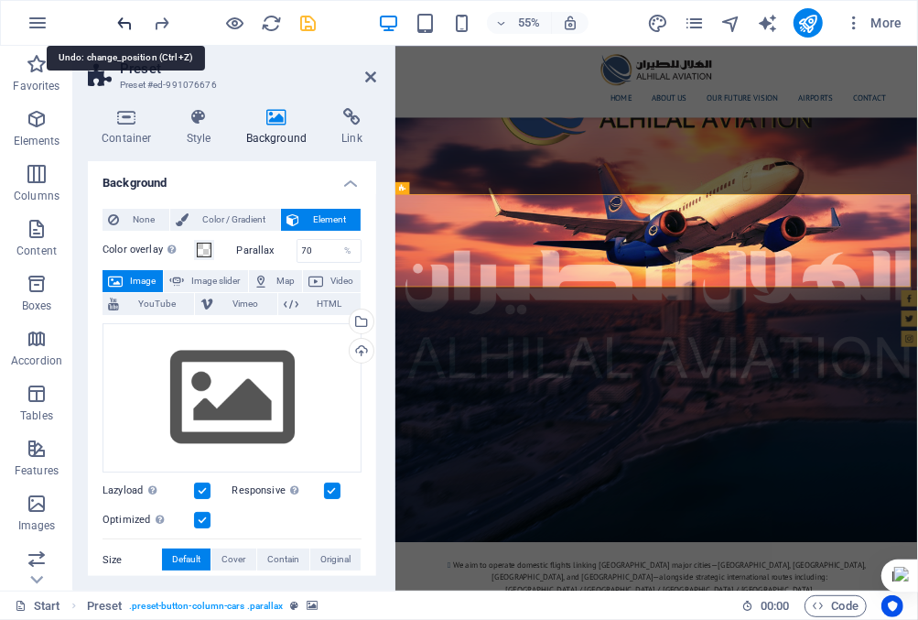
click at [129, 24] on icon "undo" at bounding box center [125, 23] width 21 height 21
click at [130, 20] on icon "undo" at bounding box center [125, 23] width 21 height 21
click at [367, 75] on icon at bounding box center [370, 77] width 11 height 15
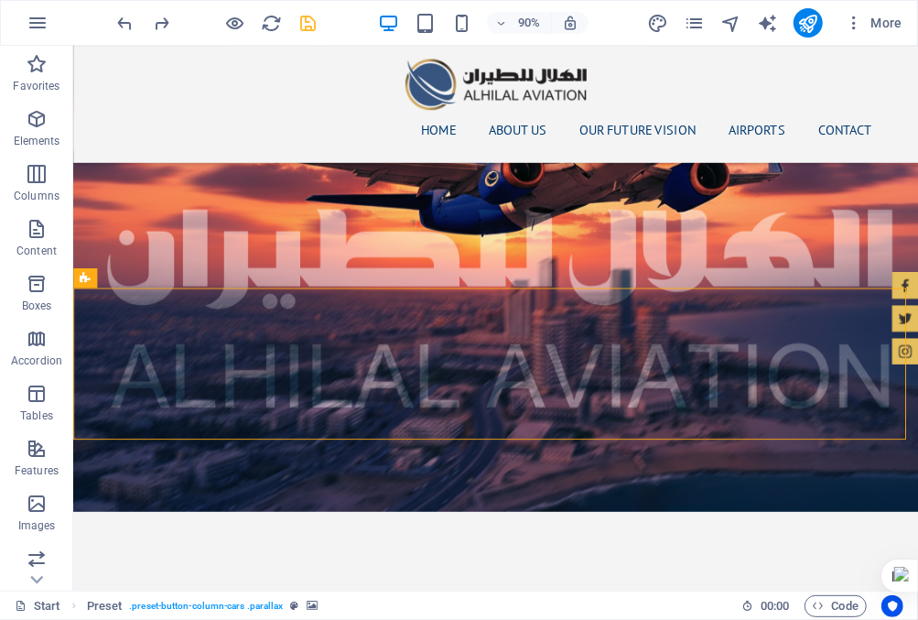
scroll to position [2532, 0]
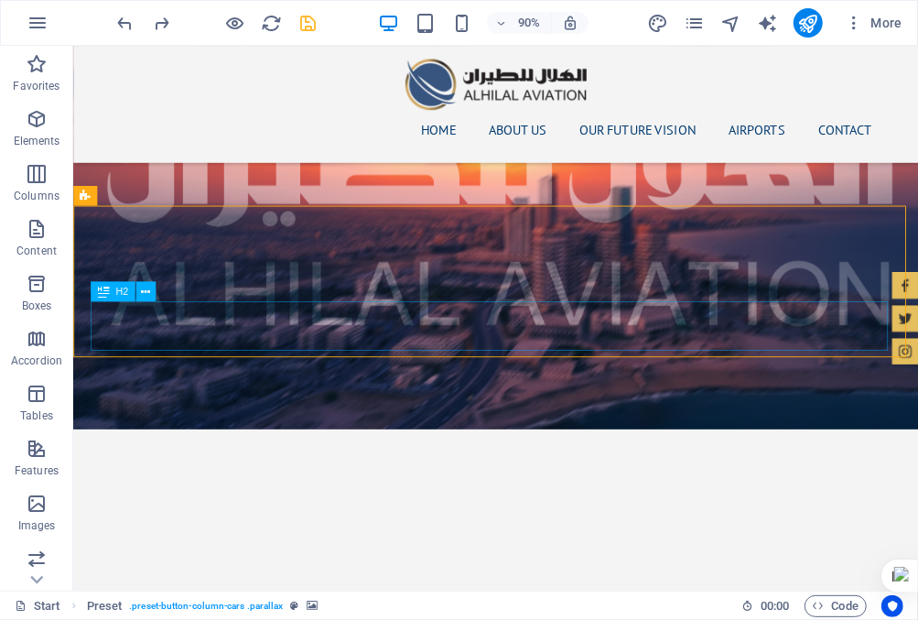
click at [146, 291] on icon at bounding box center [145, 291] width 9 height 17
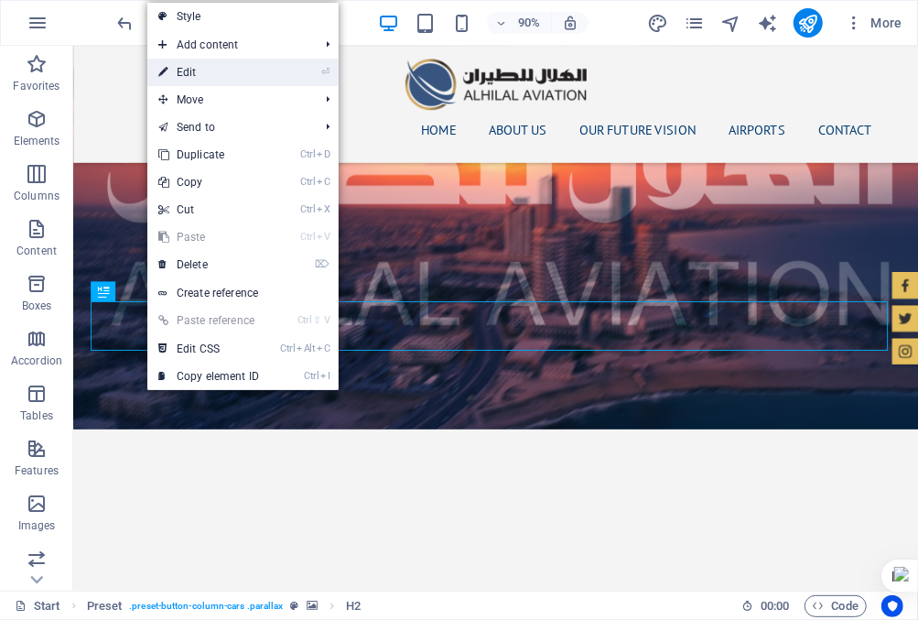
click at [222, 83] on link "⏎ Edit" at bounding box center [208, 72] width 123 height 27
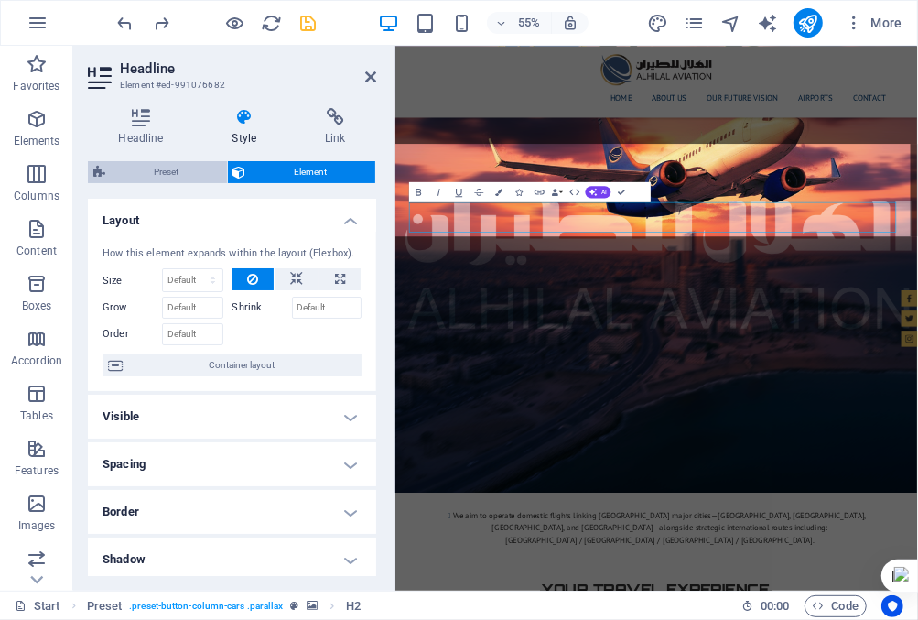
click at [159, 168] on span "Preset" at bounding box center [166, 172] width 111 height 22
select select "preset-button-column-cars"
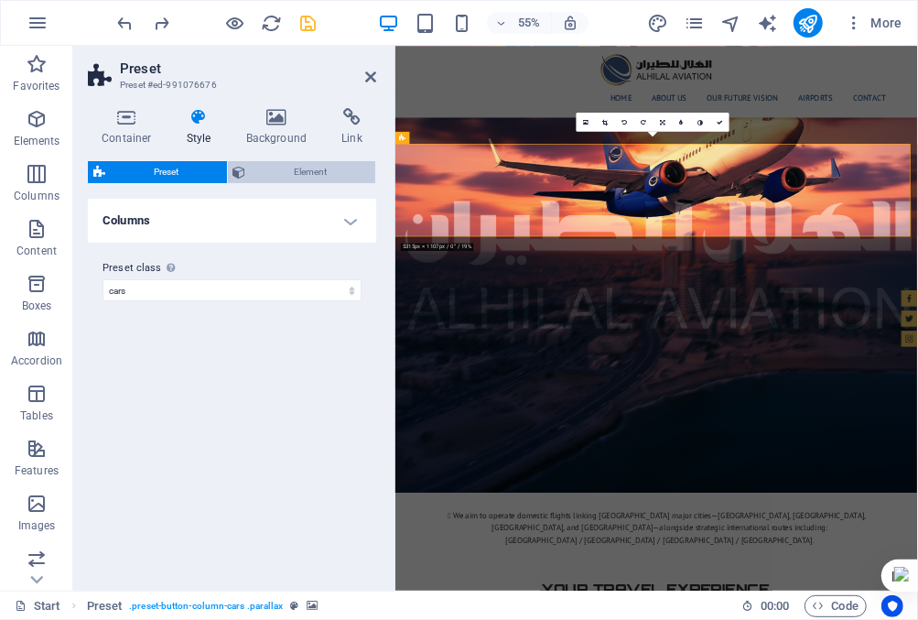
click at [269, 171] on span "Element" at bounding box center [311, 172] width 119 height 22
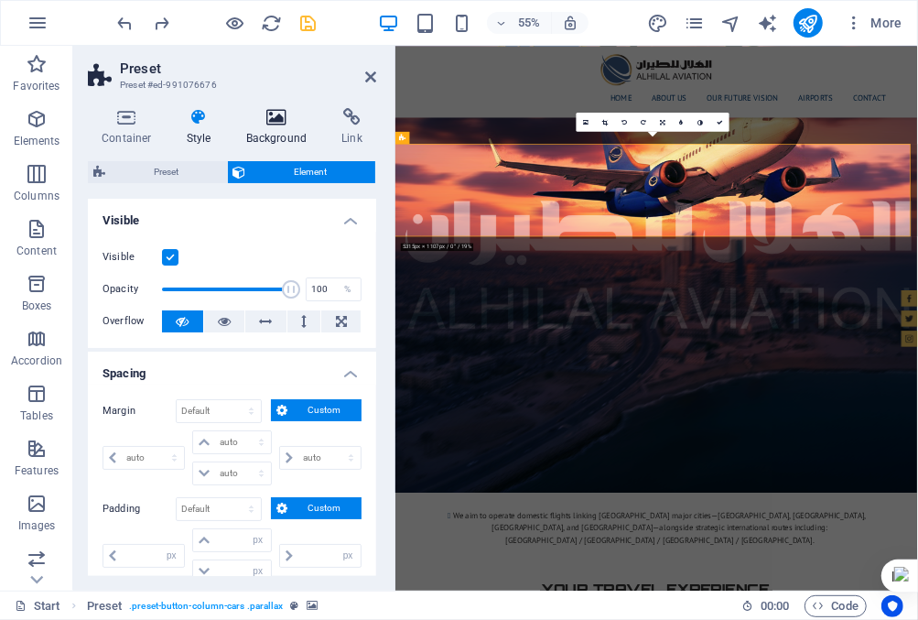
click at [286, 119] on icon at bounding box center [277, 117] width 89 height 18
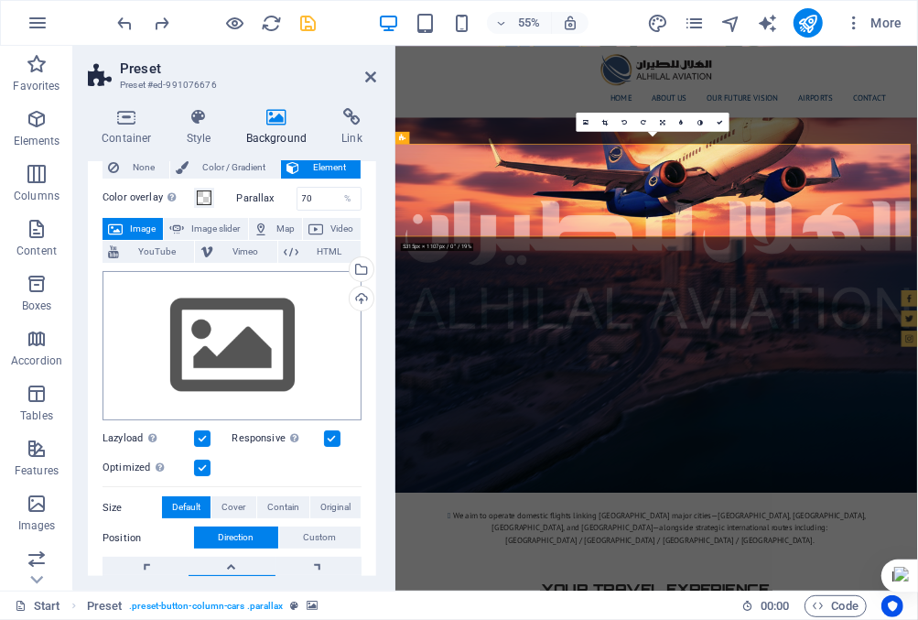
scroll to position [0, 0]
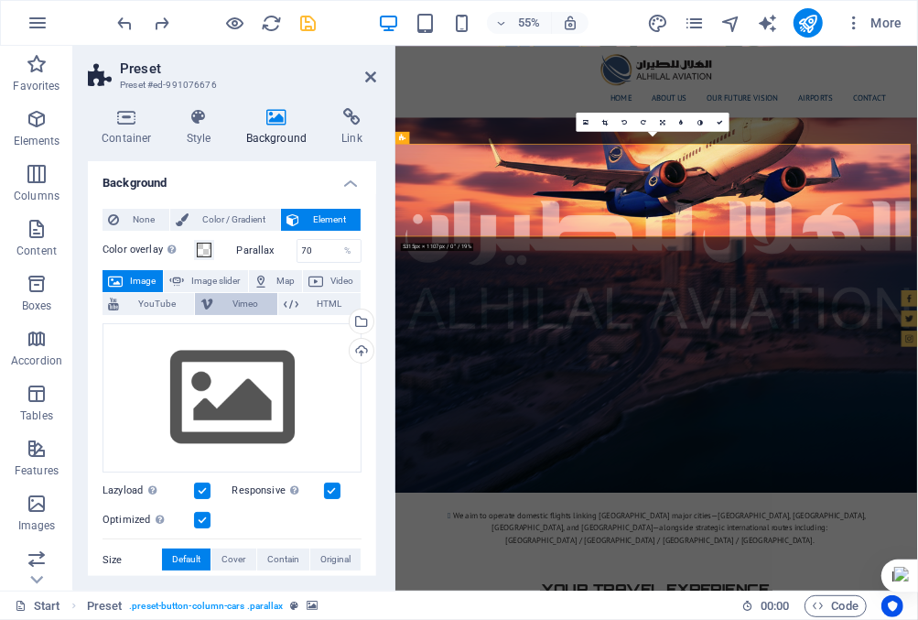
click at [239, 300] on span "Vimeo" at bounding box center [245, 304] width 52 height 22
select select "ar16_9"
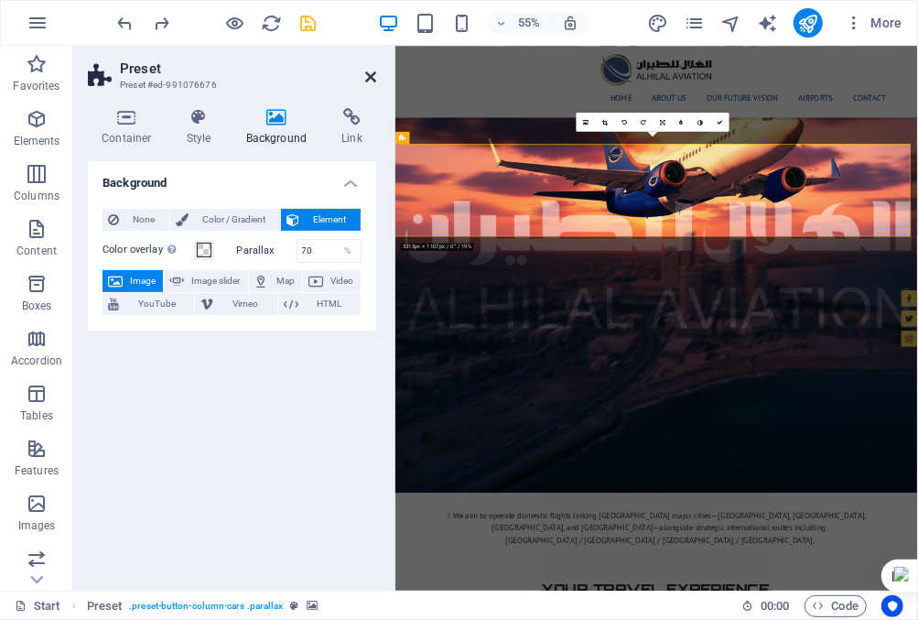
click at [371, 73] on icon at bounding box center [370, 77] width 11 height 15
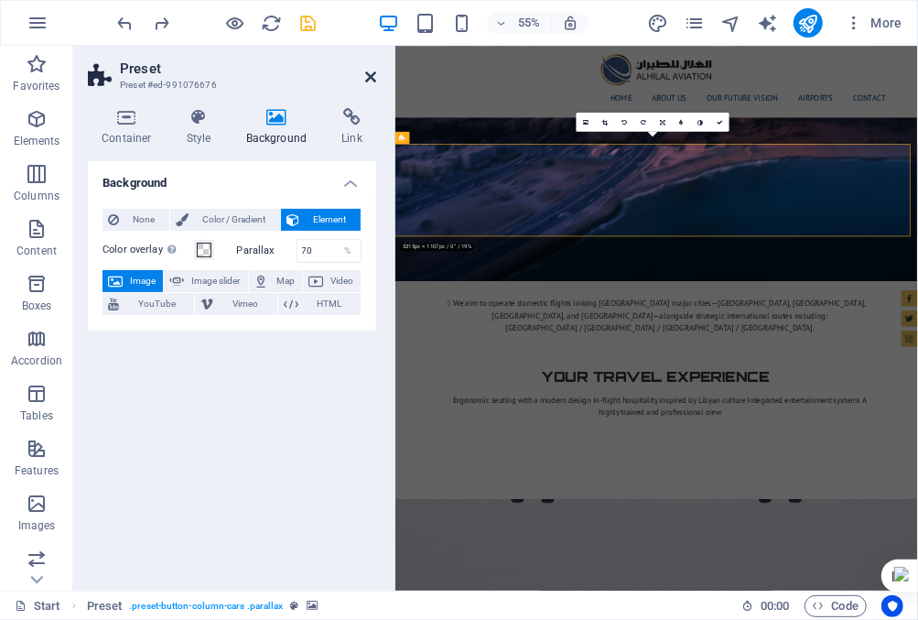
scroll to position [2532, 0]
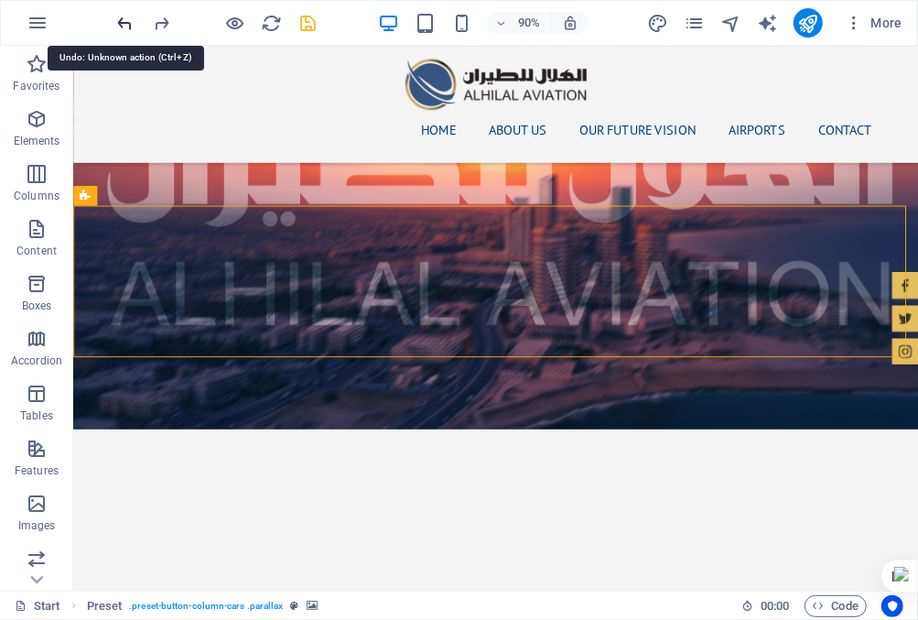
click at [126, 24] on icon "undo" at bounding box center [125, 23] width 21 height 21
click at [126, 22] on icon "undo" at bounding box center [125, 23] width 21 height 21
click at [128, 24] on icon "undo" at bounding box center [125, 23] width 21 height 21
click at [126, 22] on icon "undo" at bounding box center [125, 23] width 21 height 21
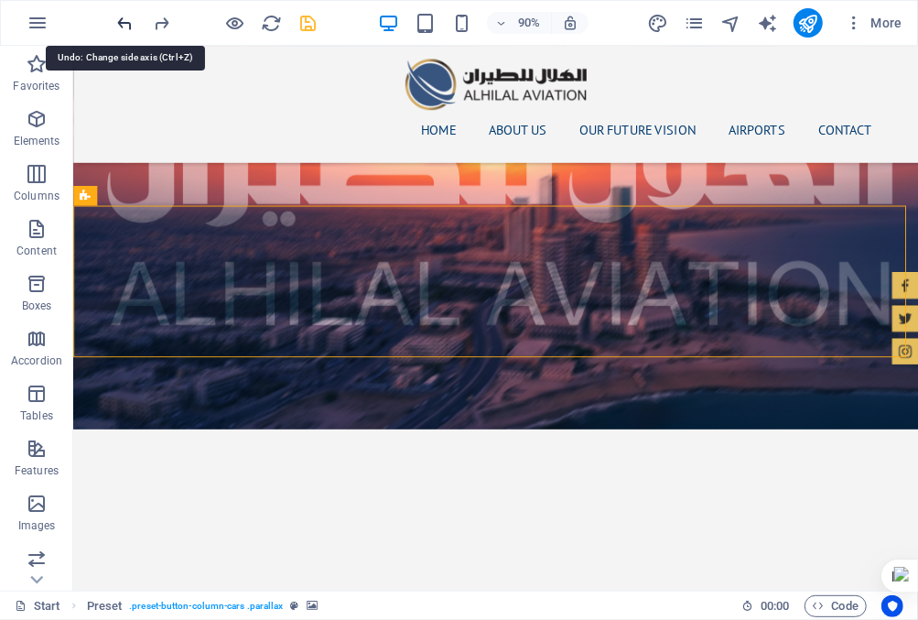
click at [125, 22] on icon "undo" at bounding box center [125, 23] width 21 height 21
click at [128, 22] on icon "undo" at bounding box center [125, 23] width 21 height 21
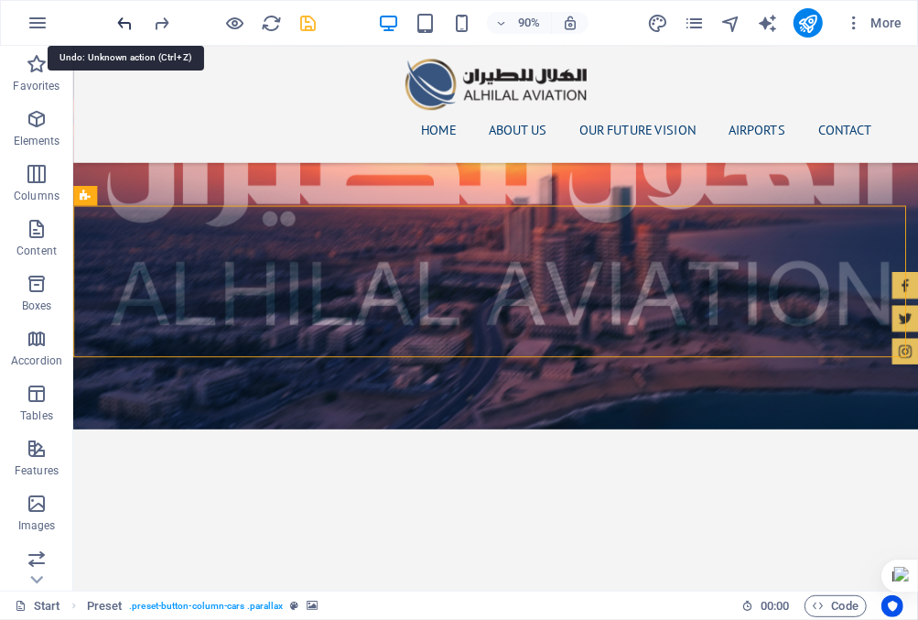
click at [128, 22] on icon "undo" at bounding box center [125, 23] width 21 height 21
click at [126, 20] on icon "undo" at bounding box center [125, 23] width 21 height 21
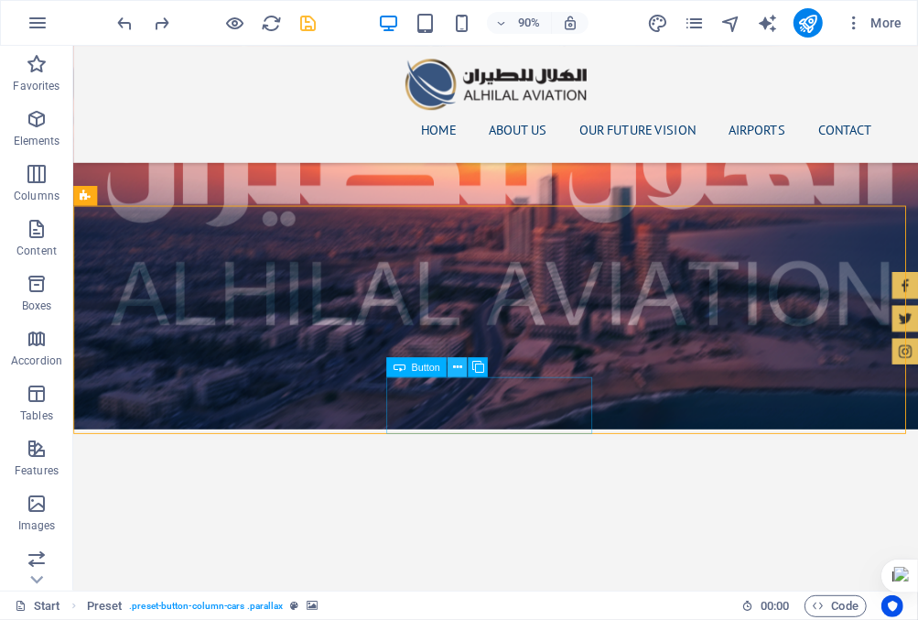
click at [460, 365] on icon at bounding box center [457, 367] width 9 height 17
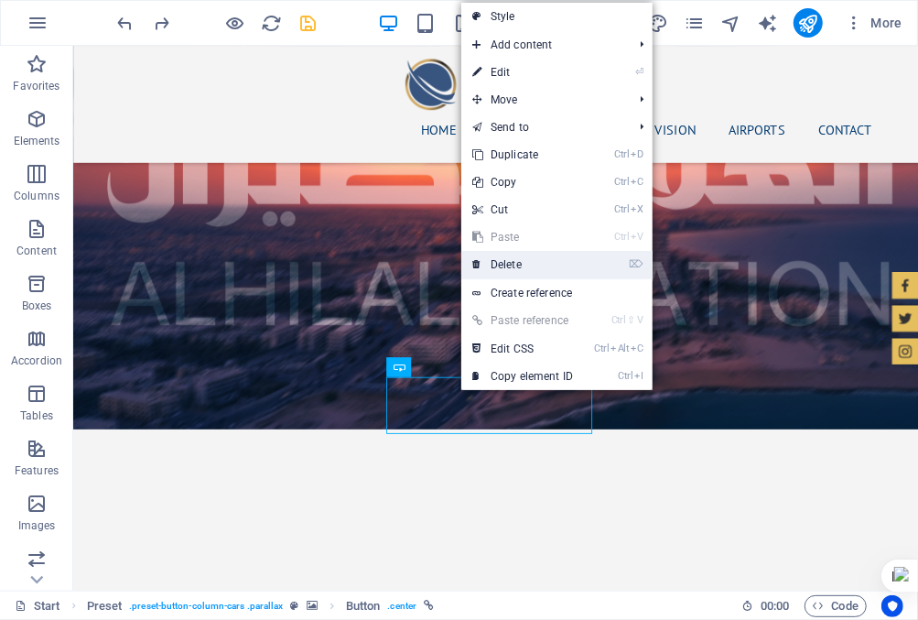
click at [506, 265] on link "⌦ Delete" at bounding box center [522, 264] width 123 height 27
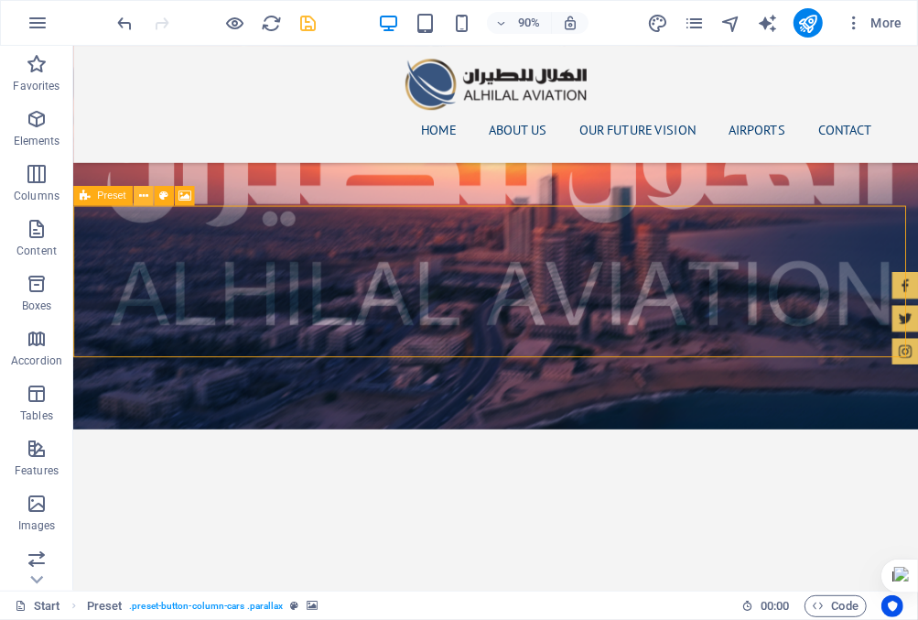
click at [141, 199] on icon at bounding box center [142, 196] width 9 height 17
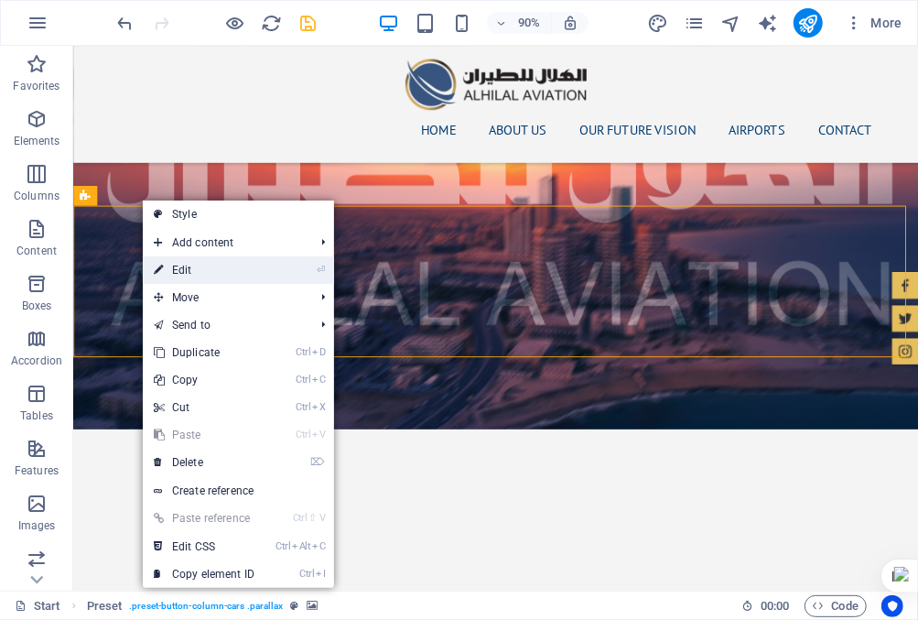
click at [188, 262] on link "⏎ Edit" at bounding box center [204, 269] width 123 height 27
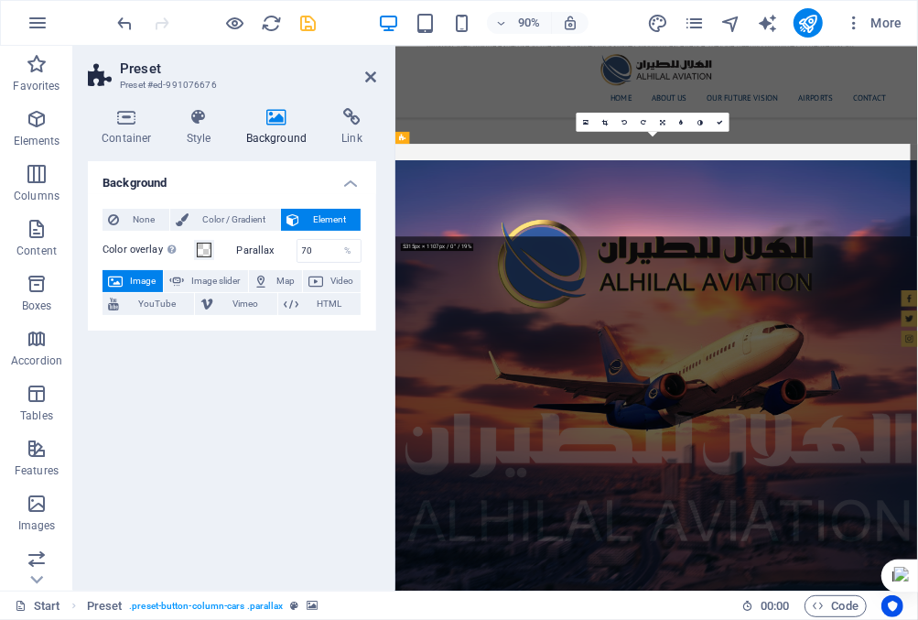
scroll to position [2918, 0]
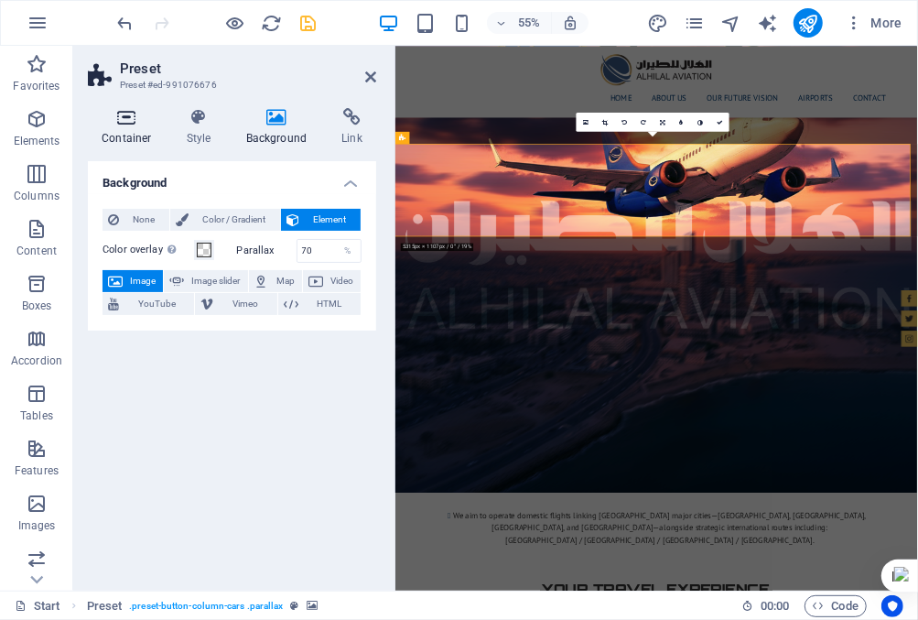
click at [127, 121] on icon at bounding box center [127, 117] width 78 height 18
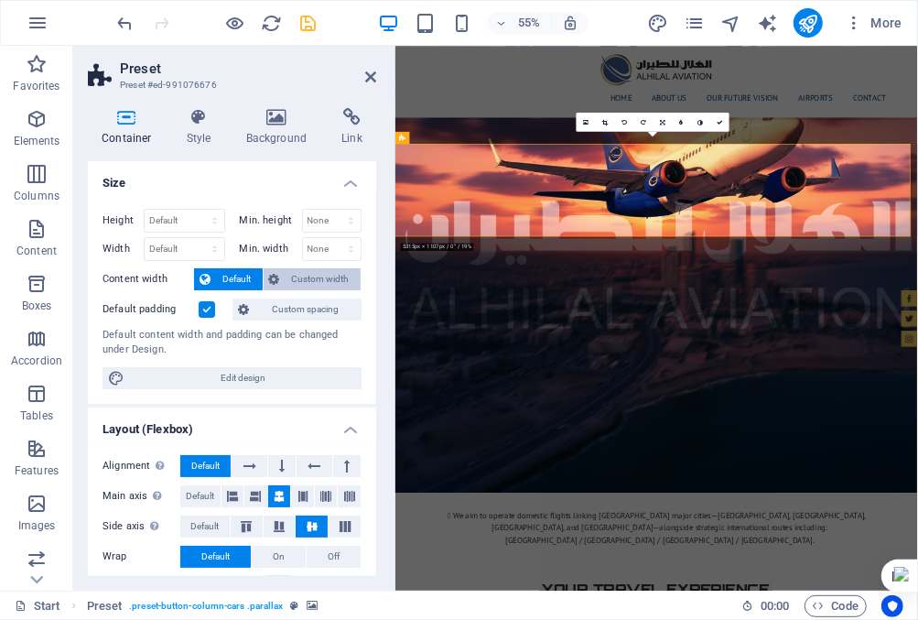
click at [328, 282] on span "Custom width" at bounding box center [321, 279] width 70 height 22
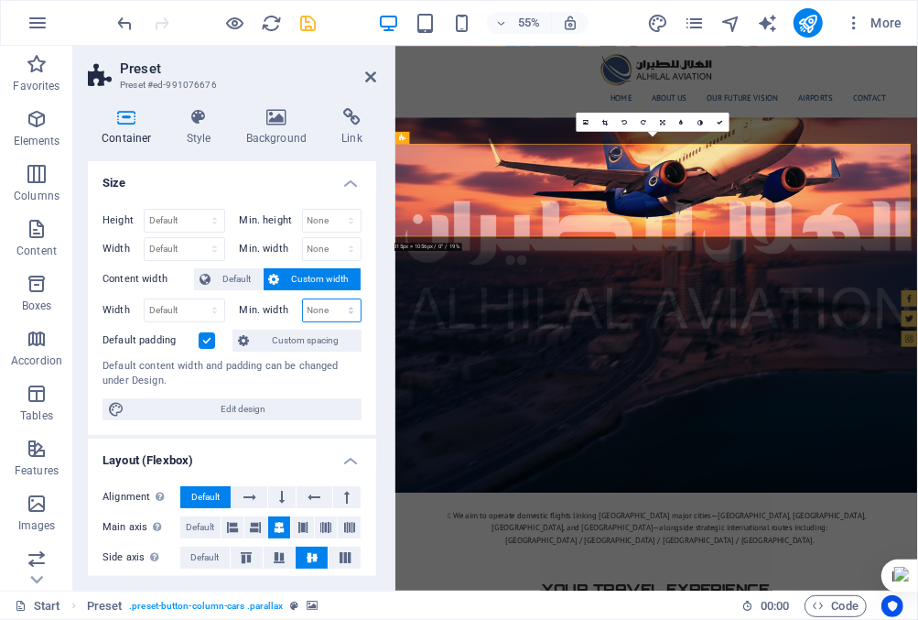
click at [329, 311] on select "None px rem % vh vw" at bounding box center [332, 310] width 59 height 22
click at [268, 309] on label "Min. width" at bounding box center [271, 310] width 62 height 10
click at [193, 306] on select "Default px rem % em vh vw" at bounding box center [185, 310] width 80 height 22
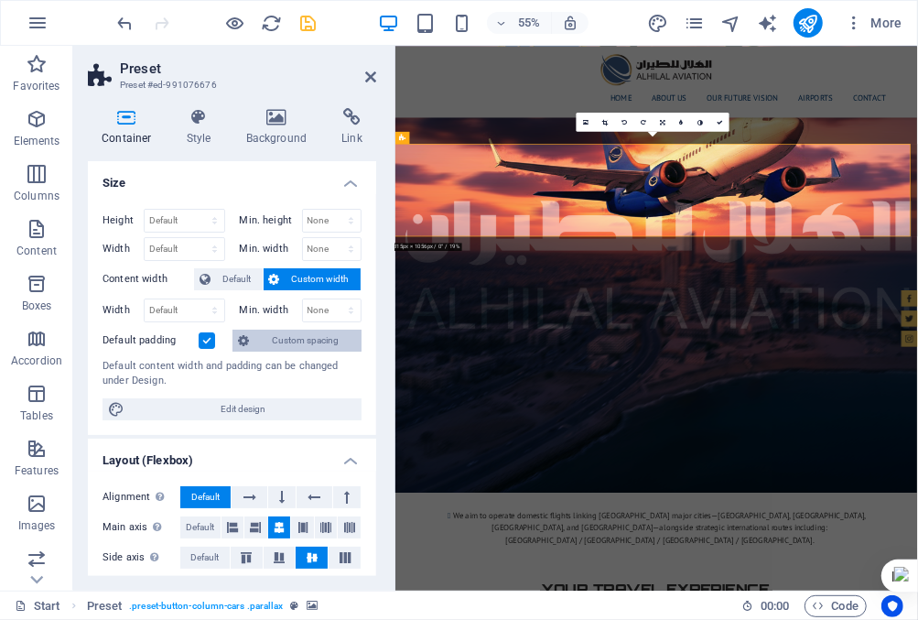
click at [298, 337] on span "Custom spacing" at bounding box center [306, 341] width 102 height 22
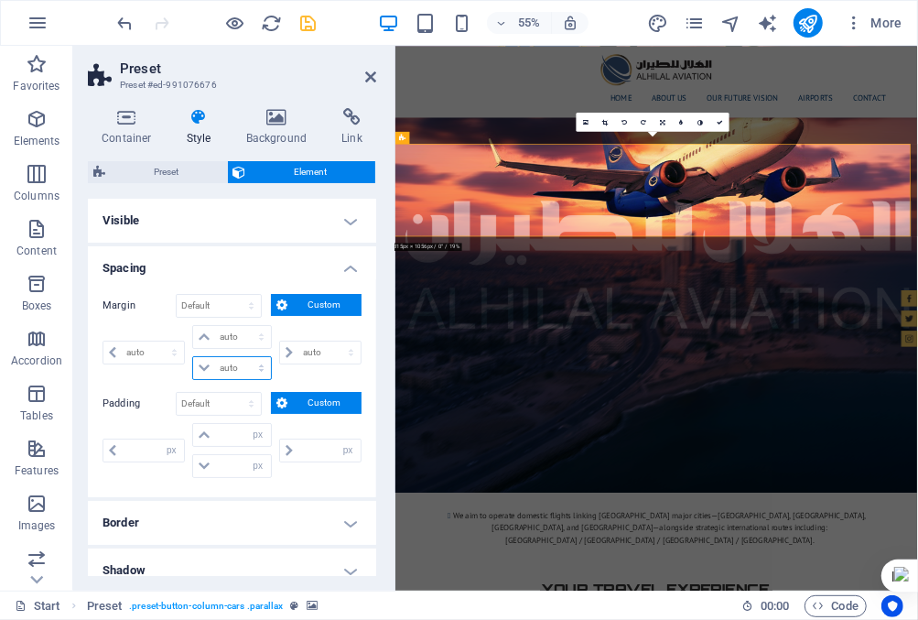
click at [243, 362] on select "auto px % rem vw vh" at bounding box center [231, 368] width 77 height 22
click at [240, 302] on select "Default auto px % rem vw vh Custom" at bounding box center [219, 306] width 84 height 22
click at [177, 295] on select "Default auto px % rem vw vh Custom" at bounding box center [219, 306] width 84 height 22
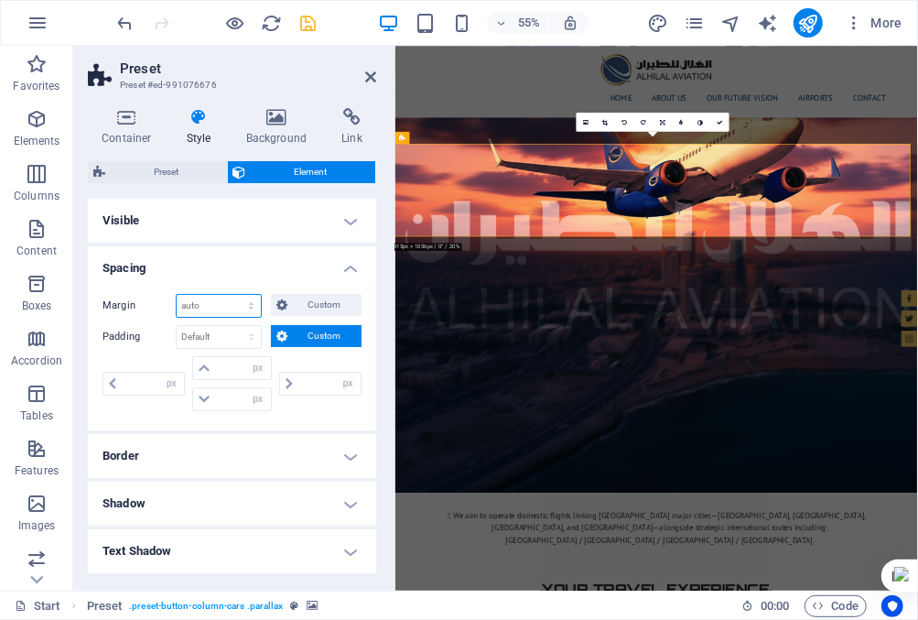
click at [233, 305] on select "Default auto px % rem vw vh Custom" at bounding box center [219, 306] width 84 height 22
click at [177, 295] on select "Default auto px % rem vw vh Custom" at bounding box center [219, 306] width 84 height 22
select select "DISABLED_OPTION_VALUE"
click at [236, 403] on input "number" at bounding box center [242, 399] width 55 height 22
type input "100"
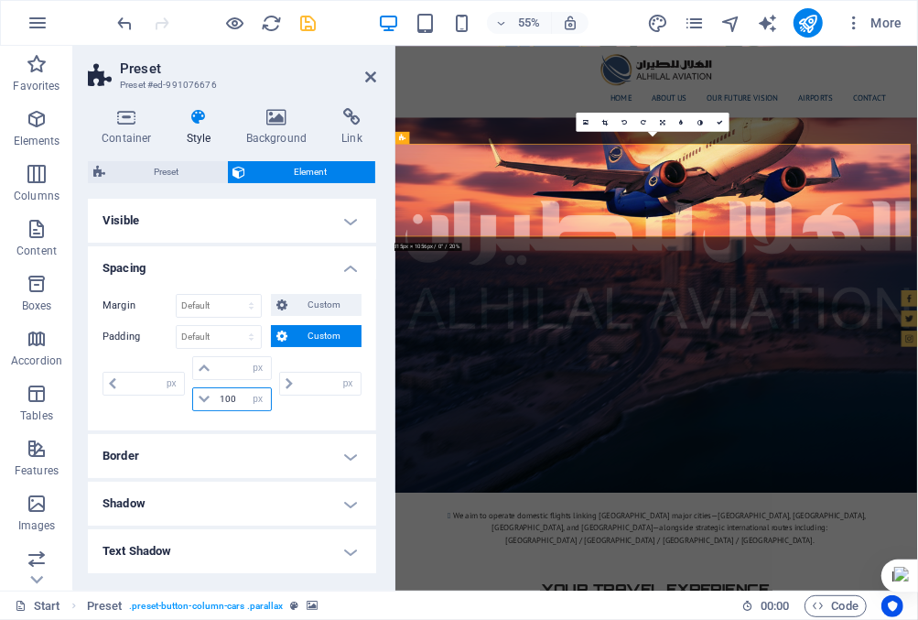
type input "0"
click at [231, 368] on input "number" at bounding box center [242, 368] width 55 height 22
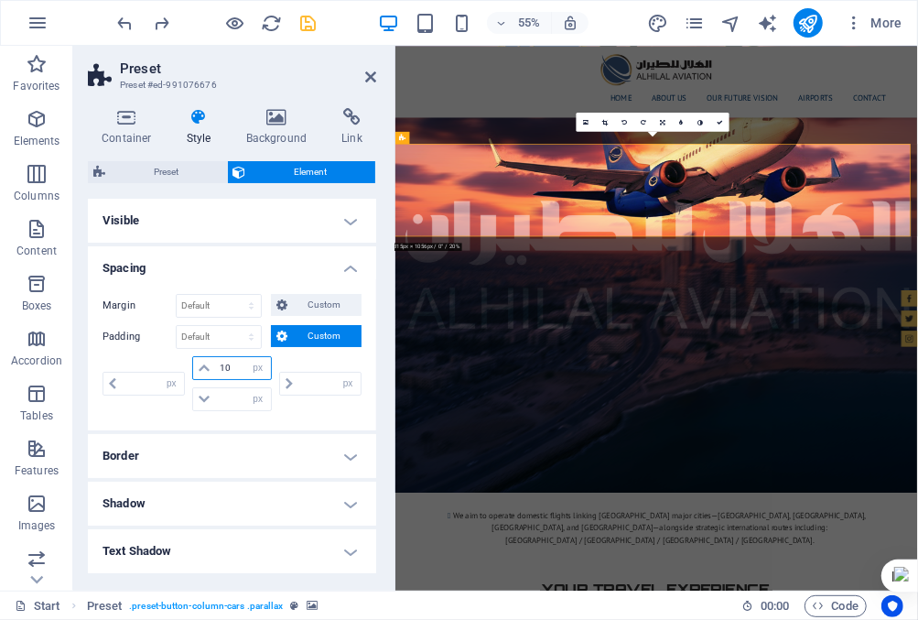
type input "100"
type input "0"
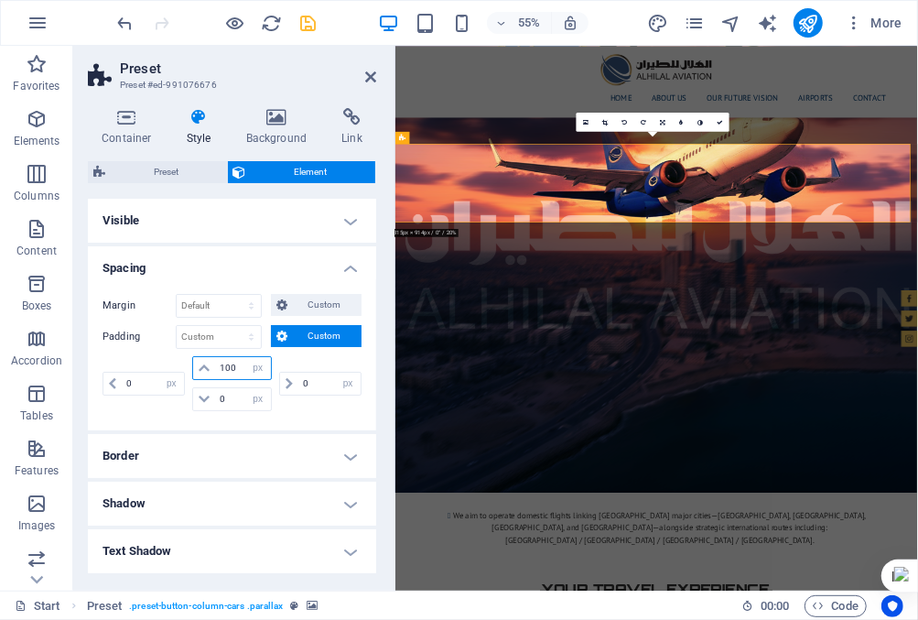
click at [231, 368] on input "100" at bounding box center [242, 368] width 55 height 22
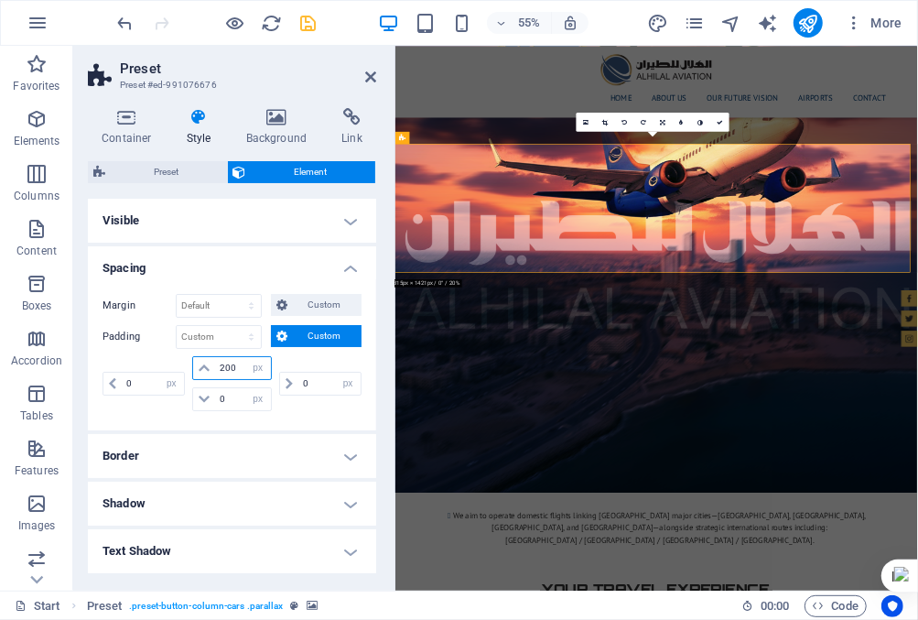
click at [240, 366] on input "200" at bounding box center [242, 368] width 55 height 22
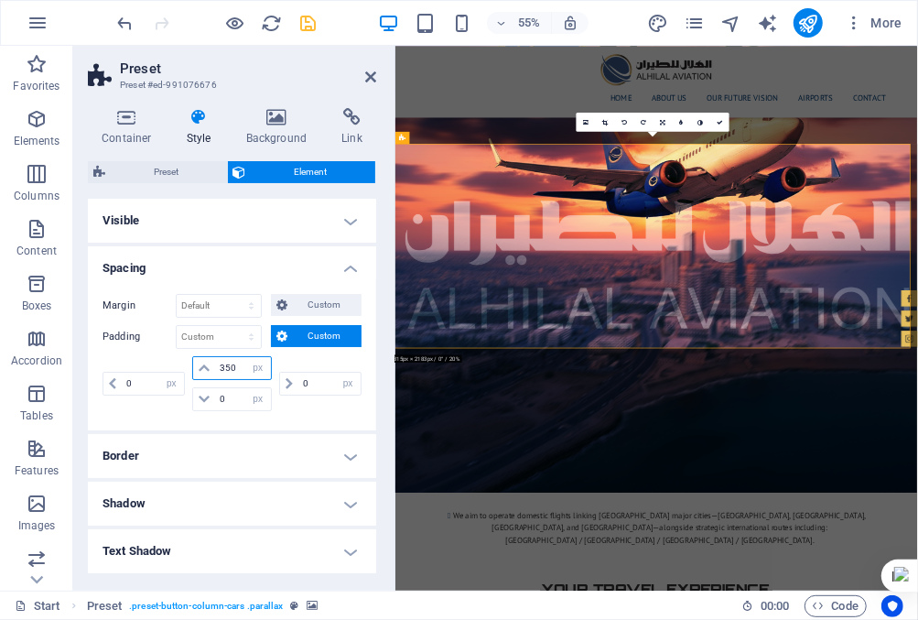
click at [240, 366] on input "350" at bounding box center [242, 368] width 55 height 22
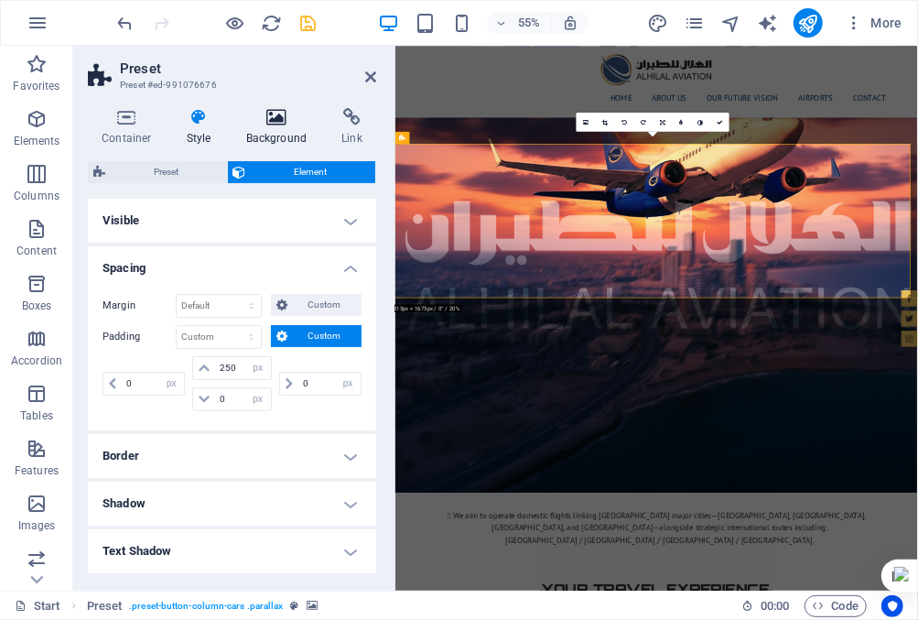
click at [276, 115] on icon at bounding box center [277, 117] width 89 height 18
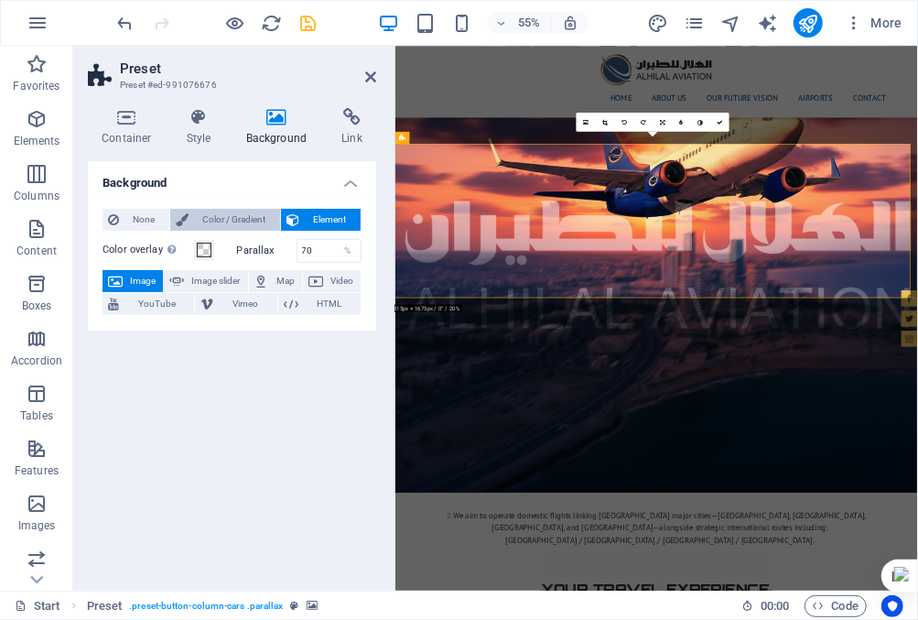
click at [214, 217] on span "Color / Gradient" at bounding box center [234, 220] width 81 height 22
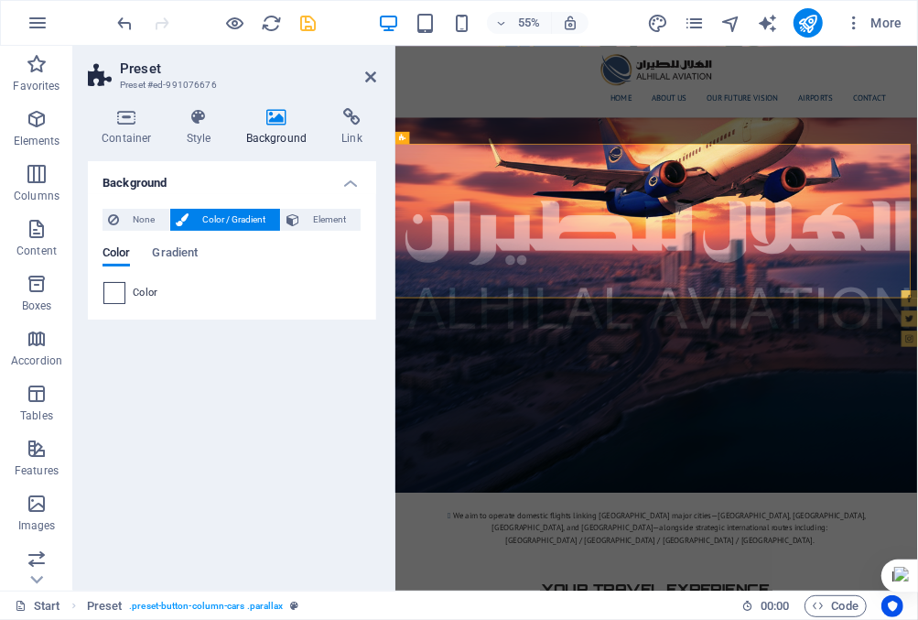
click at [118, 294] on span at bounding box center [114, 293] width 20 height 20
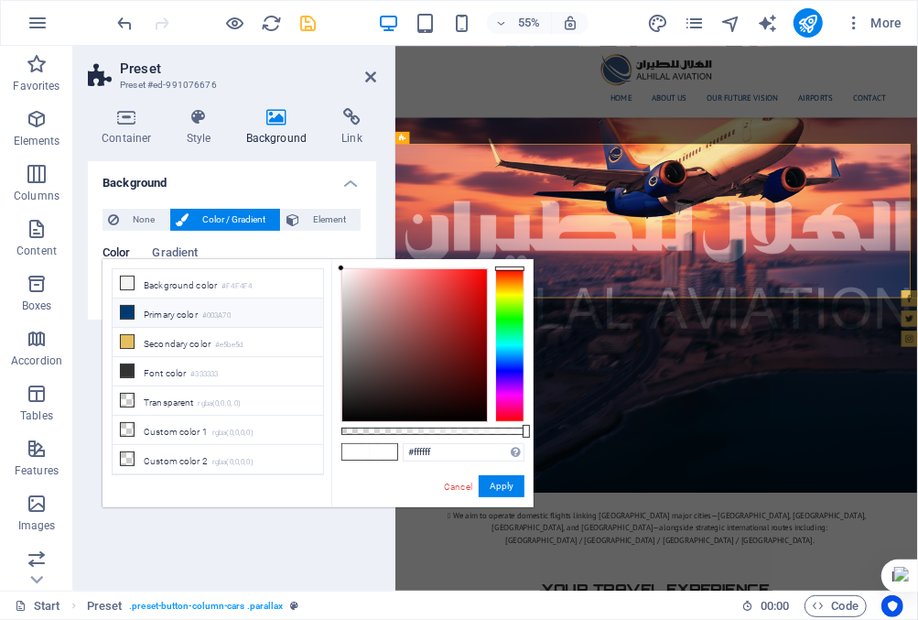
click at [144, 310] on li "Primary color #003A70" at bounding box center [218, 312] width 211 height 29
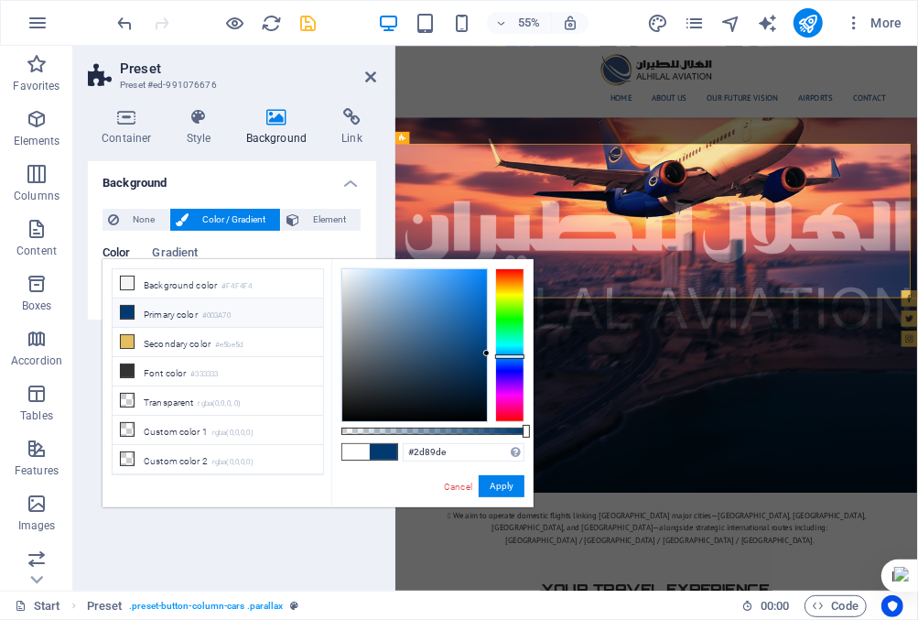
click at [457, 287] on div at bounding box center [414, 345] width 145 height 152
click at [463, 321] on div at bounding box center [414, 345] width 145 height 152
click at [451, 320] on div at bounding box center [414, 345] width 145 height 152
click at [380, 451] on span at bounding box center [383, 452] width 27 height 16
click at [496, 485] on button "Apply" at bounding box center [502, 486] width 46 height 22
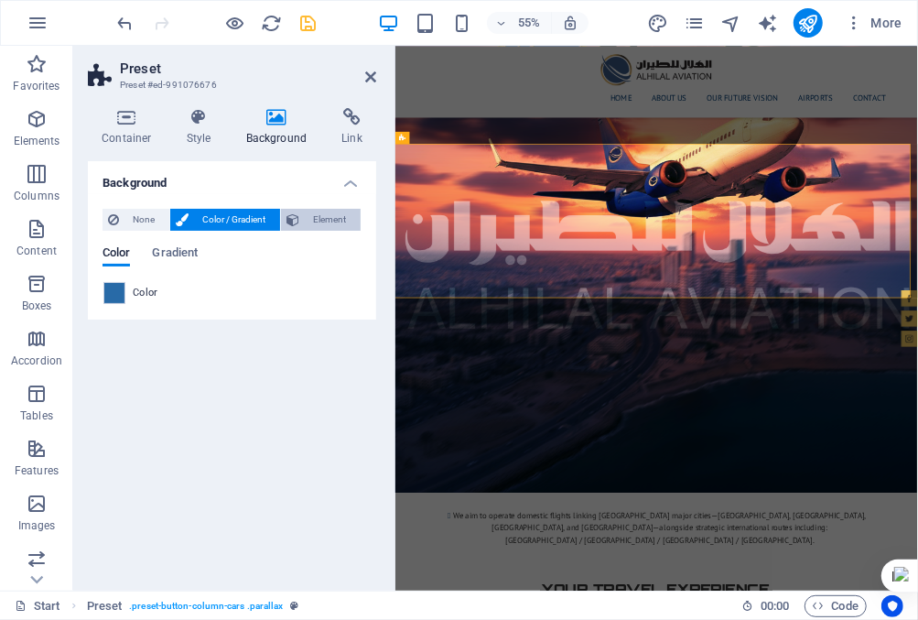
click at [313, 222] on span "Element" at bounding box center [330, 220] width 50 height 22
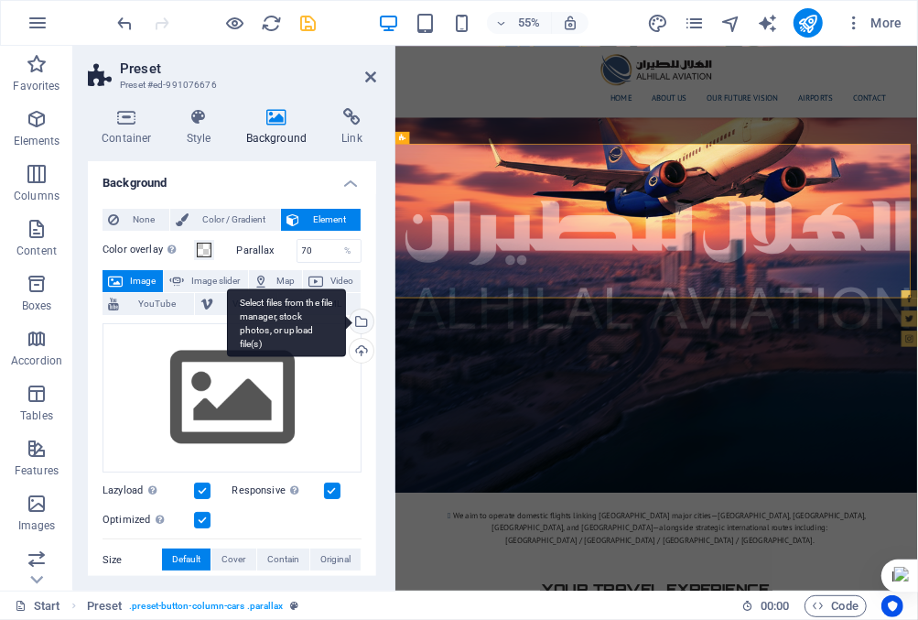
click at [359, 320] on div "Select files from the file manager, stock photos, or upload file(s)" at bounding box center [359, 322] width 27 height 27
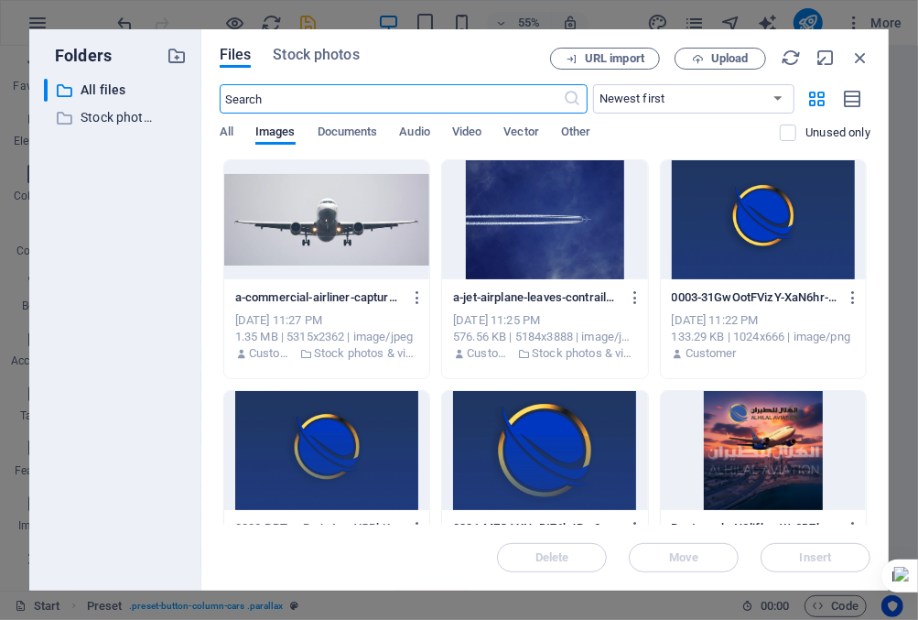
scroll to position [7296, 0]
click at [370, 240] on div at bounding box center [326, 219] width 205 height 119
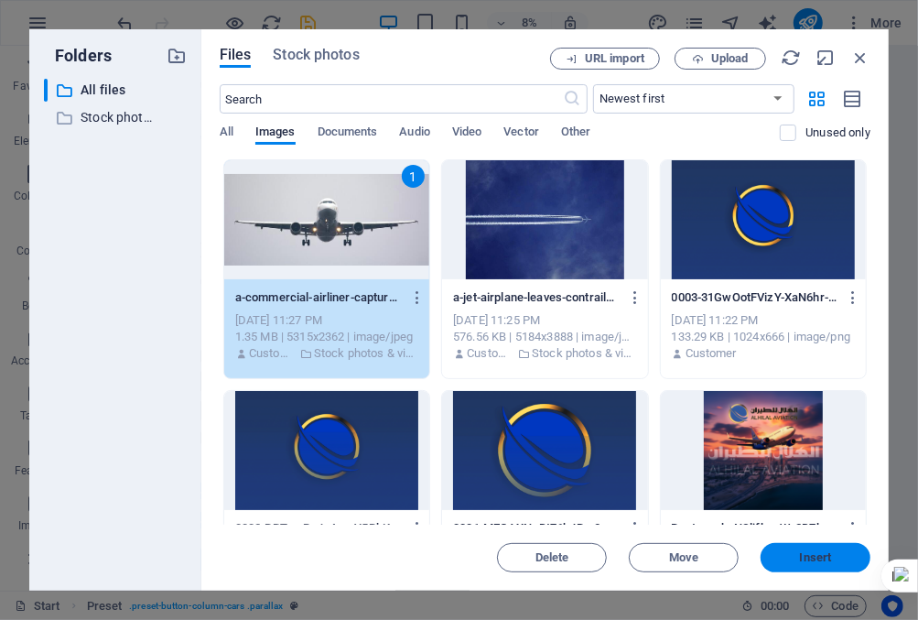
click at [785, 547] on button "Insert" at bounding box center [816, 557] width 110 height 29
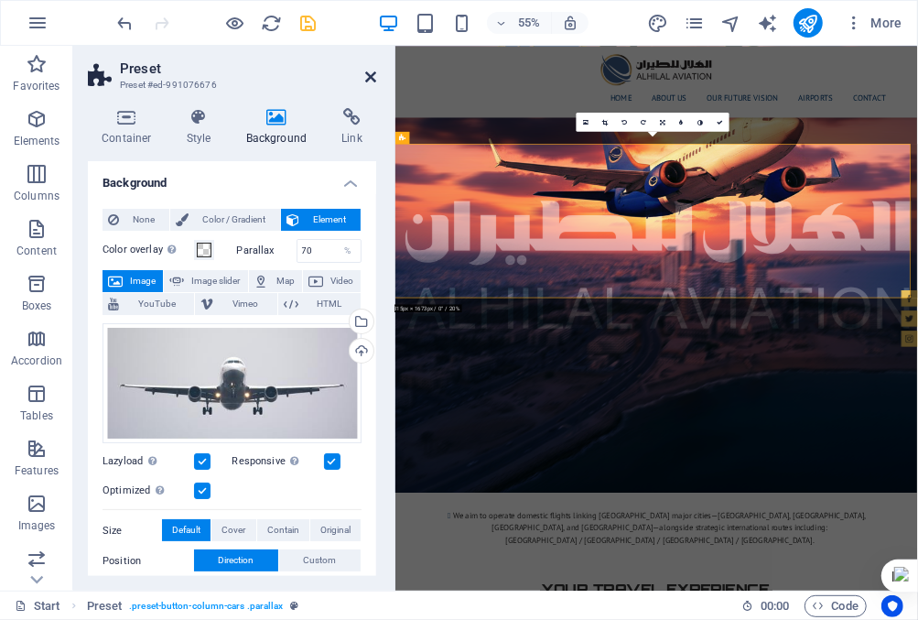
click at [371, 75] on icon at bounding box center [370, 77] width 11 height 15
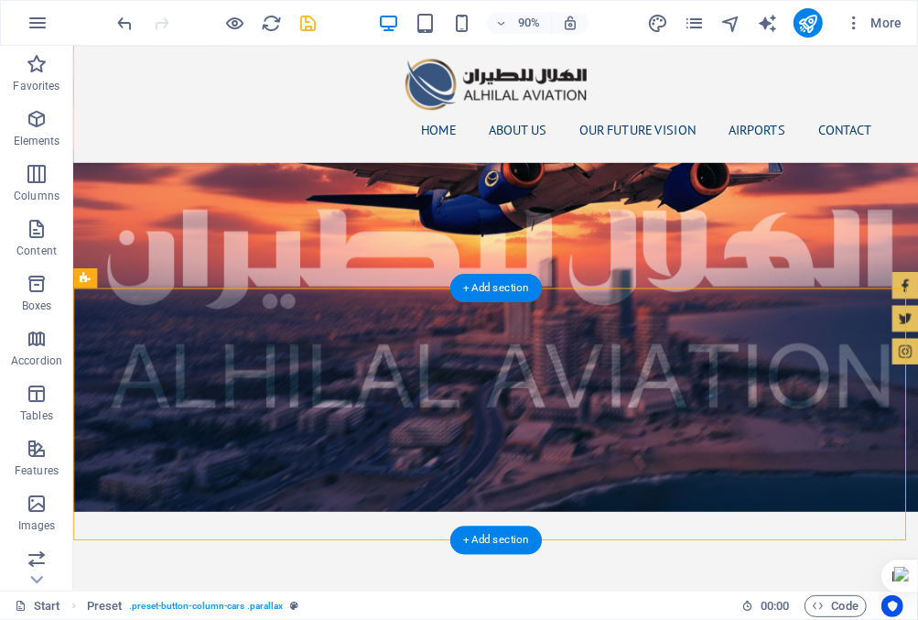
scroll to position [2624, 0]
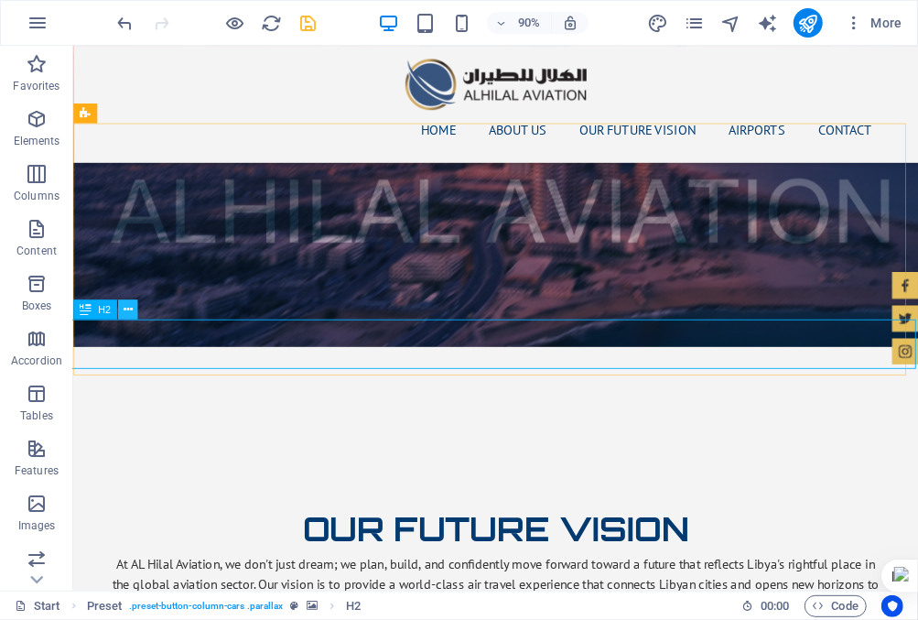
click at [125, 313] on icon at bounding box center [128, 309] width 9 height 17
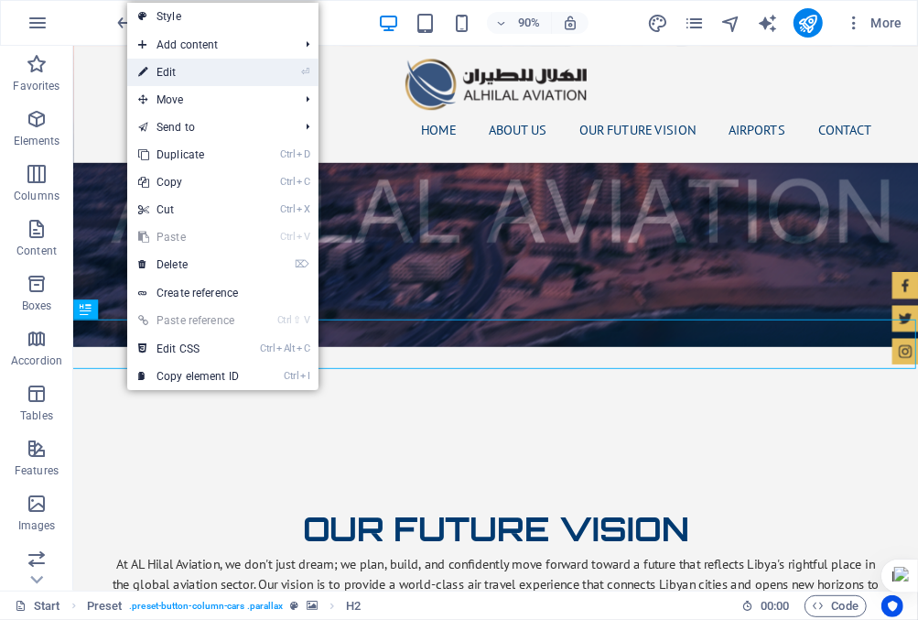
click at [183, 74] on link "⏎ Edit" at bounding box center [188, 72] width 123 height 27
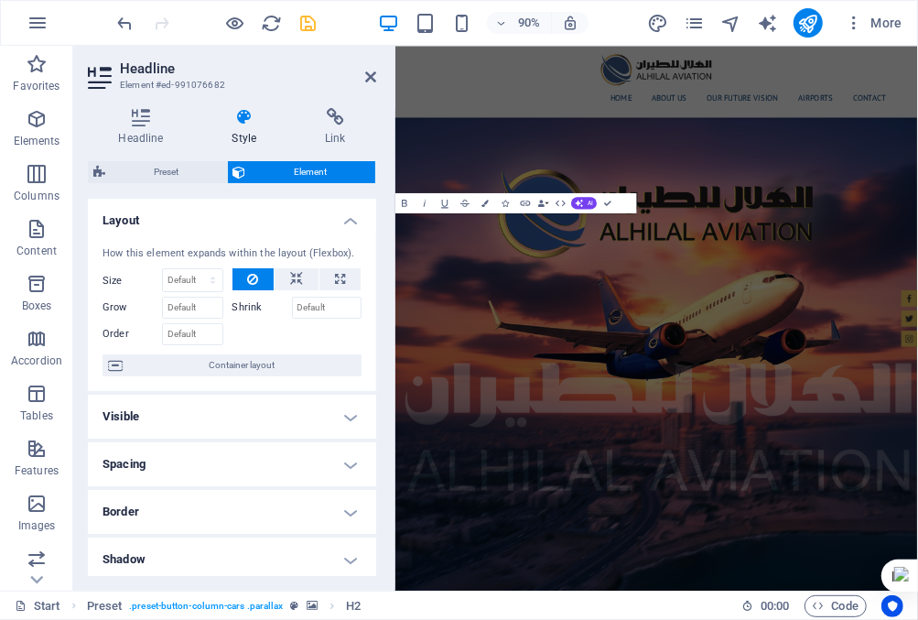
scroll to position [3010, 0]
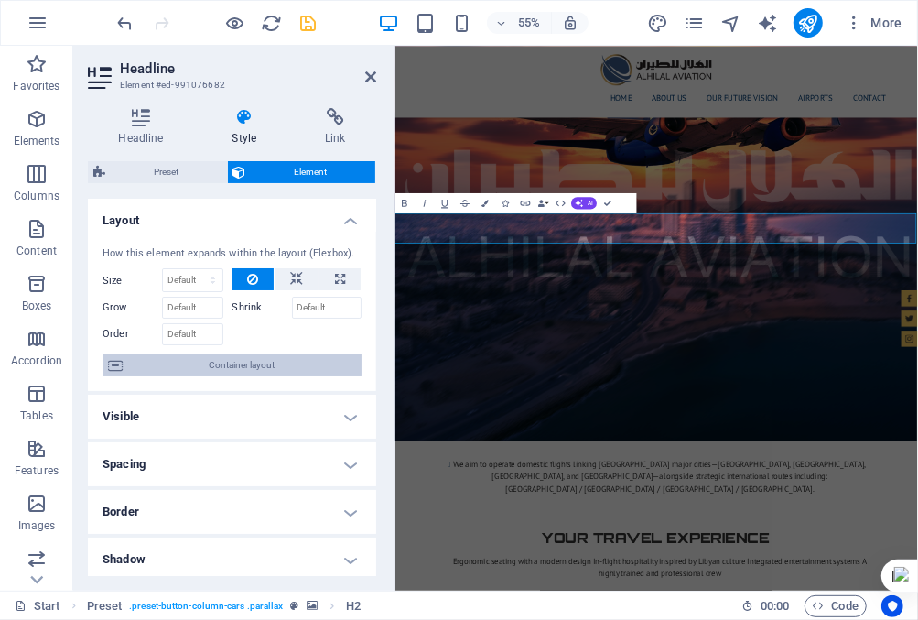
click at [298, 363] on span "Container layout" at bounding box center [242, 365] width 228 height 22
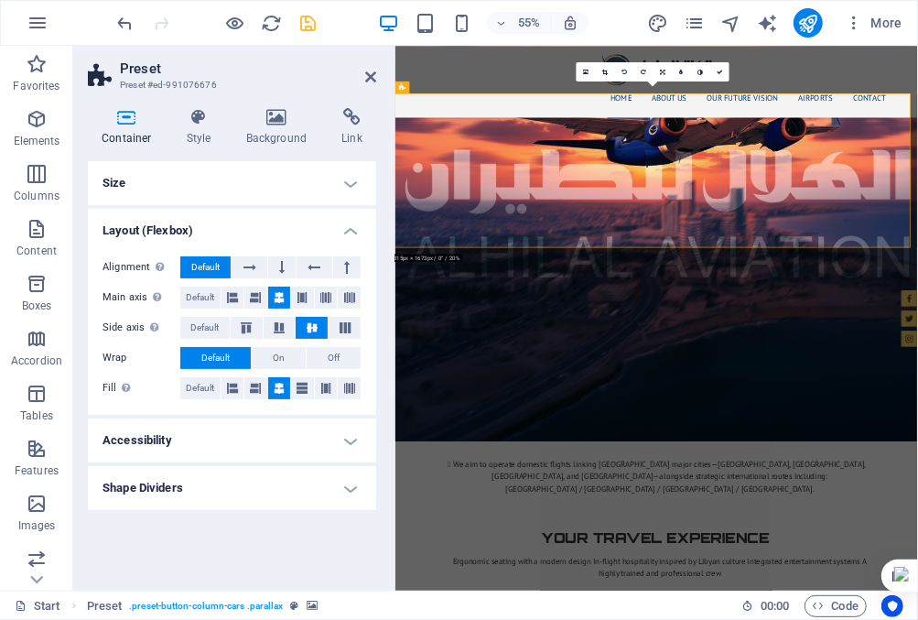
click at [349, 181] on h4 "Size" at bounding box center [232, 183] width 288 height 44
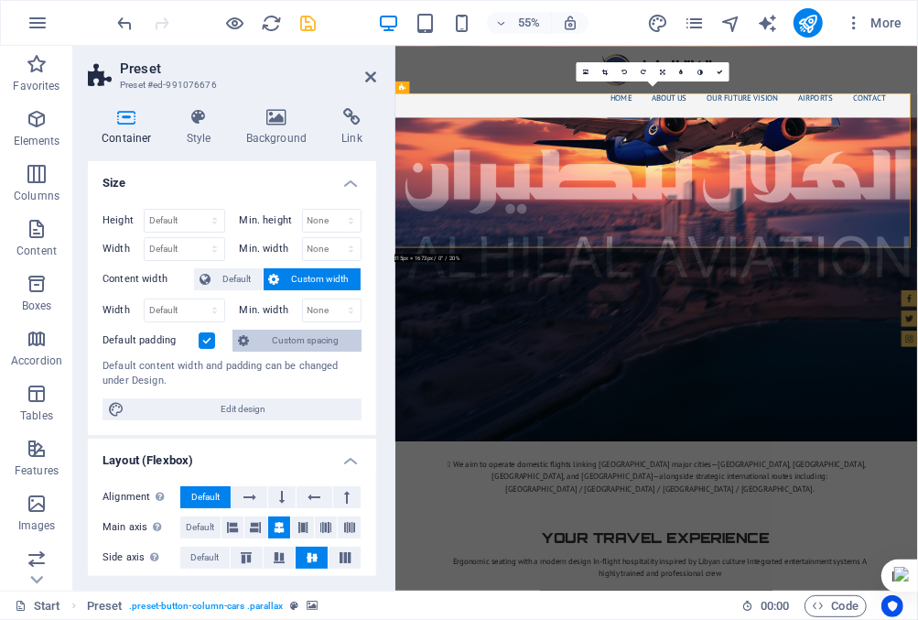
click at [277, 339] on span "Custom spacing" at bounding box center [306, 341] width 102 height 22
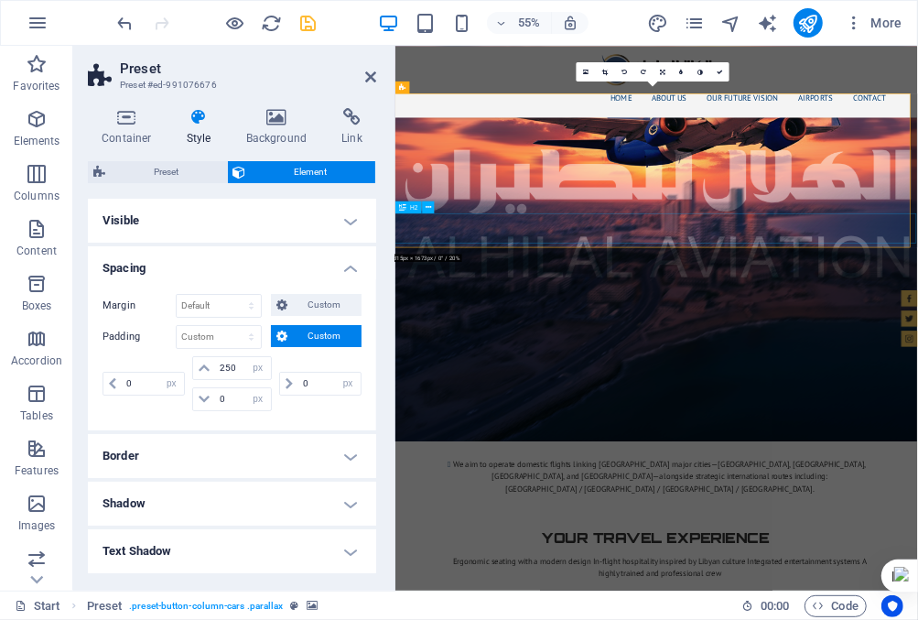
click at [346, 265] on h4 "Spacing" at bounding box center [232, 262] width 288 height 33
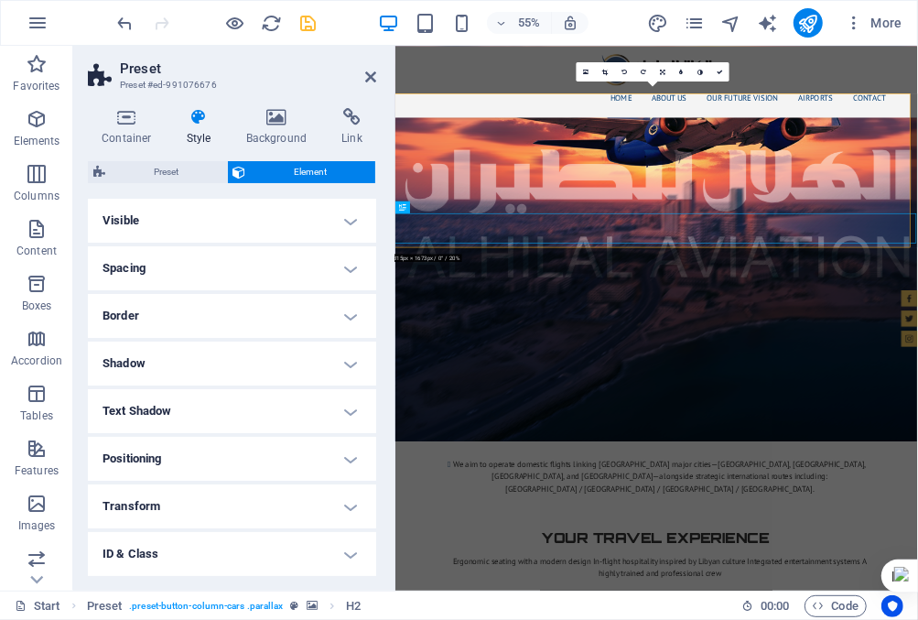
click at [344, 222] on h4 "Visible" at bounding box center [232, 221] width 288 height 44
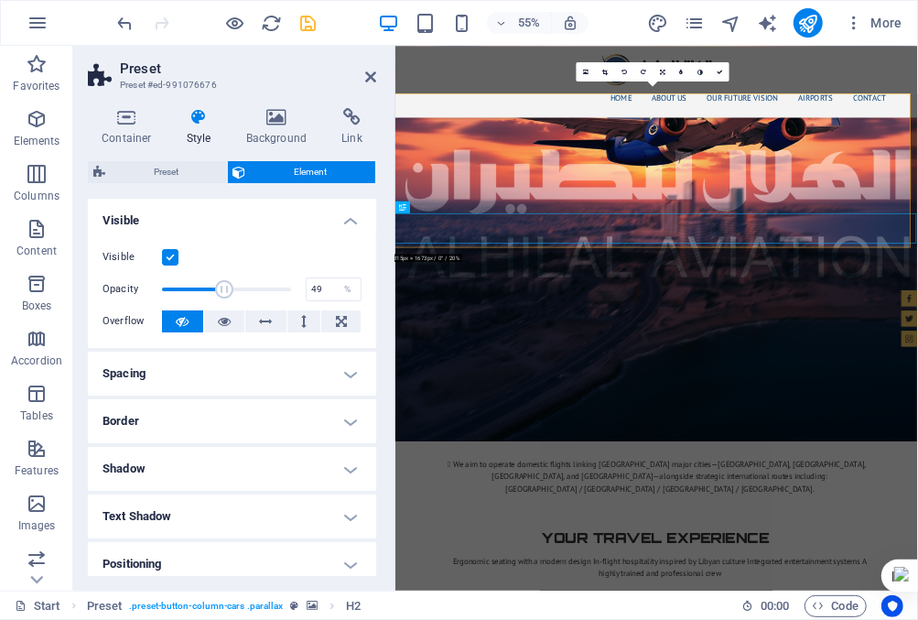
drag, startPoint x: 283, startPoint y: 287, endPoint x: 222, endPoint y: 287, distance: 60.4
click at [222, 287] on span at bounding box center [224, 289] width 18 height 18
drag, startPoint x: 222, startPoint y: 287, endPoint x: 288, endPoint y: 293, distance: 66.2
click at [288, 293] on span at bounding box center [291, 289] width 18 height 18
click at [302, 322] on icon at bounding box center [303, 321] width 5 height 22
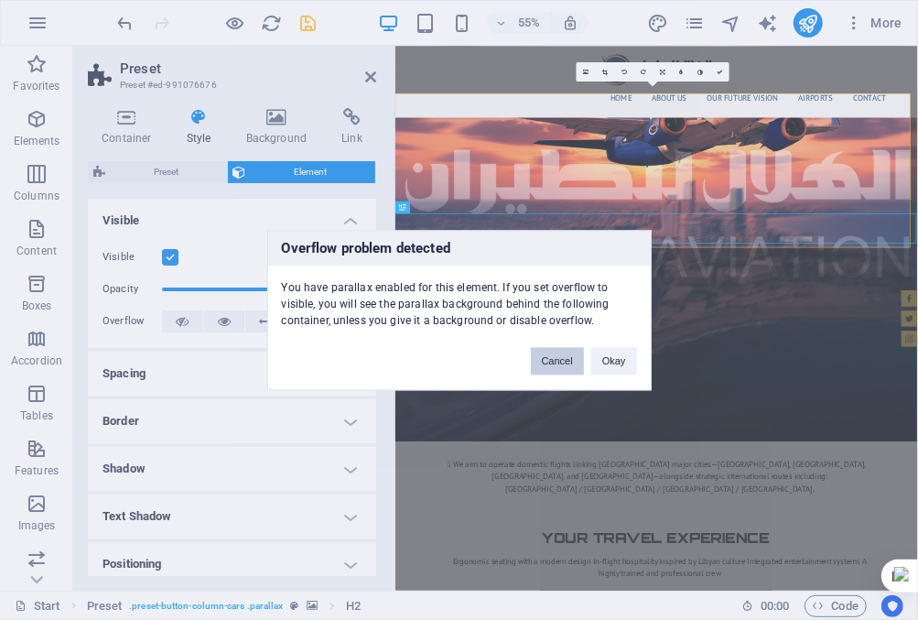
click at [562, 362] on button "Cancel" at bounding box center [557, 360] width 53 height 27
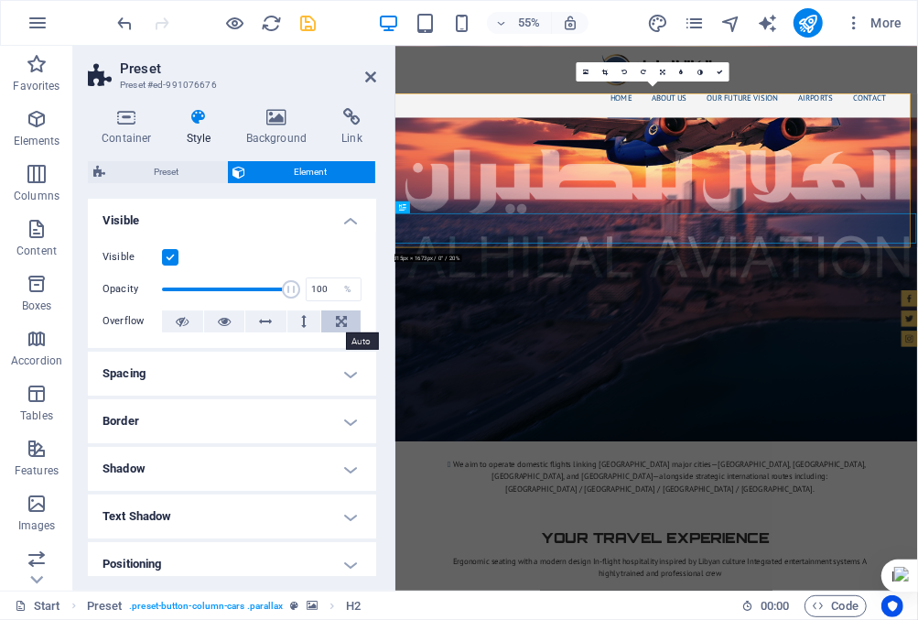
click at [341, 317] on icon at bounding box center [341, 321] width 11 height 22
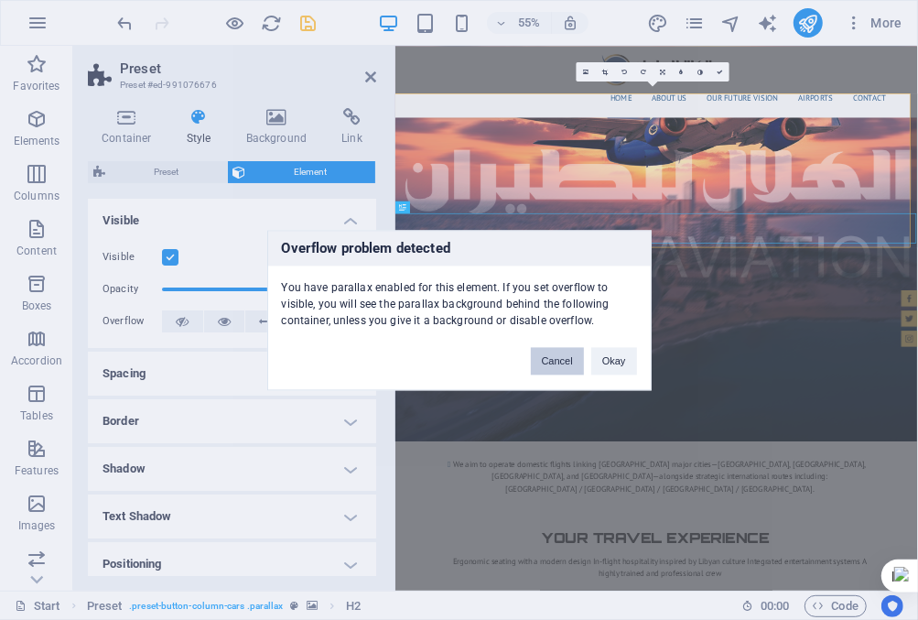
click at [547, 357] on button "Cancel" at bounding box center [557, 360] width 53 height 27
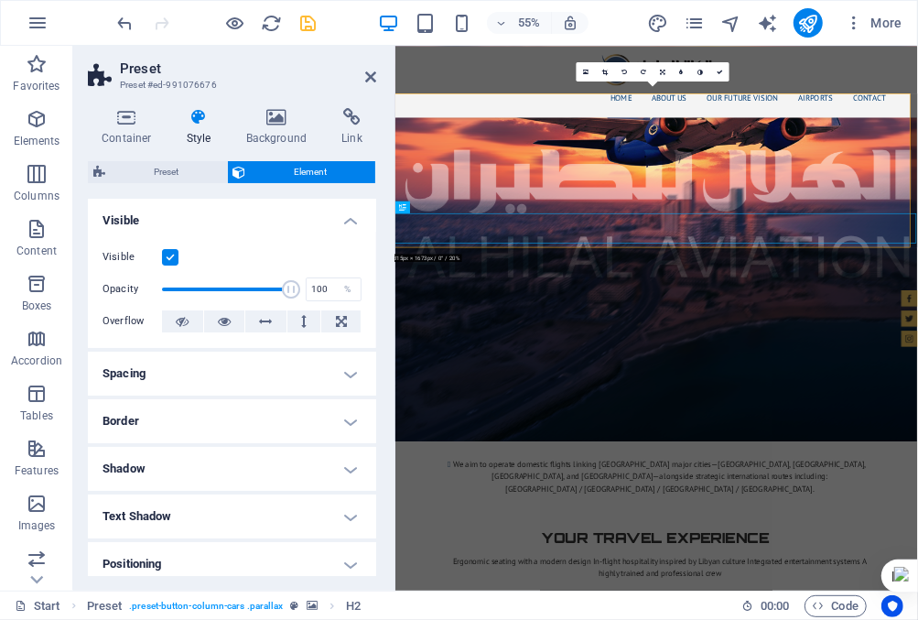
click at [351, 217] on h4 "Visible" at bounding box center [232, 215] width 288 height 33
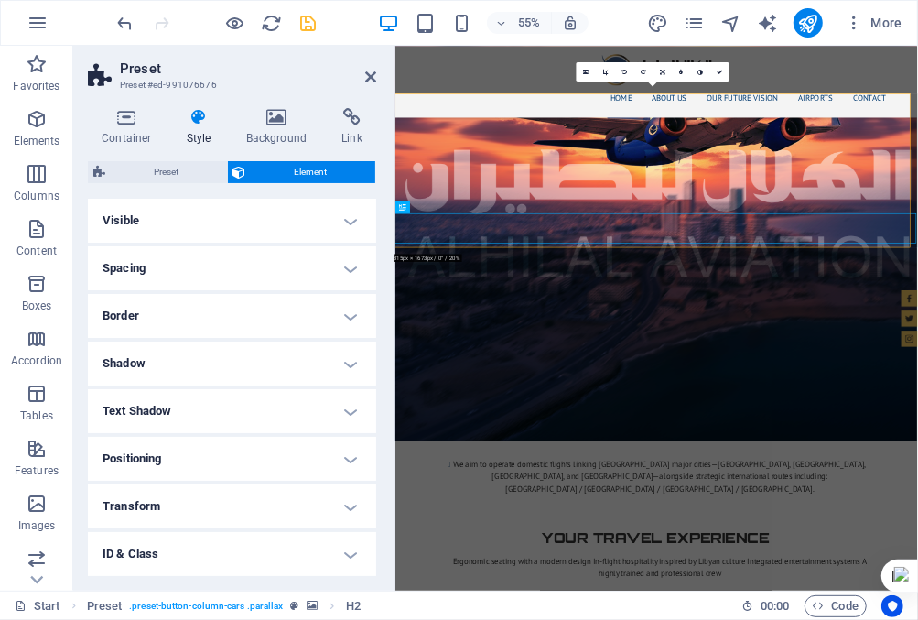
click at [348, 264] on h4 "Spacing" at bounding box center [232, 268] width 288 height 44
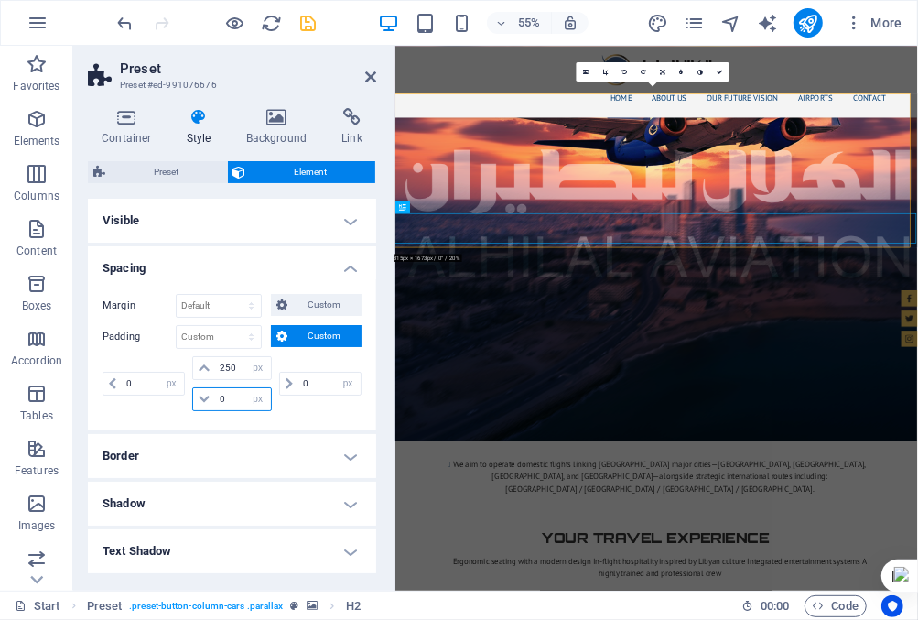
click at [241, 393] on input "0" at bounding box center [242, 399] width 55 height 22
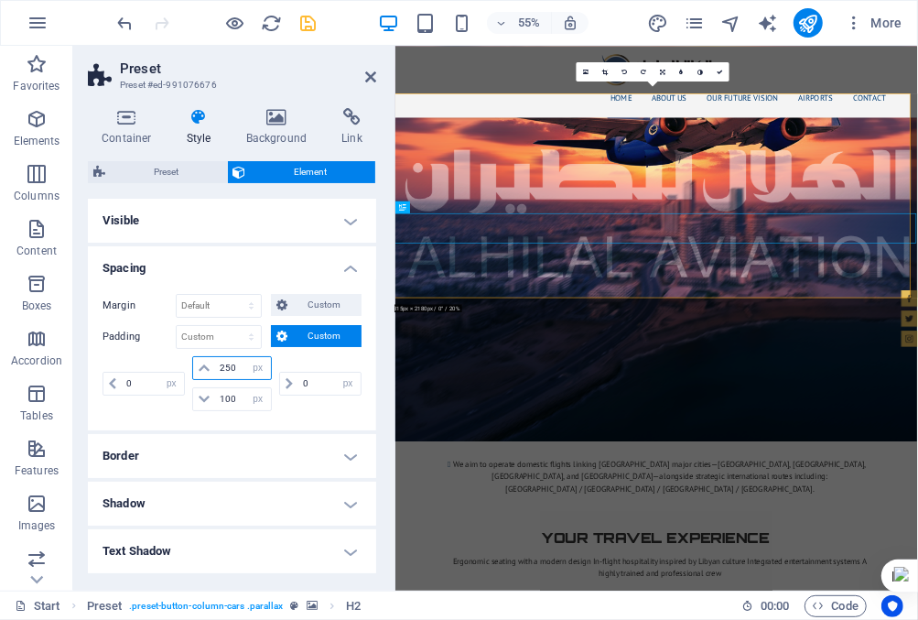
click at [236, 366] on input "250" at bounding box center [242, 368] width 55 height 22
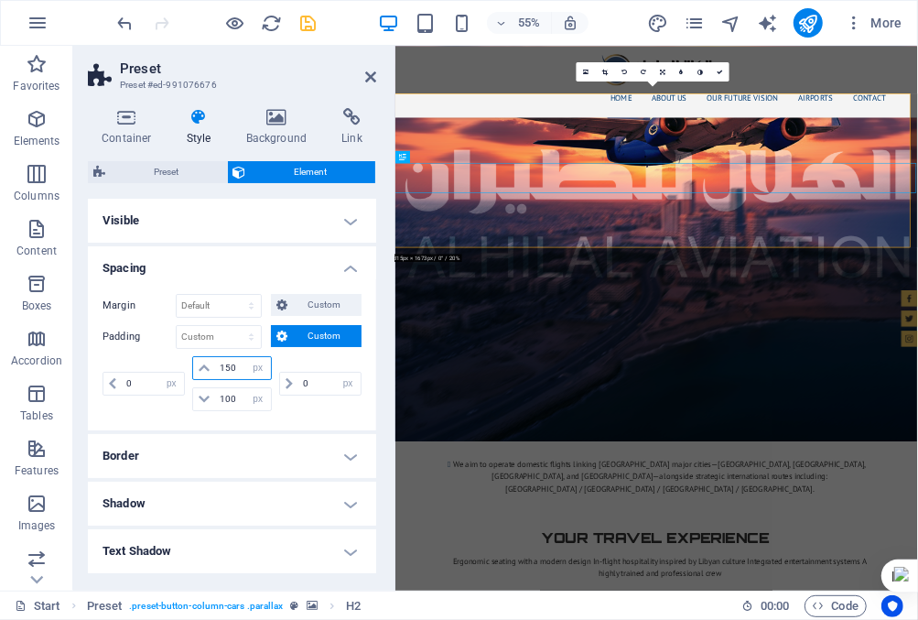
click at [236, 366] on input "150" at bounding box center [242, 368] width 55 height 22
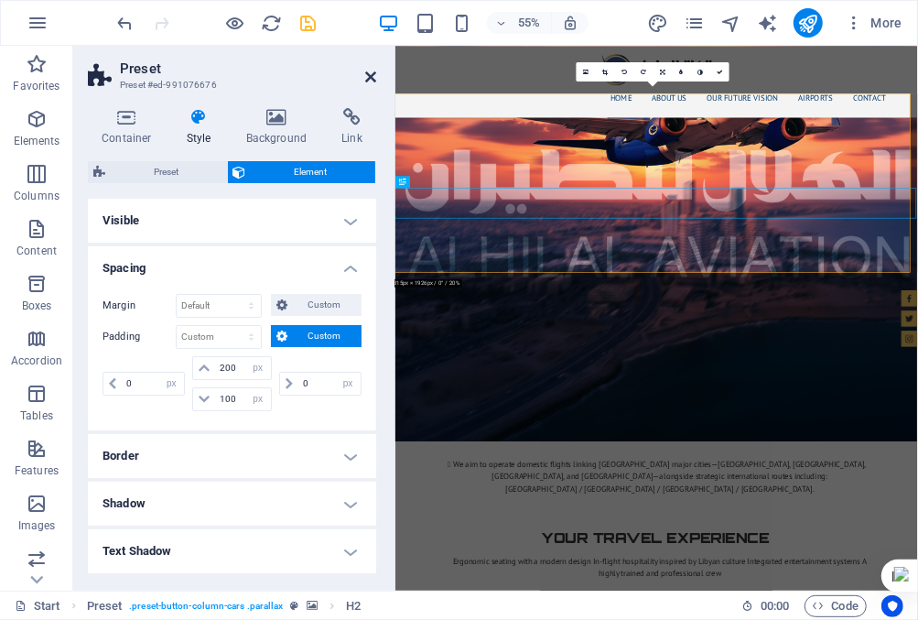
click at [370, 70] on icon at bounding box center [370, 77] width 11 height 15
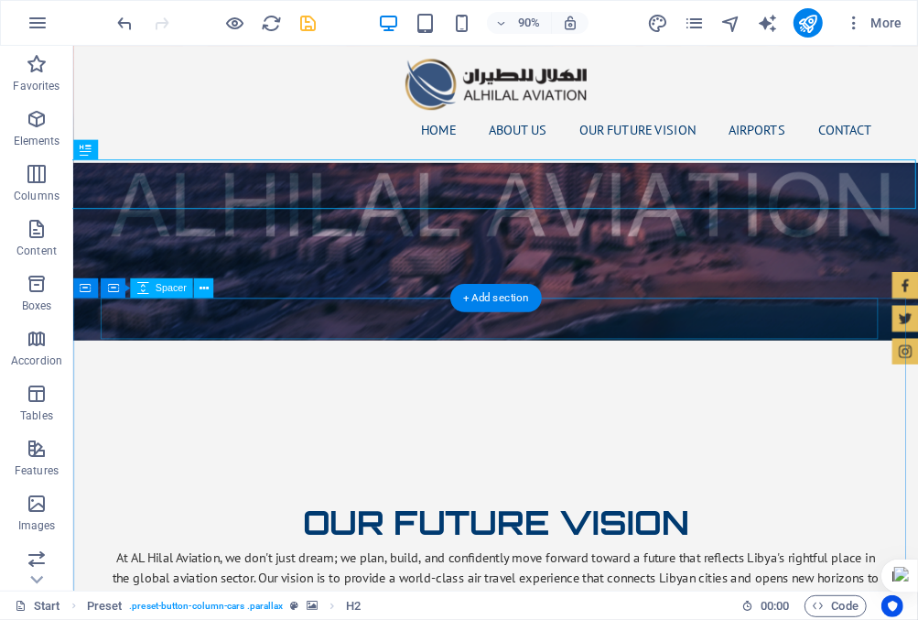
scroll to position [2441, 0]
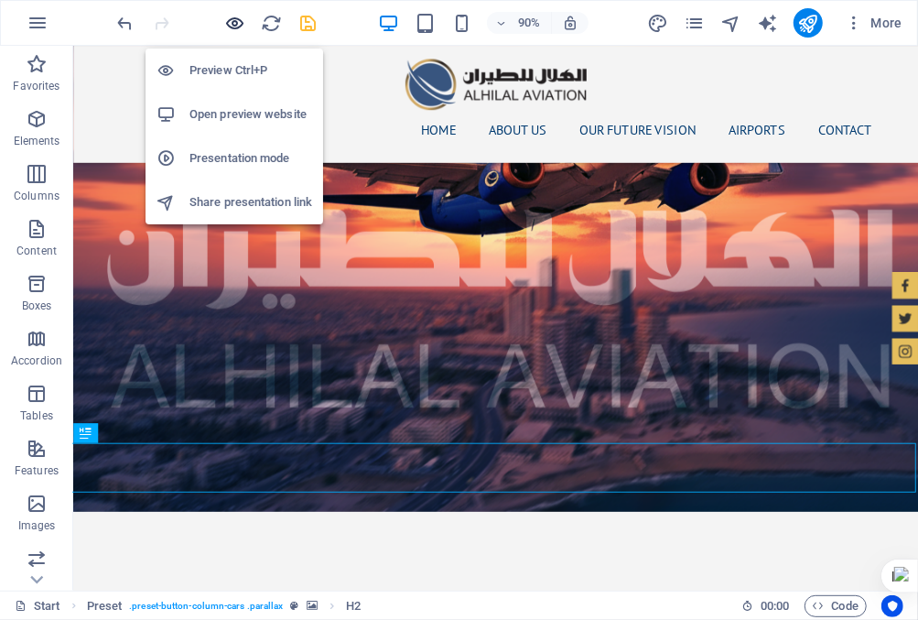
click at [234, 22] on icon "button" at bounding box center [235, 23] width 21 height 21
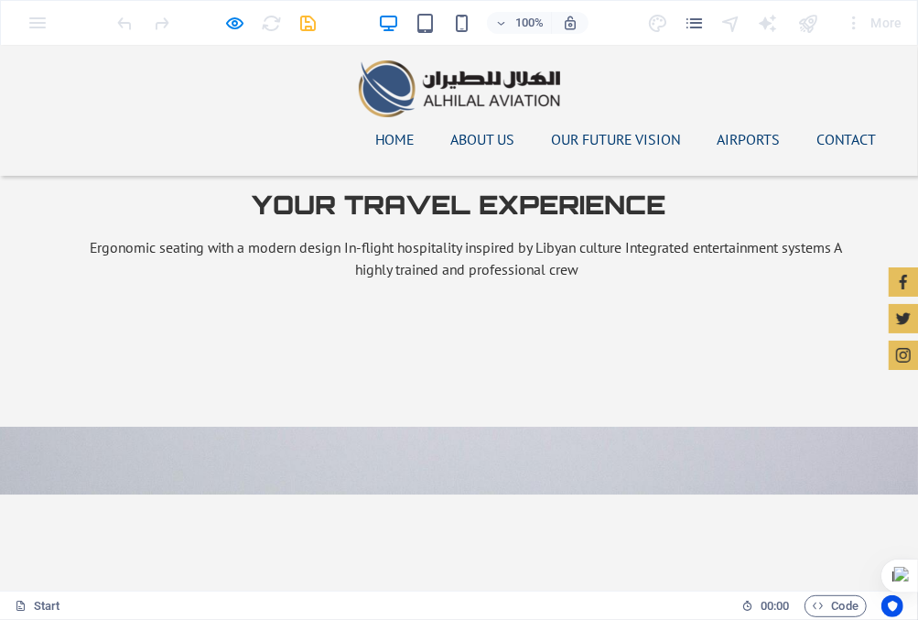
scroll to position [2948, 0]
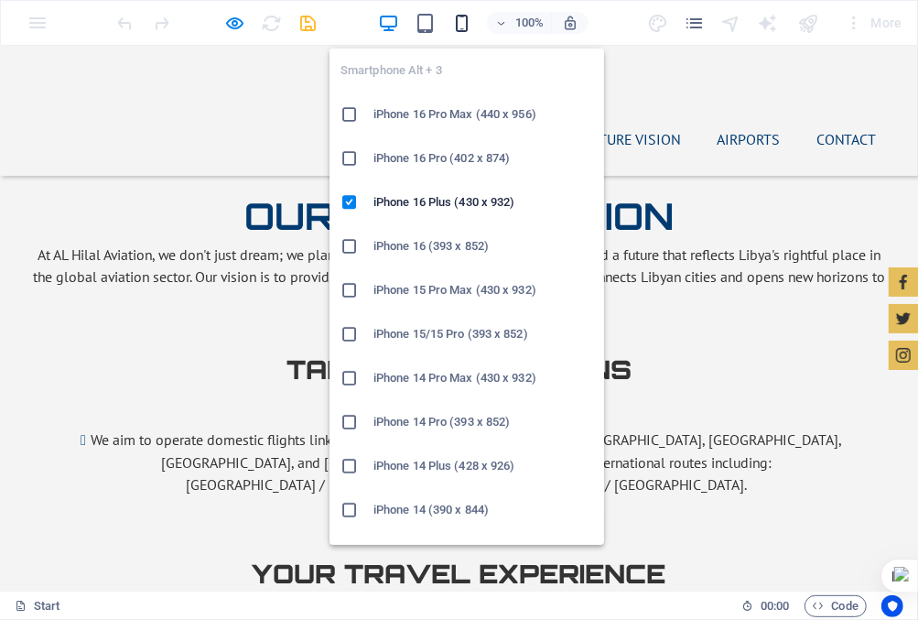
click at [461, 15] on icon "button" at bounding box center [461, 23] width 21 height 21
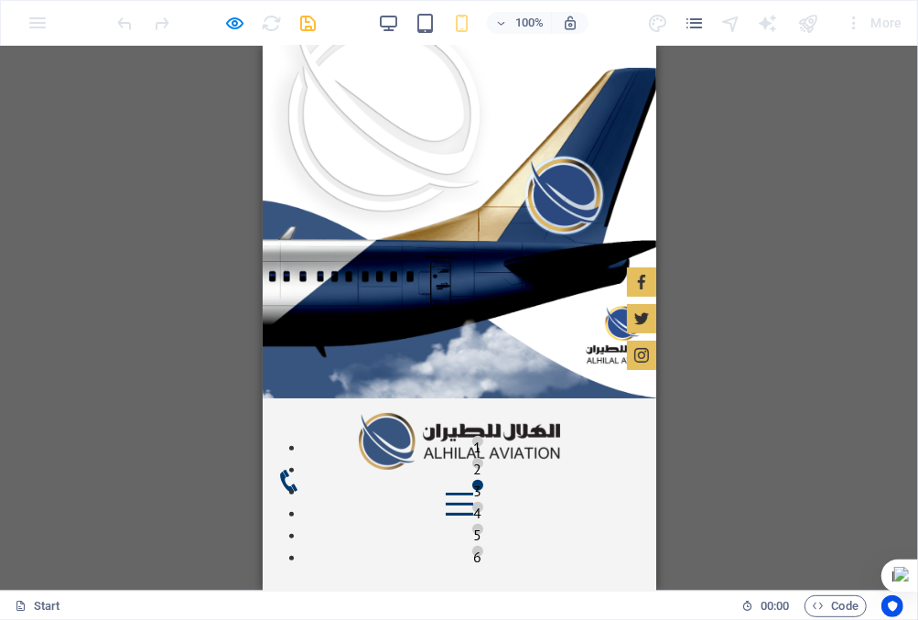
scroll to position [0, 0]
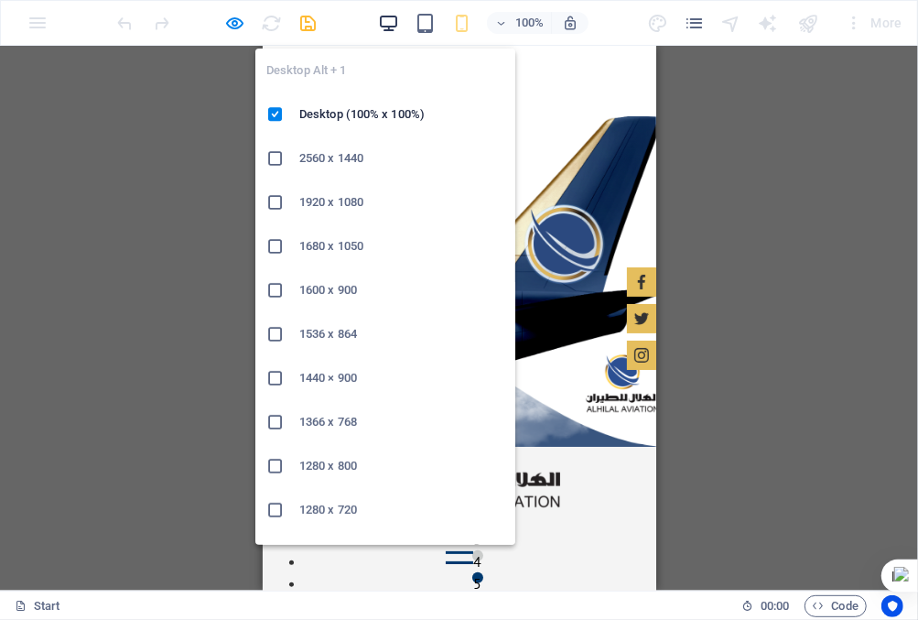
click at [386, 20] on icon "button" at bounding box center [388, 23] width 21 height 21
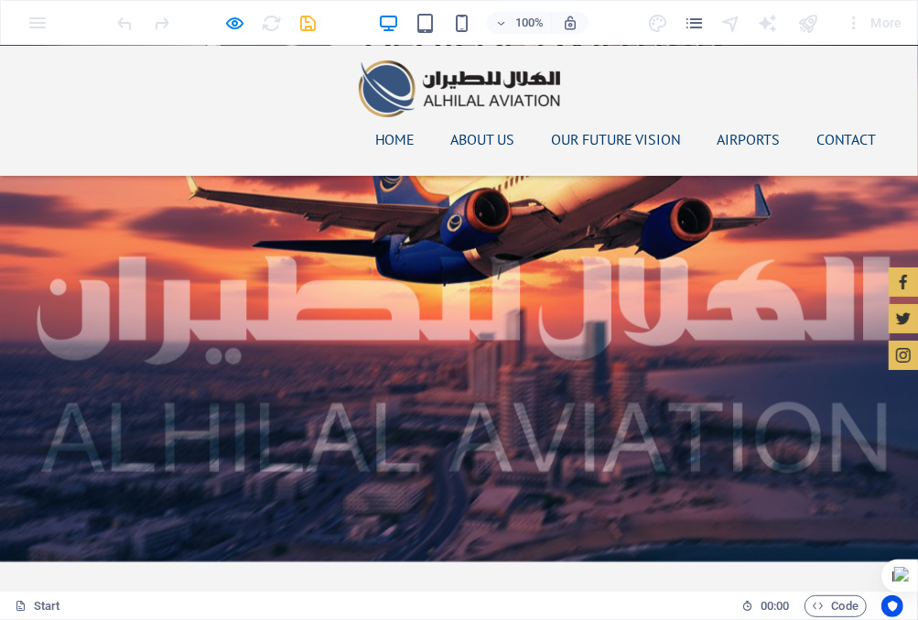
scroll to position [2289, 0]
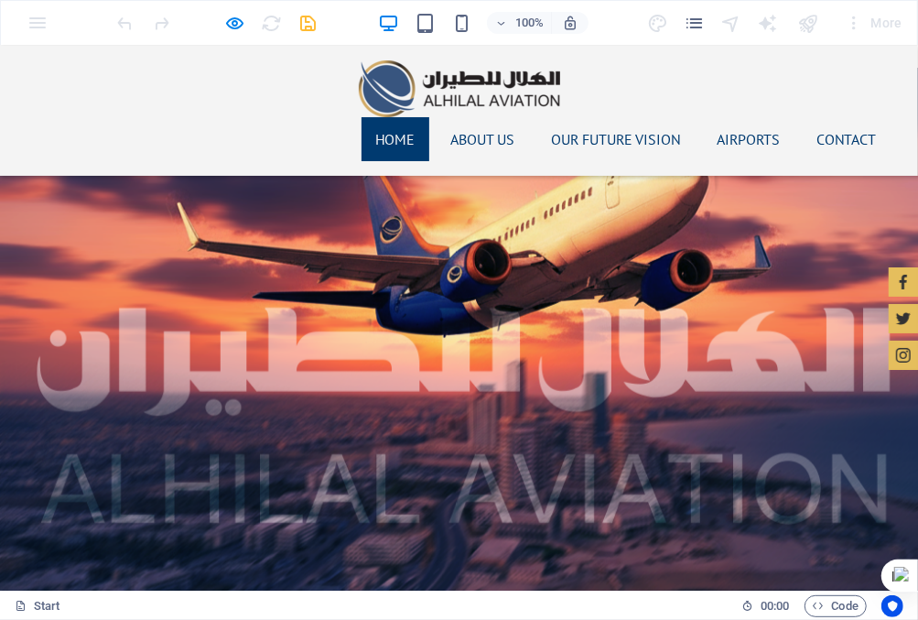
click at [401, 116] on link "Home" at bounding box center [396, 138] width 68 height 44
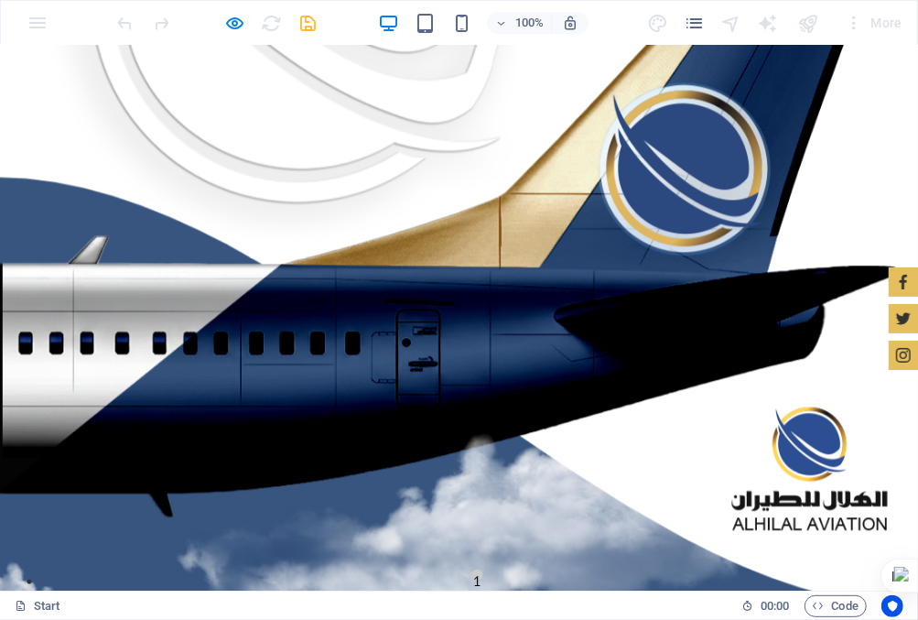
scroll to position [0, 0]
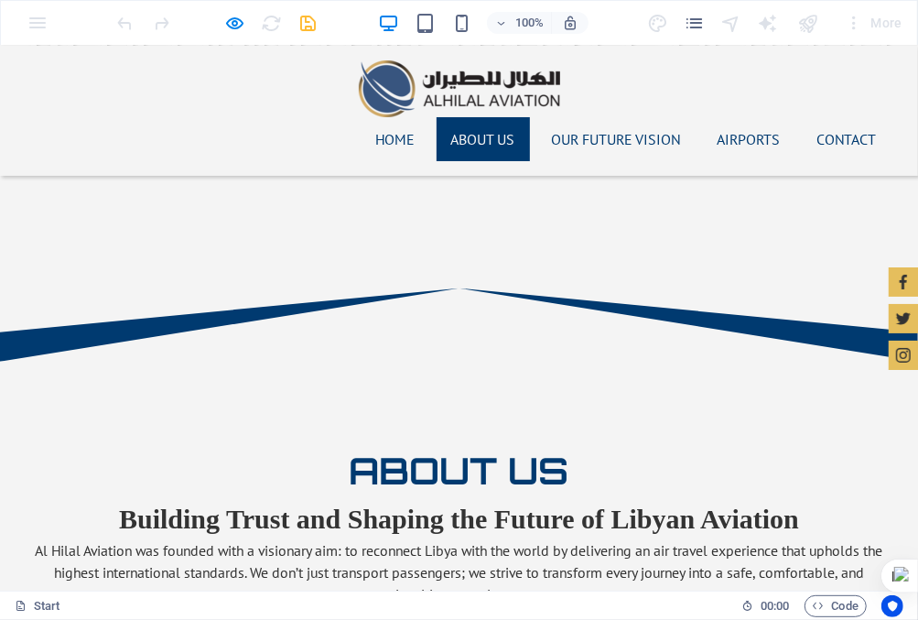
scroll to position [865, 0]
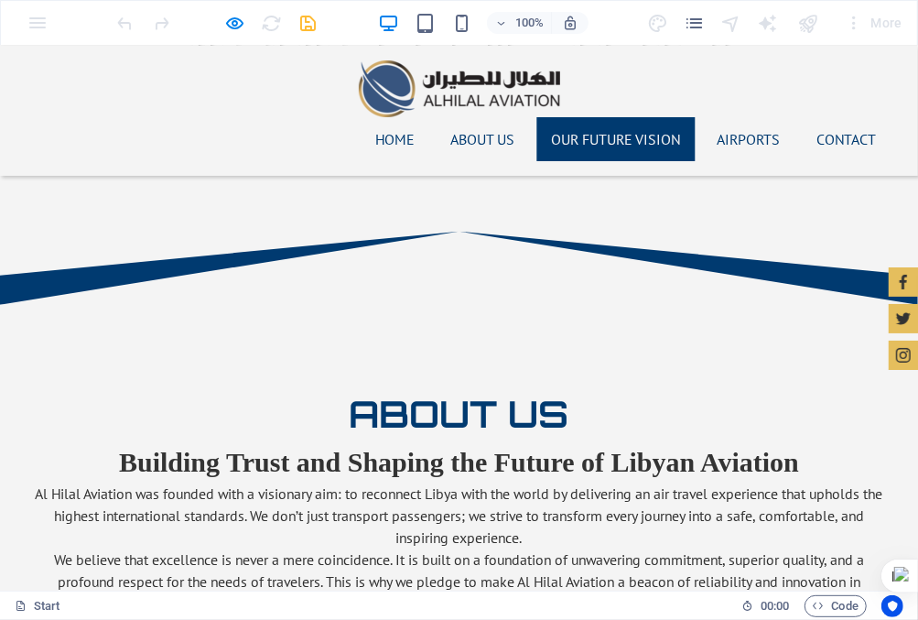
click at [592, 116] on link "Our Future Vision" at bounding box center [616, 138] width 158 height 44
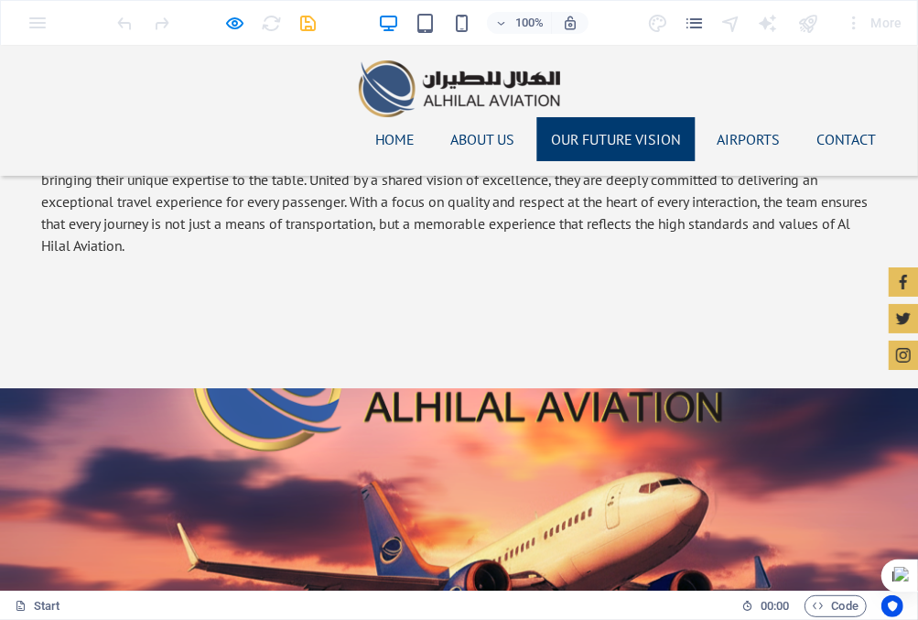
scroll to position [1990, 0]
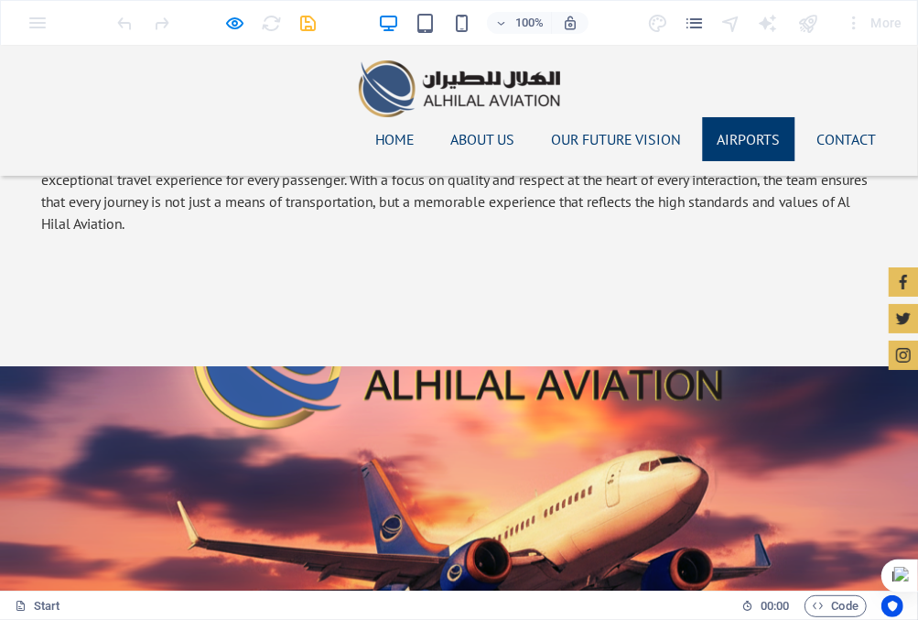
click at [730, 116] on link "AIRPORTS" at bounding box center [749, 138] width 92 height 44
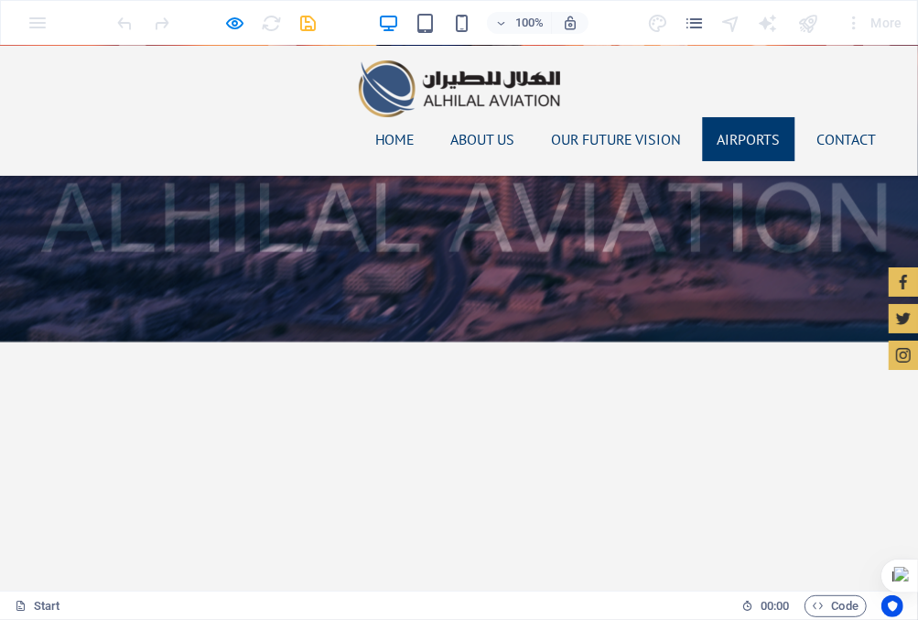
scroll to position [2582, 0]
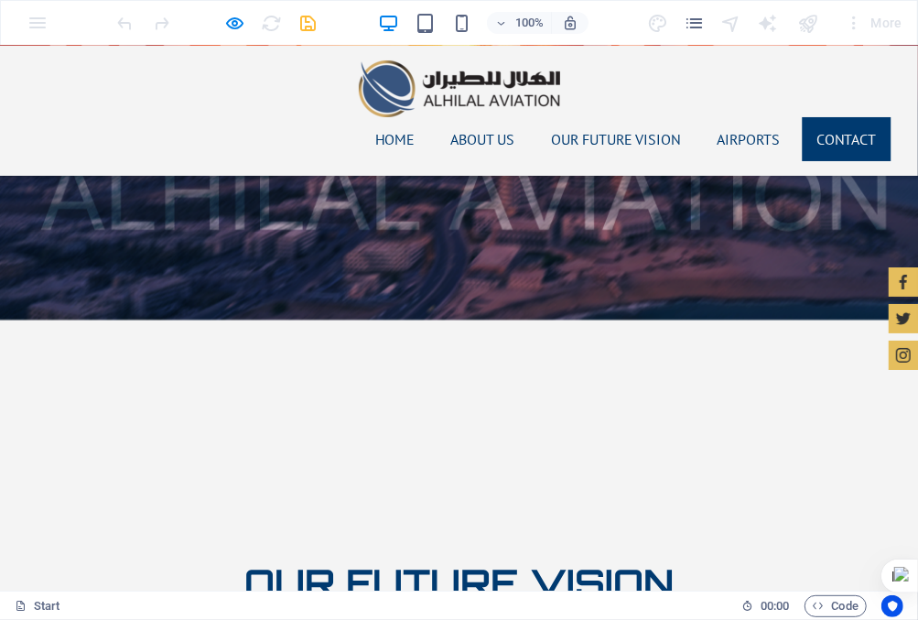
click at [830, 116] on link "Contact" at bounding box center [847, 138] width 89 height 44
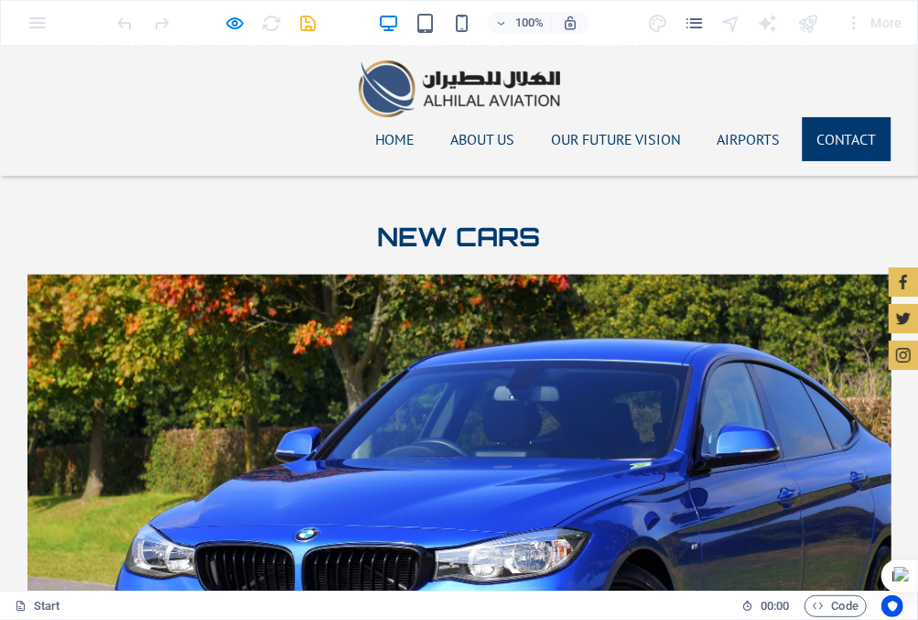
scroll to position [4427, 0]
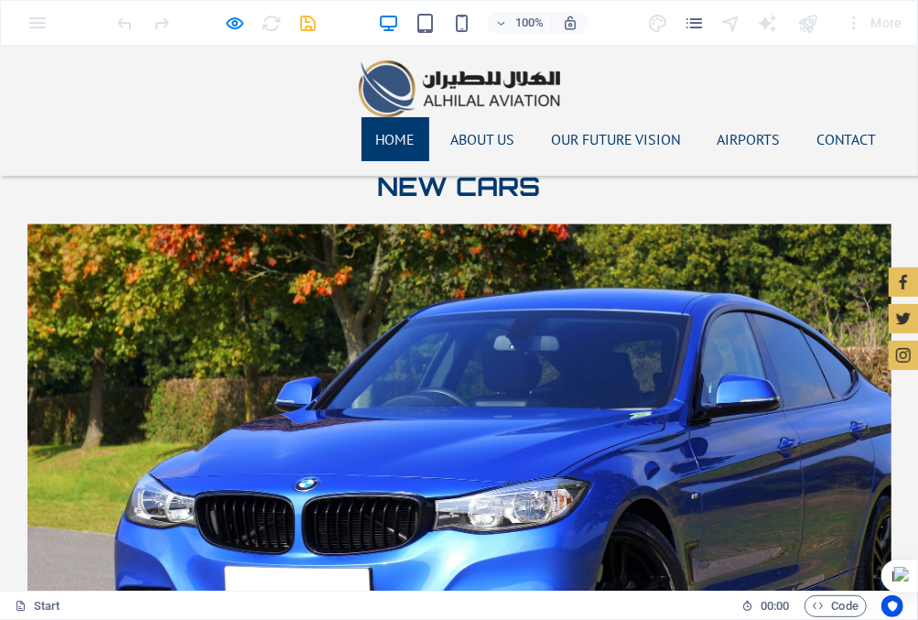
click at [364, 116] on link "Home" at bounding box center [396, 138] width 68 height 44
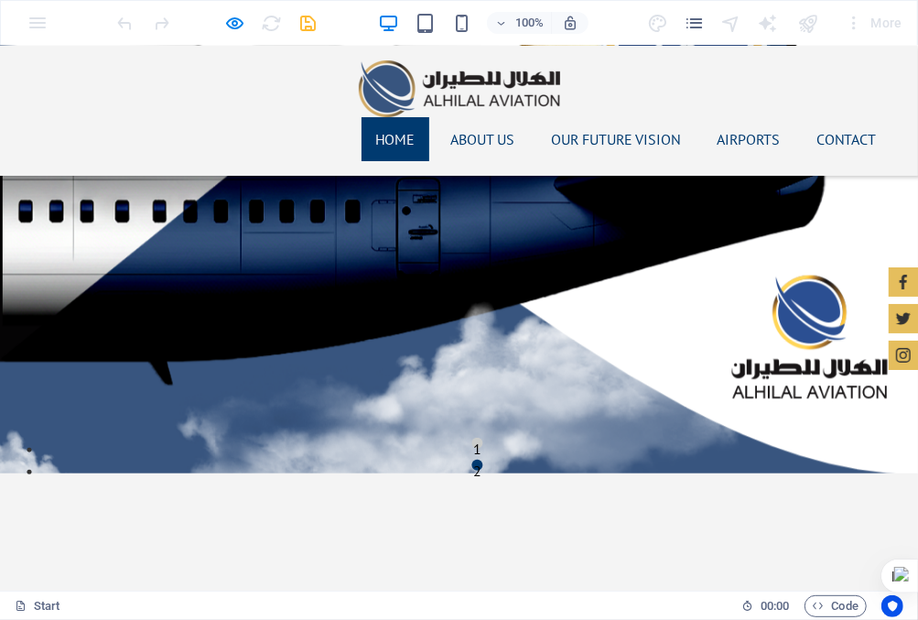
scroll to position [0, 0]
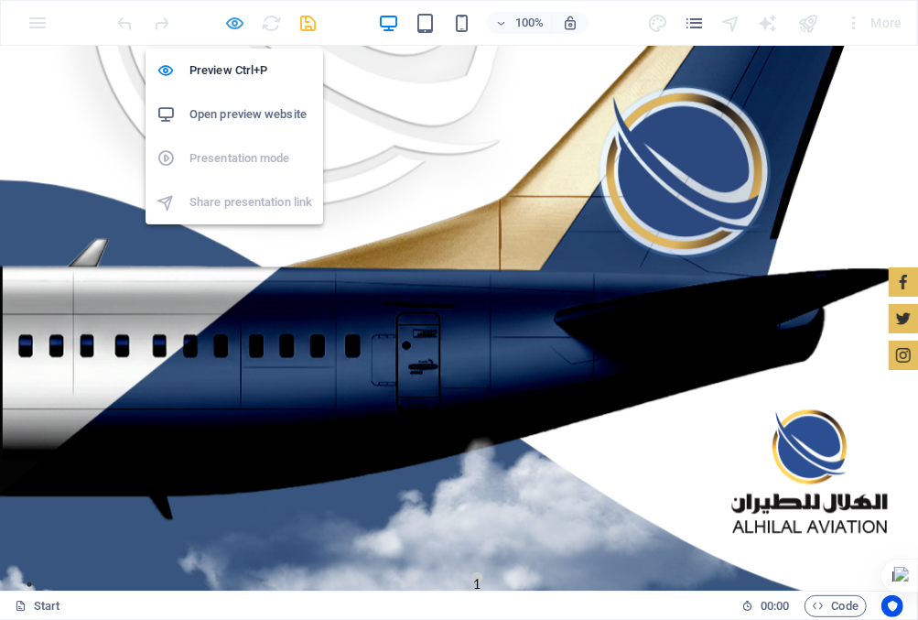
click at [233, 22] on icon "button" at bounding box center [235, 23] width 21 height 21
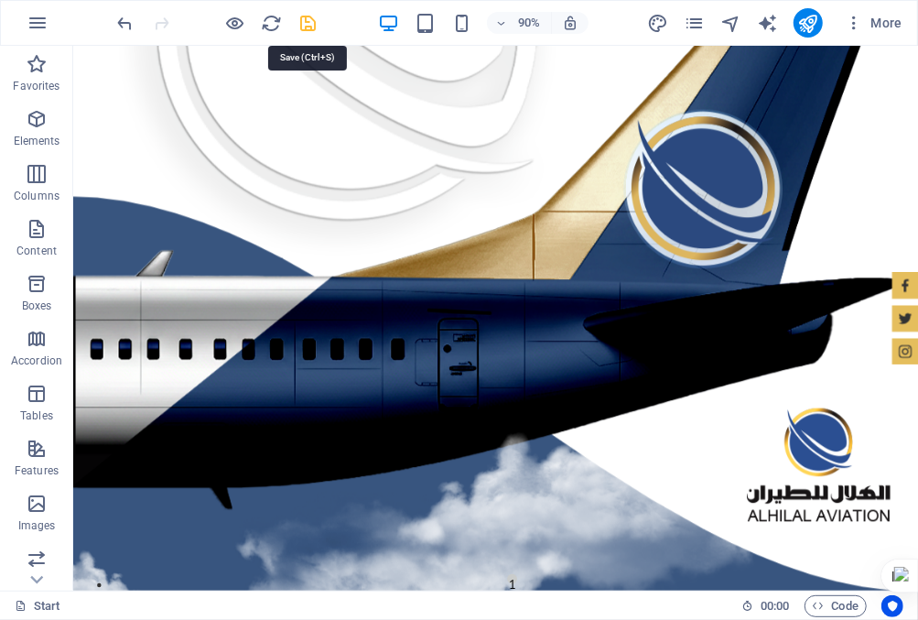
click at [308, 28] on icon "save" at bounding box center [308, 23] width 21 height 21
